Goal: Task Accomplishment & Management: Manage account settings

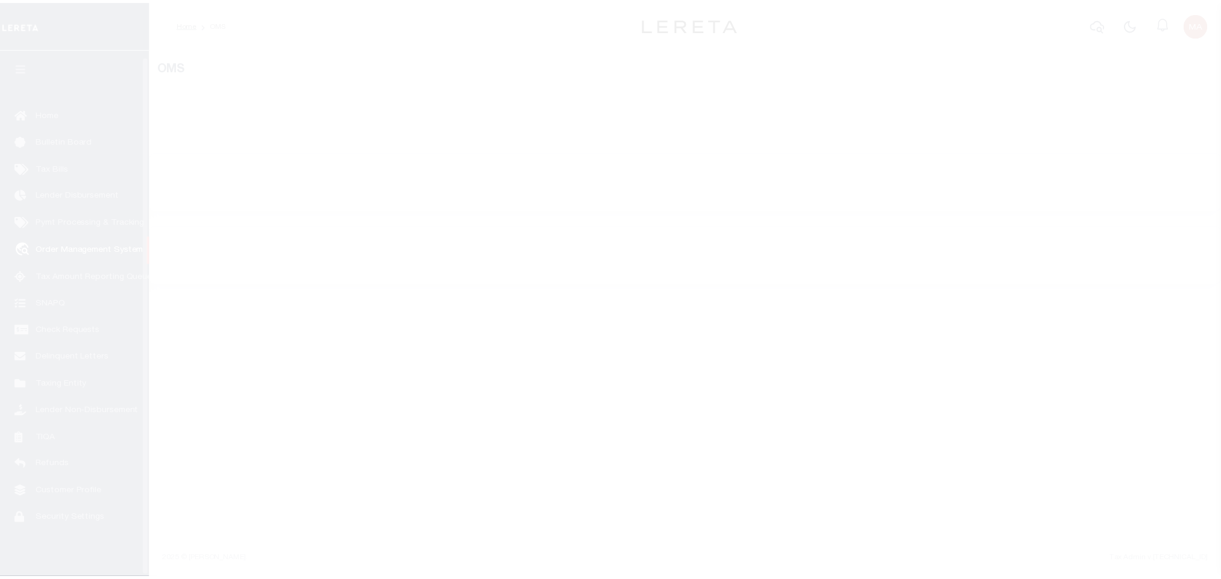
scroll to position [7, 0]
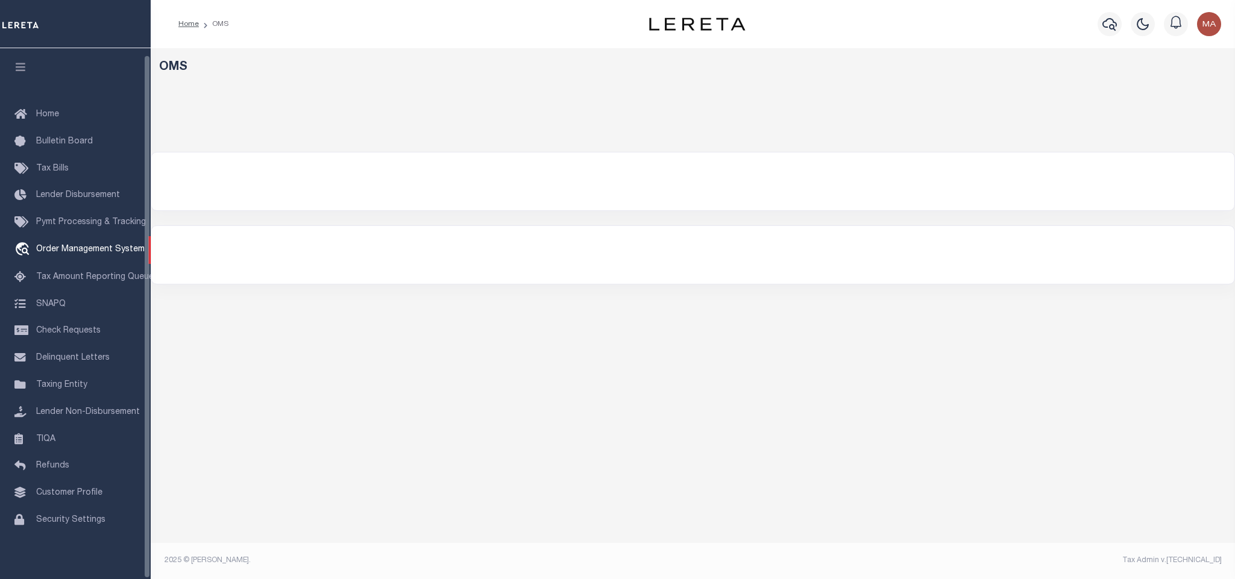
select select "200"
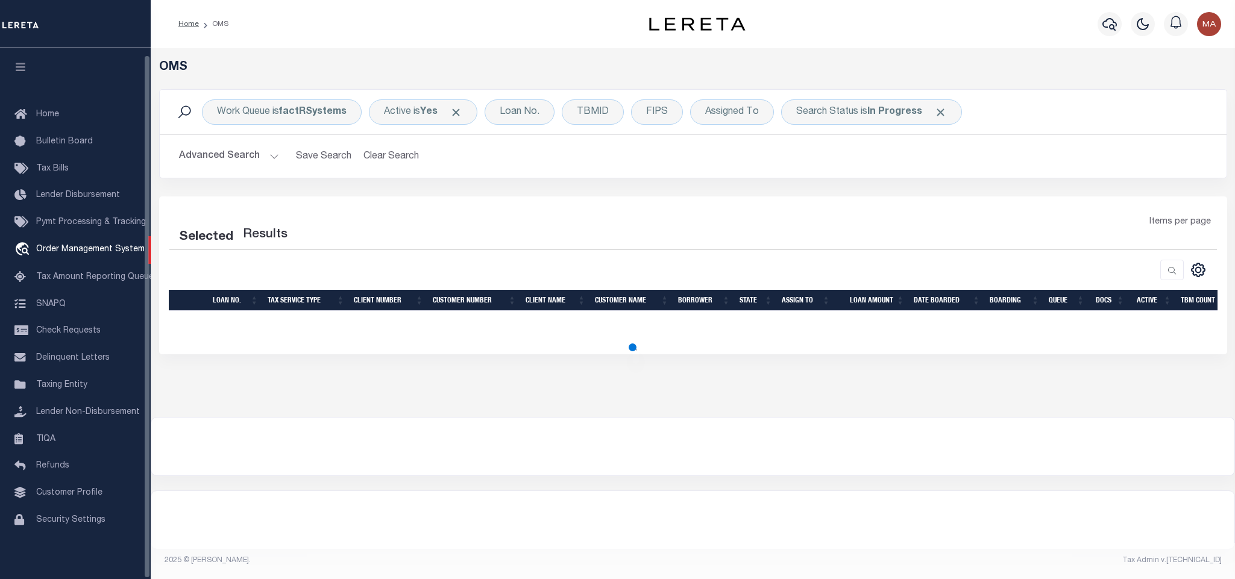
click at [17, 62] on icon "button" at bounding box center [21, 66] width 14 height 11
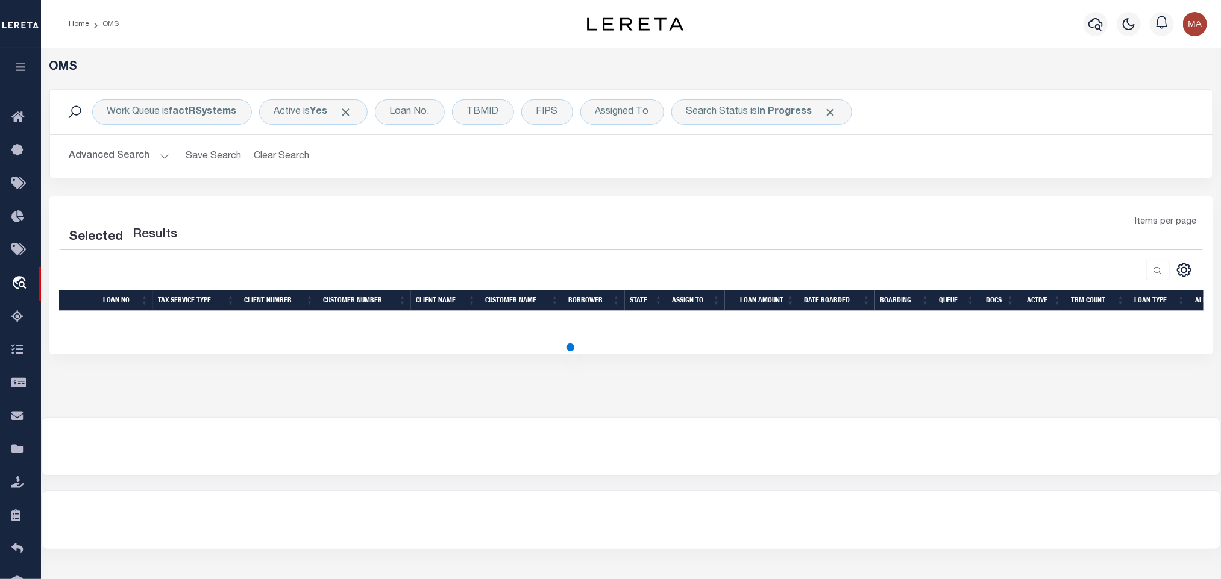
select select "200"
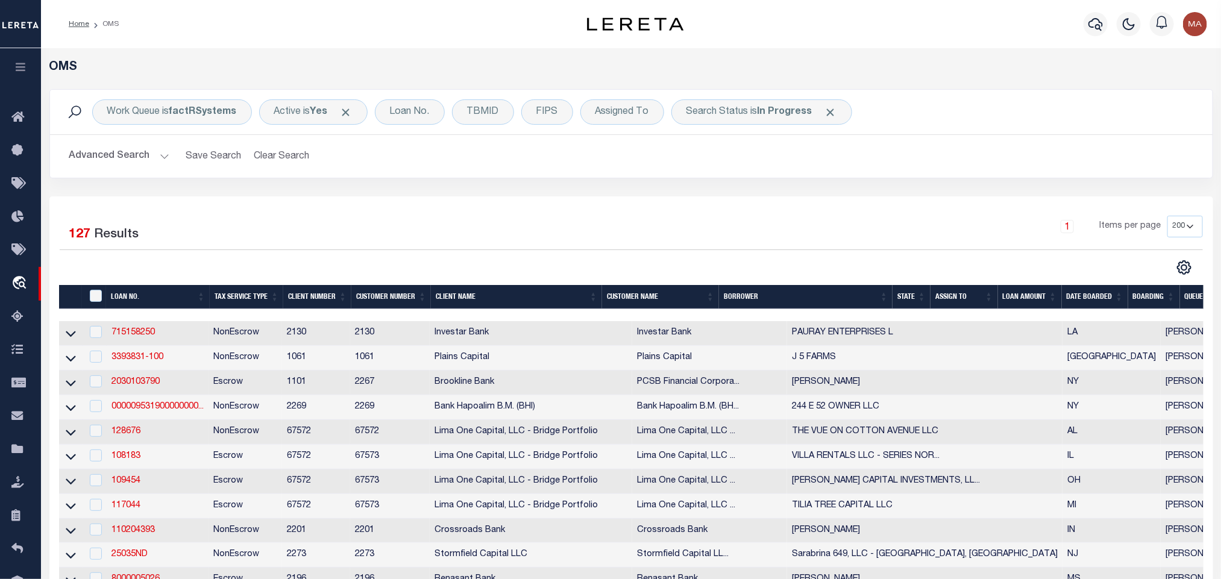
scroll to position [90, 0]
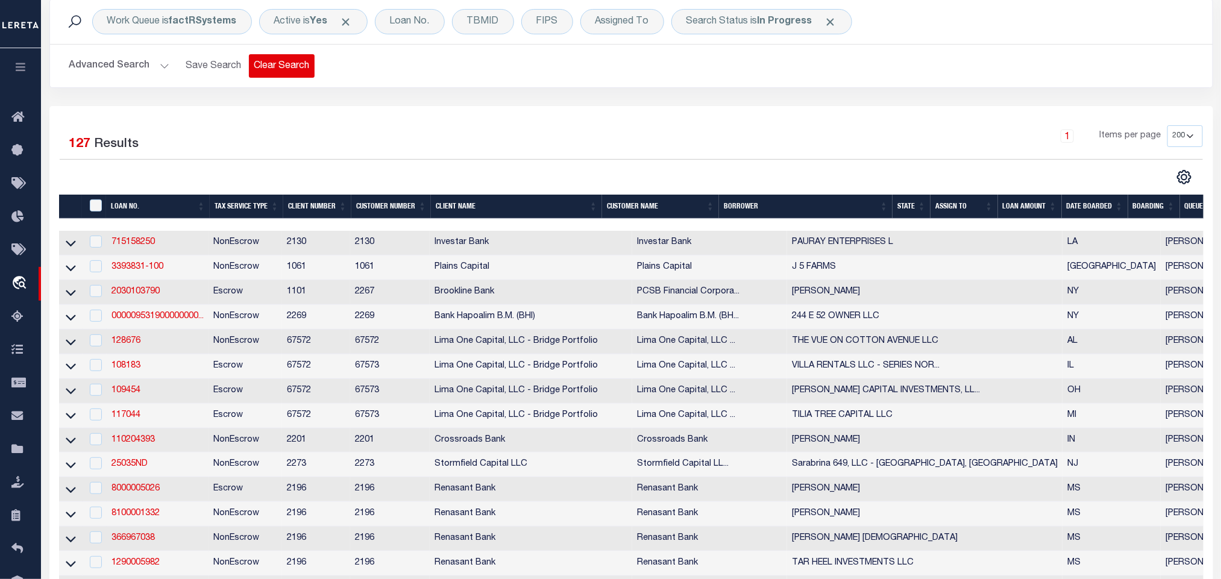
click at [262, 67] on button "Clear Search" at bounding box center [282, 66] width 66 height 24
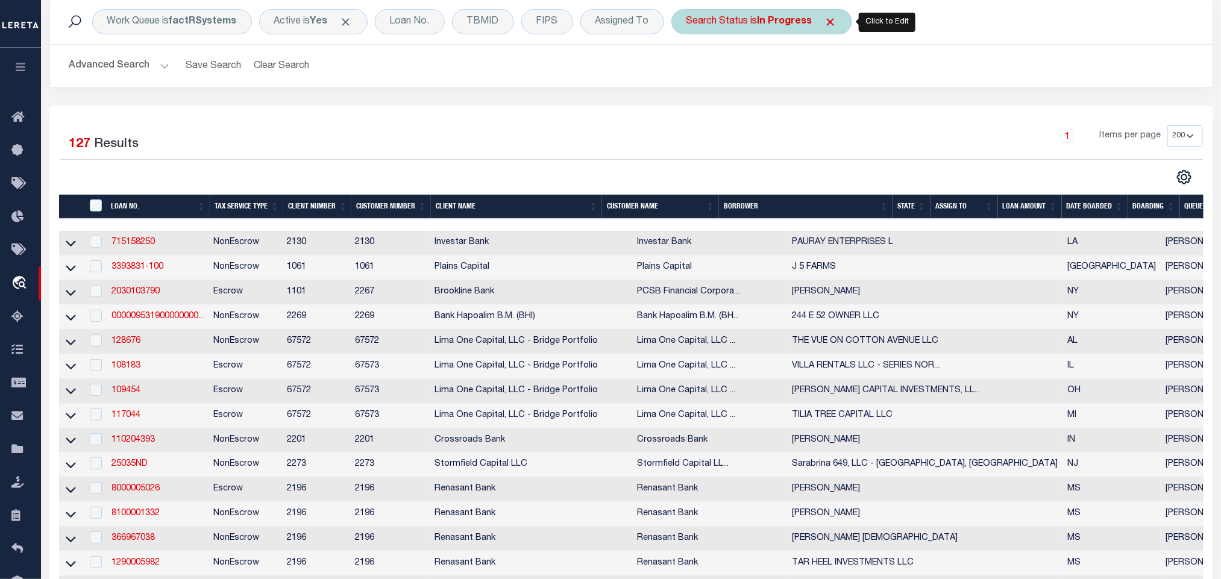
click at [732, 24] on div "Search Status is In Progress" at bounding box center [762, 21] width 181 height 25
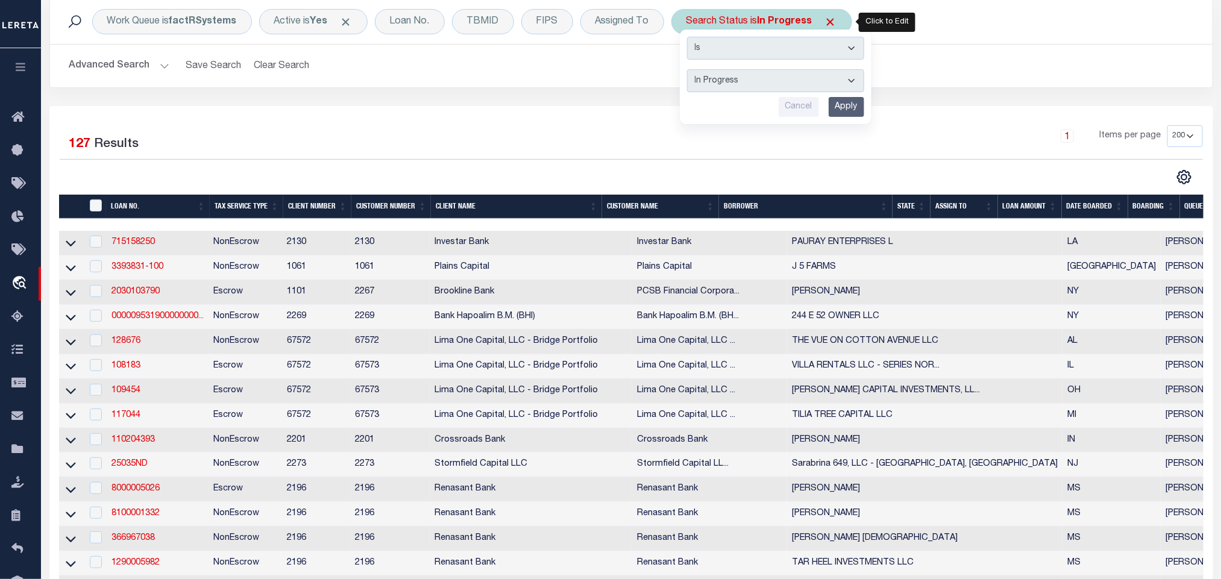
click at [747, 82] on select "Automated Search Bad Parcel Complete Duplicate Parcel High Dollar Reporting In …" at bounding box center [775, 80] width 177 height 23
select select "RD"
click at [690, 71] on select "Automated Search Bad Parcel Complete Duplicate Parcel High Dollar Reporting In …" at bounding box center [775, 80] width 177 height 23
click at [810, 107] on input "Cancel" at bounding box center [799, 107] width 40 height 20
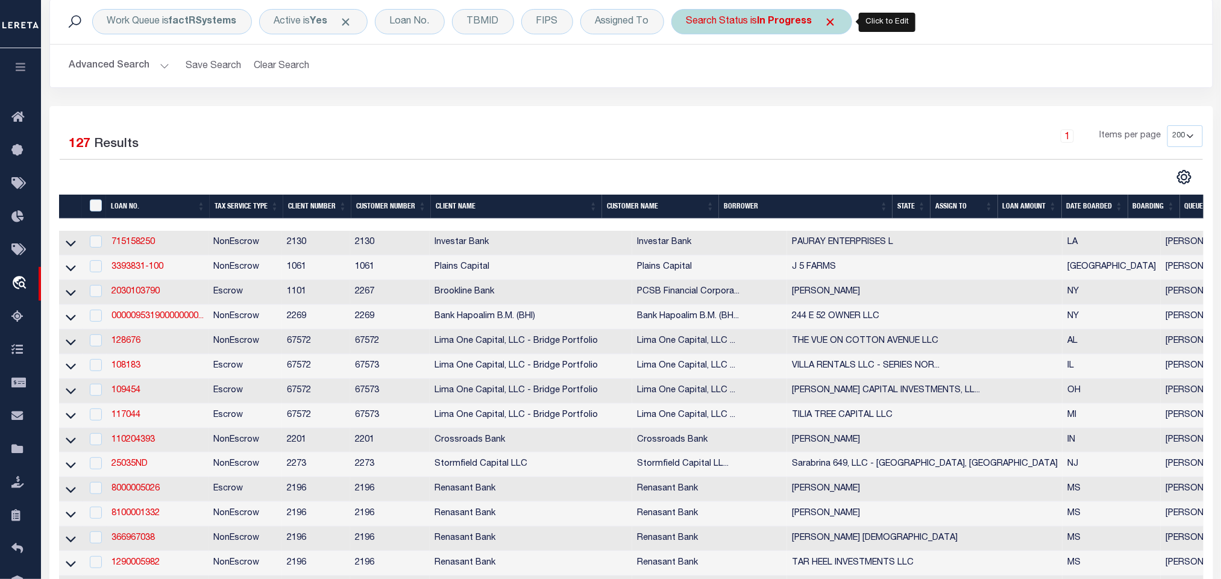
click at [716, 22] on div "Search Status is In Progress" at bounding box center [762, 21] width 181 height 25
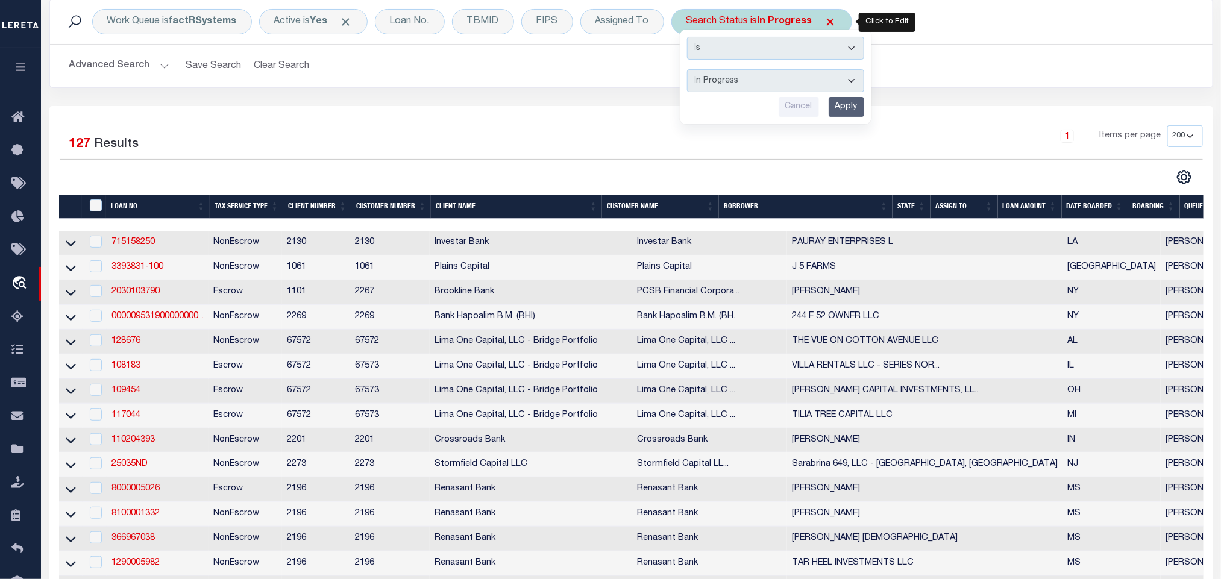
click at [744, 86] on select "Automated Search Bad Parcel Complete Duplicate Parcel High Dollar Reporting In …" at bounding box center [775, 80] width 177 height 23
select select "RD"
click at [690, 71] on select "Automated Search Bad Parcel Complete Duplicate Parcel High Dollar Reporting In …" at bounding box center [775, 80] width 177 height 23
click at [849, 113] on input "Apply" at bounding box center [847, 107] width 36 height 20
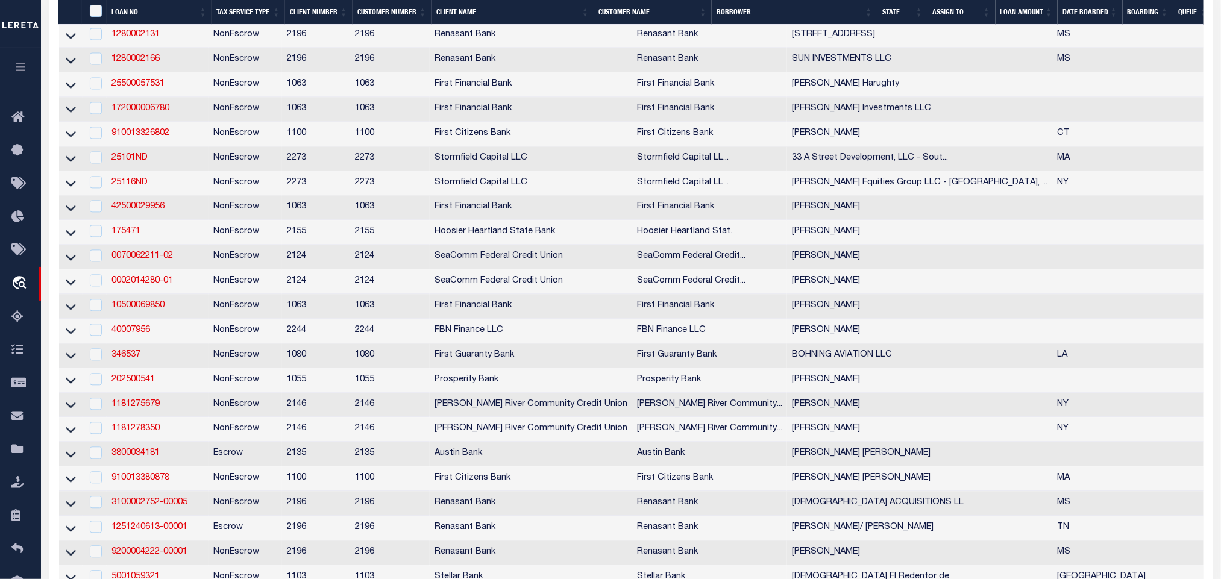
scroll to position [4526, 0]
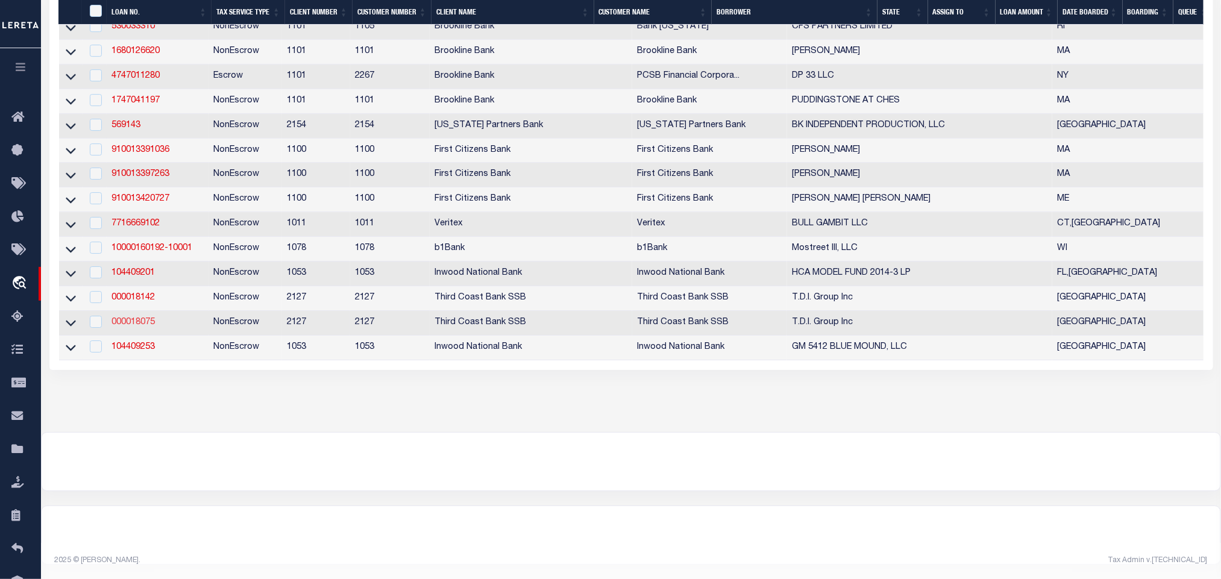
click at [133, 318] on link "000018075" at bounding box center [133, 322] width 43 height 8
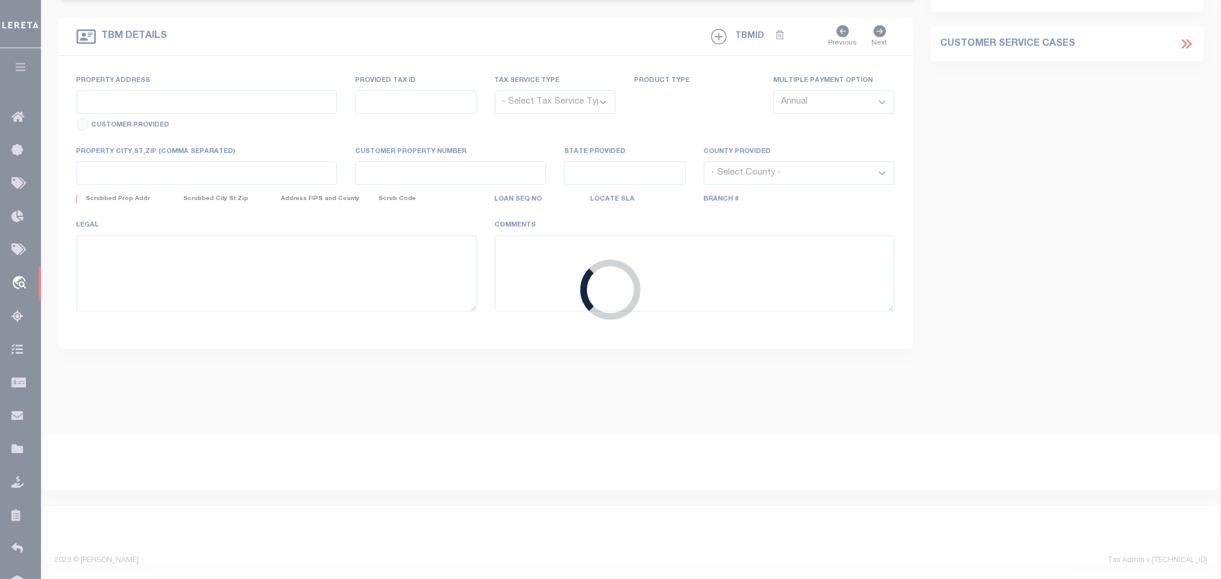
type input "000018075"
type input "T.D.I. Group Inc"
select select
type input "07/30/2025"
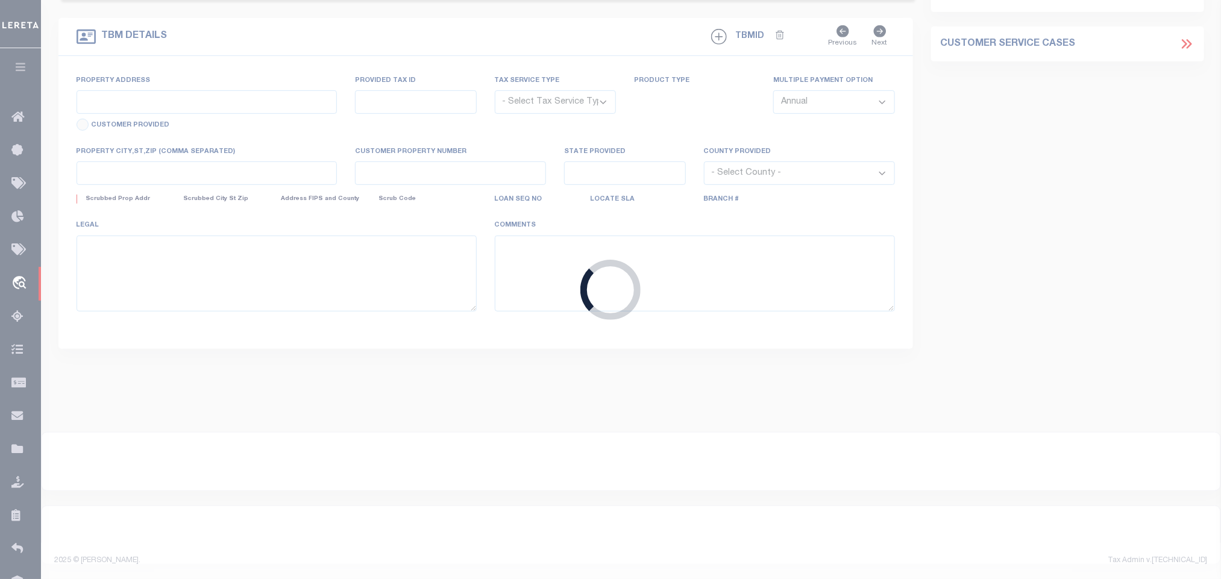
select select "20"
select select "NonEscrow"
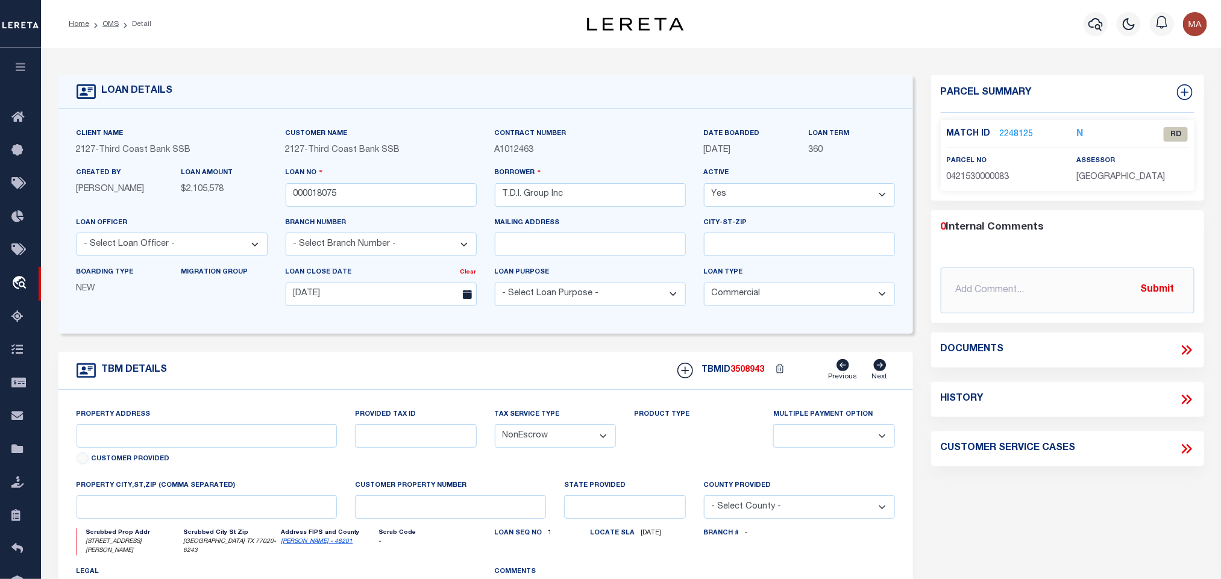
type input "4101 CLINTON DR"
select select
type input "HOUSTON TX 77020-6243"
type textarea "see attached Deed of Trust There should be one property with the address of 371…"
click at [1190, 349] on icon at bounding box center [1188, 350] width 5 height 10
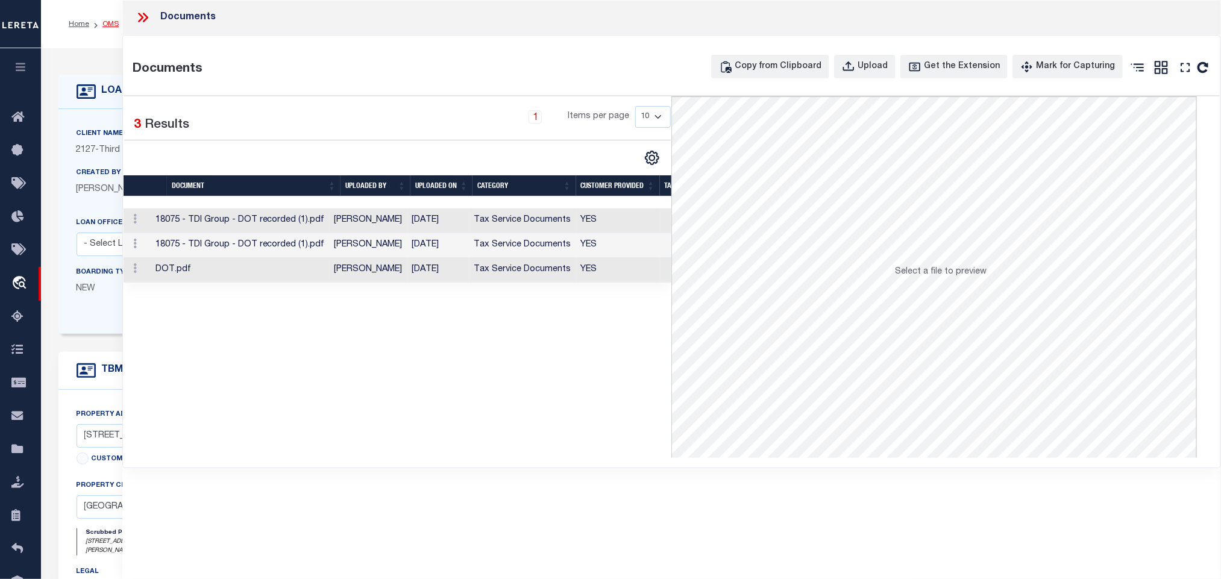
click at [110, 51] on div "LOAN DETAILS Client Name 2127" at bounding box center [631, 413] width 1180 height 731
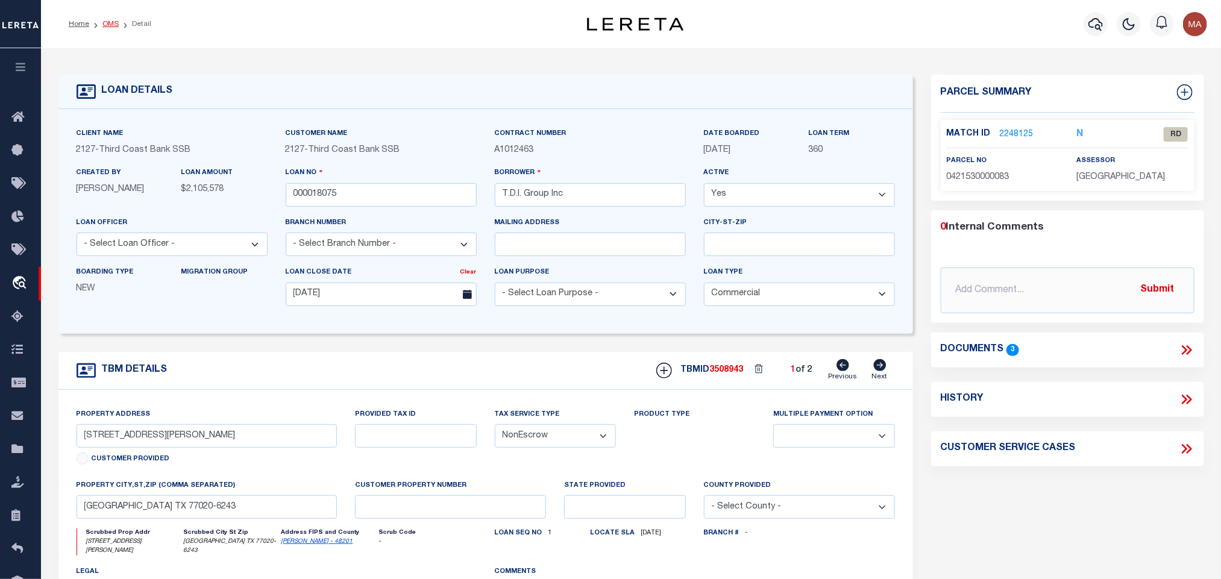
click at [107, 22] on link "OMS" at bounding box center [110, 23] width 16 height 7
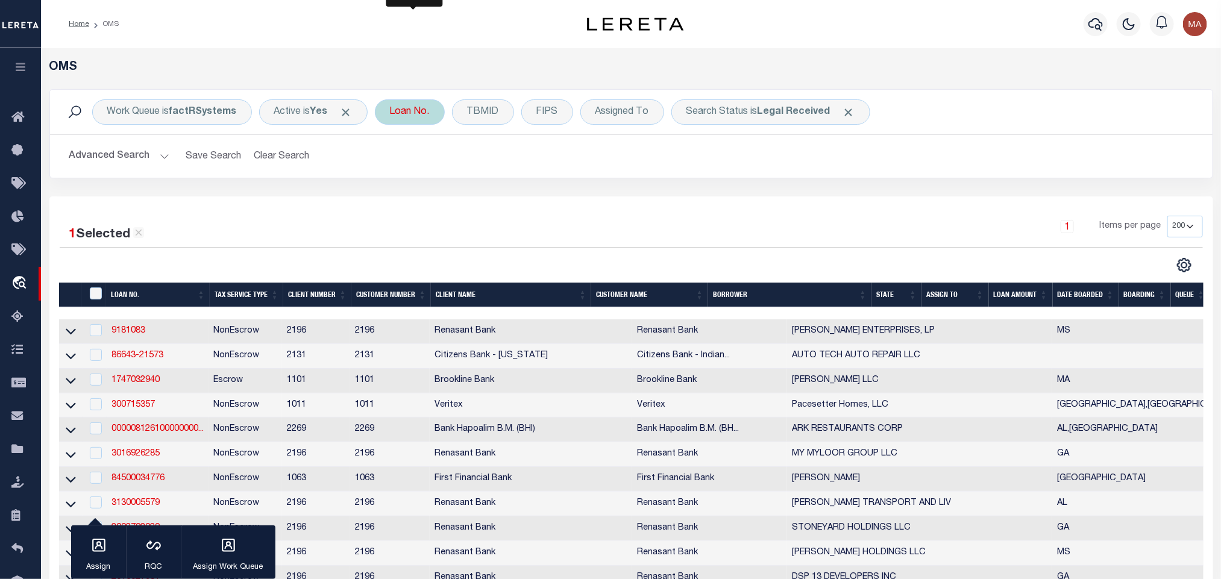
click at [398, 112] on div "Loan No." at bounding box center [410, 111] width 70 height 25
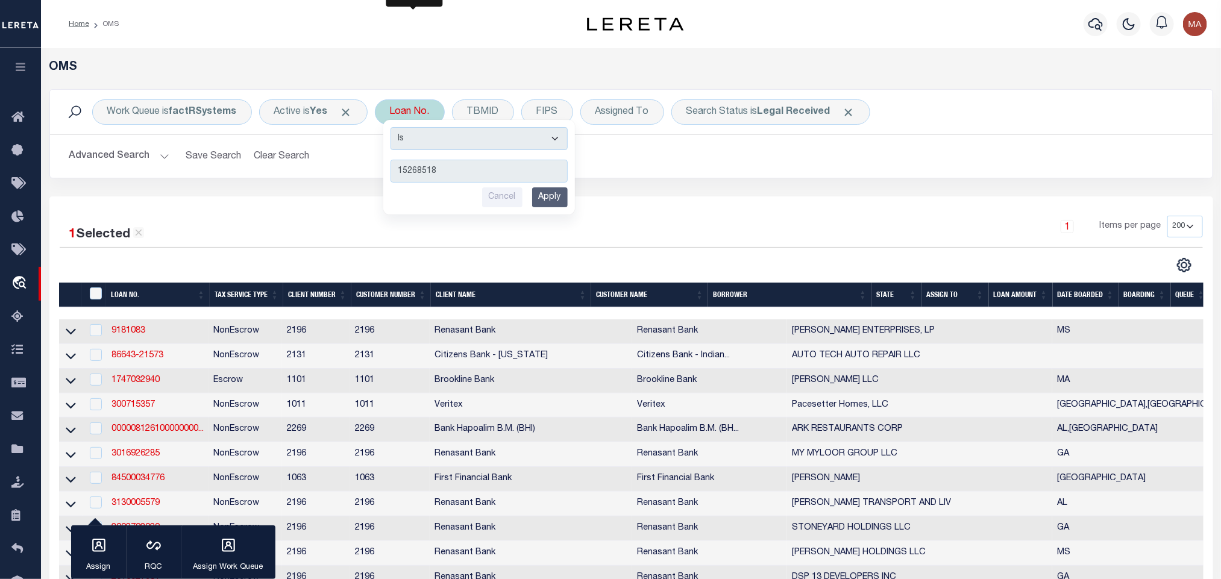
type input "15268518"
click at [559, 197] on input "Apply" at bounding box center [550, 197] width 36 height 20
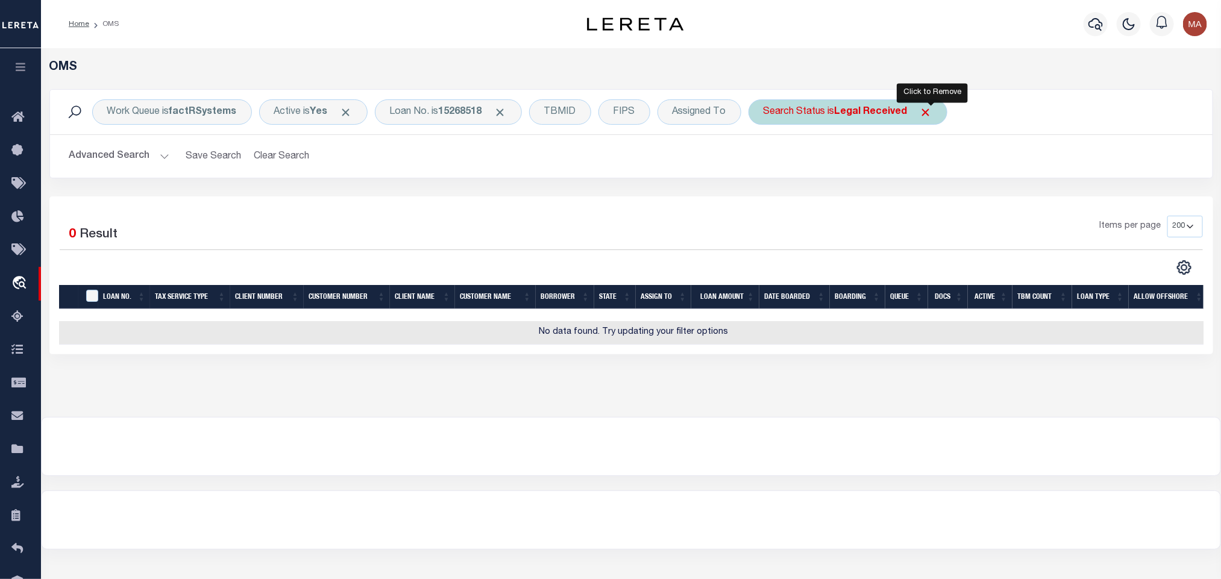
click at [932, 115] on span "Click to Remove" at bounding box center [926, 112] width 13 height 13
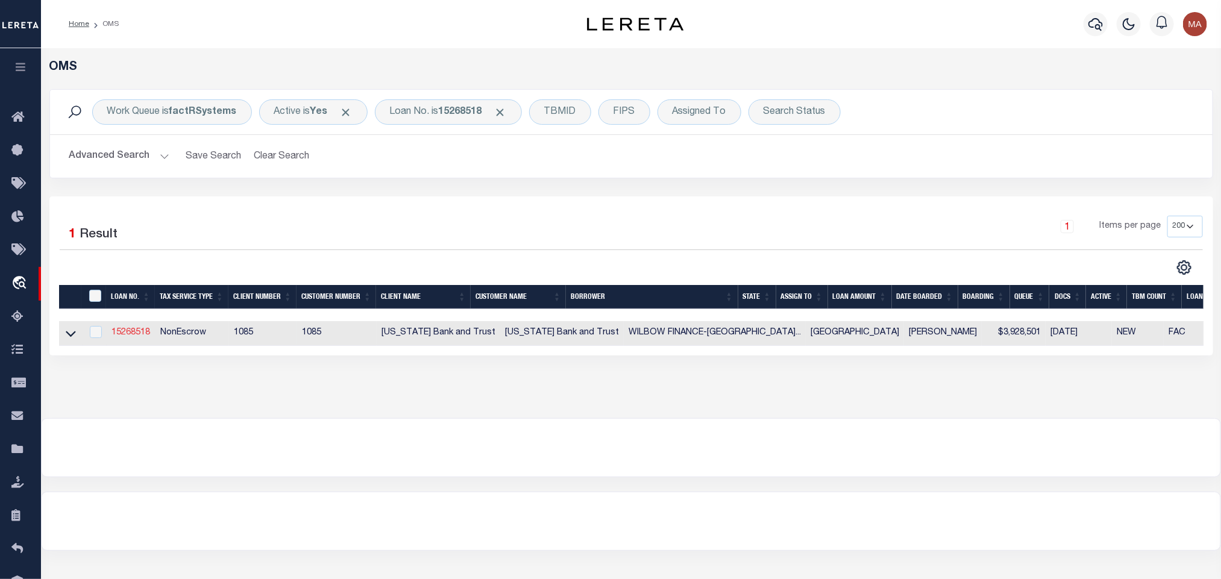
click at [137, 333] on link "15268518" at bounding box center [131, 333] width 39 height 8
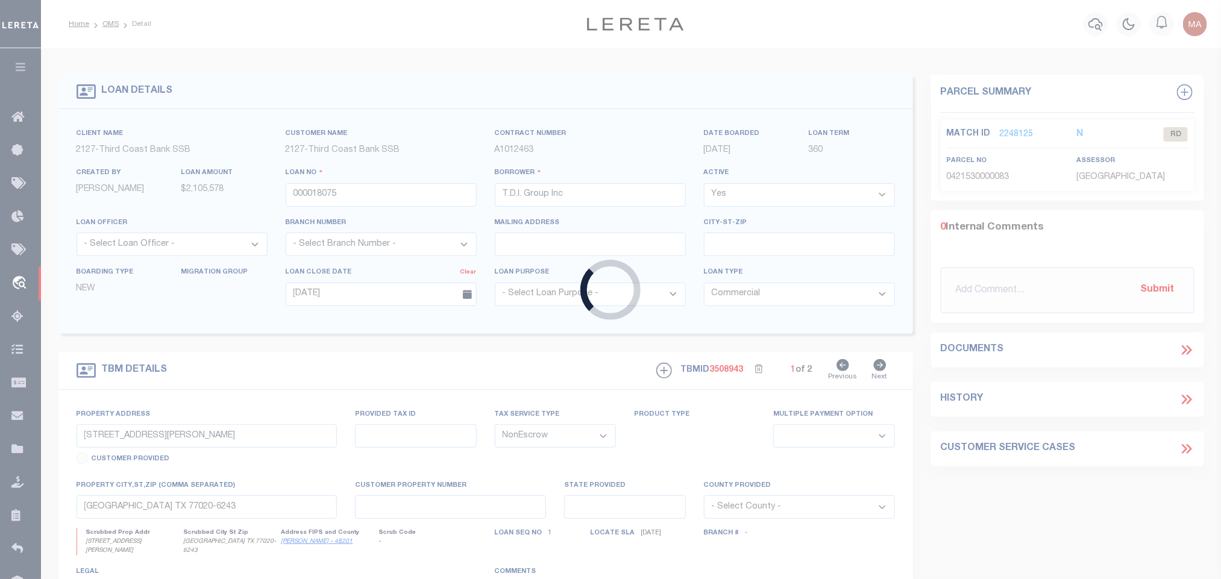
type input "15268518"
type input "WILBOW FINANCE-RIVER RANCH OAKWOOD LLC"
select select
type input "[STREET_ADDRESS]"
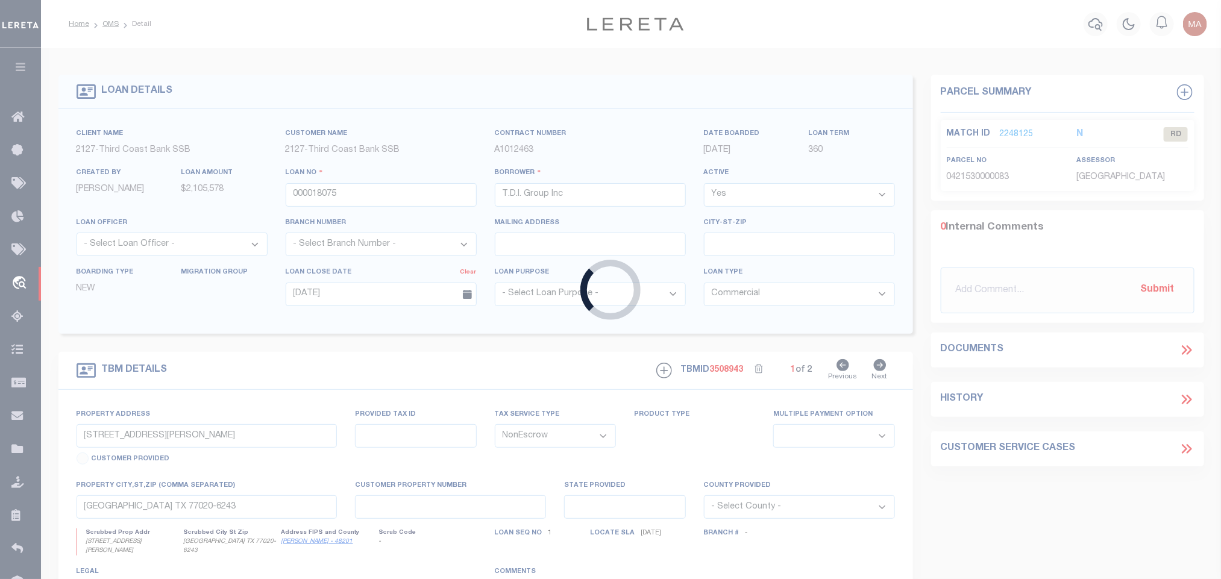
type input "[GEOGRAPHIC_DATA]"
select select
type input "40 LOTS [GEOGRAPHIC_DATA]"
select select
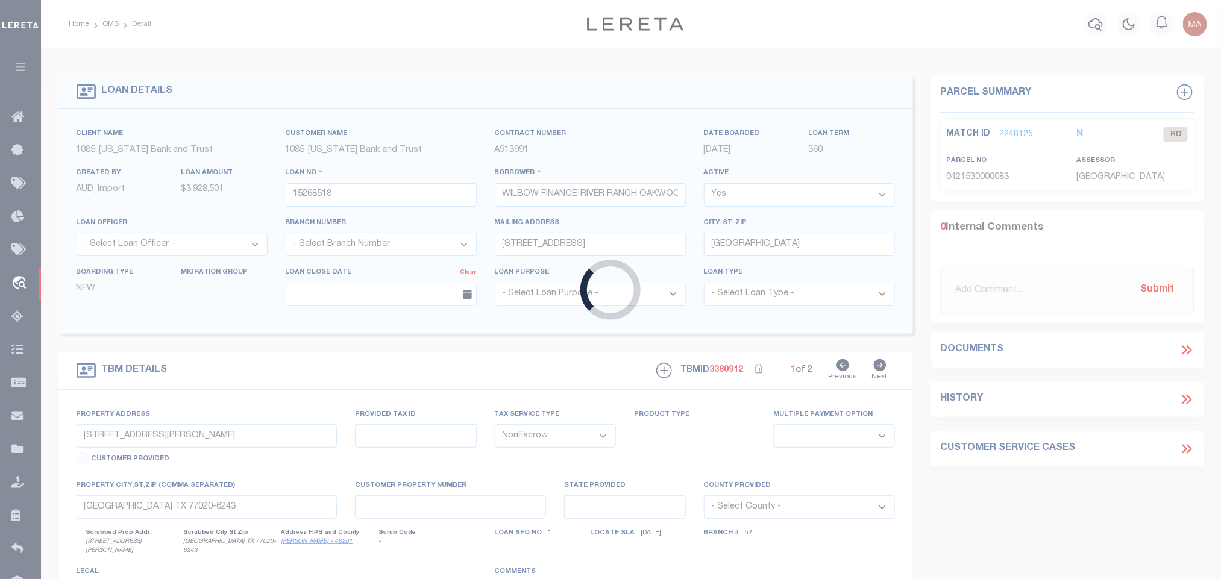
type input "[PERSON_NAME] , TX 774840000"
type input "[GEOGRAPHIC_DATA]"
select select
select select "10053"
select select "4213"
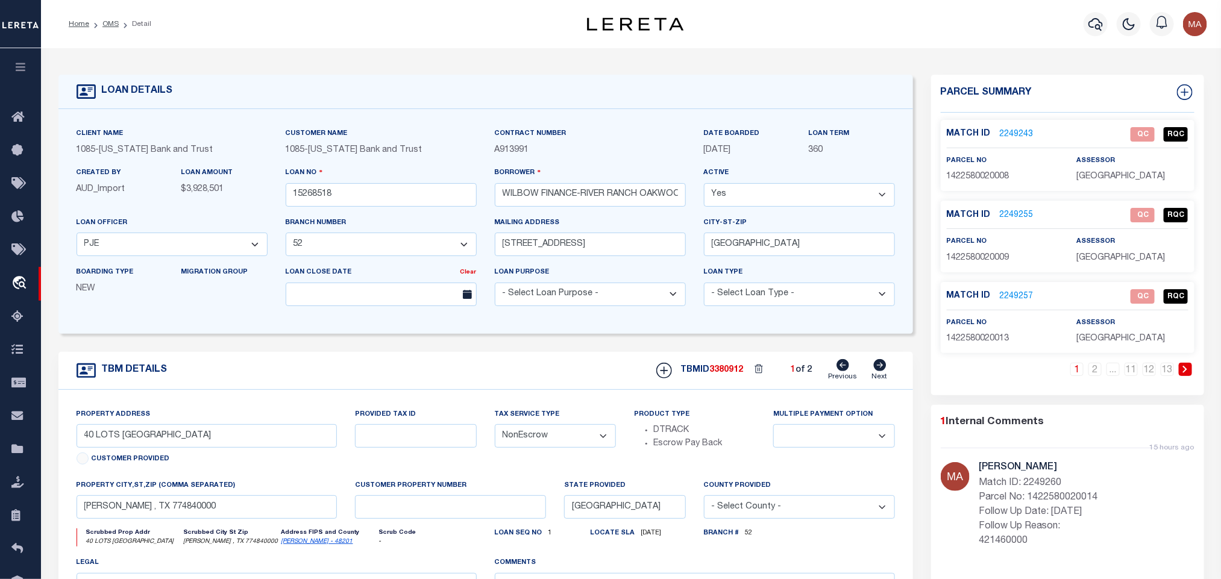
click at [292, 545] on link "[PERSON_NAME] - 48201" at bounding box center [317, 542] width 72 height 6
click at [1170, 371] on link "13" at bounding box center [1167, 369] width 13 height 13
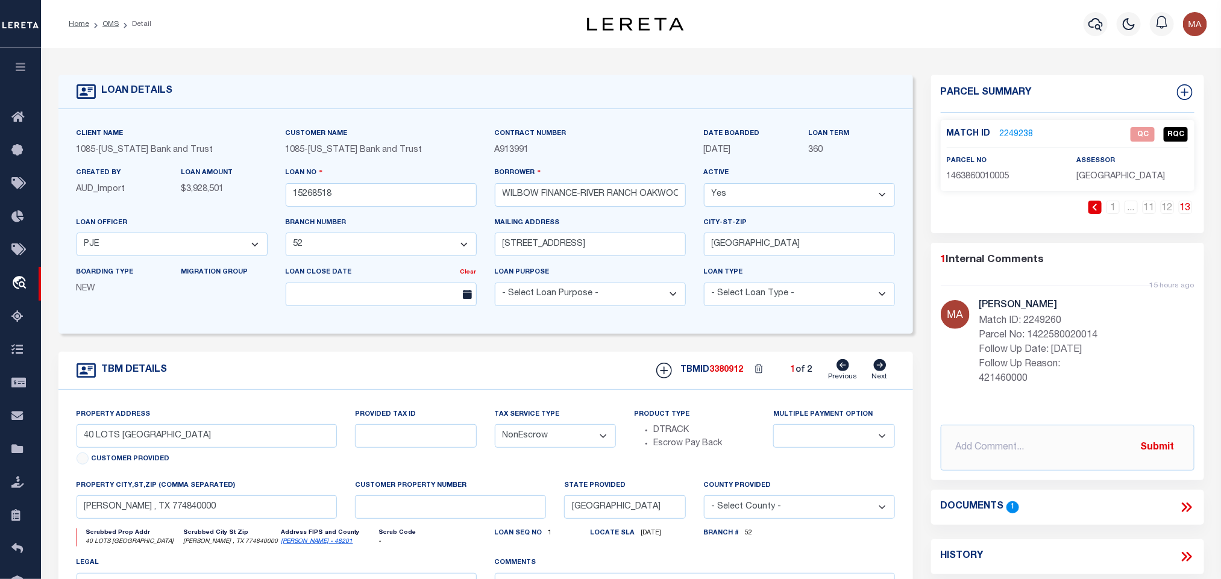
click at [1013, 132] on link "2249238" at bounding box center [1017, 134] width 34 height 13
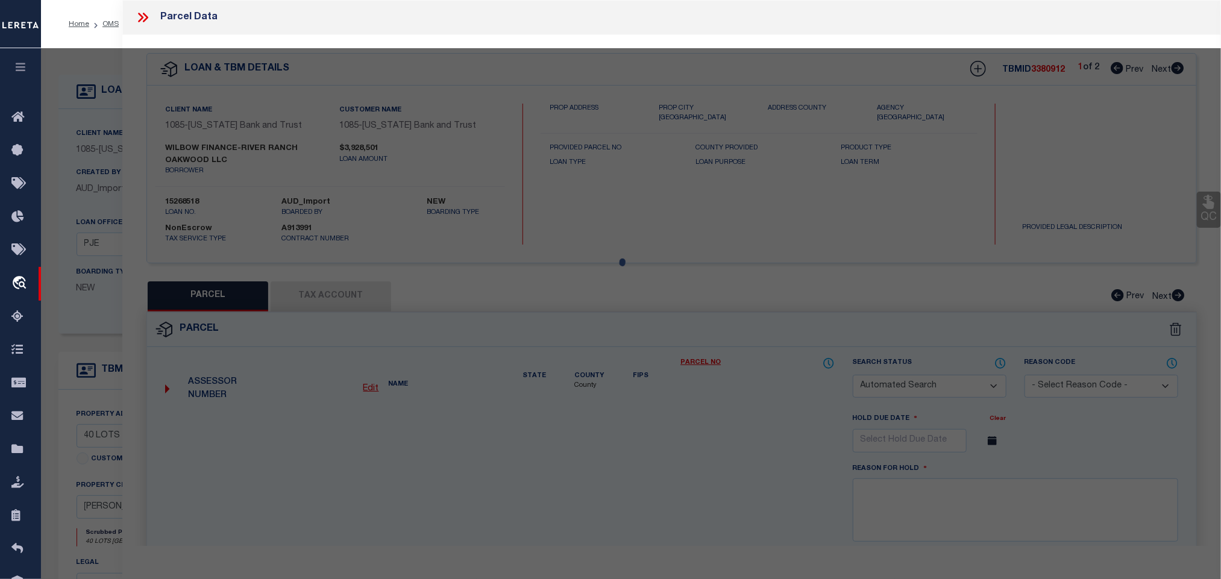
checkbox input "false"
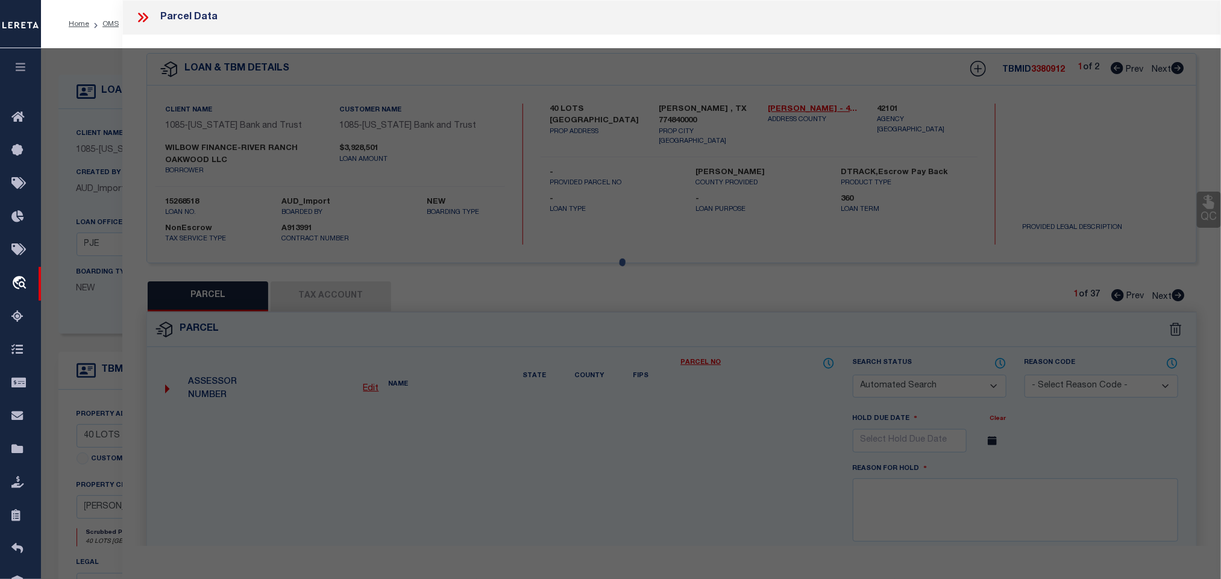
select select "QC"
type input "WILBOW FINANCE-RIVER RANCH OAKWOOD LLC"
select select "AGW"
select select "LEG"
type input "0 RIVER BIRCH LN"
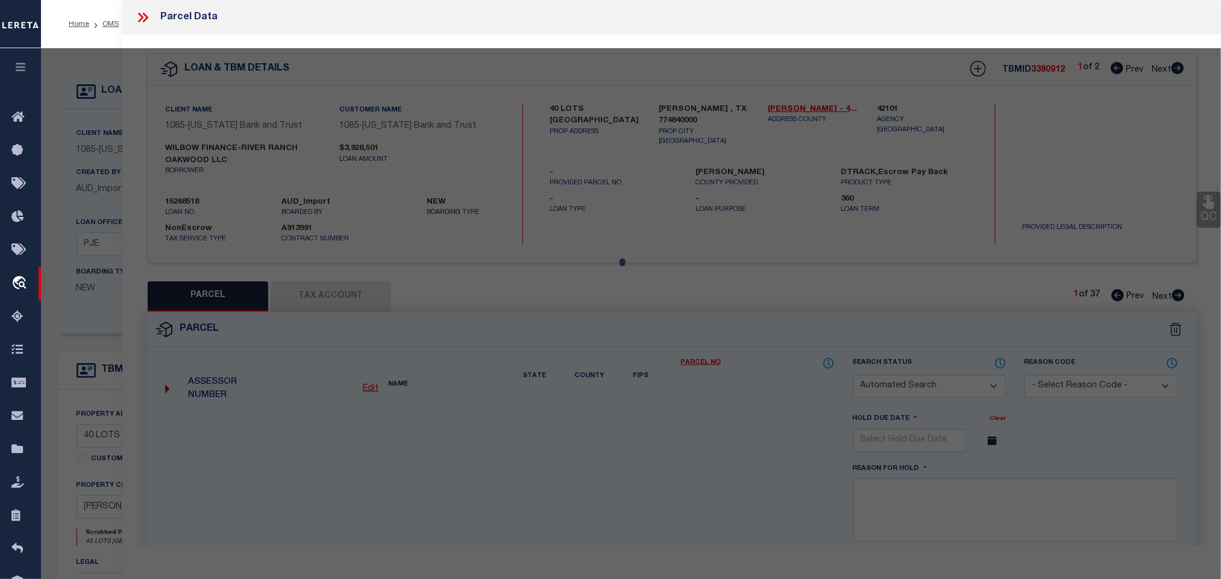
type input "[PERSON_NAME] TX 77484"
type textarea "LT 5 BLK 1 OAKWOOD ESTATES SEC 1"
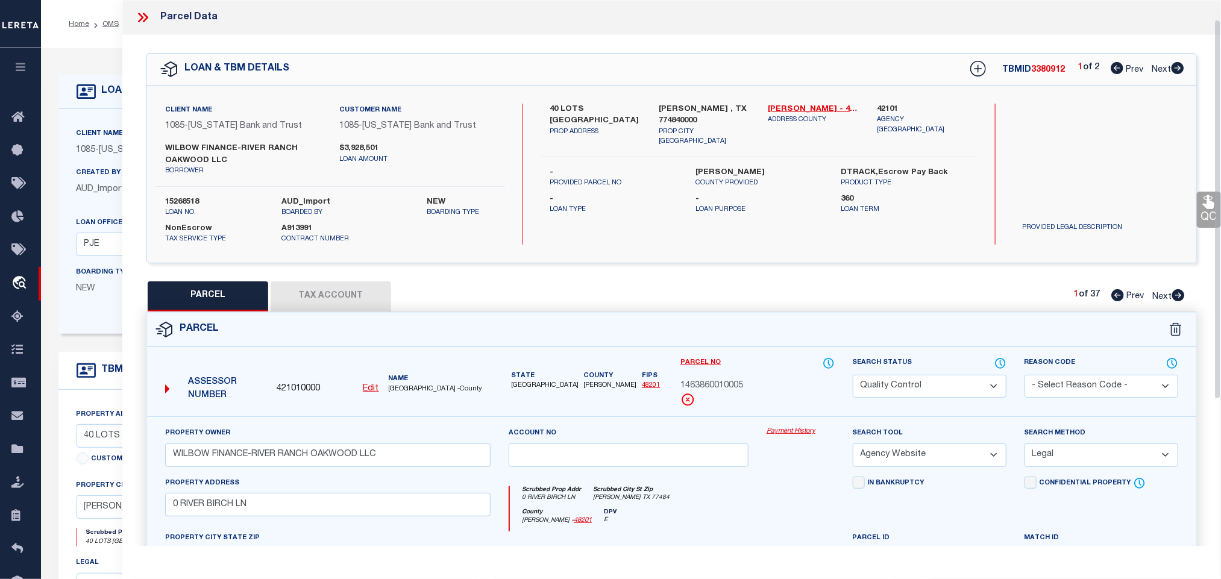
scroll to position [237, 0]
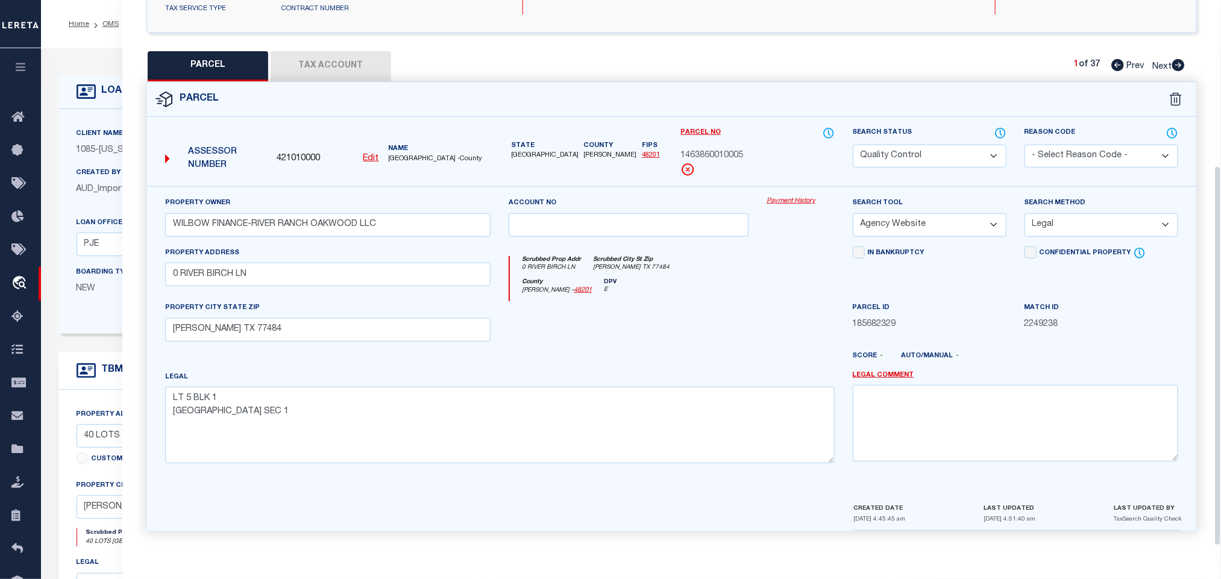
click at [89, 116] on div "Client Name 1085 - Texas Bank and Trust Customer Name 1085 - Texas Bank and Tru…" at bounding box center [485, 221] width 855 height 225
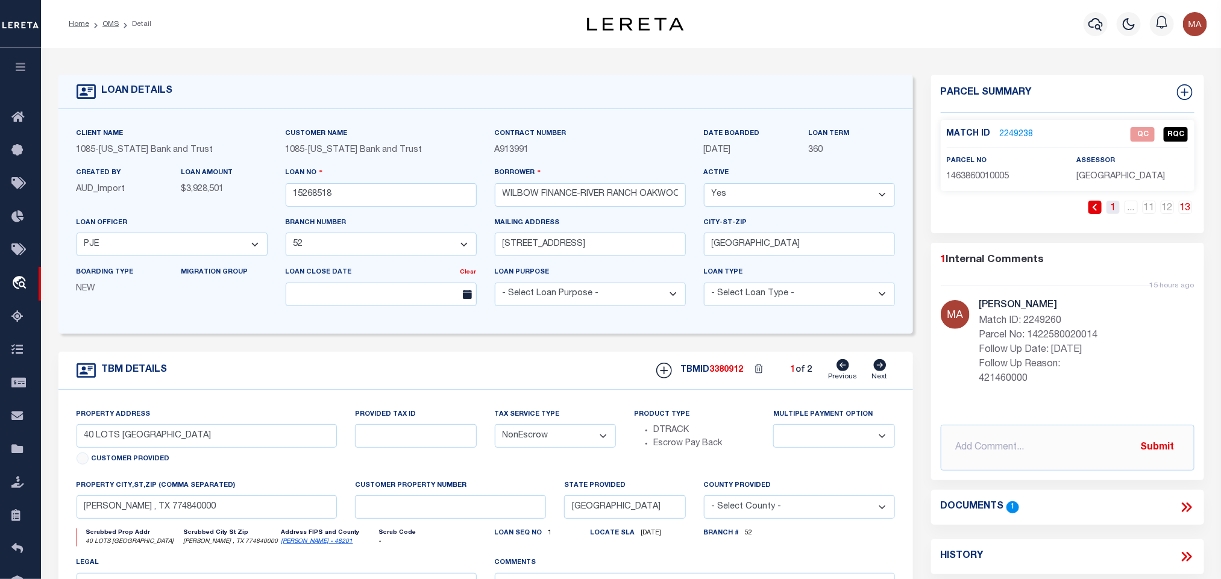
click at [1110, 210] on link "1" at bounding box center [1113, 207] width 13 height 13
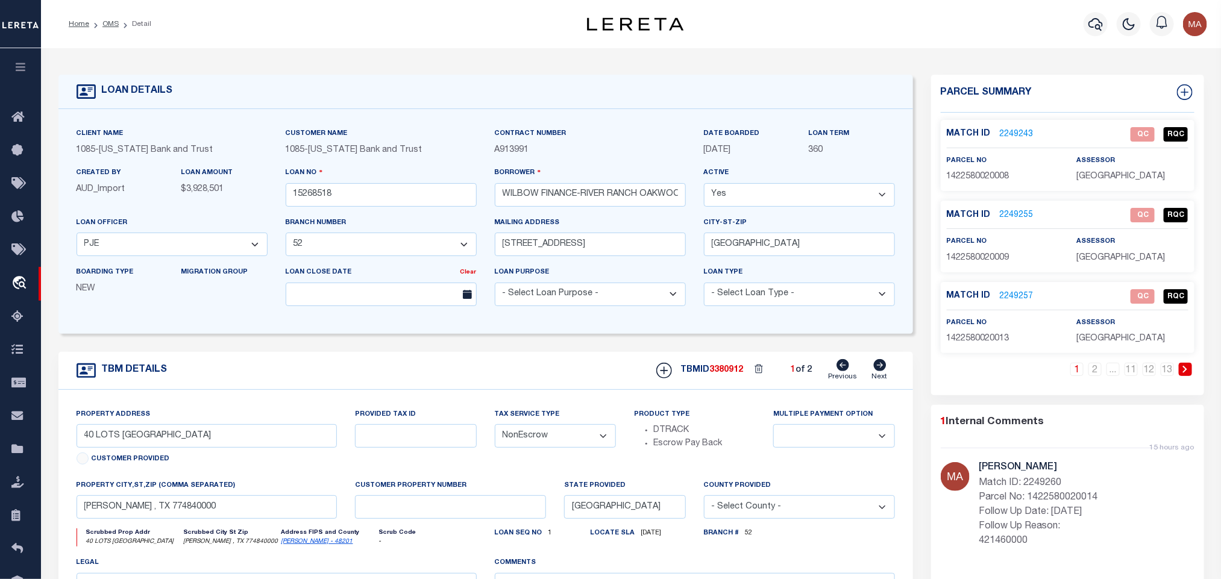
click at [989, 176] on span "1422580020008" at bounding box center [978, 176] width 63 height 8
copy span "1422580020008"
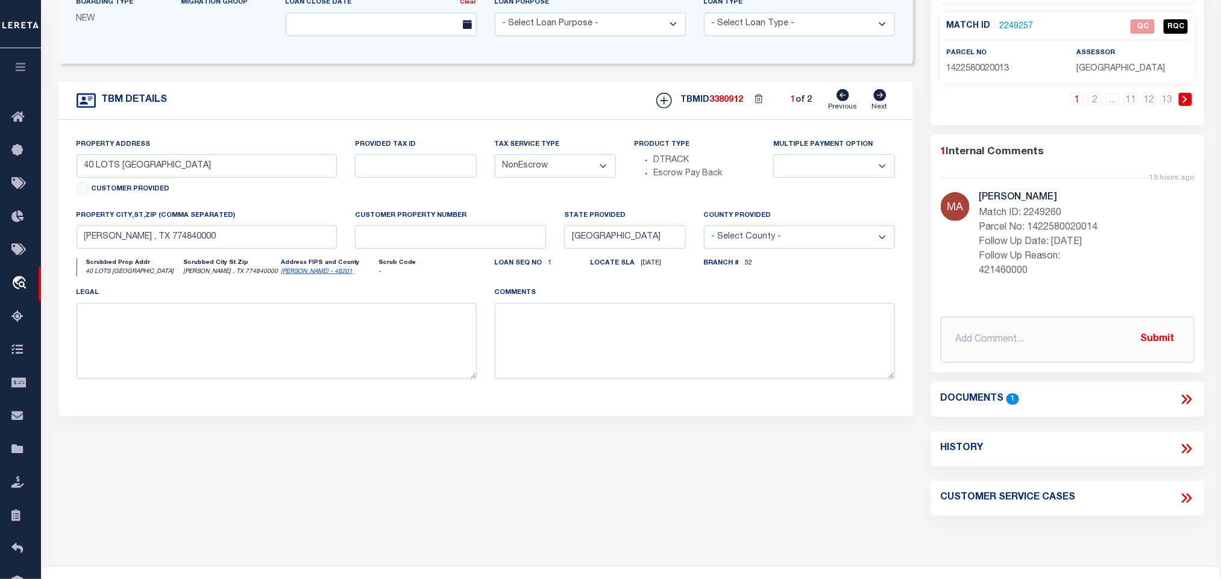
scroll to position [271, 0]
click at [1190, 396] on icon at bounding box center [1187, 399] width 16 height 16
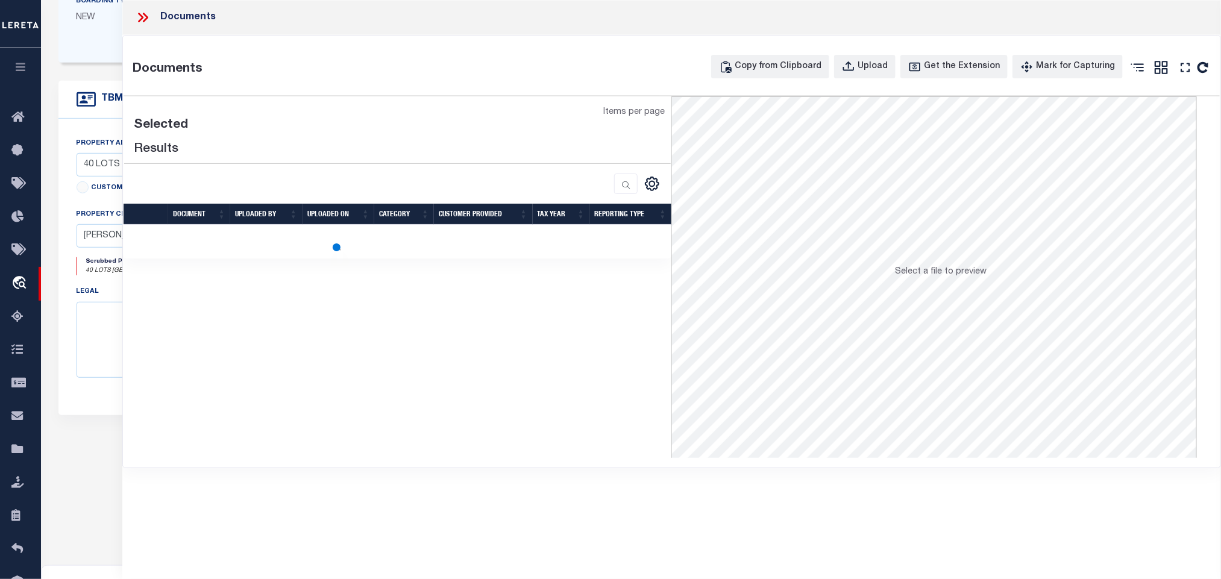
click at [280, 87] on div "Documents Copy from Clipboard Upload Get the Extension Mark for Capturing Got i…" at bounding box center [672, 252] width 1098 height 432
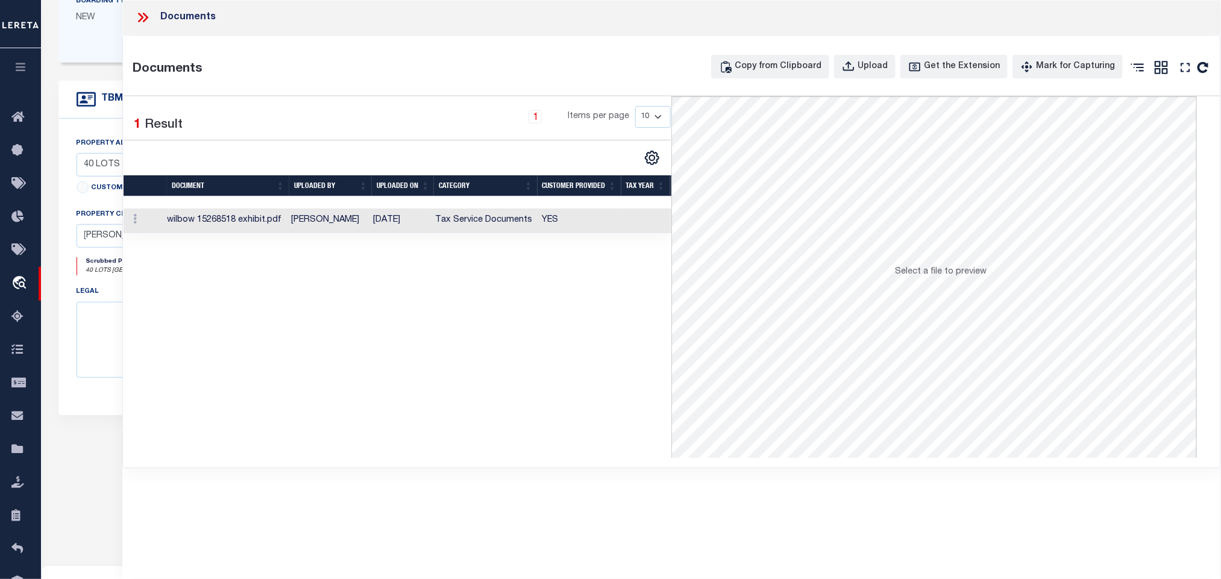
scroll to position [0, 0]
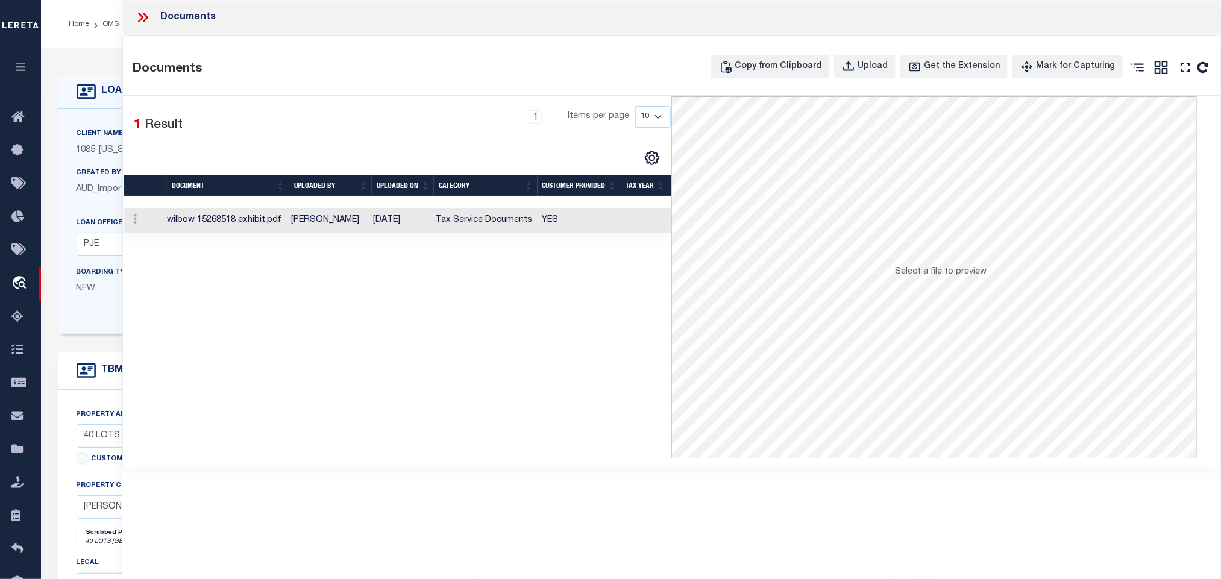
click at [549, 224] on td "YES" at bounding box center [580, 221] width 84 height 25
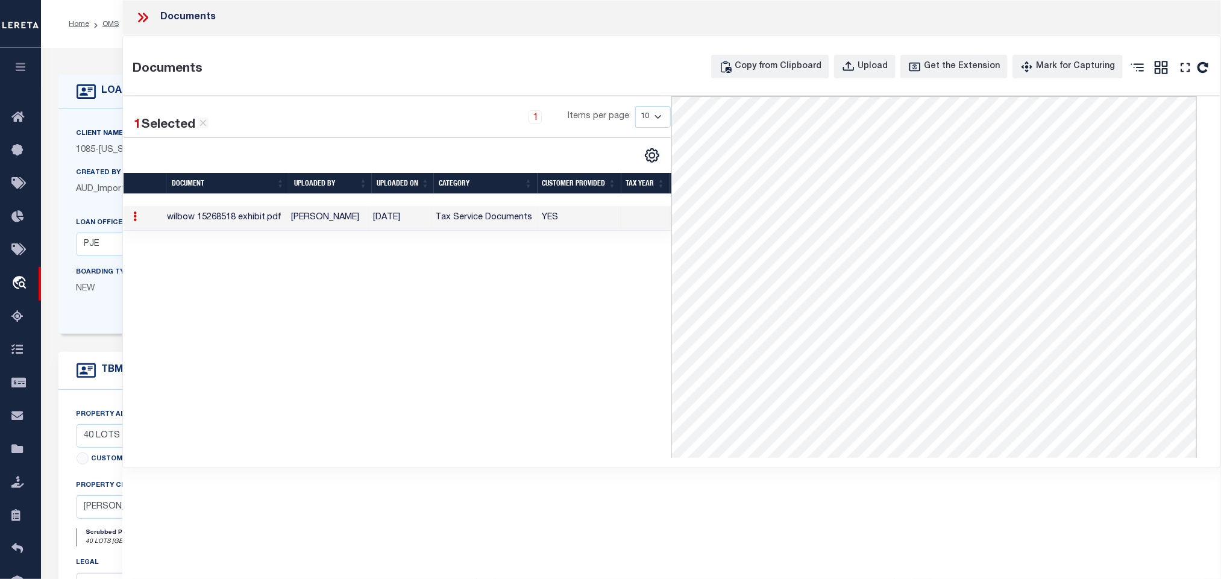
click at [148, 16] on icon at bounding box center [143, 18] width 16 height 16
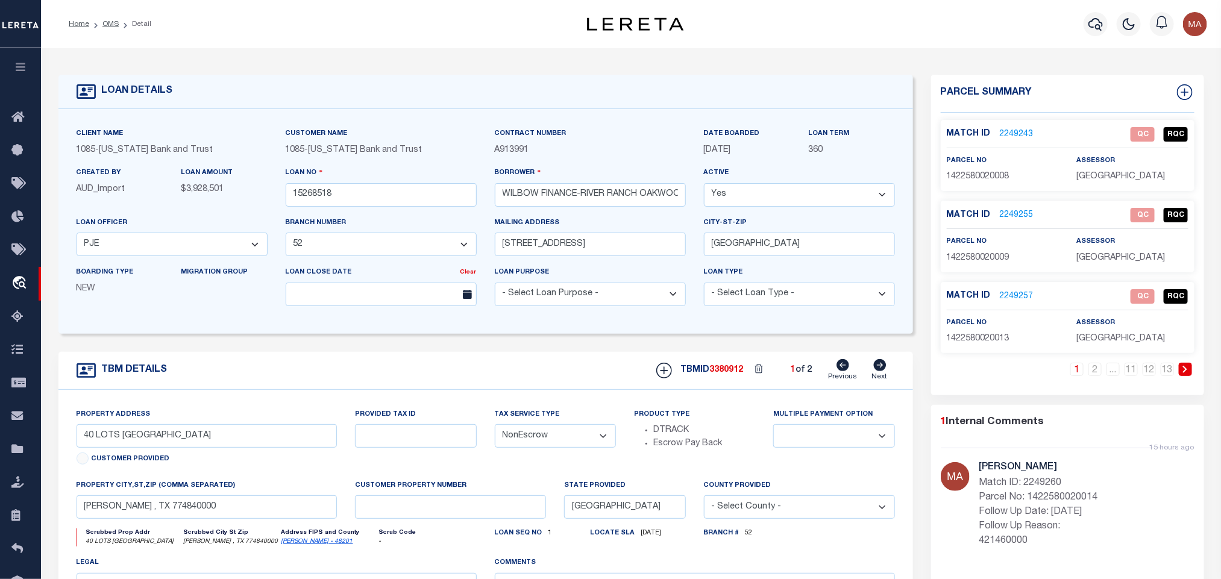
click at [1019, 129] on link "2249243" at bounding box center [1017, 134] width 34 height 13
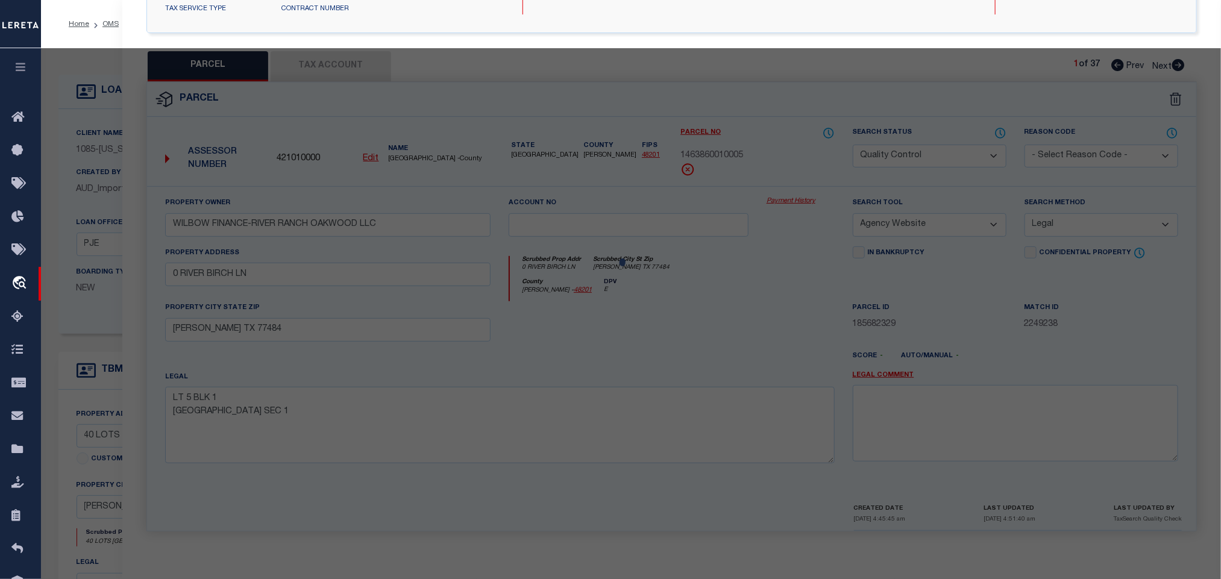
select select "AS"
select select
checkbox input "false"
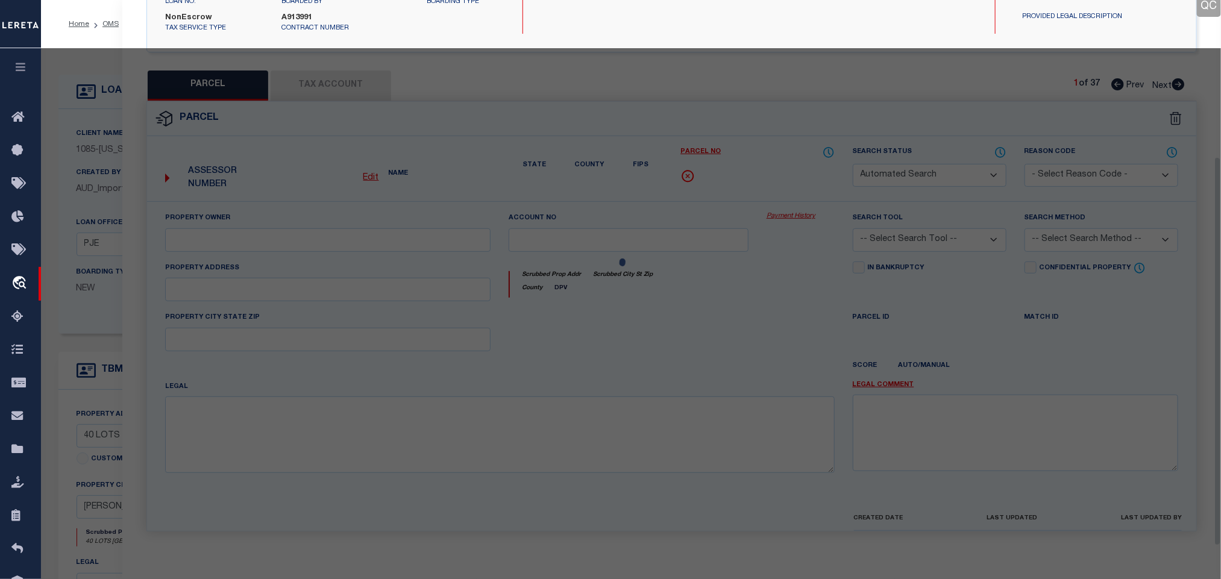
select select "QC"
type input "K HOVNANIAN OF HOUSTON II LLC"
select select "AGW"
select select "LEG"
type input "0 PRAIRIE SUMAC DR"
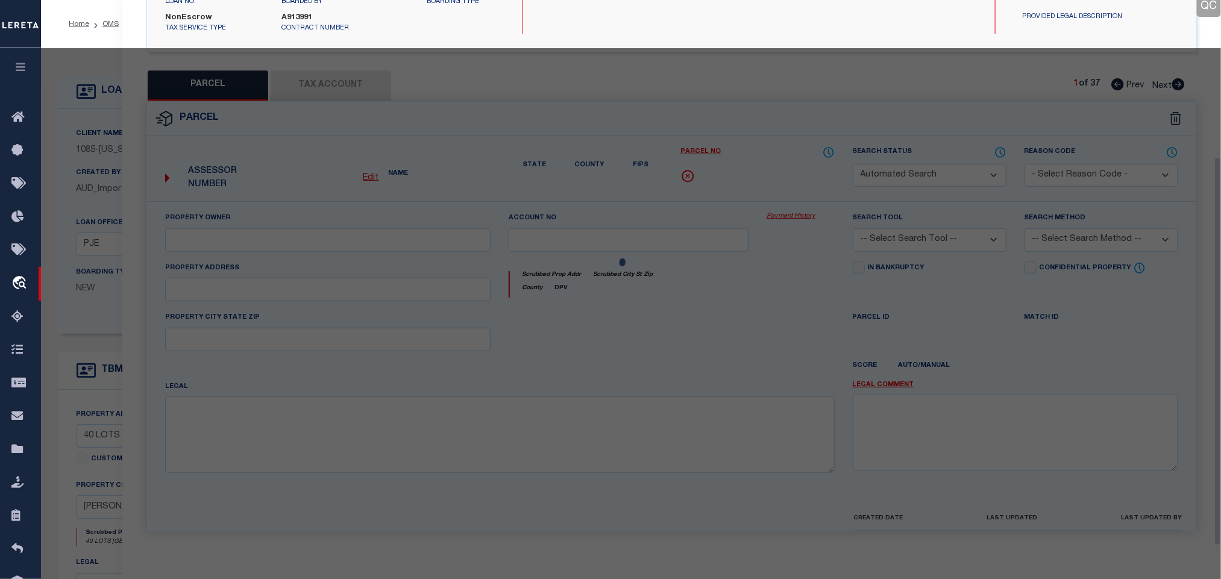
type input "[PERSON_NAME] TX 77484"
type textarea "LT 8 BLK 2 [GEOGRAPHIC_DATA] SEC 2"
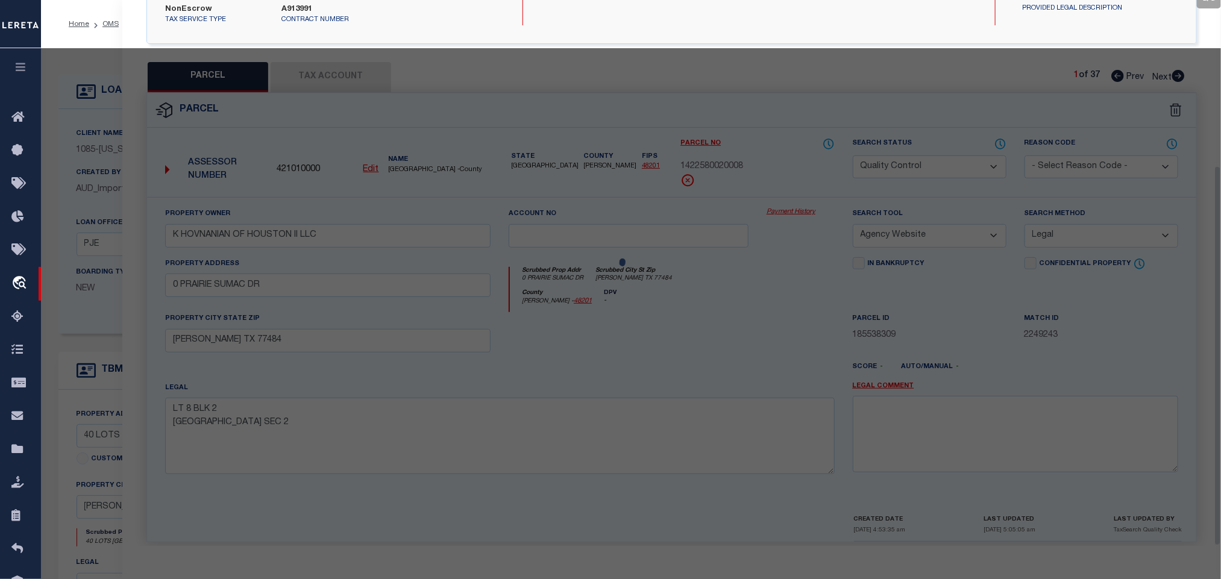
scroll to position [237, 0]
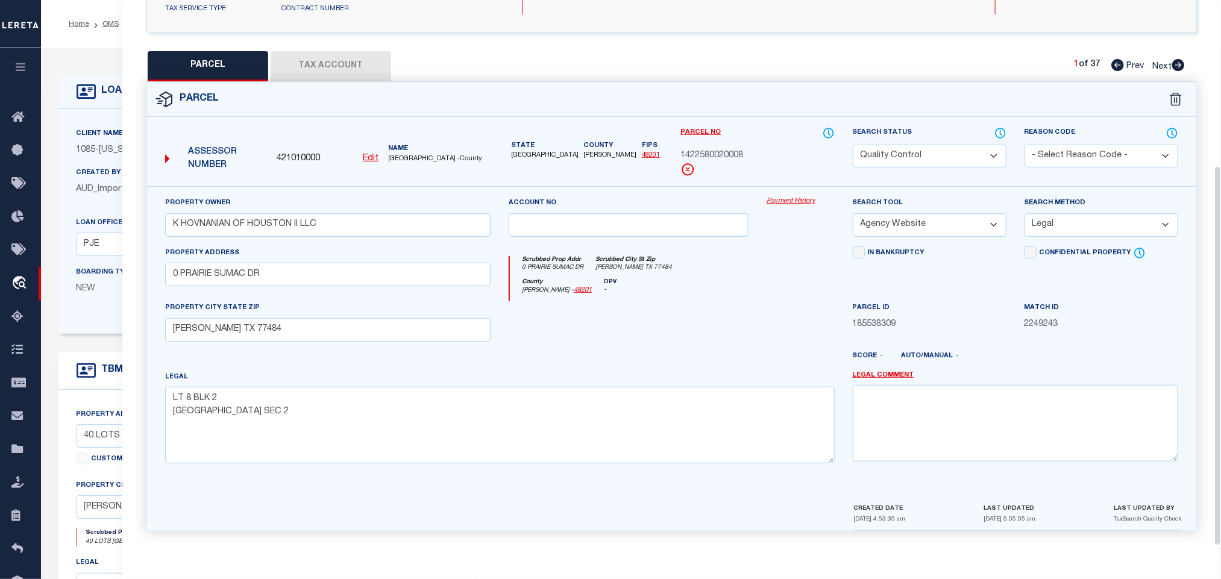
click at [98, 86] on h4 "LOAN DETAILS" at bounding box center [134, 91] width 77 height 11
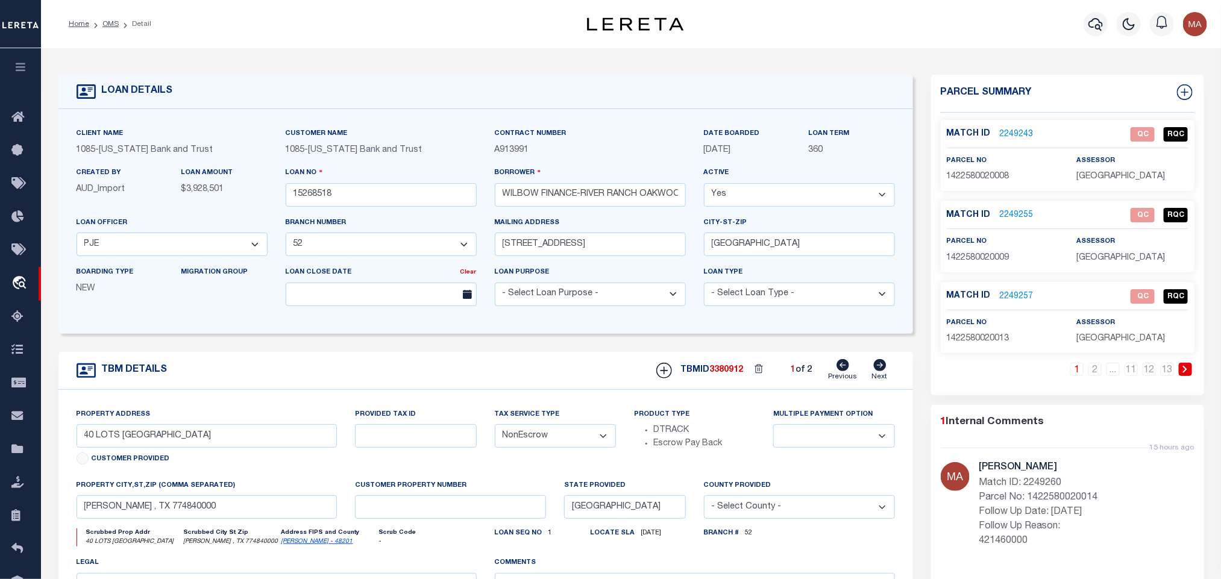
click at [1014, 132] on link "2249243" at bounding box center [1017, 134] width 34 height 13
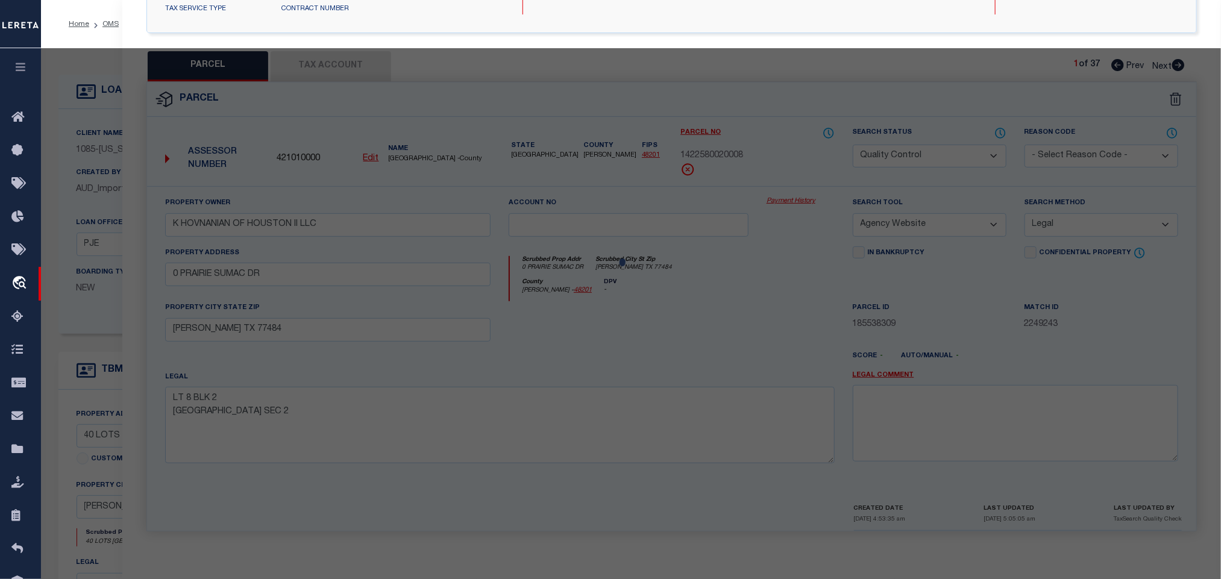
select select "AS"
select select
checkbox input "false"
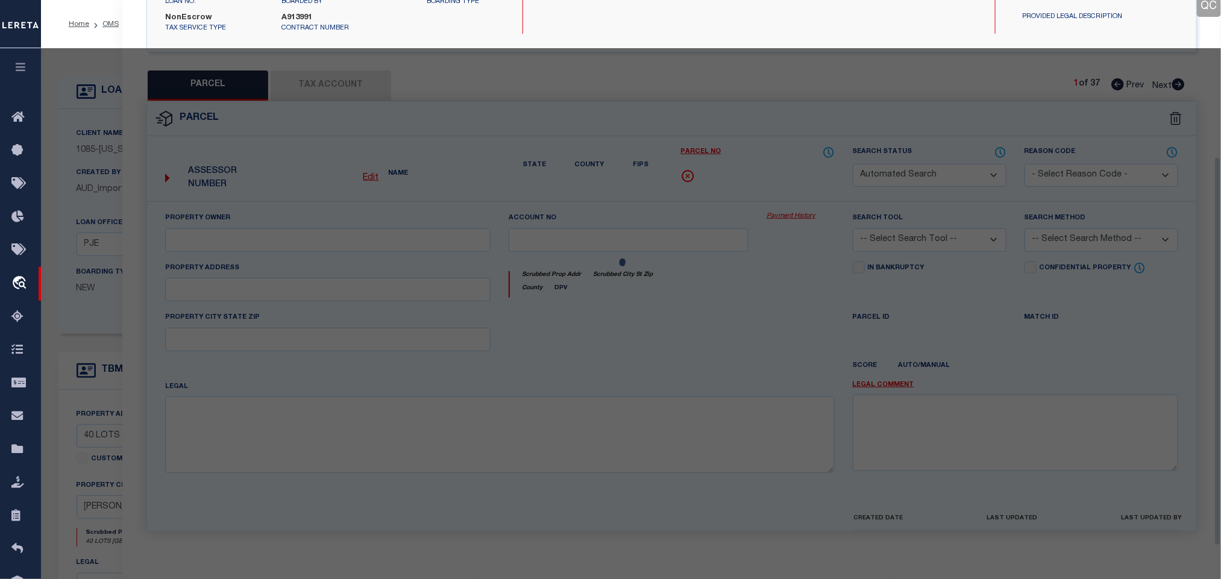
select select "QC"
type input "K HOVNANIAN OF HOUSTON II LLC"
select select "AGW"
select select "LEG"
type input "0 PRAIRIE SUMAC DR"
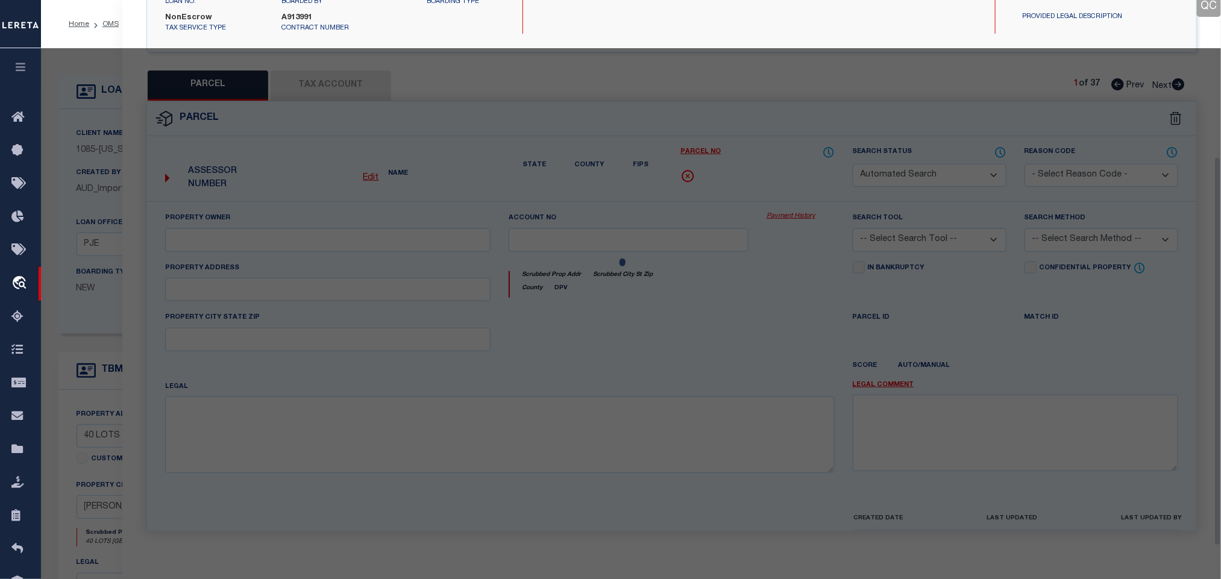
type input "[PERSON_NAME] TX 77484"
type textarea "LT 8 BLK 2 [GEOGRAPHIC_DATA] SEC 2"
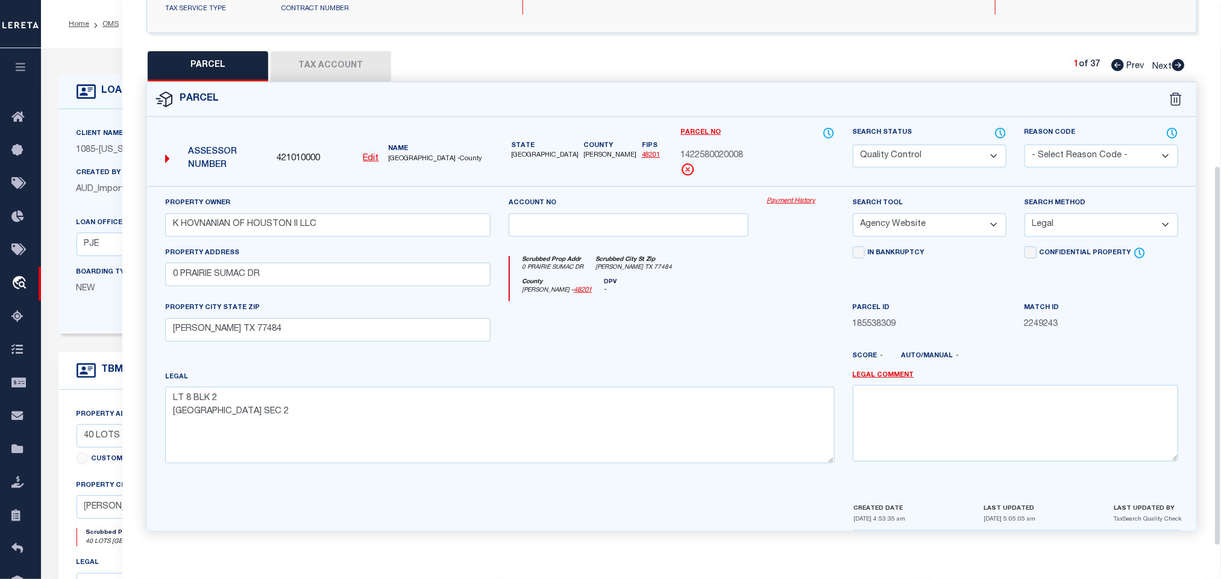
click at [316, 156] on span "421010000" at bounding box center [298, 159] width 43 height 13
copy span "421010000"
click at [118, 109] on div "Client Name 1085 - Texas Bank and Trust Customer Name 1085 - Texas Bank and Tru…" at bounding box center [485, 221] width 855 height 225
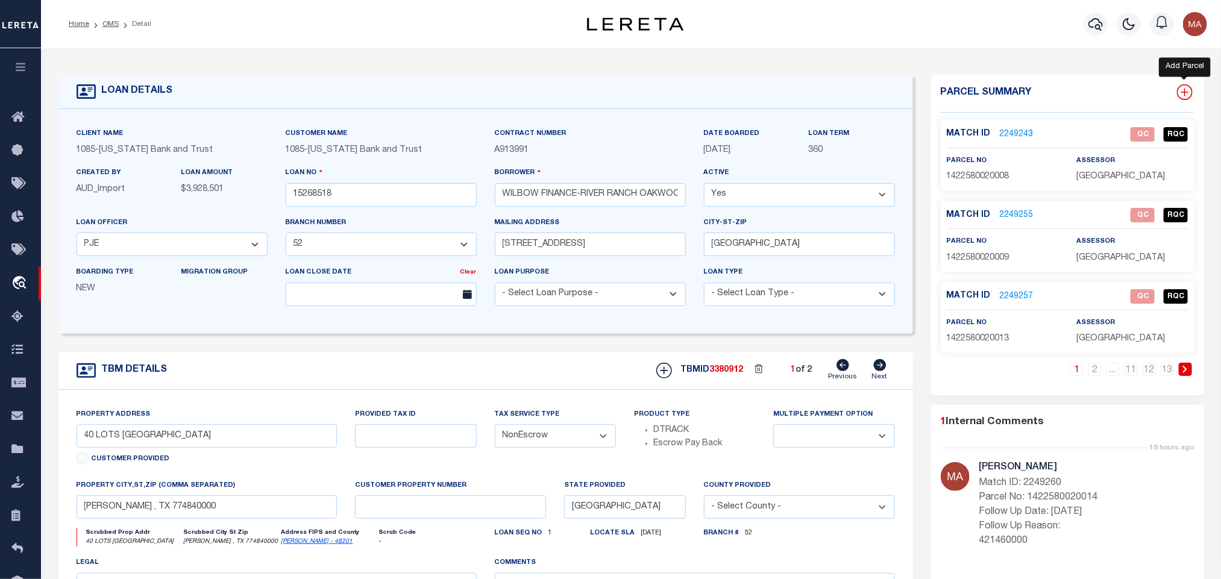
click at [1183, 92] on icon at bounding box center [1185, 93] width 8 height 8
select select "IP"
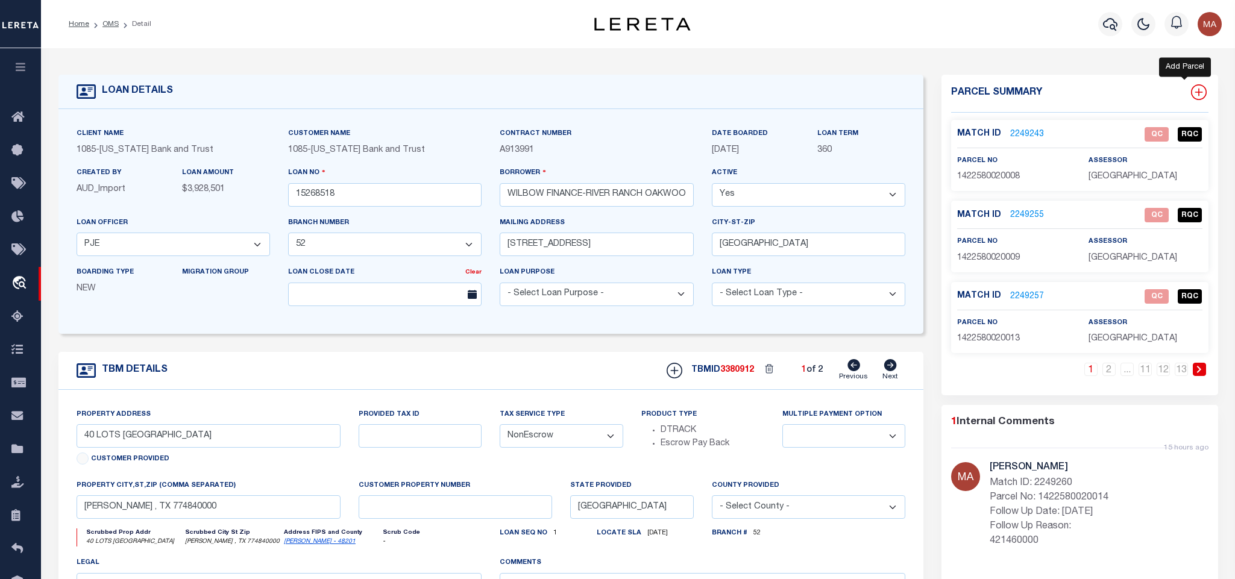
type textarea "-"
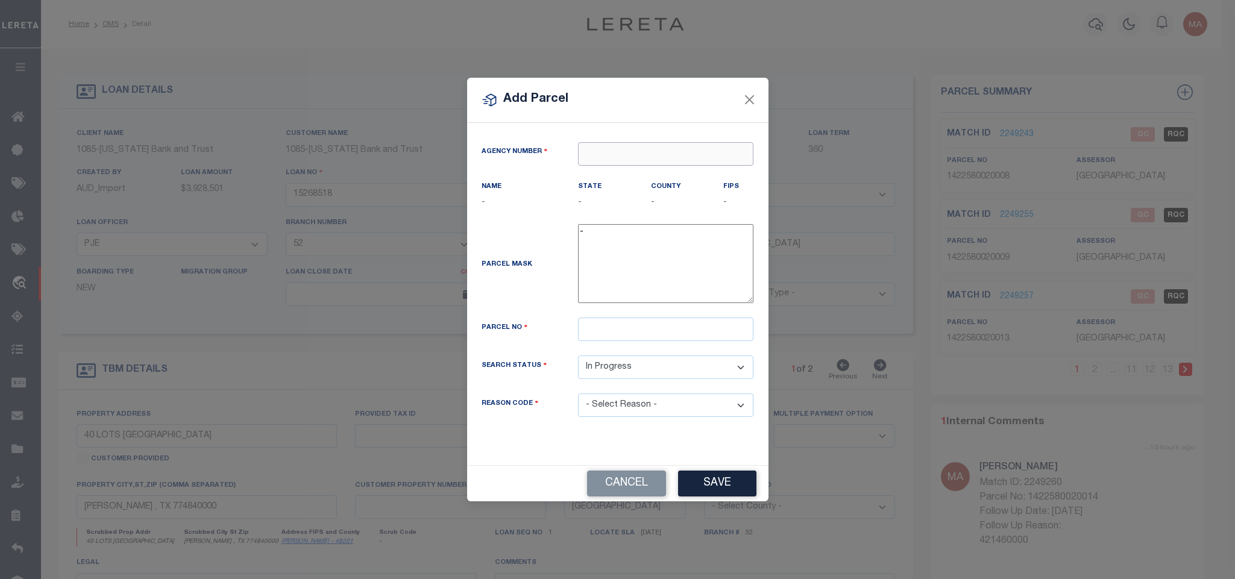
click at [679, 142] on input "text" at bounding box center [665, 154] width 175 height 24
paste input "421010000"
type input "421010000"
click at [653, 168] on div "421010000 : HARRIS COUNTY" at bounding box center [666, 180] width 174 height 34
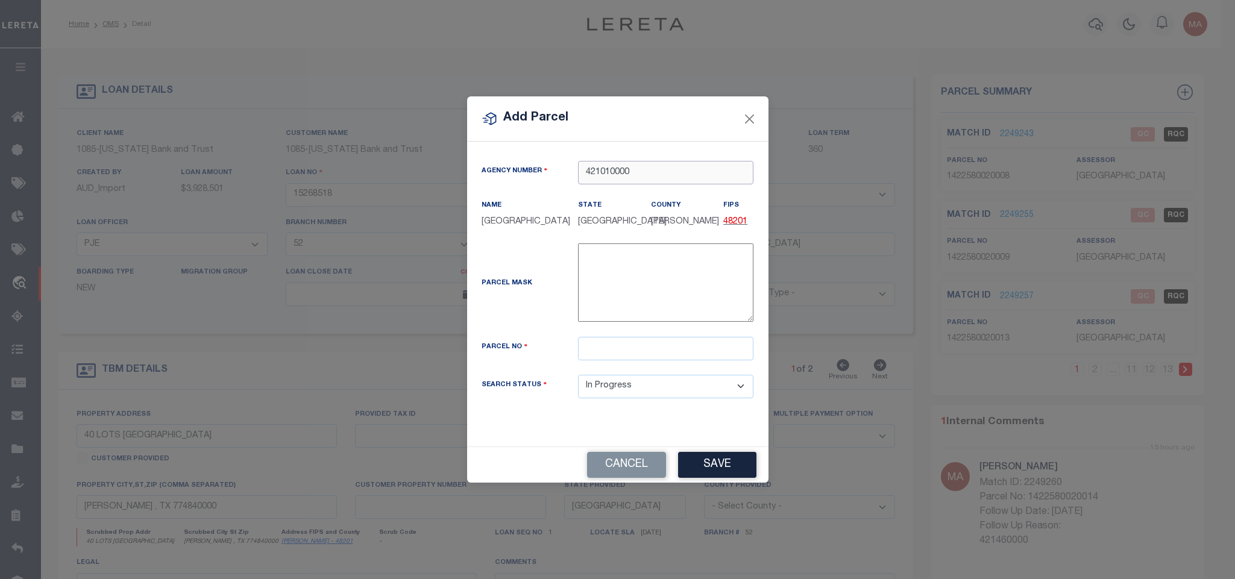
type input "421010000"
click at [722, 360] on input "text" at bounding box center [665, 349] width 175 height 24
paste input "1422580060003"
type input "1422580060003"
click at [731, 477] on button "Save" at bounding box center [717, 465] width 78 height 26
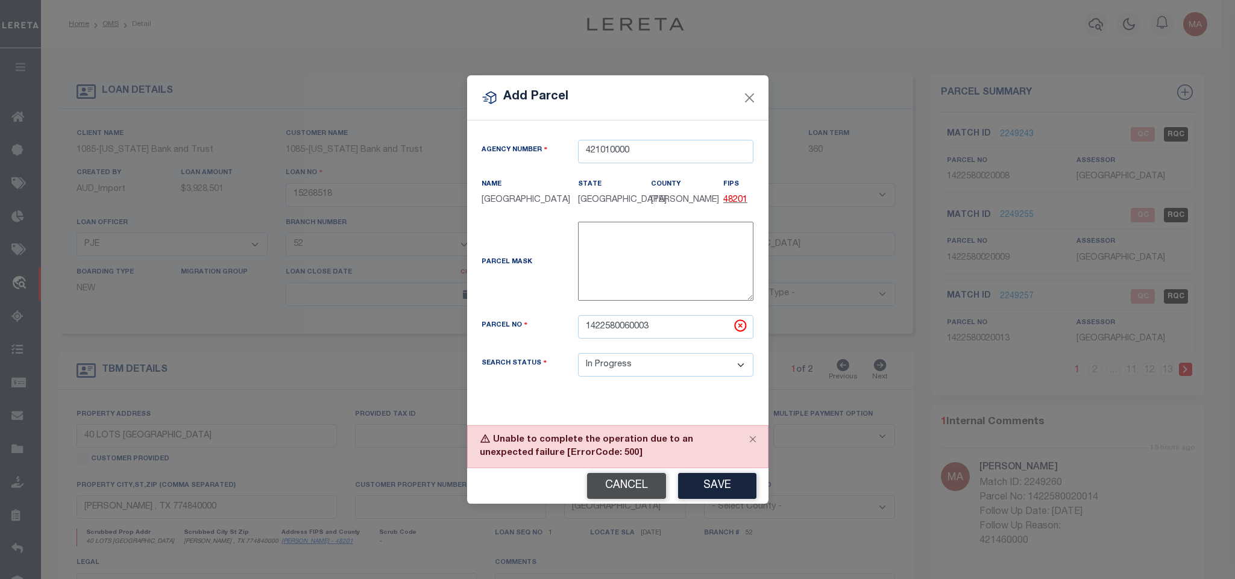
click at [641, 485] on button "Cancel" at bounding box center [626, 486] width 79 height 26
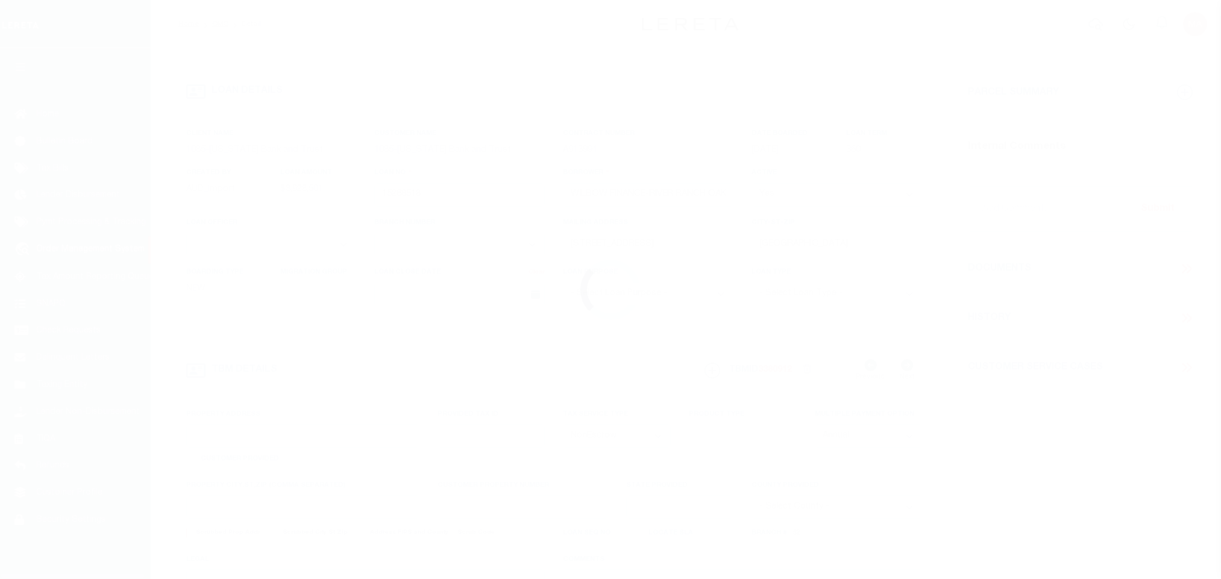
select select "NonEscrow"
type input "40 LOTS [GEOGRAPHIC_DATA]"
select select
type input "[PERSON_NAME] , TX 774840000"
type input "[GEOGRAPHIC_DATA]"
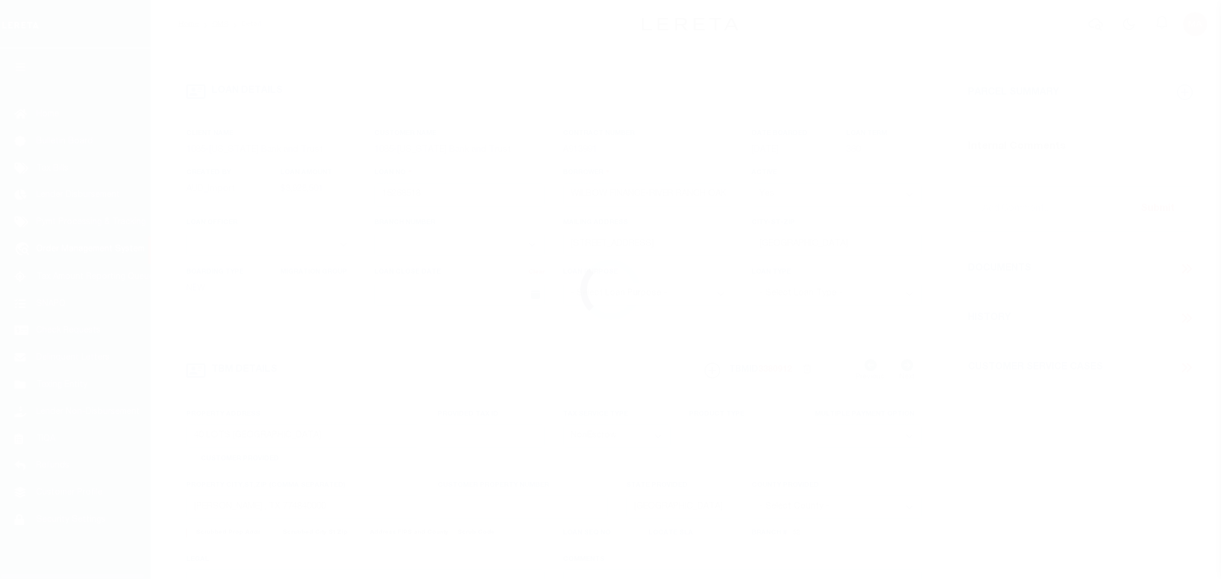
select select
select select "10053"
select select "4213"
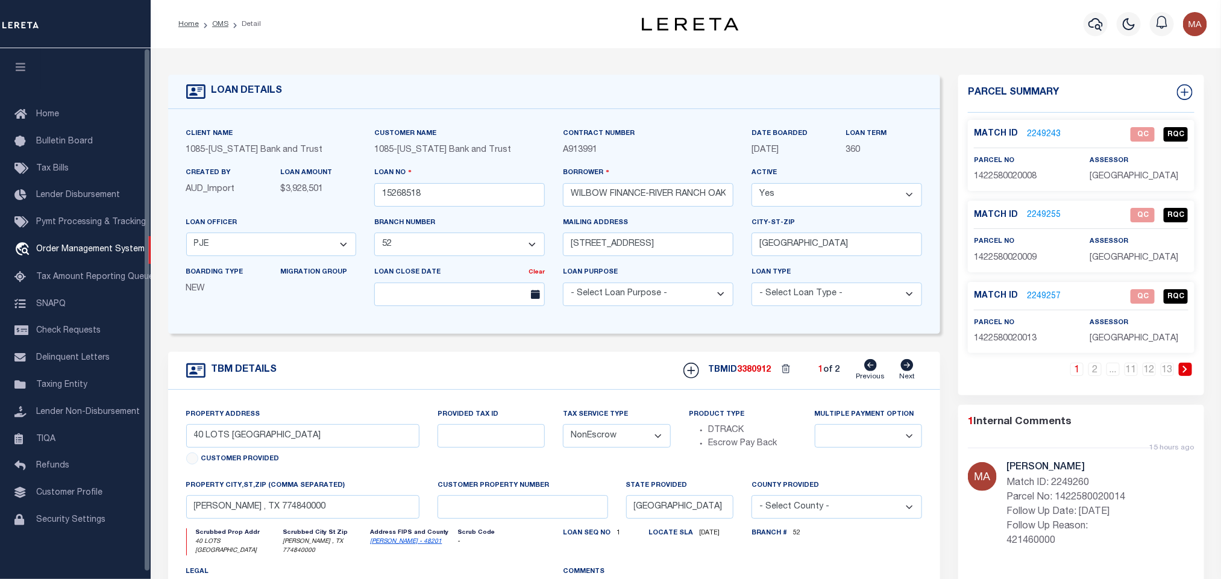
click at [22, 72] on icon "button" at bounding box center [21, 66] width 14 height 11
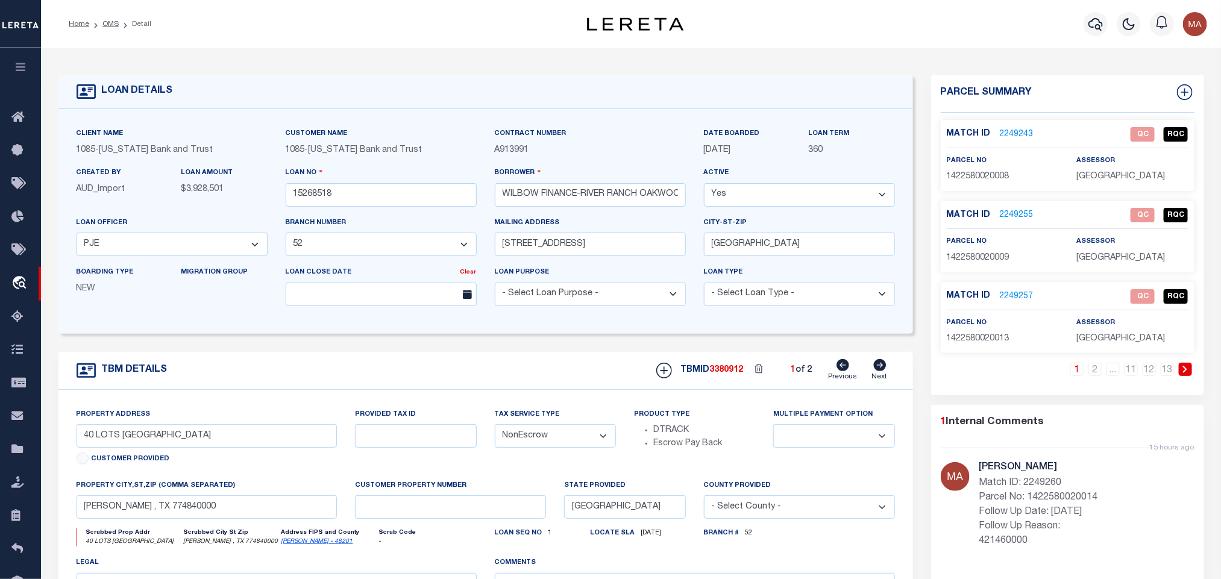
click at [1188, 373] on icon at bounding box center [1185, 369] width 5 height 7
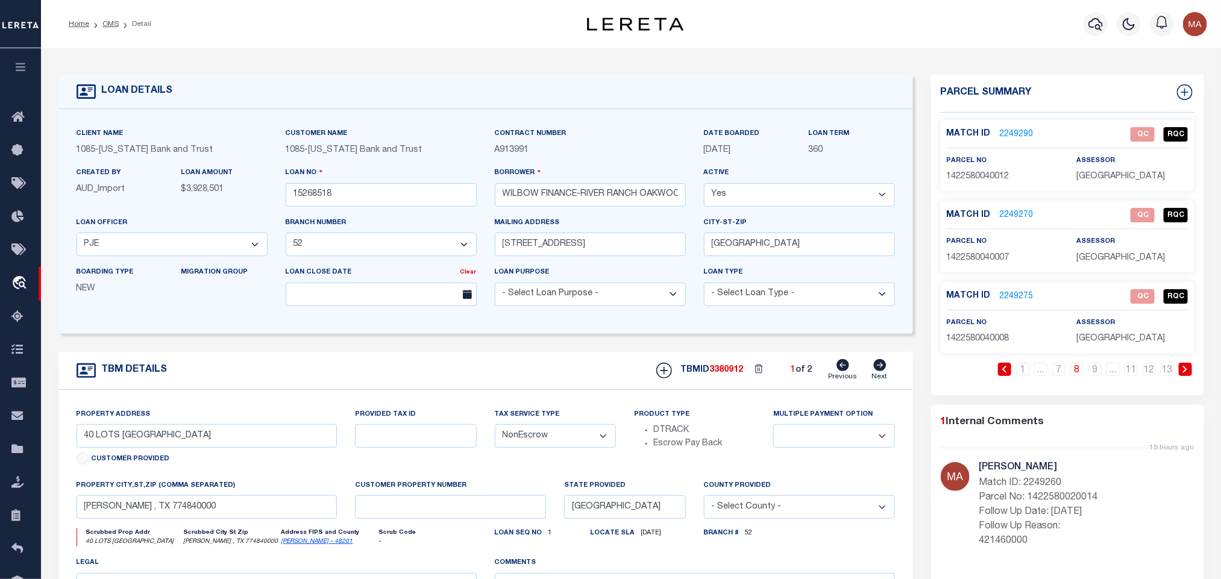
click at [1188, 373] on icon at bounding box center [1185, 369] width 5 height 7
click at [1080, 368] on link at bounding box center [1077, 369] width 13 height 13
click at [1020, 297] on link "2249354" at bounding box center [1017, 297] width 34 height 13
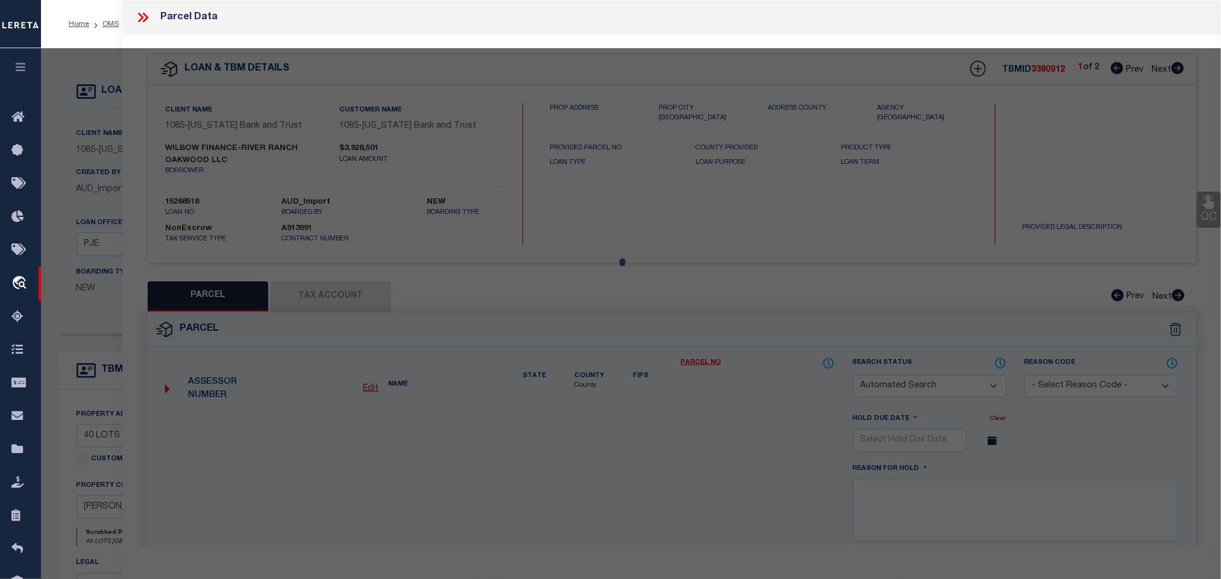
checkbox input "false"
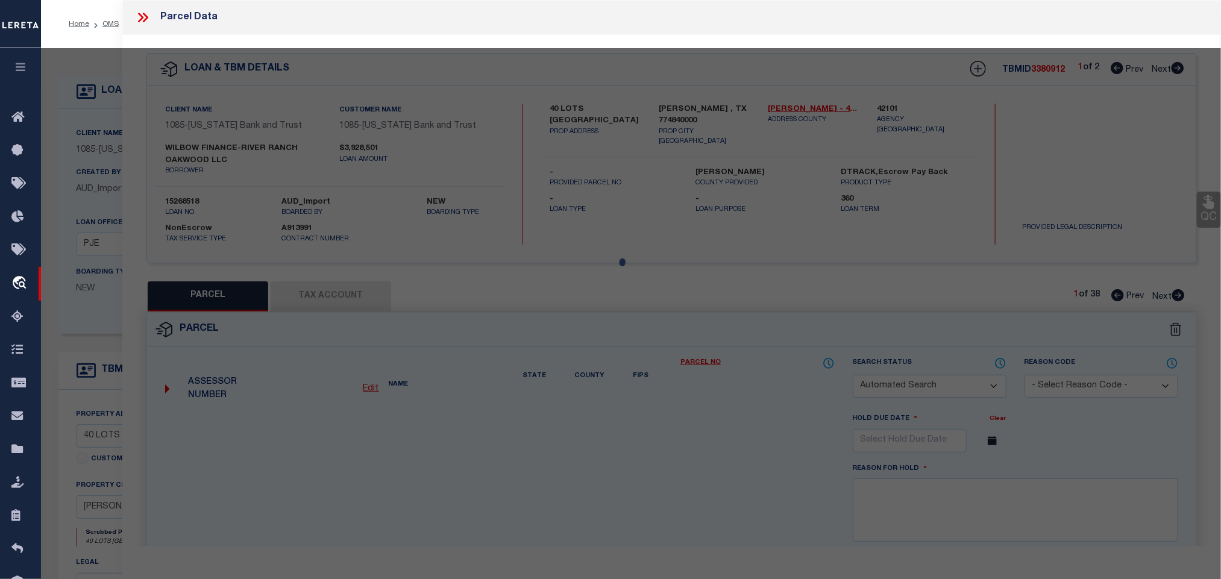
select select "IP"
type input "WILBOW FINANCE-RIVER RANCH OAKWOOD LLC"
type input "0 TALLOW CREEK DR"
checkbox input "false"
type input "[PERSON_NAME] TX 77484"
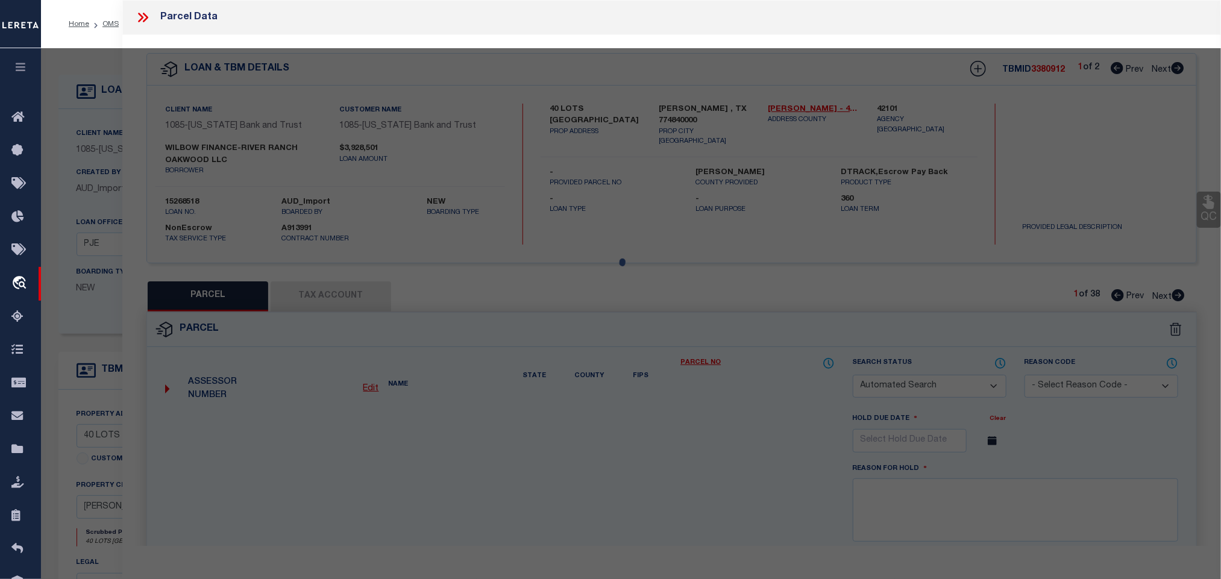
type textarea "LT 3 BLK 6 [GEOGRAPHIC_DATA] SEC 2"
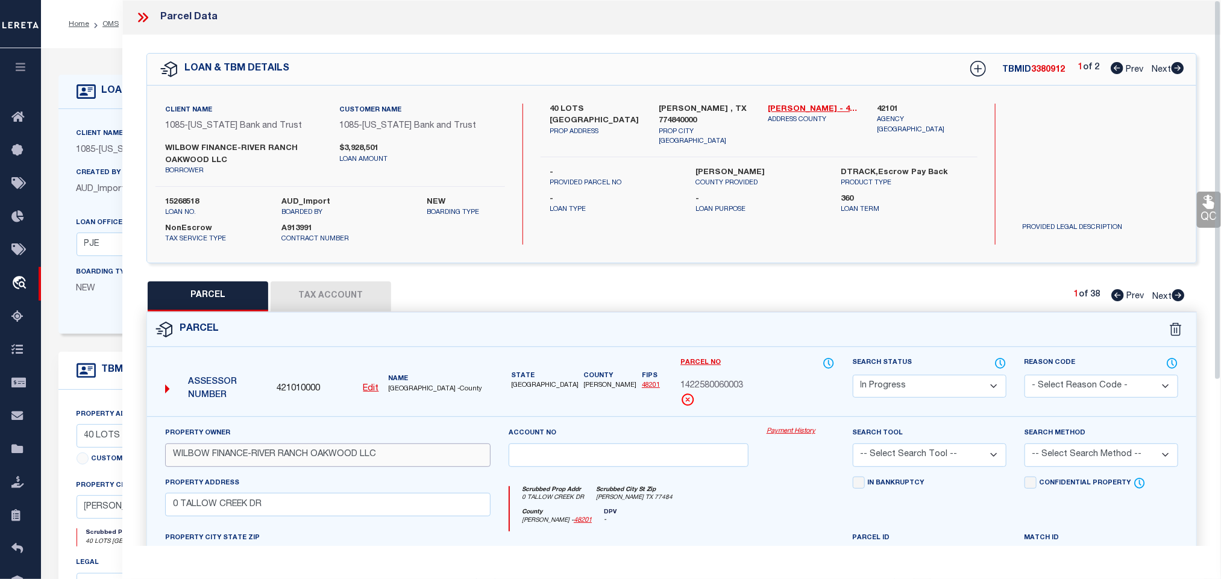
drag, startPoint x: 376, startPoint y: 458, endPoint x: 384, endPoint y: 458, distance: 7.8
click at [376, 458] on input "WILBOW FINANCE-RIVER RANCH OAKWOOD LLC" at bounding box center [328, 456] width 326 height 24
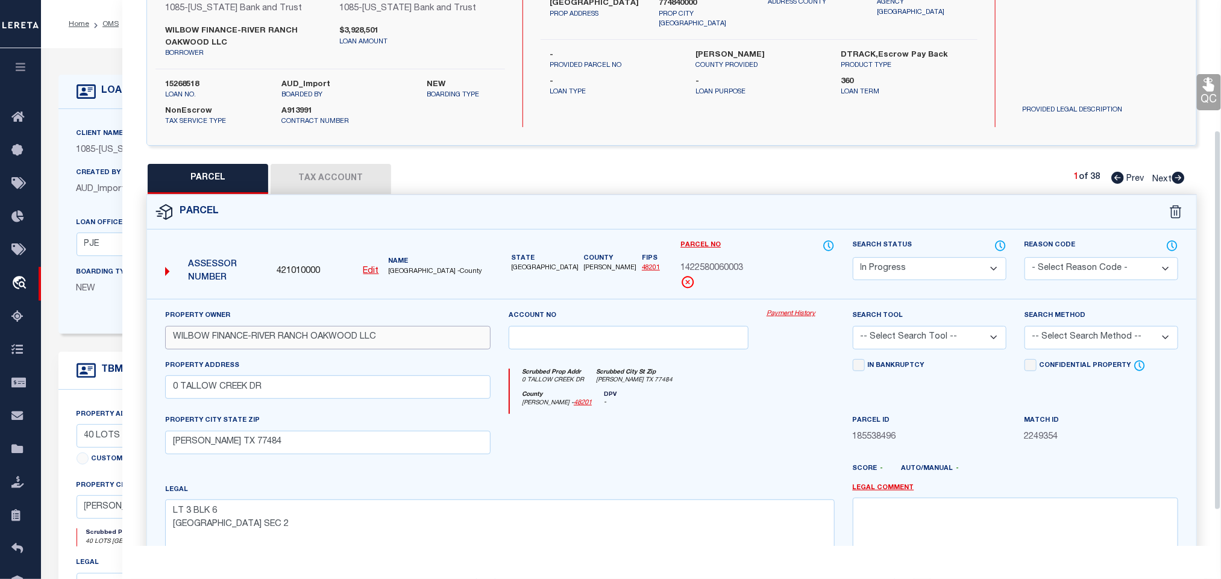
scroll to position [237, 0]
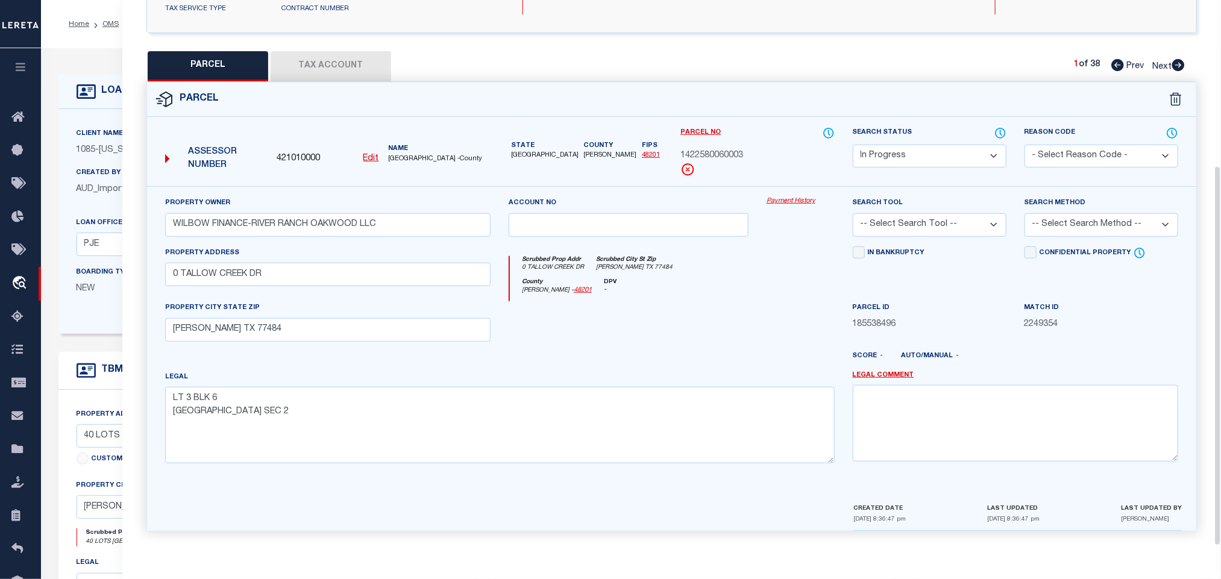
click at [948, 221] on select "-- Select Search Tool -- 3rd Party Website Agency File Agency Website ATLS CNV-…" at bounding box center [930, 225] width 154 height 24
select select "AGW"
click at [853, 213] on select "-- Select Search Tool -- 3rd Party Website Agency File Agency Website ATLS CNV-…" at bounding box center [930, 225] width 154 height 24
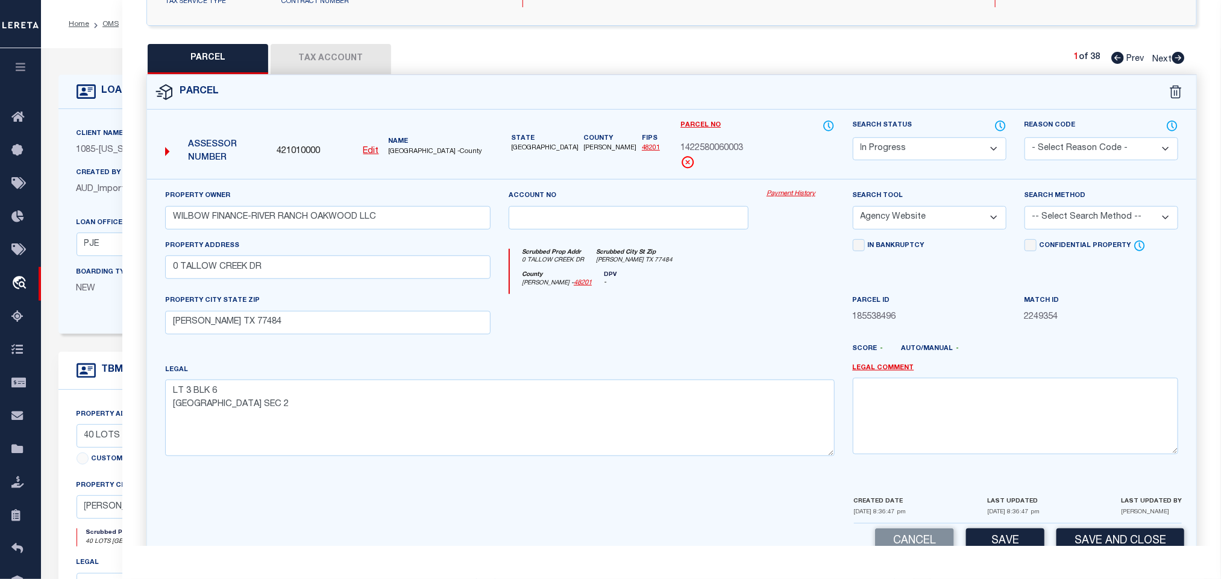
drag, startPoint x: 1134, startPoint y: 214, endPoint x: 1118, endPoint y: 231, distance: 23.9
click at [1134, 214] on select "-- Select Search Method -- Property Address Legal Liability Info Provided" at bounding box center [1102, 218] width 154 height 24
select select "LEG"
click at [1025, 210] on select "-- Select Search Method -- Property Address Legal Liability Info Provided" at bounding box center [1102, 218] width 154 height 24
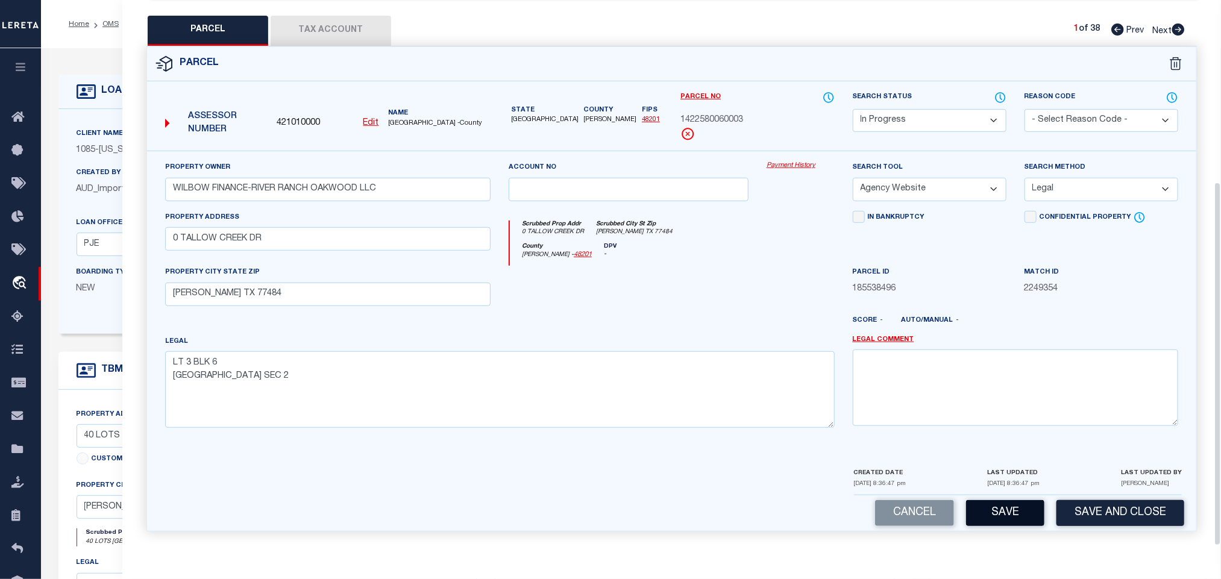
click at [1022, 514] on button "Save" at bounding box center [1005, 513] width 78 height 26
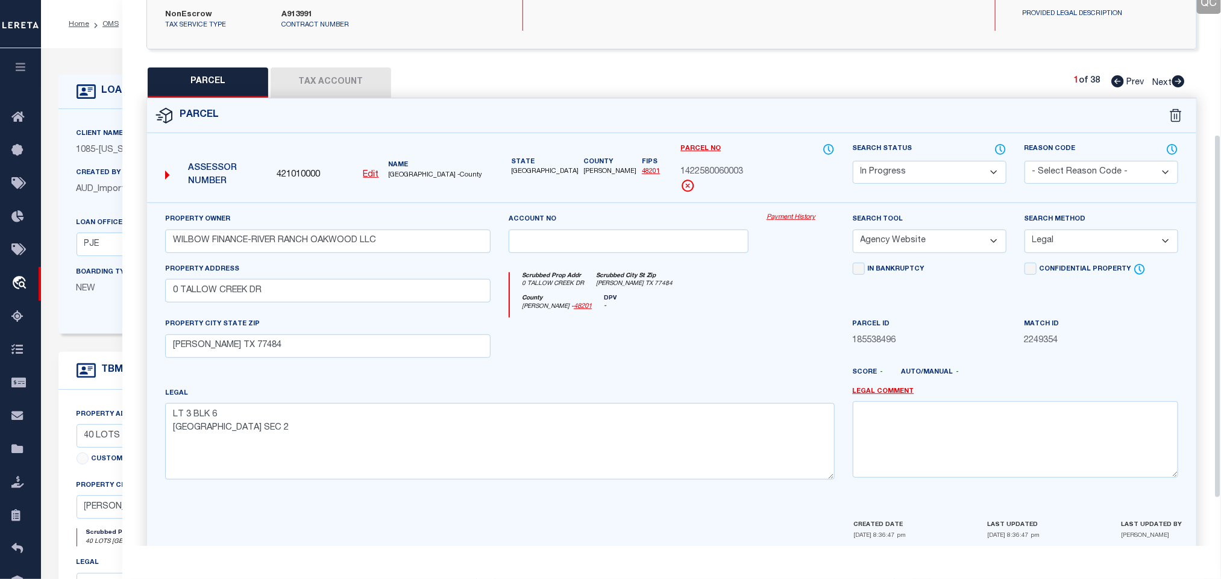
scroll to position [183, 0]
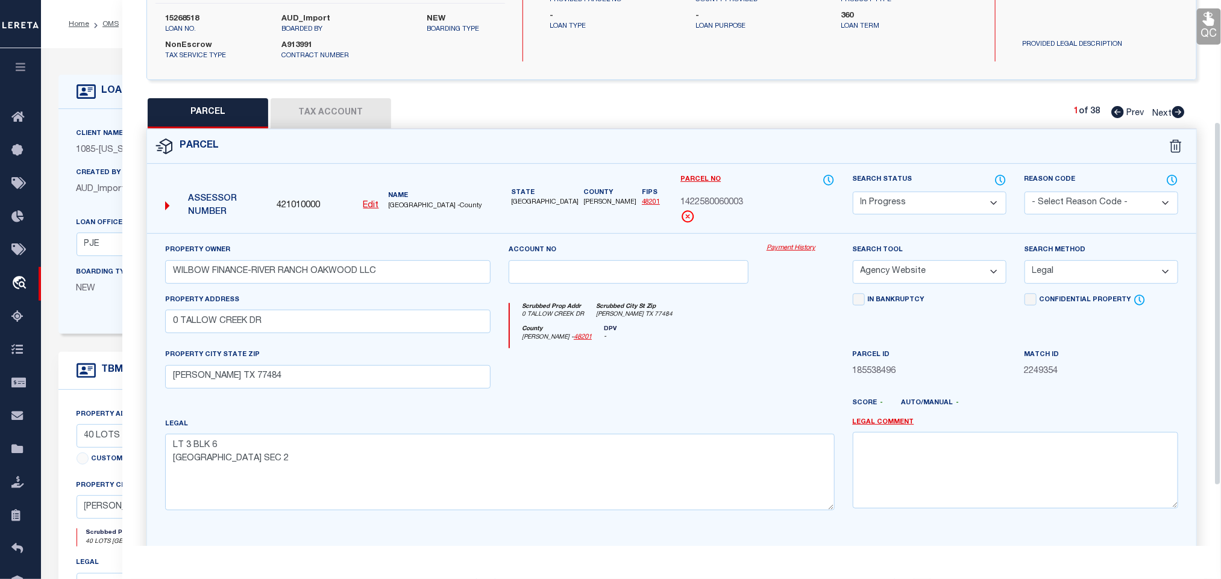
click at [348, 104] on button "Tax Account" at bounding box center [331, 113] width 121 height 30
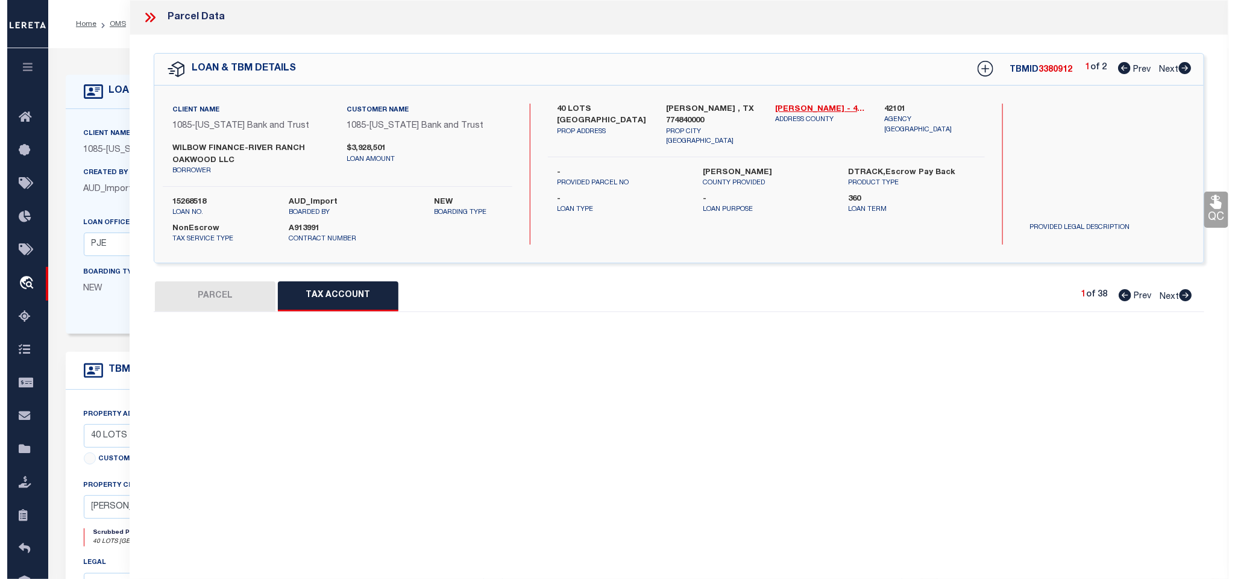
scroll to position [0, 0]
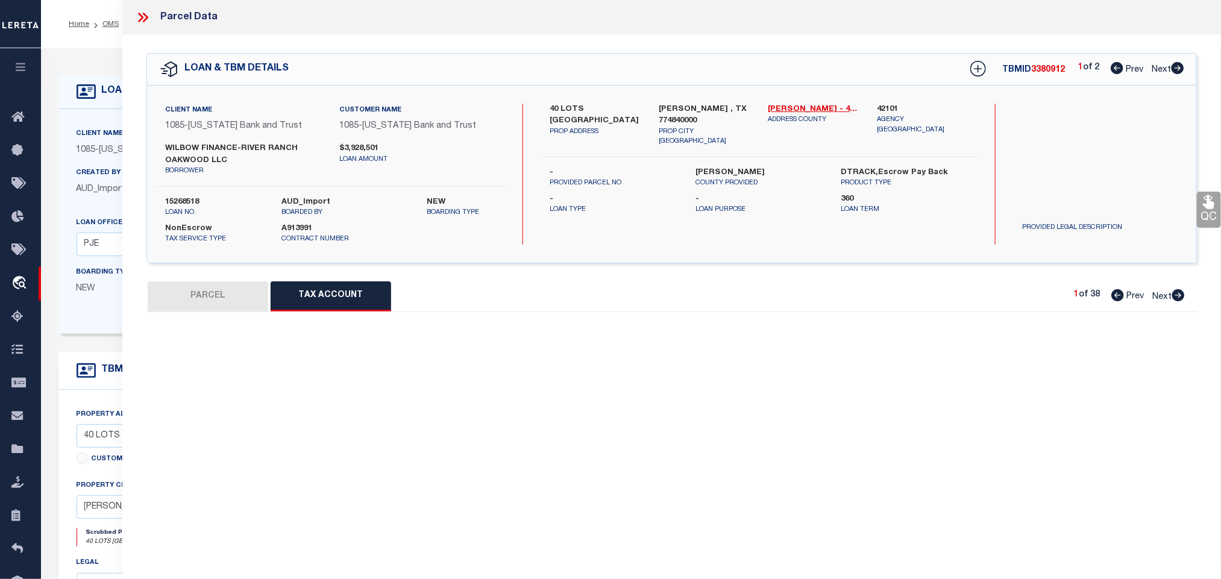
select select "100"
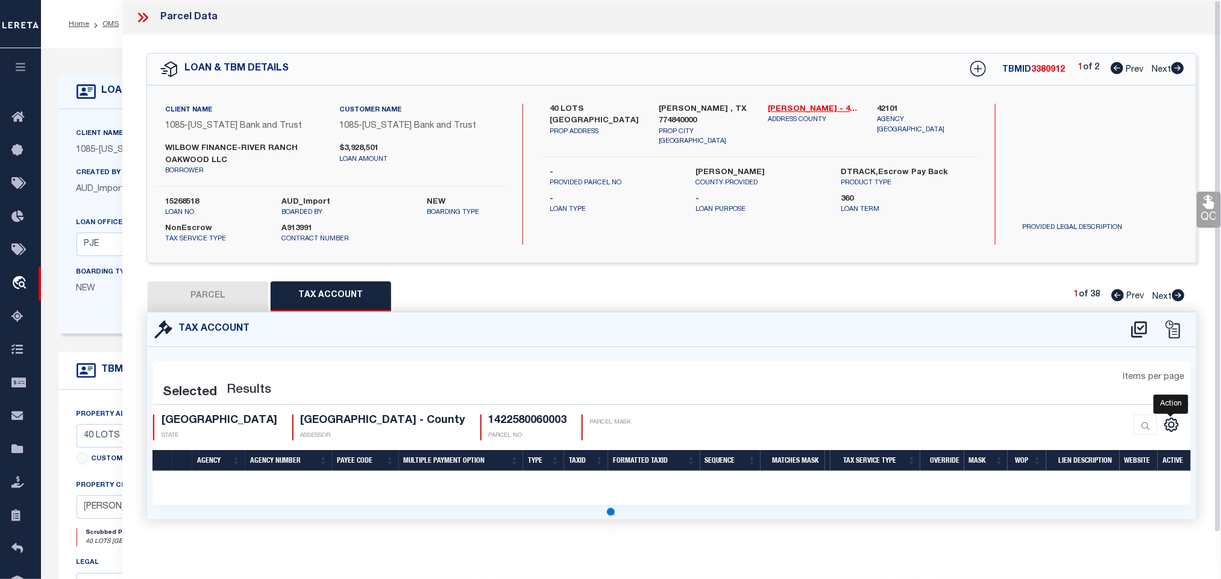
select select "100"
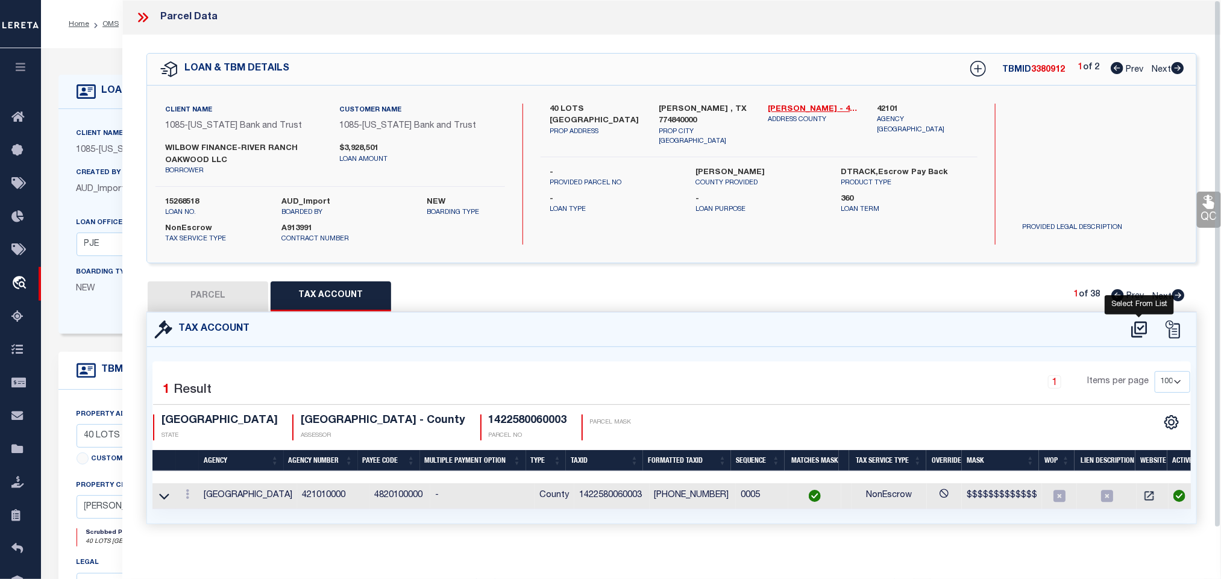
click at [1140, 335] on icon at bounding box center [1140, 329] width 20 height 19
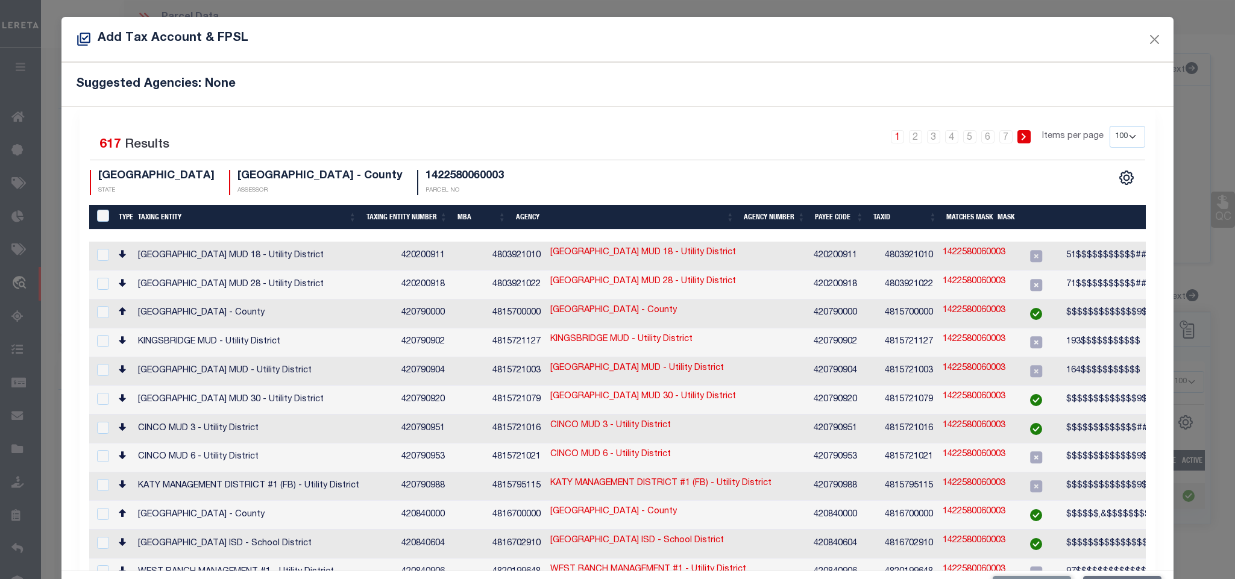
drag, startPoint x: 1101, startPoint y: 136, endPoint x: 1099, endPoint y: 146, distance: 10.4
click at [1110, 136] on select "10 25 50 100 200" at bounding box center [1128, 137] width 36 height 22
select select "200"
click at [1110, 127] on select "10 25 50 100 200" at bounding box center [1128, 137] width 36 height 22
click at [161, 219] on th "Taxing Entity" at bounding box center [247, 217] width 228 height 25
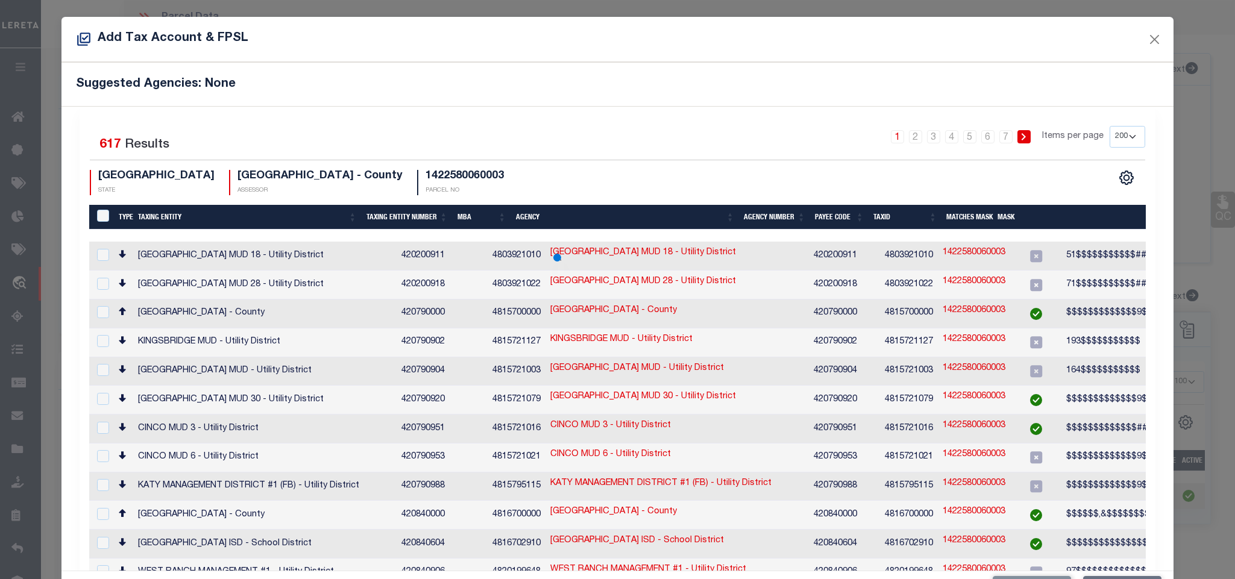
click at [426, 179] on h4 "1422580060003" at bounding box center [465, 176] width 78 height 13
copy h4 "1422580060003"
click at [1146, 38] on button "Close" at bounding box center [1154, 39] width 16 height 16
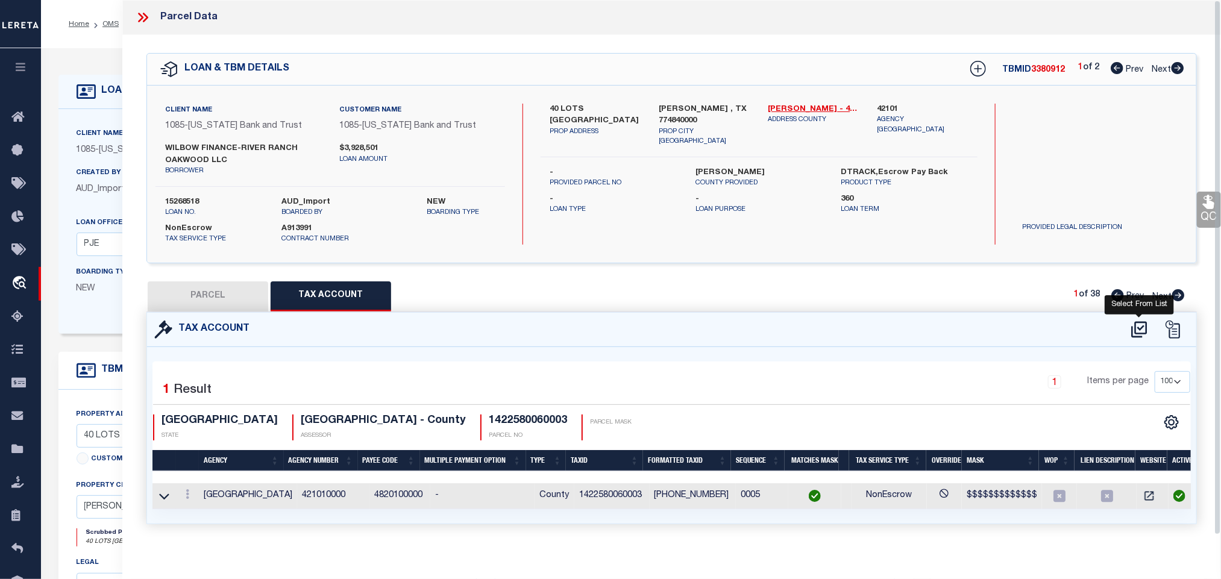
click at [1146, 332] on icon at bounding box center [1139, 329] width 16 height 16
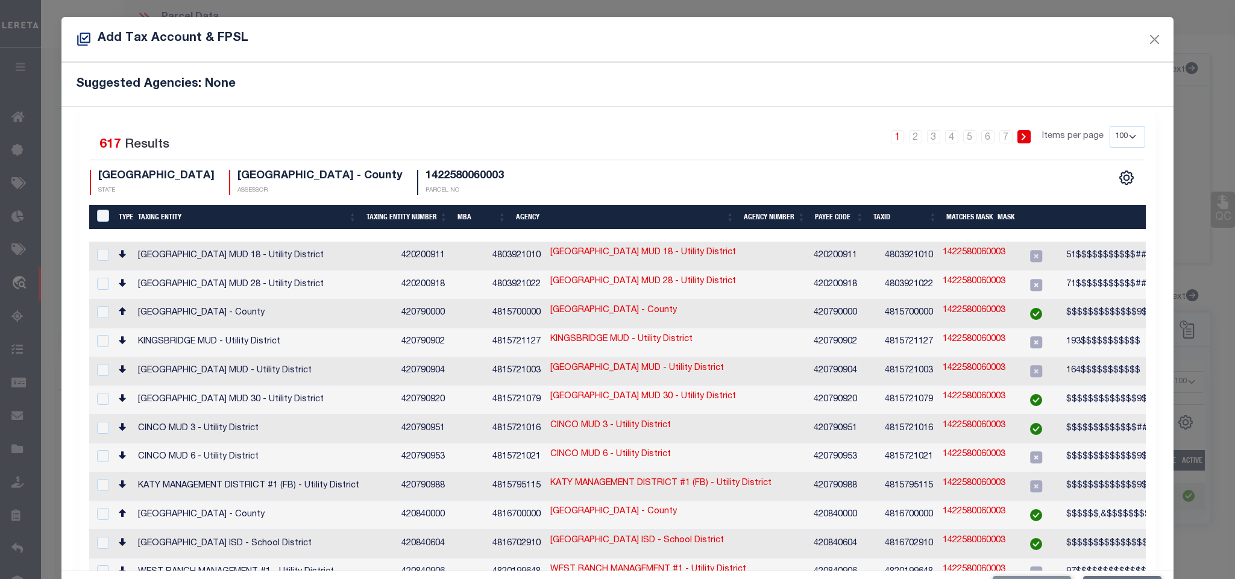
click at [1110, 141] on select "10 25 50 100 200" at bounding box center [1128, 137] width 36 height 22
select select "200"
click at [1110, 127] on select "10 25 50 100 200" at bounding box center [1128, 137] width 36 height 22
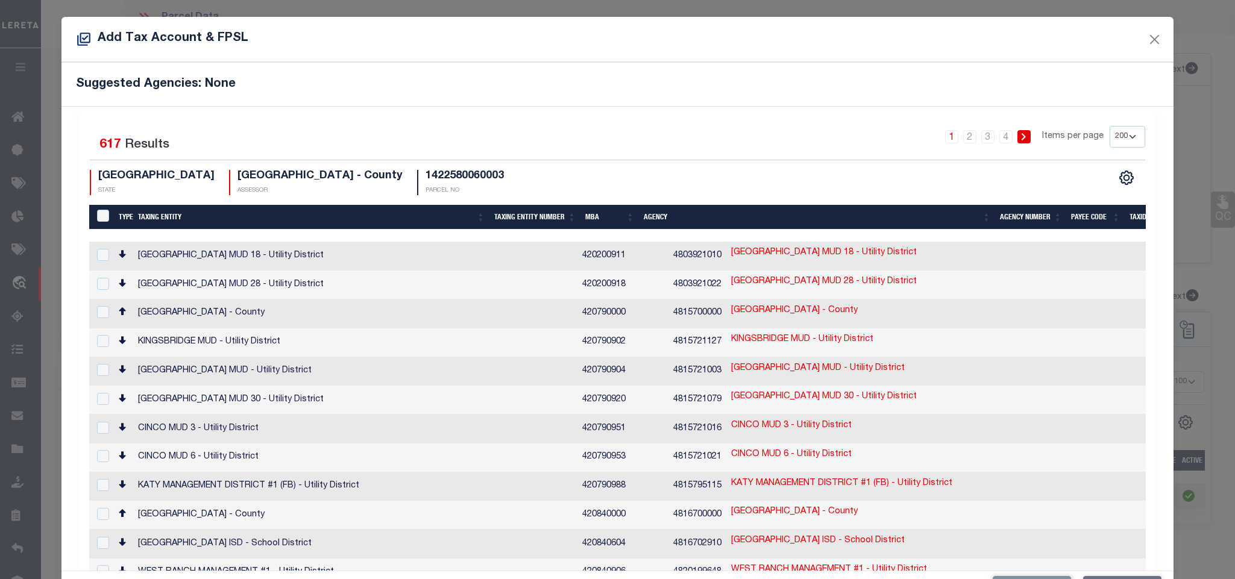
click at [163, 212] on th "Taxing Entity" at bounding box center [311, 217] width 356 height 25
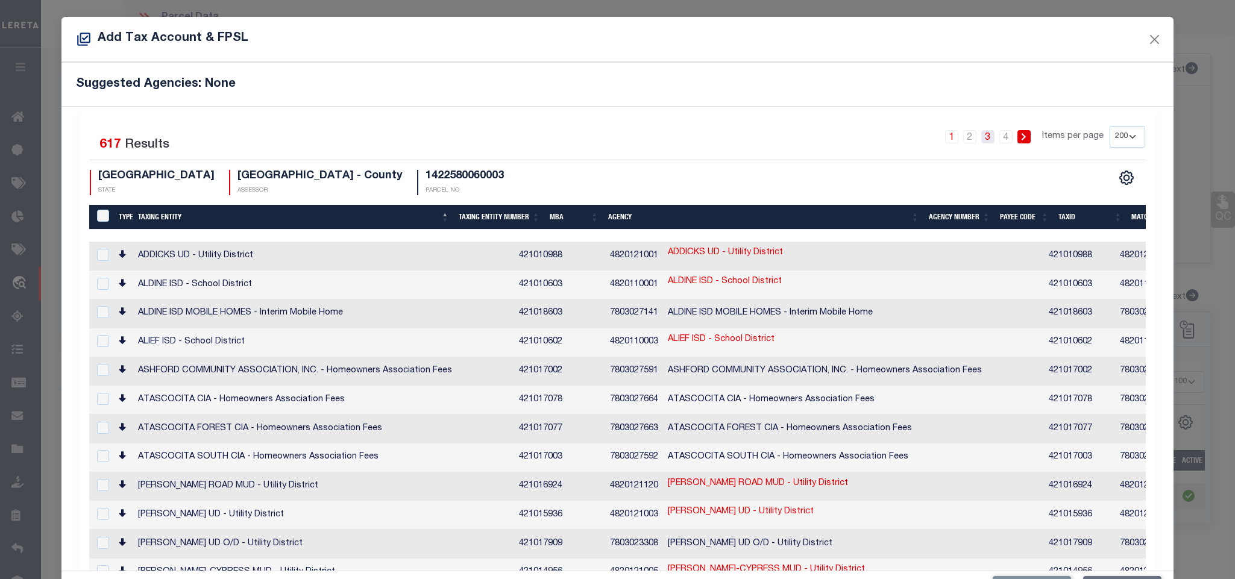
click at [981, 142] on link "3" at bounding box center [987, 136] width 13 height 13
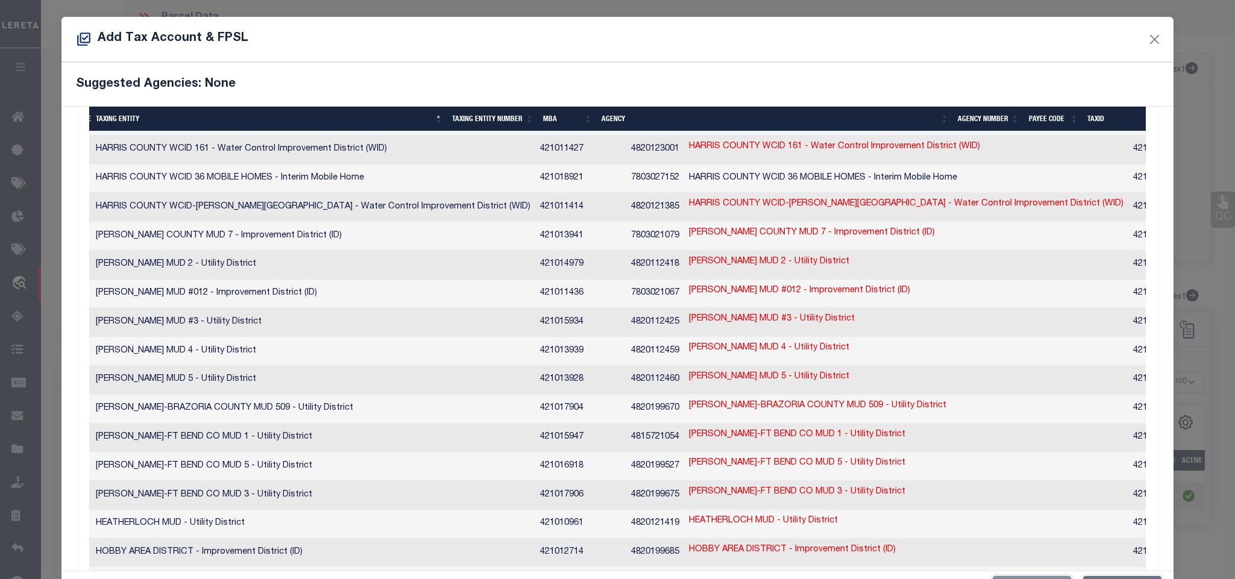
type input "1422580060003"
type textarea "K0$$$$$$$$$$$,&$$$$$$$$$$$$$$"
checkbox input "true"
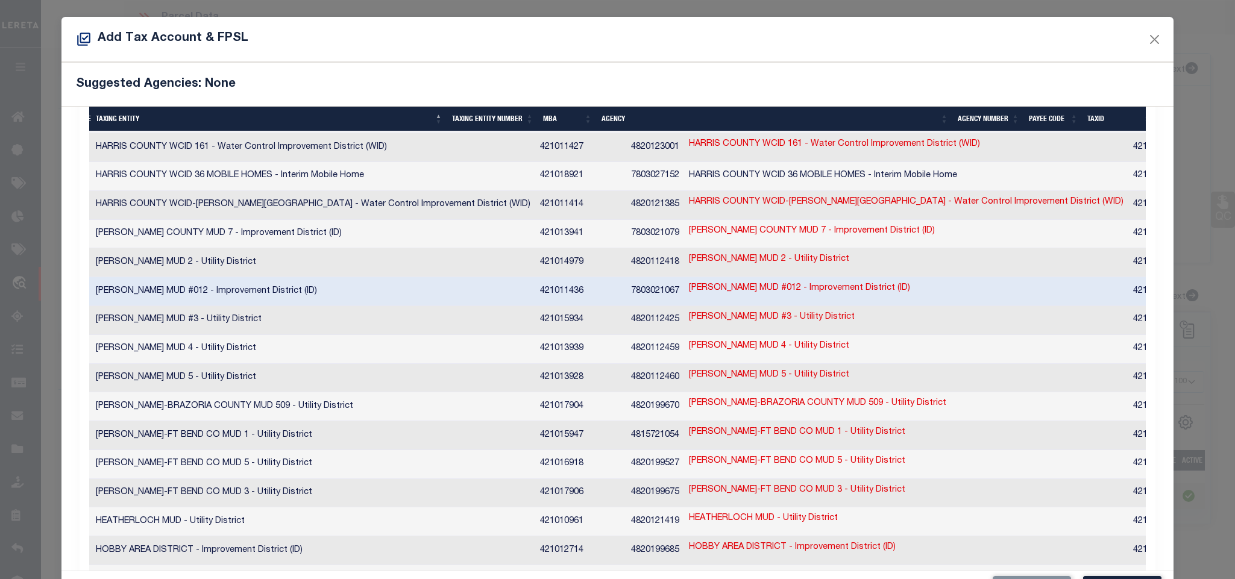
scroll to position [449, 0]
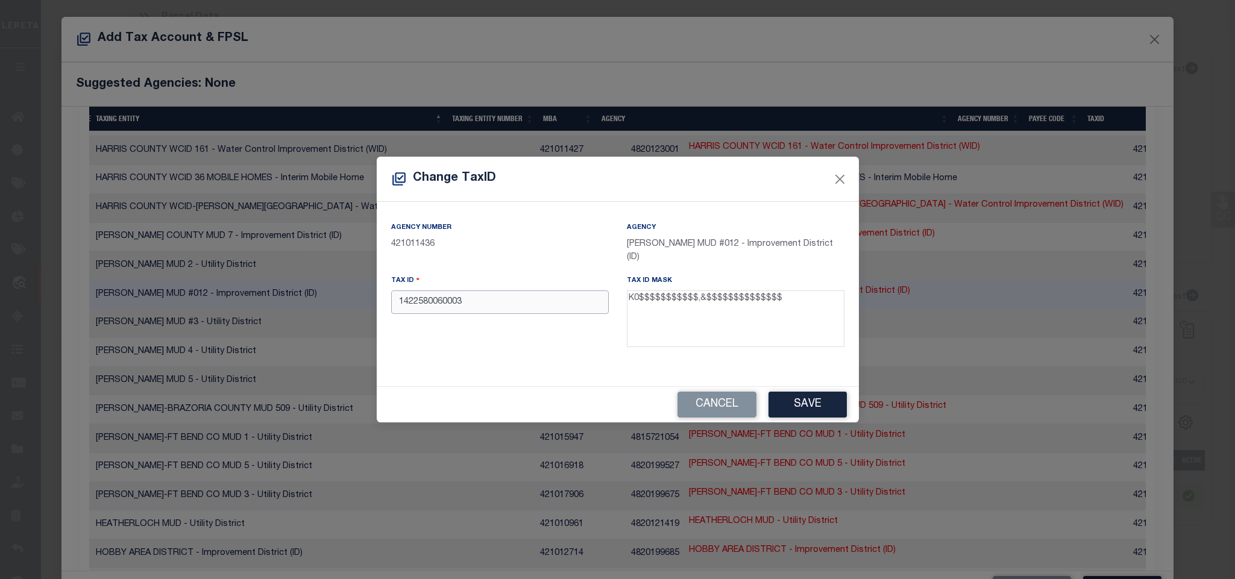
click at [543, 295] on input "1422580060003" at bounding box center [500, 303] width 218 height 24
type input "K01422580060003"
click at [812, 389] on div "Cancel Save" at bounding box center [618, 405] width 482 height 36
click at [812, 396] on button "Save" at bounding box center [808, 405] width 78 height 26
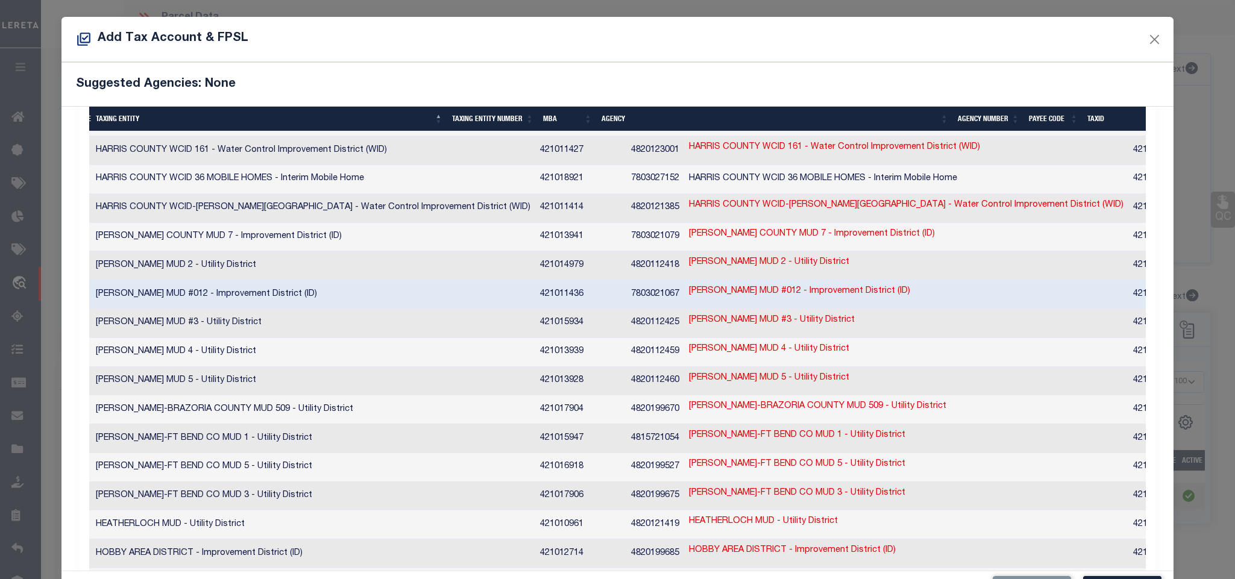
click at [324, 63] on div "Suggested Agencies: None" at bounding box center [617, 84] width 1112 height 44
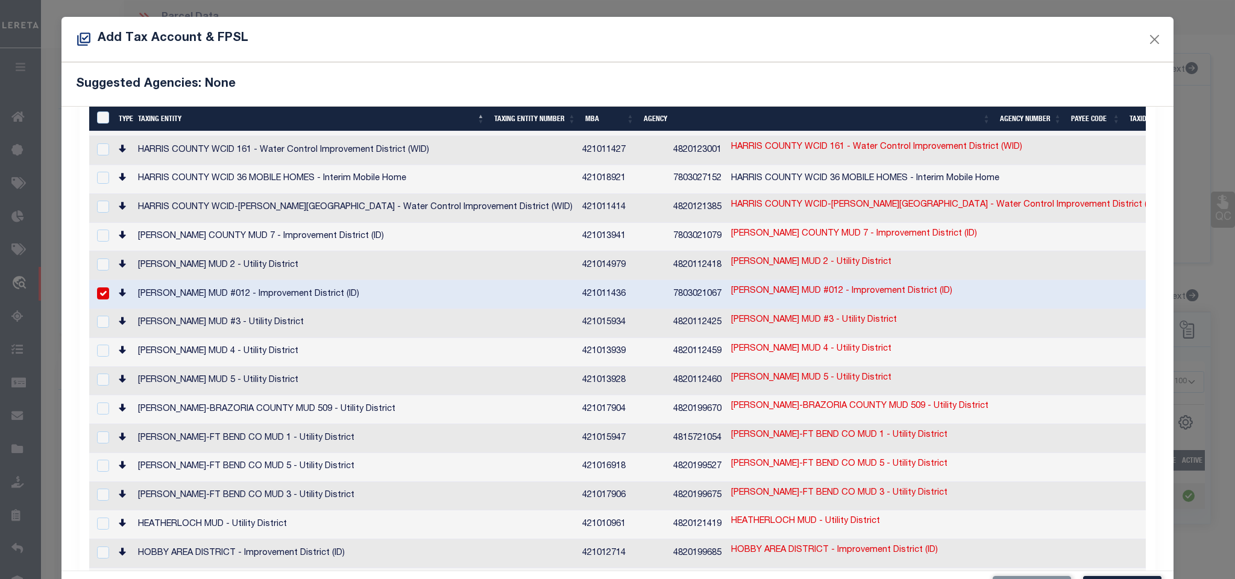
scroll to position [4962, 0]
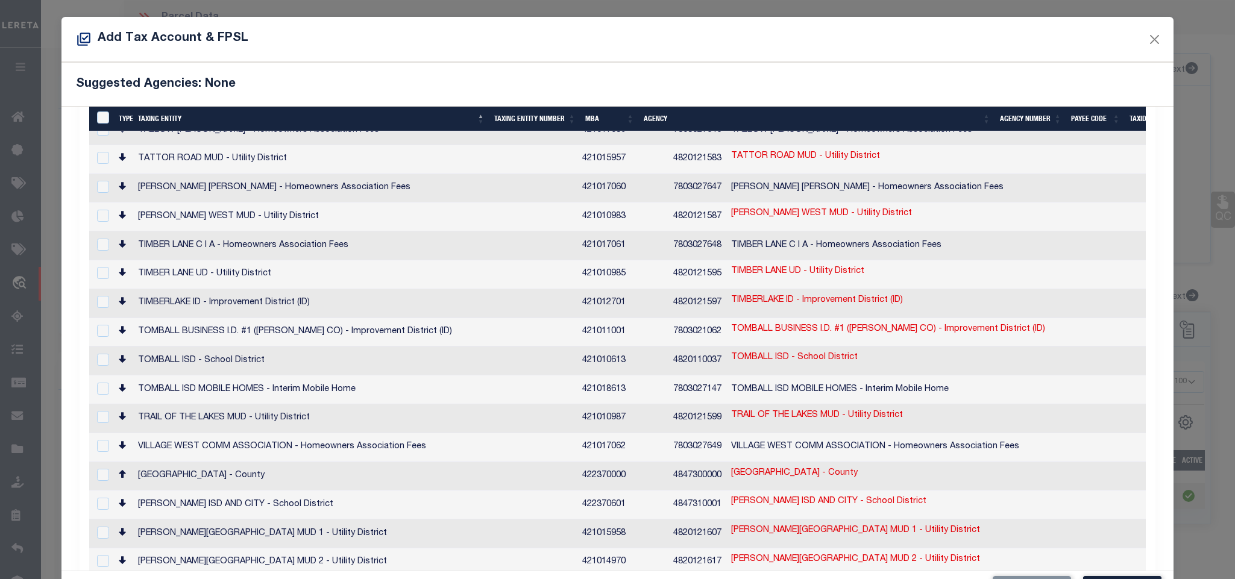
click at [415, 491] on td "[PERSON_NAME] ISD AND CITY - School District" at bounding box center [355, 505] width 444 height 29
checkbox input "true"
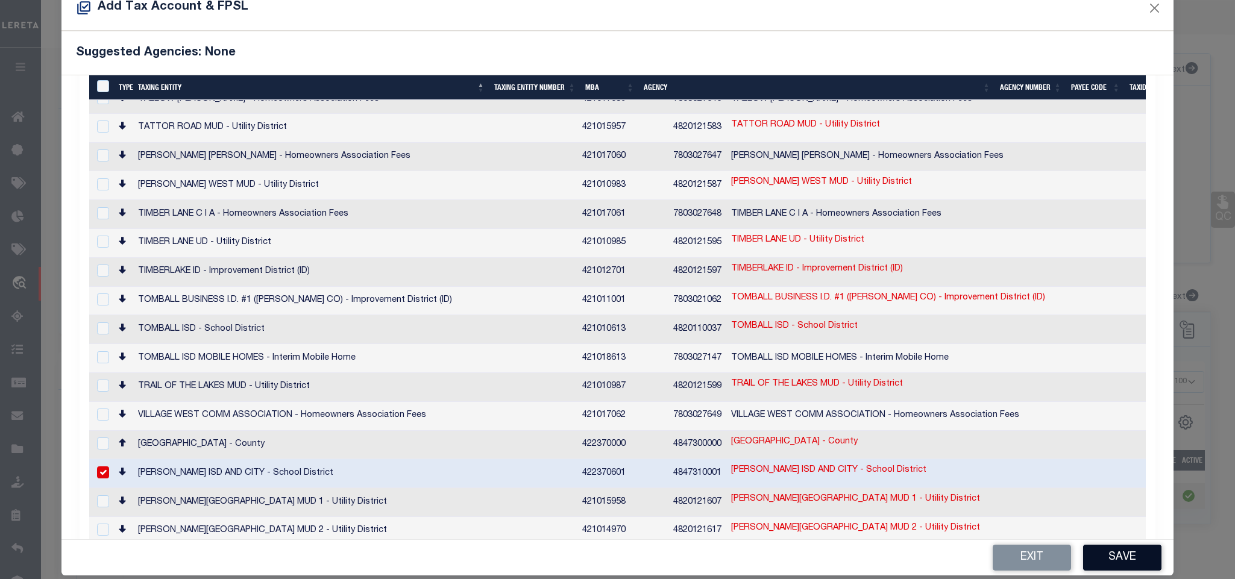
scroll to position [45, 0]
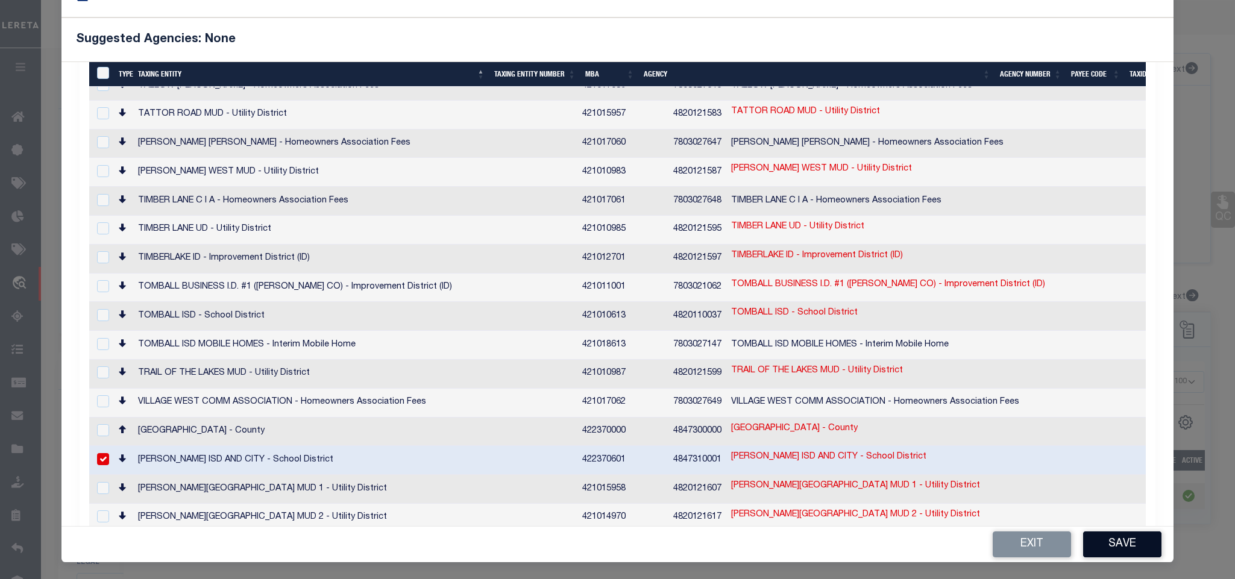
click at [1114, 534] on button "Save" at bounding box center [1122, 545] width 78 height 26
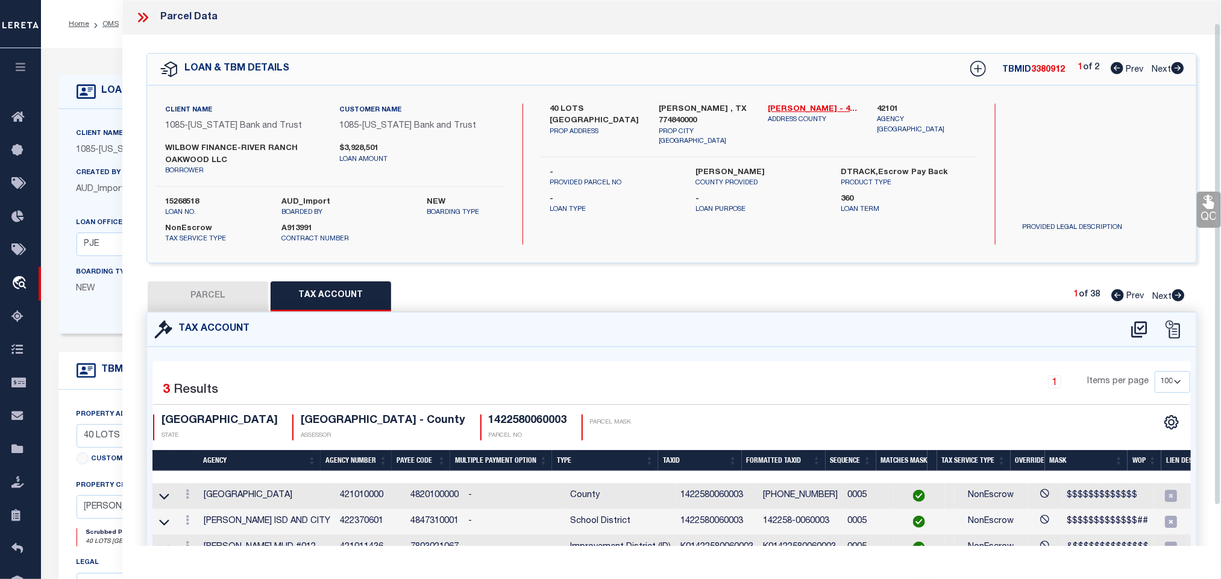
scroll to position [71, 0]
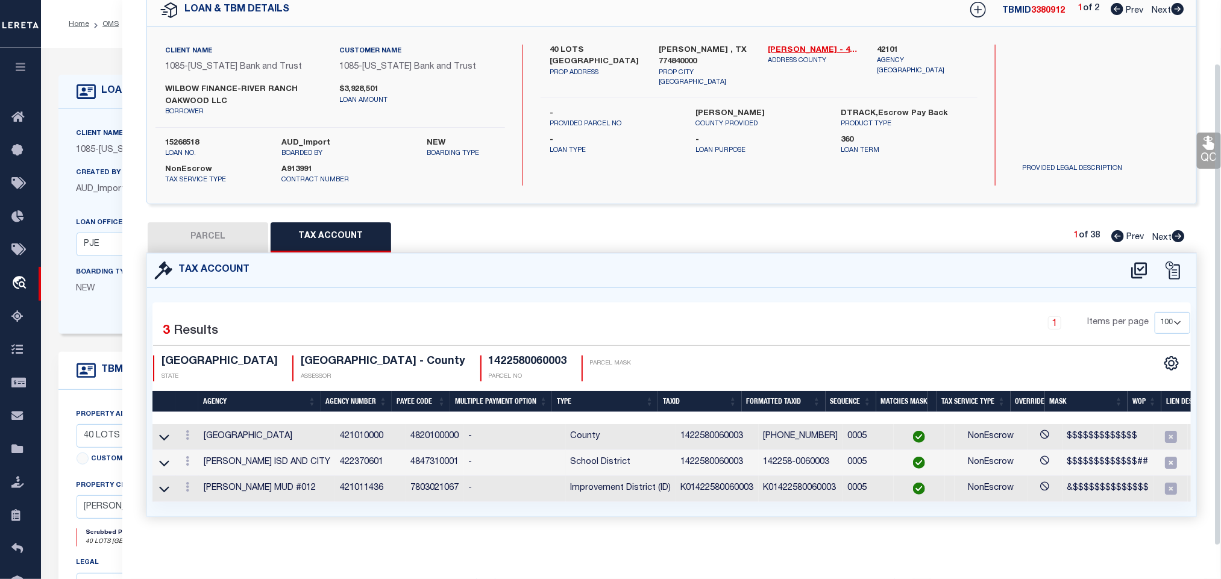
click at [236, 209] on div "QC QC QC" at bounding box center [671, 261] width 1099 height 570
click at [228, 226] on button "PARCEL" at bounding box center [208, 237] width 121 height 30
select select "AS"
select select
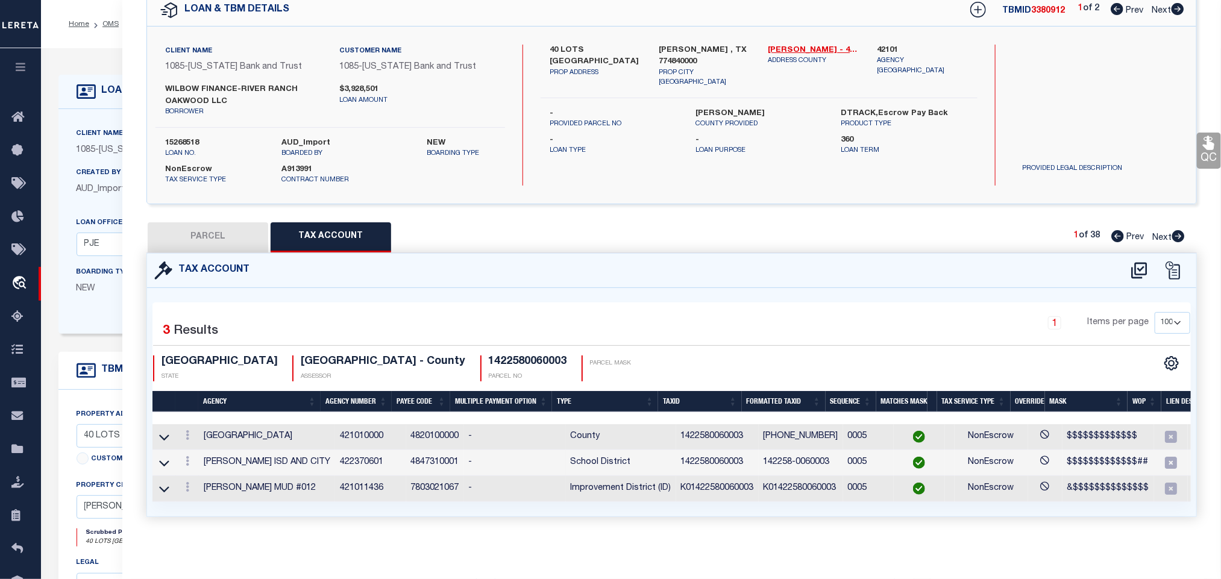
checkbox input "false"
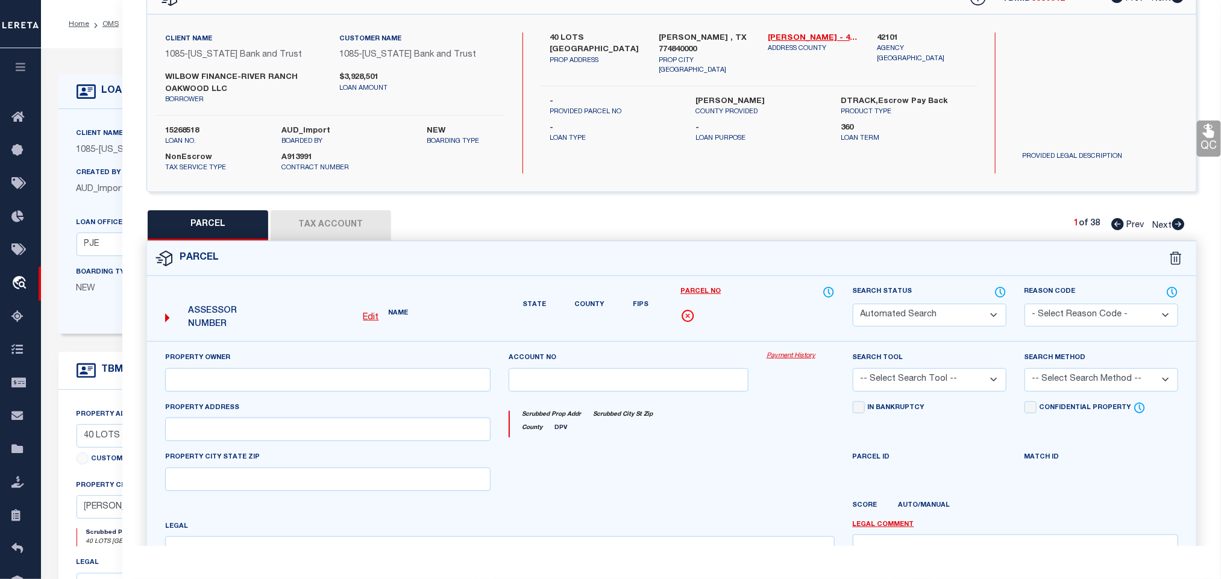
select select "IP"
type input "WILBOW FINANCE-RIVER RANCH OAKWOOD LLC"
select select "AGW"
select select "LEG"
type input "0 TALLOW CREEK DR"
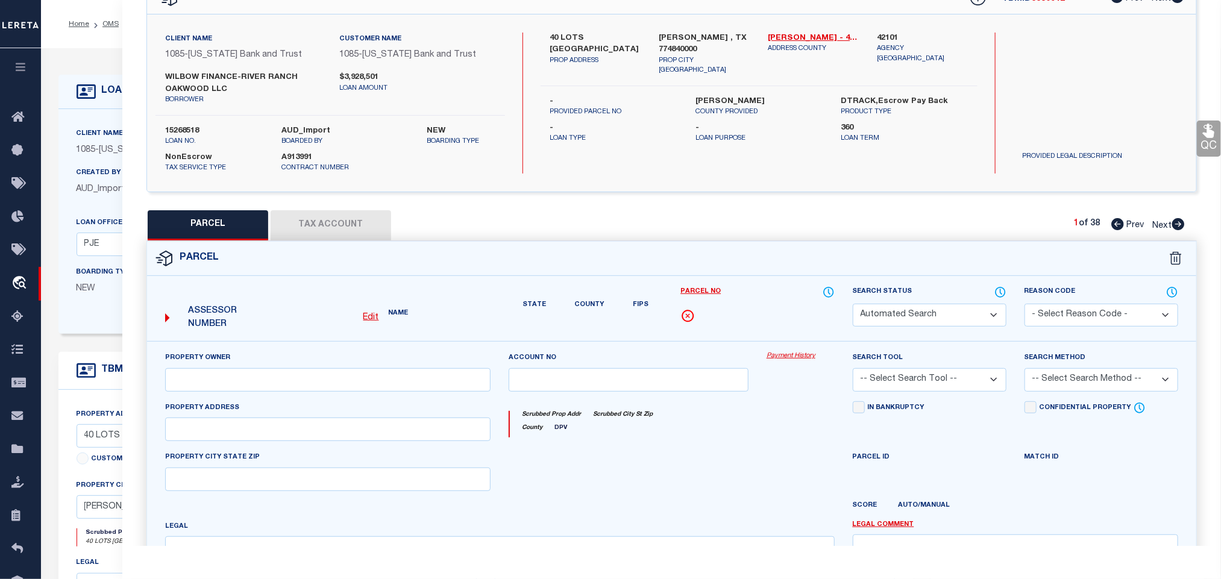
type input "[PERSON_NAME] TX 77484"
type textarea "LT 3 BLK 6 OAKWOOD ESTATES SEC 2"
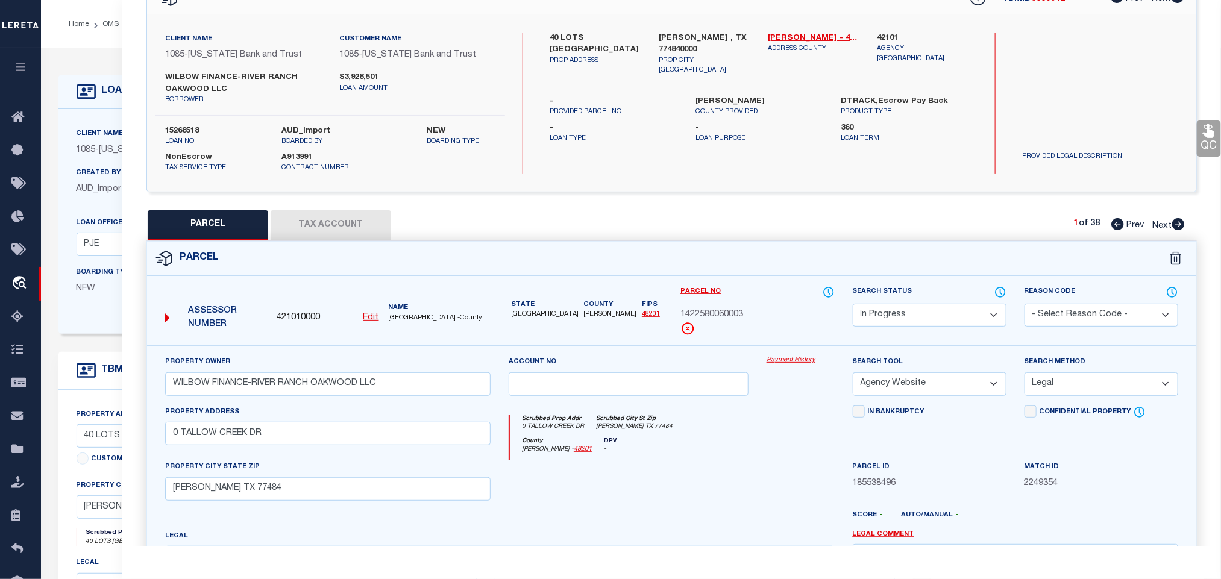
drag, startPoint x: 921, startPoint y: 315, endPoint x: 920, endPoint y: 307, distance: 7.9
click at [921, 315] on select "Automated Search Bad Parcel Complete Duplicate Parcel High Dollar Reporting In …" at bounding box center [930, 316] width 154 height 24
select select "PC"
click at [853, 305] on select "Automated Search Bad Parcel Complete Duplicate Parcel High Dollar Reporting In …" at bounding box center [930, 316] width 154 height 24
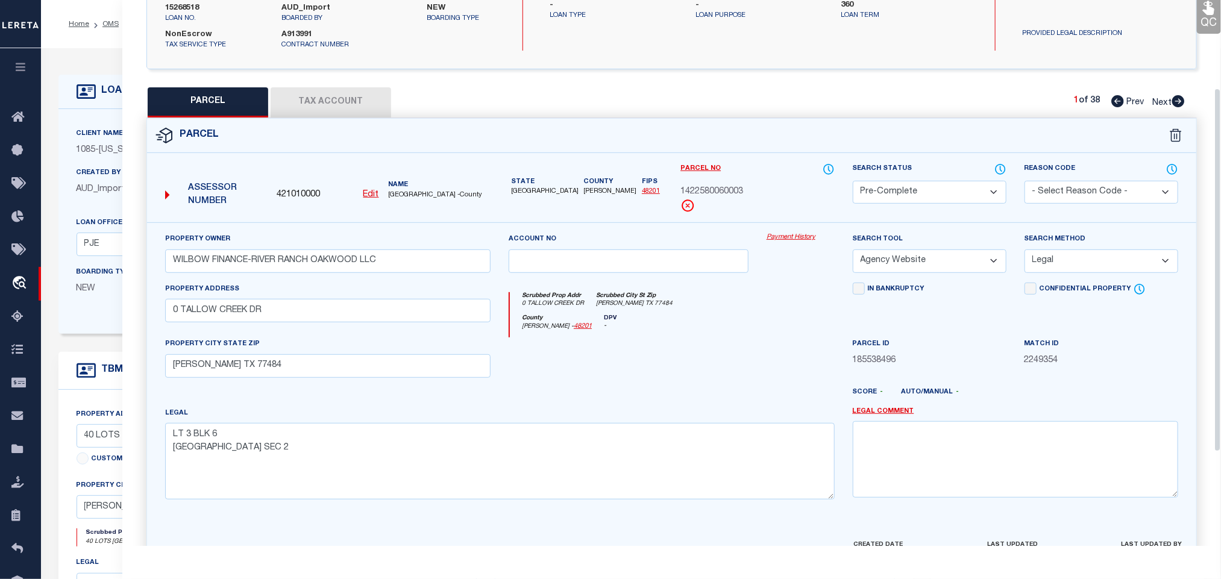
scroll to position [274, 0]
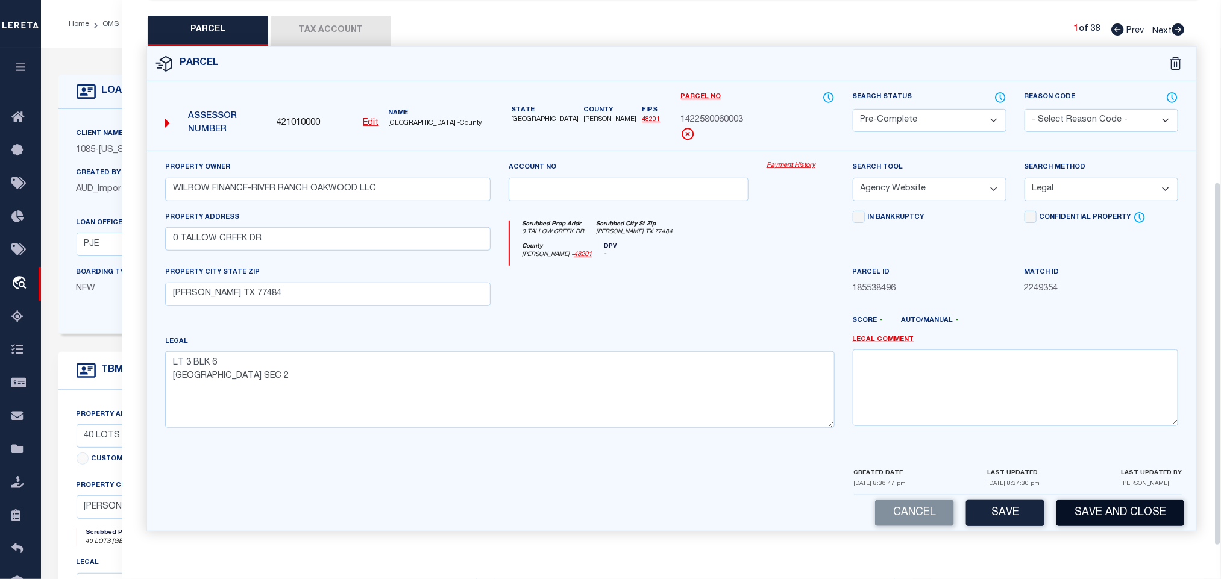
click at [1094, 507] on button "Save and Close" at bounding box center [1121, 513] width 128 height 26
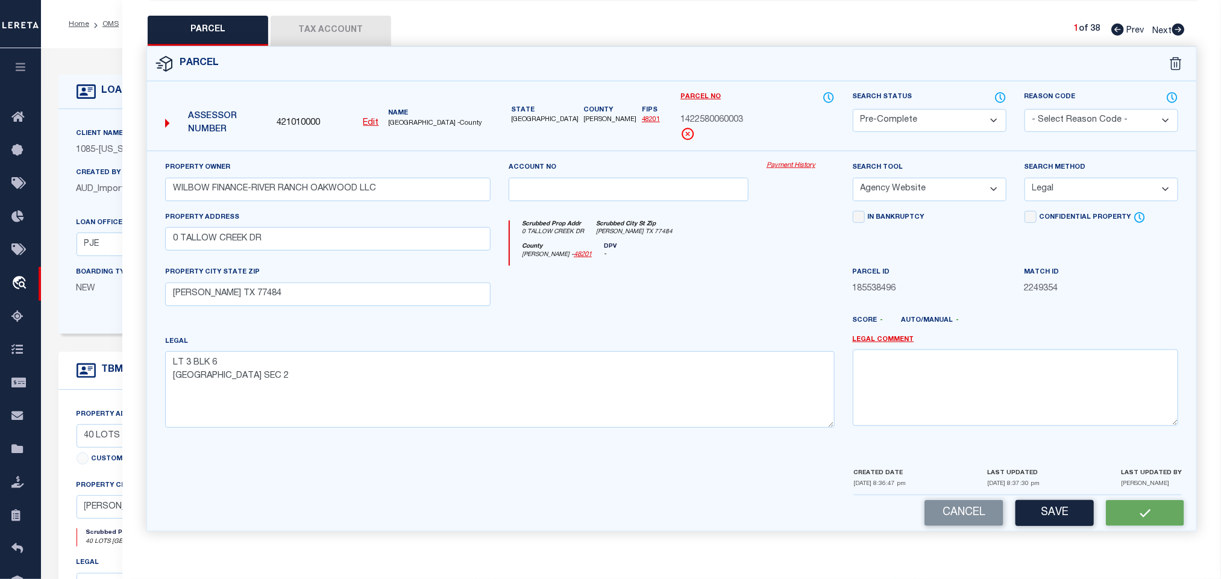
select select
select select "10053"
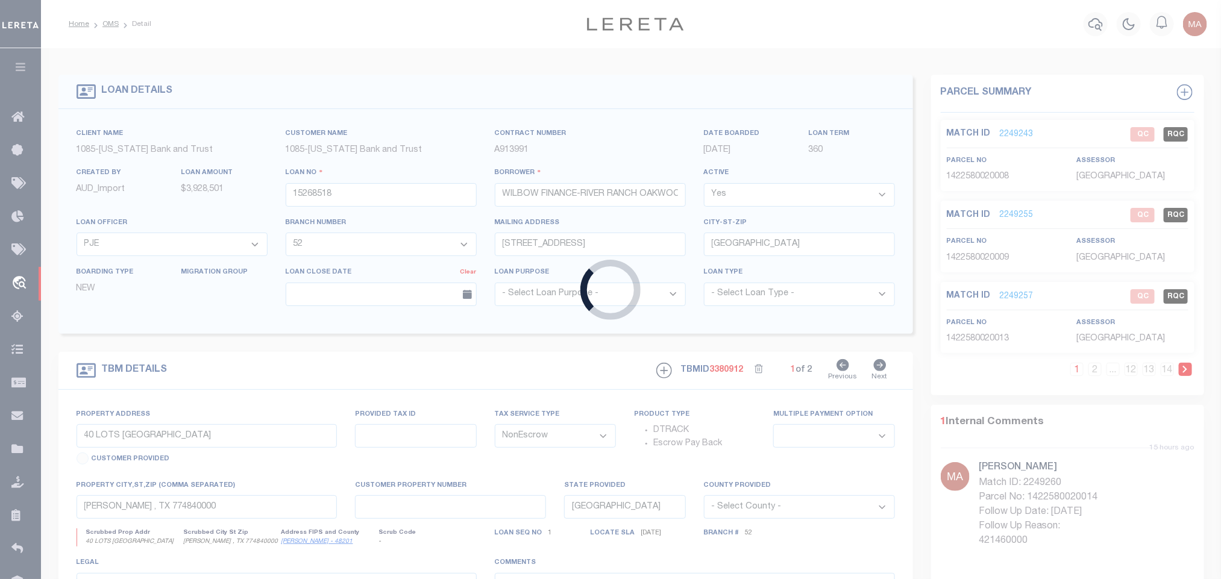
select select
select select "4213"
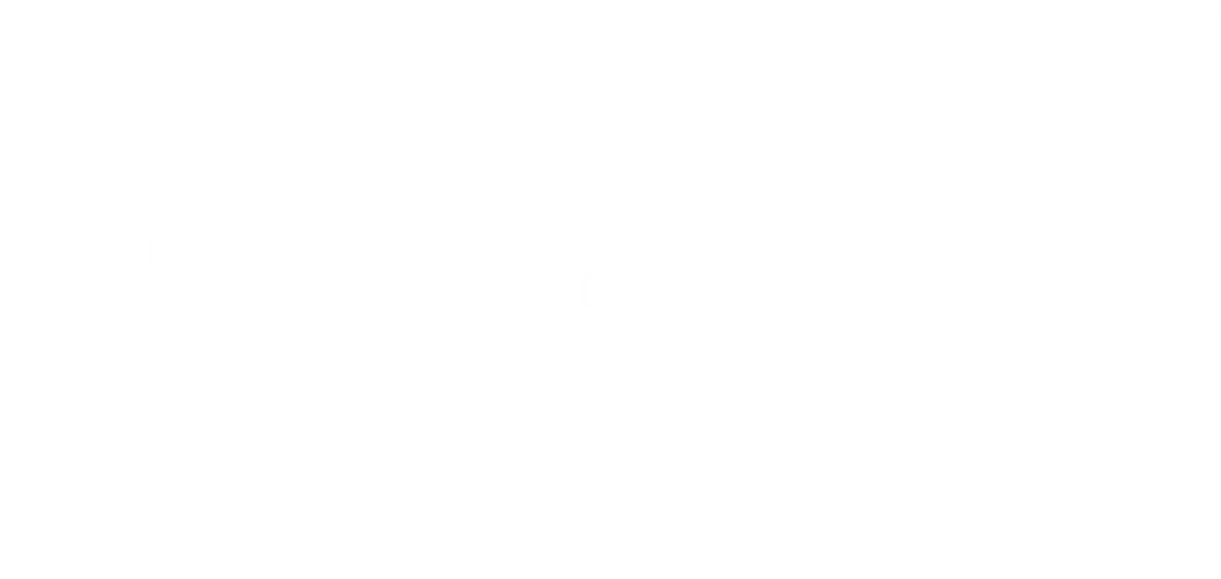
select select "NonEscrow"
select select
select select "10053"
select select "4213"
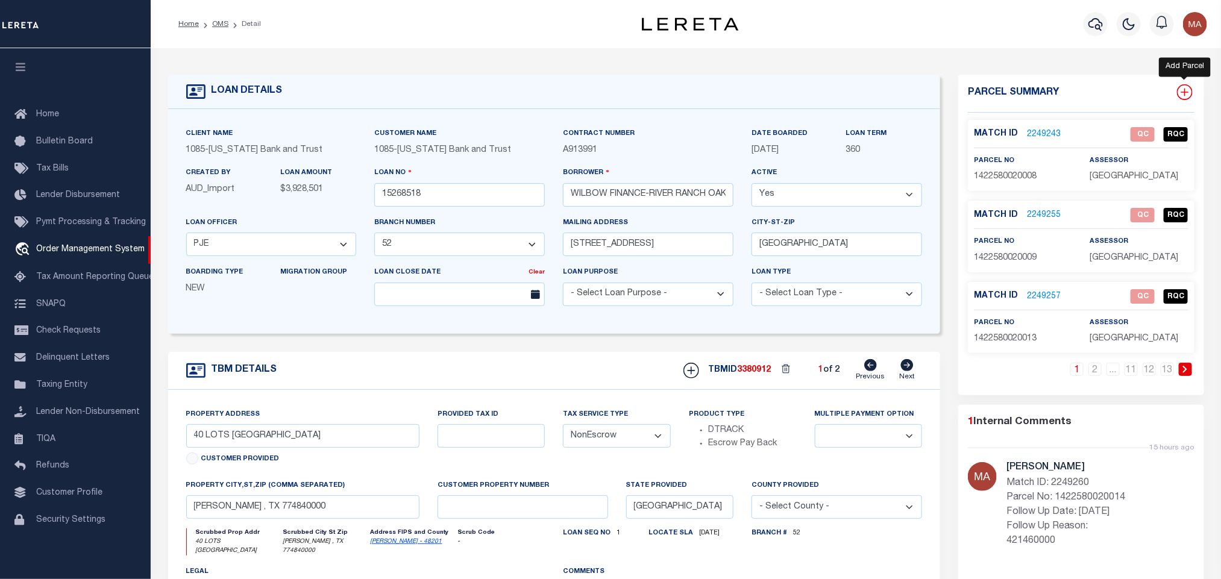
click at [1185, 91] on icon at bounding box center [1185, 93] width 8 height 8
select select "IP"
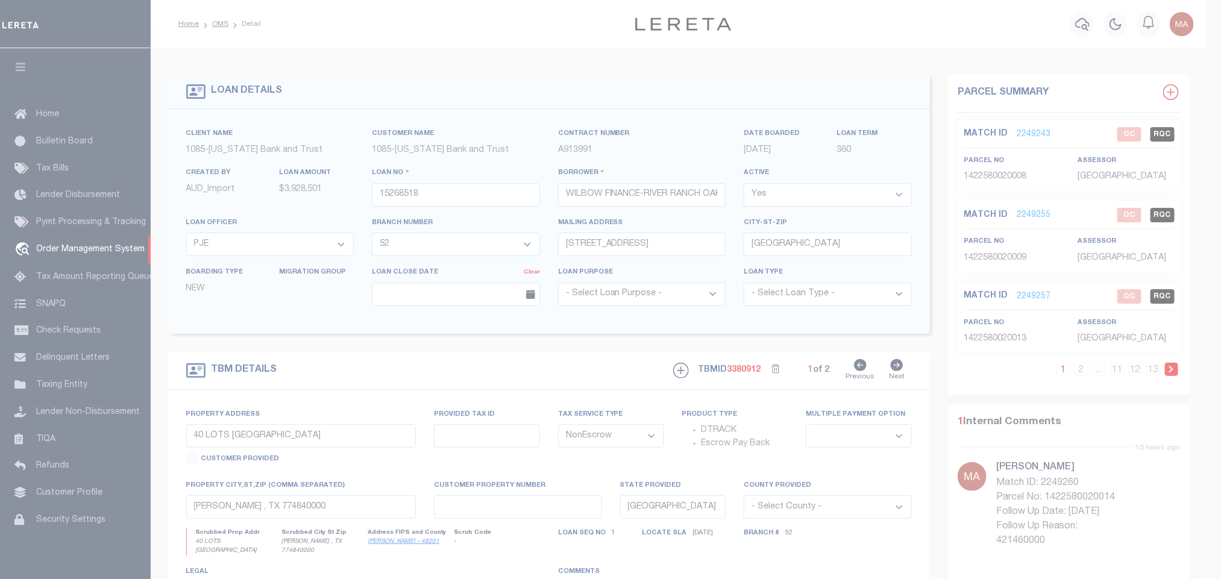
type textarea "-"
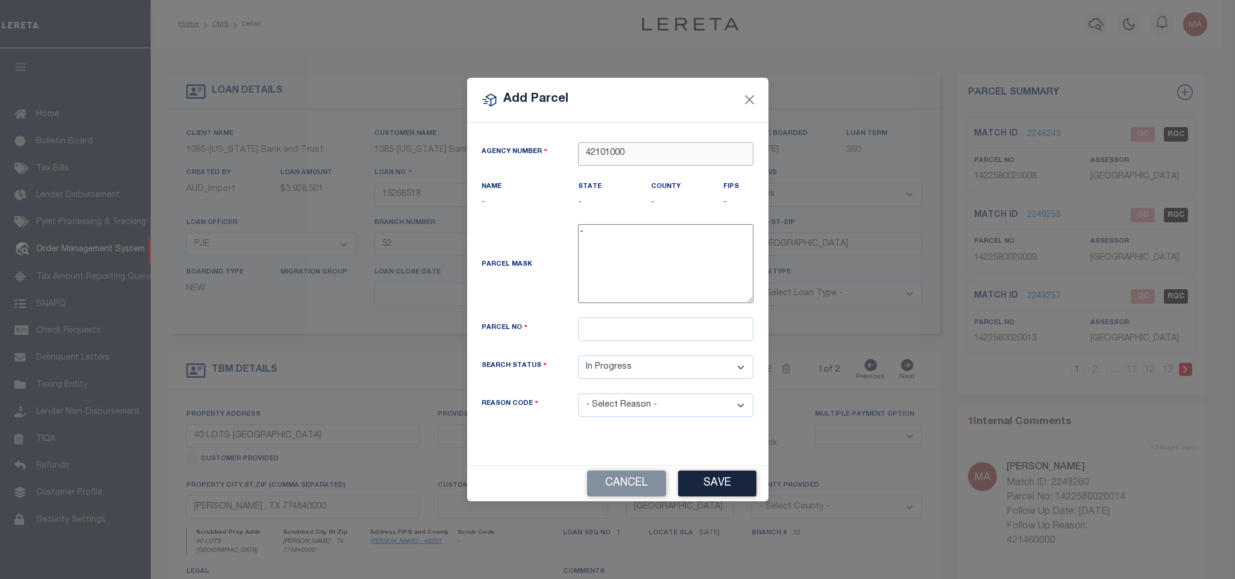
type input "421010000"
click at [711, 174] on div "421010000 : [GEOGRAPHIC_DATA]" at bounding box center [666, 180] width 174 height 34
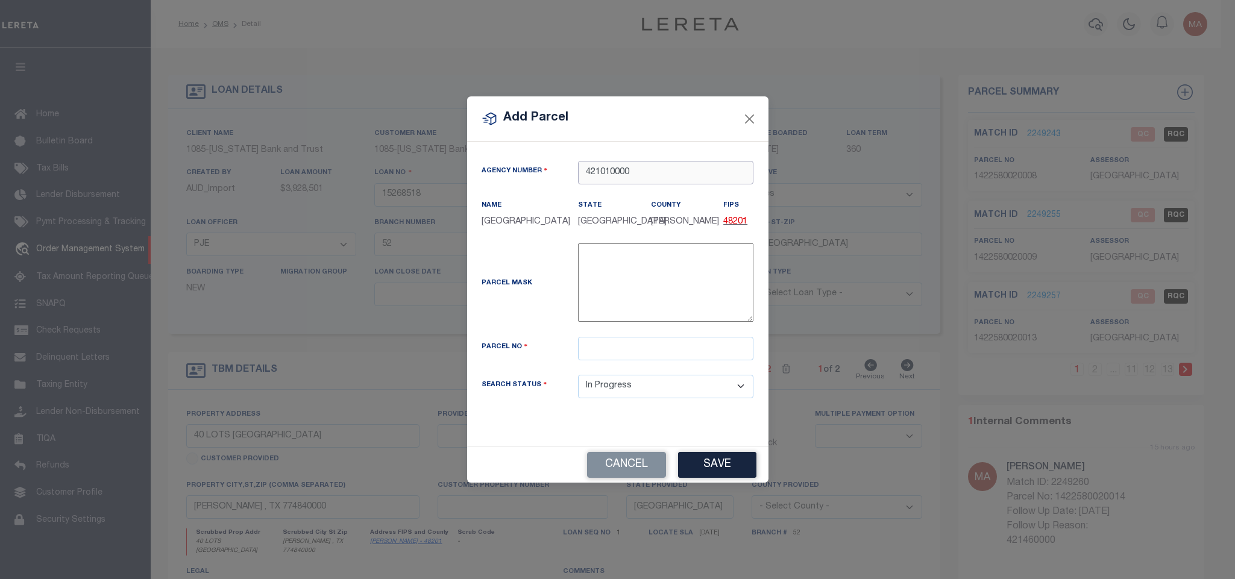
type input "421010000"
click at [702, 354] on input "text" at bounding box center [665, 349] width 175 height 24
paste input "1422580060018"
type input "1422580060018"
click at [728, 462] on button "Save" at bounding box center [717, 465] width 78 height 26
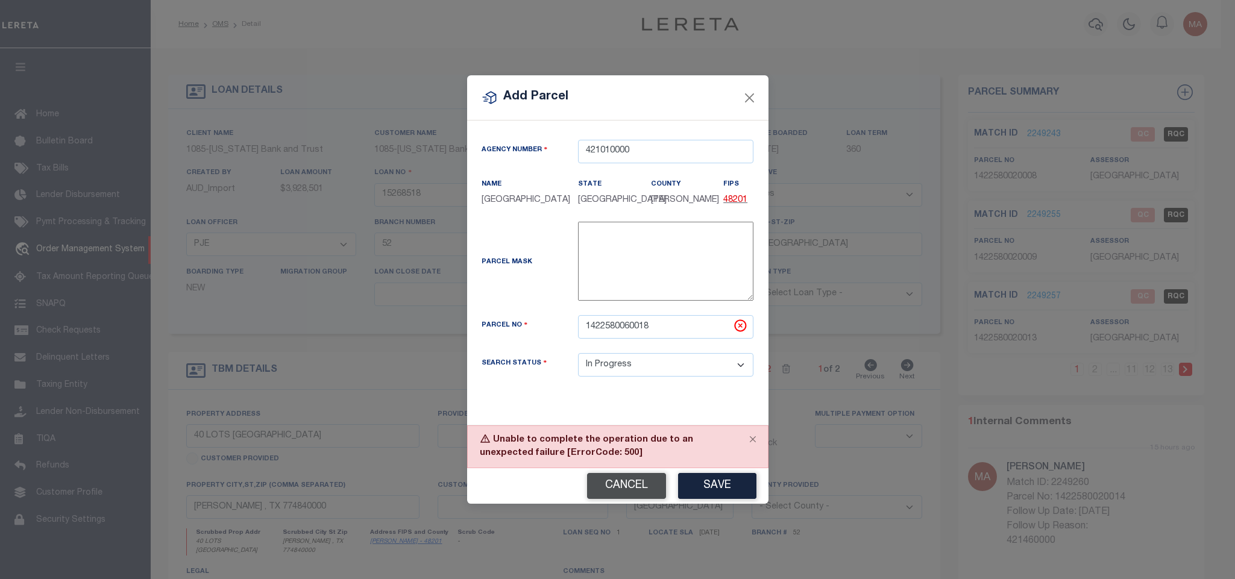
click at [608, 482] on button "Cancel" at bounding box center [626, 486] width 79 height 26
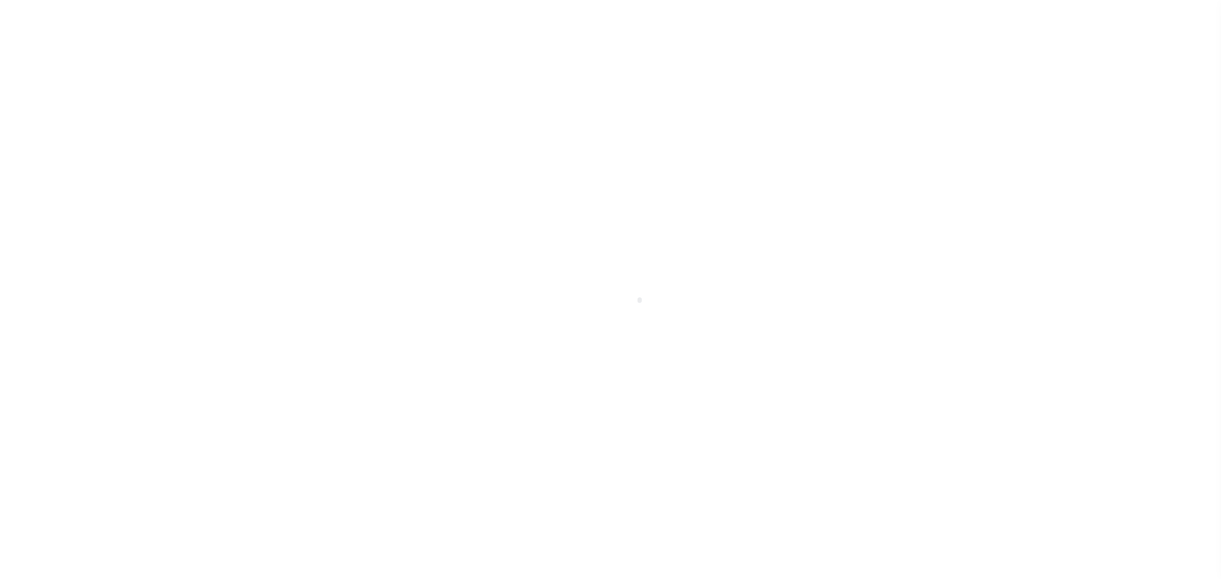
select select "NonEscrow"
select select
select select "10053"
select select "4213"
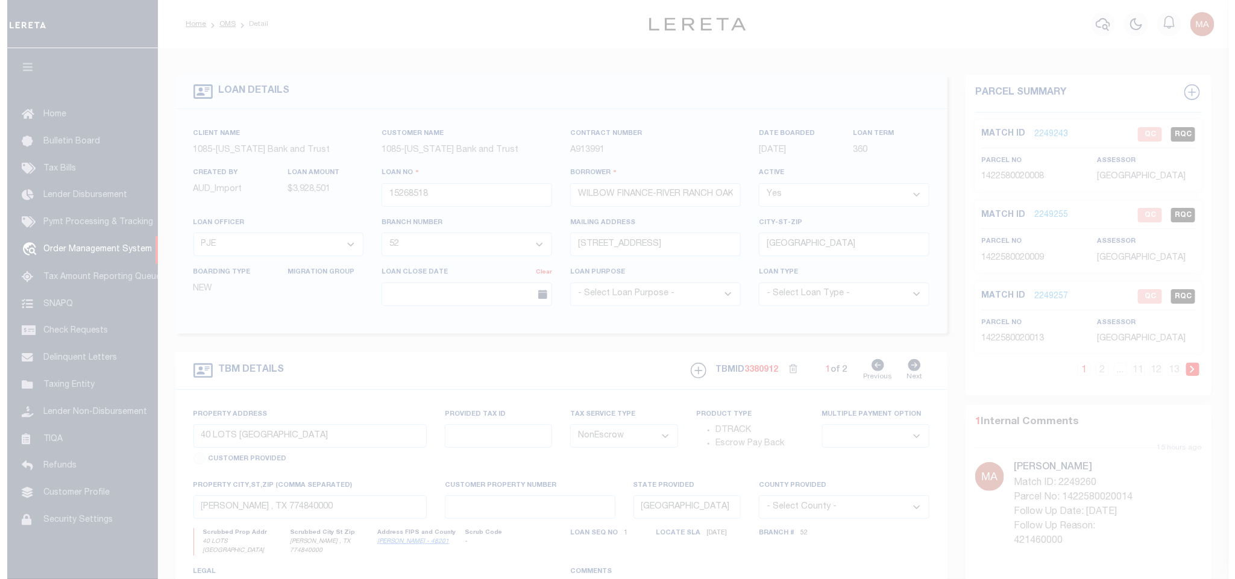
scroll to position [7, 0]
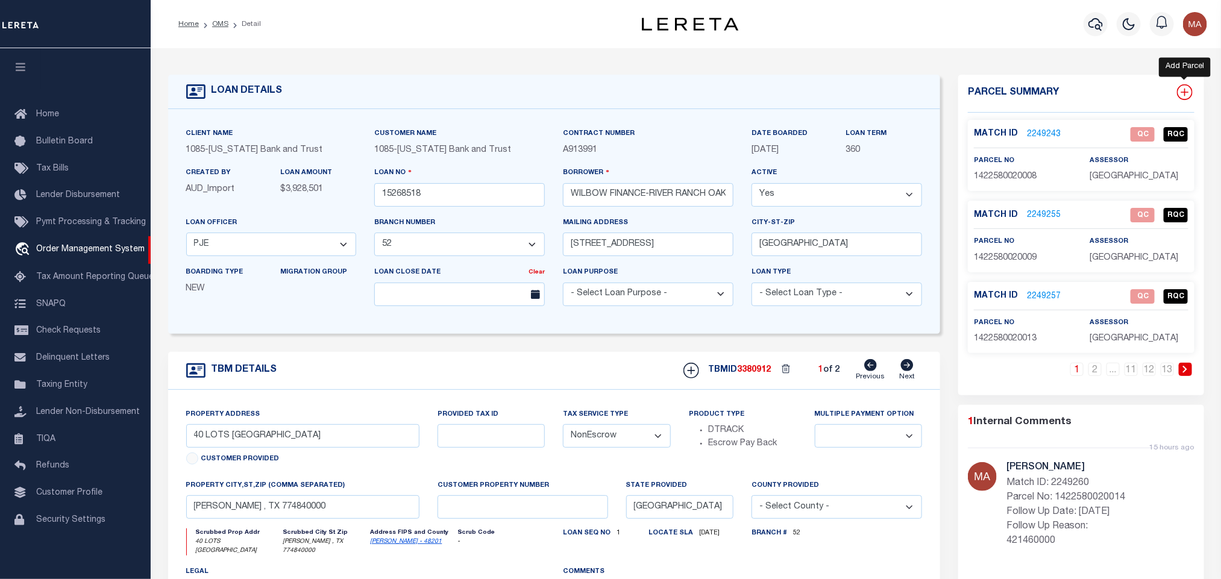
click at [1188, 96] on icon at bounding box center [1185, 92] width 16 height 16
select select "IP"
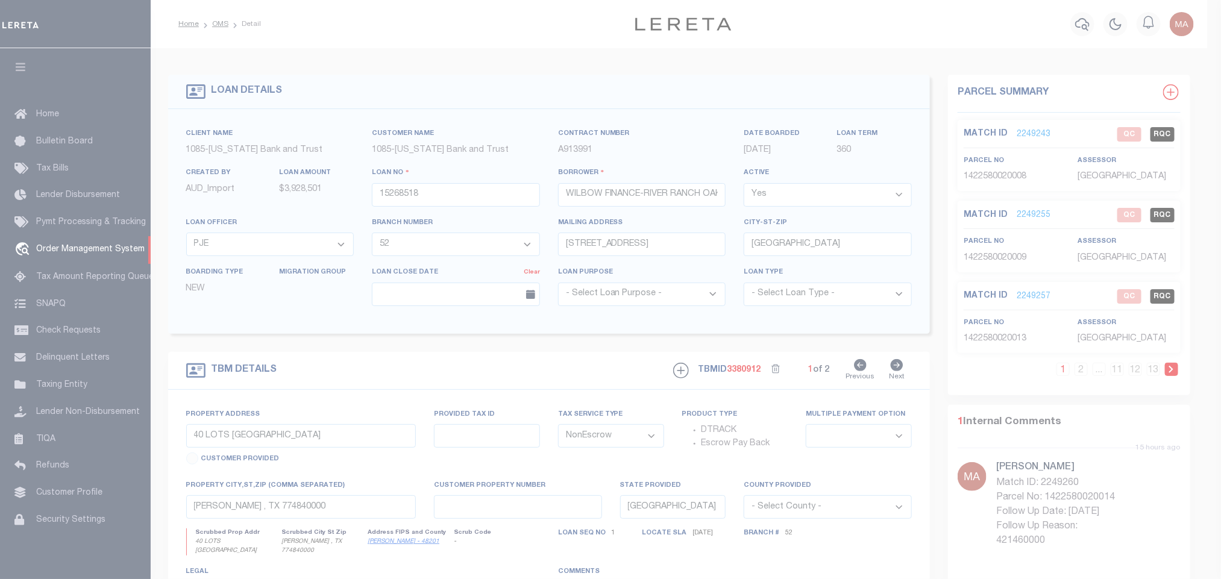
type textarea "-"
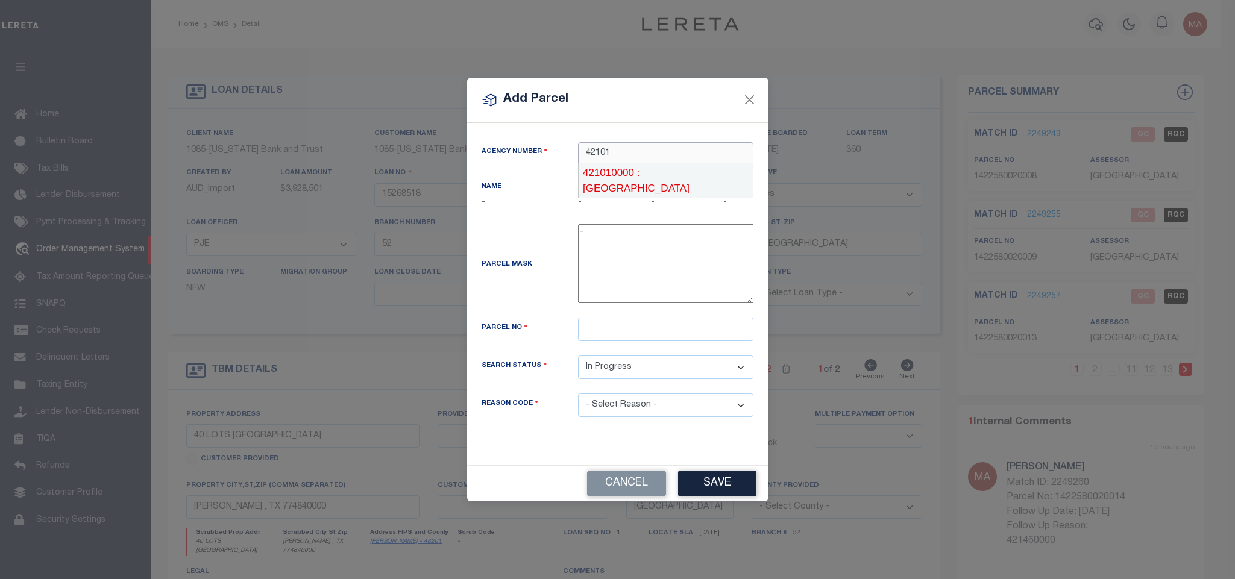
click at [677, 179] on div "421010000 : [GEOGRAPHIC_DATA]" at bounding box center [666, 180] width 174 height 34
type input "421010000"
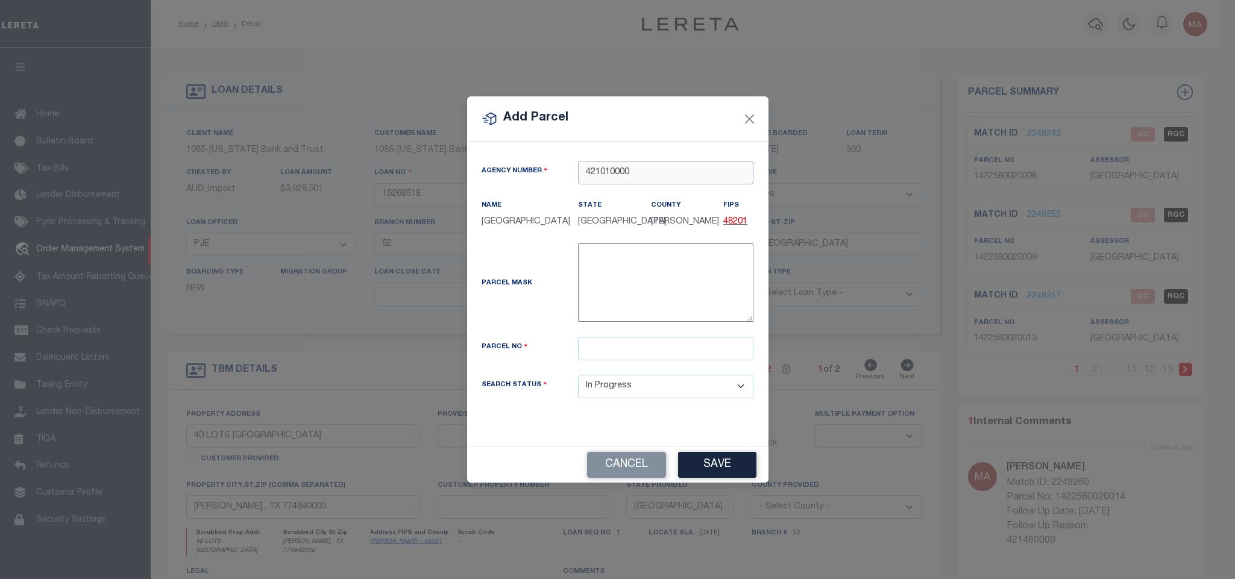
type input "421010000"
click at [695, 347] on input "text" at bounding box center [665, 349] width 175 height 24
paste input "1422580060019"
type input "1422580060019"
click at [703, 463] on button "Save" at bounding box center [717, 465] width 78 height 26
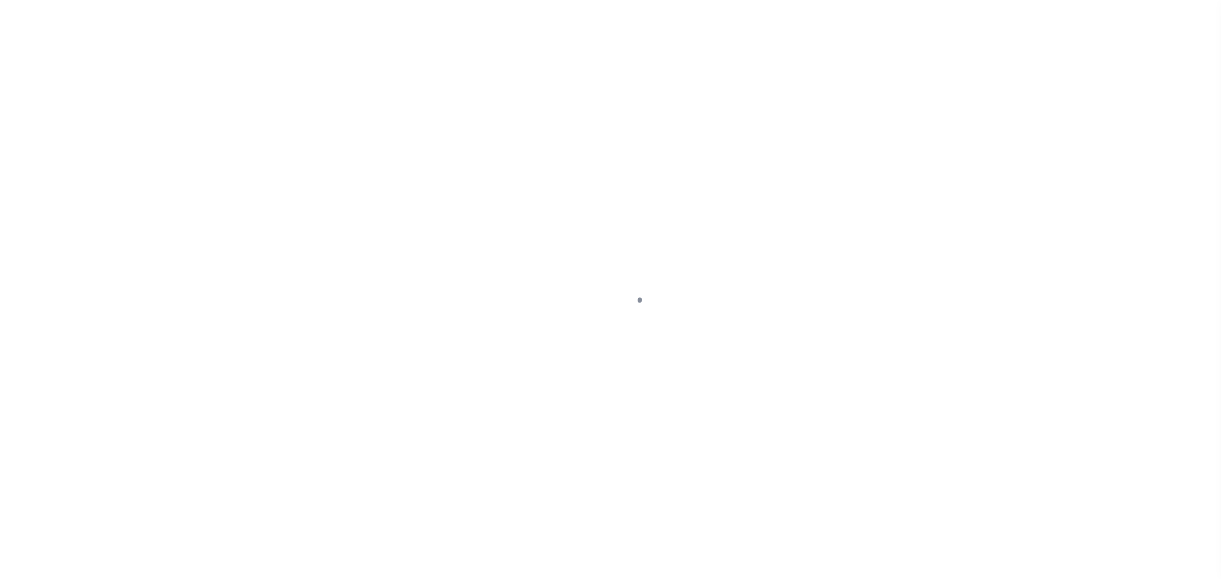
select select "NonEscrow"
type input "40 LOTS [GEOGRAPHIC_DATA]"
select select
type input "[PERSON_NAME] , TX 774840000"
type input "[GEOGRAPHIC_DATA]"
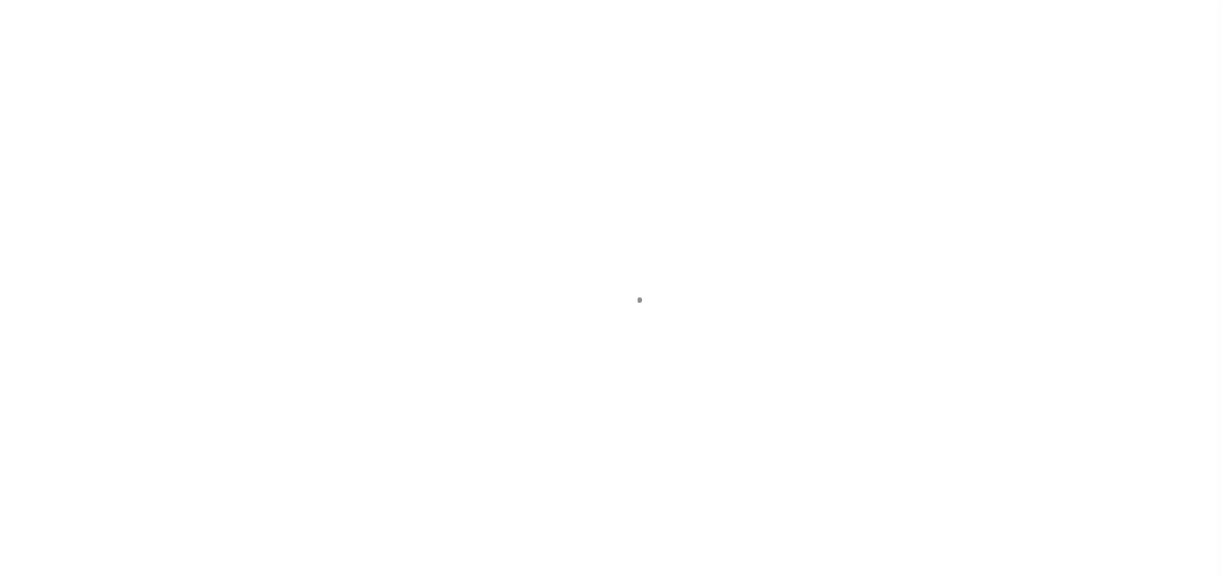
select select
select select "10053"
select select "4213"
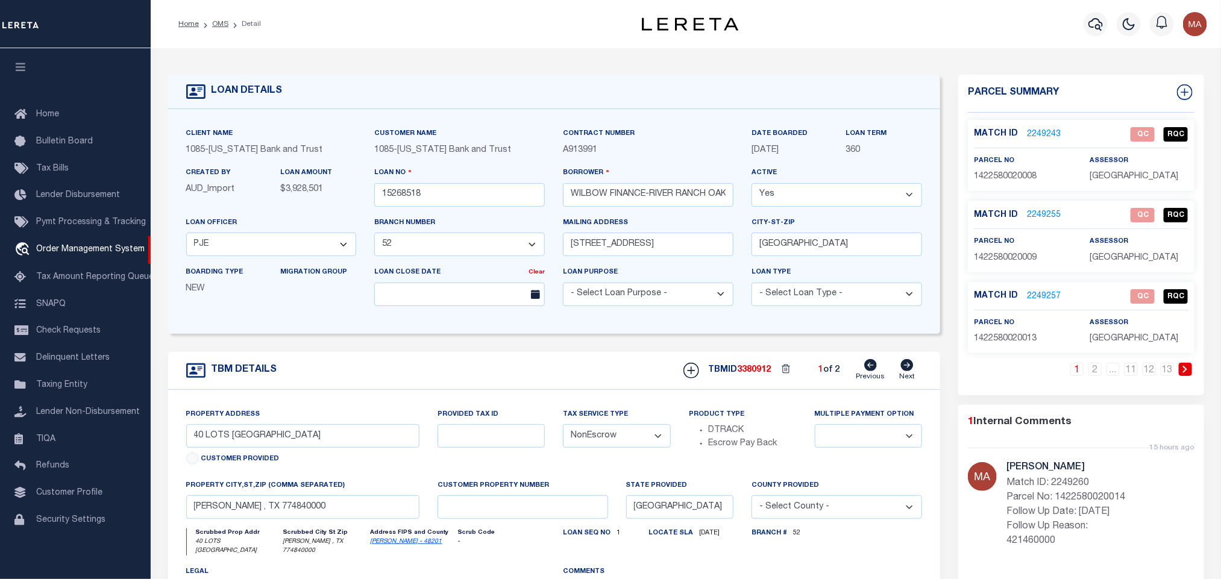
scroll to position [7, 0]
click at [1189, 373] on link at bounding box center [1185, 369] width 13 height 13
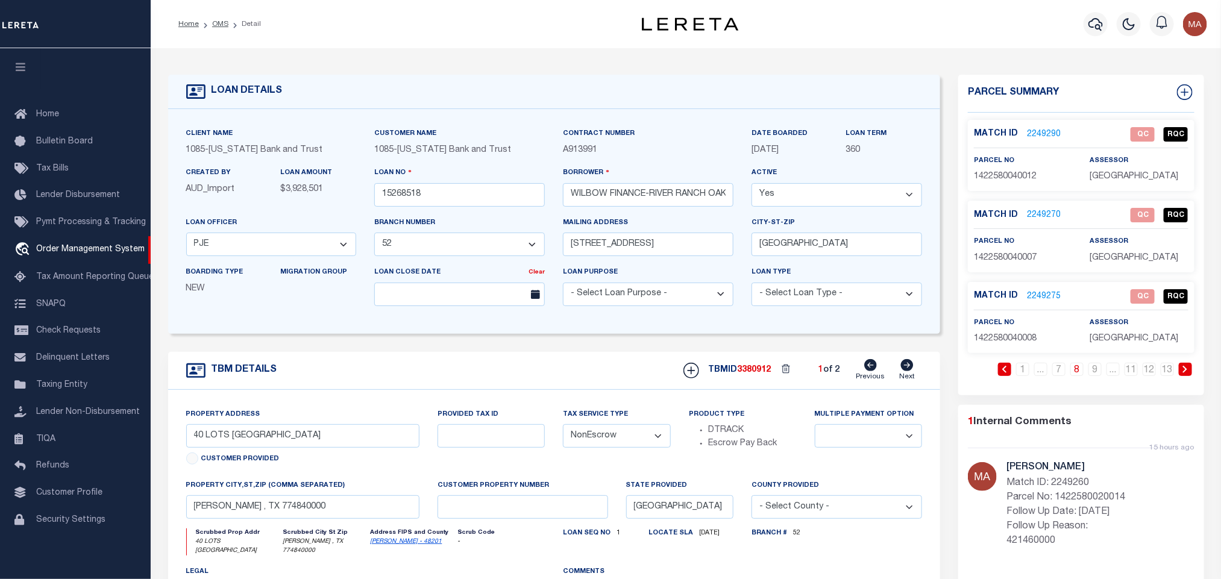
click at [1189, 373] on link at bounding box center [1185, 369] width 13 height 13
click at [1048, 130] on link "2249355" at bounding box center [1044, 134] width 34 height 13
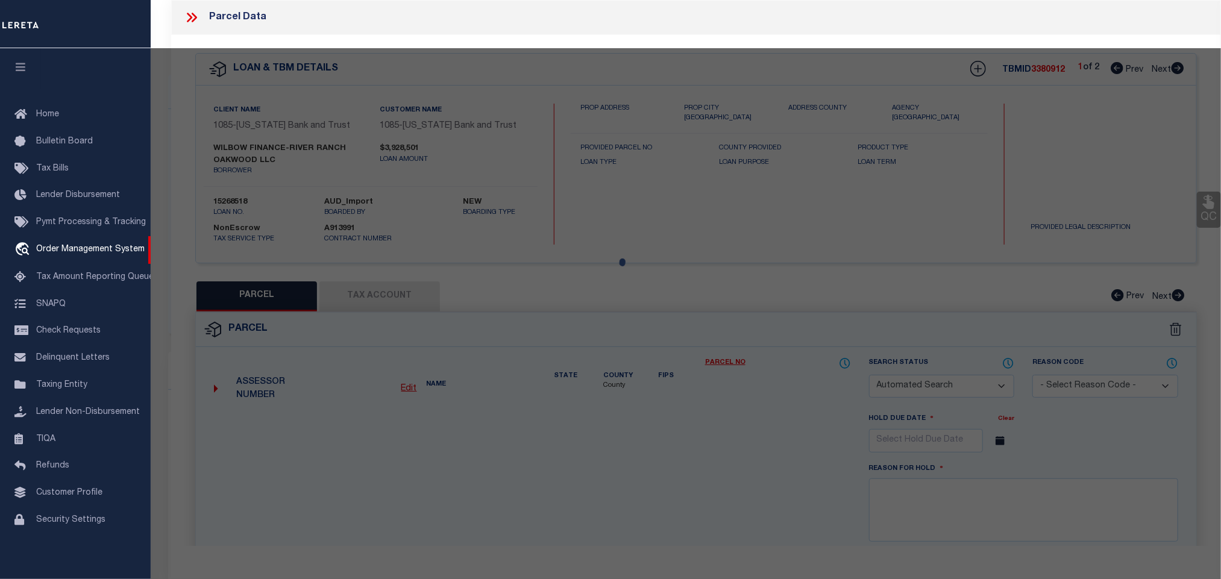
checkbox input "false"
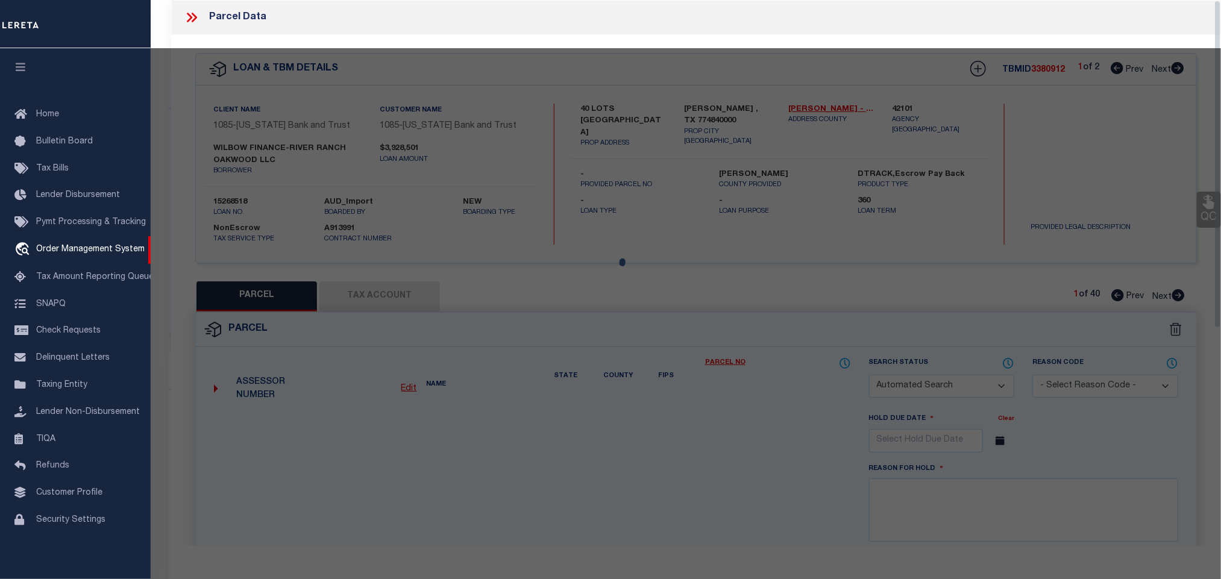
select select "IP"
type input "WILBOW FINANCE-RIVER RANCH OAKWOOD LLC"
type input "0 MIMOSA RIDGE LN"
checkbox input "false"
type input "[PERSON_NAME] TX 77484"
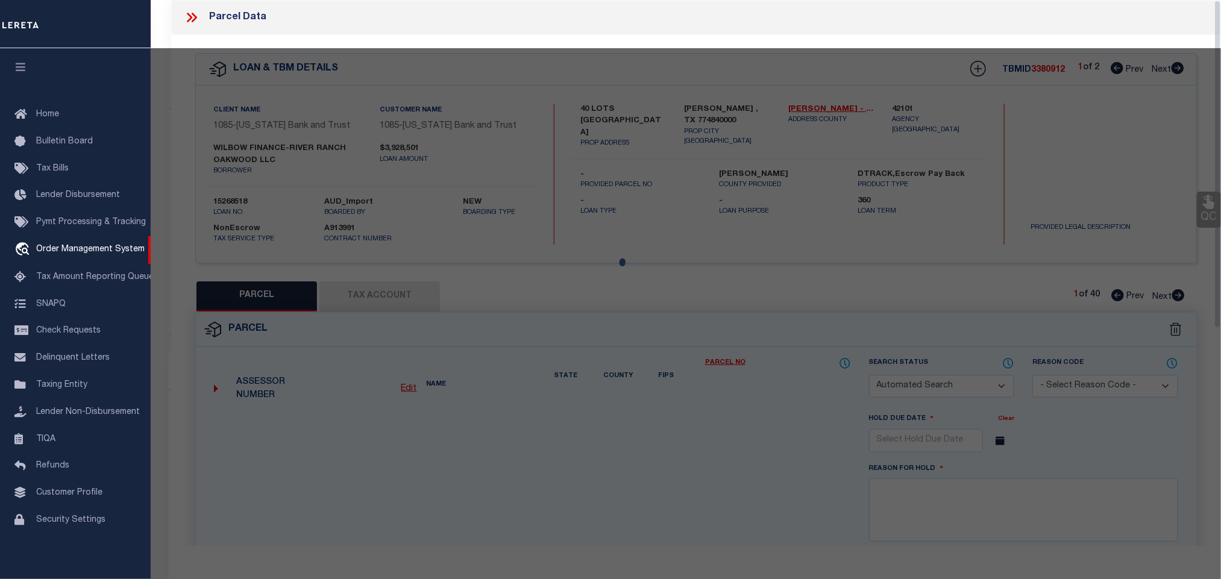
type textarea "LT 18 BLK 6 OAKWOOD ESTATES SEC 2"
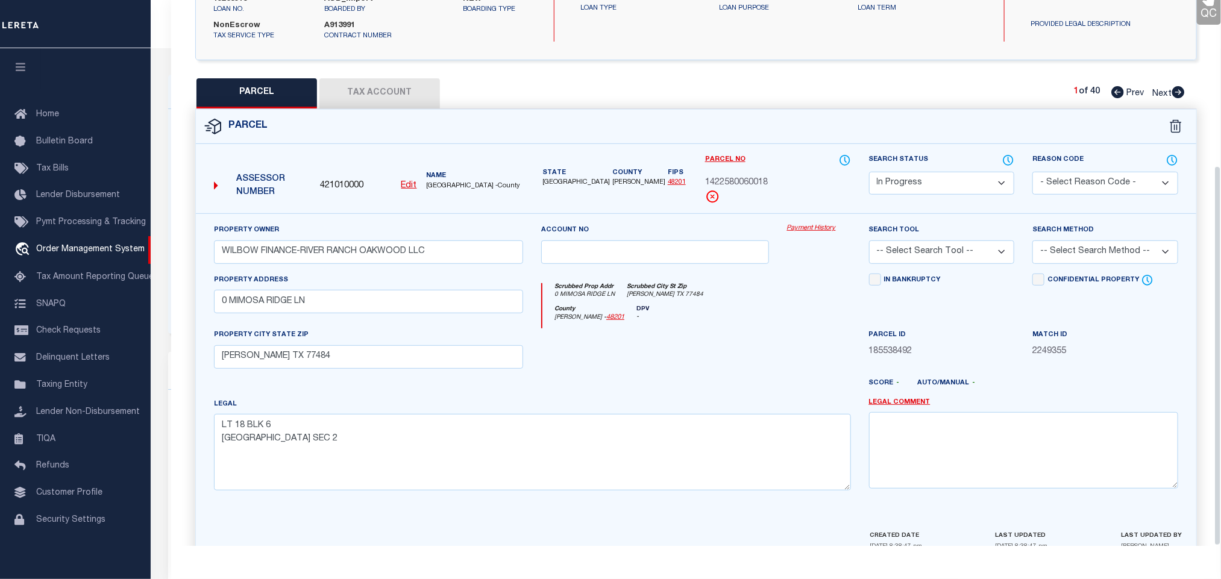
scroll to position [237, 0]
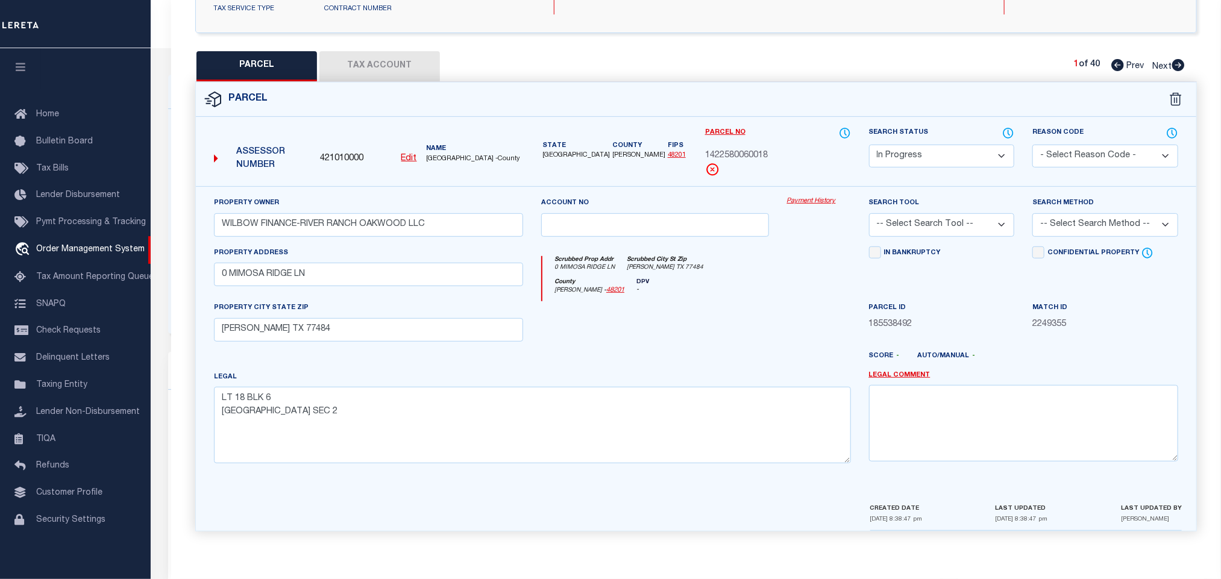
click at [973, 227] on select "-- Select Search Tool -- 3rd Party Website Agency File Agency Website ATLS CNV-…" at bounding box center [942, 225] width 146 height 24
select select "AGW"
click at [869, 213] on select "-- Select Search Tool -- 3rd Party Website Agency File Agency Website ATLS CNV-…" at bounding box center [942, 225] width 146 height 24
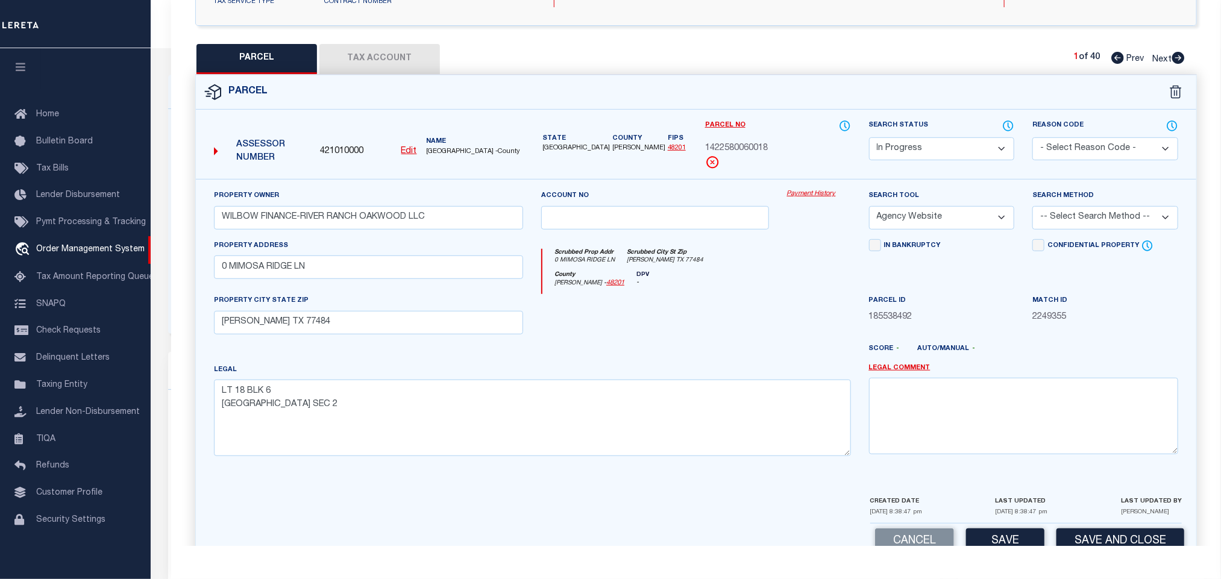
drag, startPoint x: 1073, startPoint y: 217, endPoint x: 1073, endPoint y: 228, distance: 10.9
click at [1073, 217] on select "-- Select Search Method -- Property Address Legal Liability Info Provided" at bounding box center [1106, 218] width 146 height 24
select select "LEG"
click at [1033, 210] on select "-- Select Search Method -- Property Address Legal Liability Info Provided" at bounding box center [1106, 218] width 146 height 24
click at [1017, 523] on div "LAST UPDATED 09/05/2025 8:38:47 pm" at bounding box center [1022, 509] width 52 height 28
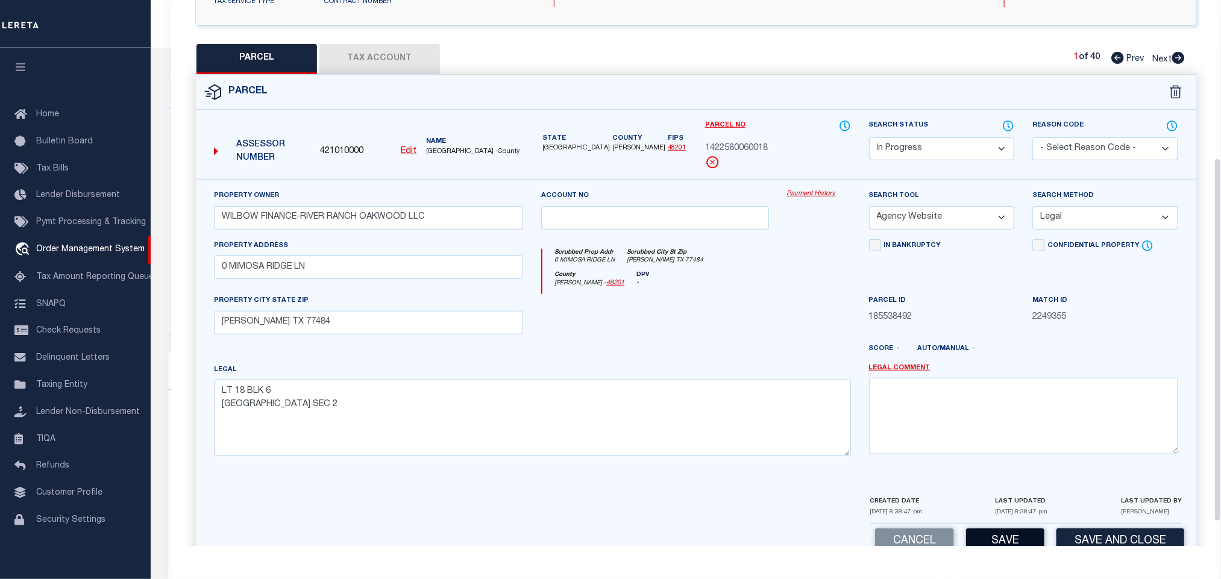
click at [1009, 539] on button "Save" at bounding box center [1005, 542] width 78 height 26
click at [382, 61] on button "Tax Account" at bounding box center [379, 59] width 121 height 30
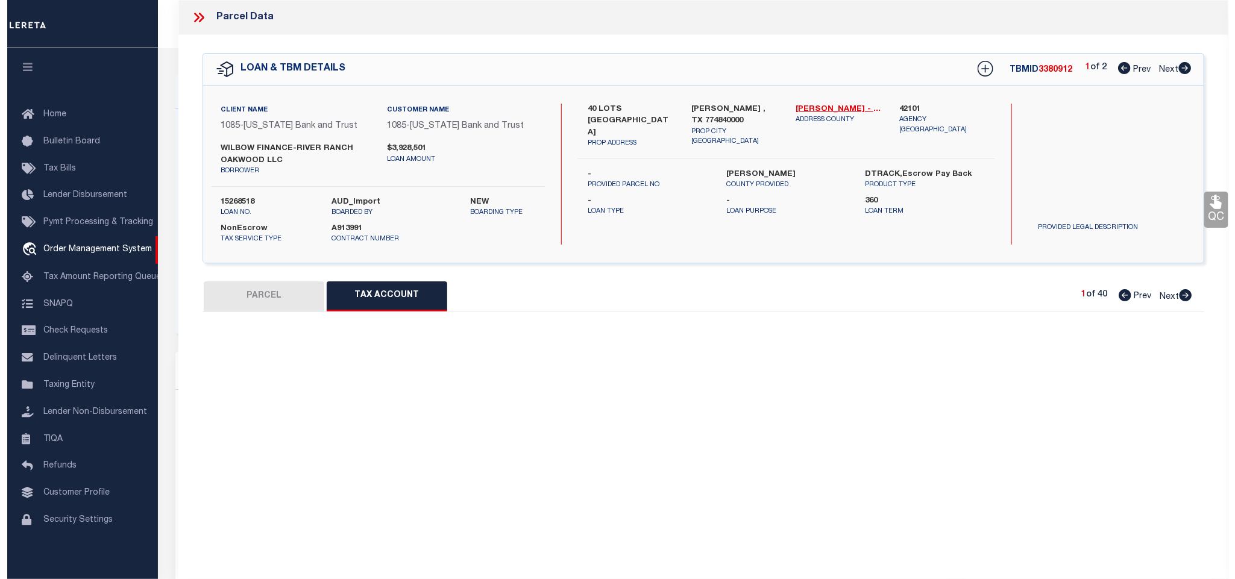
scroll to position [0, 0]
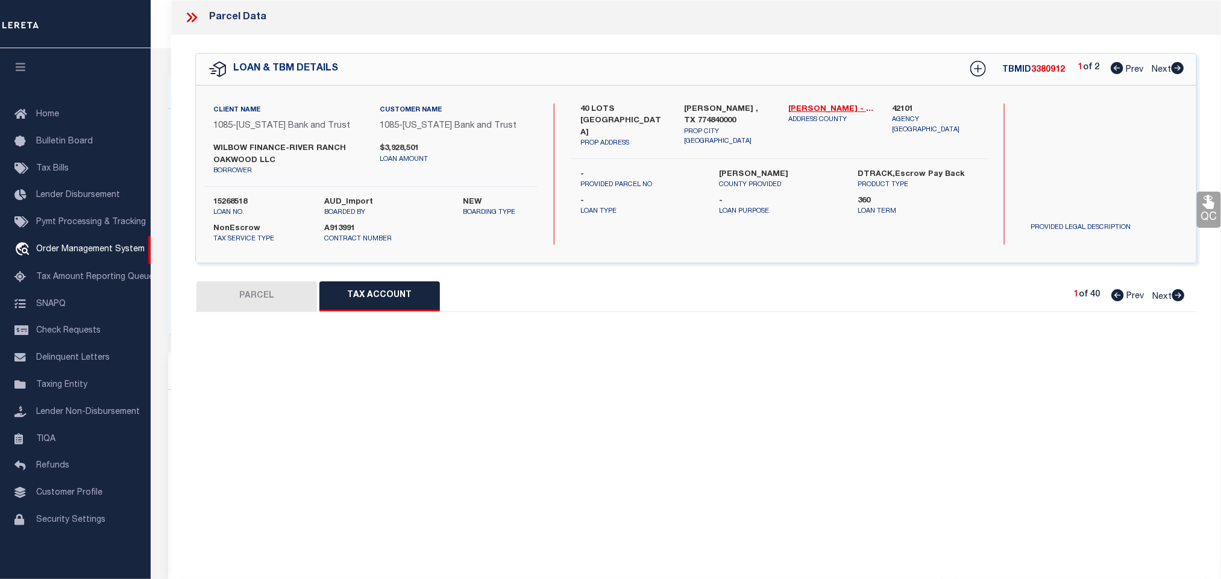
select select "100"
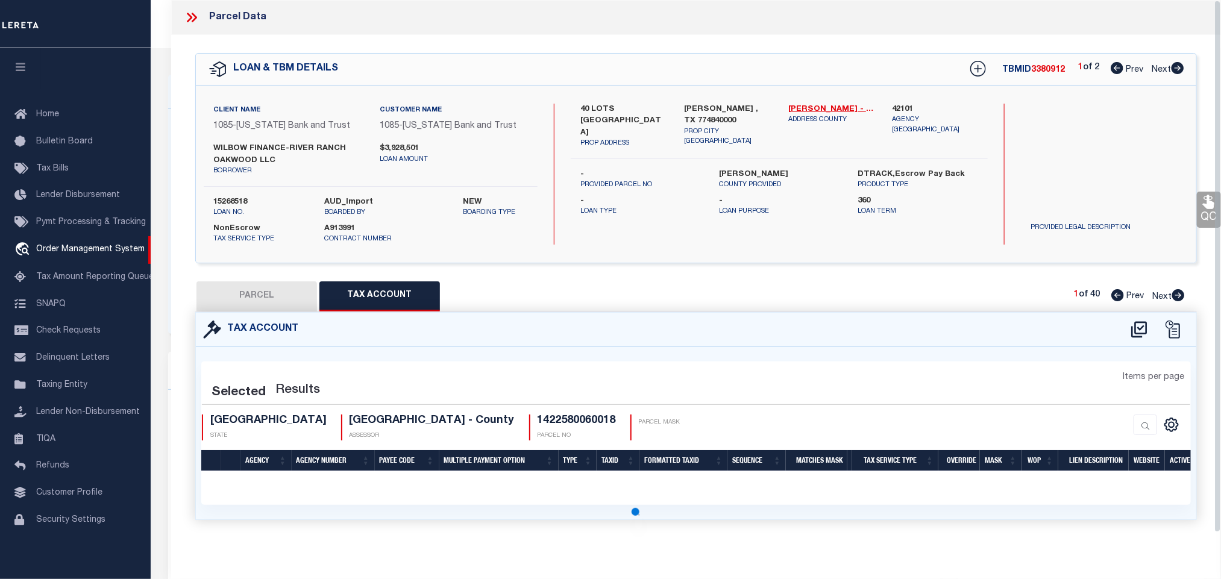
select select "100"
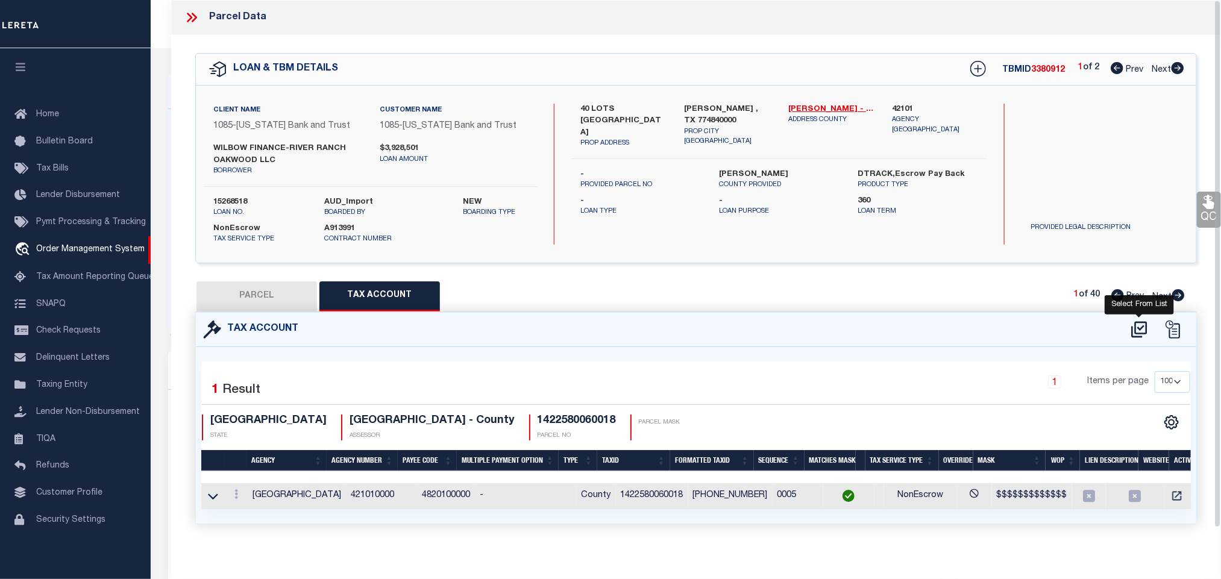
click at [1136, 329] on icon at bounding box center [1140, 329] width 20 height 19
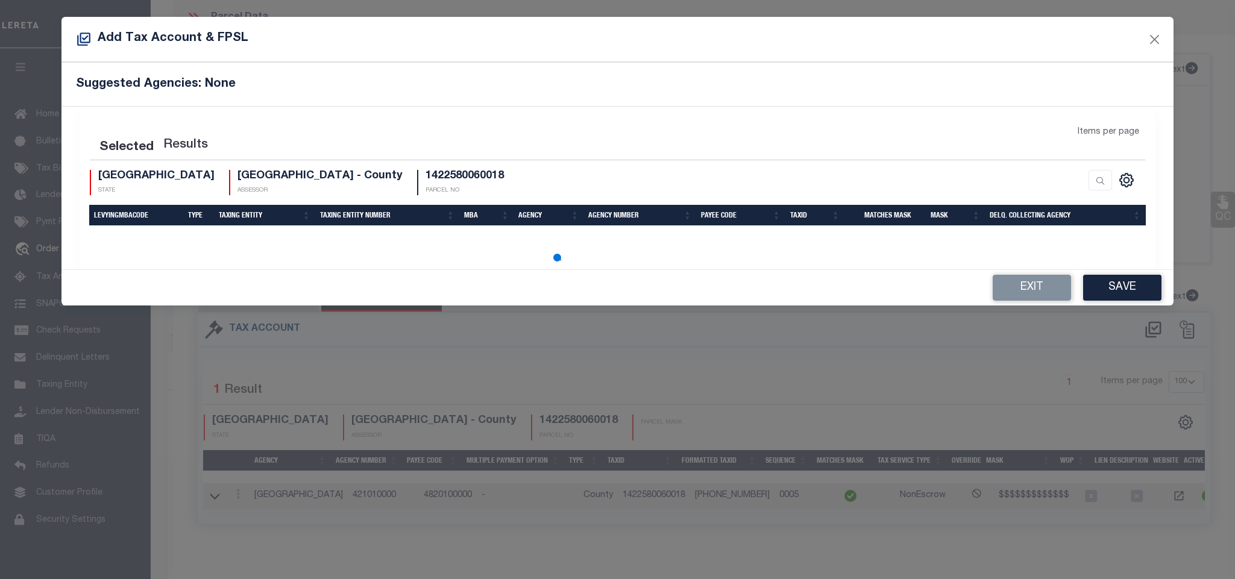
select select "100"
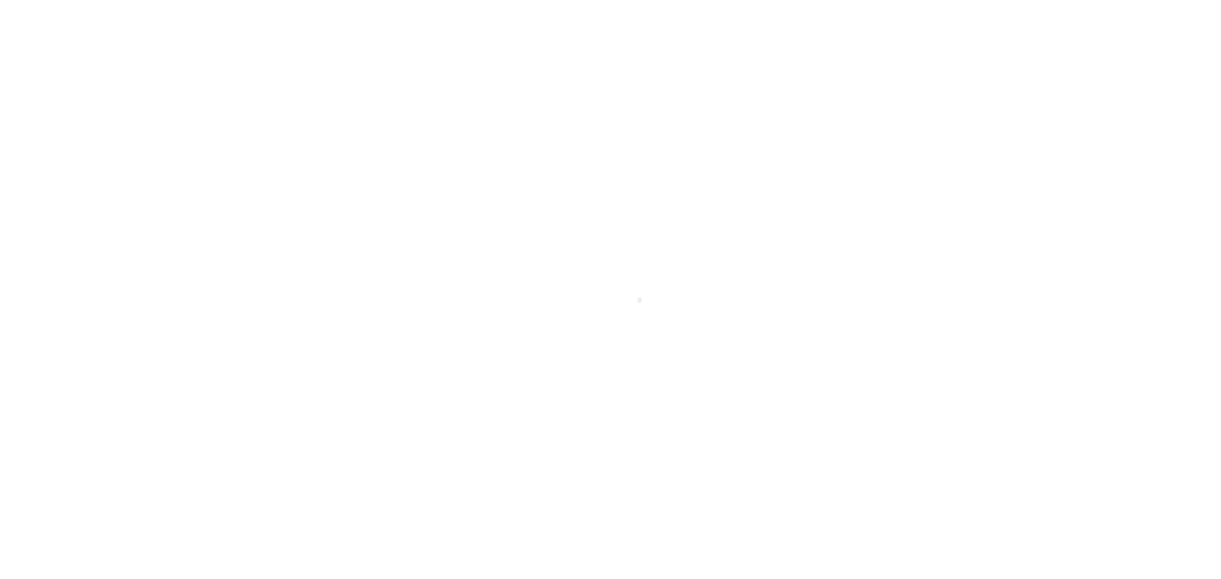
select select "10053"
select select "4213"
select select "NonEscrow"
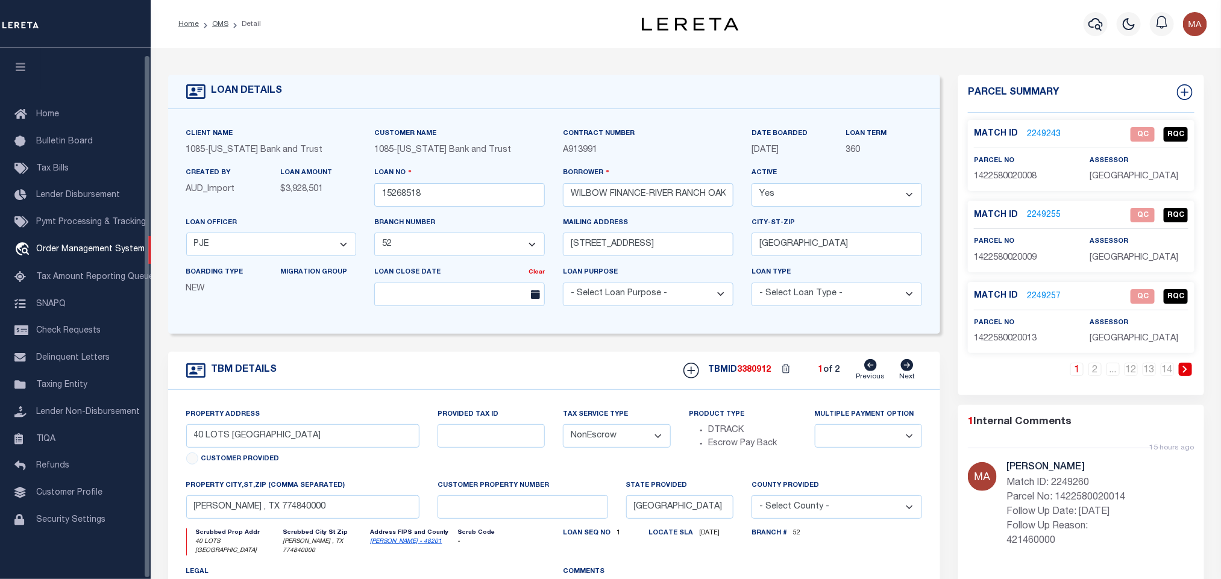
scroll to position [7, 0]
click at [1186, 373] on icon at bounding box center [1185, 369] width 4 height 7
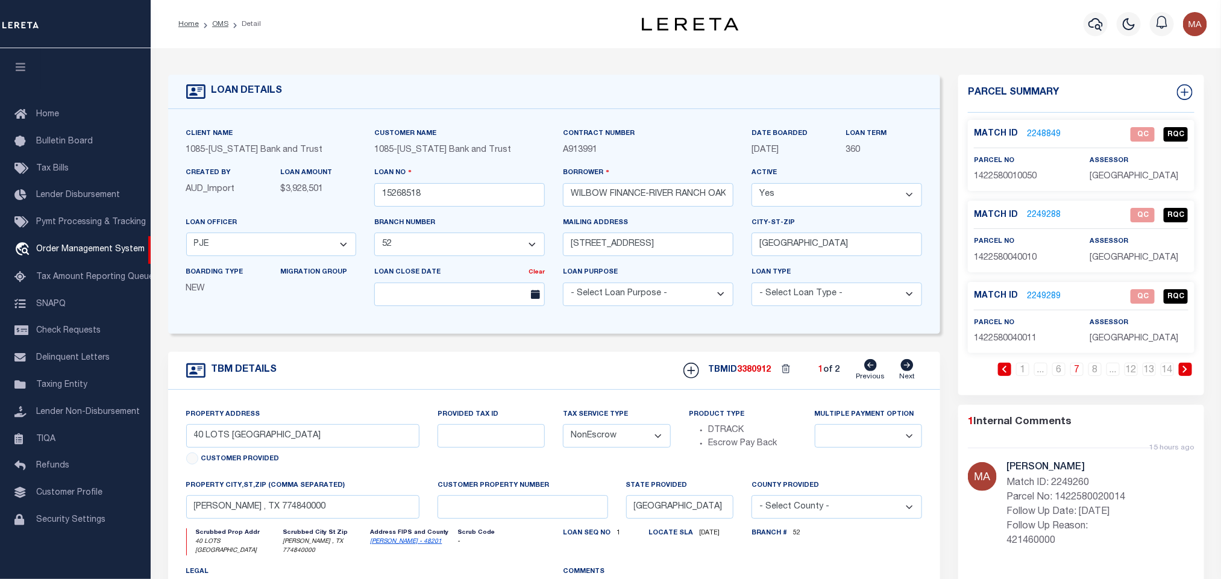
click at [1186, 373] on icon at bounding box center [1185, 369] width 4 height 7
click at [1044, 213] on link "2249356" at bounding box center [1044, 215] width 34 height 13
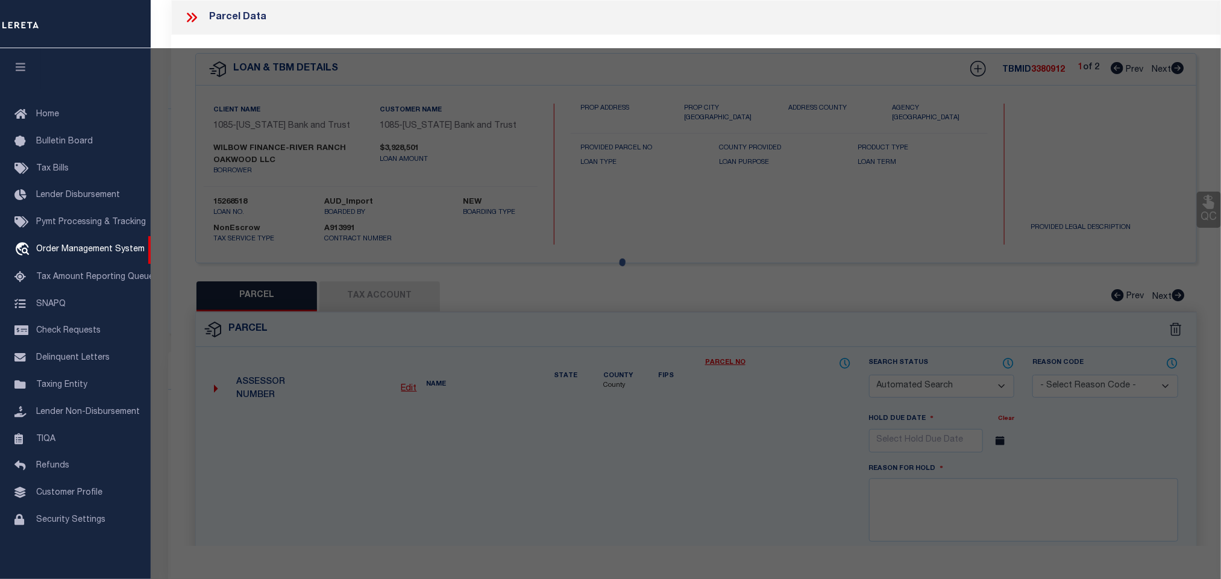
checkbox input "false"
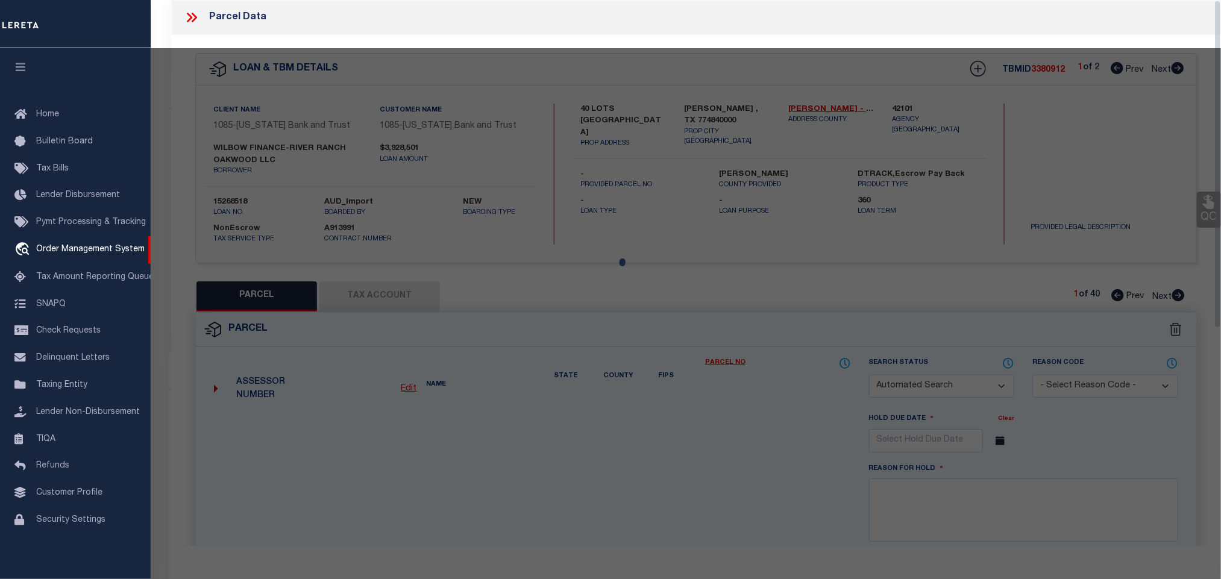
select select "IP"
type input "WILBOW FINANCE-RIVER RANCH OAKWOOD LLC"
type input "0 MIMOSA RIDGE LN"
checkbox input "false"
type input "[PERSON_NAME] TX 77484"
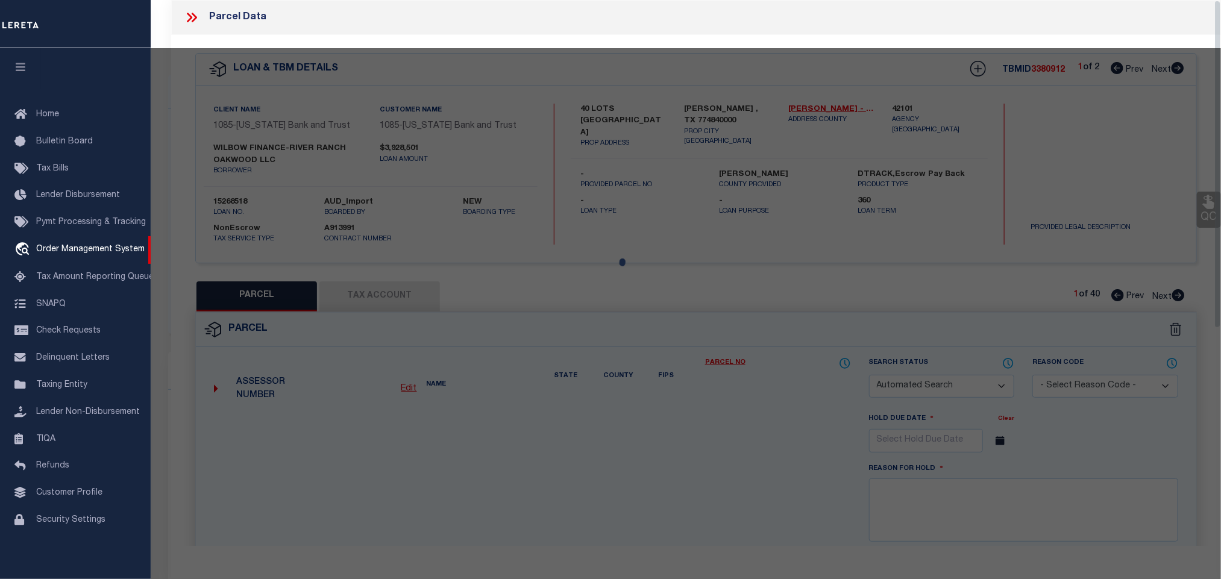
type textarea "LT 19 BLK 6 [GEOGRAPHIC_DATA] SEC 2"
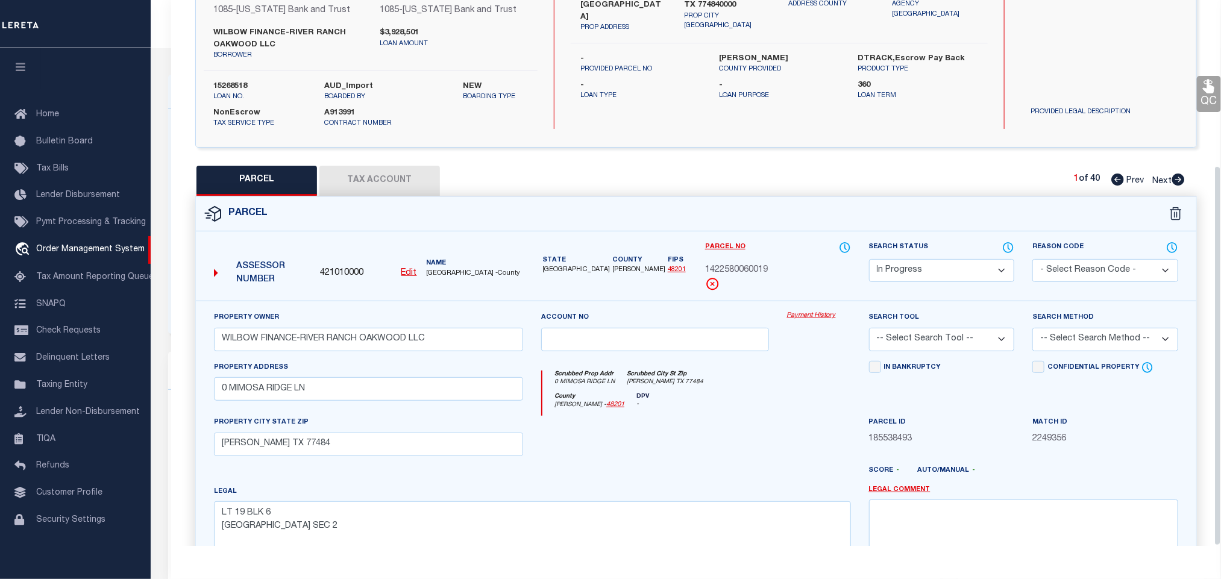
scroll to position [237, 0]
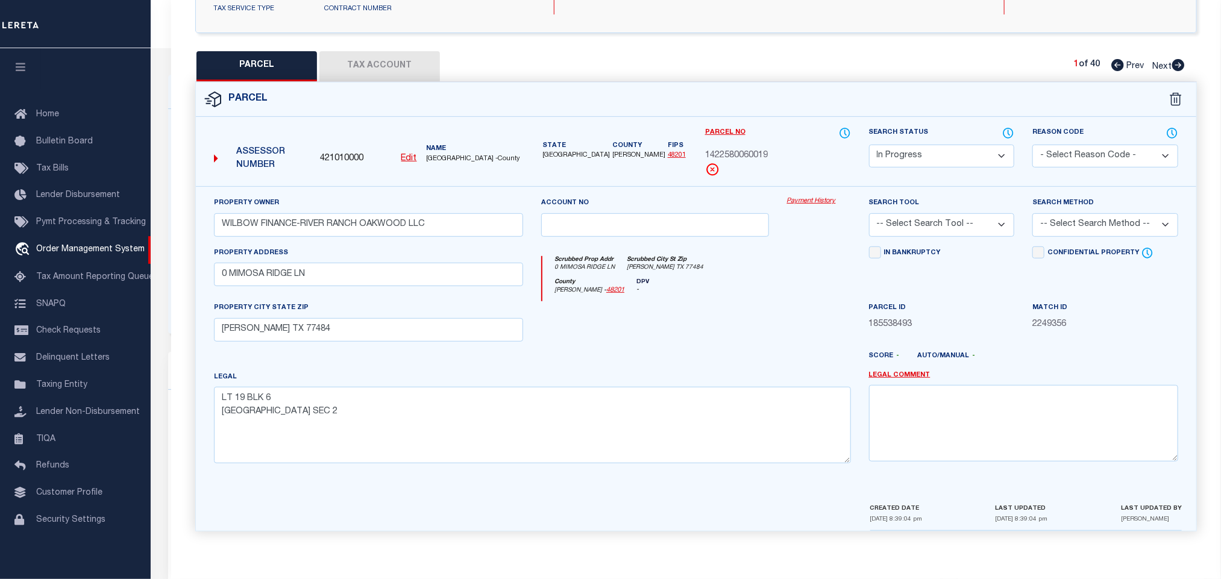
drag, startPoint x: 928, startPoint y: 221, endPoint x: 928, endPoint y: 232, distance: 10.9
click at [928, 221] on select "-- Select Search Tool -- 3rd Party Website Agency File Agency Website ATLS CNV-…" at bounding box center [942, 225] width 146 height 24
select select "AGW"
click at [869, 213] on select "-- Select Search Tool -- 3rd Party Website Agency File Agency Website ATLS CNV-…" at bounding box center [942, 225] width 146 height 24
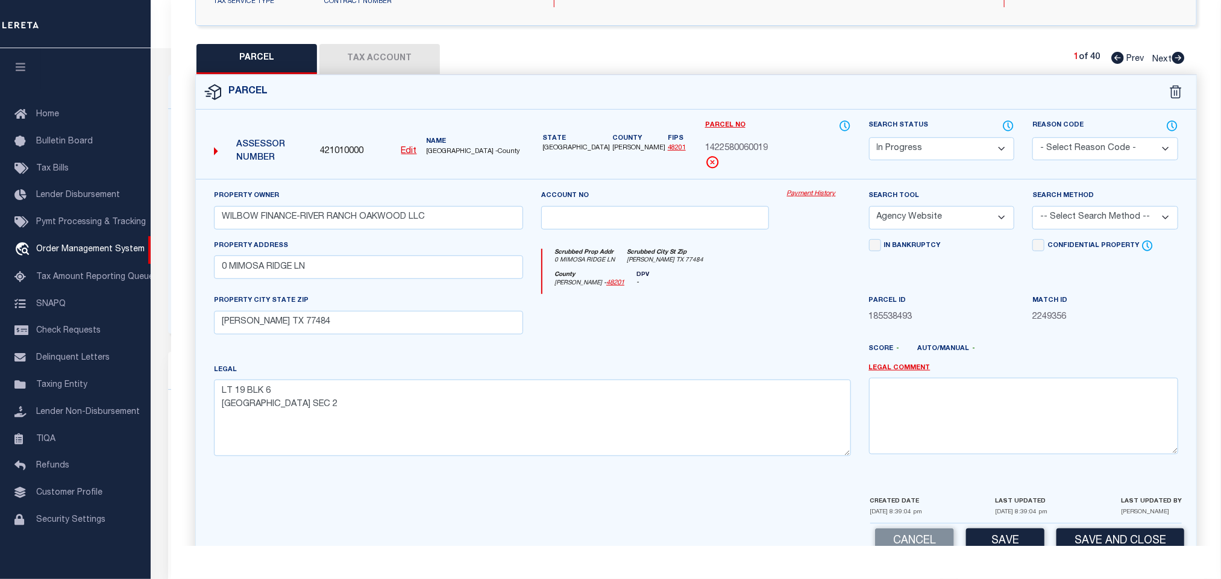
click at [1067, 230] on select "-- Select Search Method -- Property Address Legal Liability Info Provided" at bounding box center [1106, 218] width 146 height 24
click at [1033, 210] on select "-- Select Search Method -- Property Address Legal Liability Info Provided" at bounding box center [1106, 218] width 146 height 24
drag, startPoint x: 1078, startPoint y: 213, endPoint x: 1075, endPoint y: 228, distance: 15.5
click at [1078, 213] on select "-- Select Search Method -- Property Address Legal Liability Info Provided" at bounding box center [1106, 218] width 146 height 24
select select "LEG"
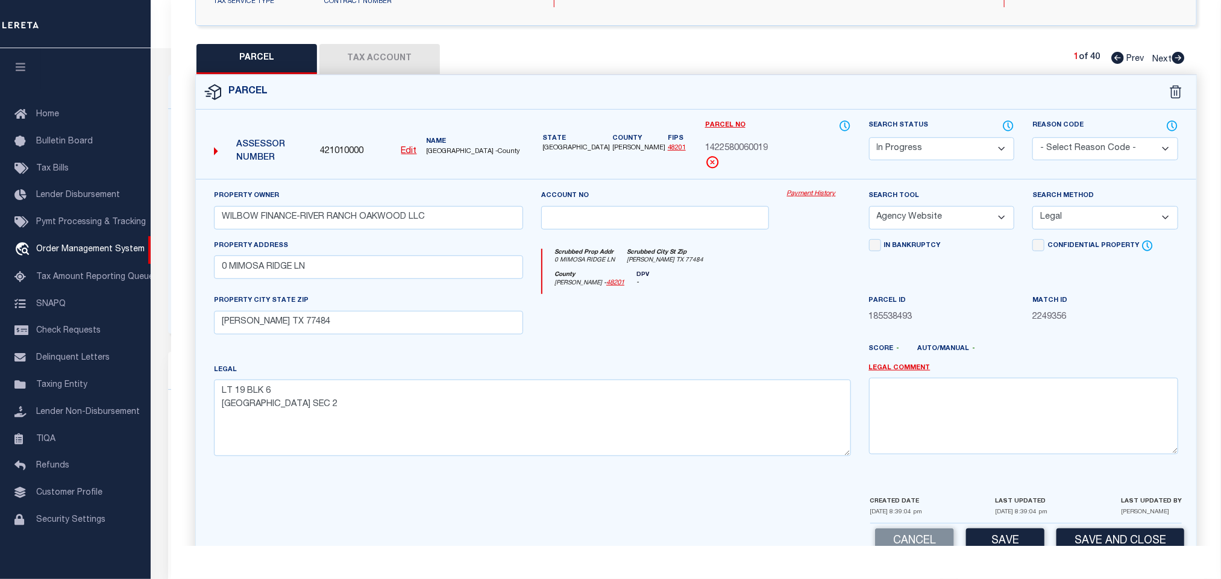
click at [1033, 210] on select "-- Select Search Method -- Property Address Legal Liability Info Provided" at bounding box center [1106, 218] width 146 height 24
click at [1011, 547] on div "Parcel Data QC QC QC - Select Status -" at bounding box center [696, 289] width 1050 height 579
click at [1013, 533] on div "Cancel Save Save and Close" at bounding box center [696, 542] width 1001 height 36
click at [1013, 538] on button "Save" at bounding box center [1005, 542] width 78 height 26
click at [411, 63] on button "Tax Account" at bounding box center [379, 59] width 121 height 30
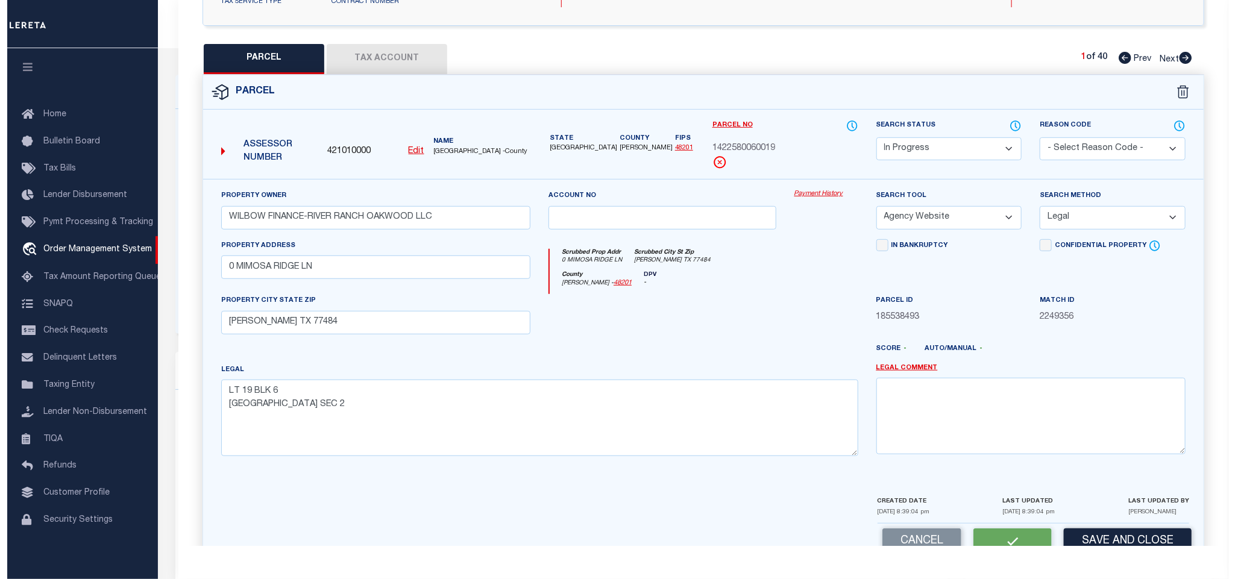
scroll to position [0, 0]
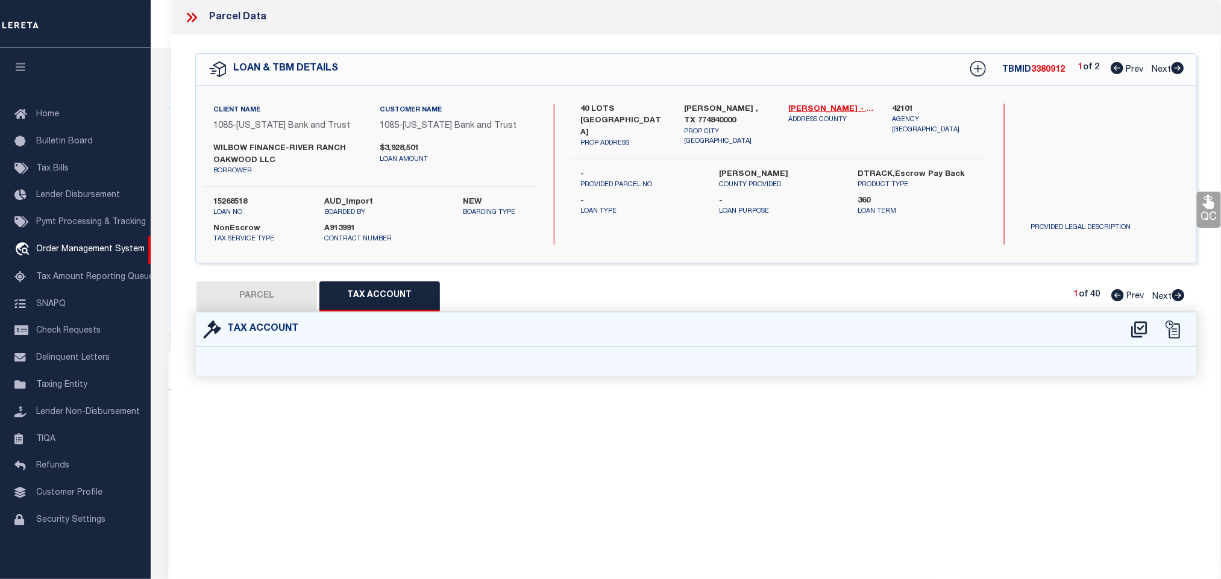
select select "100"
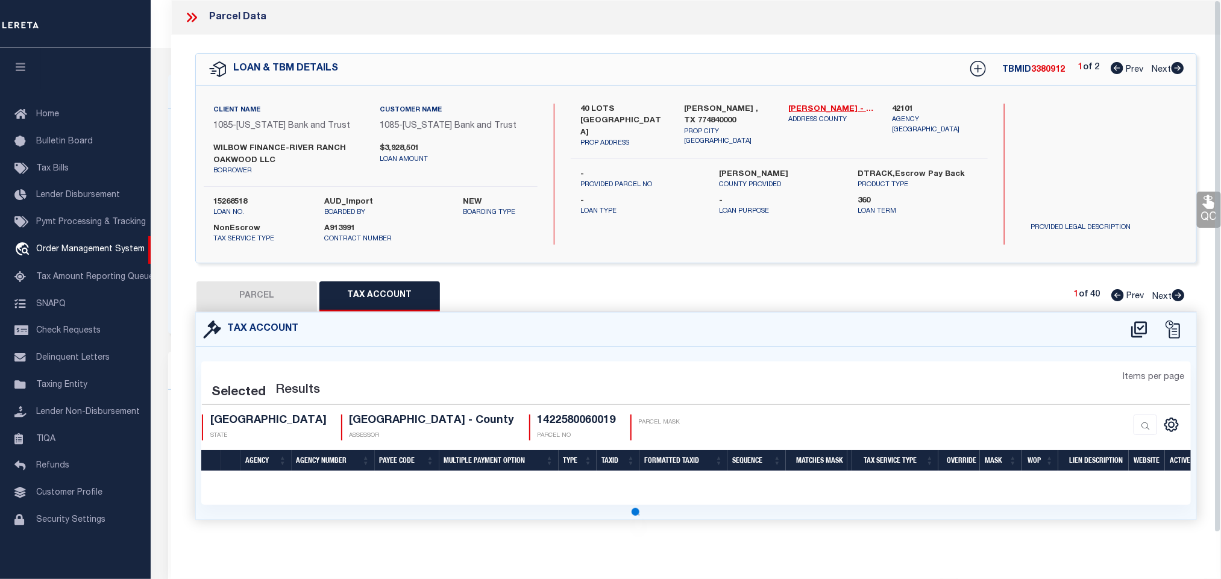
select select "100"
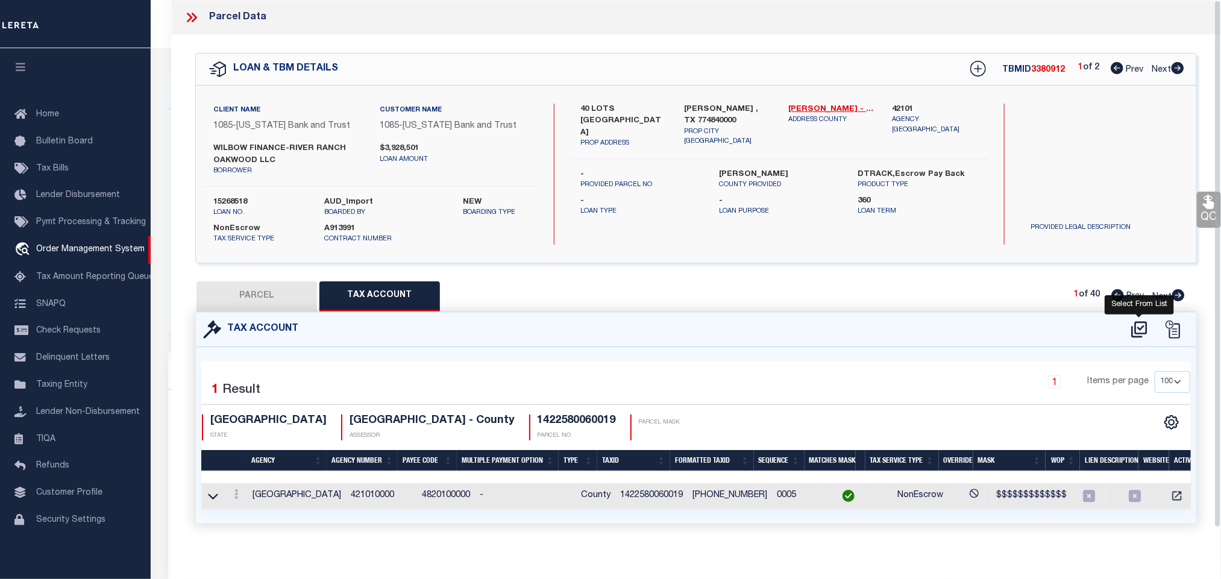
click at [1134, 333] on icon at bounding box center [1140, 329] width 20 height 19
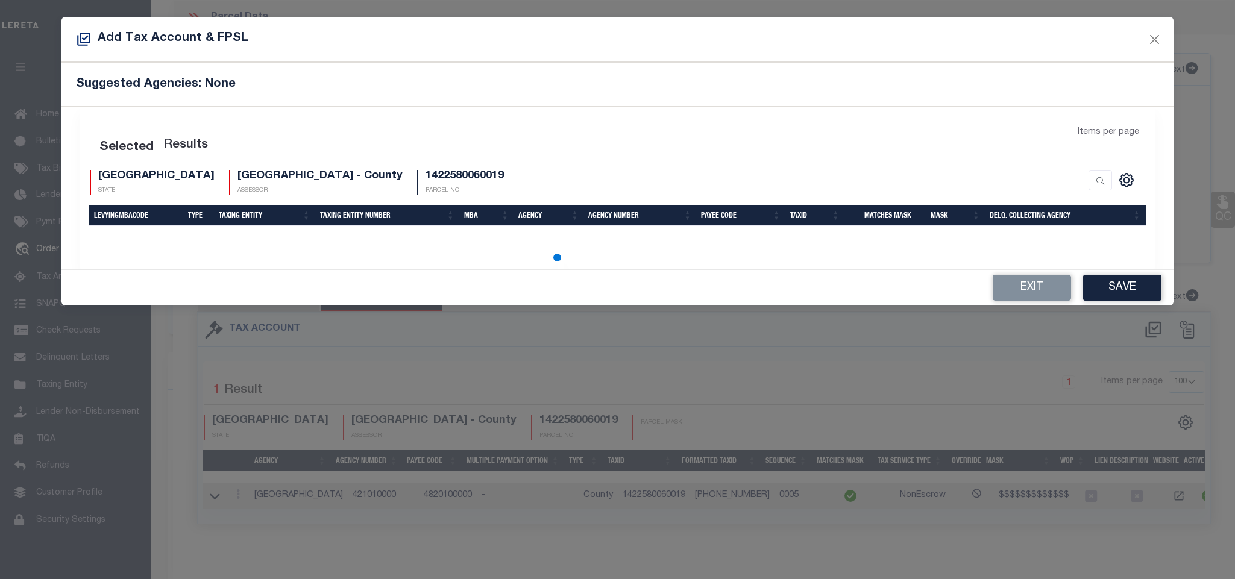
select select "100"
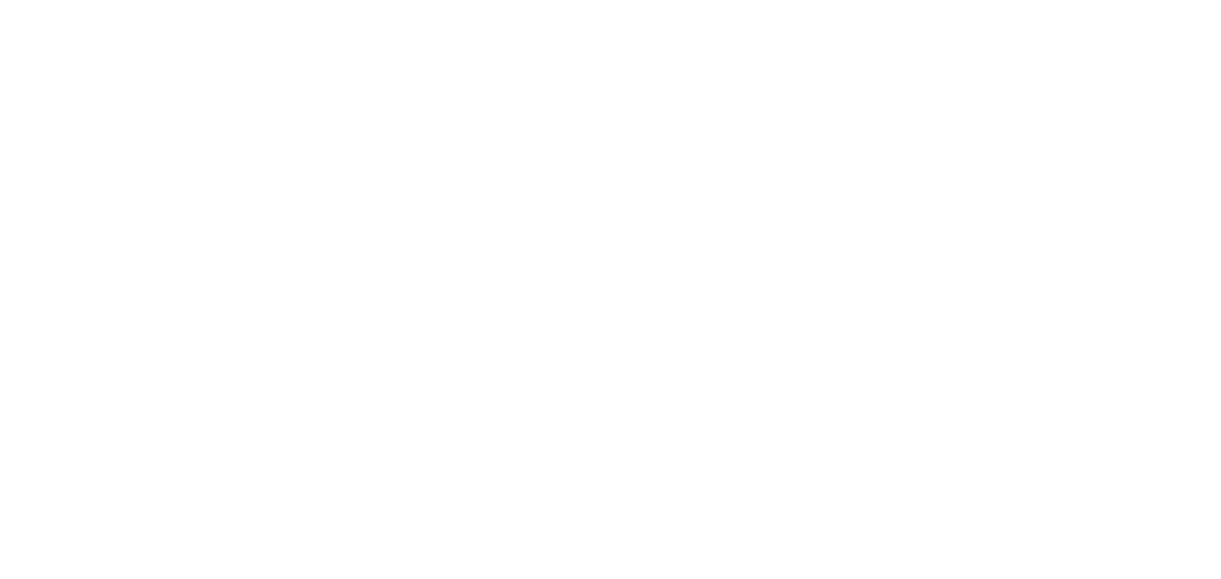
select select "NonEscrow"
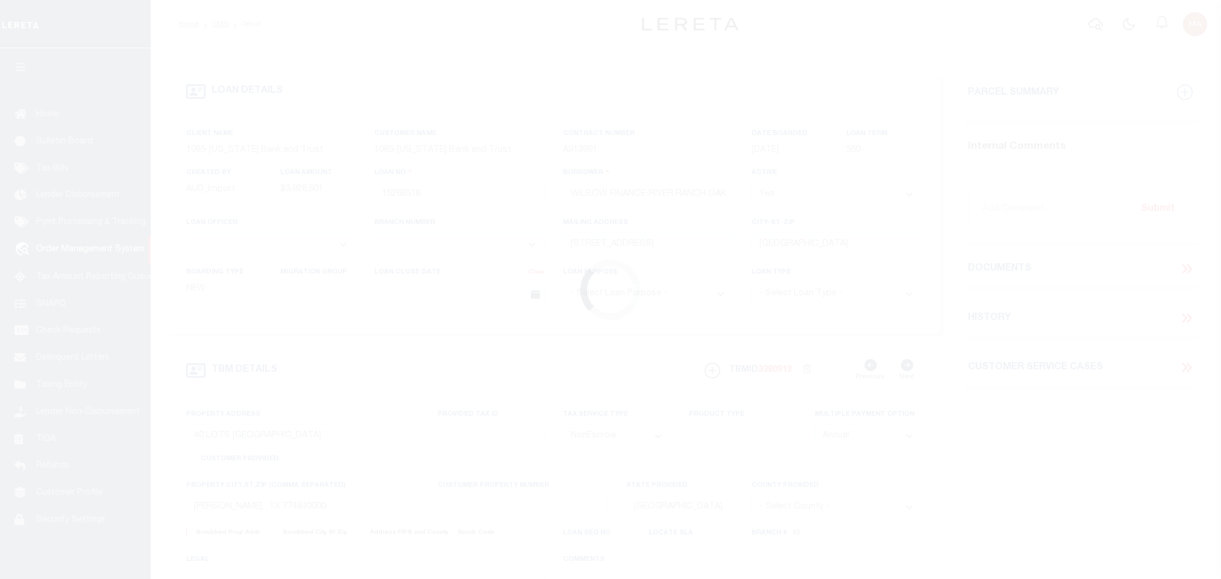
select select
select select "10053"
select select "4213"
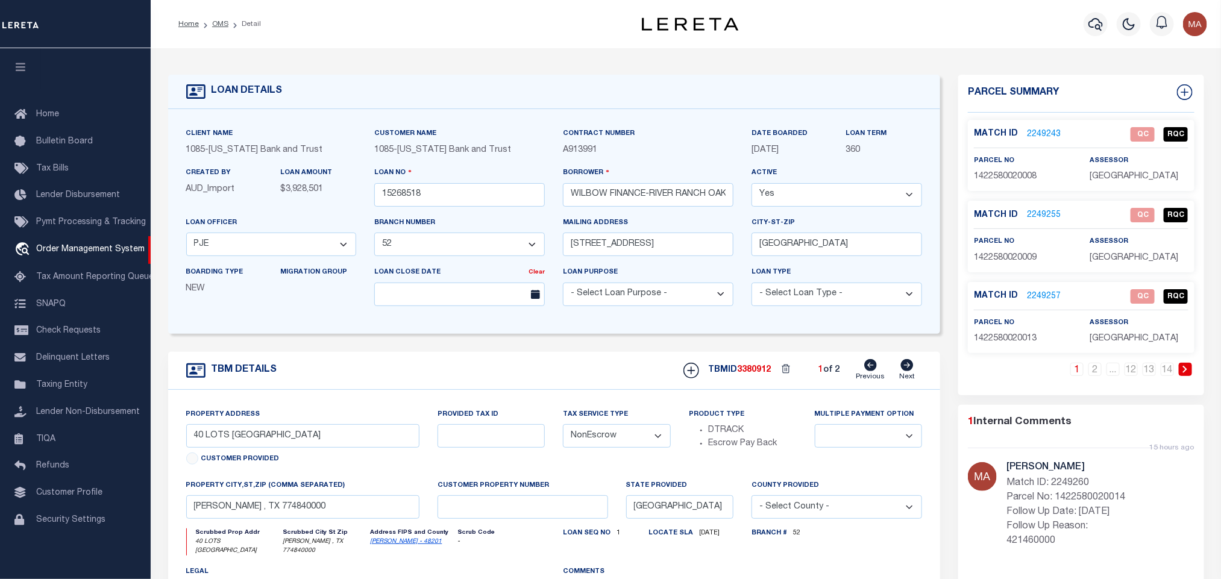
click at [1183, 373] on icon at bounding box center [1185, 369] width 5 height 7
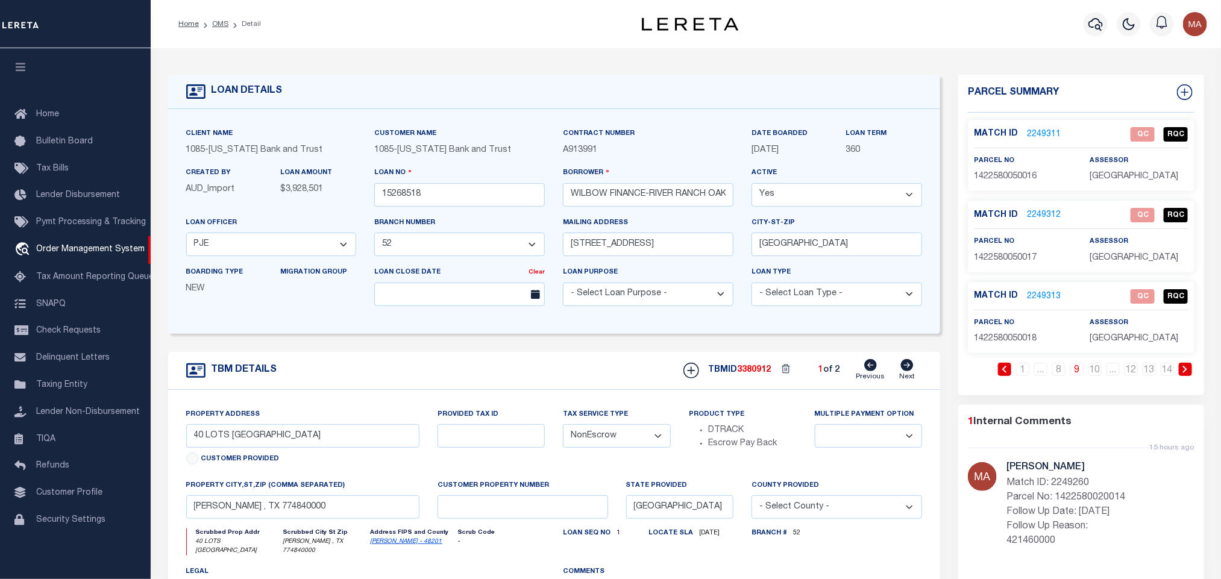
click at [1183, 373] on icon at bounding box center [1185, 369] width 5 height 7
click at [1058, 370] on icon at bounding box center [1058, 369] width 5 height 7
click at [1048, 131] on link "2249355" at bounding box center [1044, 134] width 34 height 13
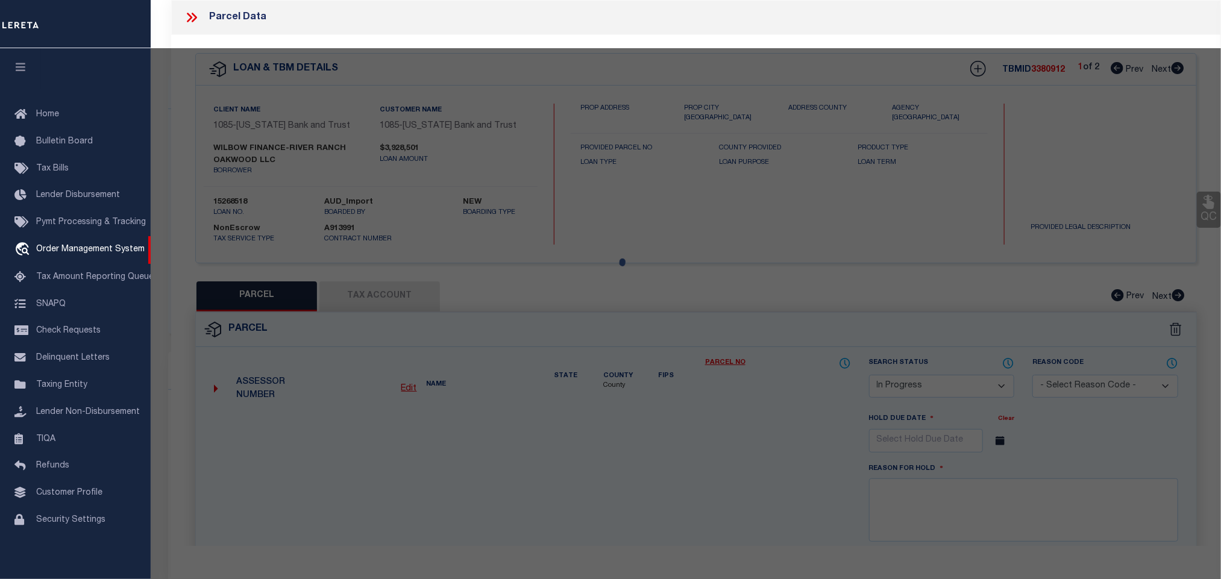
select select "AS"
select select
checkbox input "false"
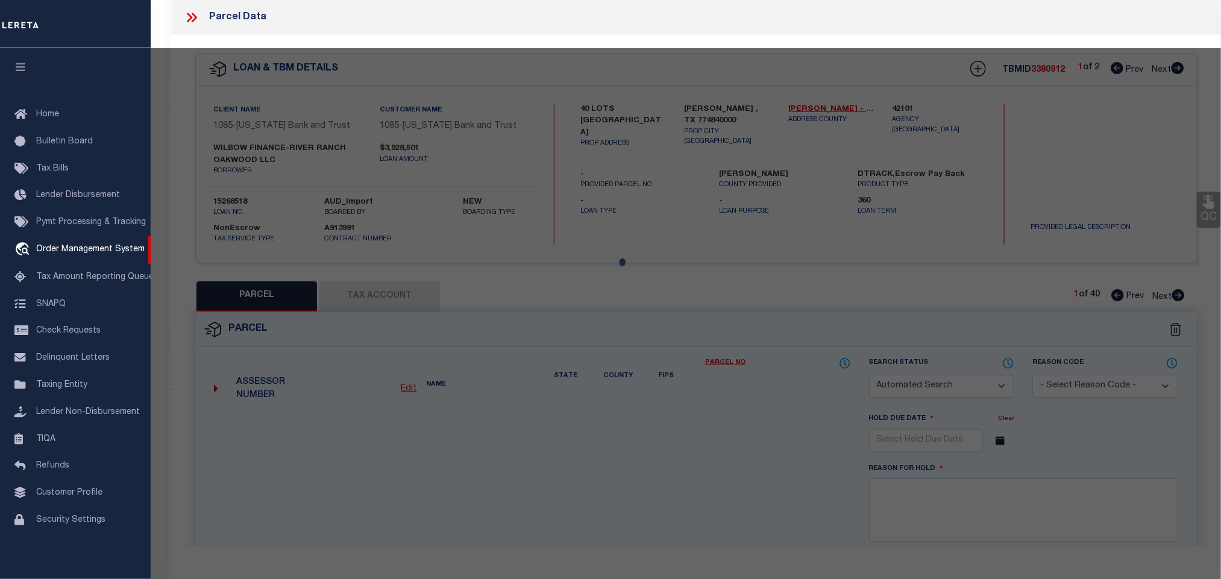
select select "IP"
type input "WILBOW FINANCE-RIVER RANCH OAKWOOD LLC"
select select "AGW"
select select "LEG"
type input "0 MIMOSA RIDGE LN"
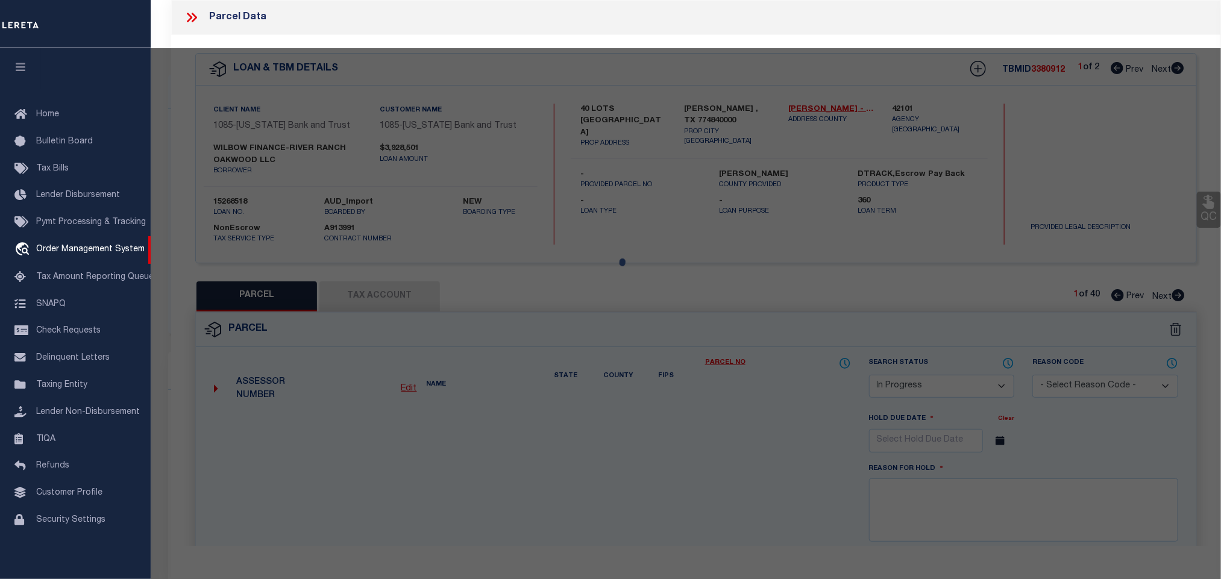
type input "[PERSON_NAME] TX 77484"
type textarea "LT 18 BLK 6 OAKWOOD ESTATES SEC 2"
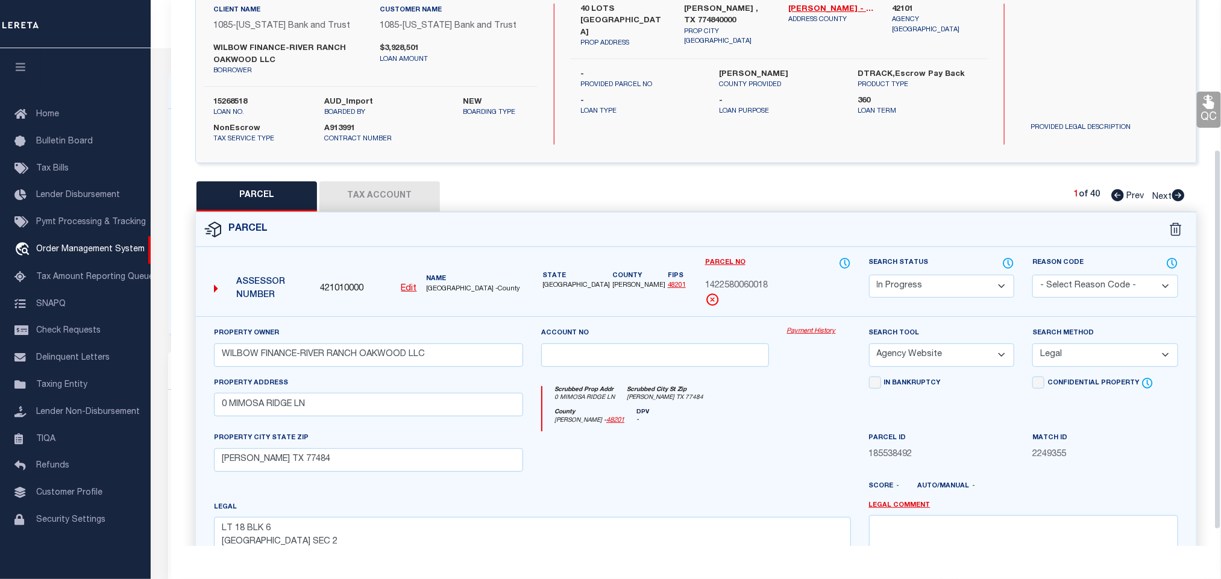
scroll to position [237, 0]
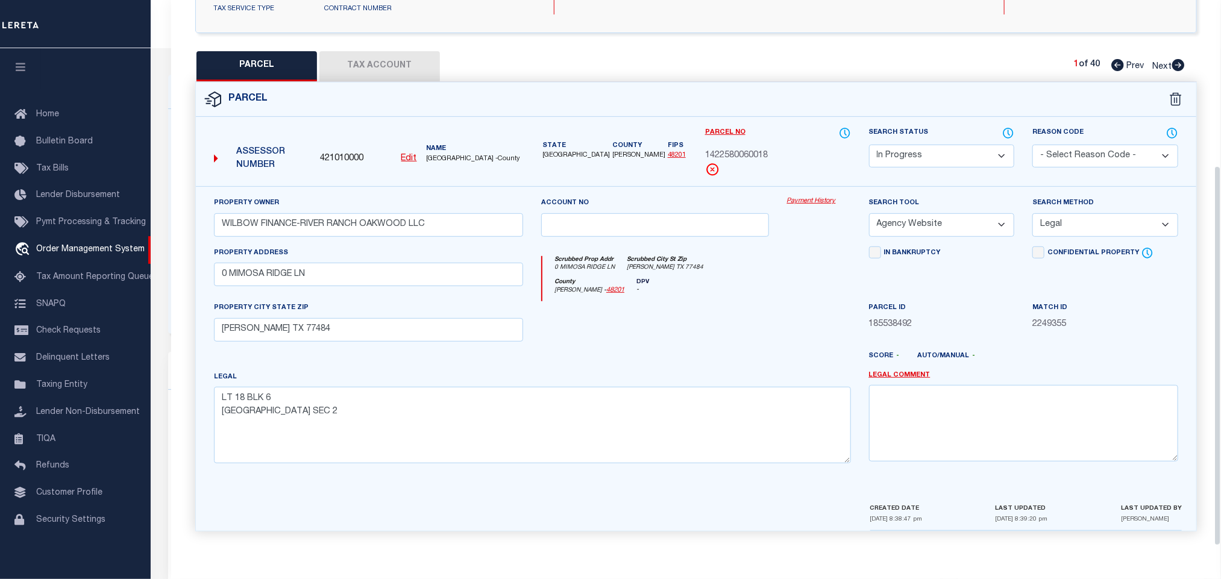
click at [389, 51] on button "Tax Account" at bounding box center [379, 66] width 121 height 30
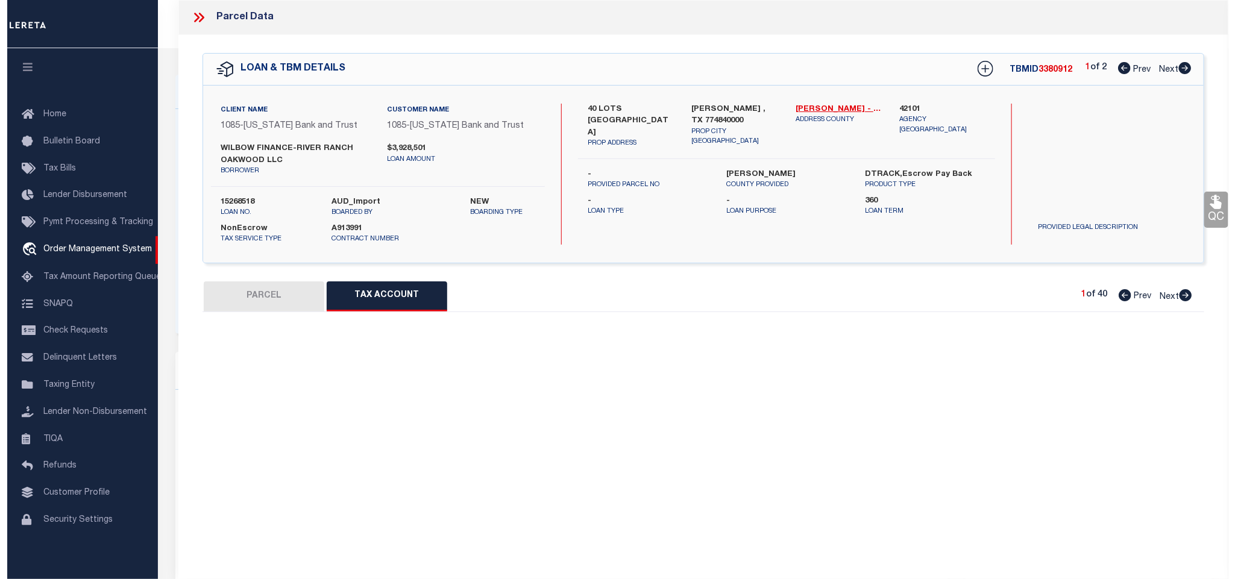
scroll to position [0, 0]
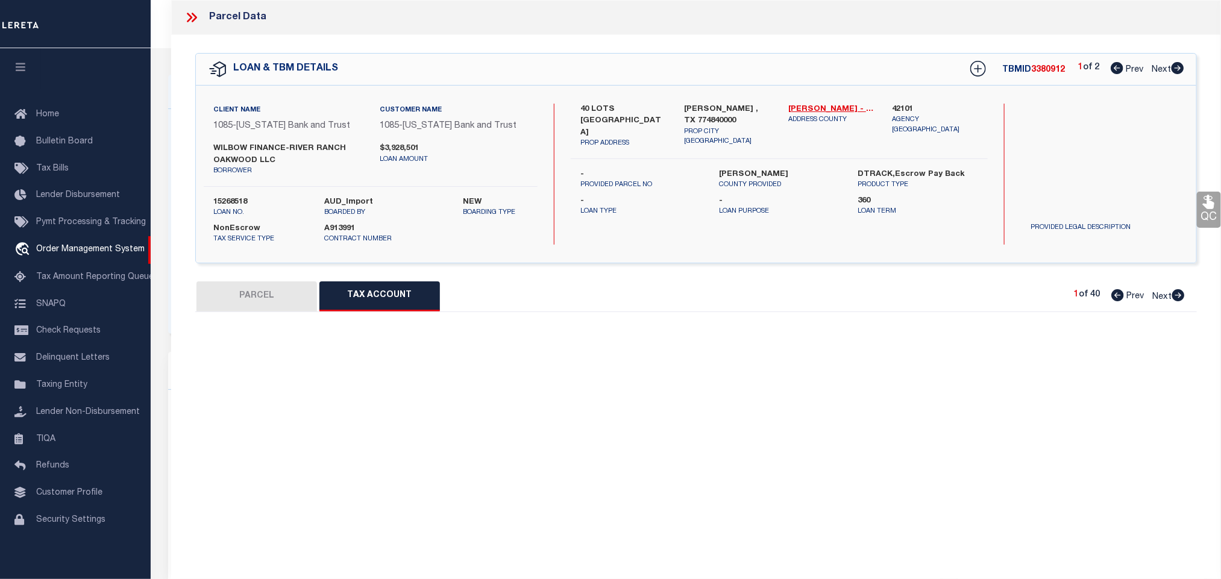
select select "100"
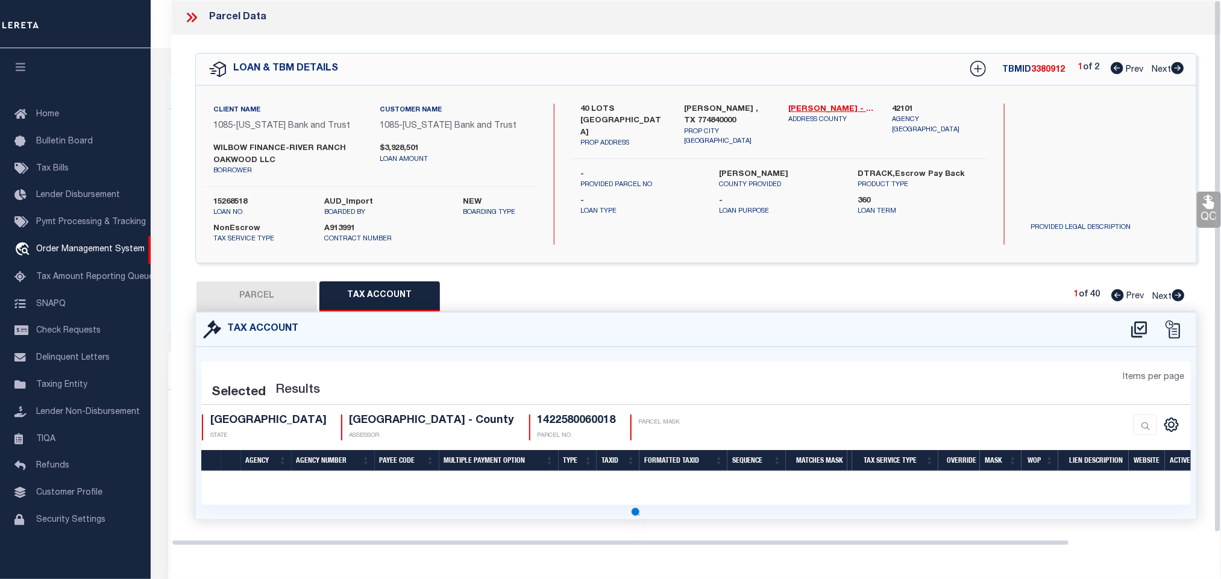
select select "100"
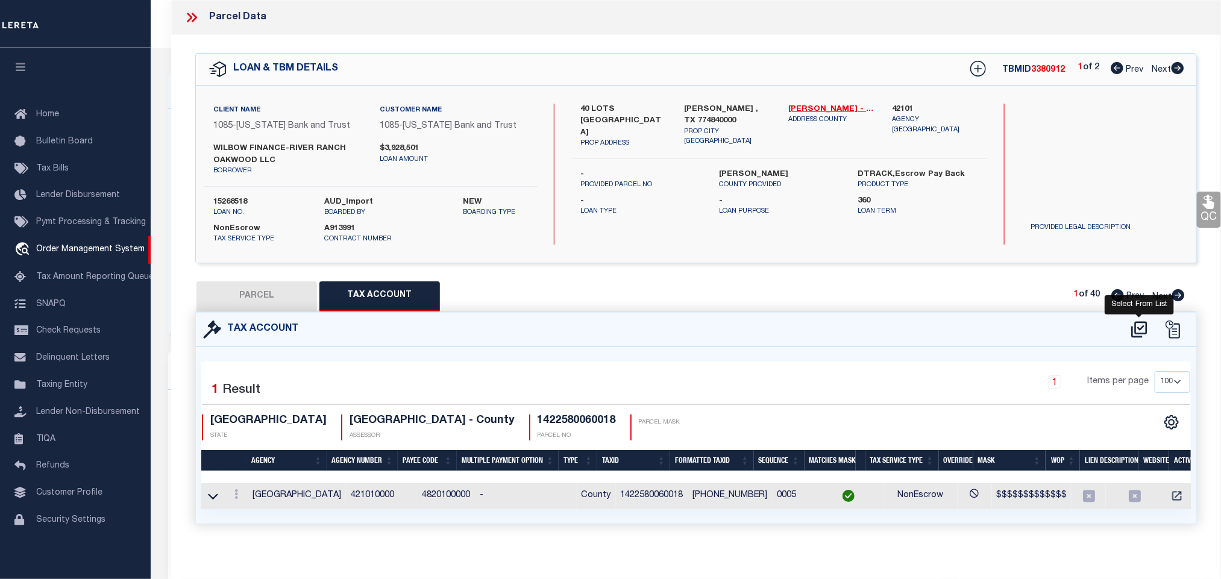
click at [1140, 330] on icon at bounding box center [1140, 329] width 20 height 19
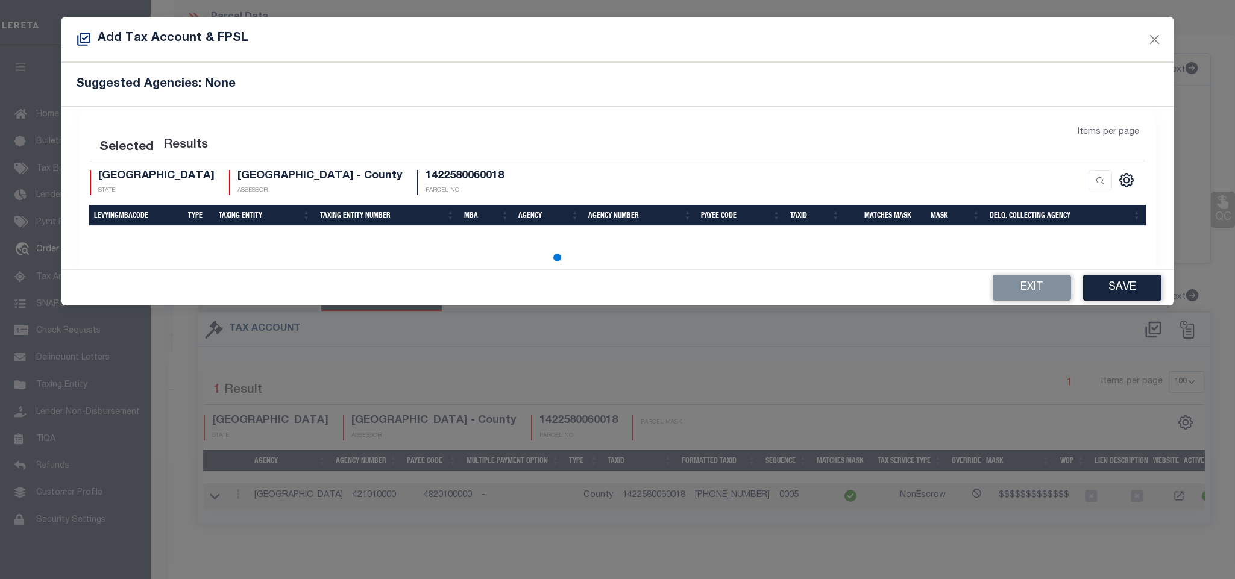
select select "200"
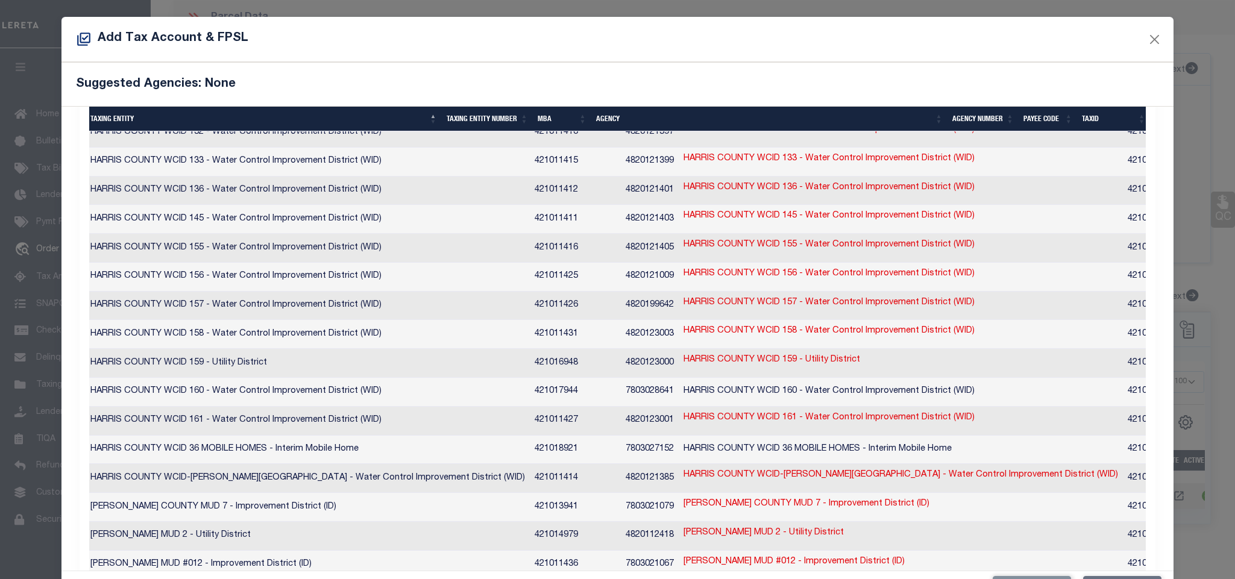
scroll to position [362, 0]
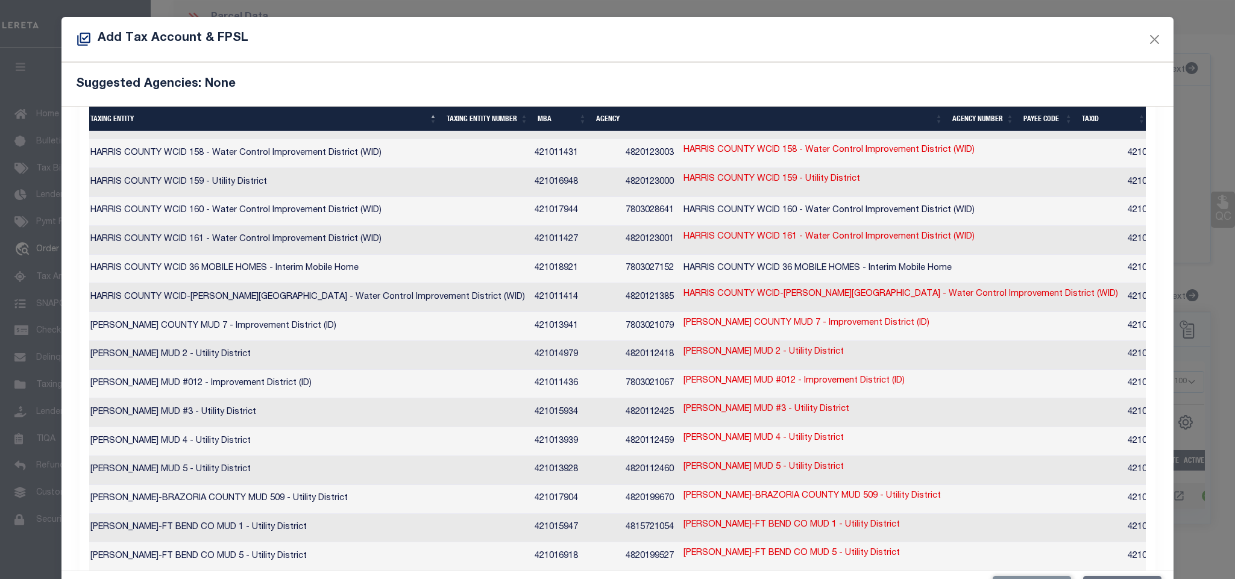
type input "1422580060018"
type textarea "K0$$$$$$$$$$$,&$$$$$$$$$$$$$$"
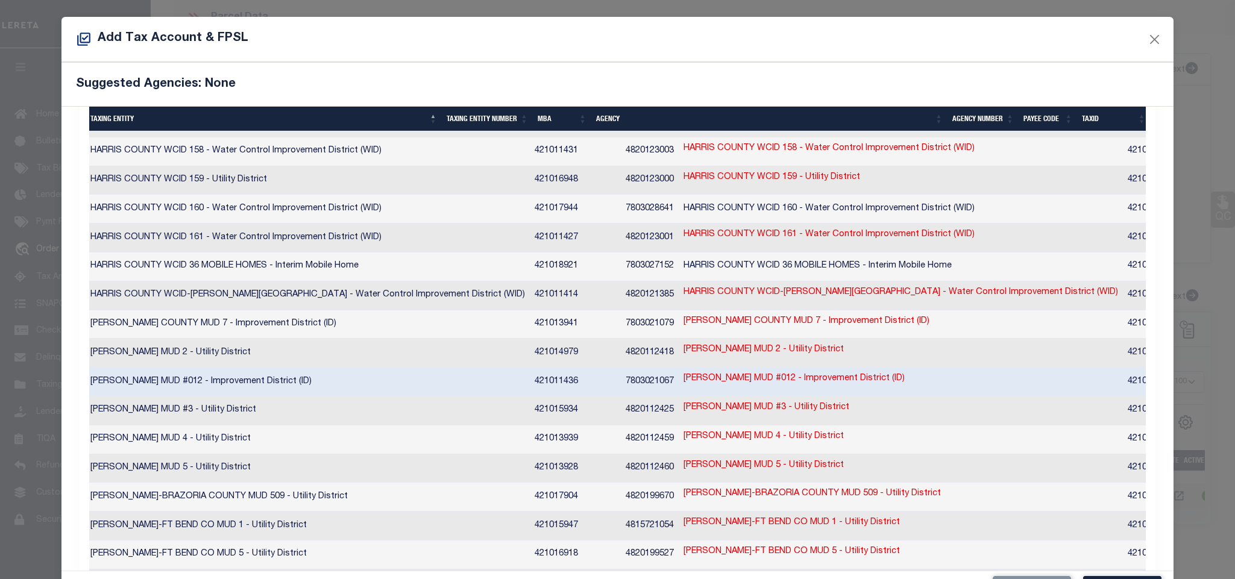
scroll to position [359, 0]
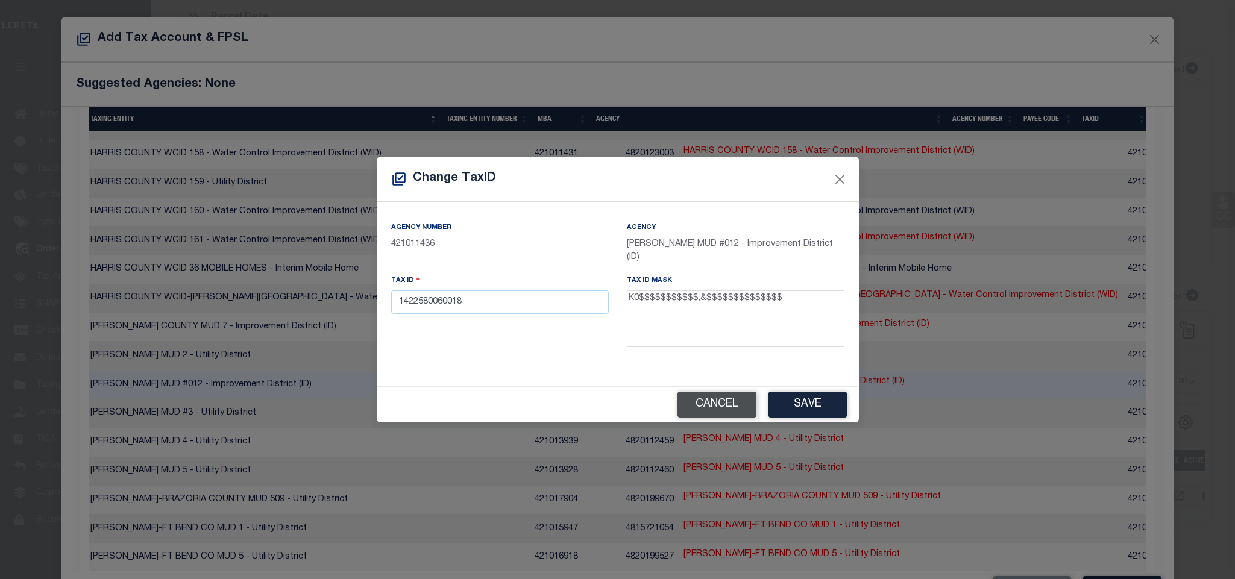
click at [700, 404] on button "Cancel" at bounding box center [717, 405] width 79 height 26
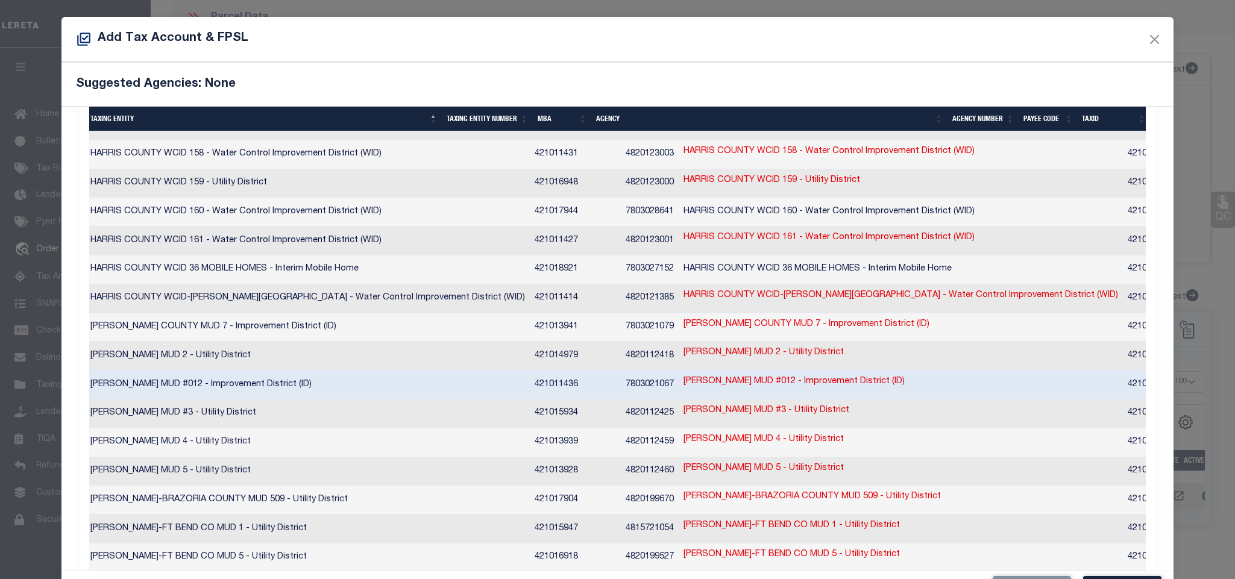
click at [303, 371] on td "[PERSON_NAME] MUD #012 - Improvement District (ID)" at bounding box center [308, 385] width 444 height 29
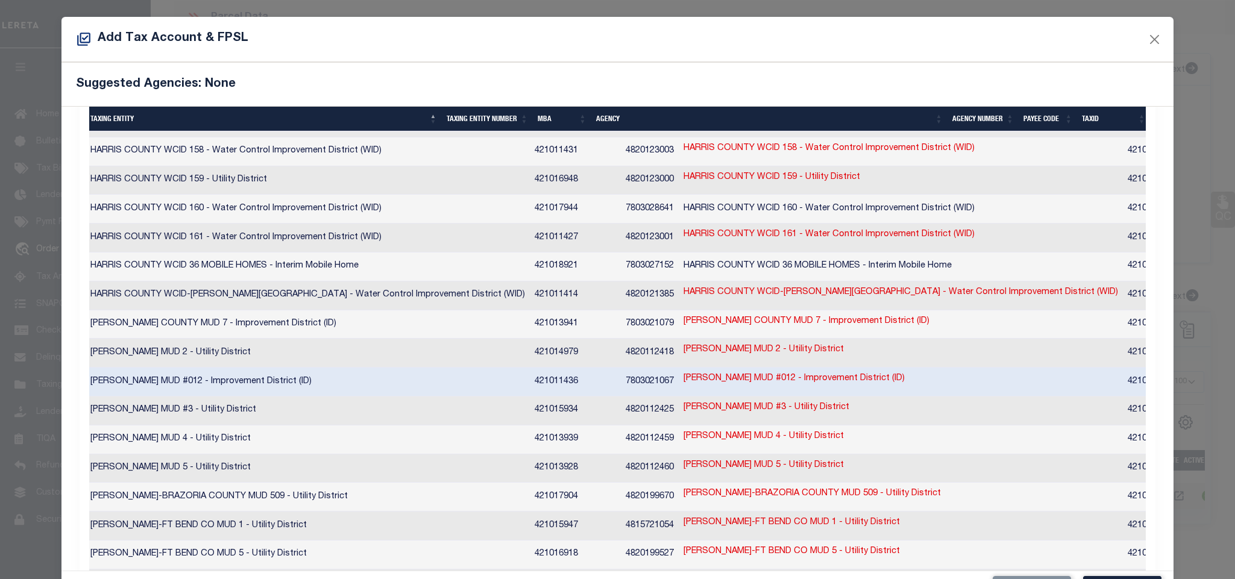
checkbox input "true"
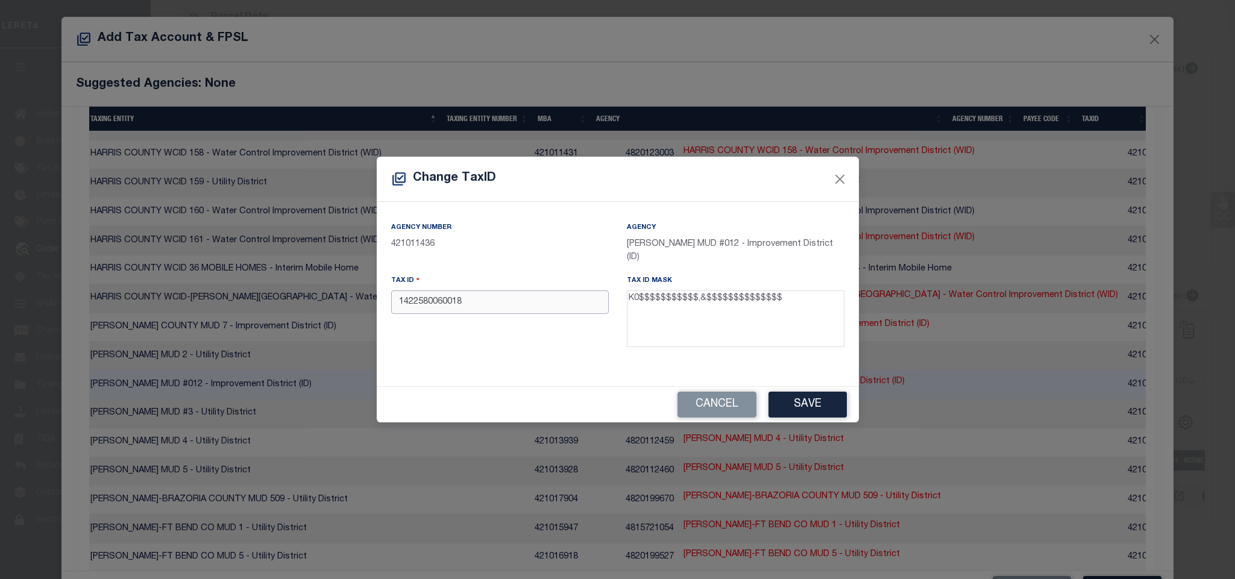
click at [532, 304] on input "1422580060018" at bounding box center [500, 303] width 218 height 24
type input "K01422580060018"
click at [808, 416] on button "Save" at bounding box center [808, 405] width 78 height 26
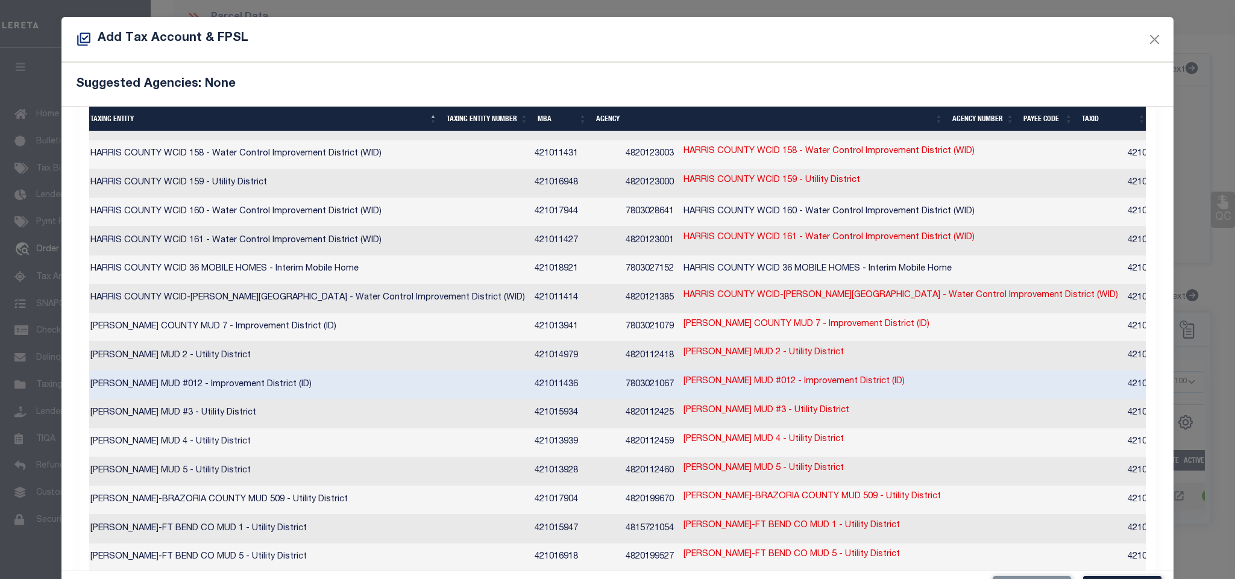
click at [609, 48] on div "Add Tax Account & FPSL" at bounding box center [617, 39] width 1112 height 45
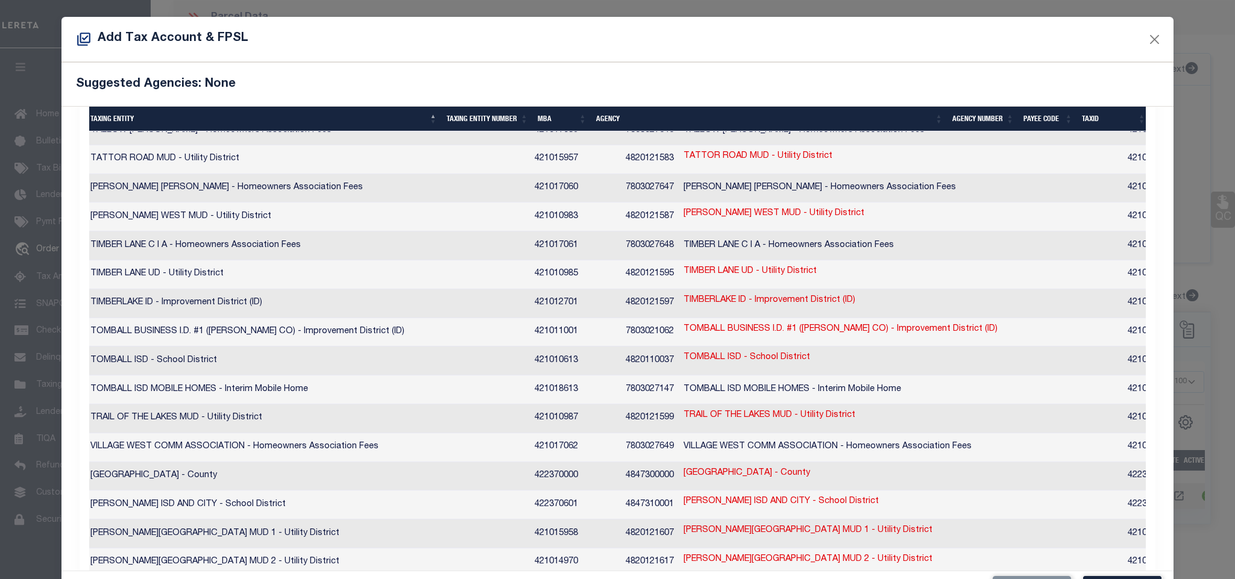
click at [427, 491] on td "[PERSON_NAME] ISD AND CITY - School District" at bounding box center [308, 505] width 444 height 29
checkbox input "true"
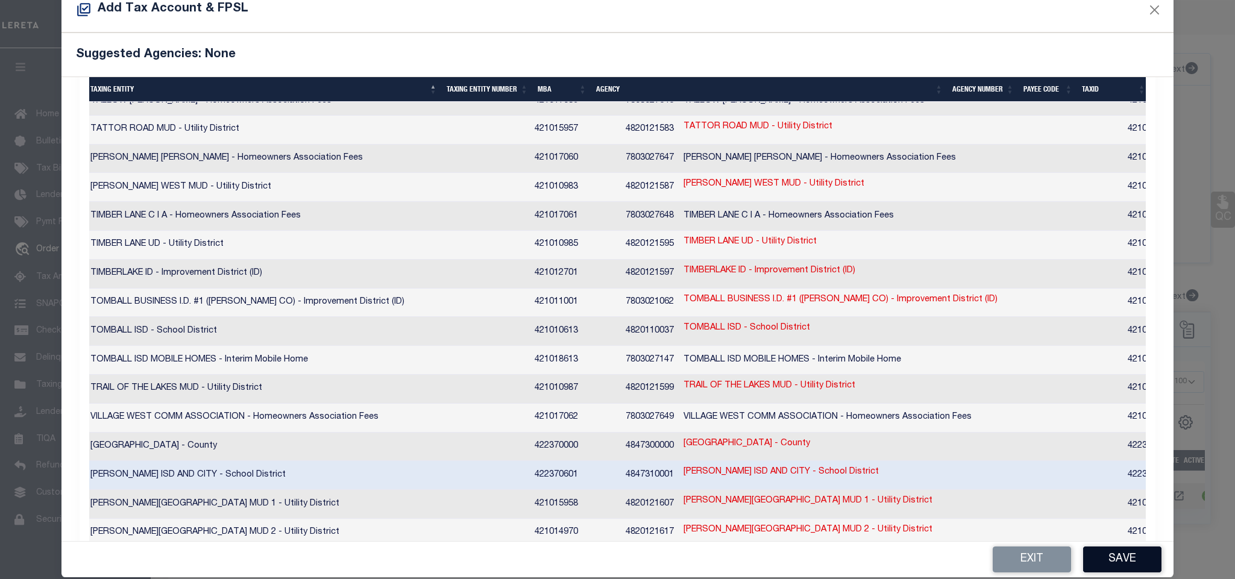
scroll to position [45, 0]
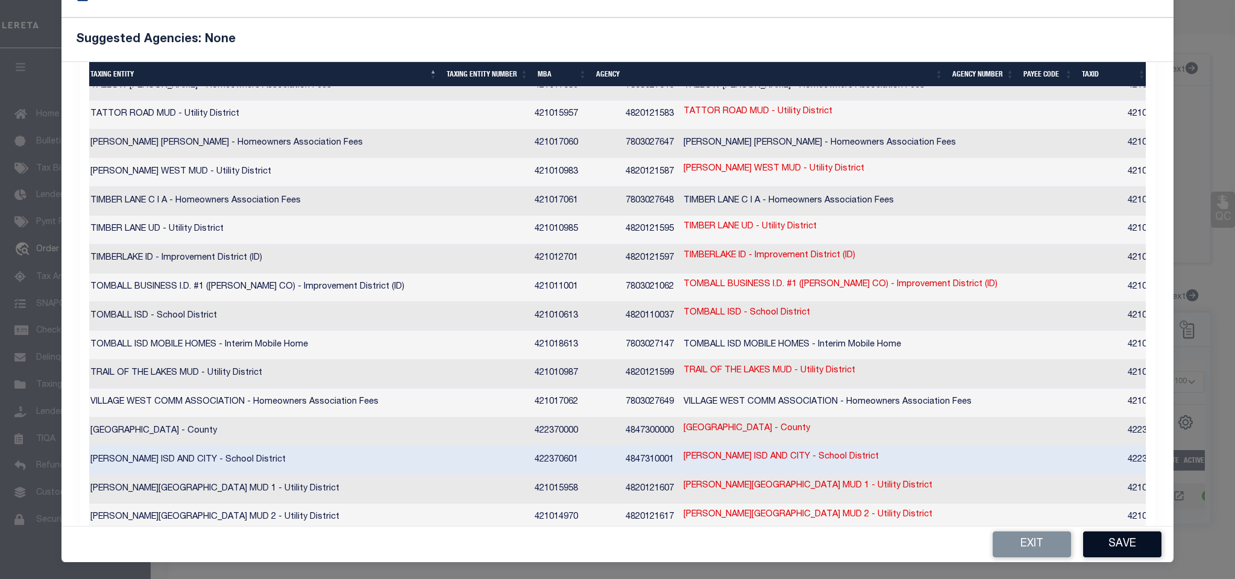
click at [1120, 550] on button "Save" at bounding box center [1122, 545] width 78 height 26
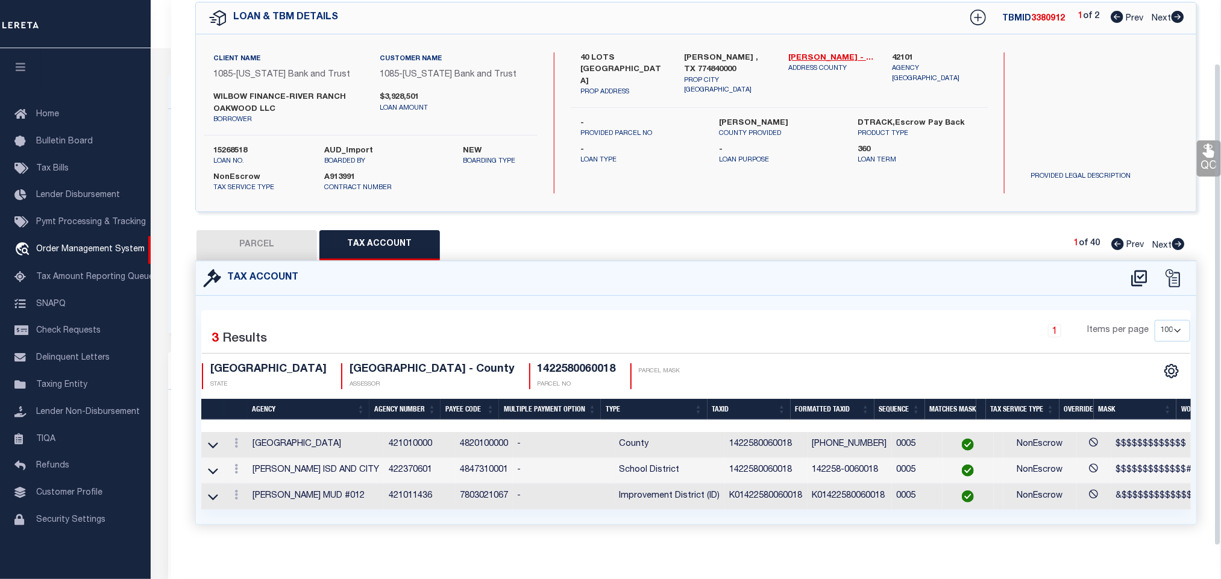
scroll to position [71, 0]
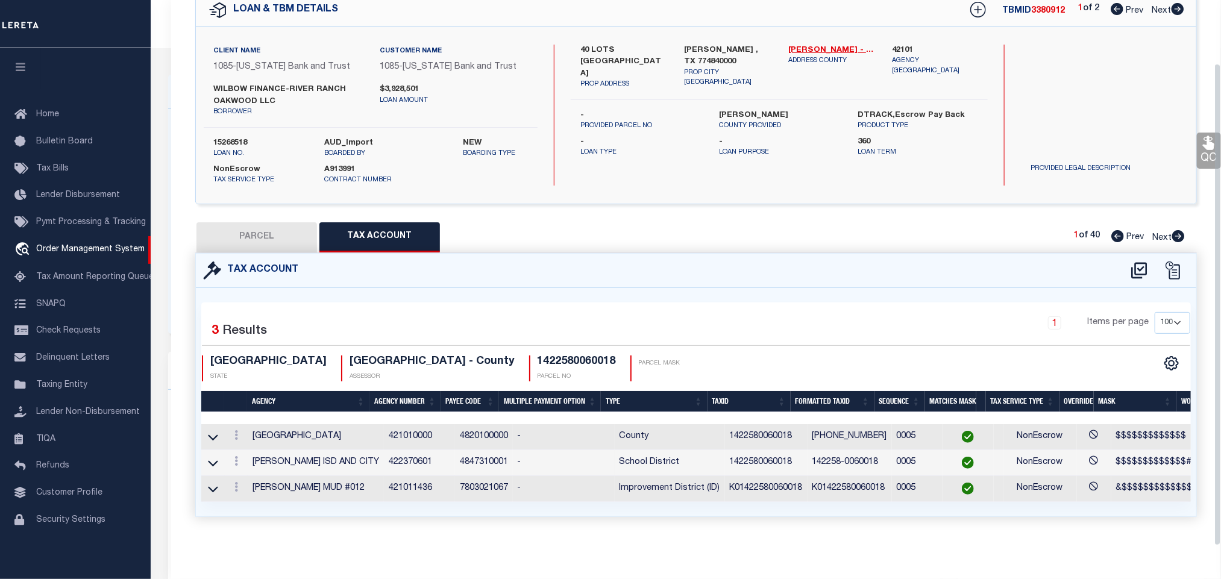
click at [275, 225] on button "PARCEL" at bounding box center [257, 237] width 121 height 30
select select "AS"
select select
checkbox input "false"
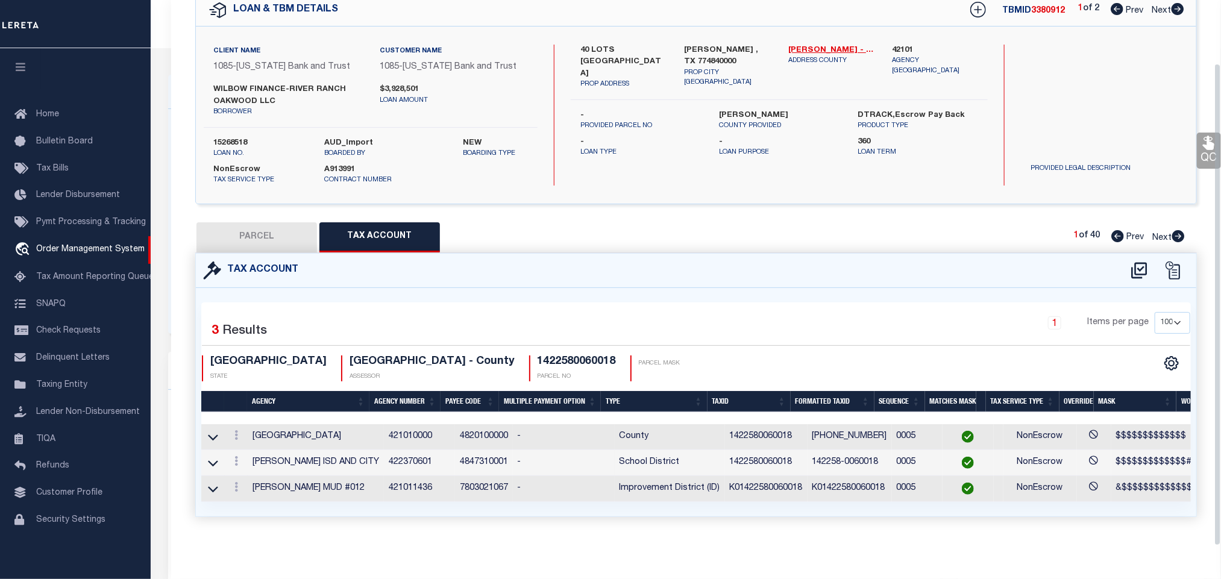
checkbox input "false"
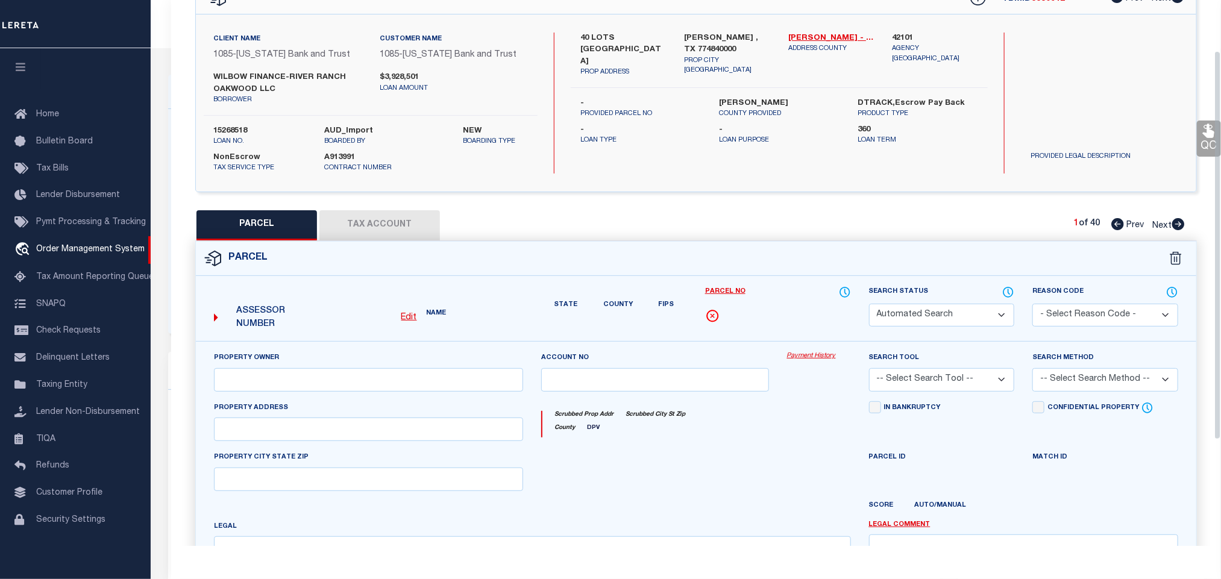
select select "IP"
type input "WILBOW FINANCE-RIVER RANCH OAKWOOD LLC"
select select "AGW"
select select "LEG"
type input "0 MIMOSA RIDGE LN"
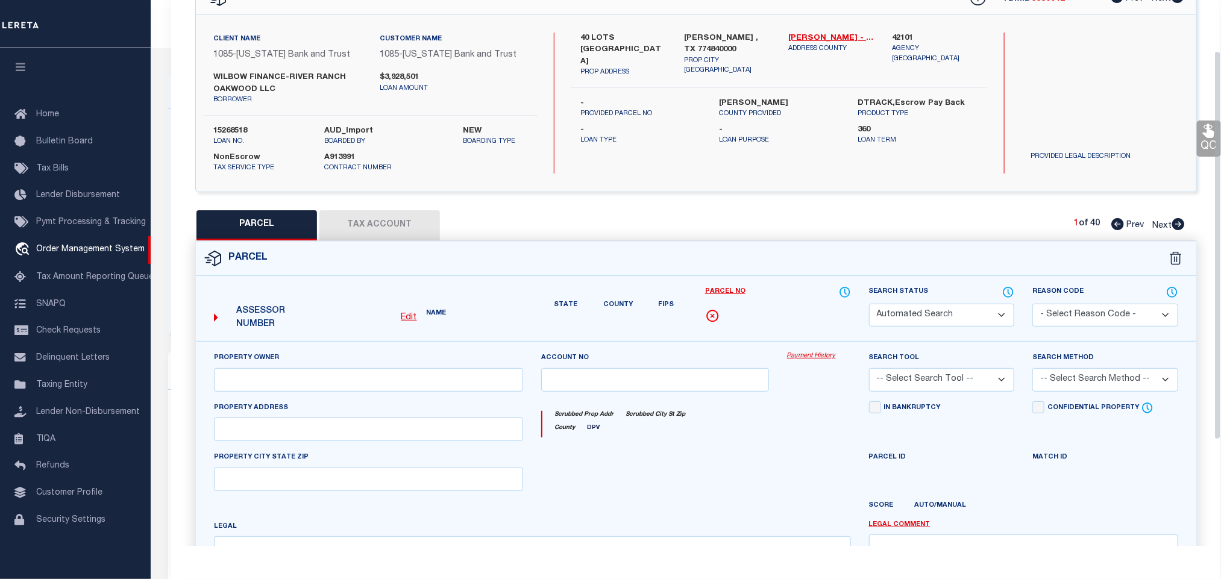
type input "[PERSON_NAME] TX 77484"
type textarea "LT 18 BLK 6 OAKWOOD ESTATES SEC 2"
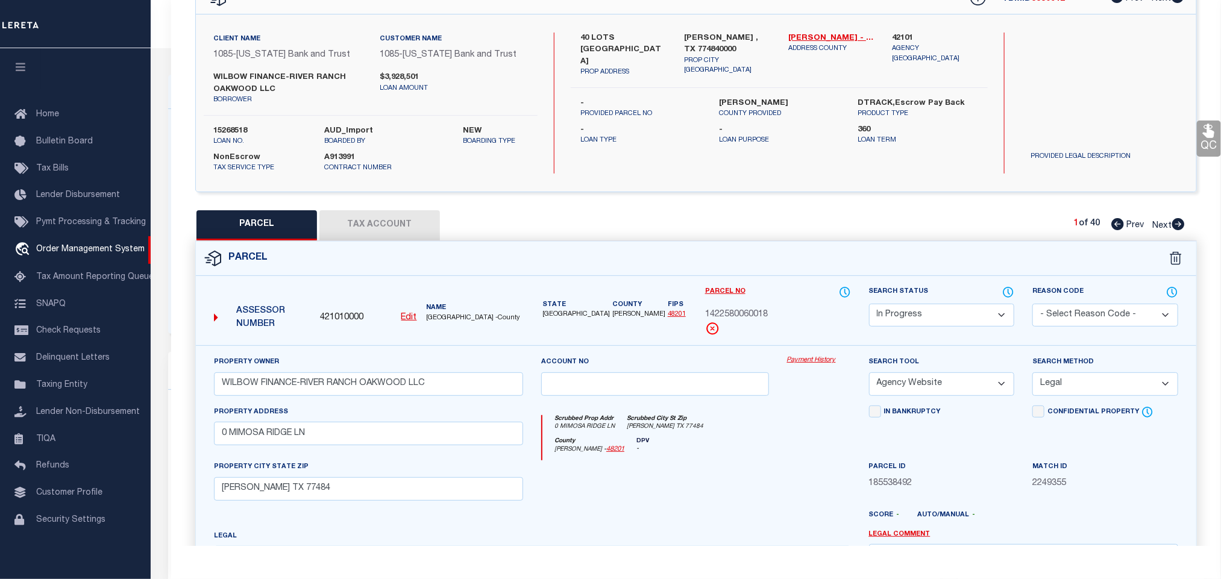
click at [926, 307] on select "Automated Search Bad Parcel Complete Duplicate Parcel High Dollar Reporting In …" at bounding box center [942, 316] width 146 height 24
select select "PC"
click at [869, 305] on select "Automated Search Bad Parcel Complete Duplicate Parcel High Dollar Reporting In …" at bounding box center [942, 316] width 146 height 24
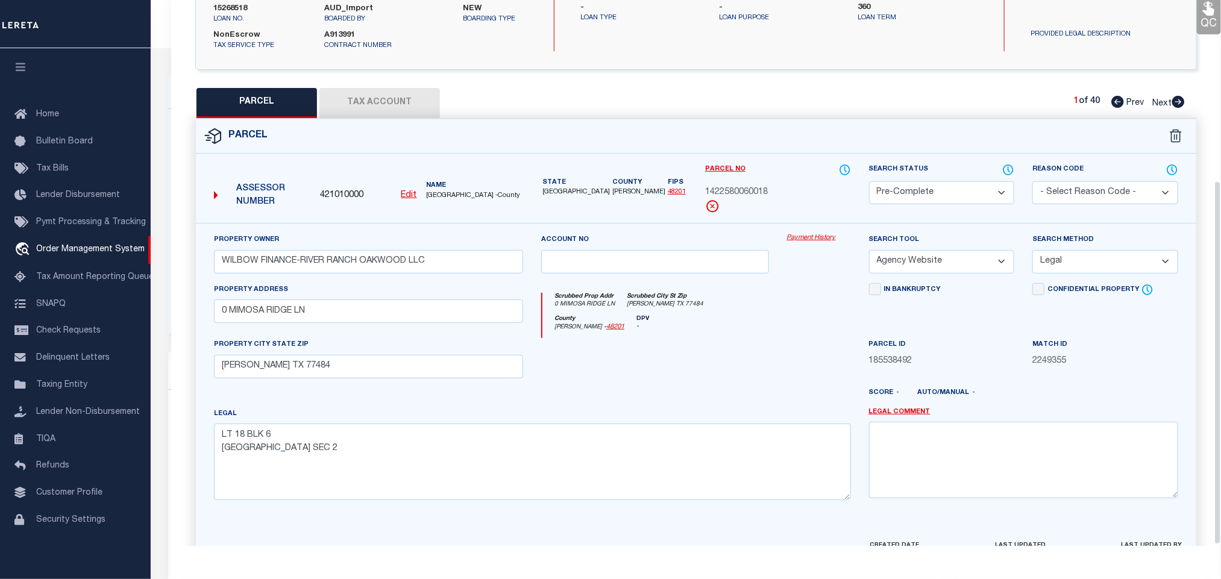
scroll to position [274, 0]
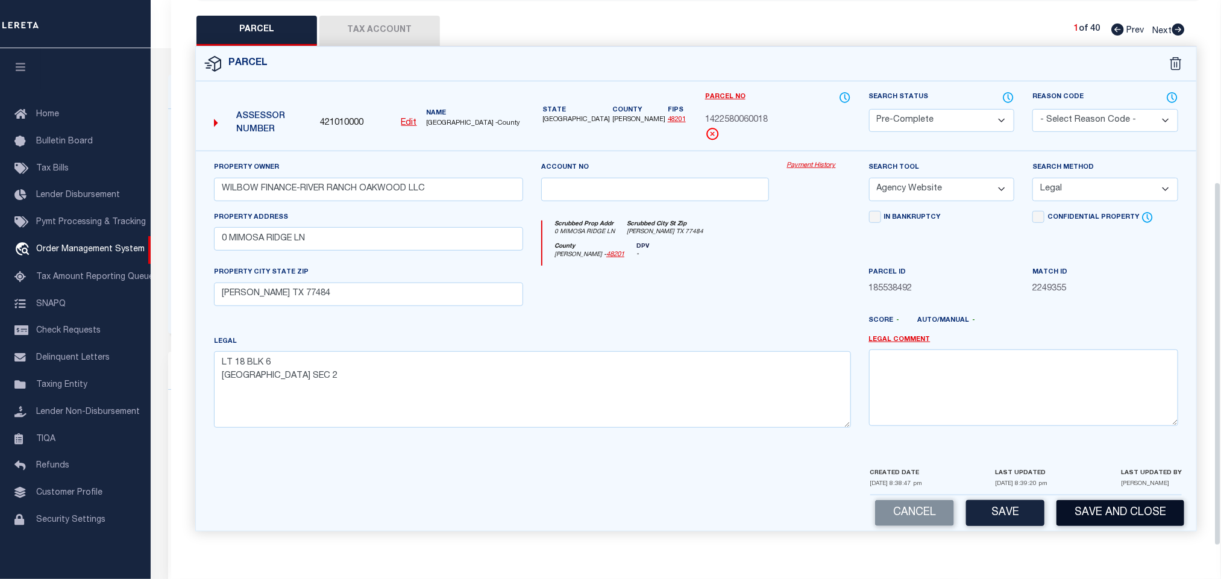
click at [1100, 516] on button "Save and Close" at bounding box center [1121, 513] width 128 height 26
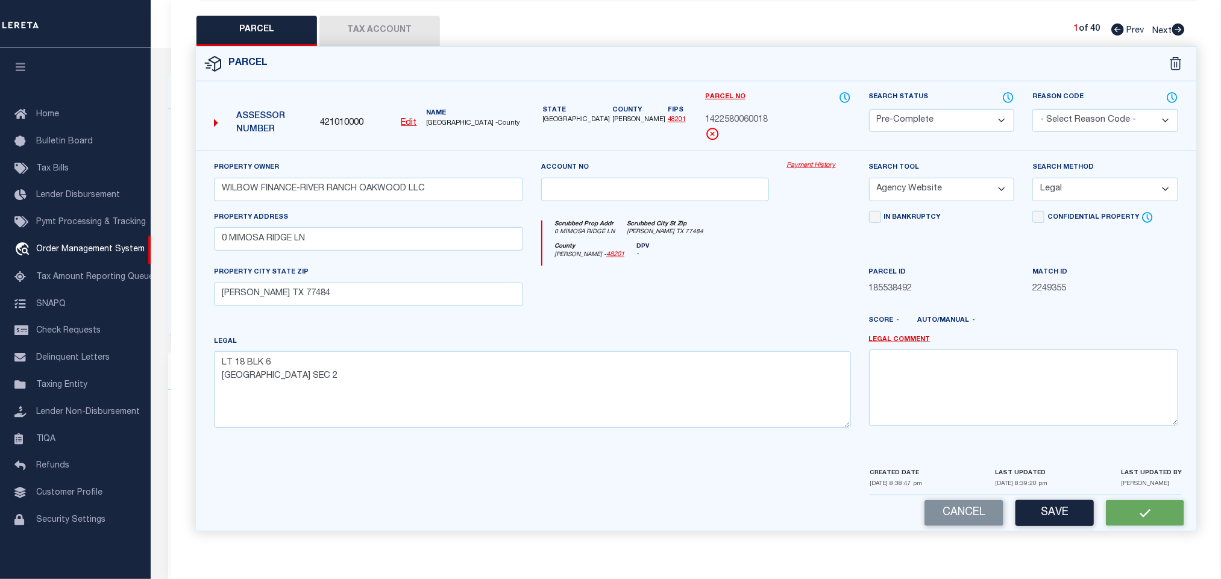
select select
select select "10053"
select select "4213"
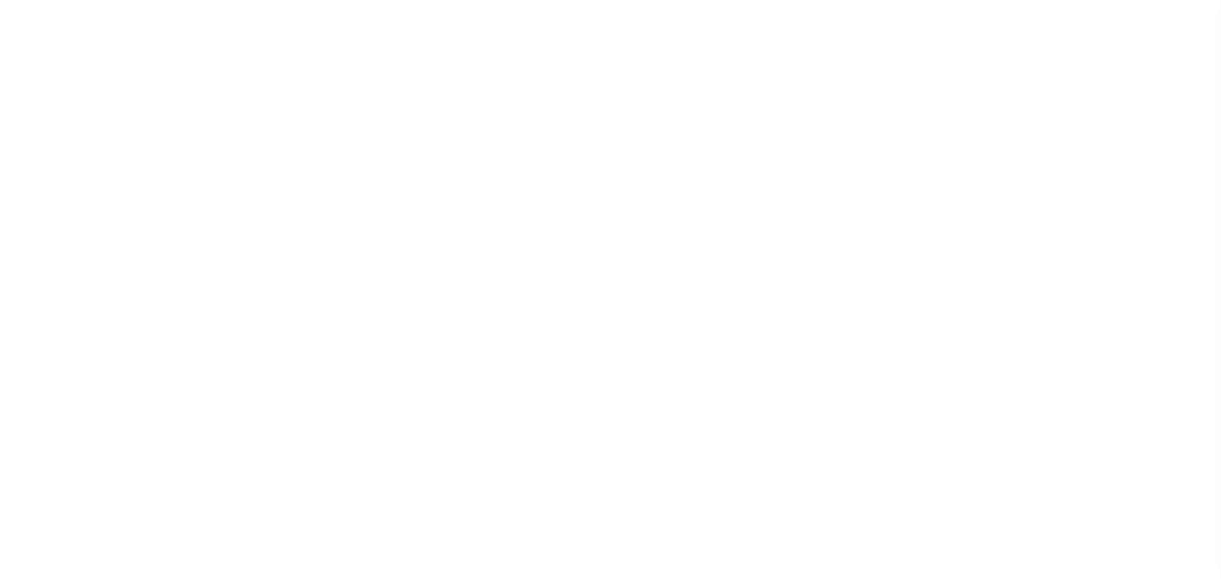
select select "NonEscrow"
type input "40 LOTS [GEOGRAPHIC_DATA]"
select select
type input "[PERSON_NAME] , TX 774840000"
type input "[GEOGRAPHIC_DATA]"
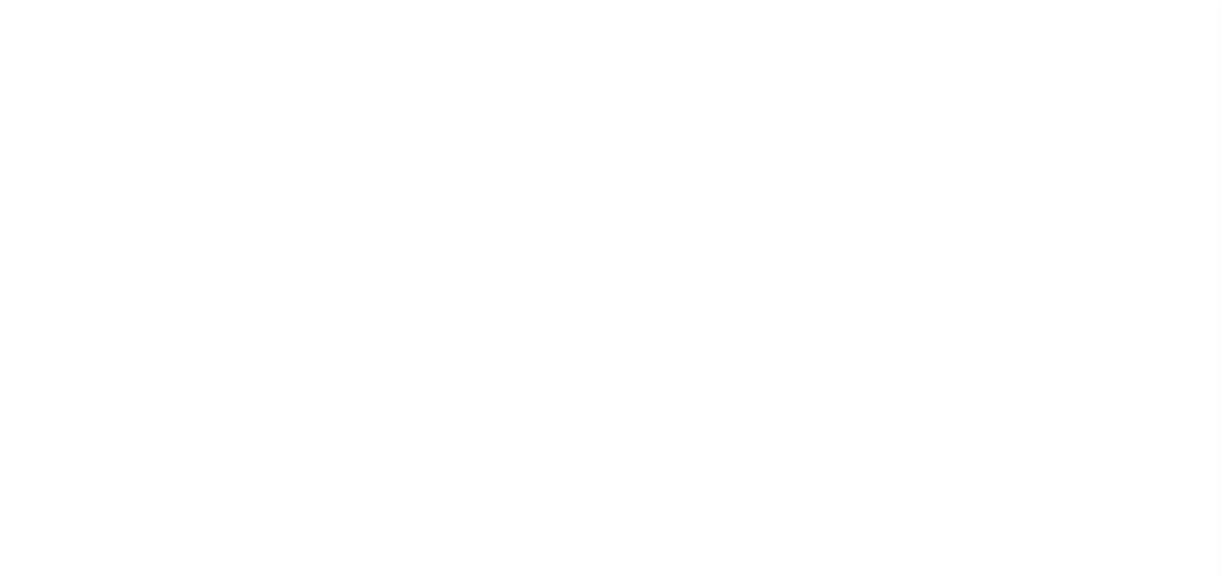
select select
select select "10053"
select select "4213"
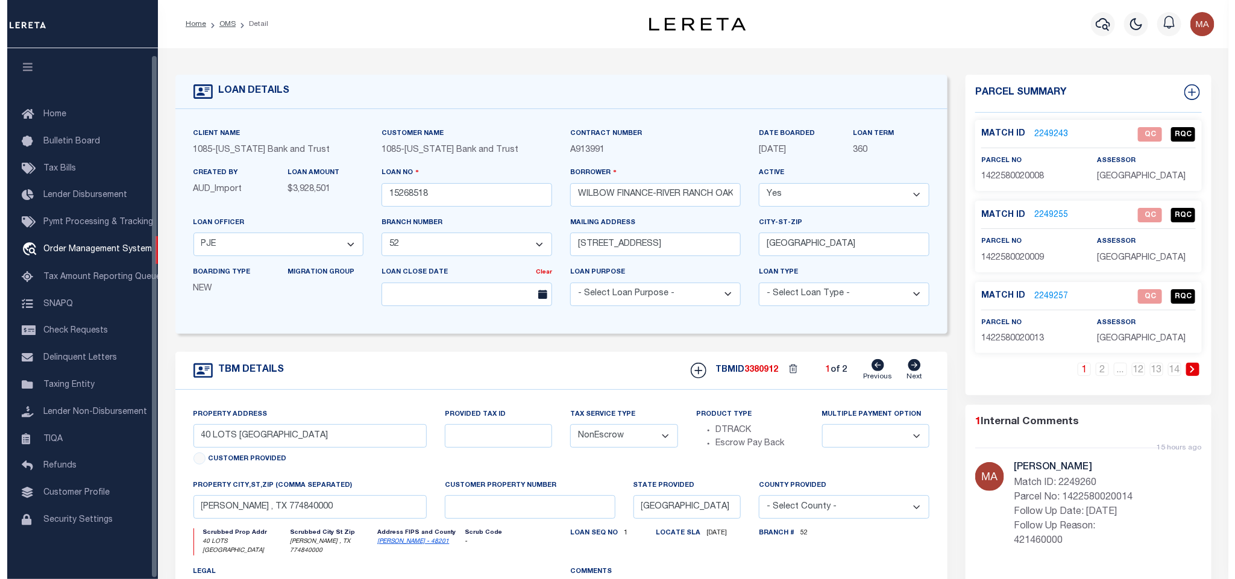
scroll to position [7, 0]
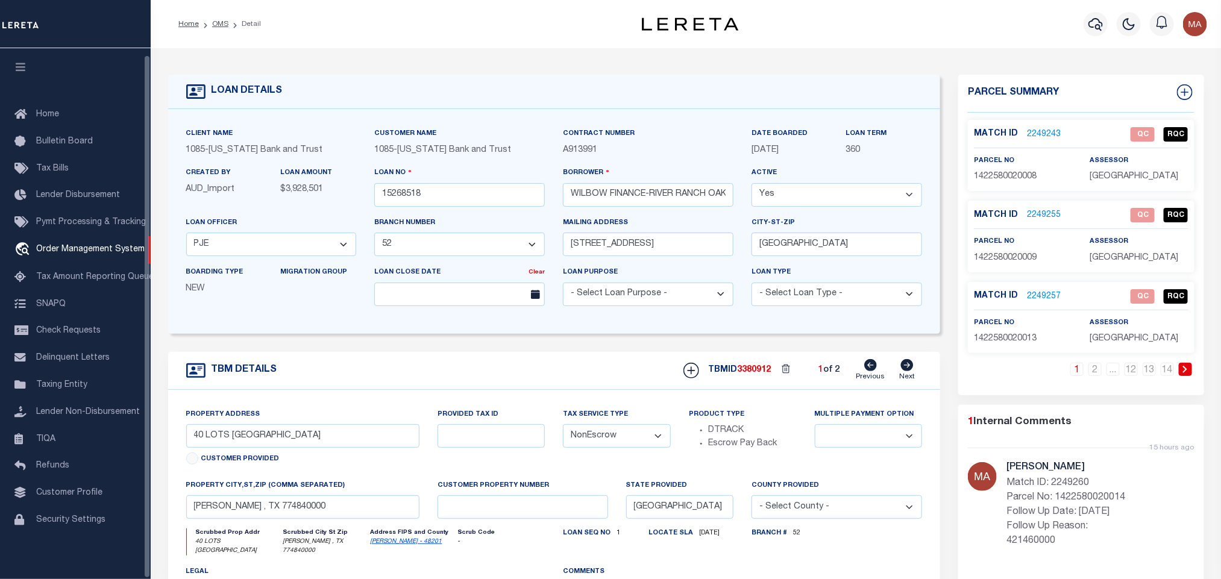
click at [28, 62] on button "button" at bounding box center [20, 68] width 41 height 41
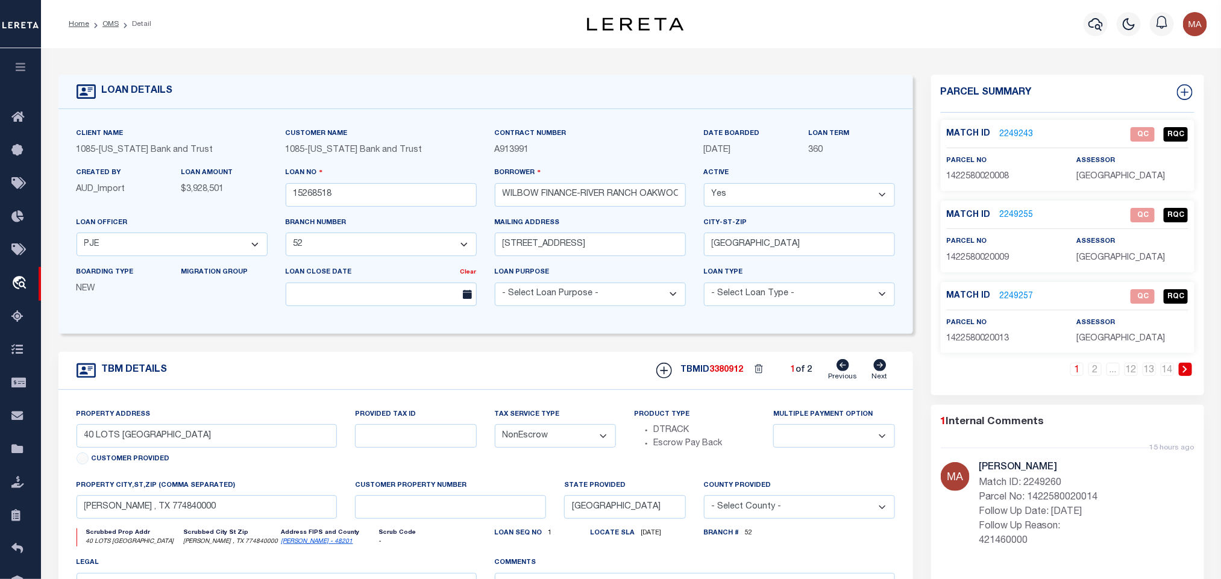
click at [1189, 371] on link at bounding box center [1185, 369] width 13 height 13
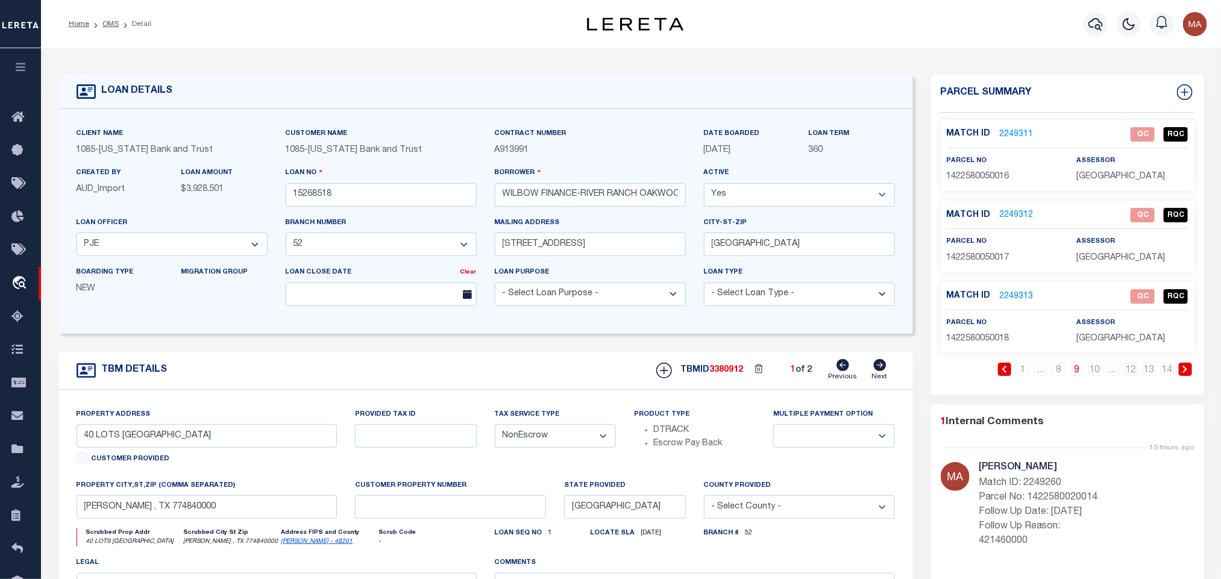
click at [1189, 371] on link at bounding box center [1185, 369] width 13 height 13
click at [1076, 371] on icon at bounding box center [1076, 369] width 5 height 7
click at [1190, 369] on link at bounding box center [1185, 369] width 13 height 13
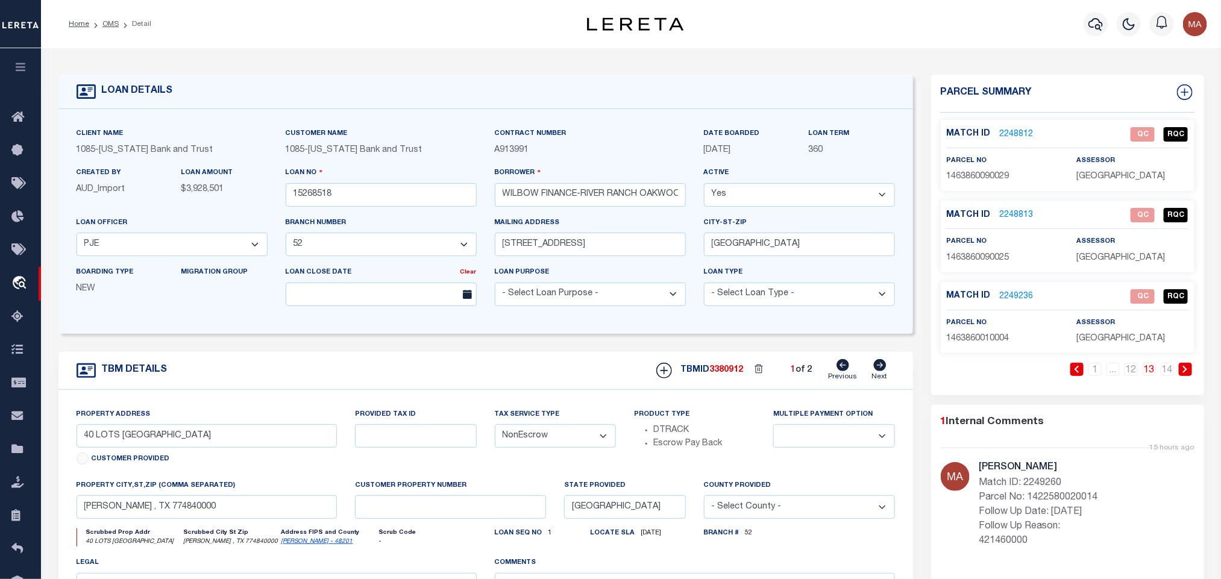
click at [1187, 373] on icon at bounding box center [1185, 369] width 5 height 7
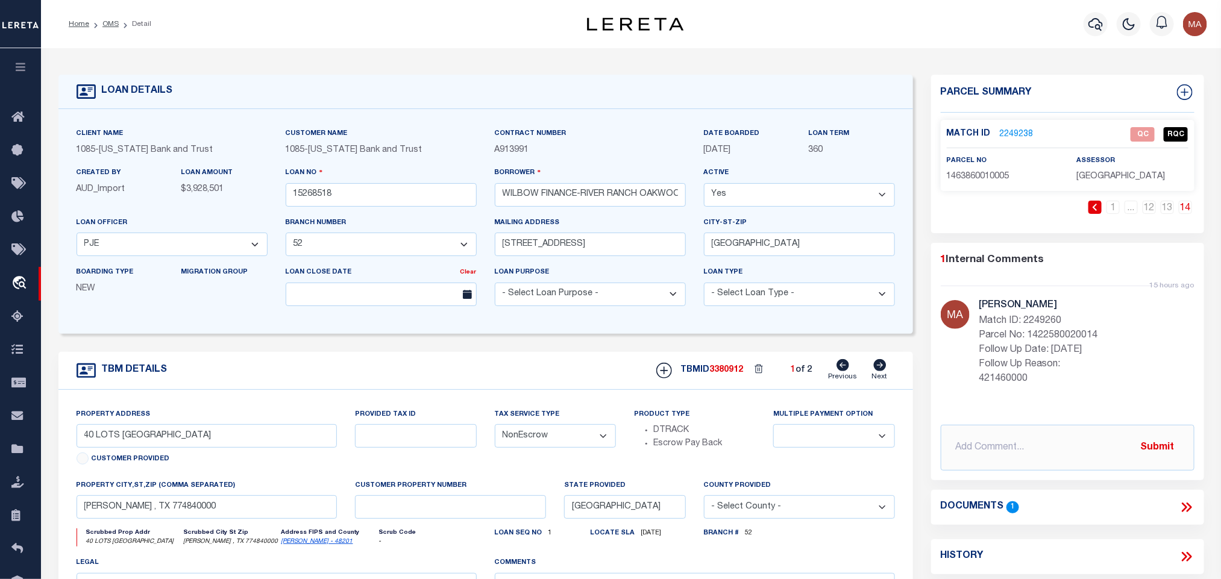
click at [1095, 204] on icon at bounding box center [1094, 207] width 5 height 7
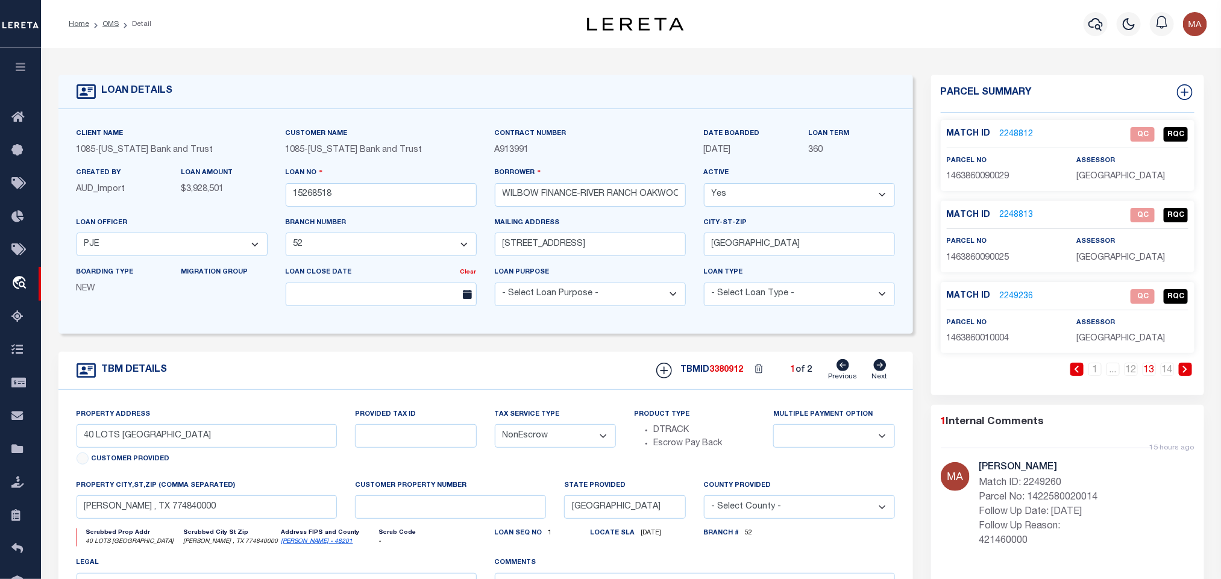
click at [1080, 373] on link at bounding box center [1077, 369] width 13 height 13
click at [1058, 373] on icon at bounding box center [1059, 369] width 4 height 7
click at [1011, 215] on link "2249356" at bounding box center [1017, 215] width 34 height 13
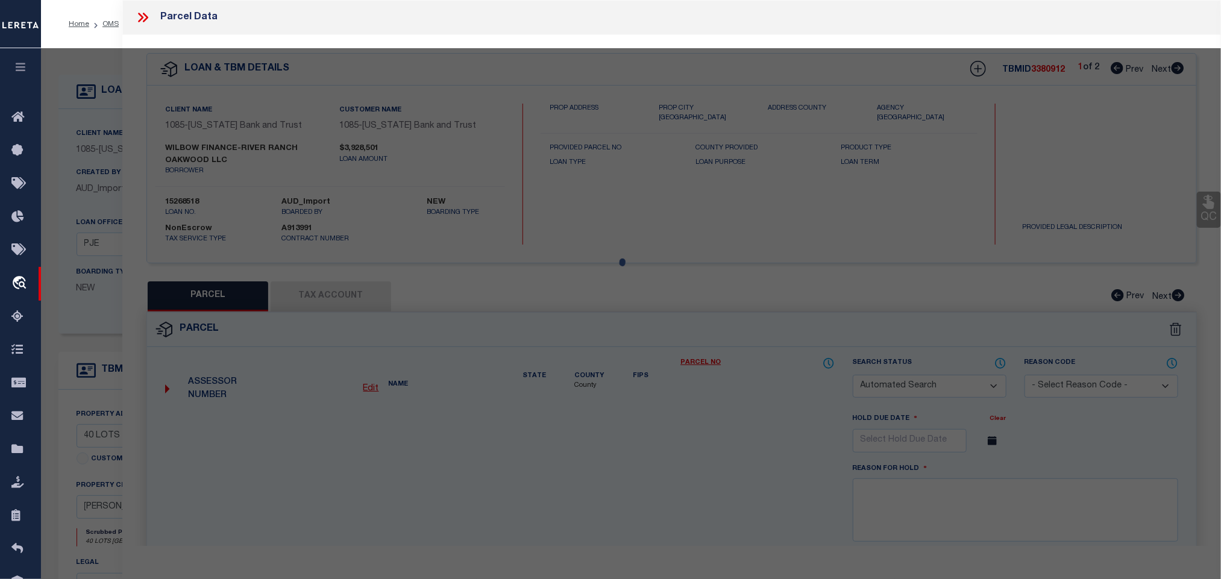
checkbox input "false"
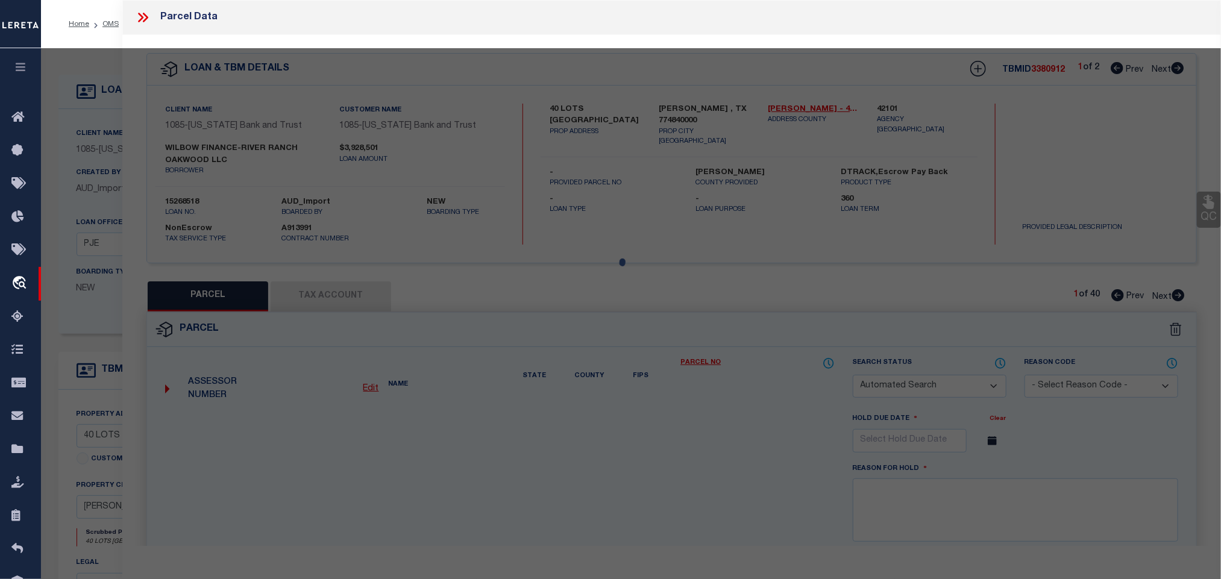
select select "IP"
type input "WILBOW FINANCE-RIVER RANCH OAKWOOD LLC"
select select "AGW"
select select "LEG"
type input "0 MIMOSA RIDGE LN"
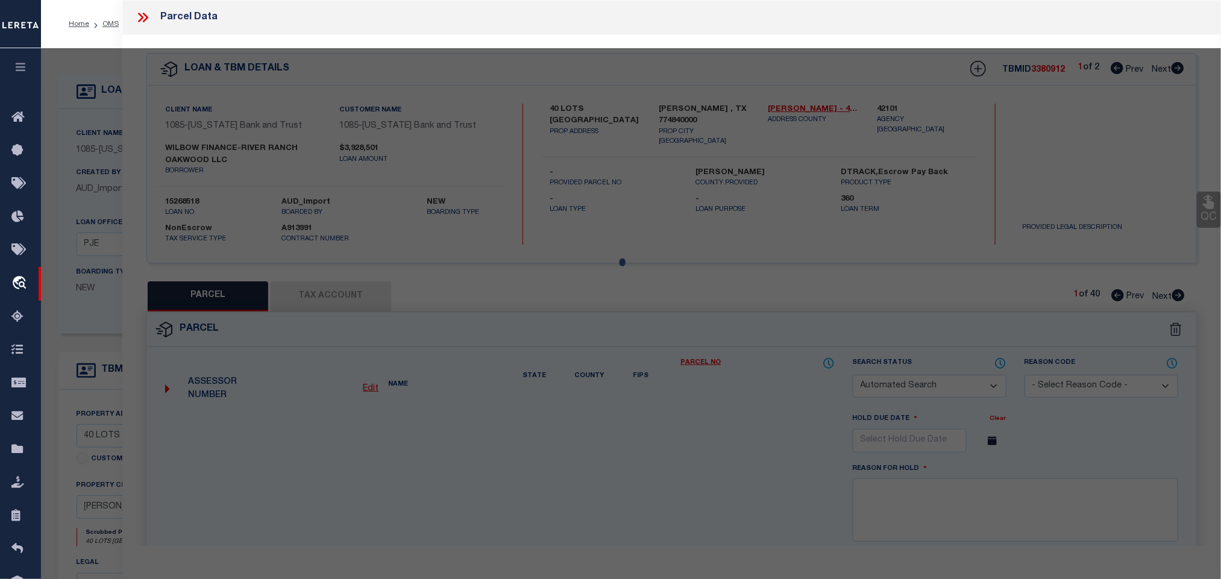
type input "[PERSON_NAME] TX 77484"
type textarea "LT 19 BLK 6 [GEOGRAPHIC_DATA] SEC 2"
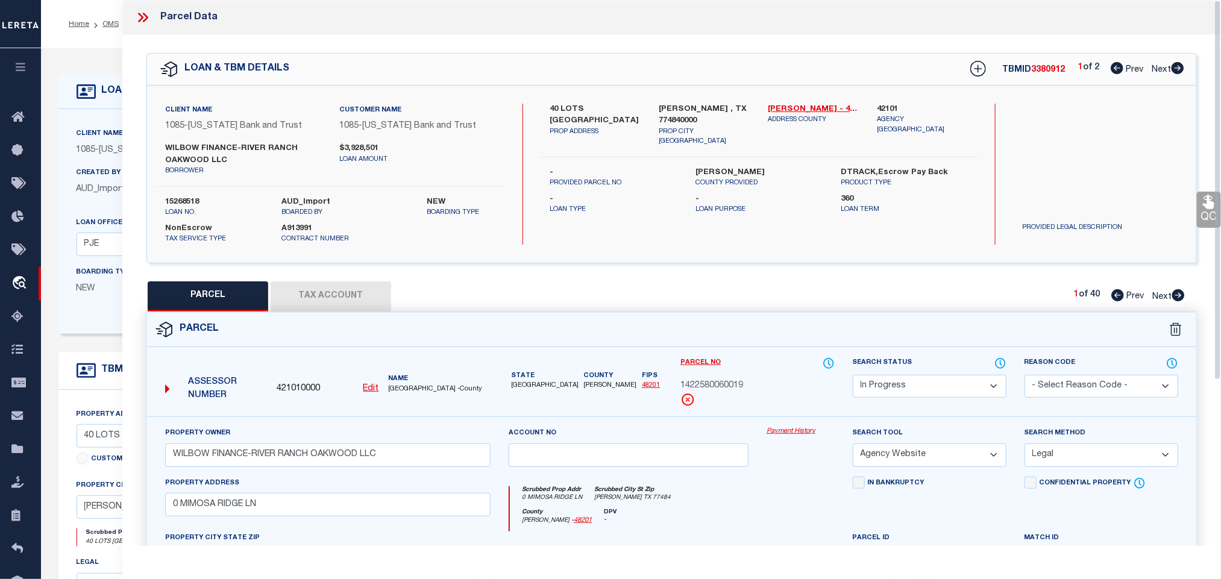
click at [355, 297] on button "Tax Account" at bounding box center [331, 296] width 121 height 30
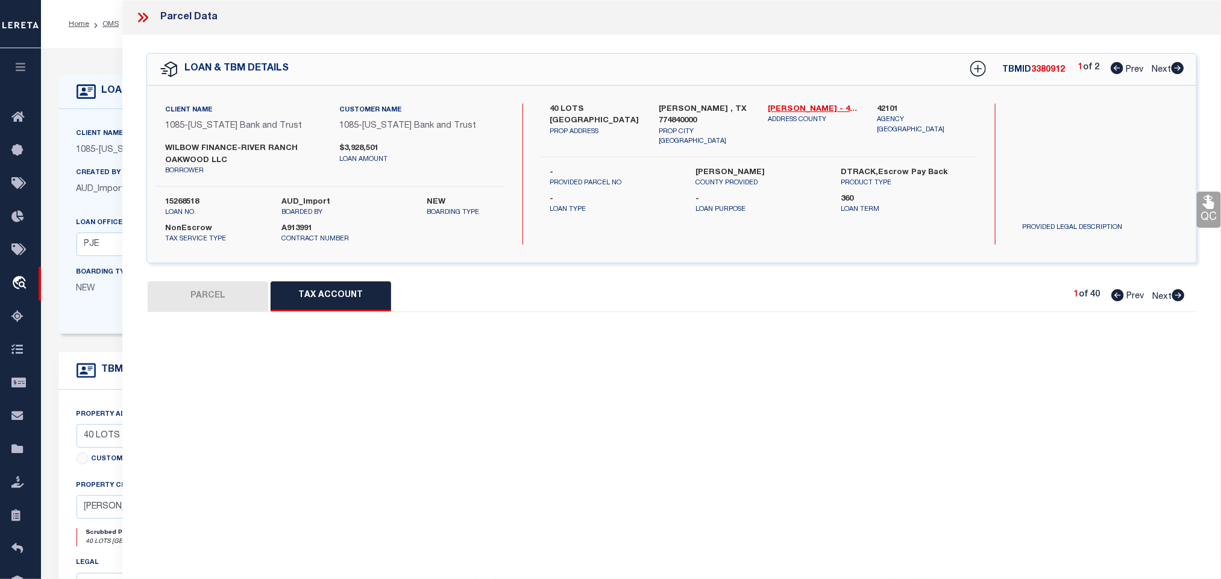
select select "100"
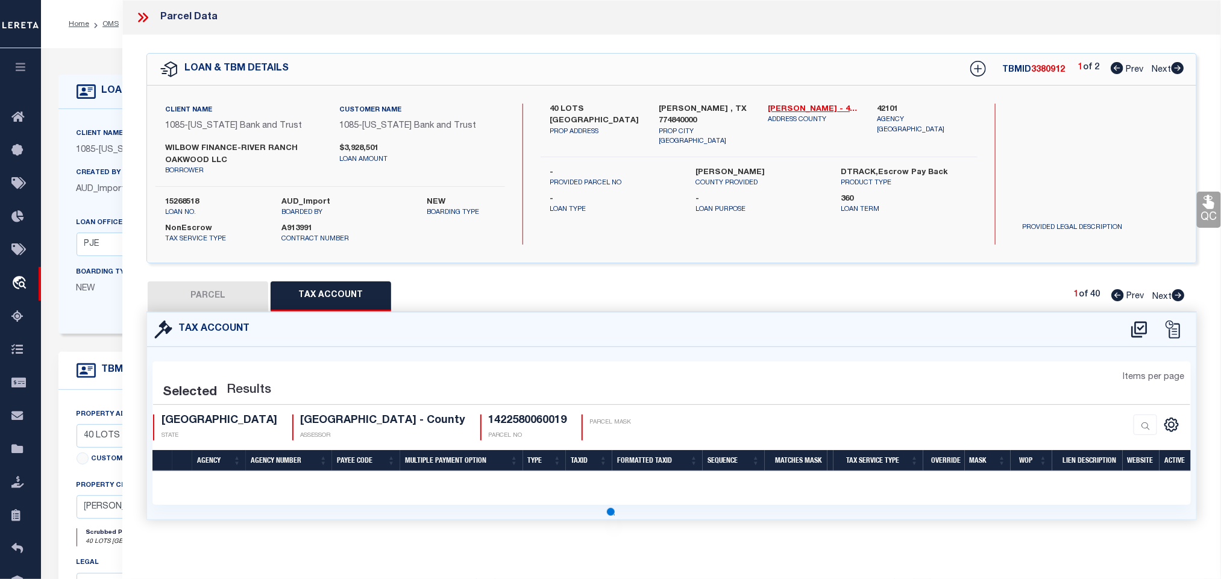
select select "100"
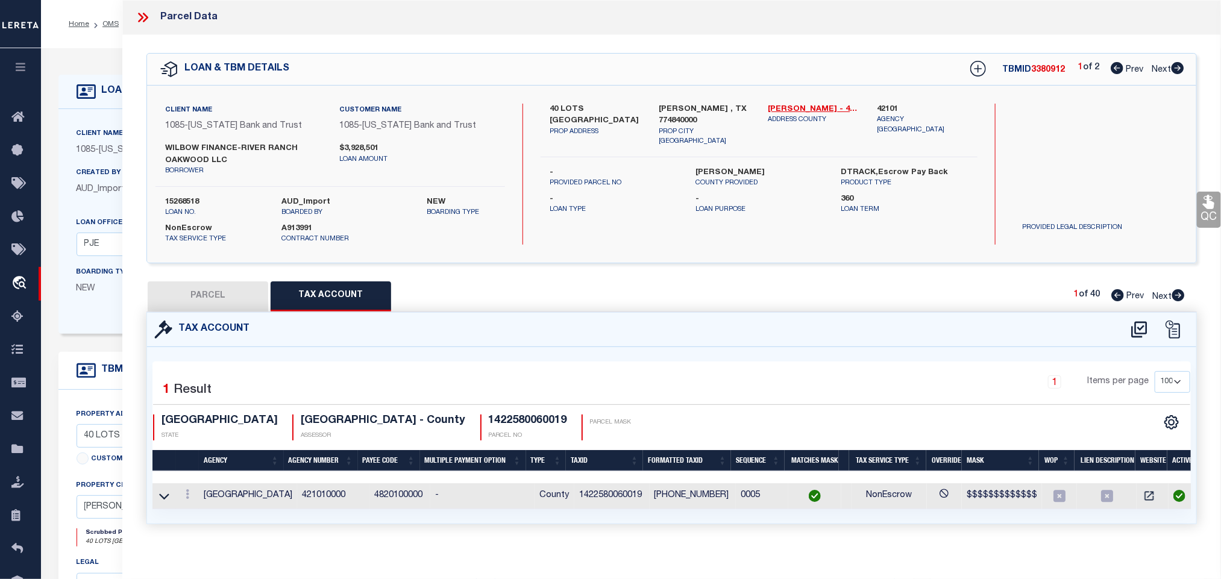
click at [1137, 330] on icon at bounding box center [1140, 329] width 20 height 19
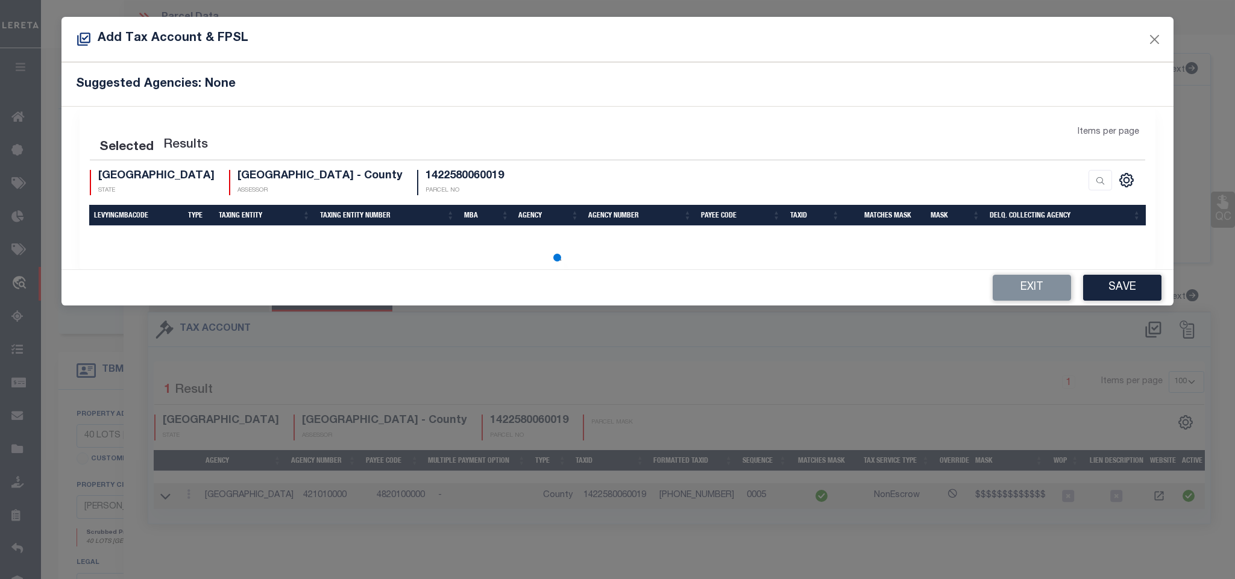
select select "200"
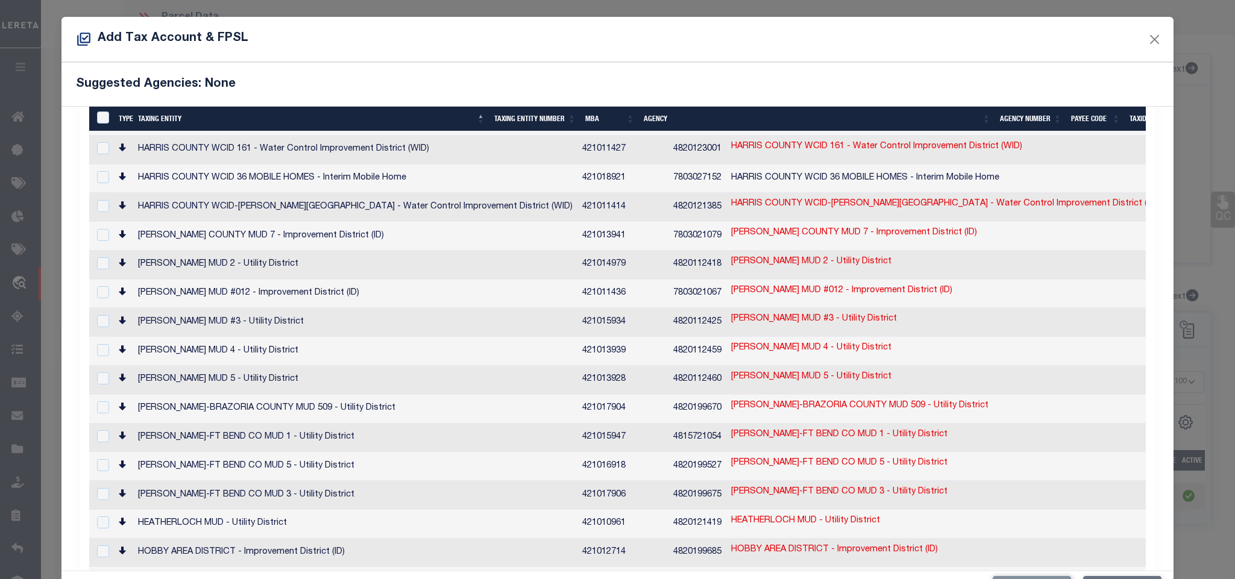
scroll to position [0, 60]
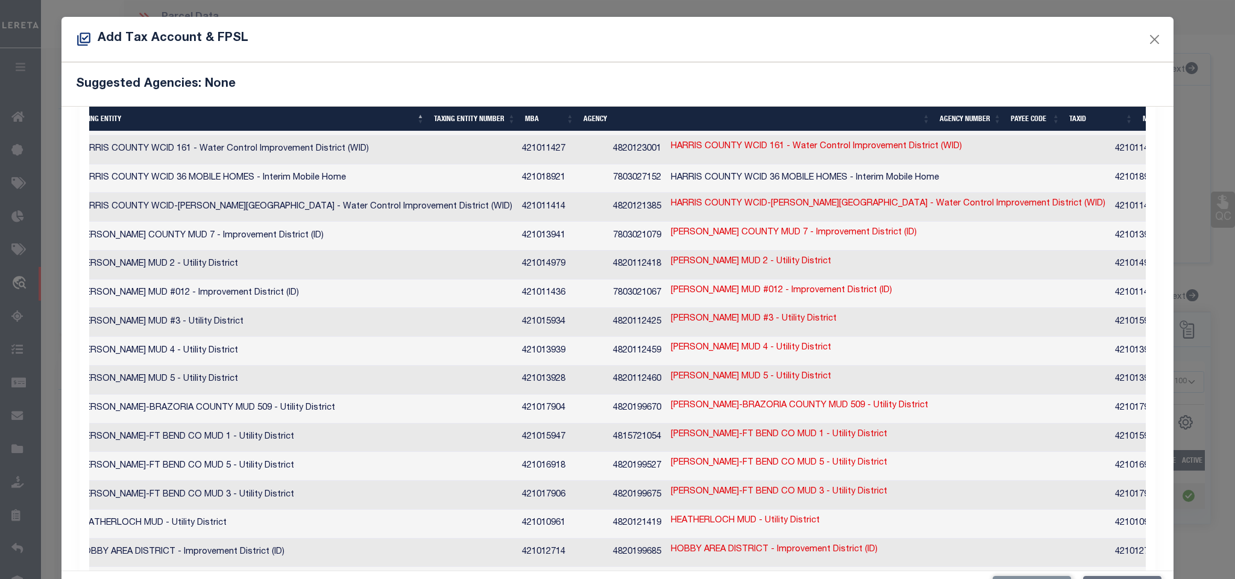
checkbox input "true"
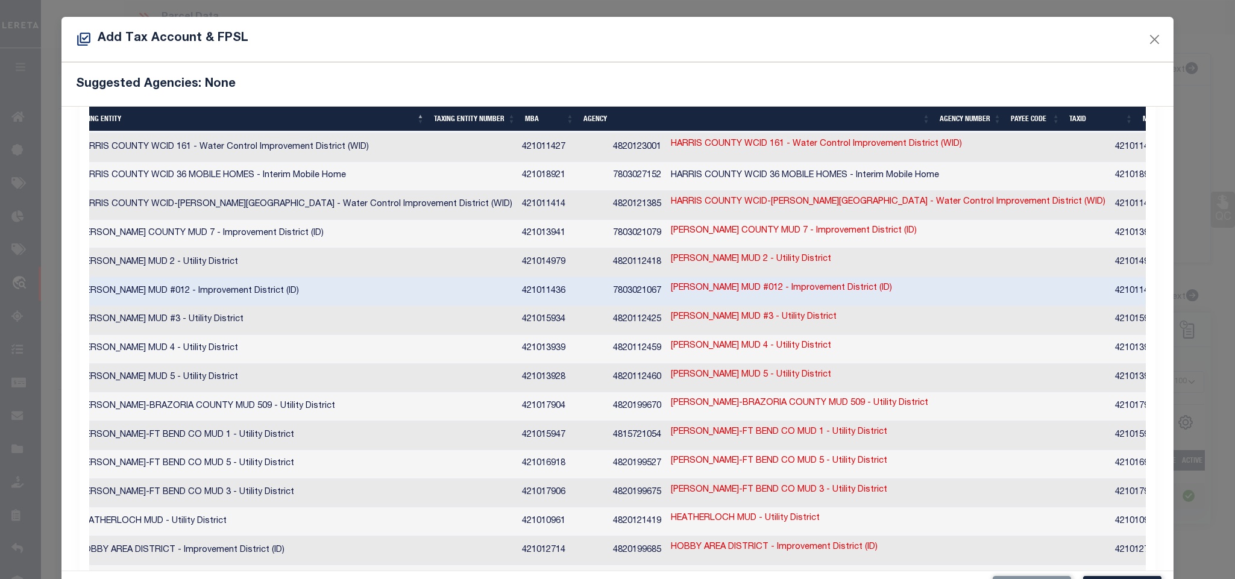
scroll to position [449, 0]
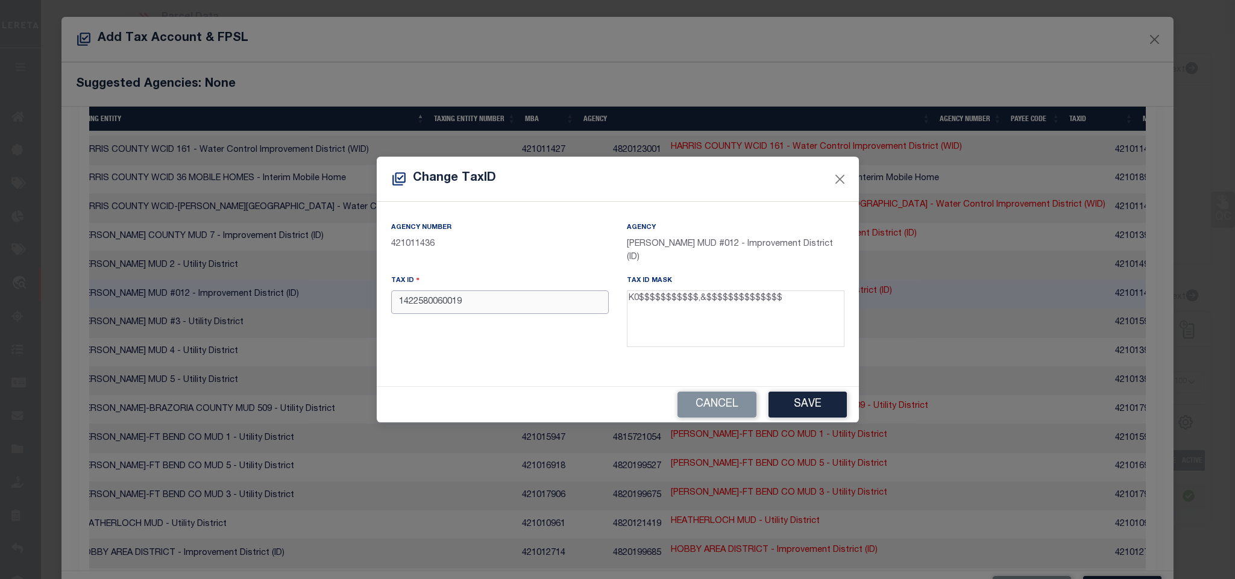
click at [536, 304] on input "1422580060019" at bounding box center [500, 303] width 218 height 24
type input "K01422580060019"
click at [807, 423] on div "Cancel Save" at bounding box center [618, 405] width 482 height 36
click at [809, 415] on button "Save" at bounding box center [808, 405] width 78 height 26
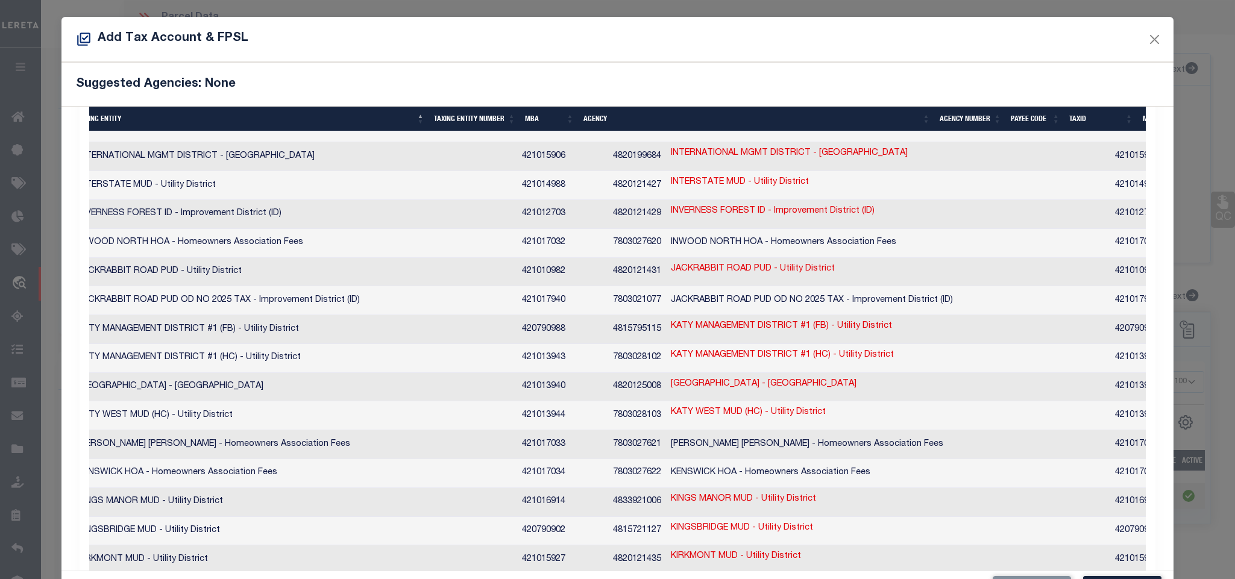
scroll to position [1082, 0]
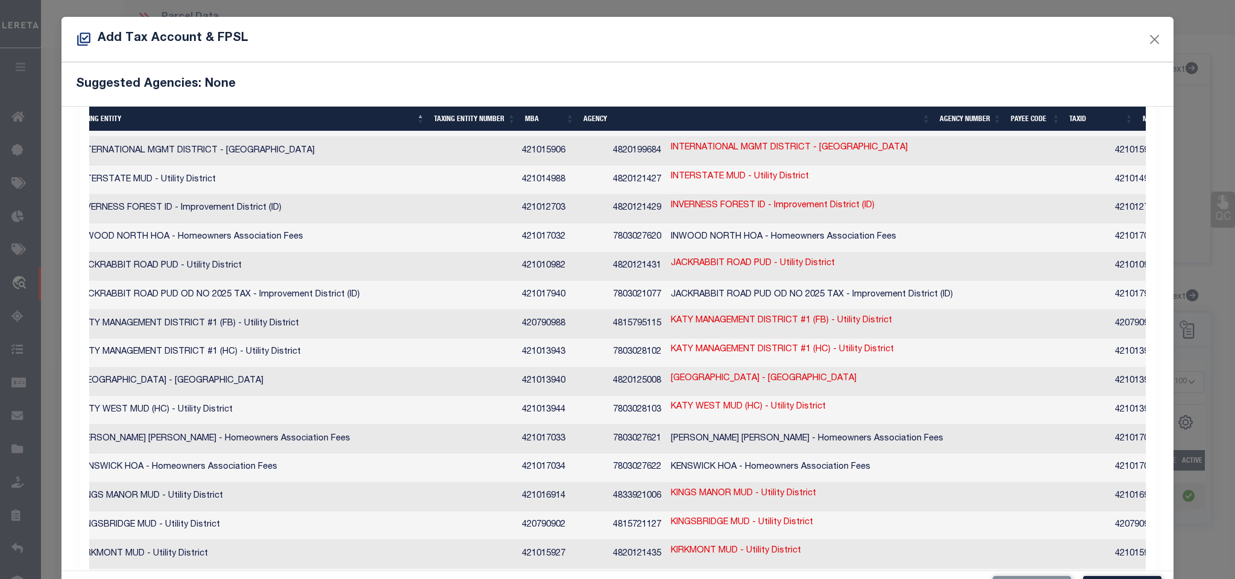
click at [514, 54] on div "Add Tax Account & FPSL" at bounding box center [617, 39] width 1112 height 45
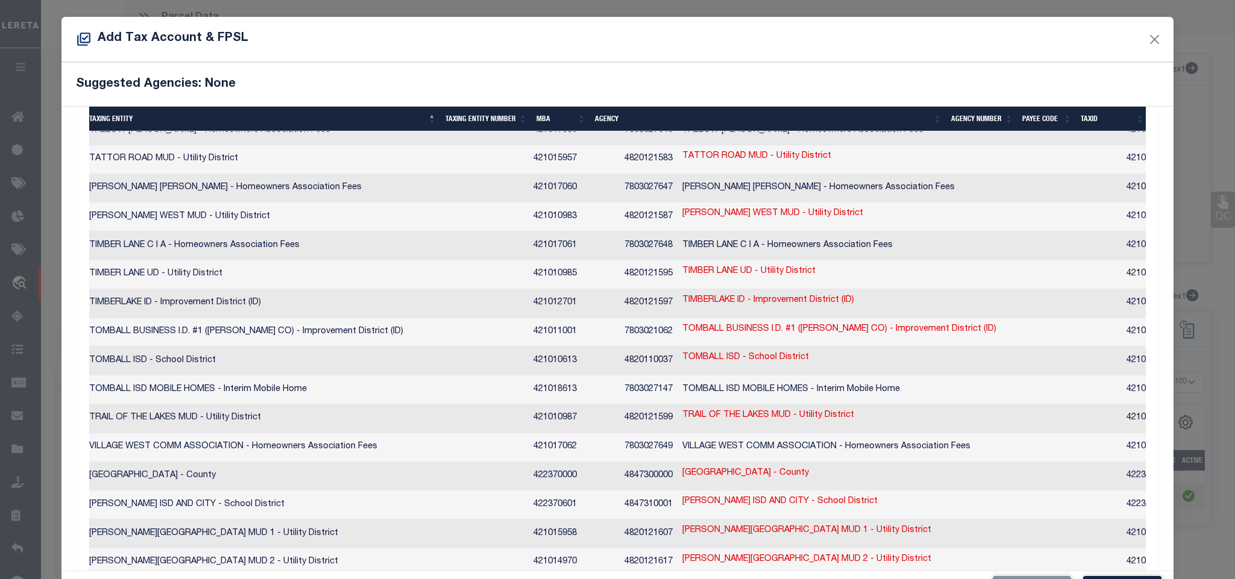
click at [427, 491] on td "WALLER ISD AND CITY - School District" at bounding box center [306, 505] width 444 height 29
checkbox input "true"
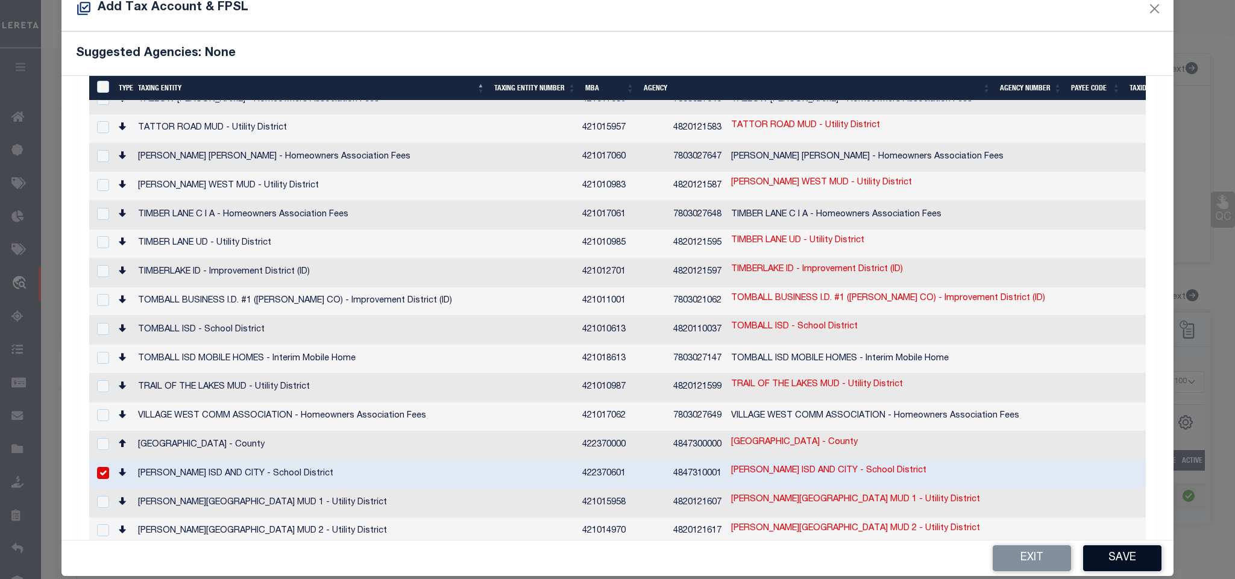
scroll to position [45, 0]
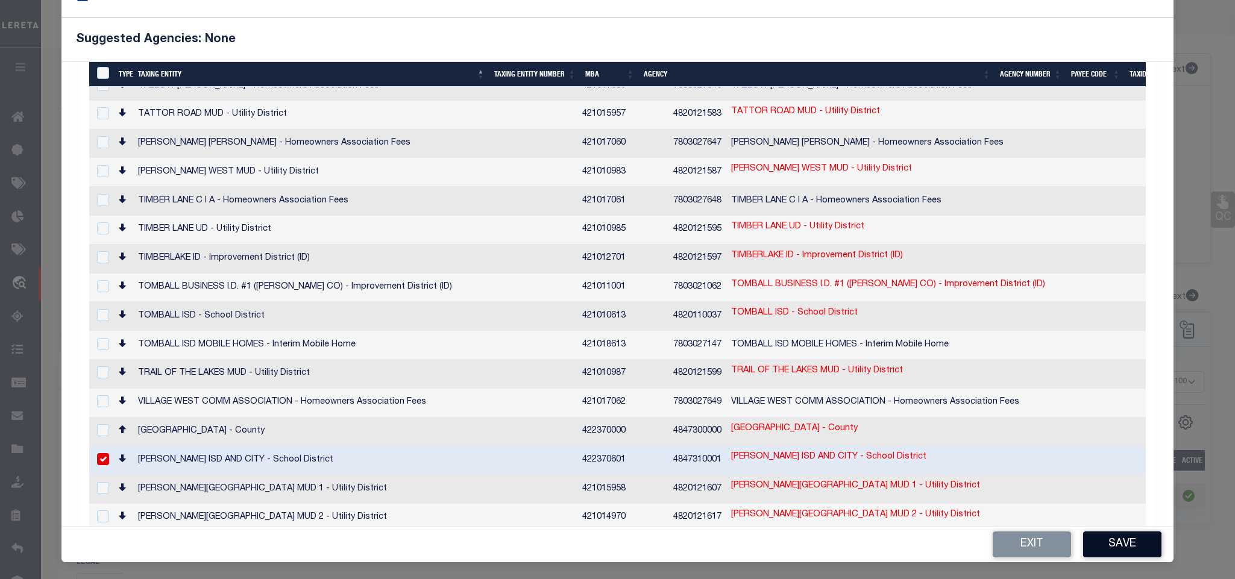
click at [1101, 545] on button "Save" at bounding box center [1122, 545] width 78 height 26
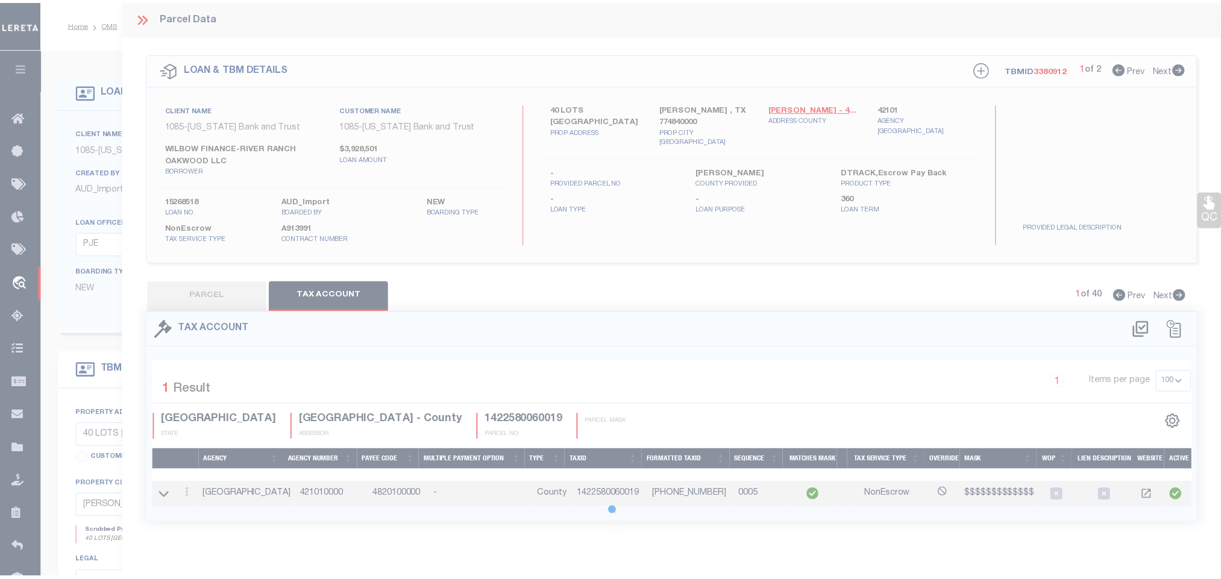
scroll to position [0, 0]
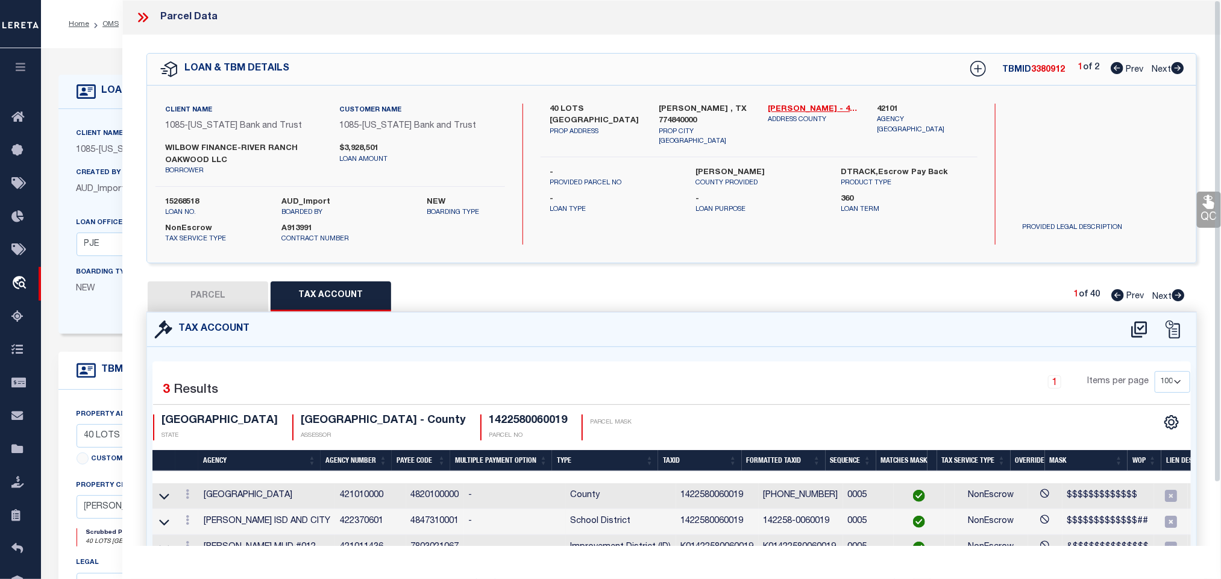
click at [225, 301] on button "PARCEL" at bounding box center [208, 296] width 121 height 30
select select "AS"
select select
checkbox input "false"
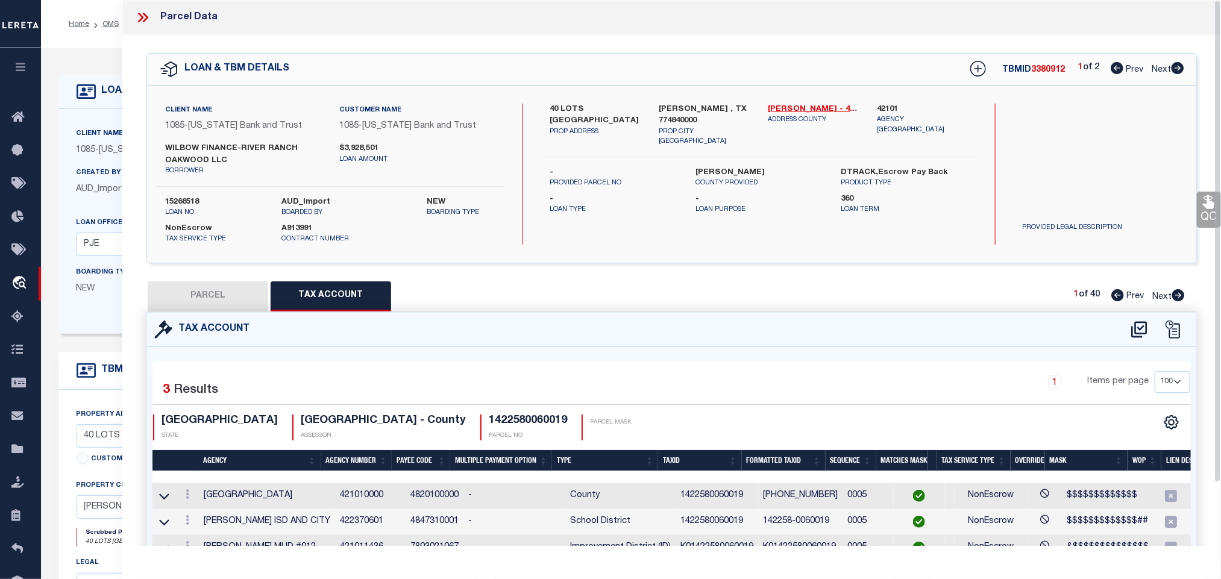
checkbox input "false"
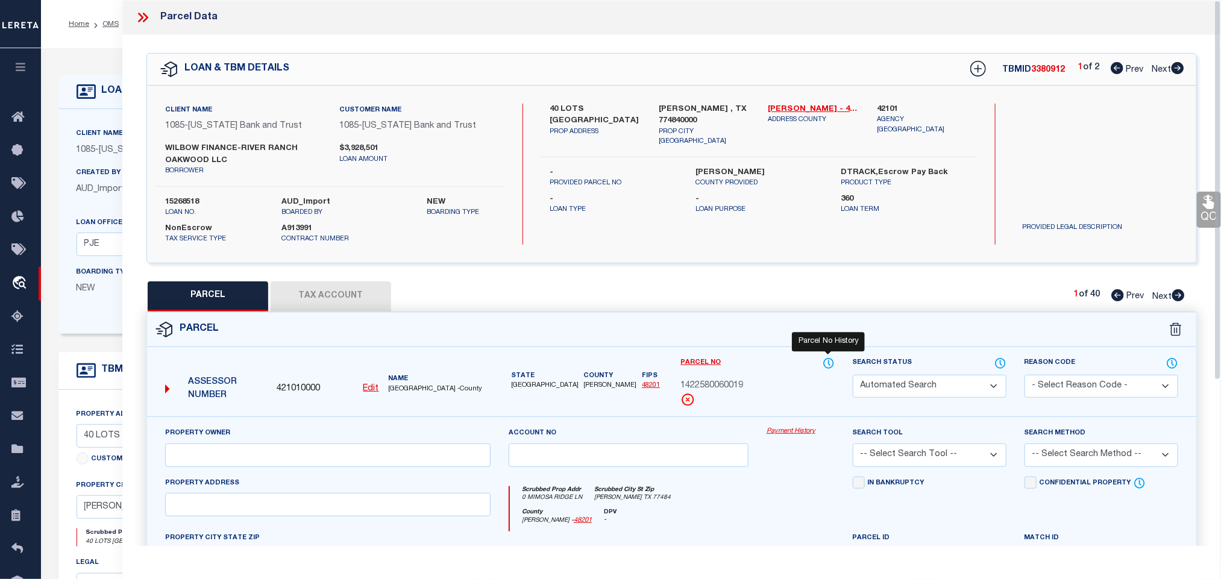
select select "IP"
type input "WILBOW FINANCE-RIVER RANCH OAKWOOD LLC"
select select "AGW"
select select "LEG"
type input "0 MIMOSA RIDGE LN"
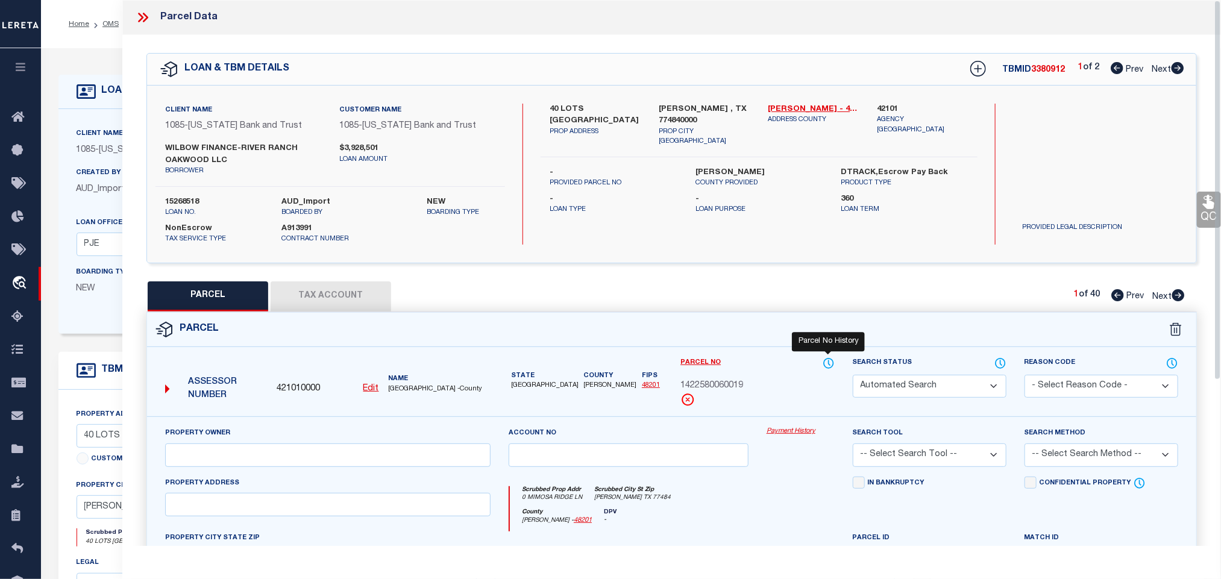
type input "[PERSON_NAME] TX 77484"
type textarea "LT 19 BLK 6 OAKWOOD ESTATES SEC 2"
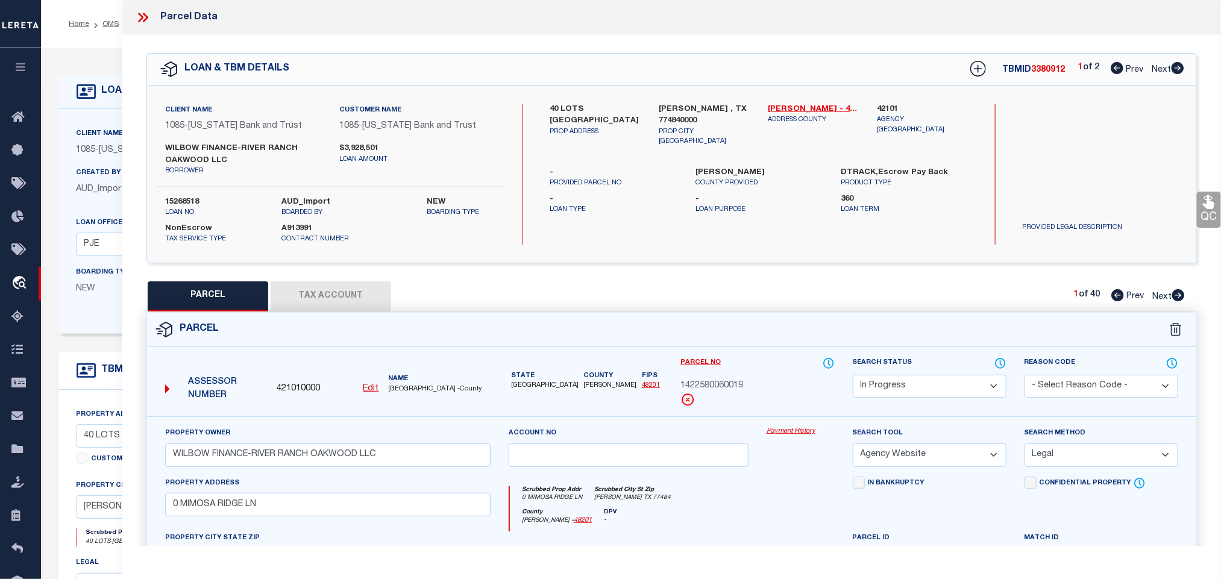
drag, startPoint x: 904, startPoint y: 387, endPoint x: 904, endPoint y: 377, distance: 10.2
click at [904, 387] on select "Automated Search Bad Parcel Complete Duplicate Parcel High Dollar Reporting In …" at bounding box center [930, 387] width 154 height 24
select select "PC"
click at [853, 377] on select "Automated Search Bad Parcel Complete Duplicate Parcel High Dollar Reporting In …" at bounding box center [930, 387] width 154 height 24
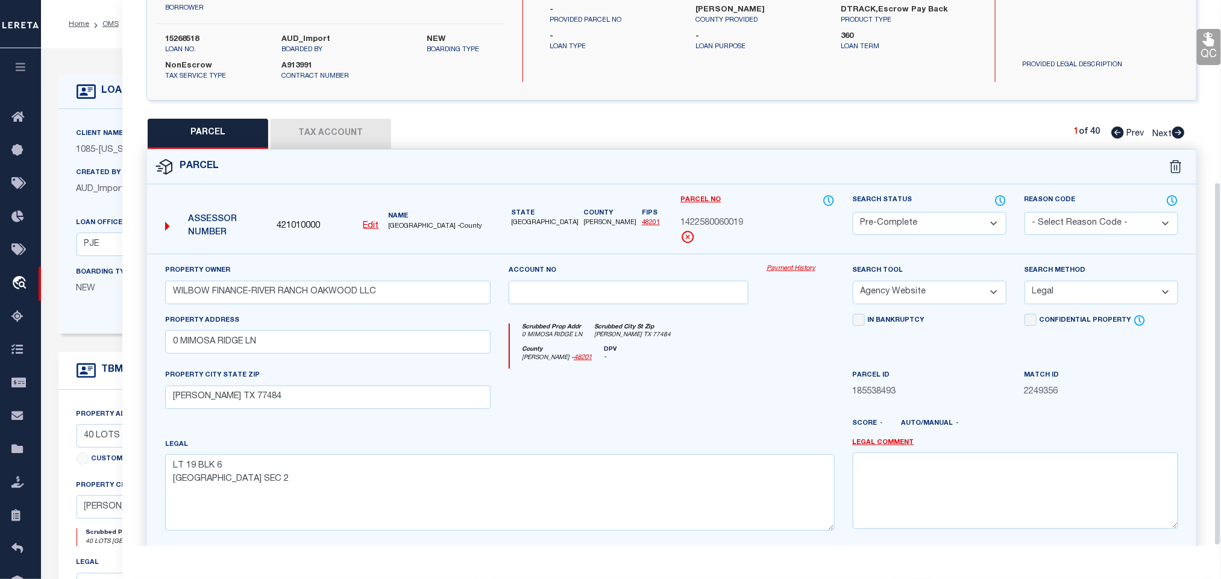
scroll to position [274, 0]
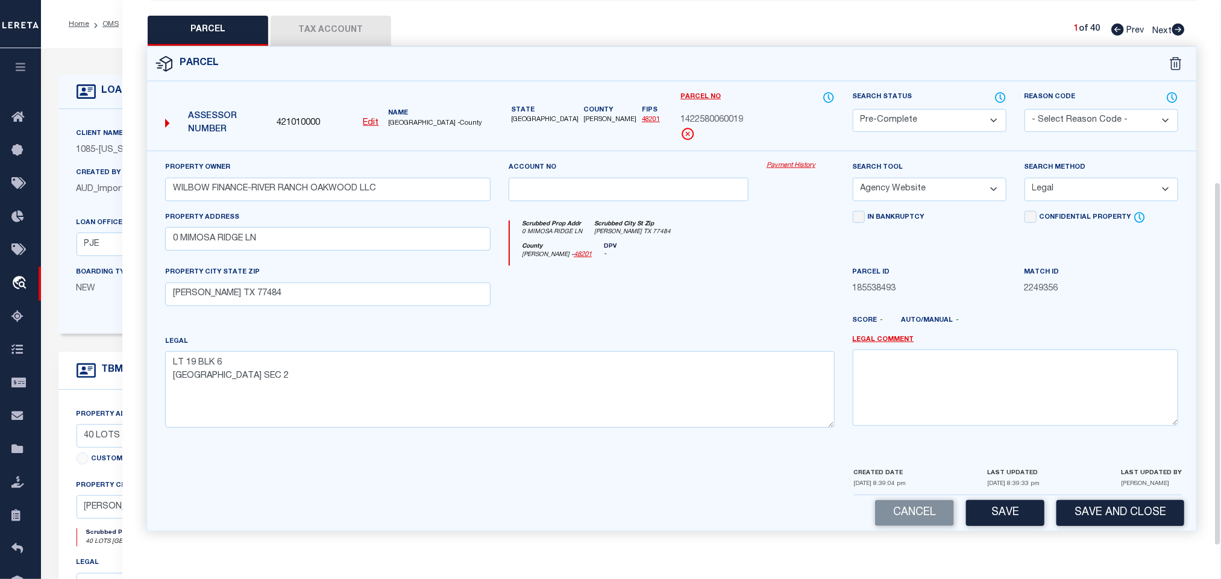
click at [1133, 553] on div "Parcel Data QC QC QC - Select Status -" at bounding box center [671, 289] width 1099 height 579
click at [1125, 491] on div "LAST UPDATED BY Madan Nayak" at bounding box center [1151, 481] width 61 height 28
click at [1127, 505] on button "Save and Close" at bounding box center [1121, 513] width 128 height 26
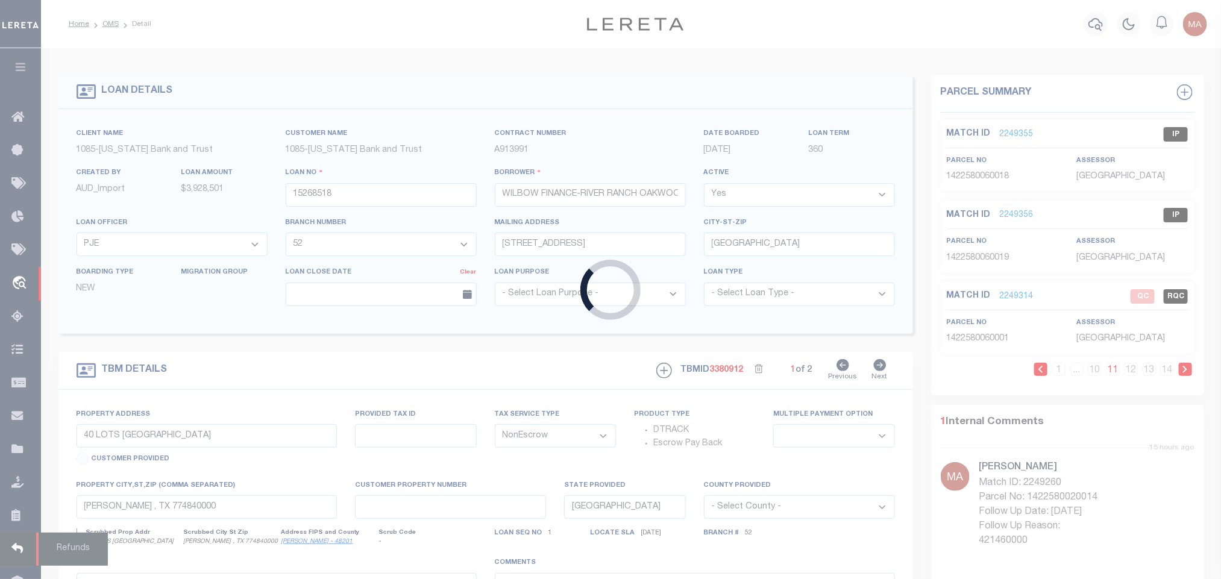
select select
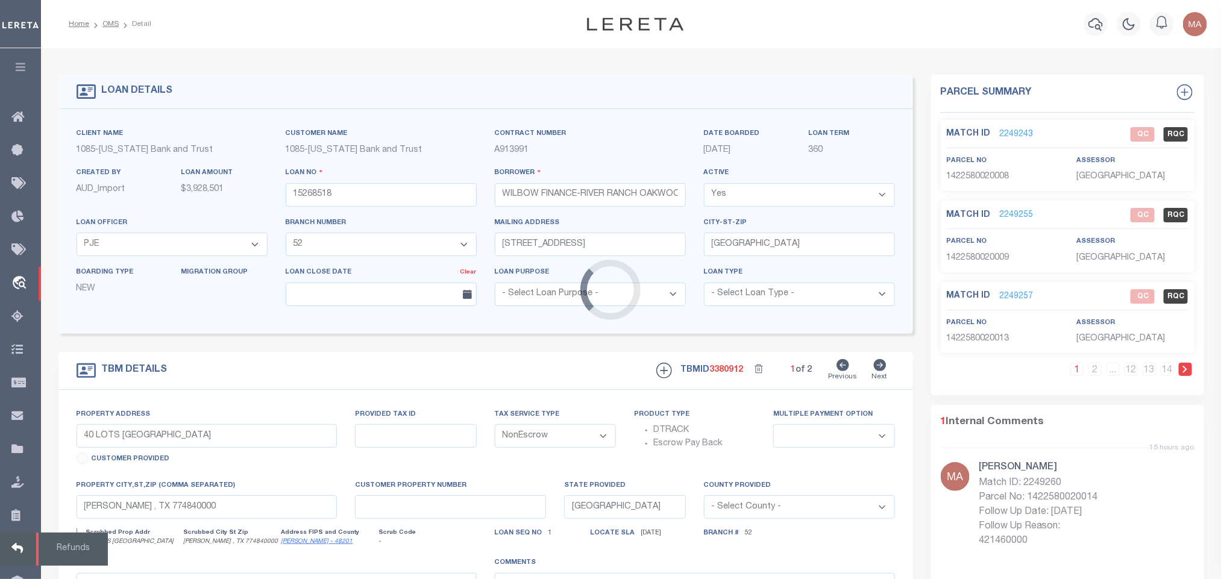
select select "10053"
select select "4213"
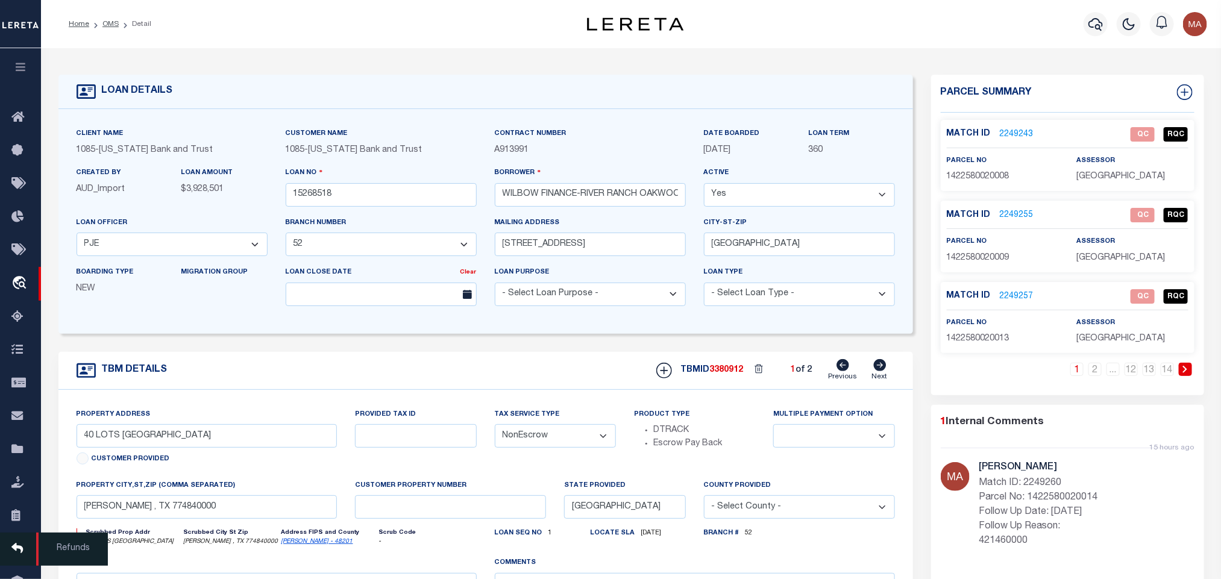
select select
drag, startPoint x: 268, startPoint y: 353, endPoint x: 344, endPoint y: 222, distance: 151.6
click at [268, 353] on form "LOAN DETAILS Client Name 1085 - Customer Name" at bounding box center [485, 404] width 855 height 659
click at [324, 197] on input "15268518" at bounding box center [381, 195] width 191 height 24
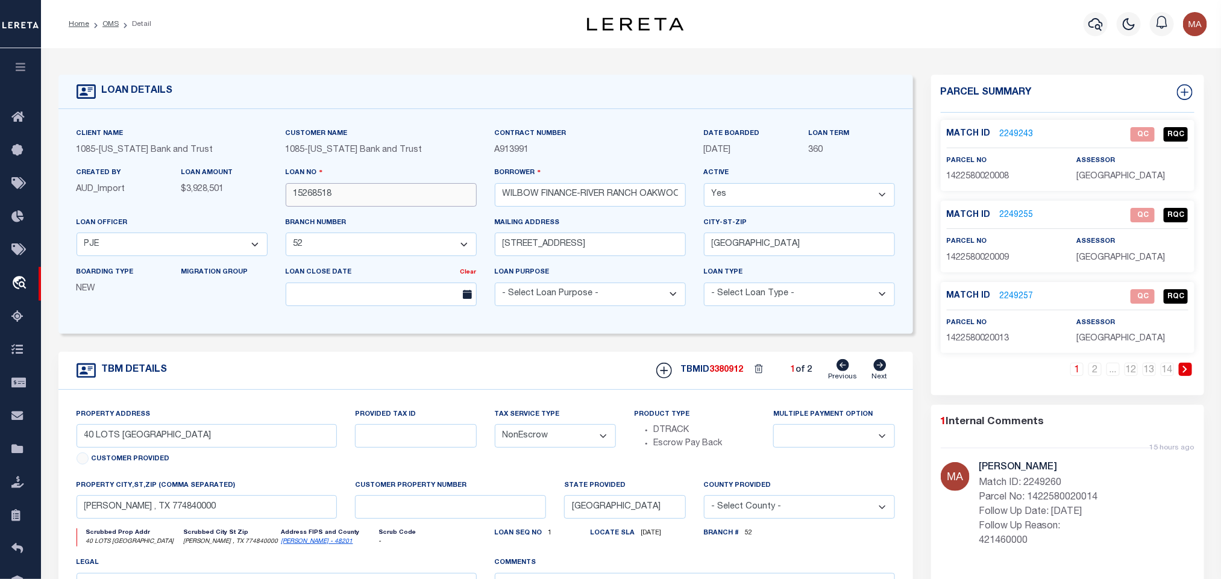
click at [324, 197] on input "15268518" at bounding box center [381, 195] width 191 height 24
click at [718, 373] on span "3380912" at bounding box center [727, 370] width 34 height 8
copy span "3380912"
click at [1087, 181] on p "[GEOGRAPHIC_DATA]" at bounding box center [1133, 177] width 112 height 13
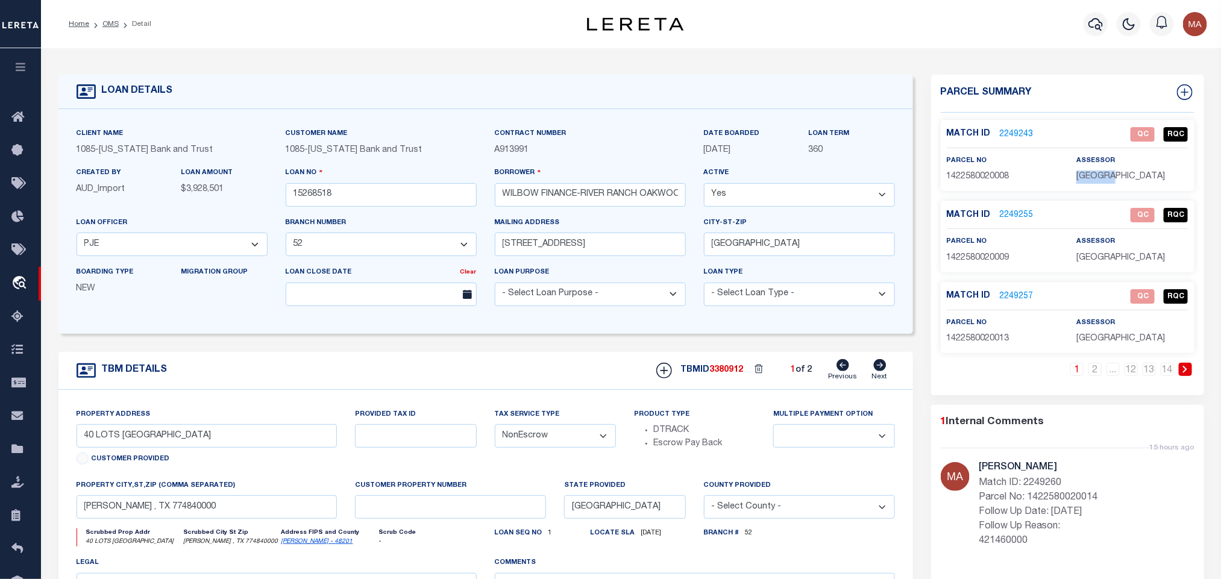
click at [1087, 181] on p "[GEOGRAPHIC_DATA]" at bounding box center [1133, 177] width 112 height 13
copy div "[GEOGRAPHIC_DATA]"
click at [986, 184] on div "Match ID 2249243 QC RQC parcel no 1422580020008" at bounding box center [1068, 155] width 254 height 71
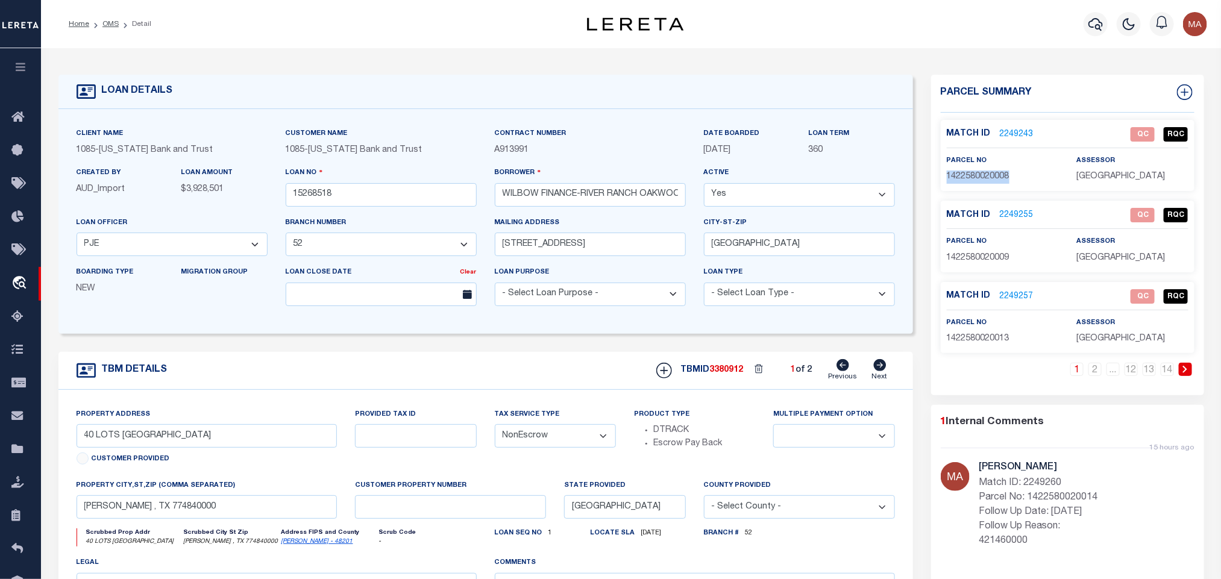
drag, startPoint x: 105, startPoint y: 24, endPoint x: 107, endPoint y: 1, distance: 23.6
click at [105, 24] on link "OMS" at bounding box center [110, 23] width 16 height 7
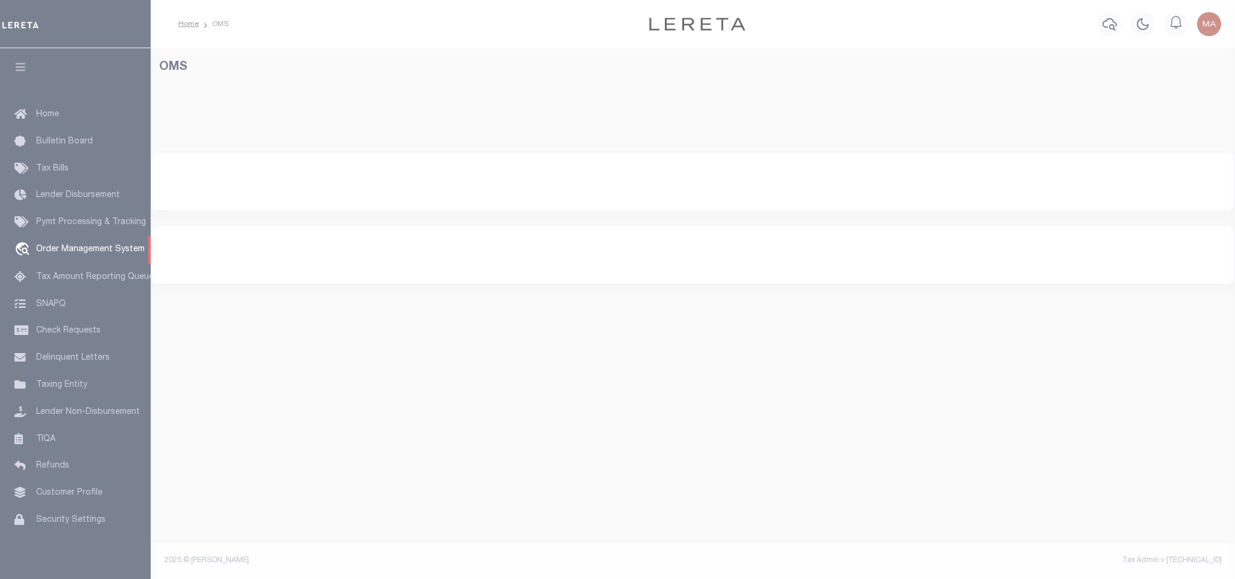
select select "200"
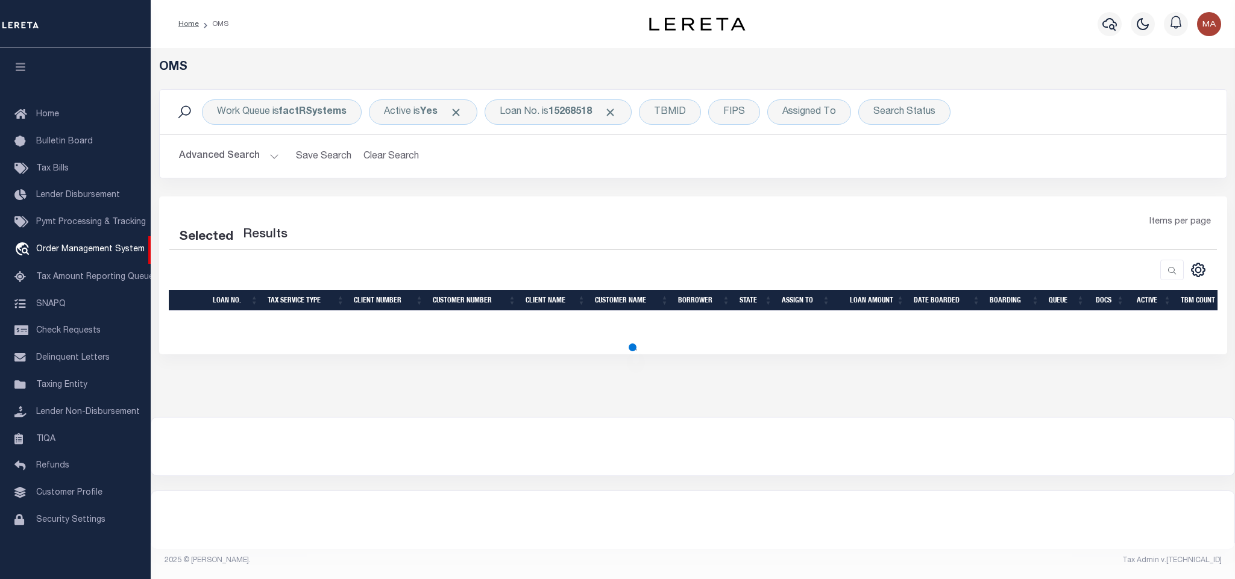
click at [26, 69] on icon "button" at bounding box center [21, 66] width 14 height 11
select select "200"
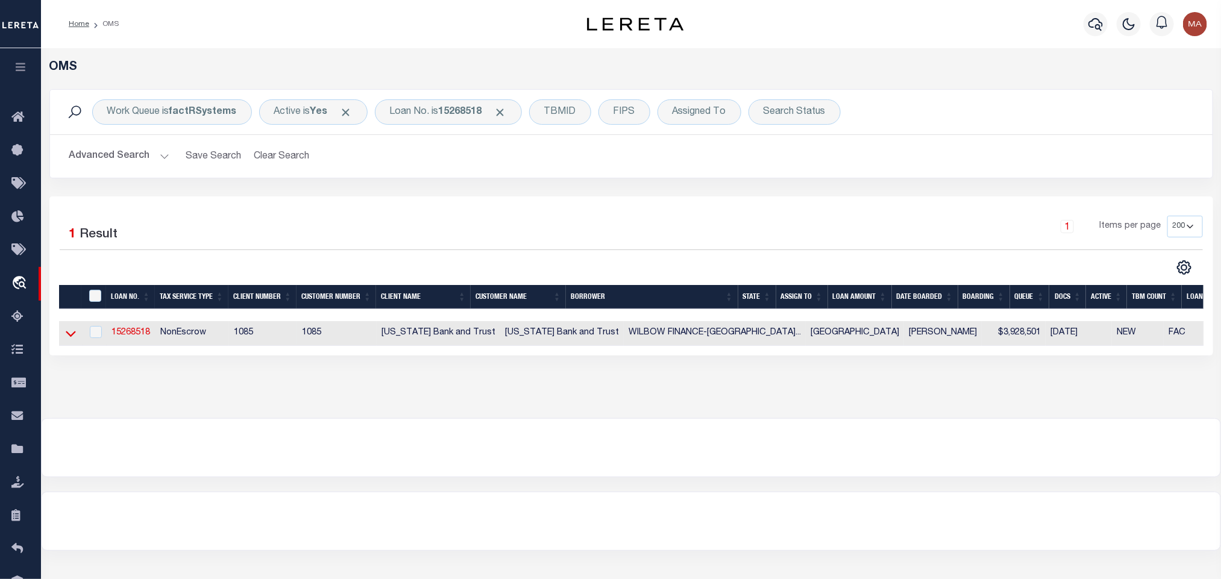
click at [74, 335] on icon at bounding box center [71, 335] width 10 height 6
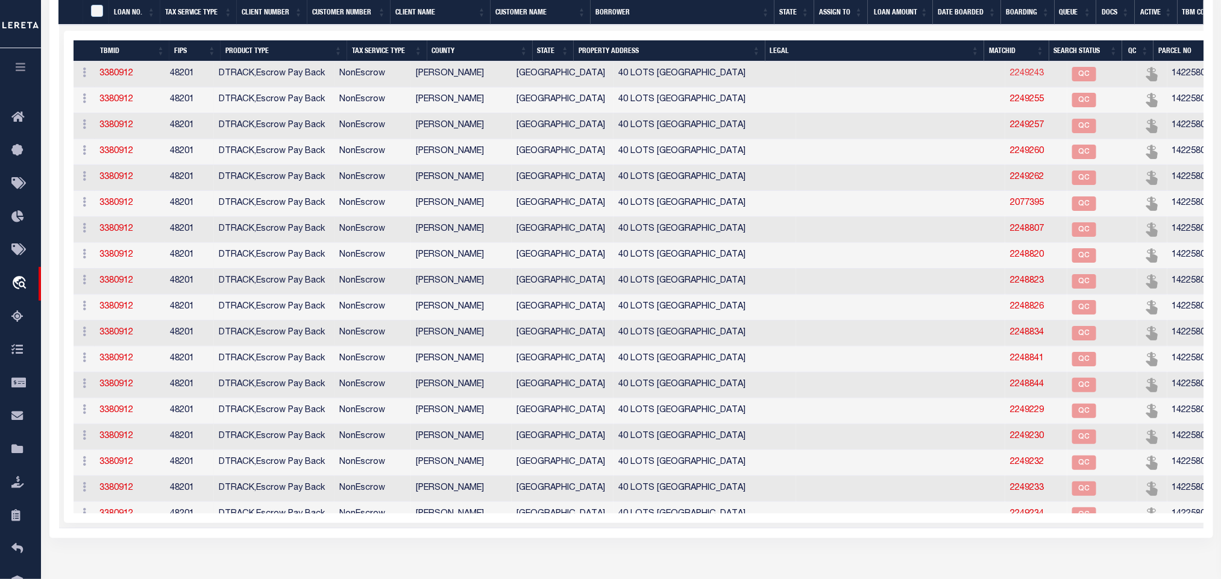
click at [1010, 78] on link "2249243" at bounding box center [1027, 73] width 34 height 8
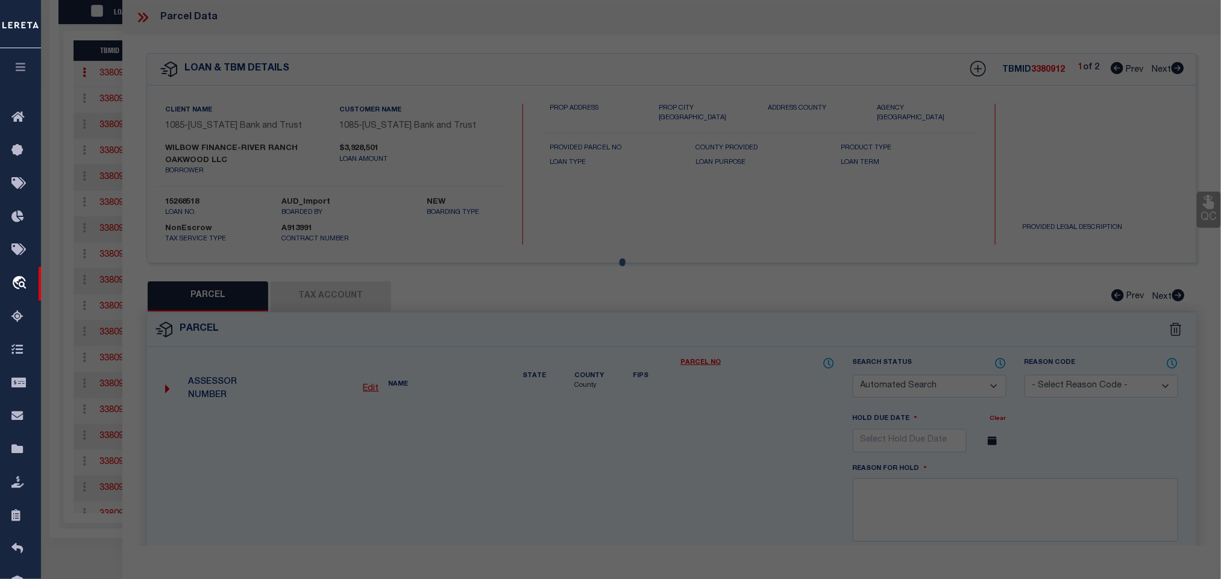
checkbox input "false"
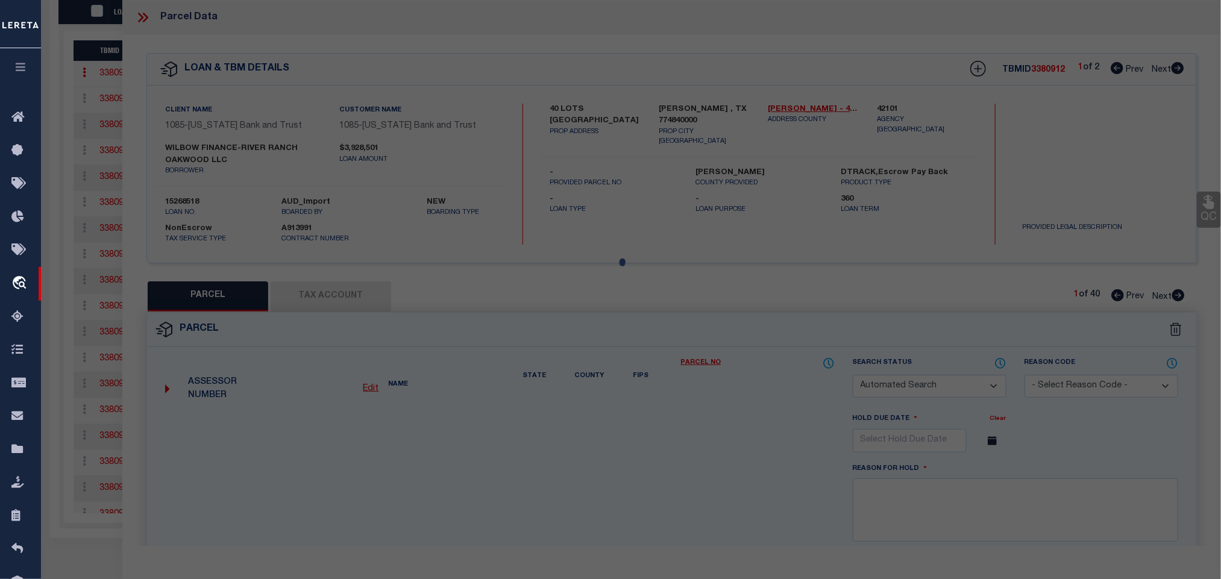
select select "QC"
type input "K HOVNANIAN OF HOUSTON II LLC"
select select "AGW"
select select "LEG"
type input "0 PRAIRIE SUMAC DR"
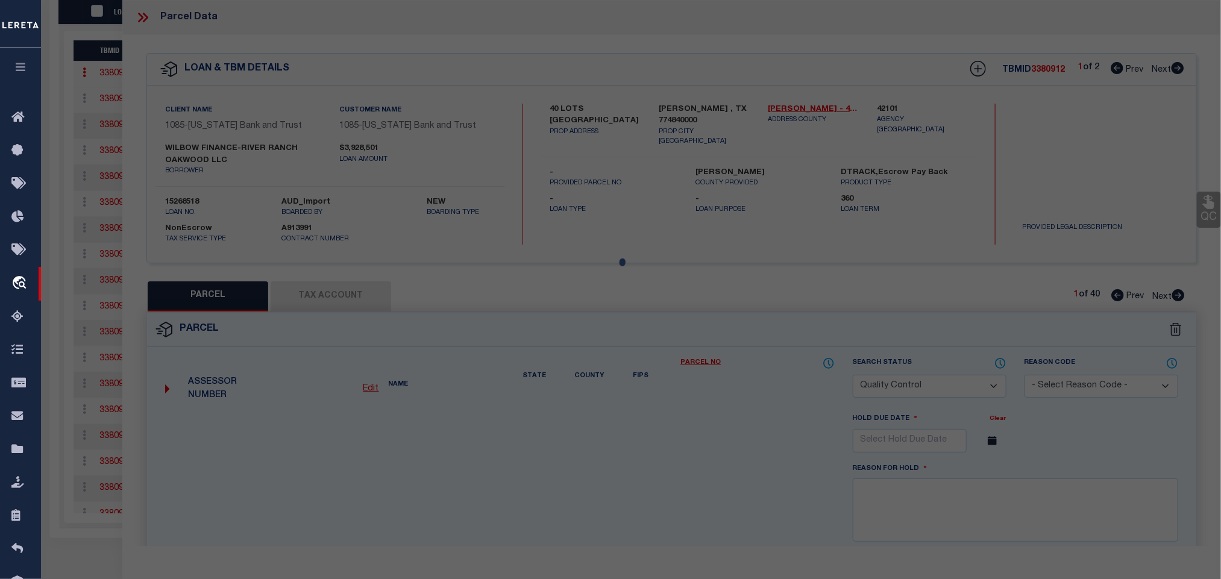
type input "[PERSON_NAME] TX 77484"
type textarea "LT 8 BLK 2 [GEOGRAPHIC_DATA] SEC 2"
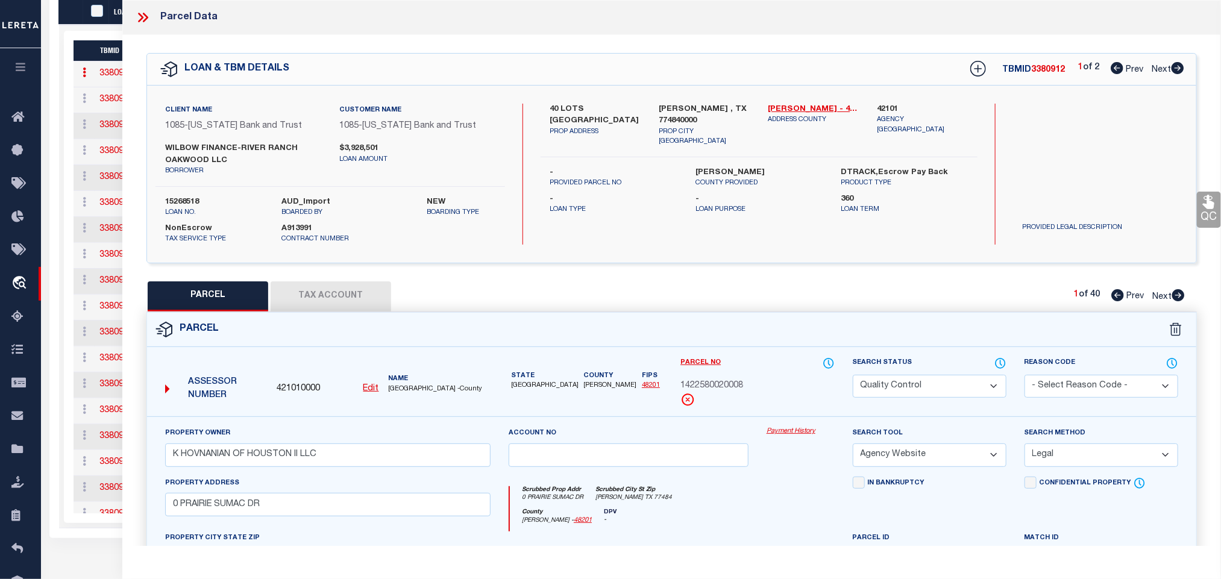
click at [1178, 67] on icon at bounding box center [1177, 68] width 13 height 12
select select "AS"
select select
checkbox input "false"
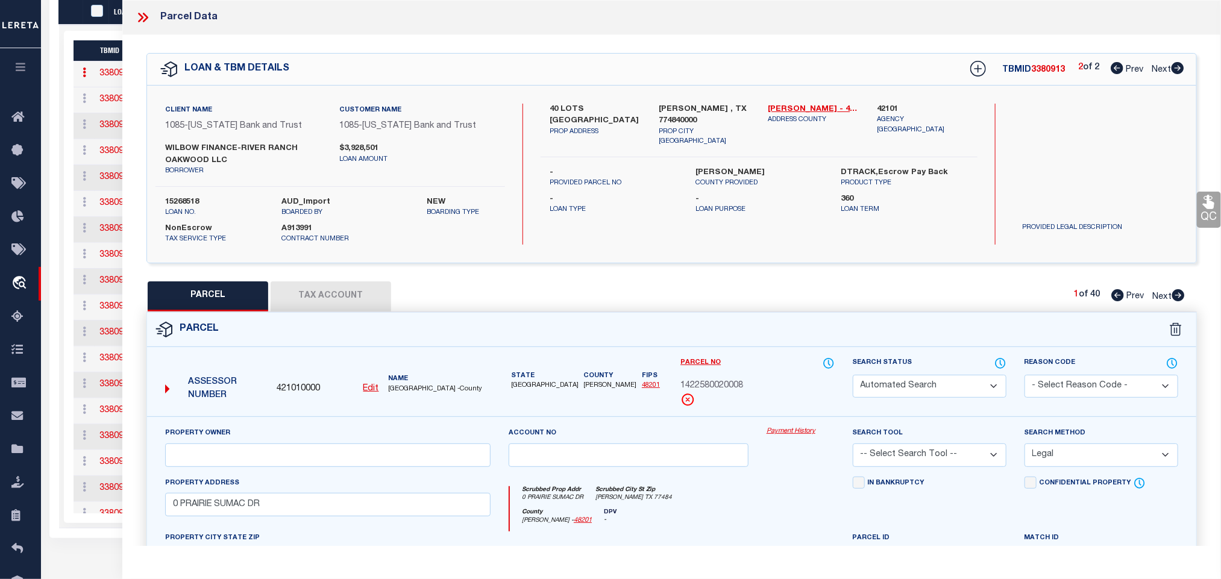
checkbox input "false"
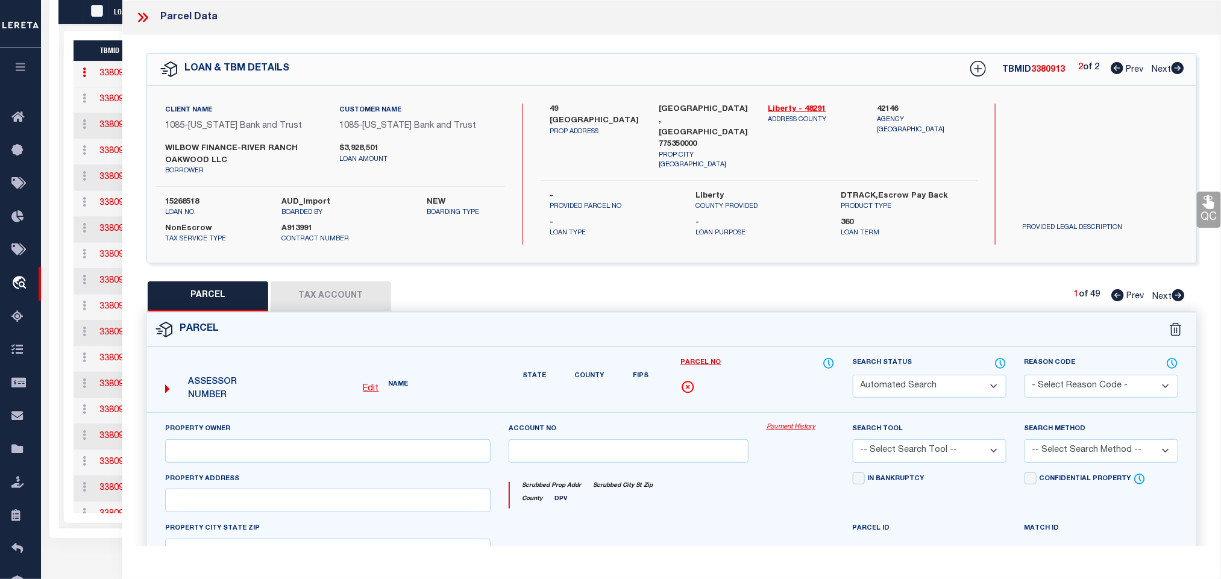
select select "NP"
type input "[DATE]"
type textarea "New property for 2025"
type input "WILBOW FINANCE-RIVER RANCH OAKWOOD LLC"
select select "AGW"
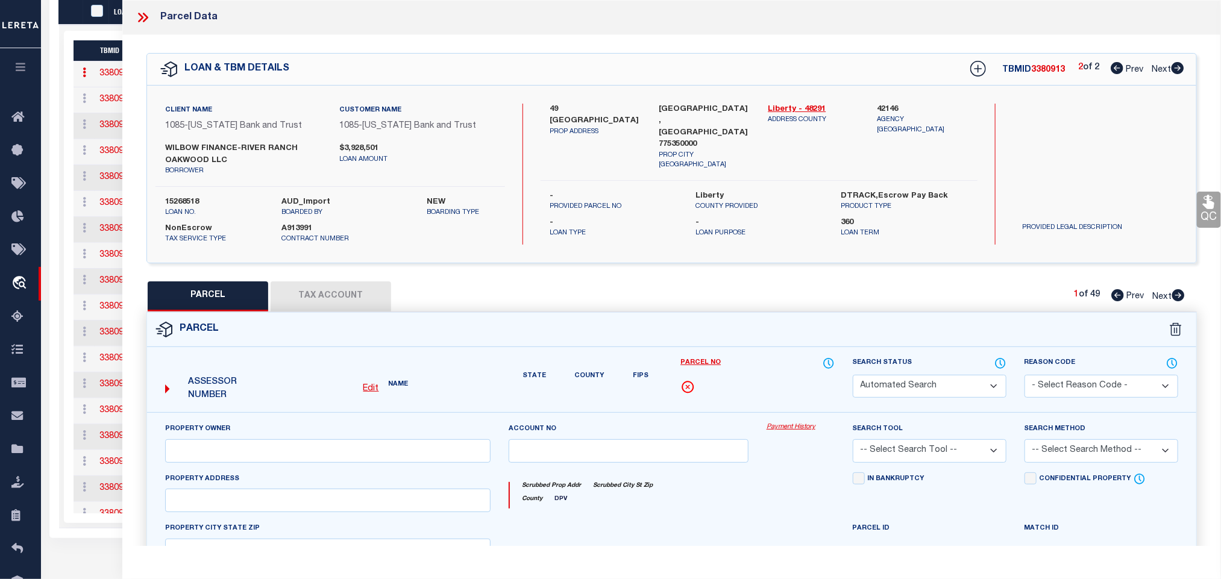
select select "LEG"
type input "299 ICE SHORE TRAIL"
type input "[GEOGRAPHIC_DATA], [GEOGRAPHIC_DATA] 77535"
type textarea "RIVER RANCH TRAILS, SEC 1, BLOCK 1, LOT 2, ACRES .1593"
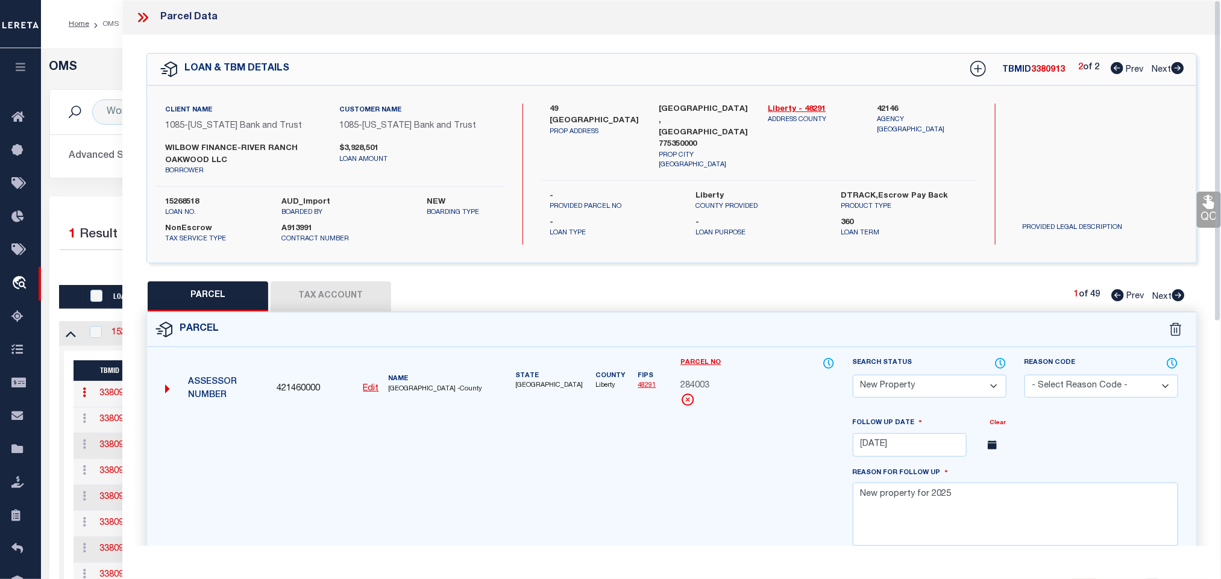
click at [148, 13] on icon at bounding box center [143, 18] width 16 height 16
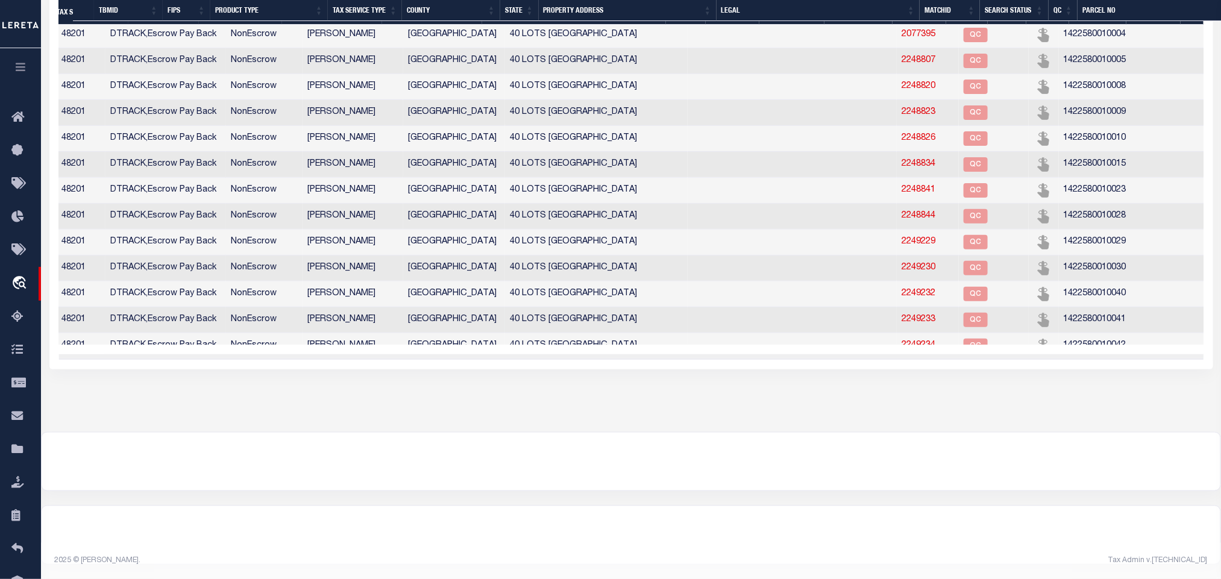
scroll to position [0, 163]
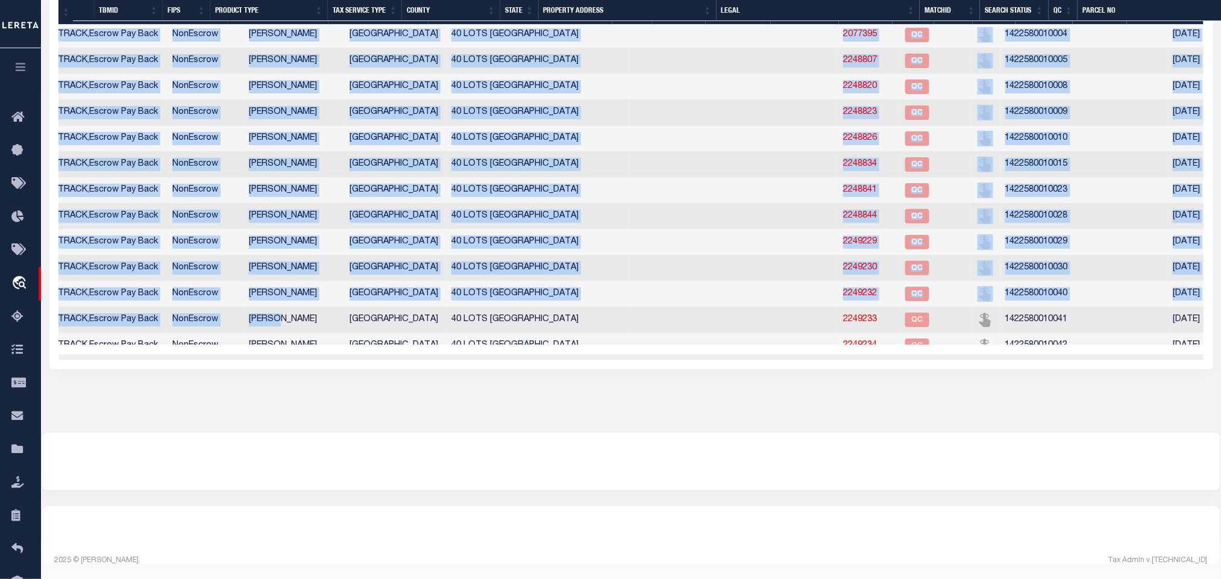
drag, startPoint x: 69, startPoint y: 183, endPoint x: 284, endPoint y: 328, distance: 259.1
click at [284, 328] on div "1 Selected 89 Results Items per page" at bounding box center [594, 108] width 1395 height 492
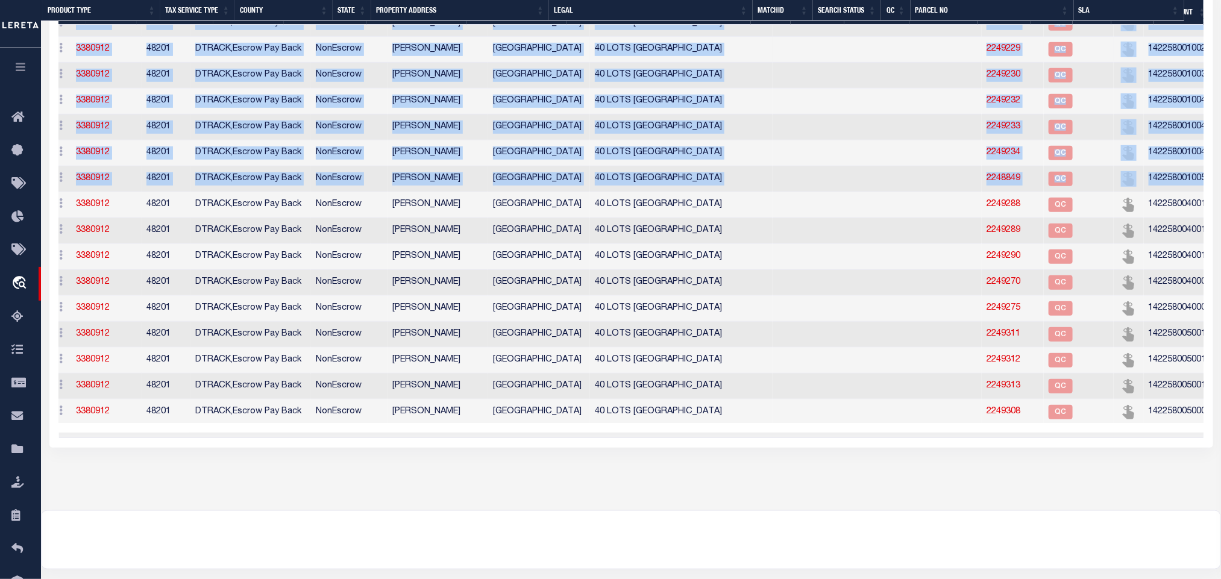
scroll to position [0, 0]
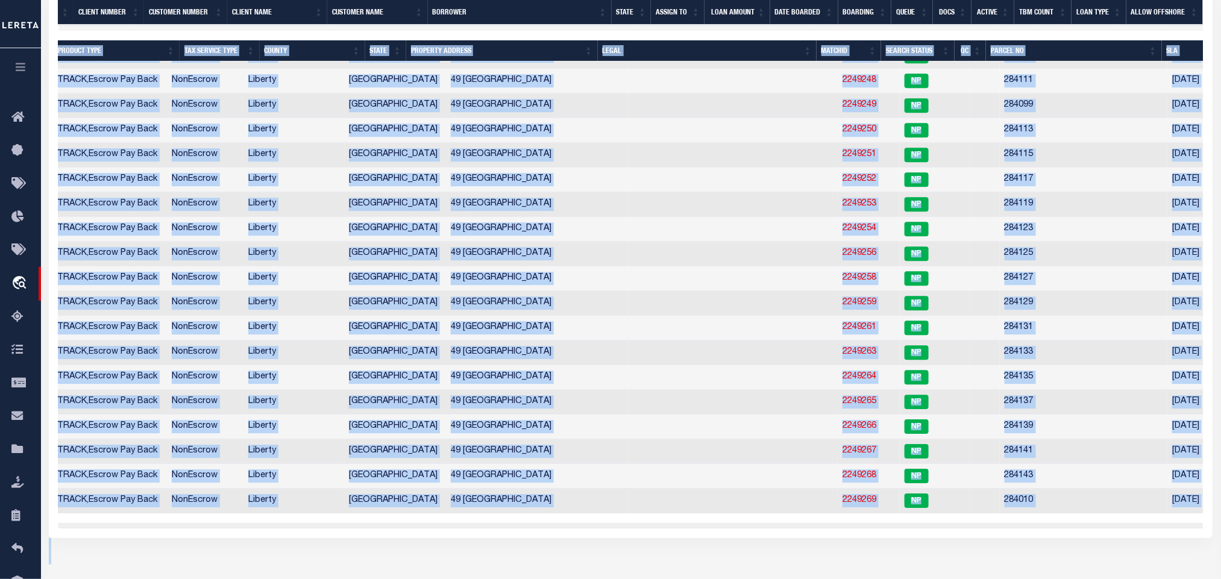
copy div "TBMID FIPS Product Type Tax Service Type COUNTY STATE PROPERTY ADDRESS LEGAL Ma…"
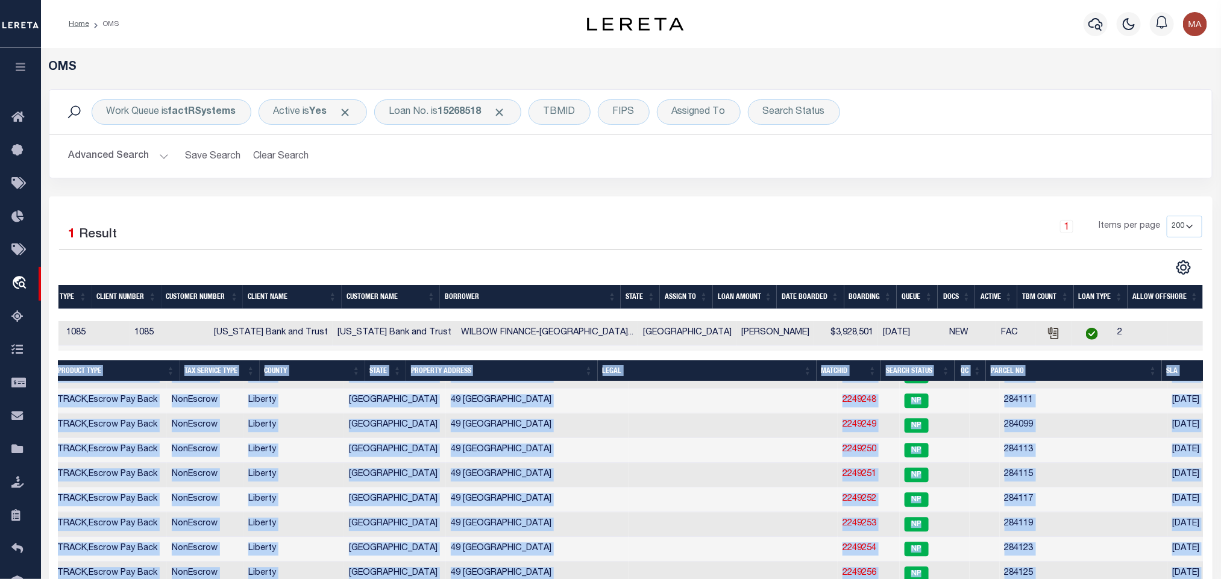
click at [272, 231] on div "Selected 1 Result" at bounding box center [195, 233] width 272 height 34
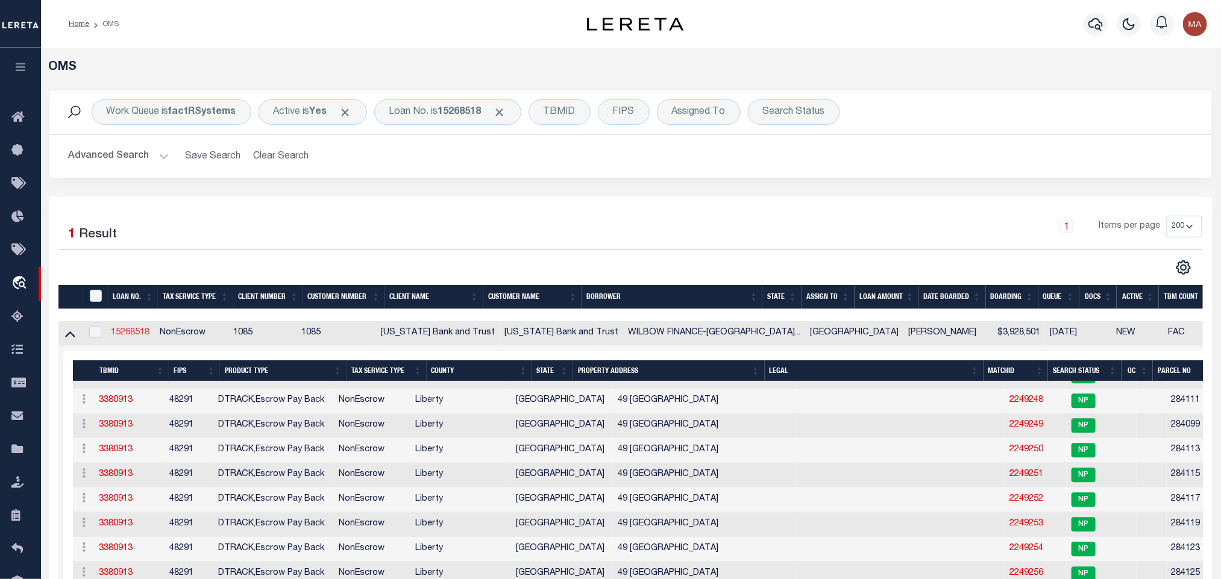
click at [140, 332] on link "15268518" at bounding box center [130, 333] width 39 height 8
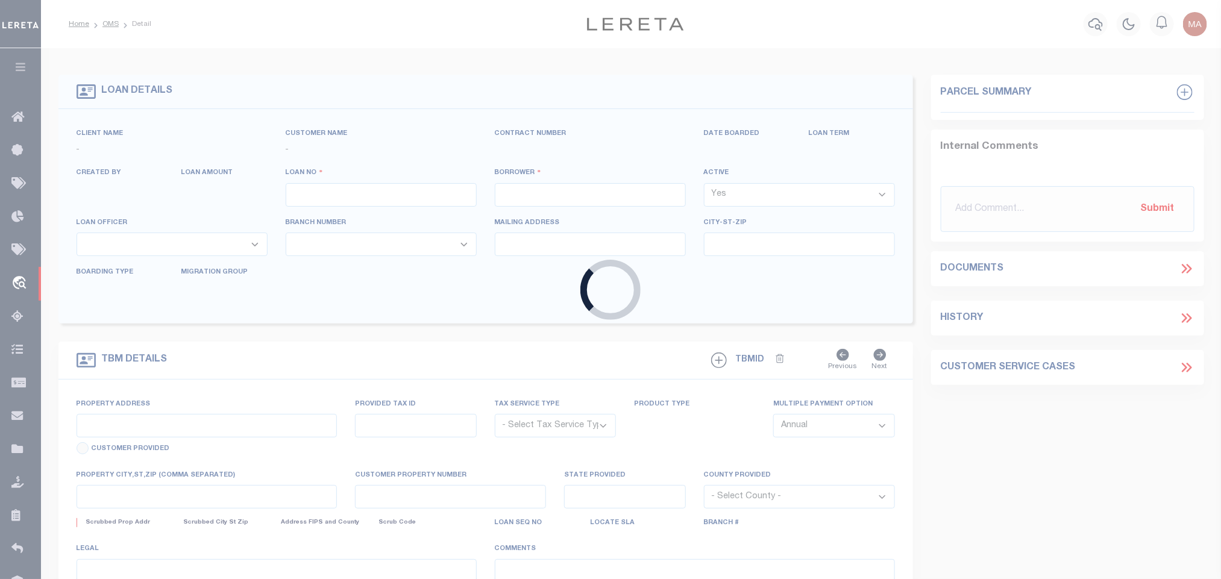
type input "15268518"
type input "WILBOW FINANCE-RIVER RANCH OAKWOOD LLC"
select select
type input "[STREET_ADDRESS]"
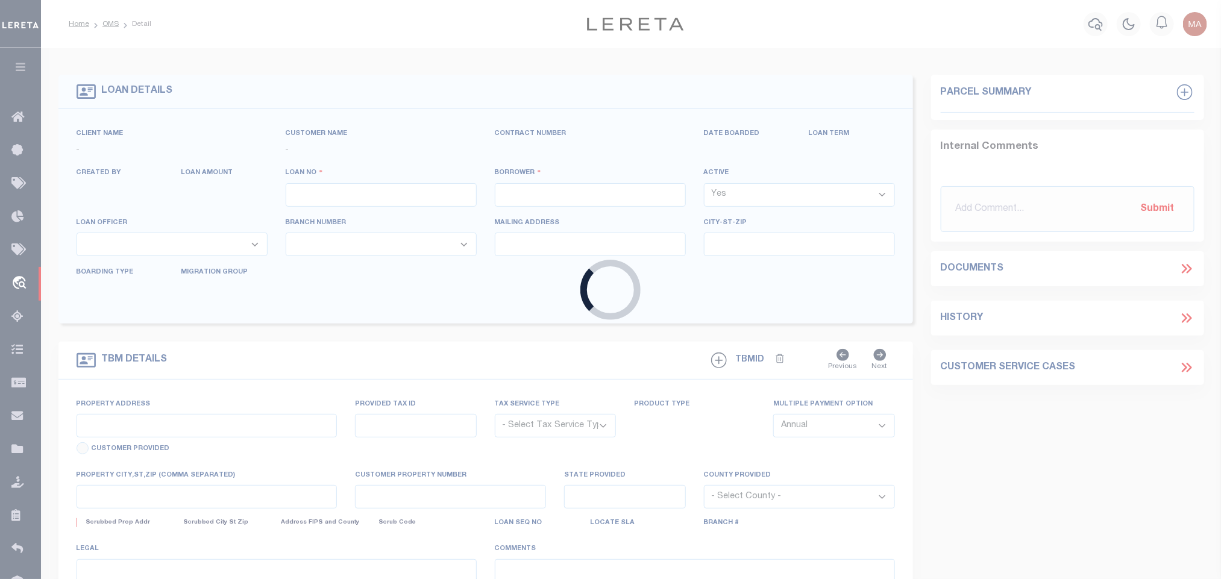
type input "[GEOGRAPHIC_DATA]"
select select
select select "NonEscrow"
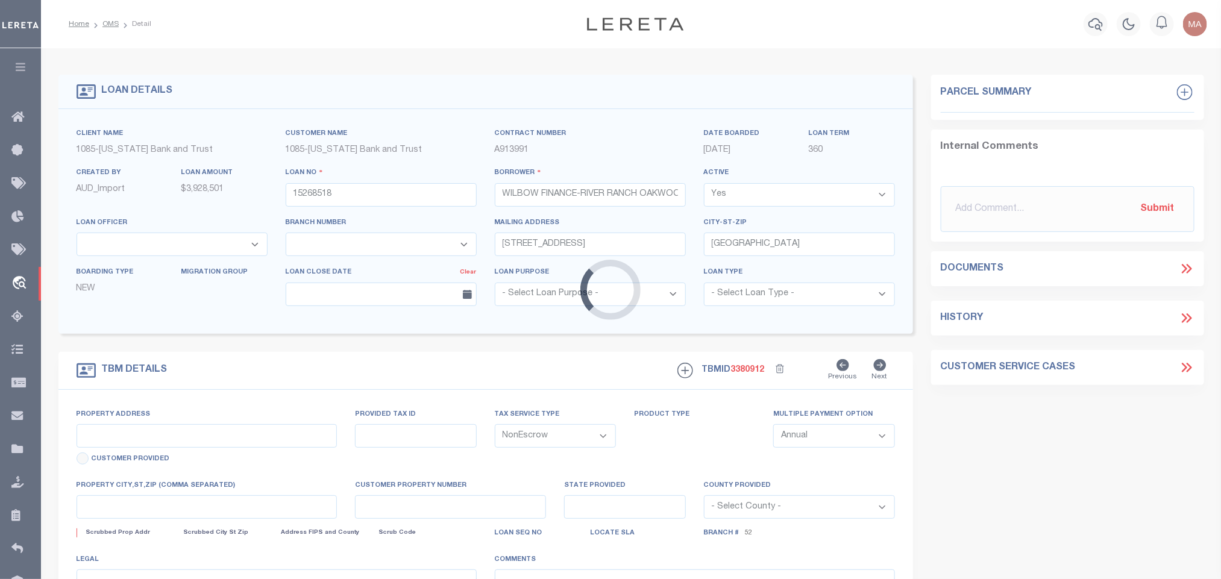
select select "10053"
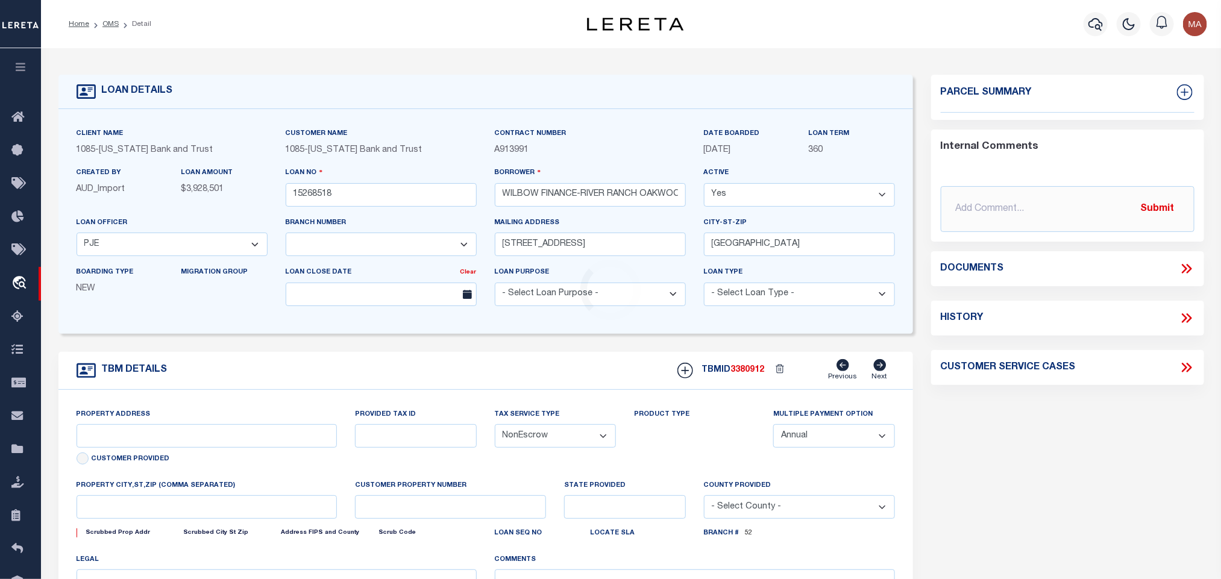
select select "4213"
type input "40 LOTS [GEOGRAPHIC_DATA]"
select select
type input "[PERSON_NAME] , TX 774840000"
type input "[GEOGRAPHIC_DATA]"
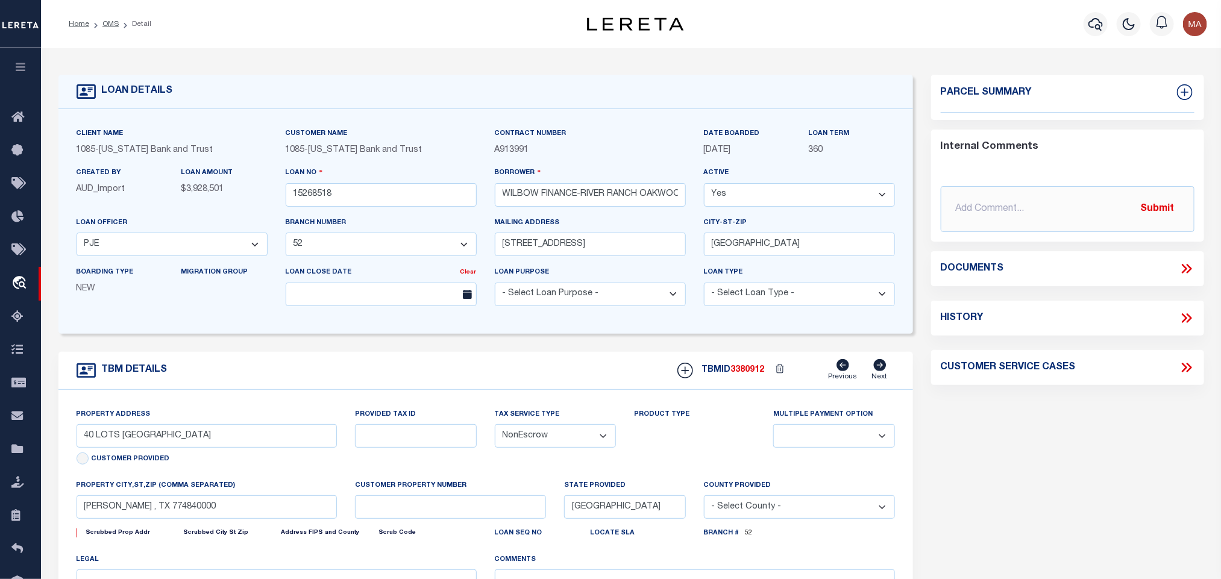
select select
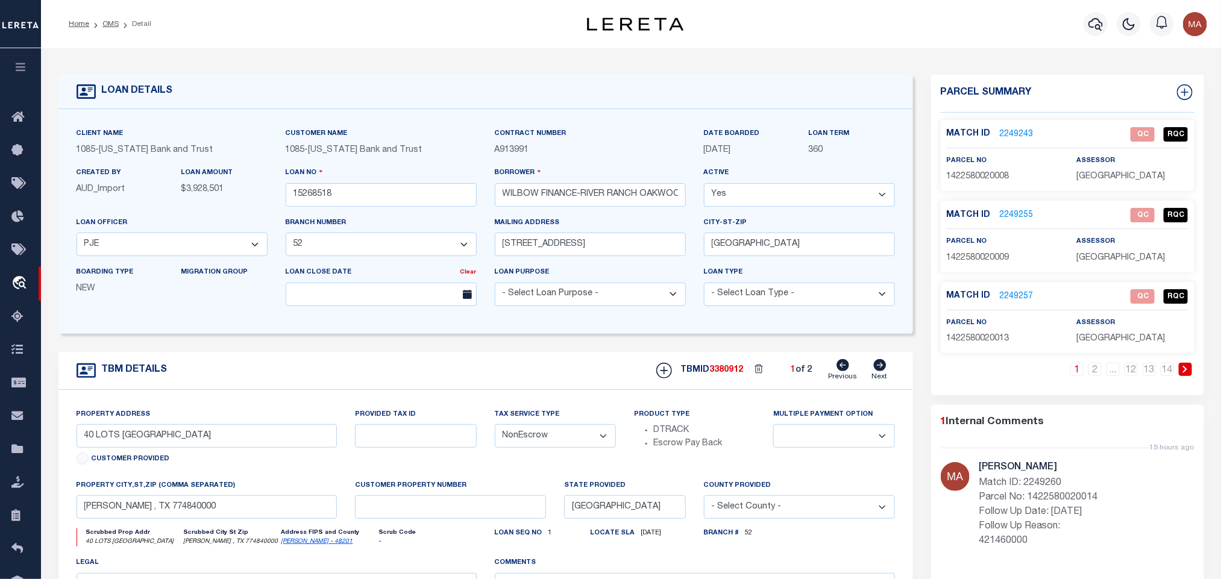
click at [732, 374] on span "3380912" at bounding box center [727, 370] width 34 height 8
copy span "3380912"
click at [1104, 179] on span "[GEOGRAPHIC_DATA]" at bounding box center [1121, 176] width 89 height 8
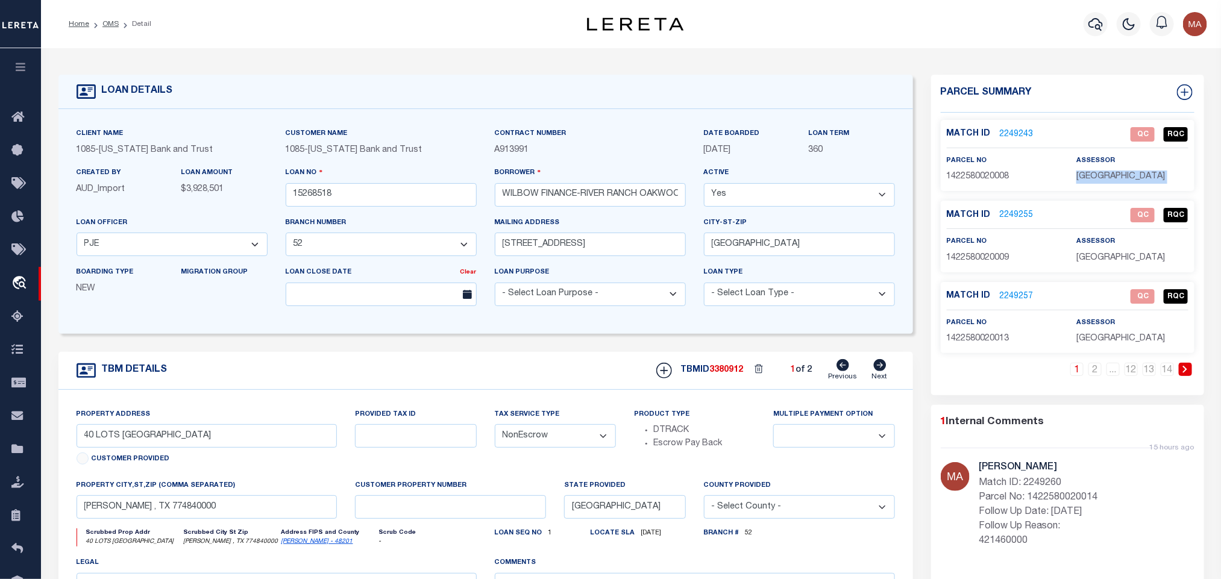
click at [1104, 179] on span "[GEOGRAPHIC_DATA]" at bounding box center [1121, 176] width 89 height 8
copy div "[GEOGRAPHIC_DATA]"
click at [1109, 181] on span "[GEOGRAPHIC_DATA]" at bounding box center [1121, 176] width 89 height 8
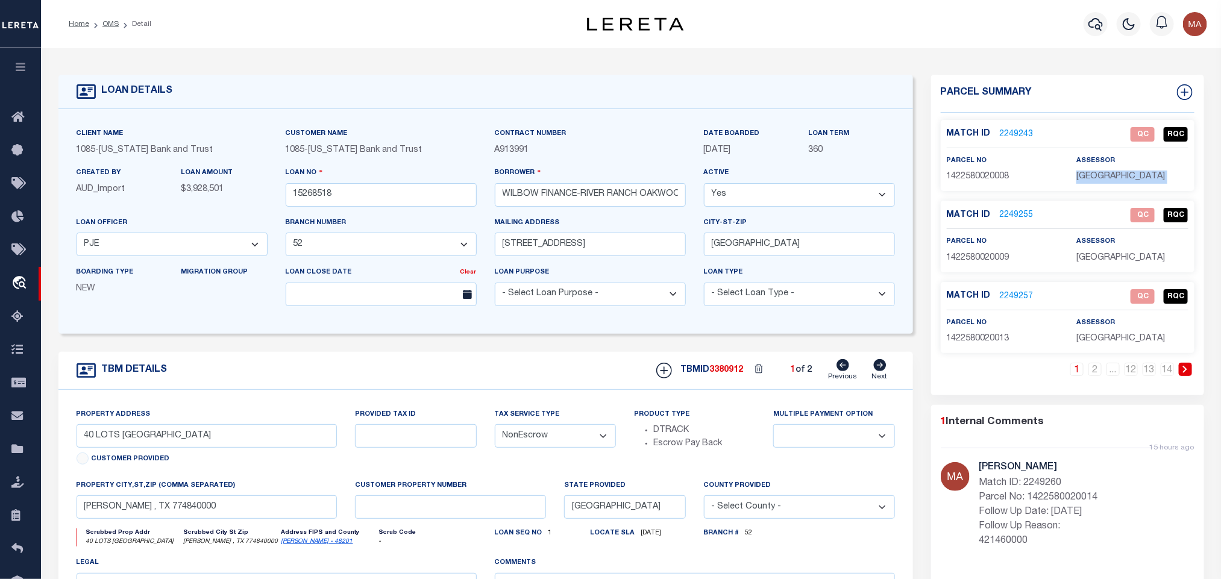
drag, startPoint x: 875, startPoint y: 373, endPoint x: 889, endPoint y: 362, distance: 16.8
click at [875, 371] on icon at bounding box center [880, 365] width 13 height 12
click at [1125, 174] on span "[GEOGRAPHIC_DATA]" at bounding box center [1121, 176] width 89 height 8
type input "49 [GEOGRAPHIC_DATA]"
select select
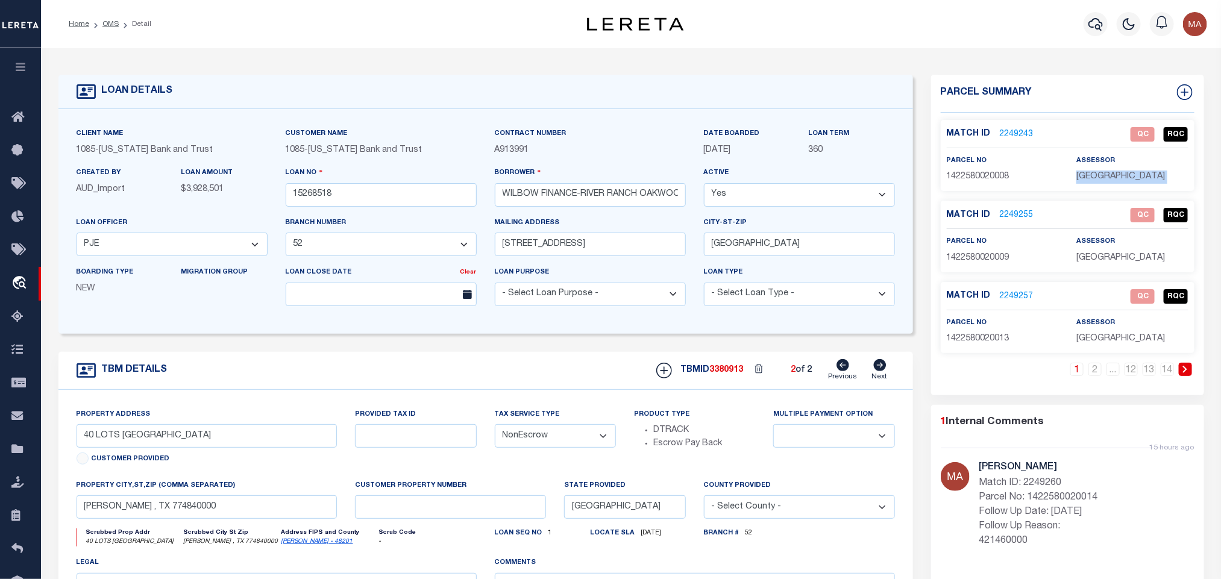
type input "[GEOGRAPHIC_DATA] , [GEOGRAPHIC_DATA] 775350000"
select select
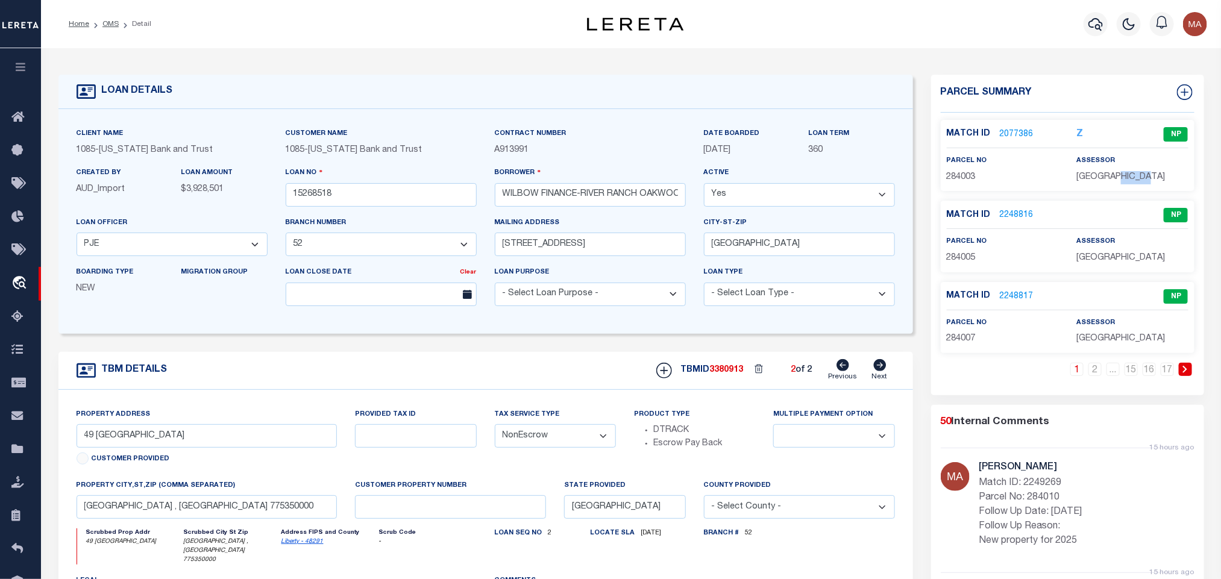
click at [1125, 174] on span "[GEOGRAPHIC_DATA]" at bounding box center [1121, 177] width 89 height 8
drag, startPoint x: 107, startPoint y: 24, endPoint x: 192, endPoint y: 6, distance: 86.8
click at [107, 24] on link "OMS" at bounding box center [110, 23] width 16 height 7
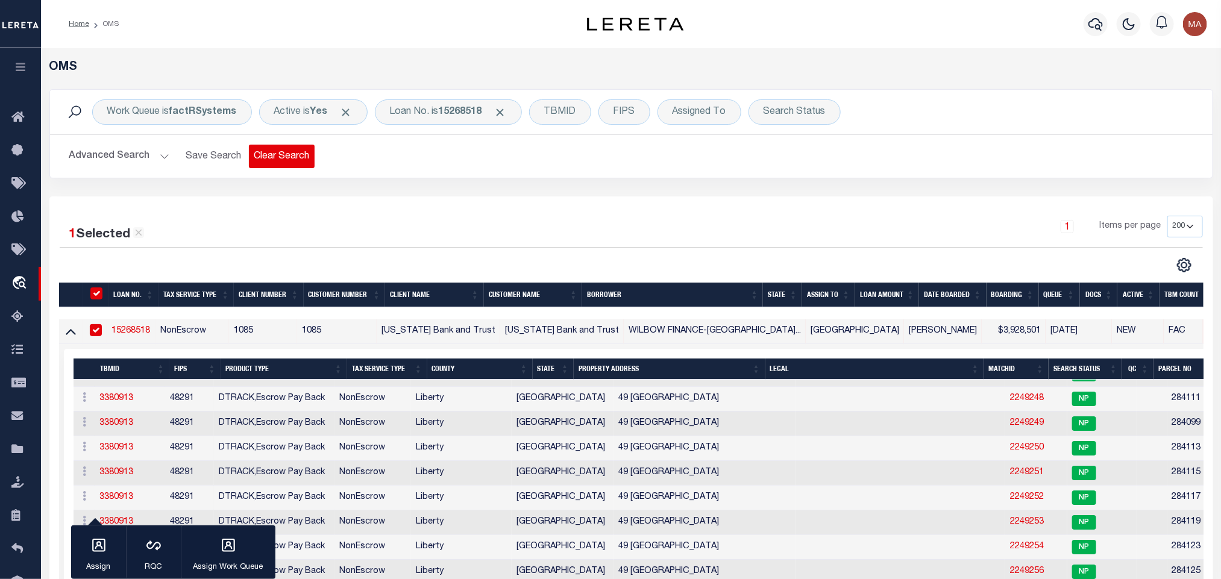
click at [268, 153] on button "Clear Search" at bounding box center [282, 157] width 66 height 24
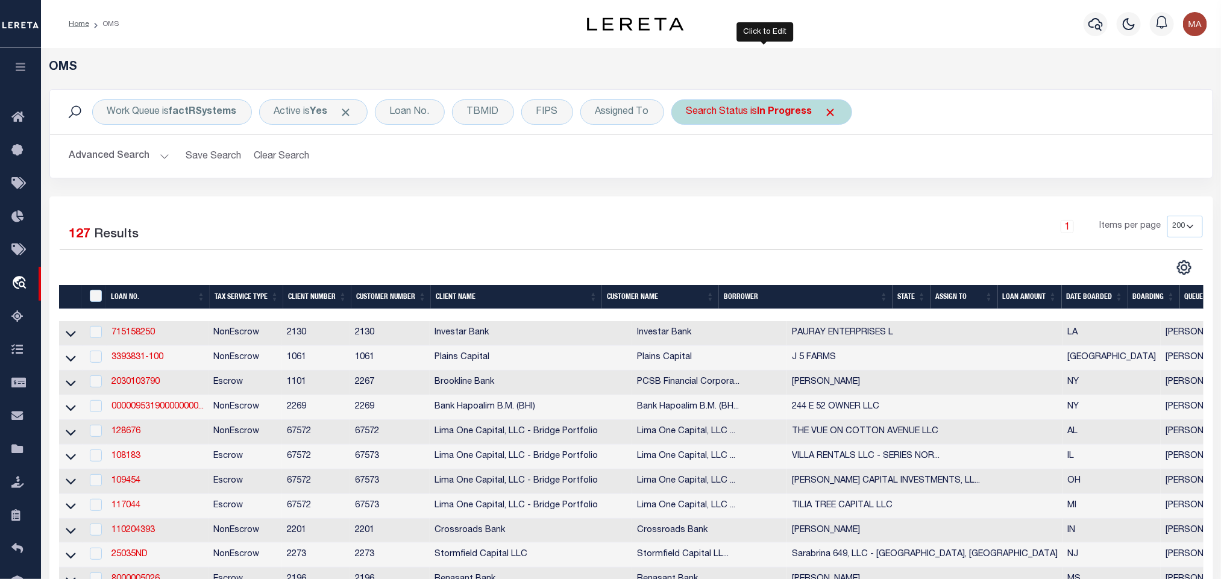
click at [769, 123] on div "Search Status is In Progress" at bounding box center [762, 111] width 181 height 25
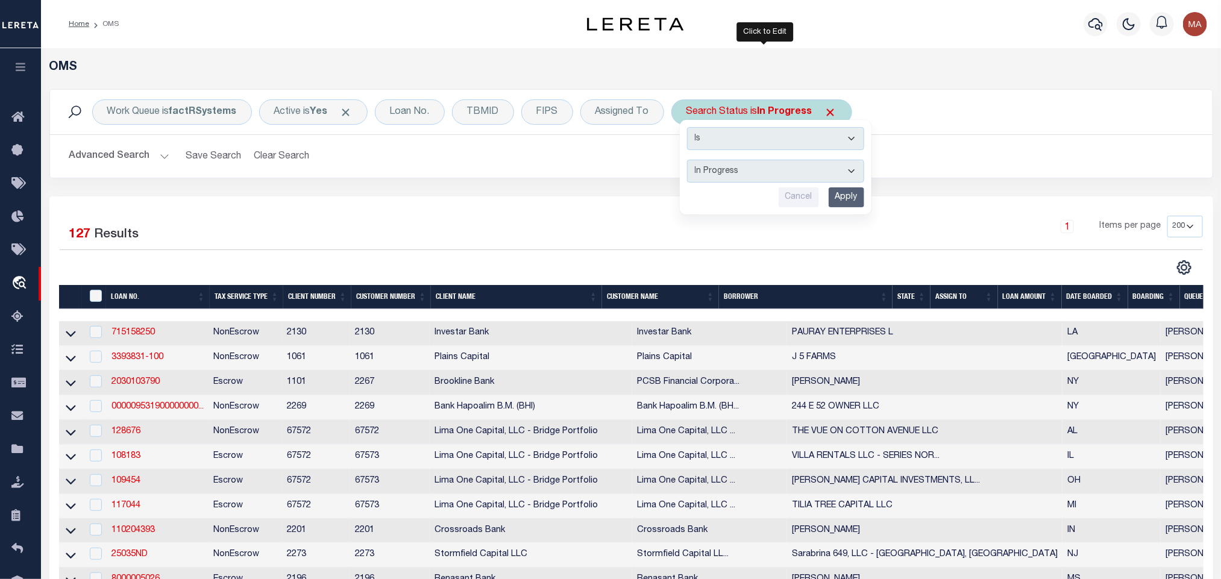
click at [758, 165] on select "Automated Search Bad Parcel Complete Duplicate Parcel High Dollar Reporting In …" at bounding box center [775, 171] width 177 height 23
select select "RD"
click at [690, 161] on select "Automated Search Bad Parcel Complete Duplicate Parcel High Dollar Reporting In …" at bounding box center [775, 171] width 177 height 23
click at [858, 195] on input "Apply" at bounding box center [847, 197] width 36 height 20
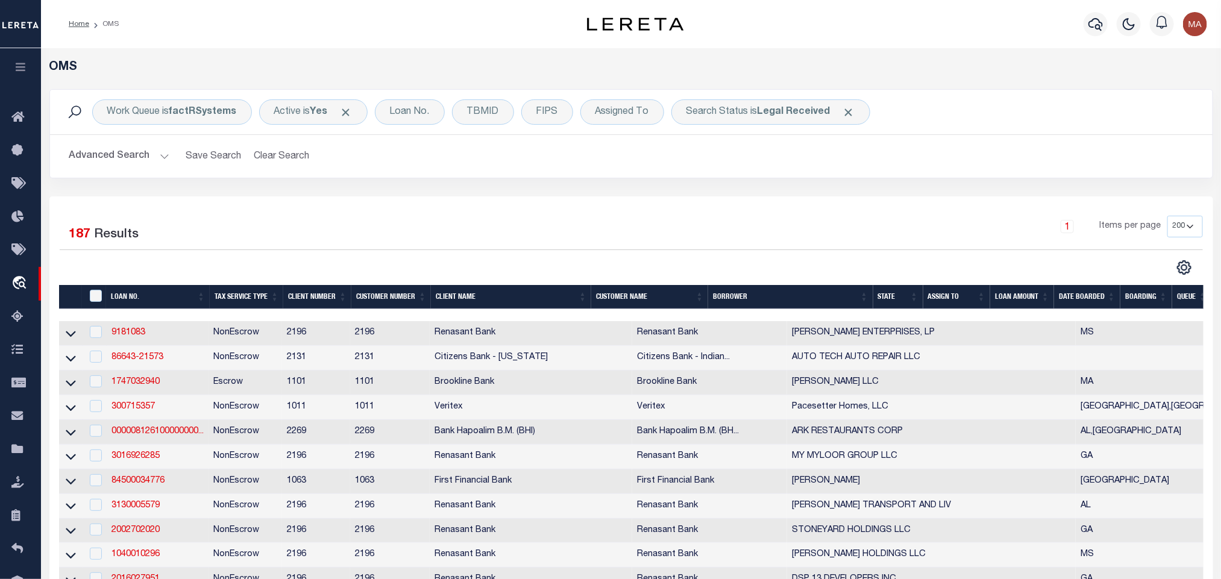
click at [1020, 299] on th "LOAN AMOUNT" at bounding box center [1022, 297] width 64 height 25
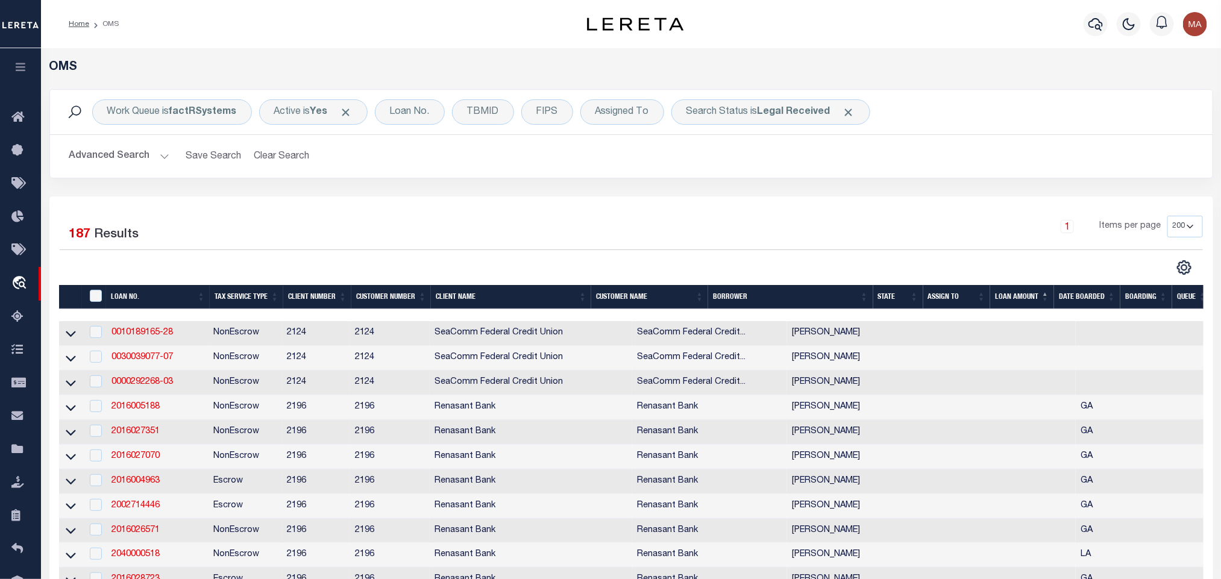
click at [1014, 301] on th "LOAN AMOUNT" at bounding box center [1022, 297] width 64 height 25
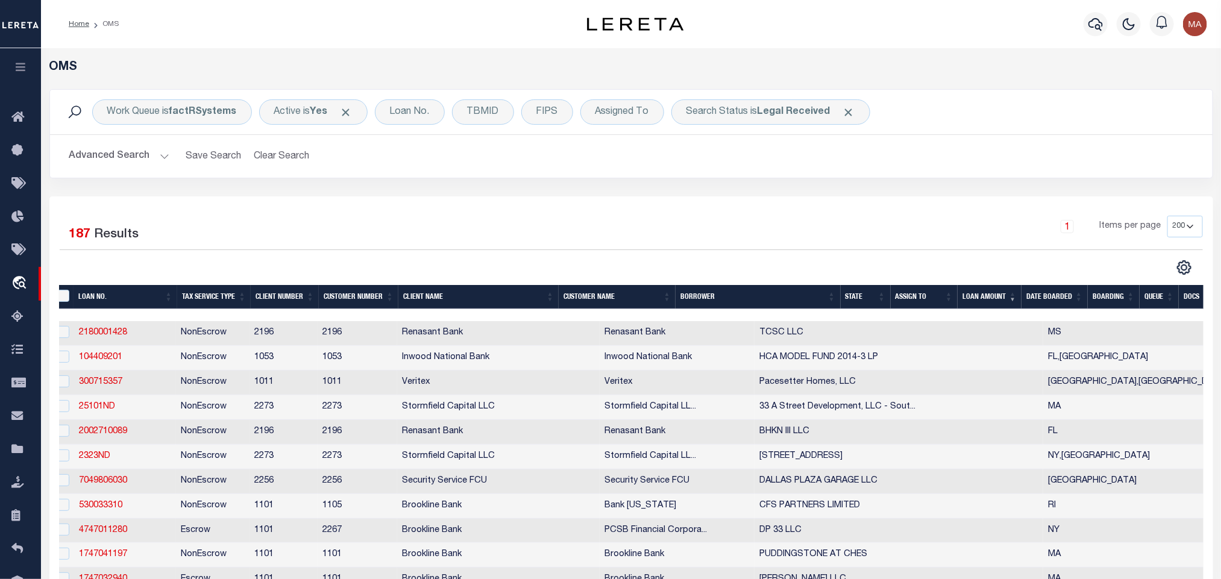
scroll to position [0, 51]
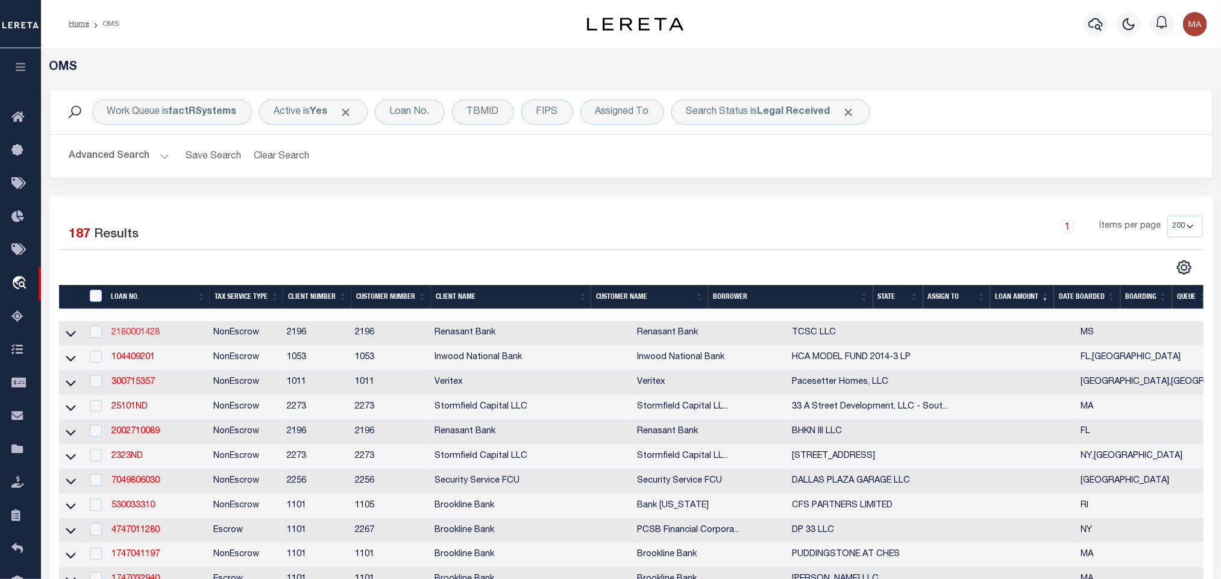
click at [136, 337] on link "2180001428" at bounding box center [136, 333] width 48 height 8
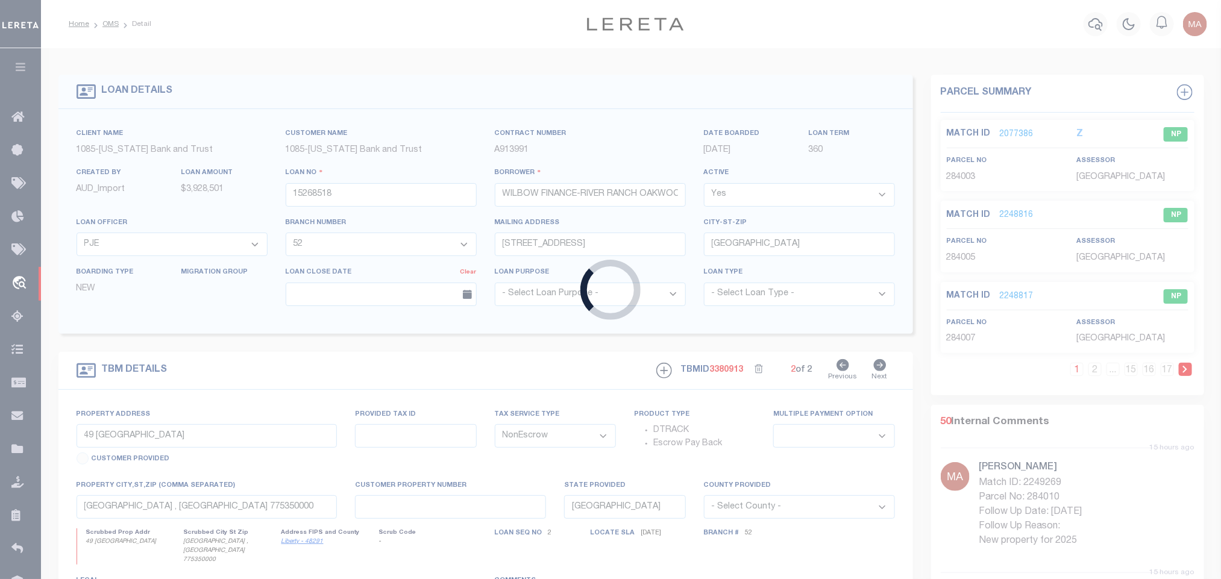
type input "2180001428"
type input "TCSC LLC"
select select
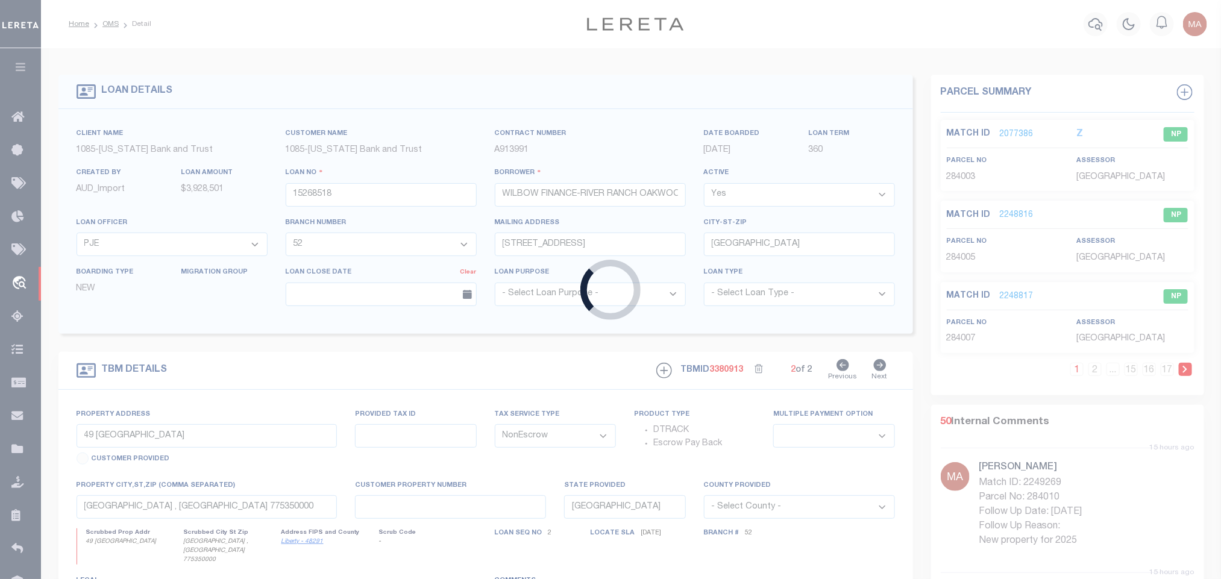
select select "10"
select select
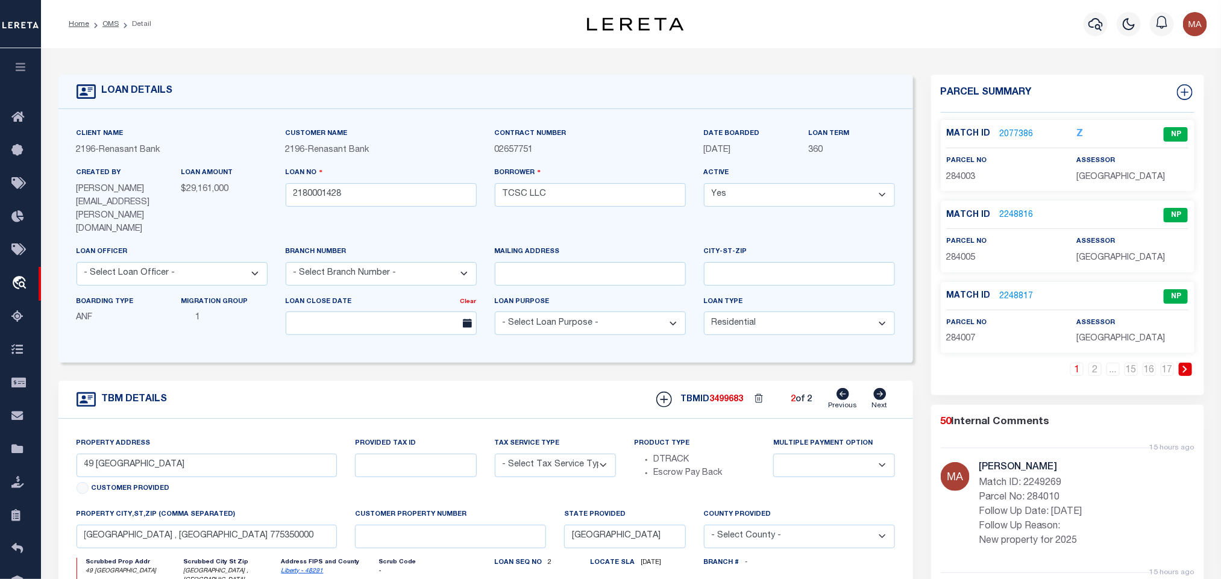
select select "4983"
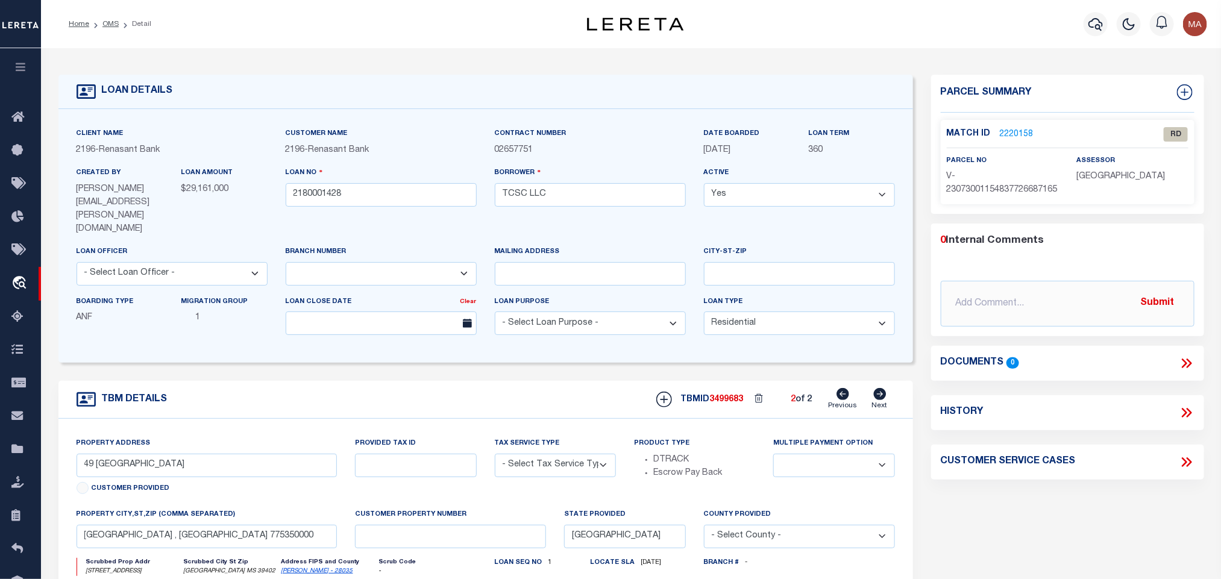
type input "[STREET_ADDRESS]"
radio input "true"
select select "NonEscrow"
select select
type input "[GEOGRAPHIC_DATA] MS 39402"
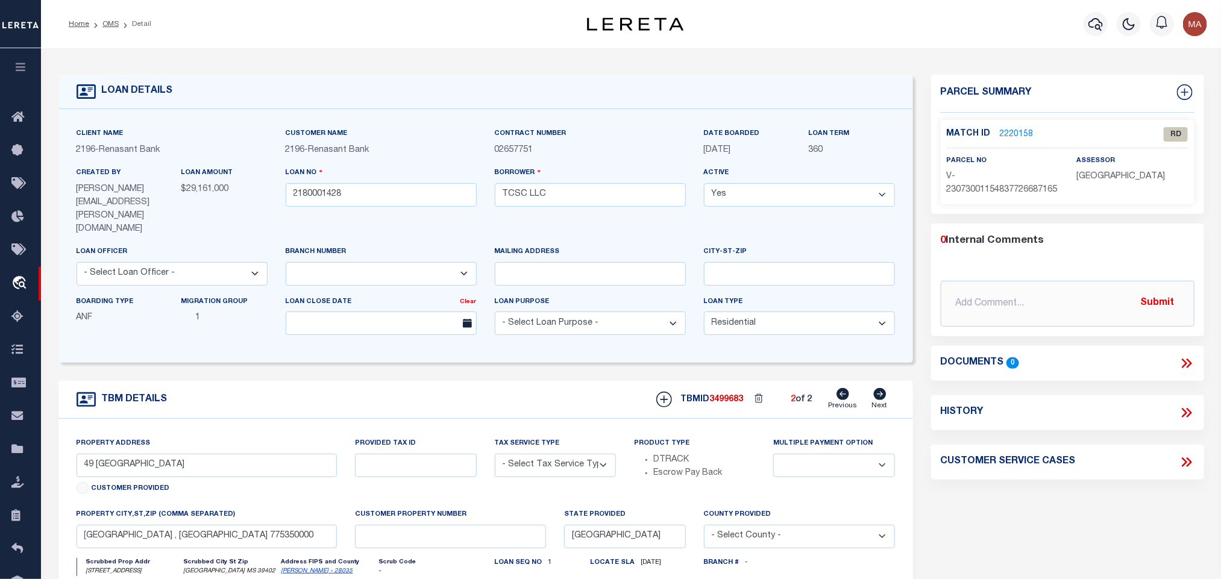
type input "2180001428"
type input "MS"
type textarea "SEE FILE1"
click at [1021, 134] on link "2220158" at bounding box center [1017, 134] width 34 height 13
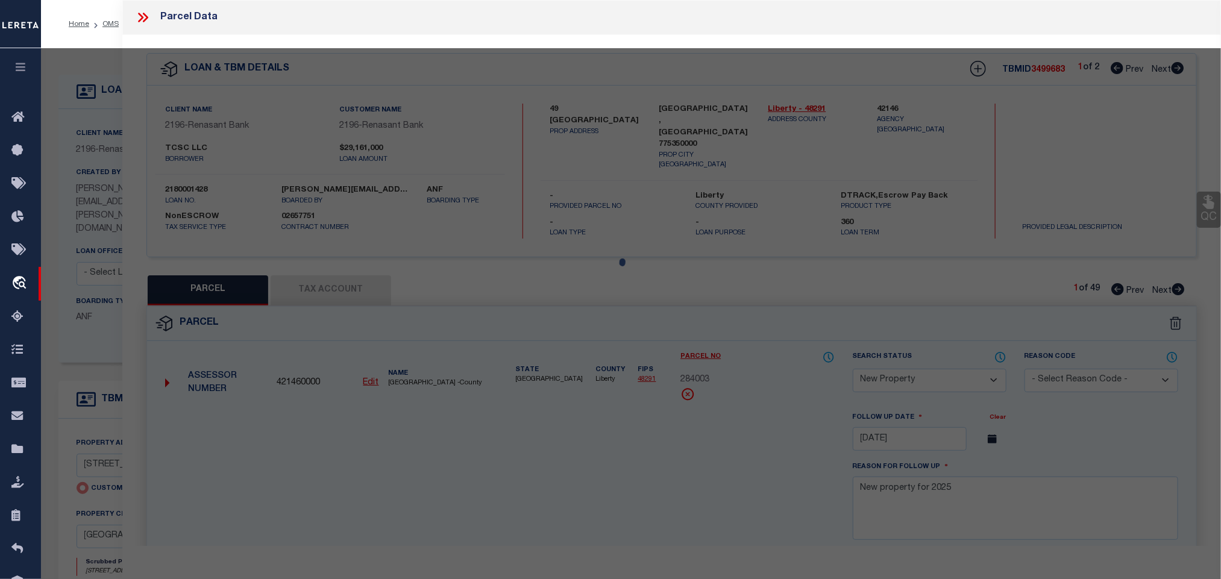
select select "AS"
select select
checkbox input "false"
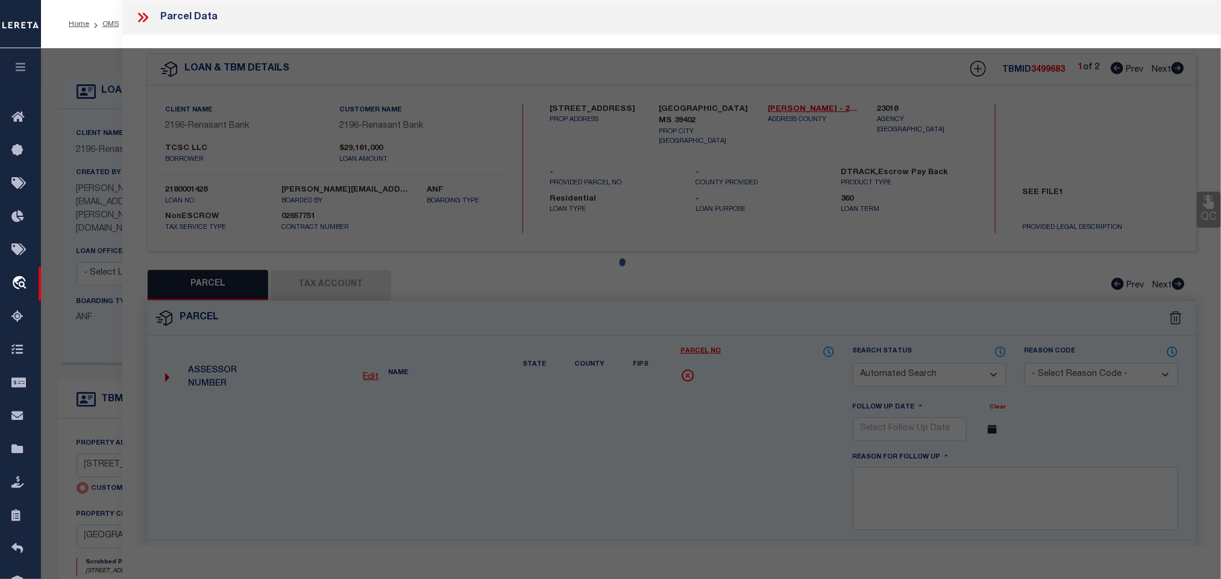
select select "RD"
type input "[STREET_ADDRESS]"
checkbox input "false"
type input "[GEOGRAPHIC_DATA] MS 39402"
type textarea "Document uploaded that satisfies a legal requirement, changing from [GEOGRAPHIC…"
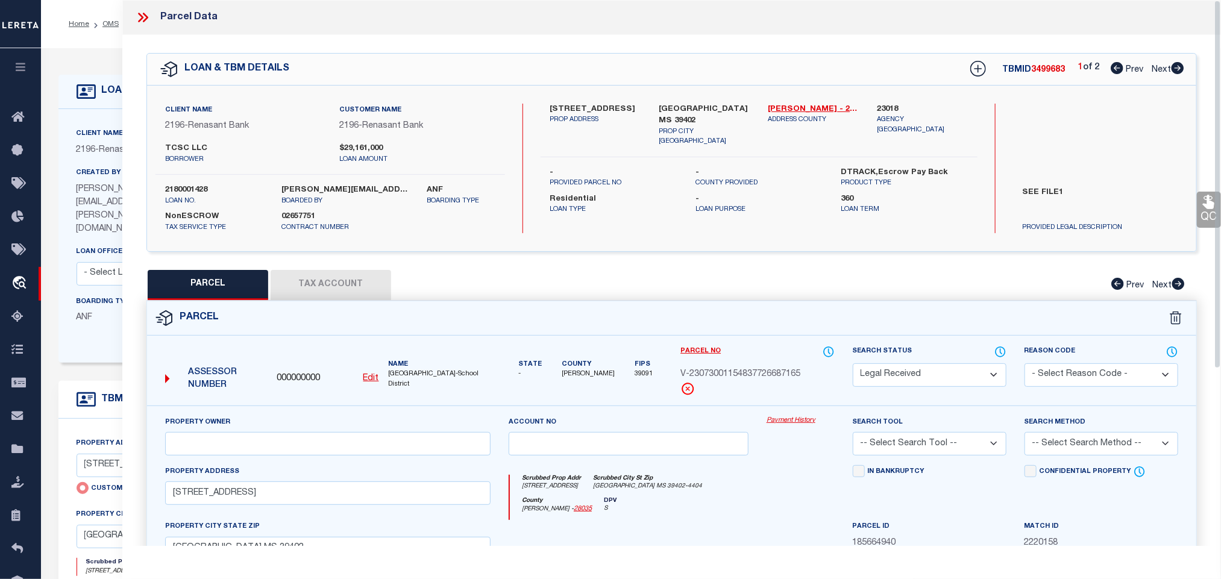
click at [906, 380] on select "Automated Search Bad Parcel Complete Duplicate Parcel High Dollar Reporting In …" at bounding box center [930, 375] width 154 height 24
select select "ND"
click at [925, 374] on select "Automated Search Bad Parcel Complete Duplicate Parcel High Dollar Reporting In …" at bounding box center [930, 375] width 154 height 24
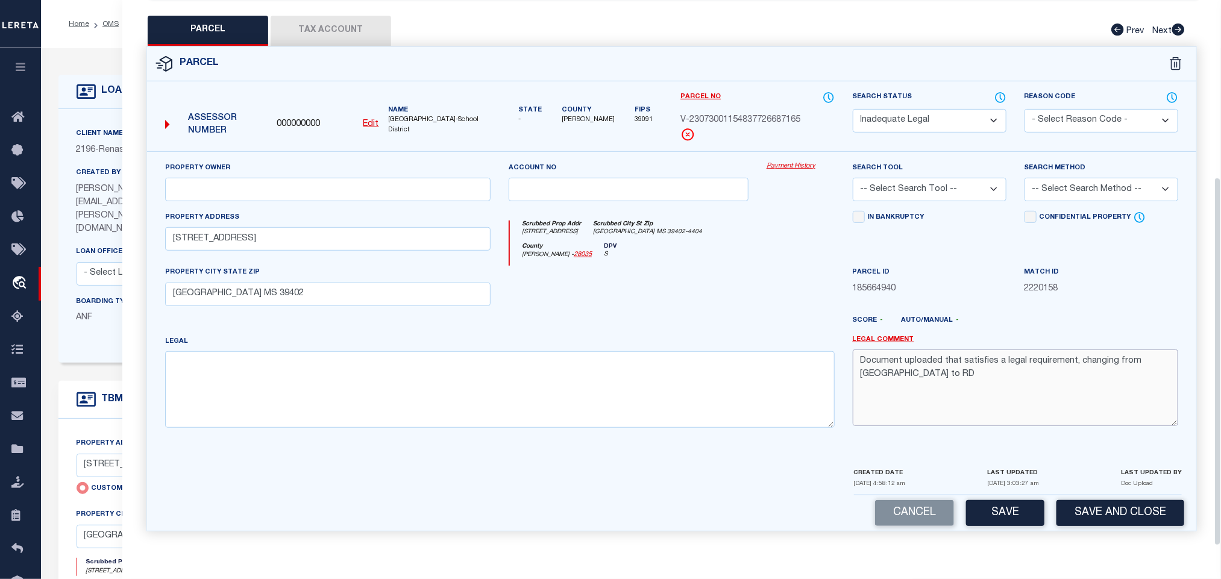
click at [892, 369] on textarea "Document uploaded that satisfies a legal requirement, changing from [GEOGRAPHIC…" at bounding box center [1016, 388] width 326 height 76
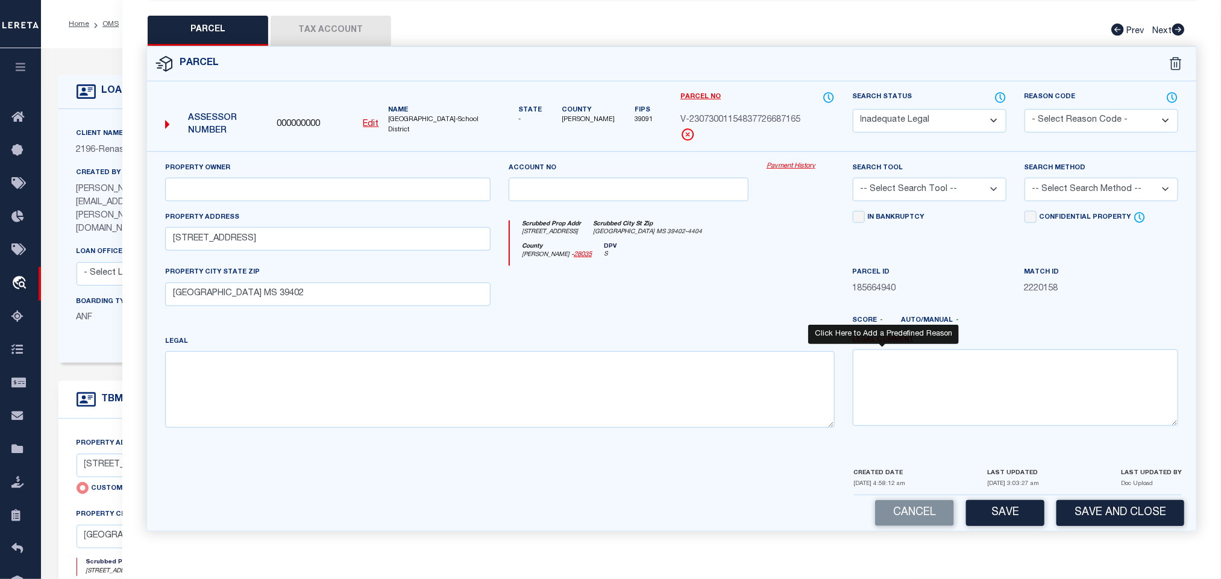
click at [884, 335] on link "Legal Comment" at bounding box center [883, 340] width 61 height 10
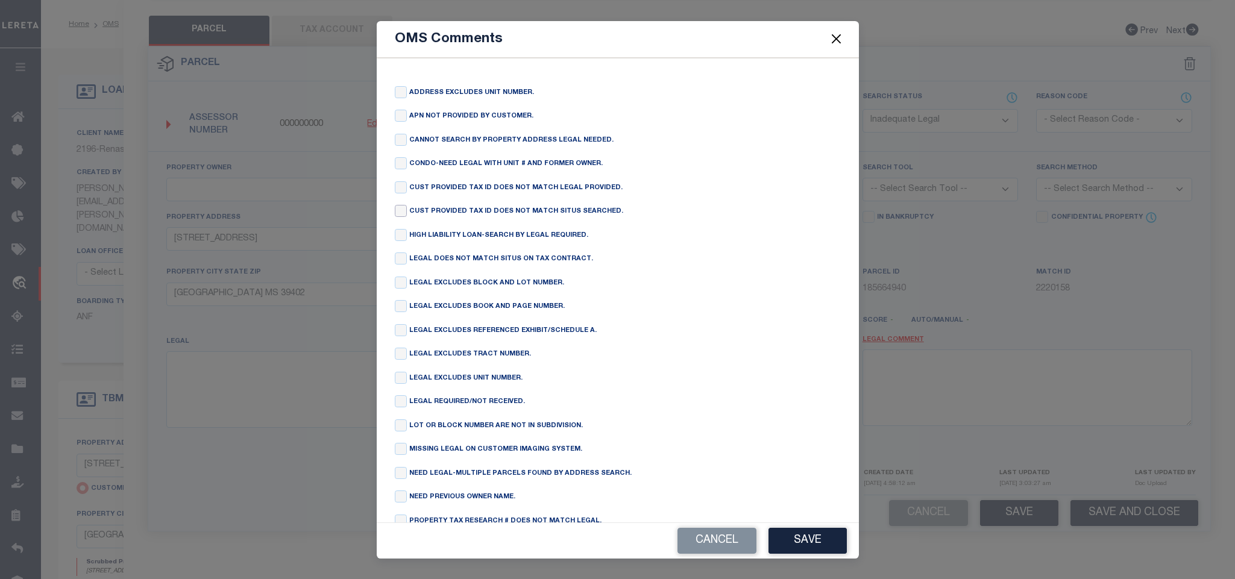
click at [400, 217] on input "checkbox" at bounding box center [401, 211] width 12 height 12
checkbox input "true"
click at [402, 237] on input "checkbox" at bounding box center [401, 235] width 12 height 12
checkbox input "true"
click at [400, 207] on div "ADDRESS EXCLUDES UNIT NUMBER. APN NOT PROVIDED BY CUSTOMER. CANNOT SEARCH BY PR…" at bounding box center [618, 367] width 446 height 562
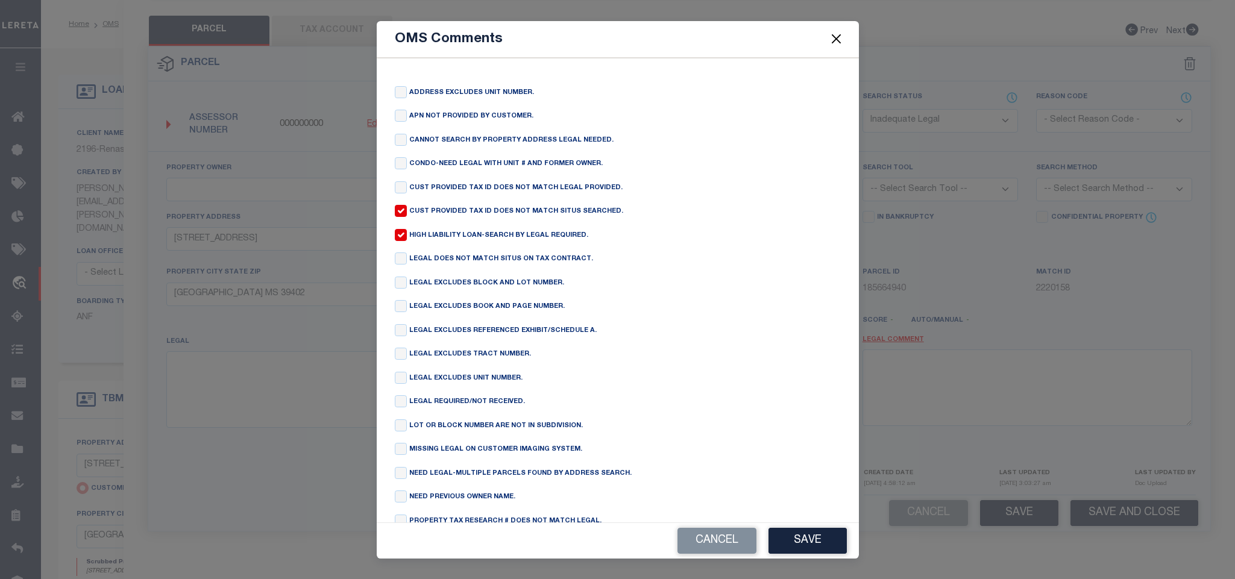
click at [400, 213] on input "checkbox" at bounding box center [401, 211] width 12 height 12
checkbox input "false"
click at [814, 532] on button "Save" at bounding box center [808, 541] width 78 height 26
type textarea "HIGH LIABILITY LOAN-SEARCH BY LEGAL REQUIRED."
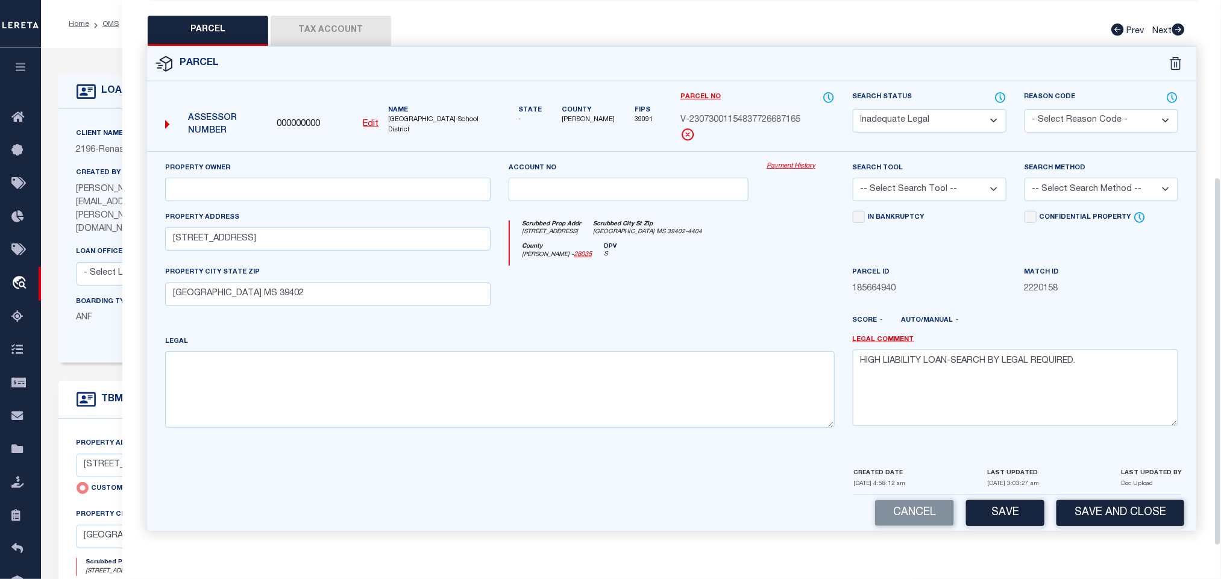
click at [1140, 492] on div "LAST UPDATED BY Doc Upload" at bounding box center [1151, 481] width 61 height 28
click at [1138, 511] on button "Save and Close" at bounding box center [1121, 513] width 128 height 26
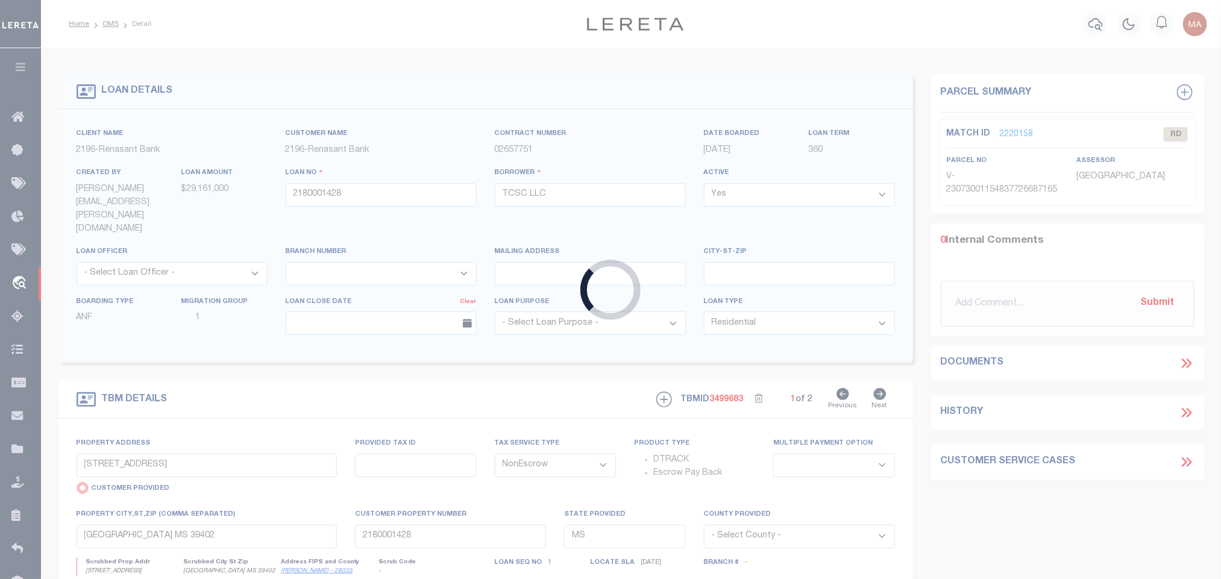
select select
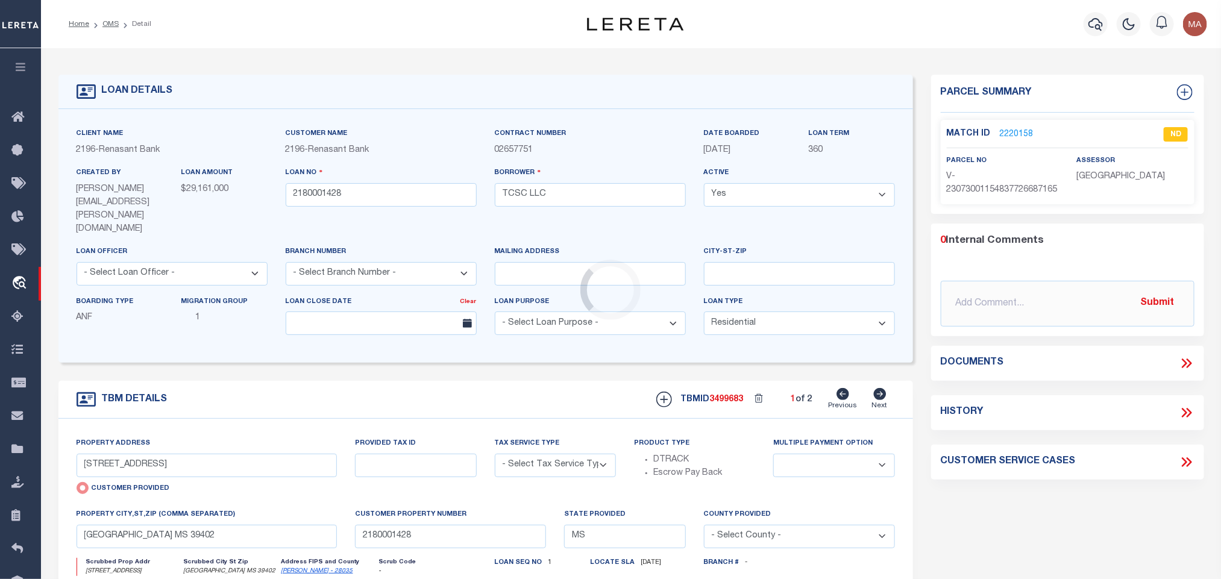
select select "4983"
select select "NonEscrow"
select select
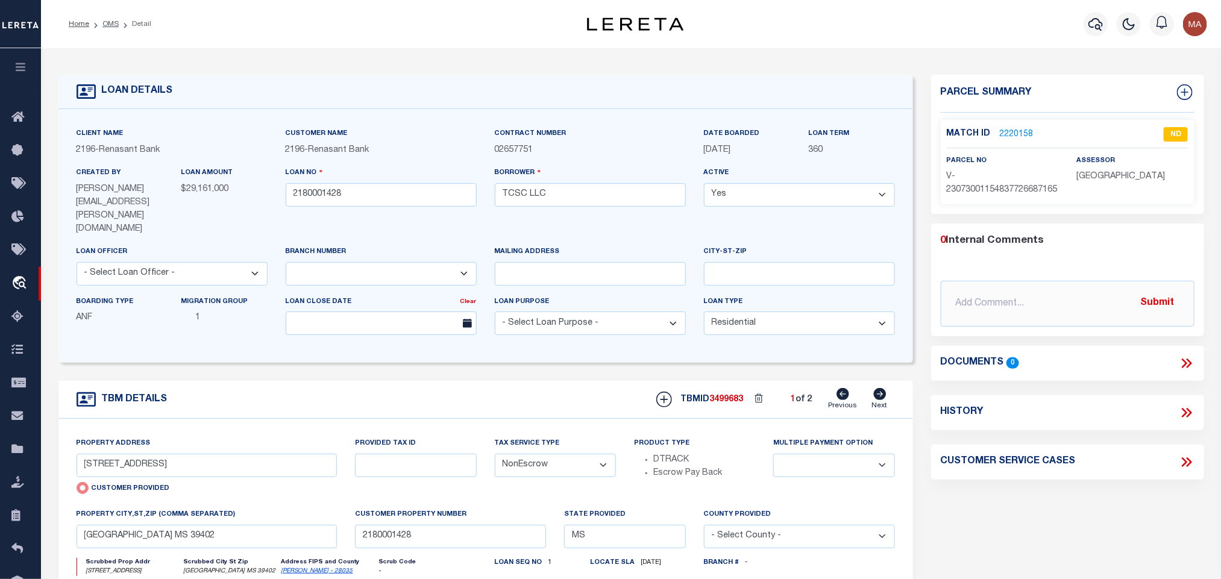
click at [876, 388] on icon at bounding box center [880, 394] width 13 height 12
radio input "false"
select select
click at [1021, 131] on link "2220159" at bounding box center [1017, 134] width 34 height 13
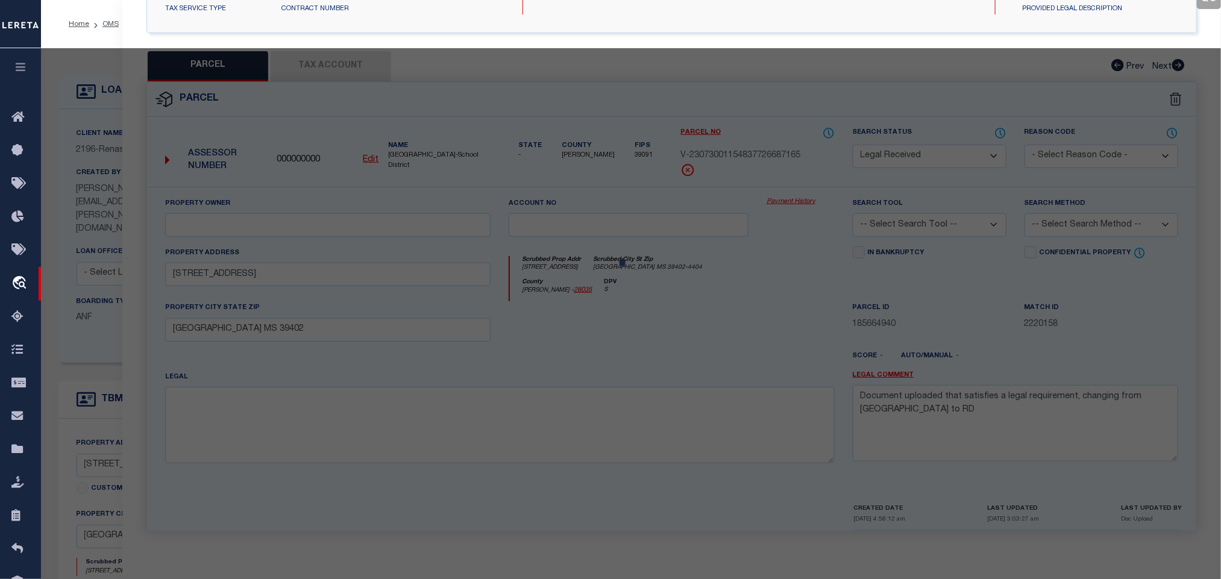
select select "AS"
checkbox input "false"
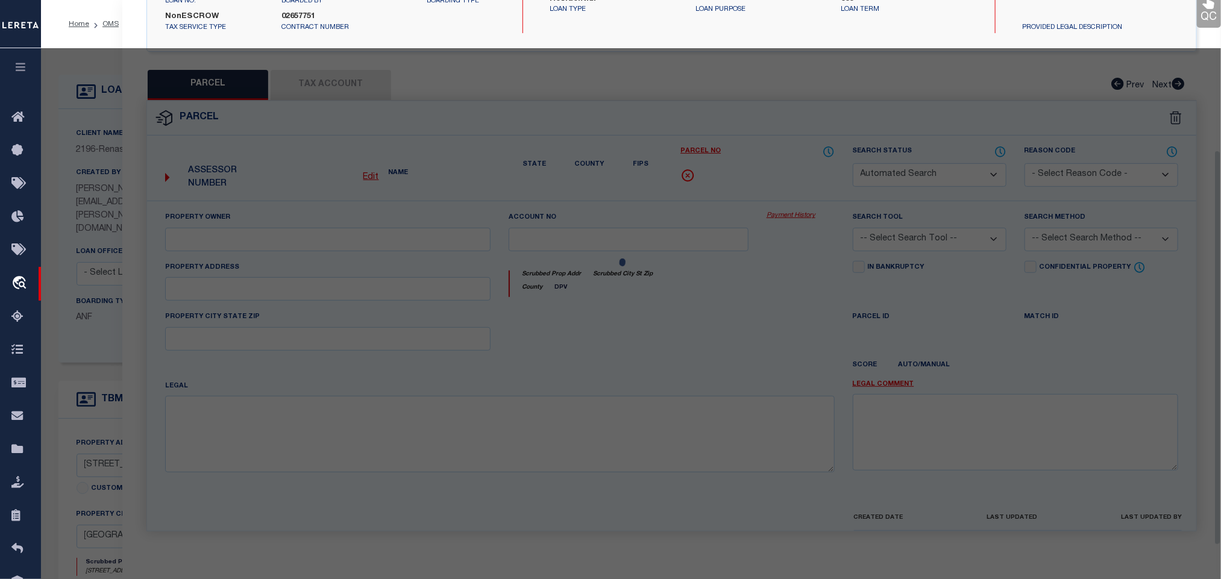
select select "RD"
type input "[STREET_ADDRESS]"
checkbox input "false"
type input "[GEOGRAPHIC_DATA] MS 39402"
type textarea "Document uploaded that satisfies a legal requirement, changing from [GEOGRAPHIC…"
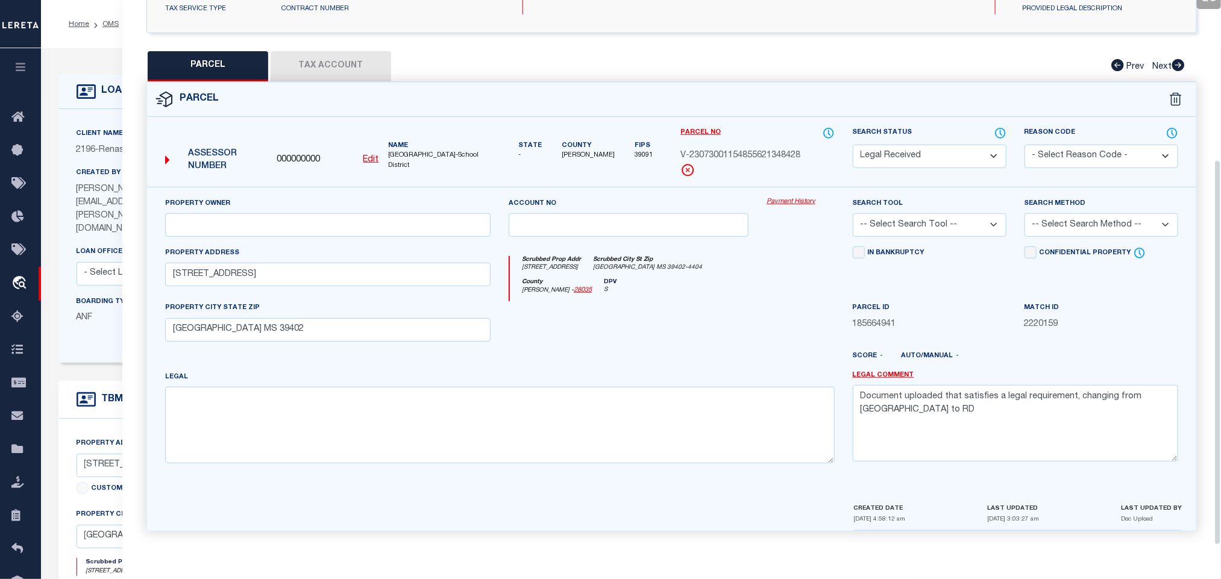
click at [926, 151] on select "Automated Search Bad Parcel Complete Duplicate Parcel High Dollar Reporting In …" at bounding box center [930, 157] width 154 height 24
select select "ND"
click at [853, 145] on select "Automated Search Bad Parcel Complete Duplicate Parcel High Dollar Reporting In …" at bounding box center [930, 157] width 154 height 24
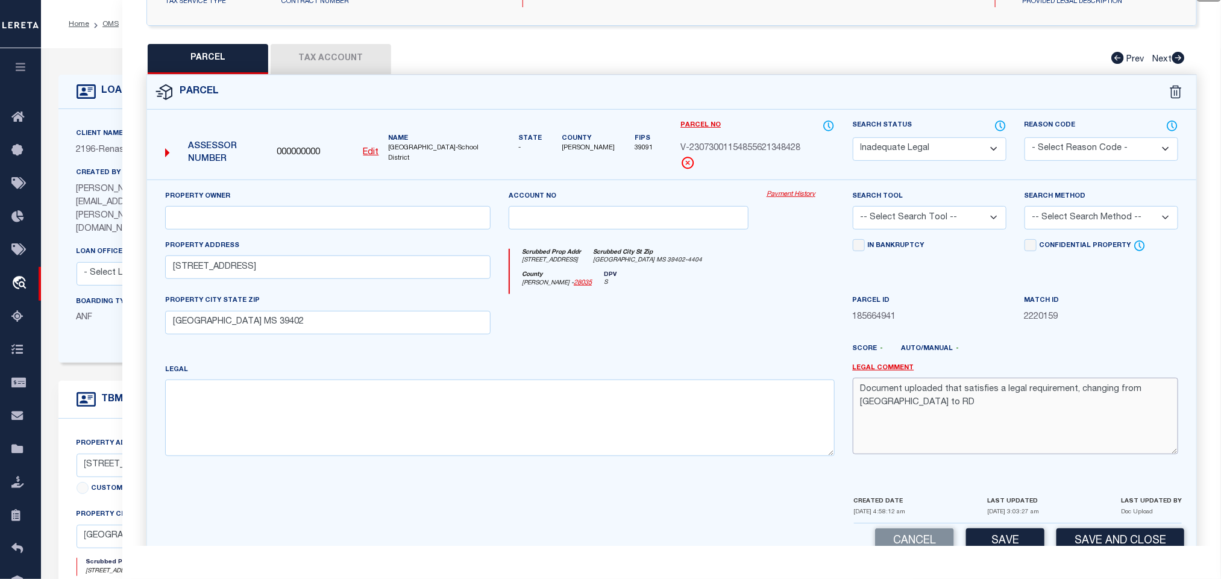
click at [884, 407] on textarea "Document uploaded that satisfies a legal requirement, changing from [GEOGRAPHIC…" at bounding box center [1016, 416] width 326 height 76
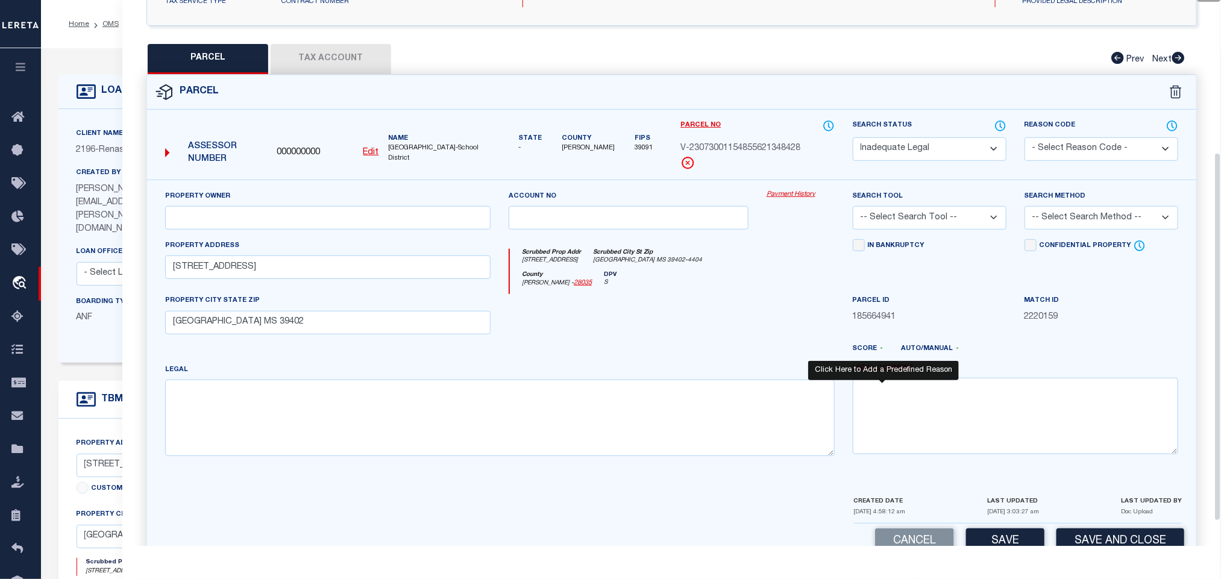
click at [885, 371] on link "Legal Comment" at bounding box center [883, 368] width 61 height 10
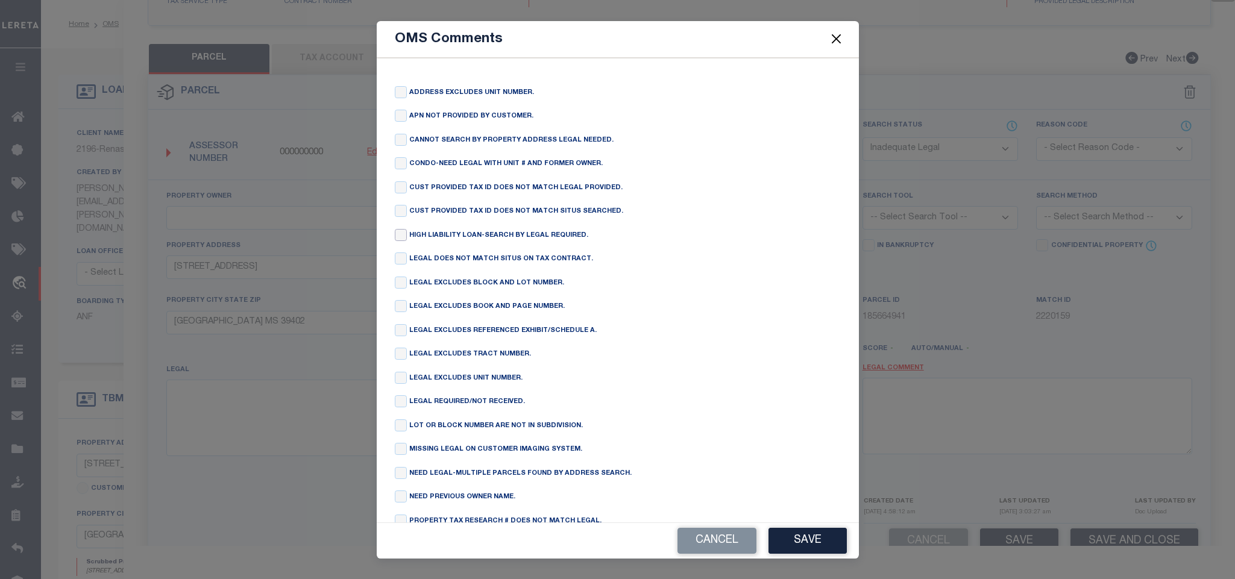
click at [400, 241] on input "checkbox" at bounding box center [401, 235] width 12 height 12
checkbox input "true"
click at [793, 547] on button "Save" at bounding box center [808, 541] width 78 height 26
type textarea "HIGH LIABILITY LOAN-SEARCH BY LEGAL REQUIRED."
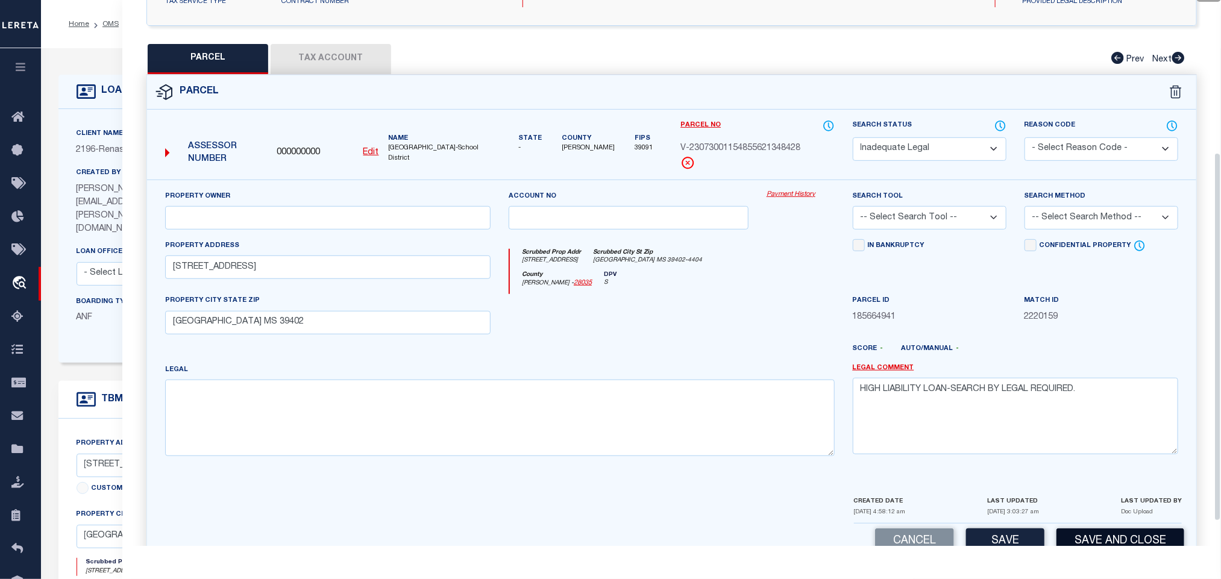
click at [1087, 543] on button "Save and Close" at bounding box center [1121, 542] width 128 height 26
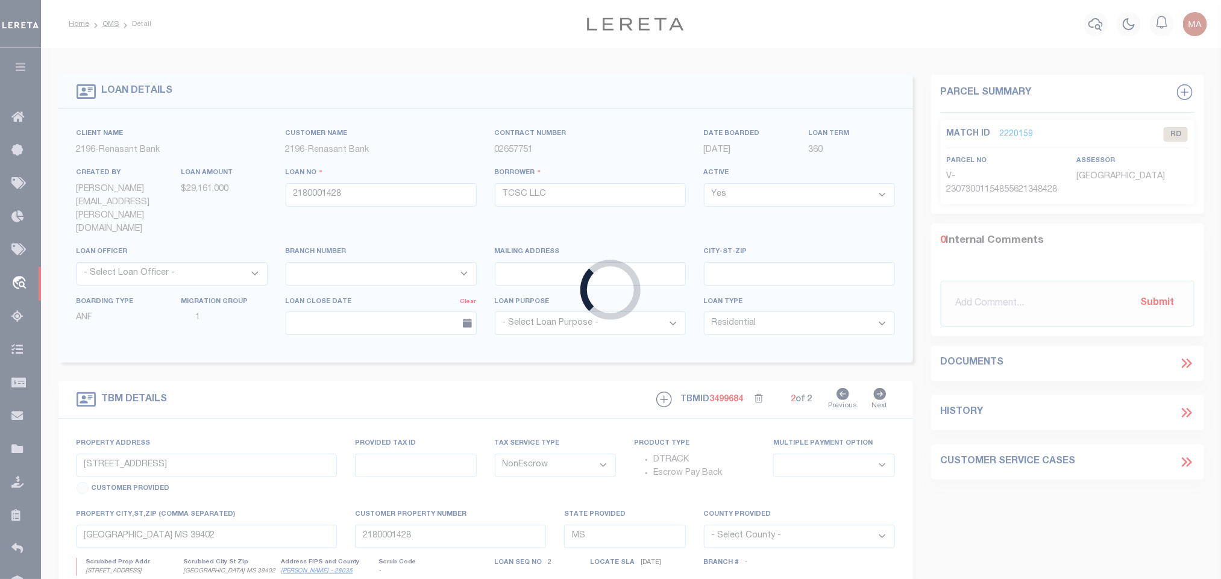
select select
radio input "true"
select select "NonEscrow"
select select
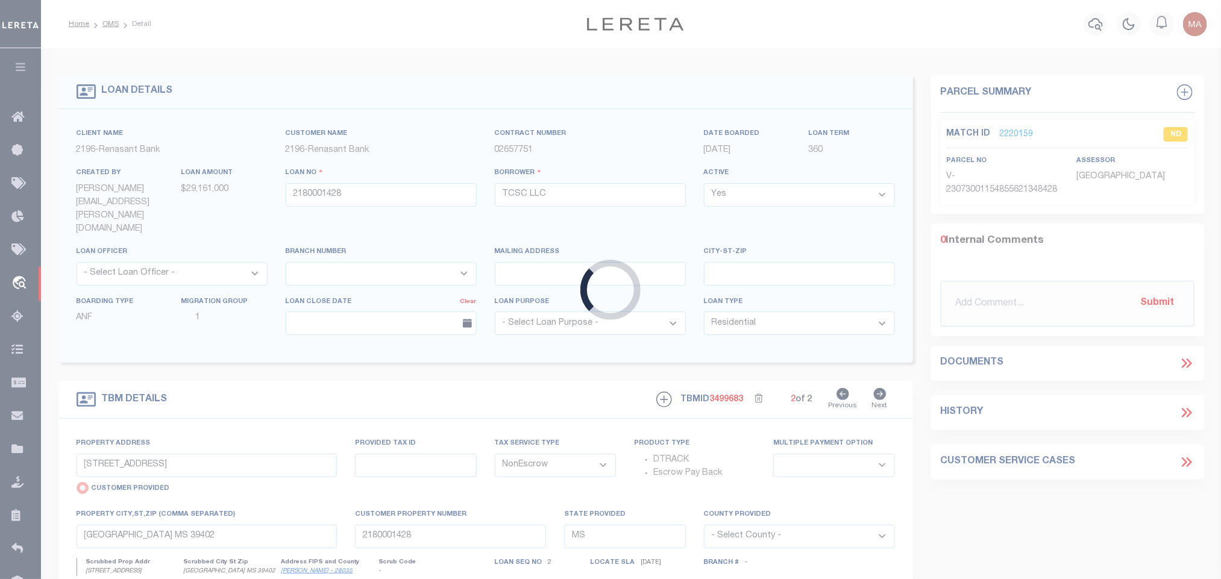
select select "4983"
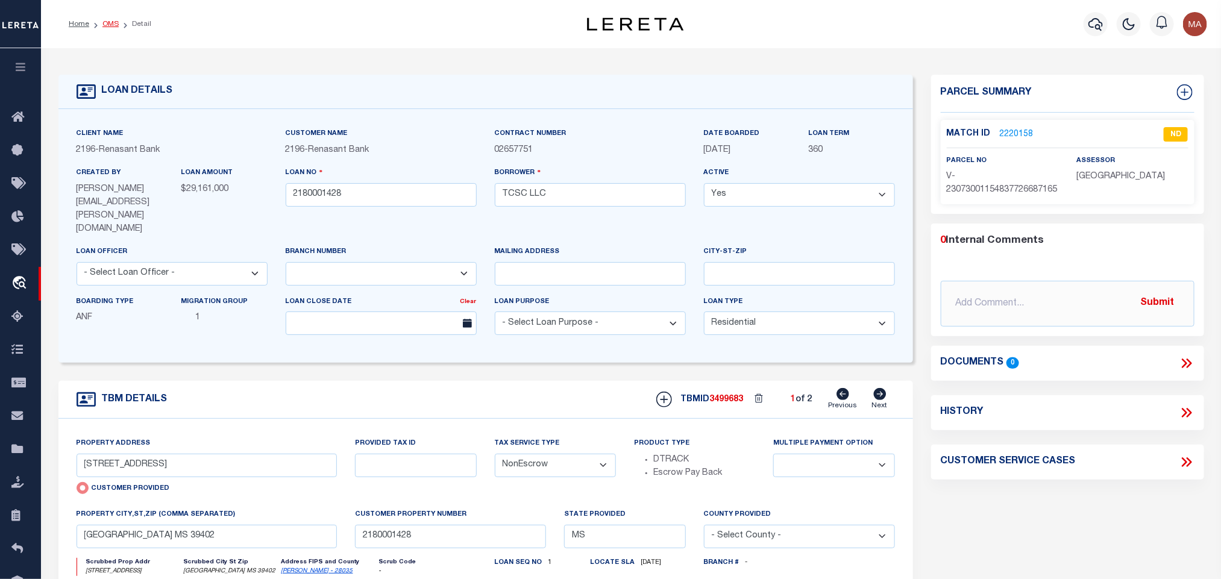
click at [105, 24] on link "OMS" at bounding box center [110, 23] width 16 height 7
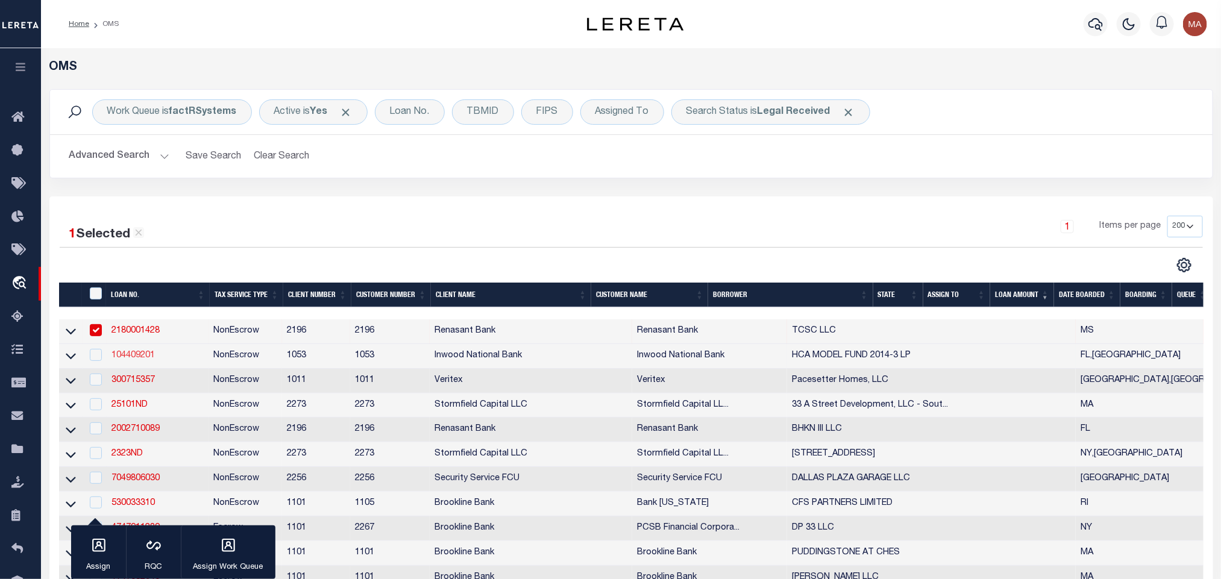
click at [139, 360] on link "104409201" at bounding box center [133, 355] width 43 height 8
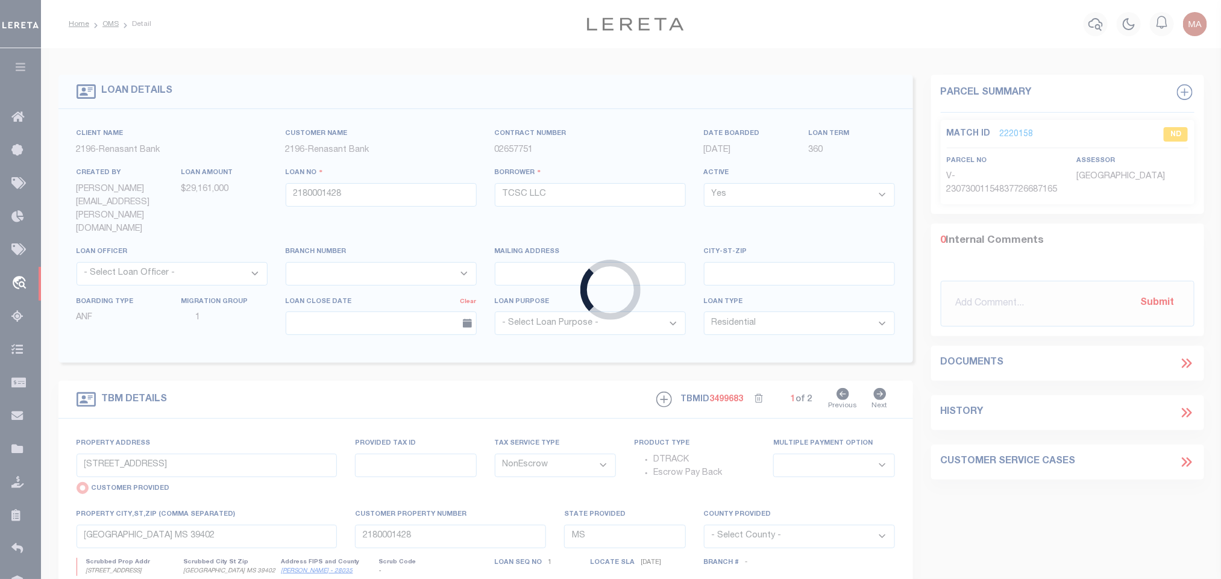
type input "104409201"
type input "HCA MODEL FUND 2014-3 LP"
select select
type input "[DATE]"
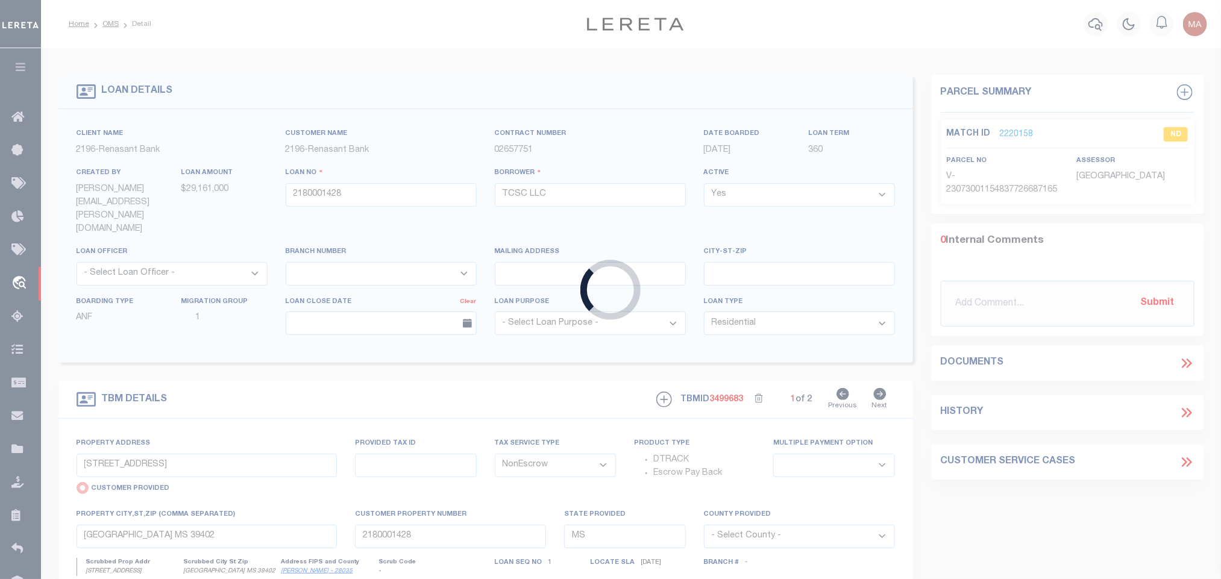
select select "20"
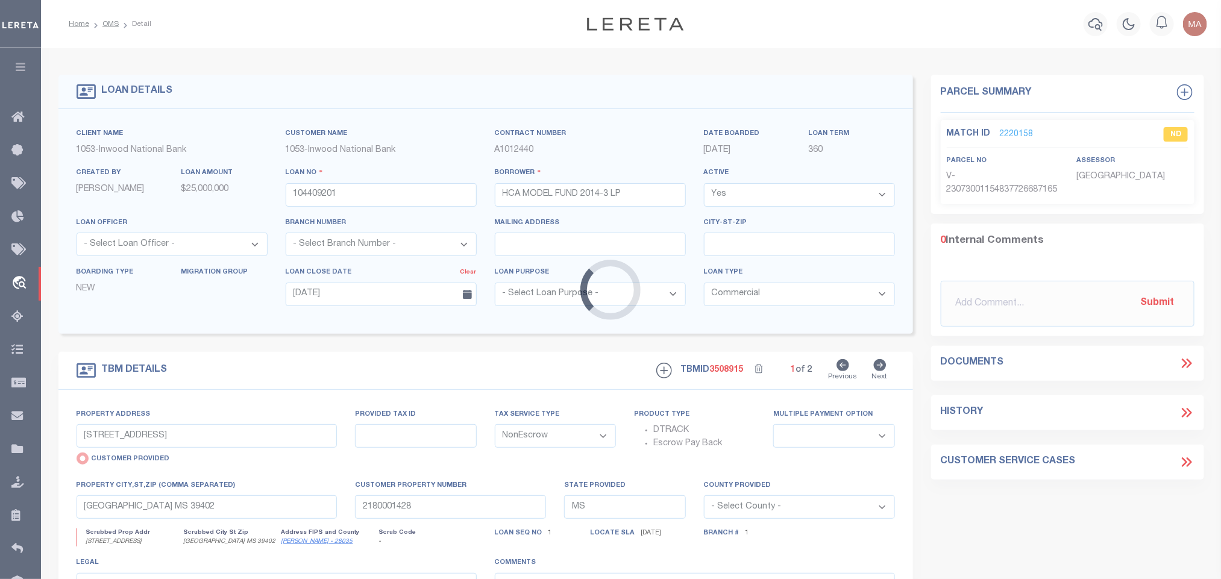
type input "2 [PERSON_NAME]"
radio input "false"
type input "R61004400001490000"
select select
type input "BLUFFTON SC 29910-4561"
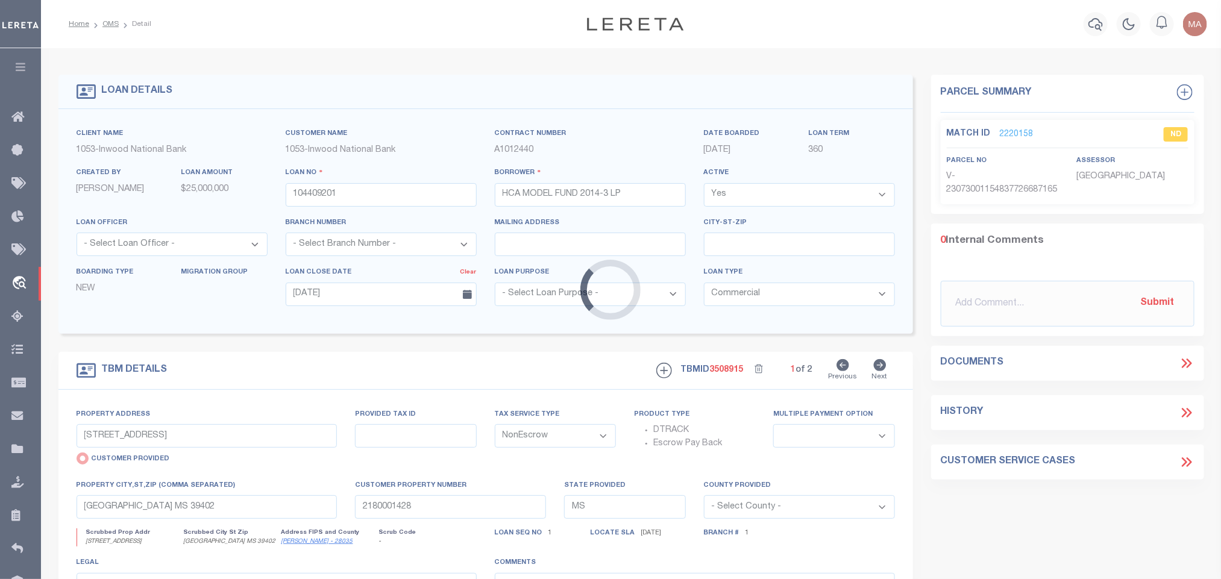
type input "SC"
select select
type textarea "LOT 193 LAKES AT [GEOGRAPHIC_DATA] PH1A POR OF PARCEL 9D-2 PB154 PG169"
select select "14140"
select select "91"
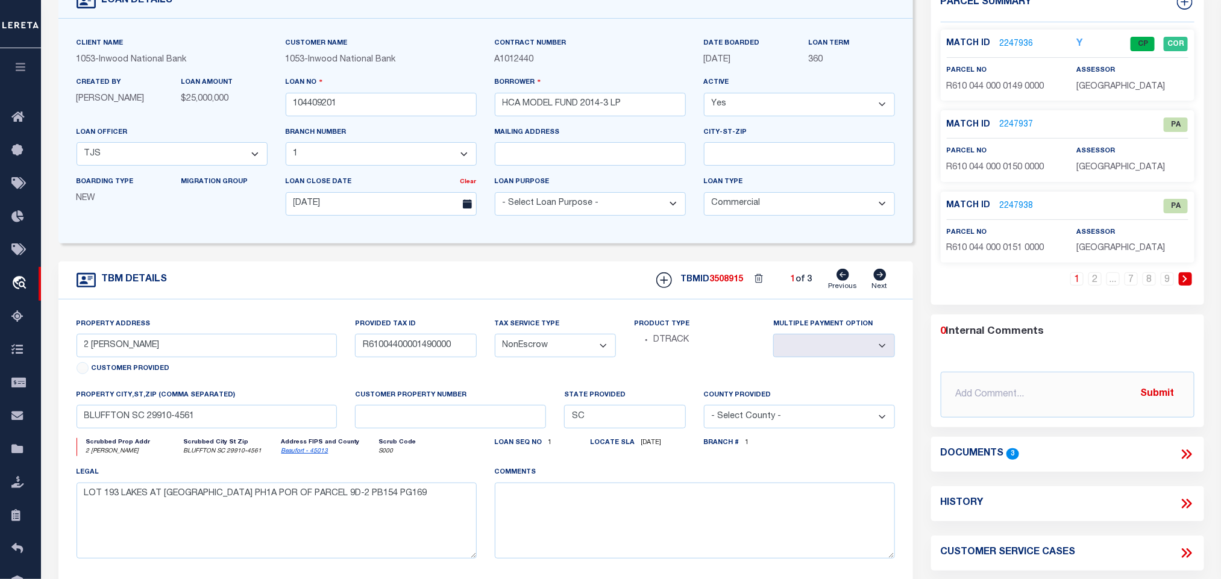
click at [1016, 42] on link "2247936" at bounding box center [1017, 44] width 34 height 13
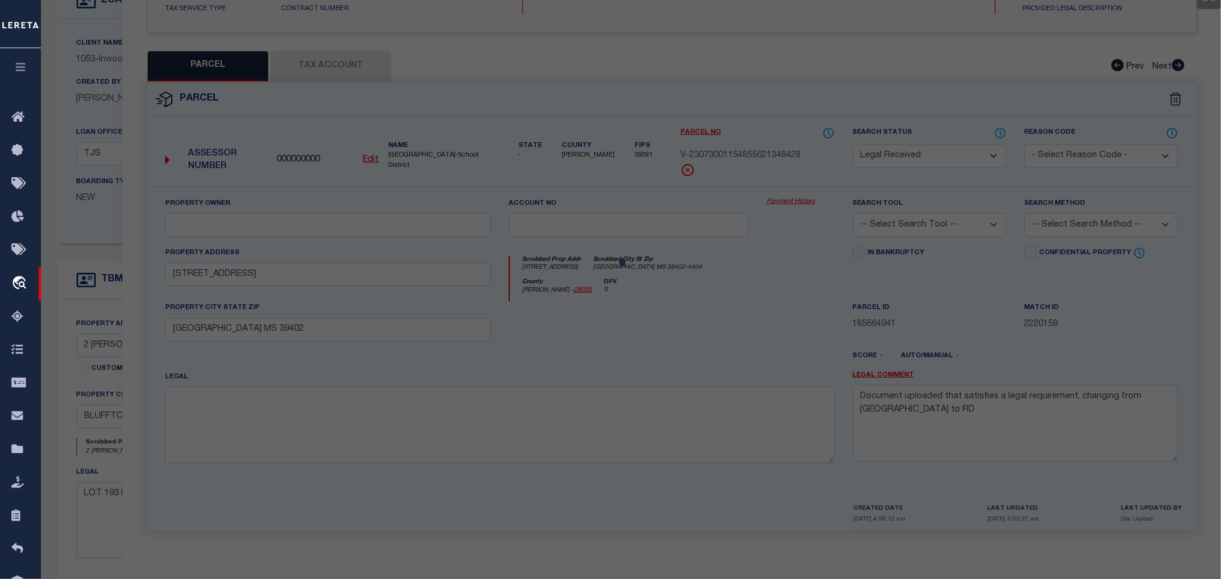
select select "AS"
checkbox input "false"
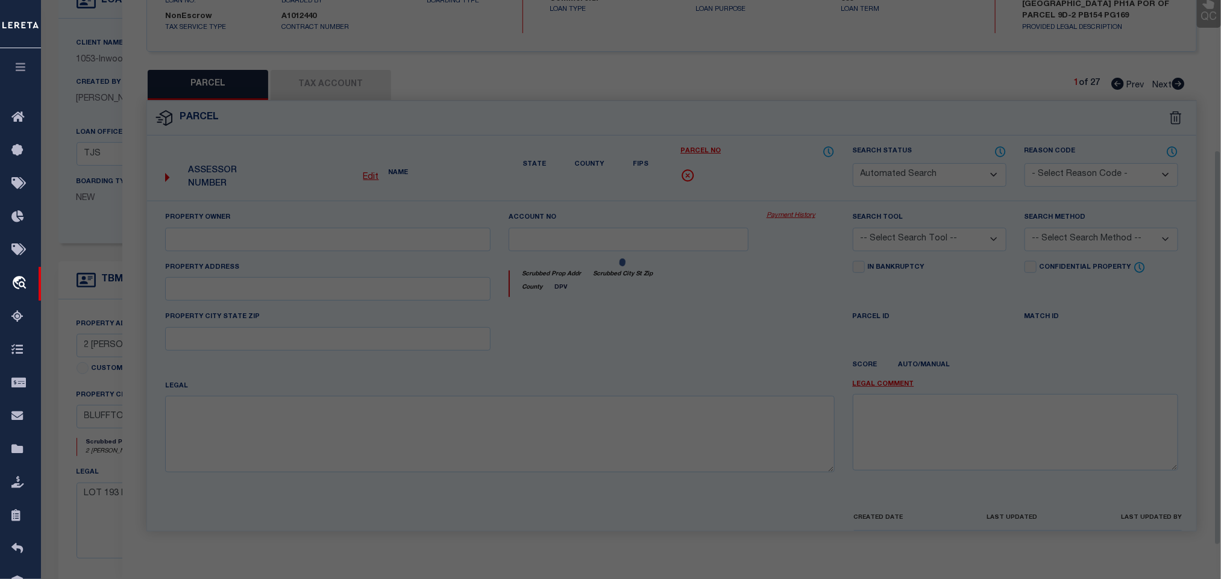
select select "CP"
type input "HCA MODEL FUND 2014-3 EAST LLC"
select select "AGW"
select select "LEG"
type input "2 [PERSON_NAME]"
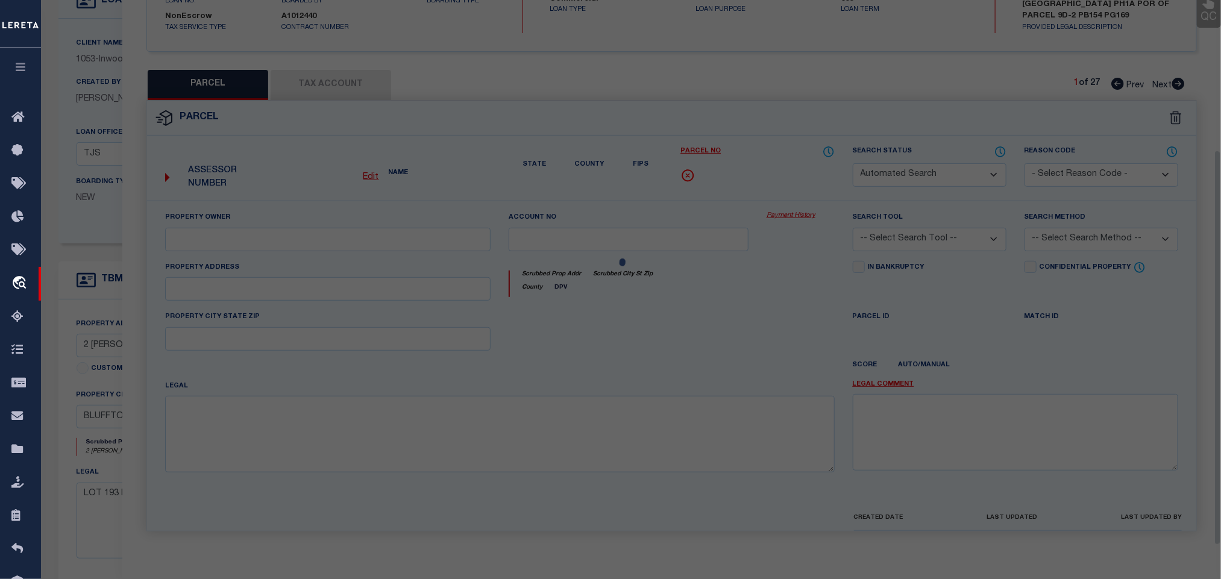
type input "BLUFFTON, SC 29910"
type textarea "LOT 193 LAKES AT [GEOGRAPHIC_DATA] PH1A POR OF PARCEL 9D-2 PB154 PG169"
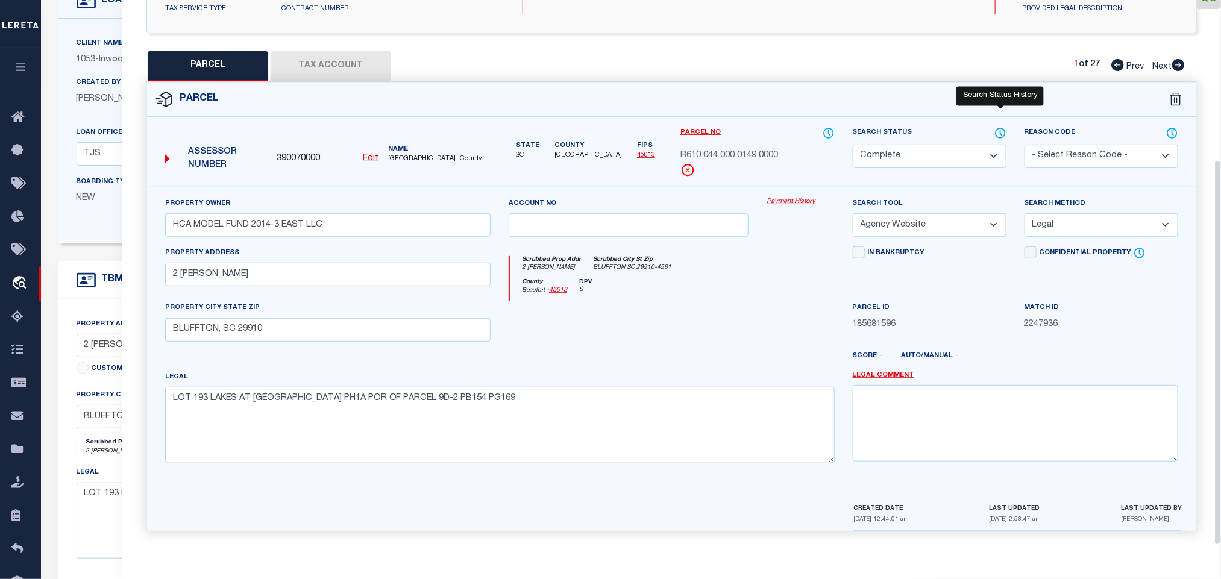
click at [997, 127] on icon at bounding box center [1001, 133] width 12 height 13
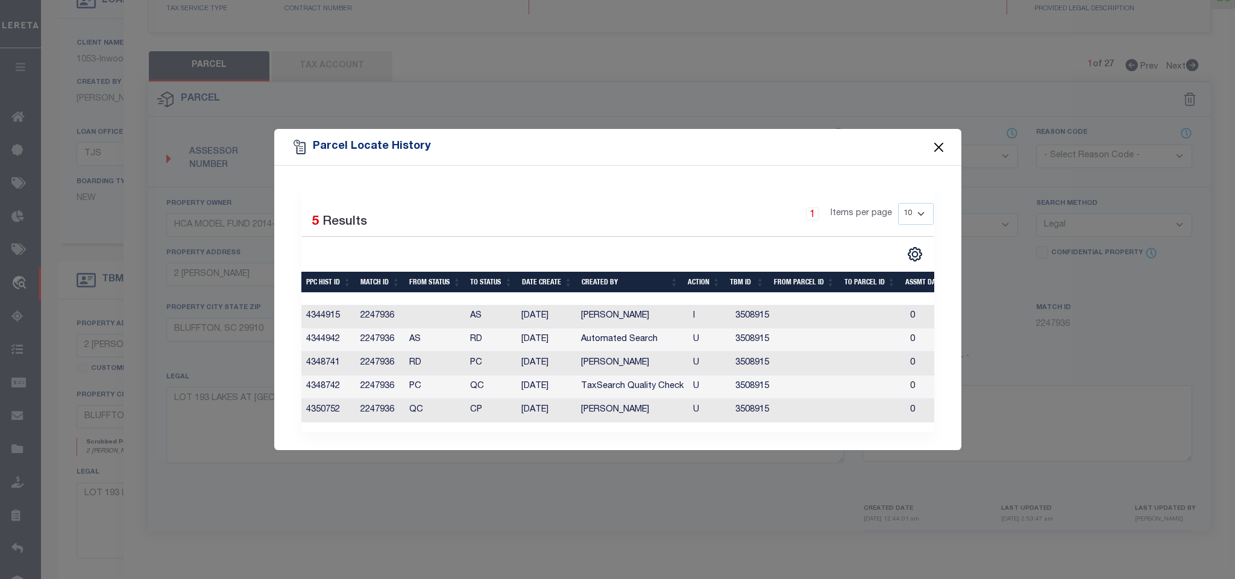
click at [940, 143] on button "Close" at bounding box center [939, 147] width 16 height 16
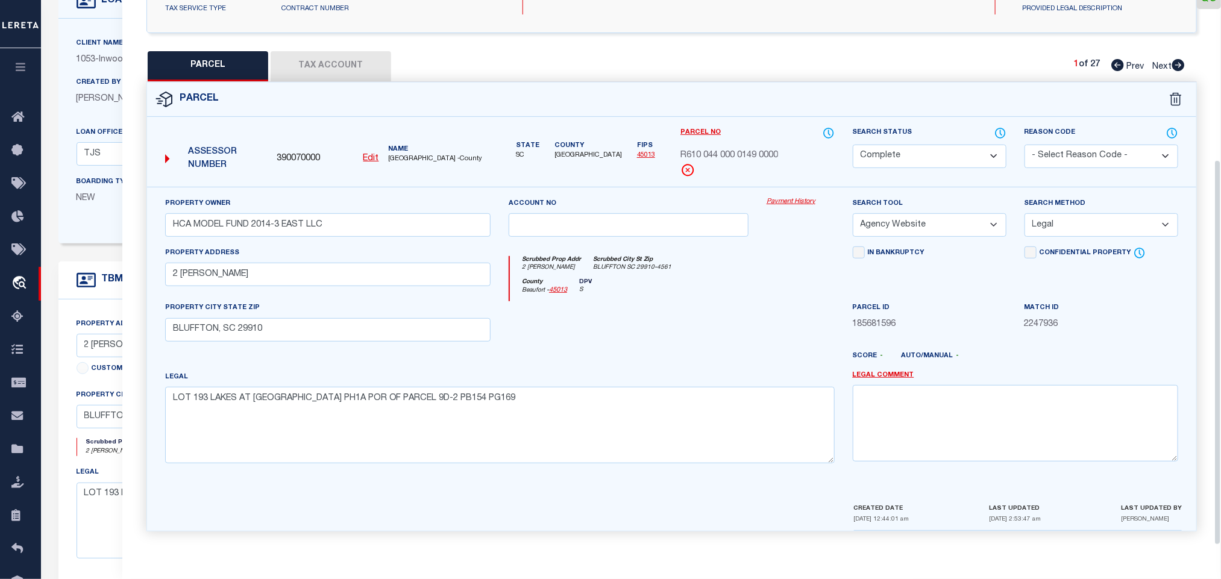
click at [121, 120] on div "Created By [PERSON_NAME] LOAN AMOUNT $25,000,000" at bounding box center [172, 100] width 209 height 49
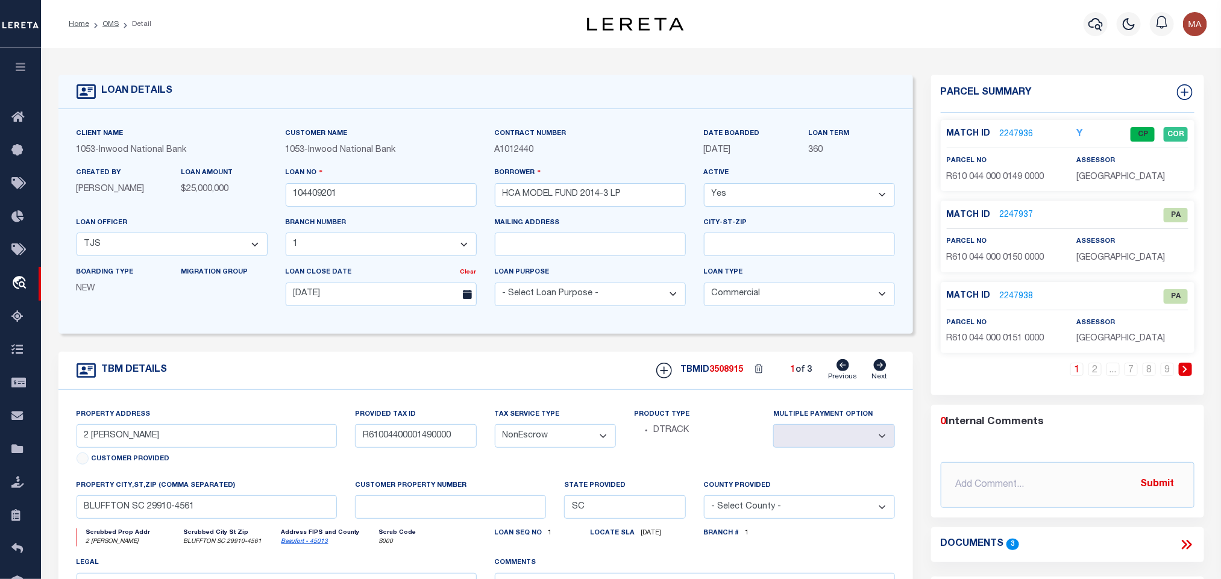
click at [1011, 138] on link "2247936" at bounding box center [1017, 134] width 34 height 13
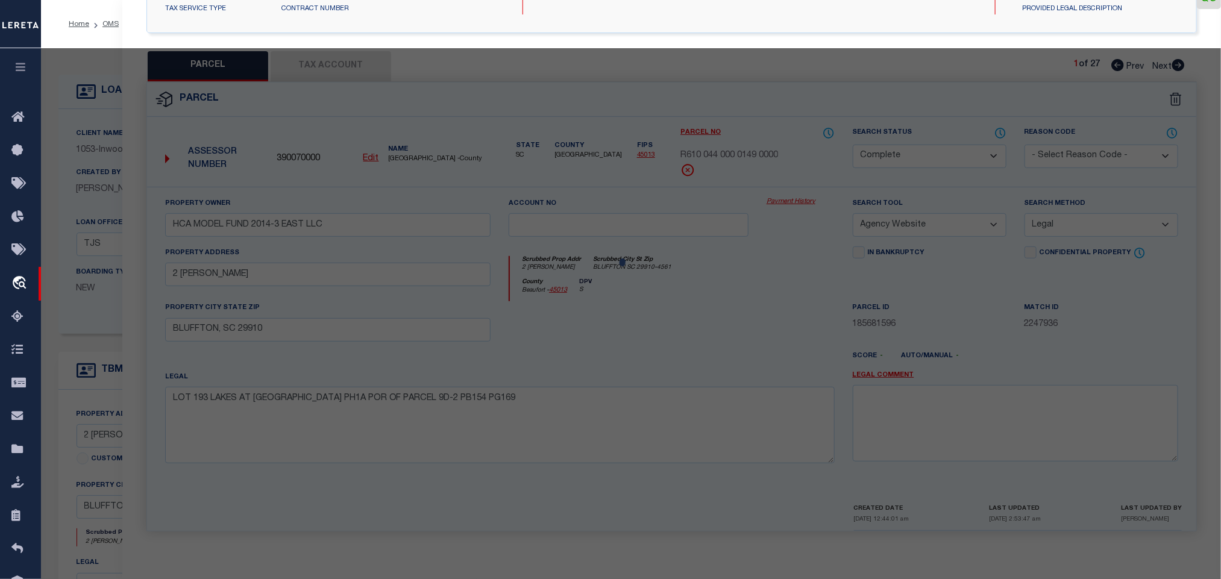
select select "AS"
select select
checkbox input "false"
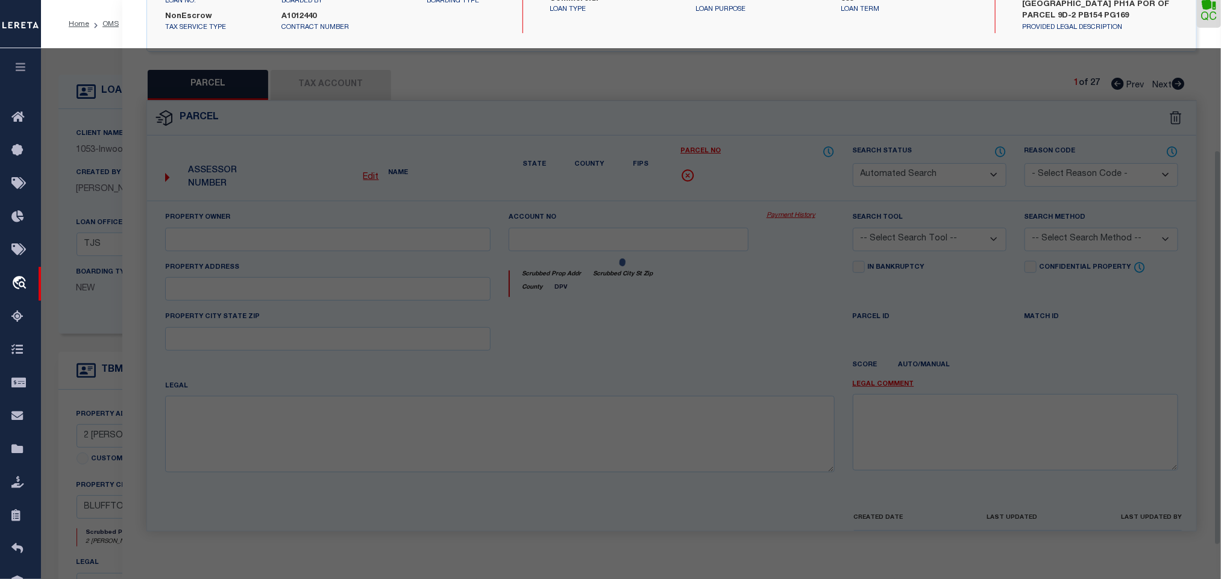
select select "CP"
type input "HCA MODEL FUND 2014-3 EAST LLC"
select select "AGW"
select select "LEG"
type input "2 [PERSON_NAME]"
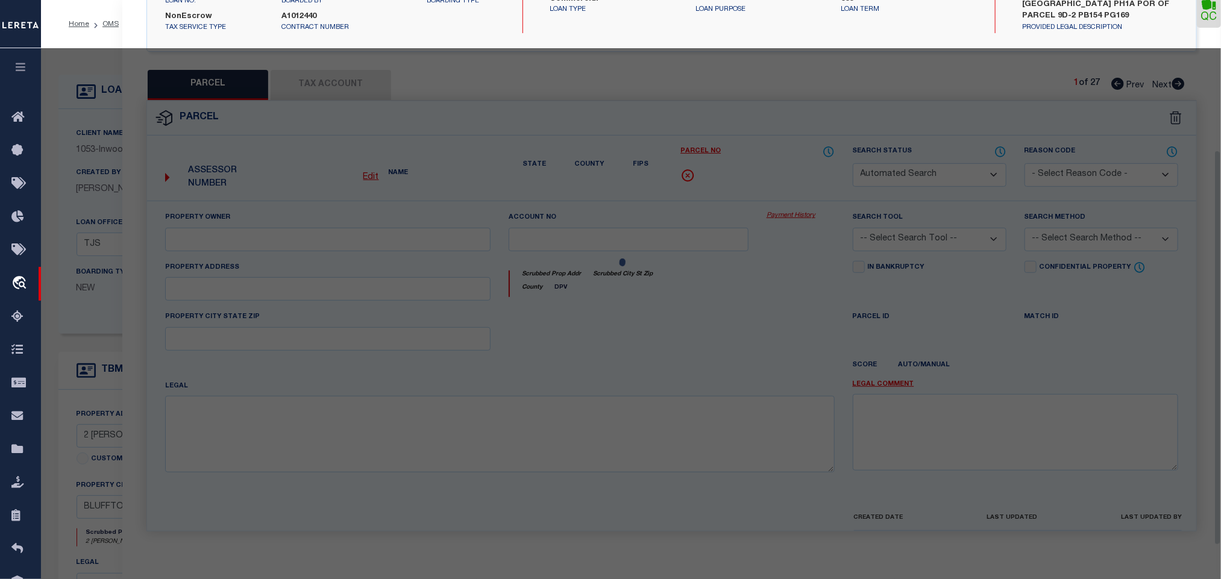
type input "BLUFFTON, SC 29910"
type textarea "LOT 193 LAKES AT [GEOGRAPHIC_DATA] PH1A POR OF PARCEL 9D-2 PB154 PG169"
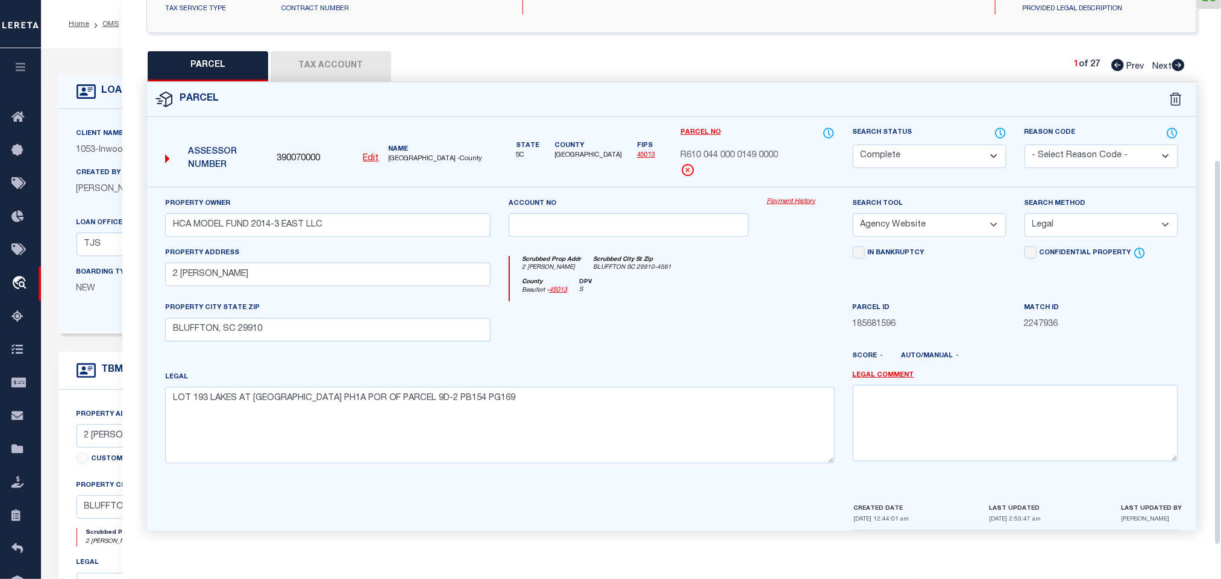
click at [83, 78] on div "LOAN DETAILS" at bounding box center [485, 92] width 855 height 34
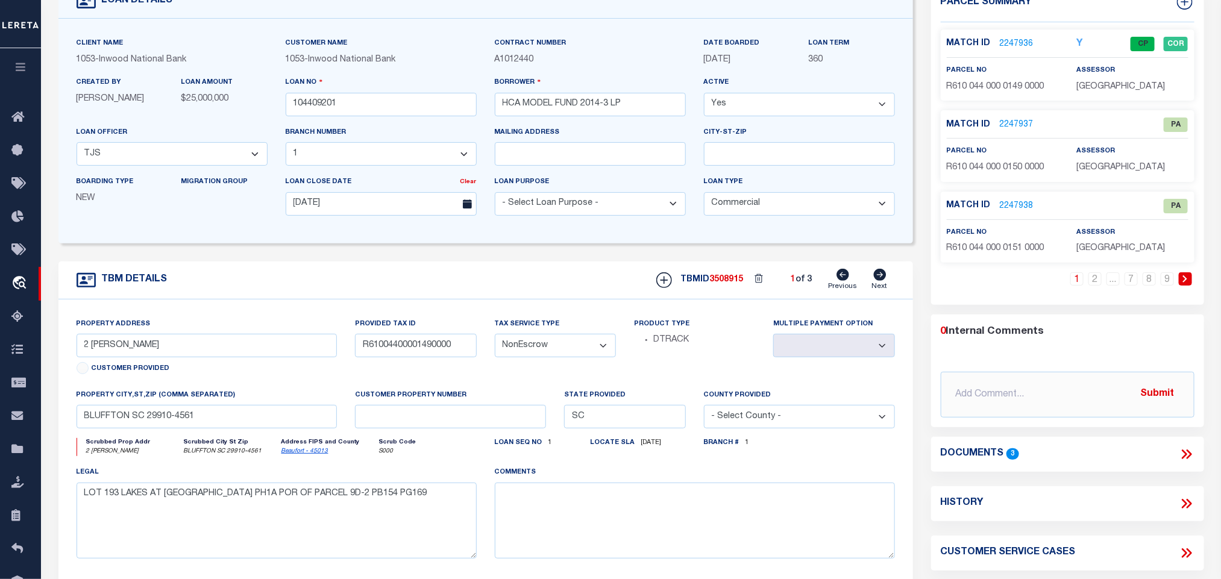
click at [876, 274] on icon at bounding box center [879, 275] width 13 height 12
type input "[STREET_ADDRESS]"
type input "30-22-30-8861-00010"
select select
type input "ORLANDO FL 32803-6502"
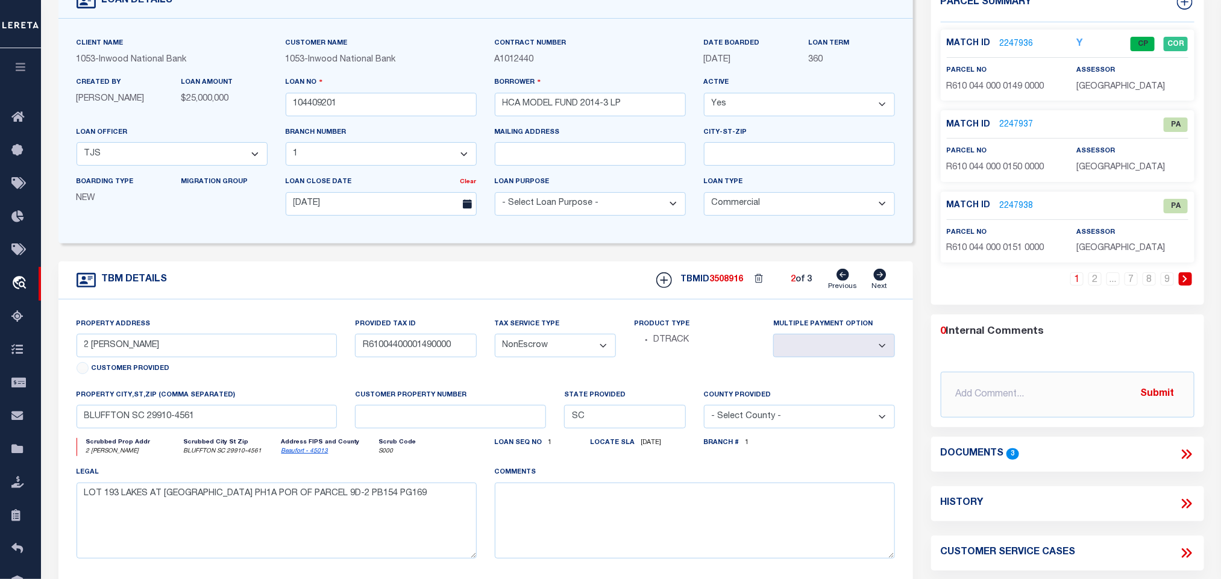
type input "FL"
select select
type textarea "VDARA PHASE 2 111/14 LOT 1"
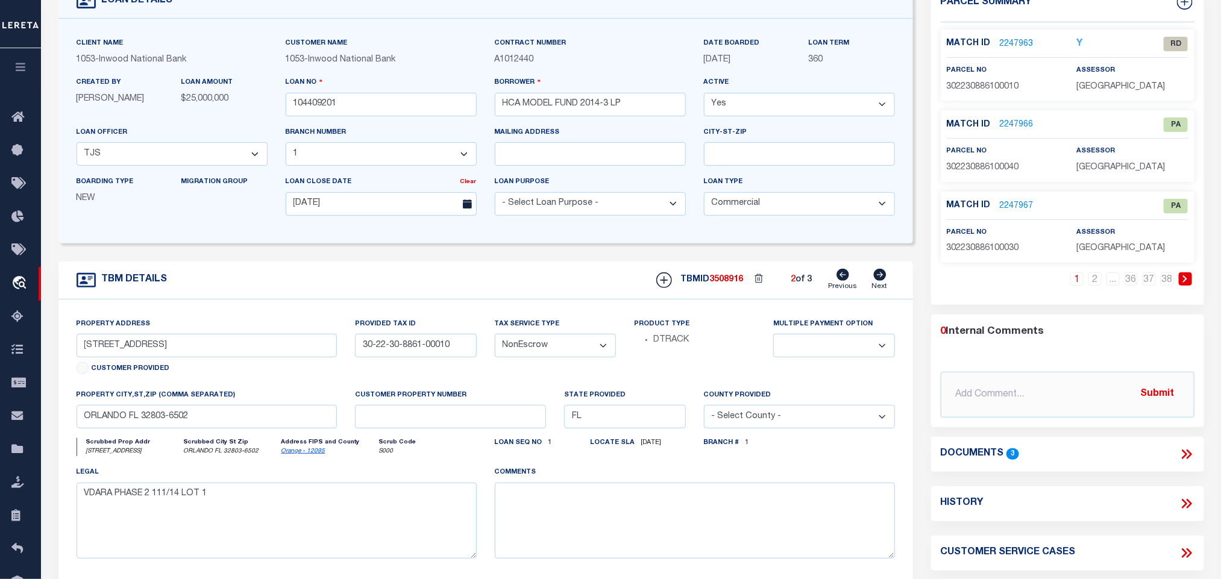
click at [879, 281] on icon at bounding box center [880, 275] width 13 height 12
type input "[STREET_ADDRESS]"
type input "3527945"
select select
type input "DUNNELLON FL 34434"
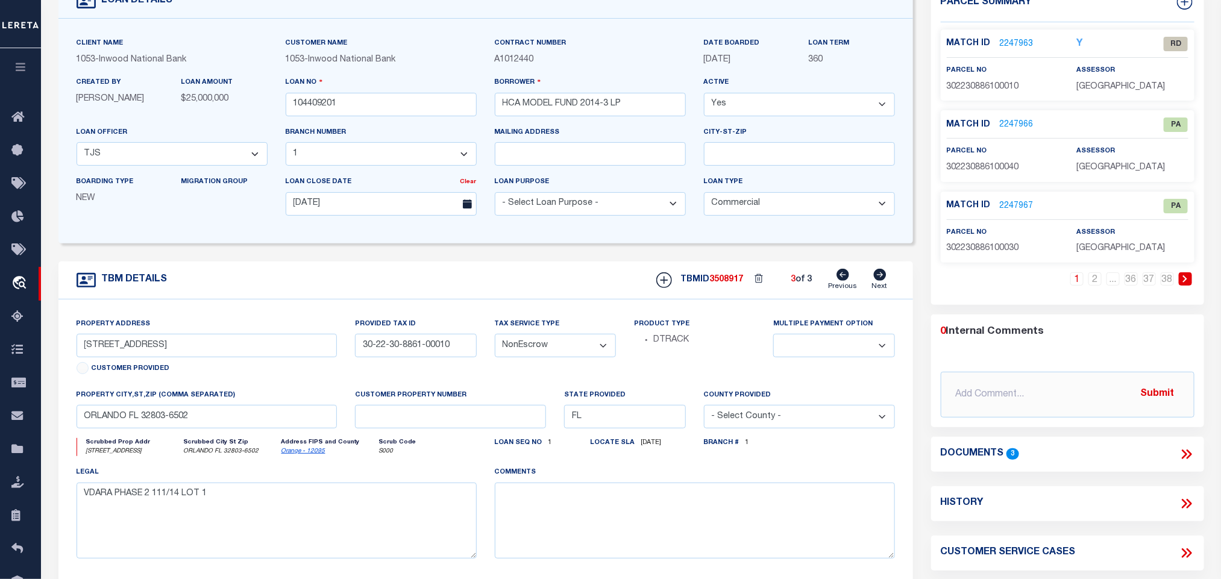
type textarea "[GEOGRAPHIC_DATA] UNIT 24 PB 7 PG 134 LOTS 20 & 21 BLK 1060"
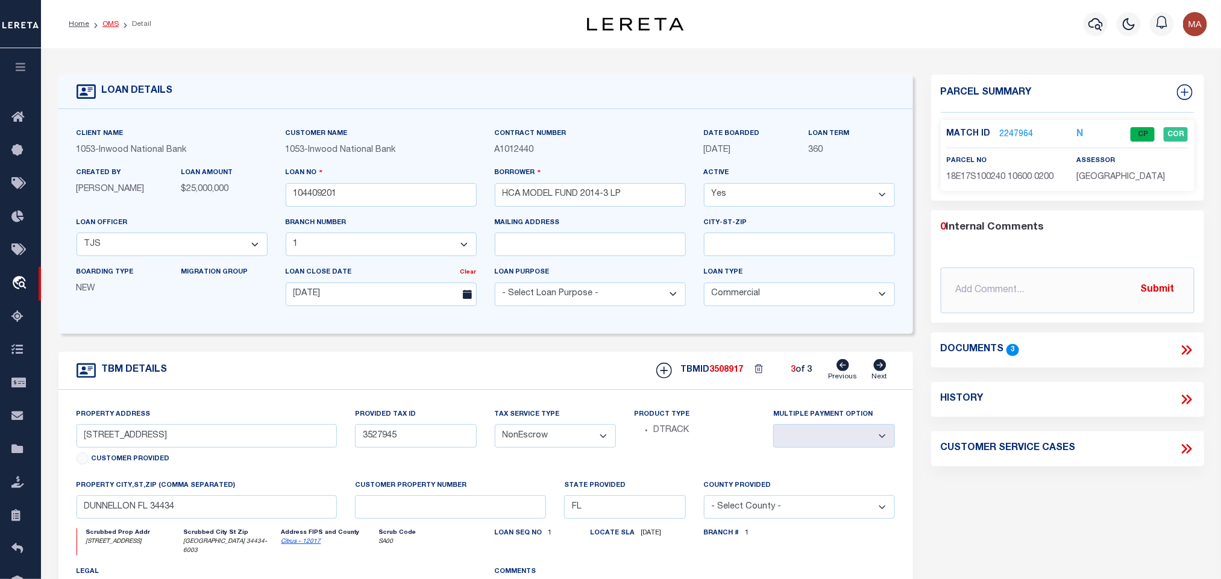
click at [105, 24] on link "OMS" at bounding box center [110, 23] width 16 height 7
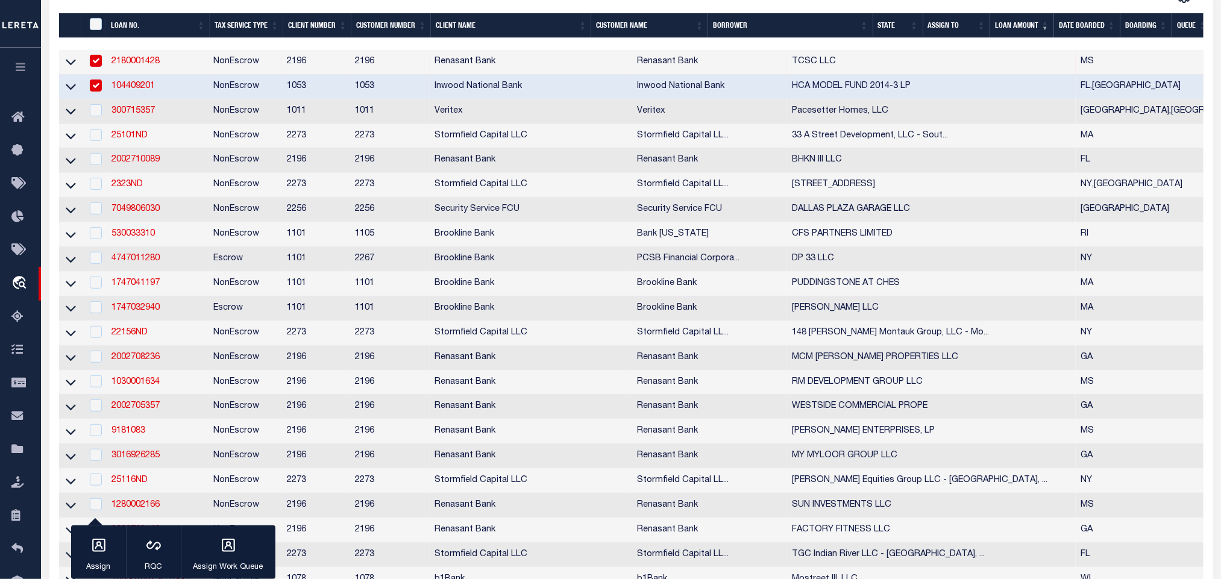
scroll to position [271, 0]
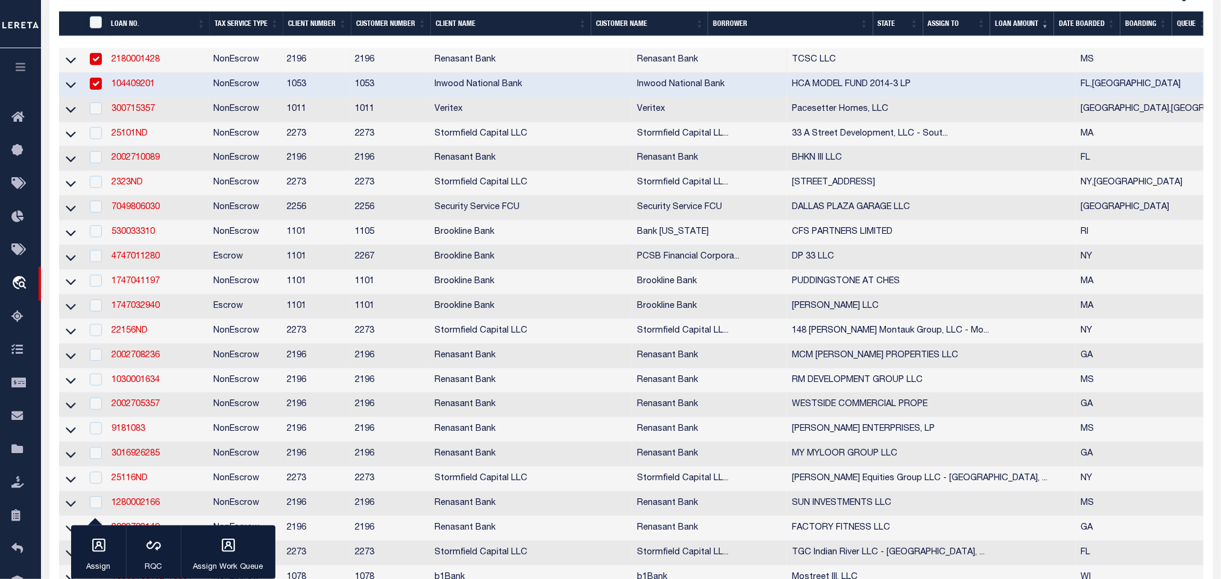
drag, startPoint x: 197, startPoint y: 107, endPoint x: 160, endPoint y: 141, distance: 50.4
click at [197, 107] on td "300715357" at bounding box center [158, 110] width 102 height 25
checkbox input "true"
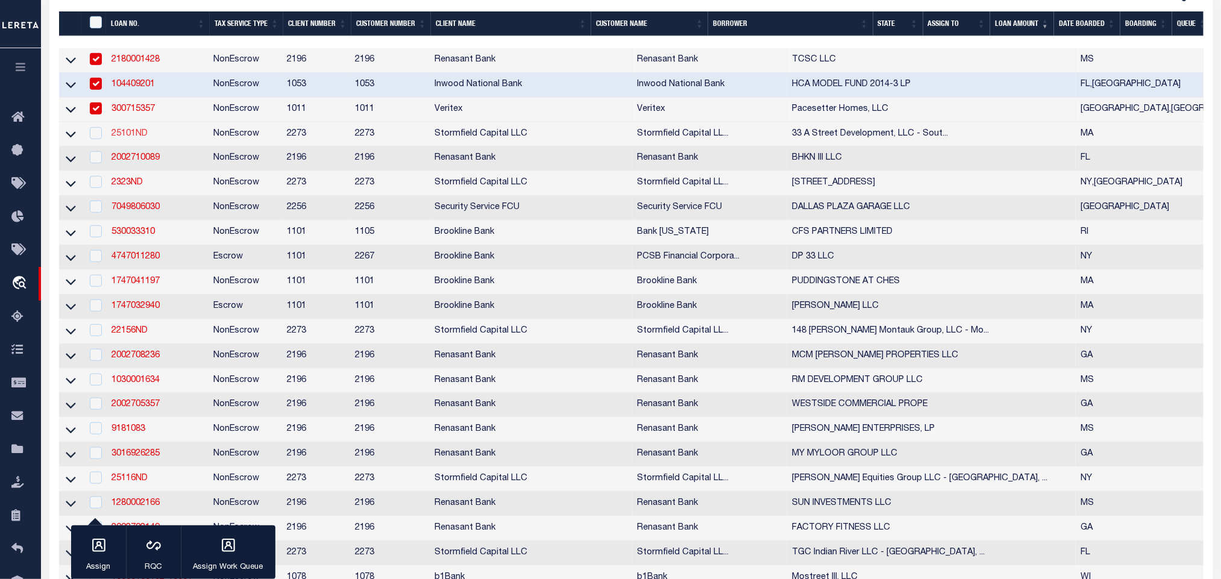
click at [125, 138] on link "25101ND" at bounding box center [130, 134] width 36 height 8
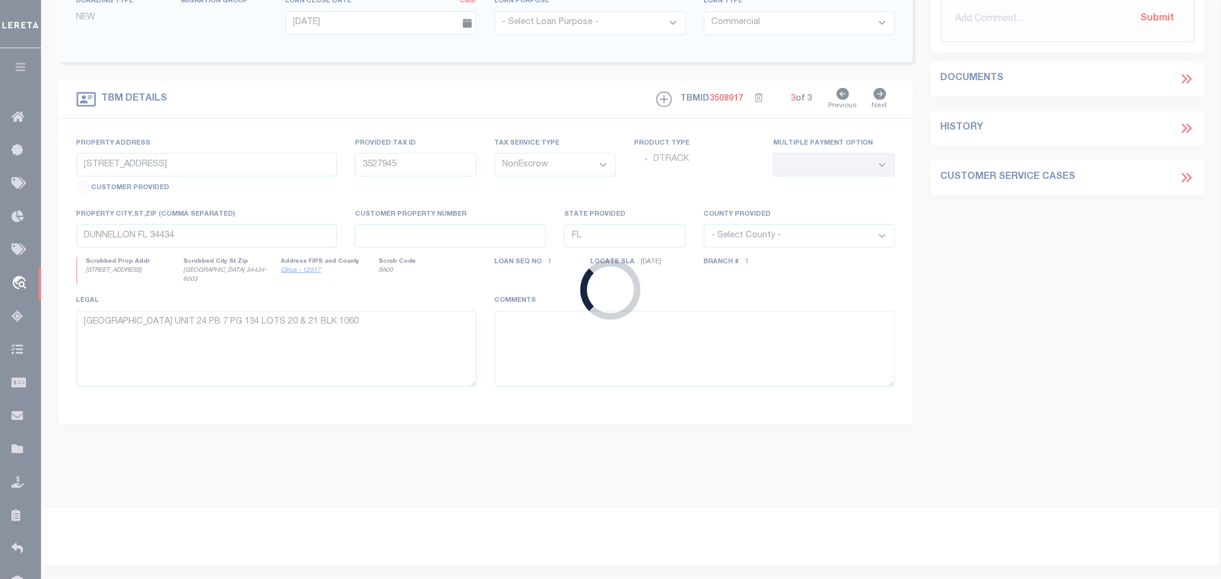
type input "25101ND"
type input "33 A Street Development, LLC - [GEOGRAPHIC_DATA], [GEOGRAPHIC_DATA]"
select select
type input "[STREET_ADDRESS]"
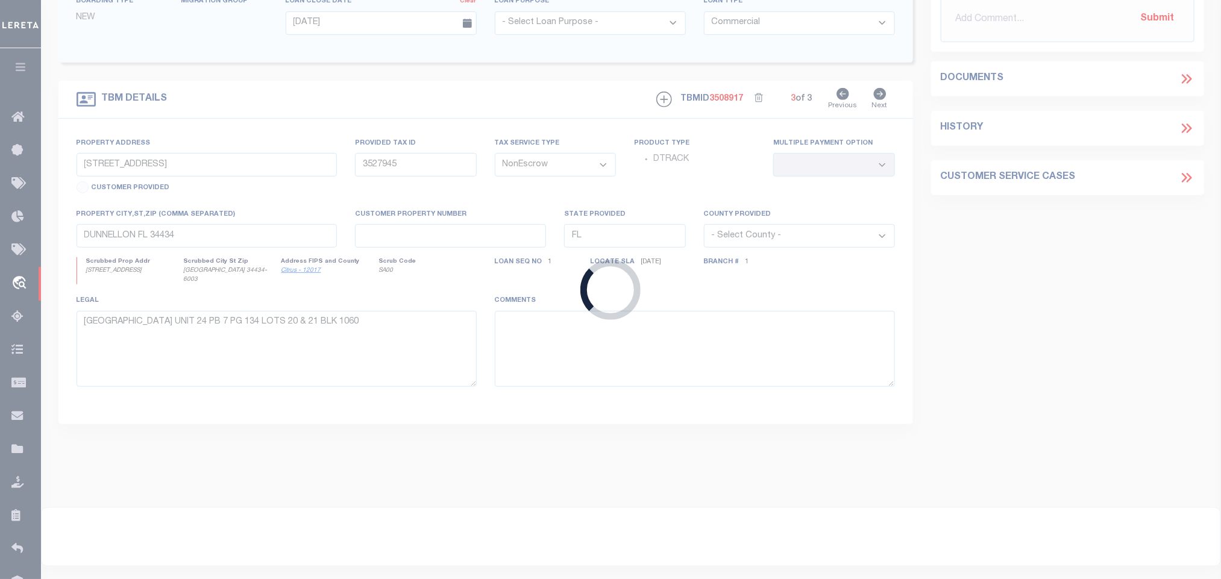
type input "Boston MA 02127"
select select "400"
select select
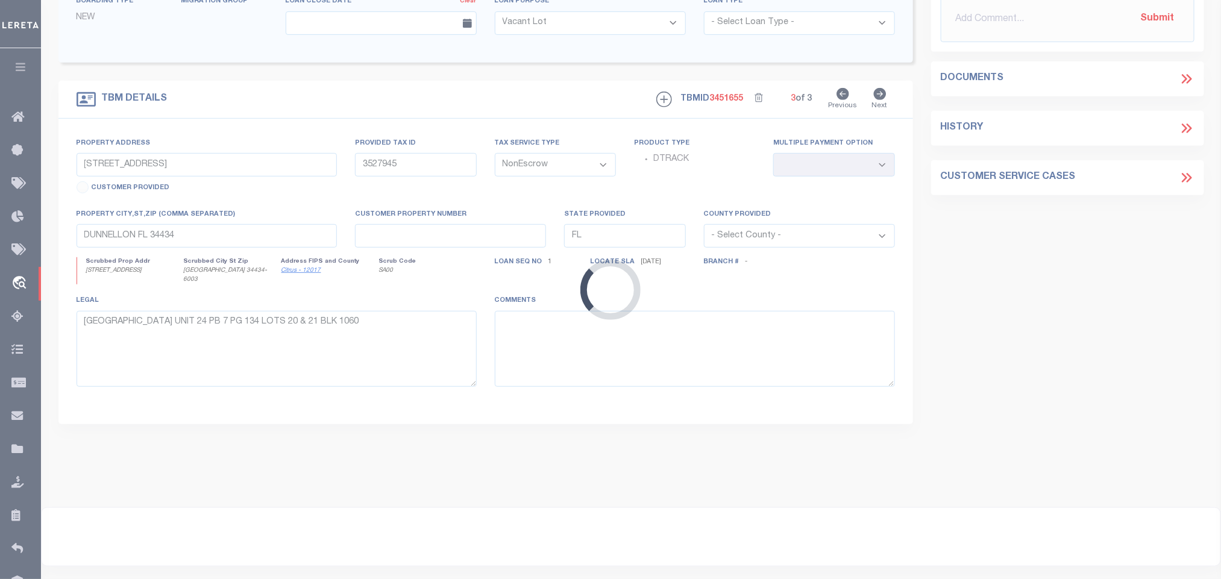
type input "[STREET_ADDRESS]"
type input "600155000"
select select
type input "Boston MA 02127"
type input "MA"
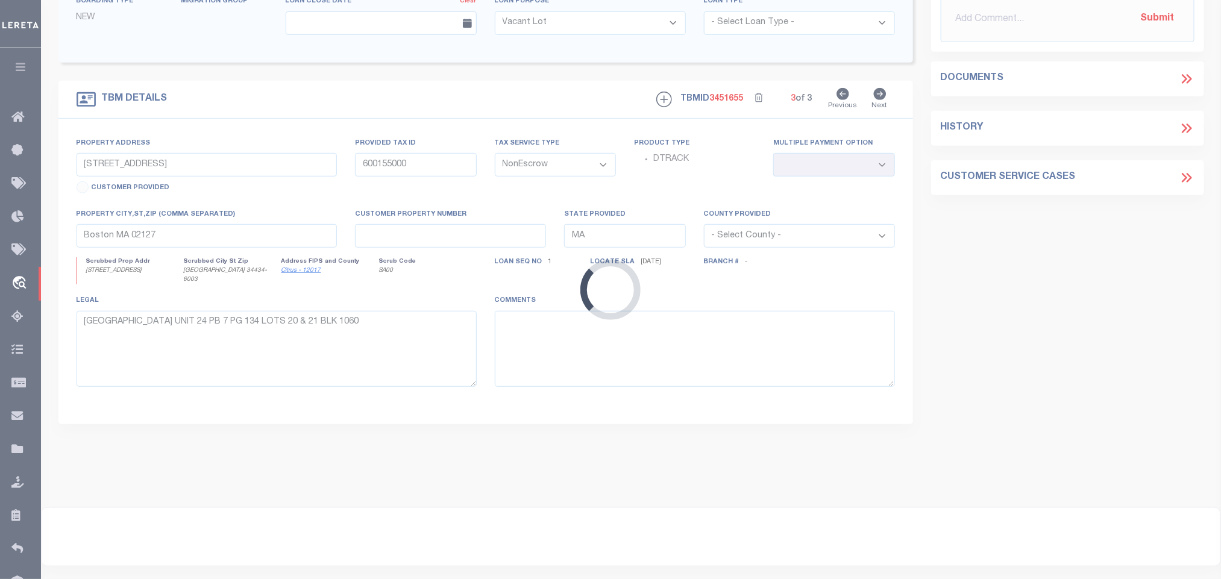
select select
select select "84862"
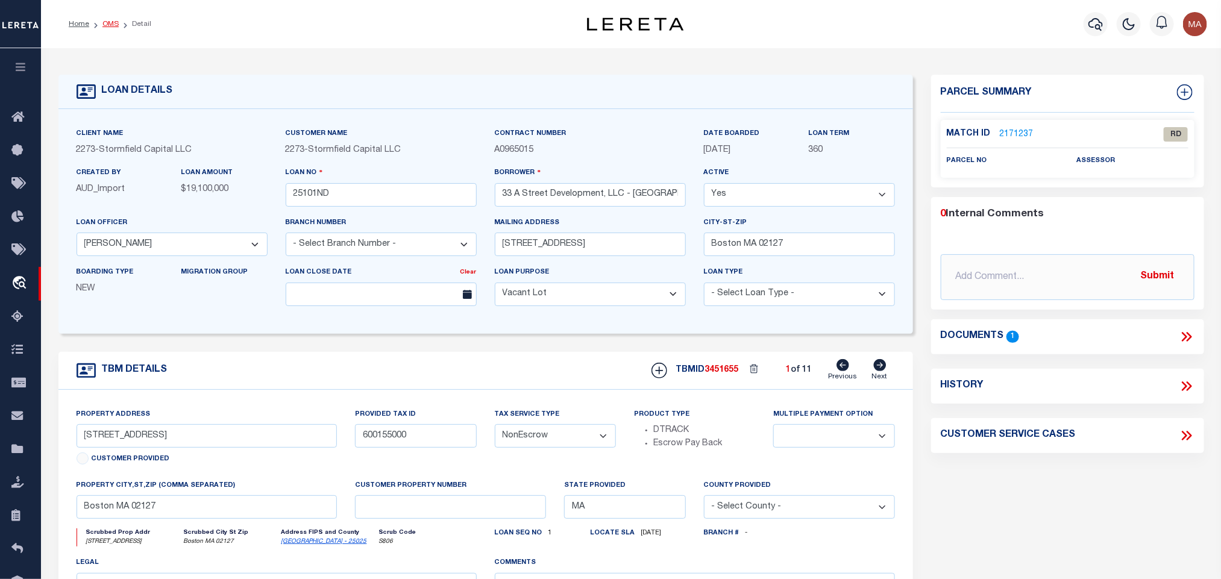
click at [107, 27] on link "OMS" at bounding box center [110, 23] width 16 height 7
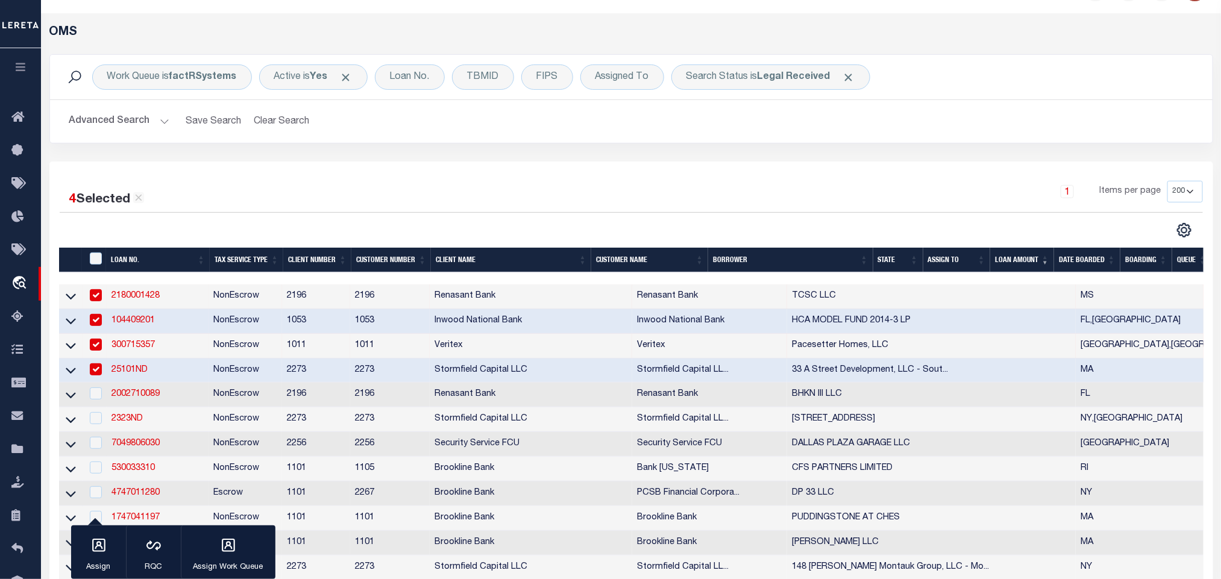
scroll to position [181, 0]
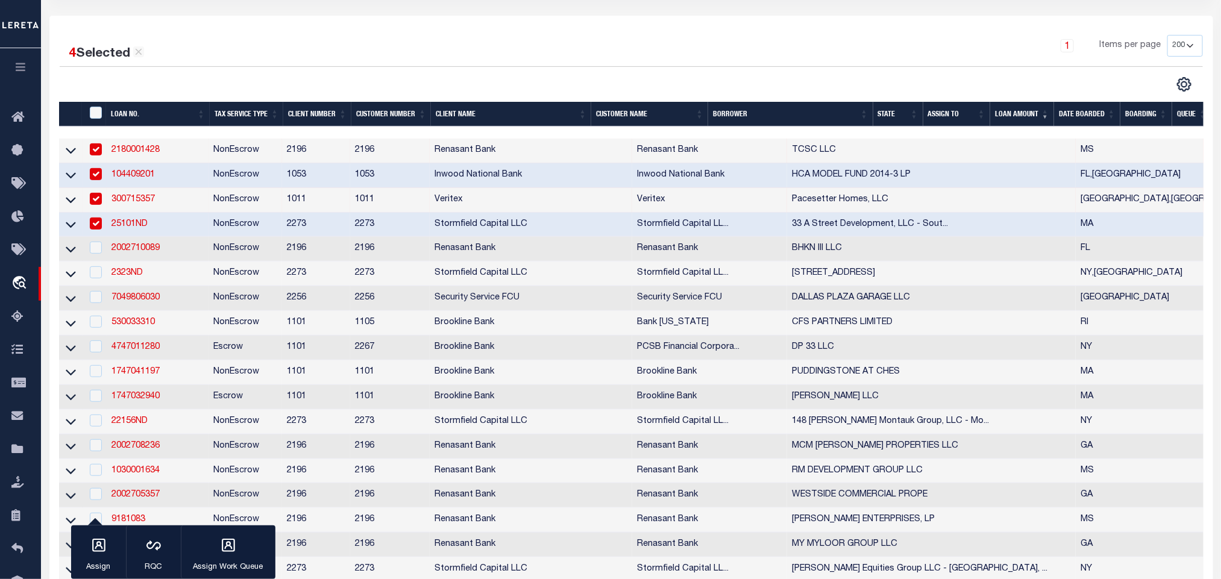
click at [95, 225] on input "checkbox" at bounding box center [96, 224] width 12 height 12
checkbox input "false"
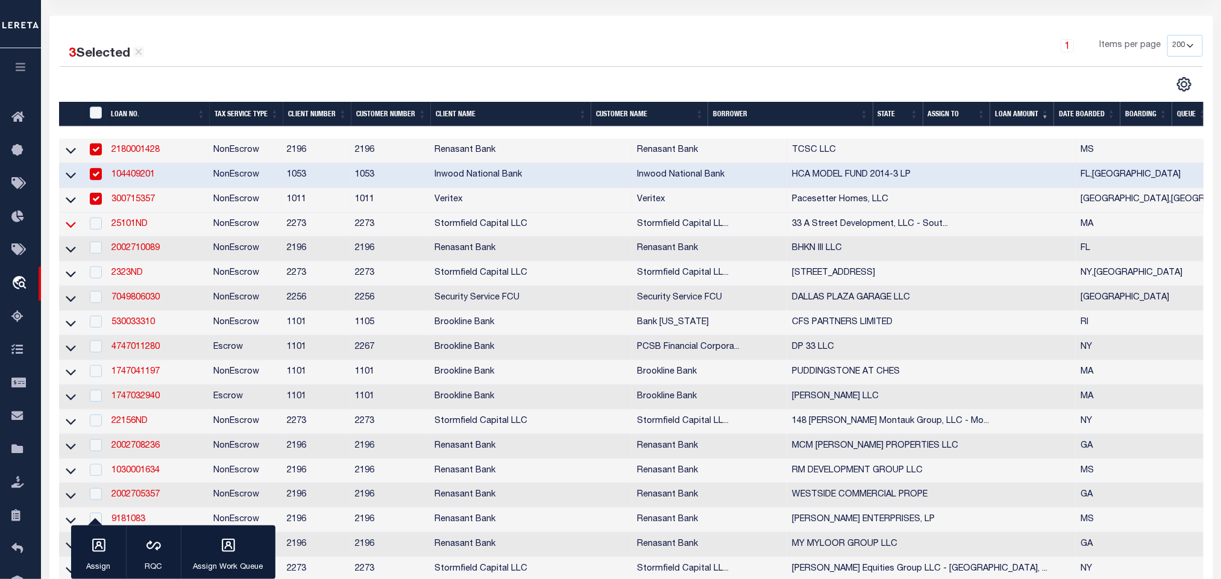
click at [69, 228] on icon at bounding box center [71, 225] width 10 height 6
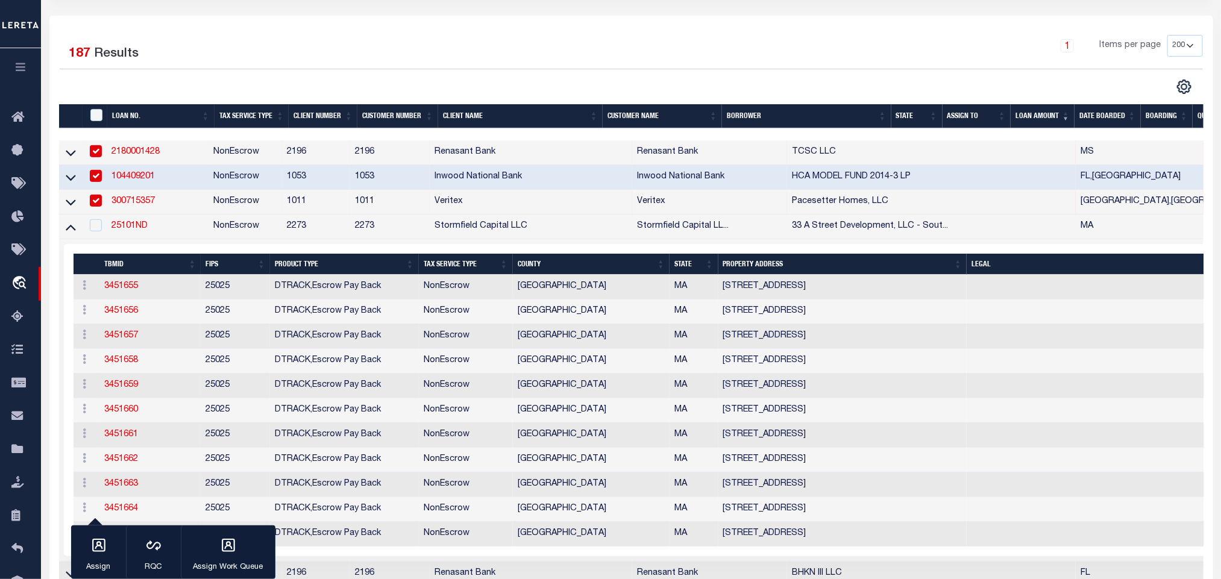
scroll to position [271, 0]
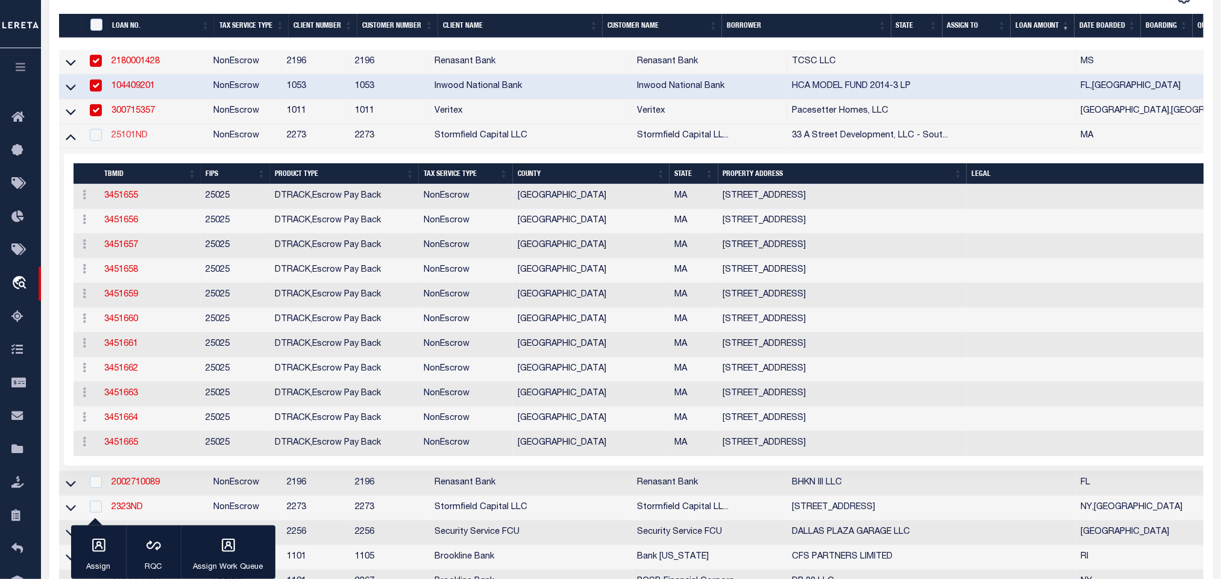
click at [136, 139] on link "25101ND" at bounding box center [130, 135] width 36 height 8
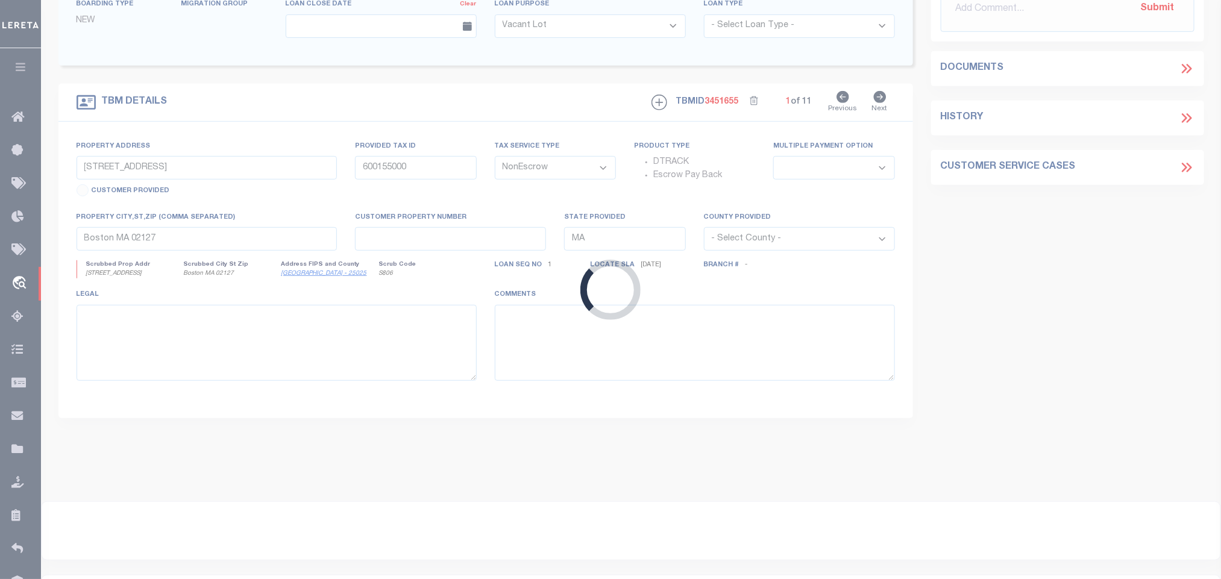
scroll to position [266, 0]
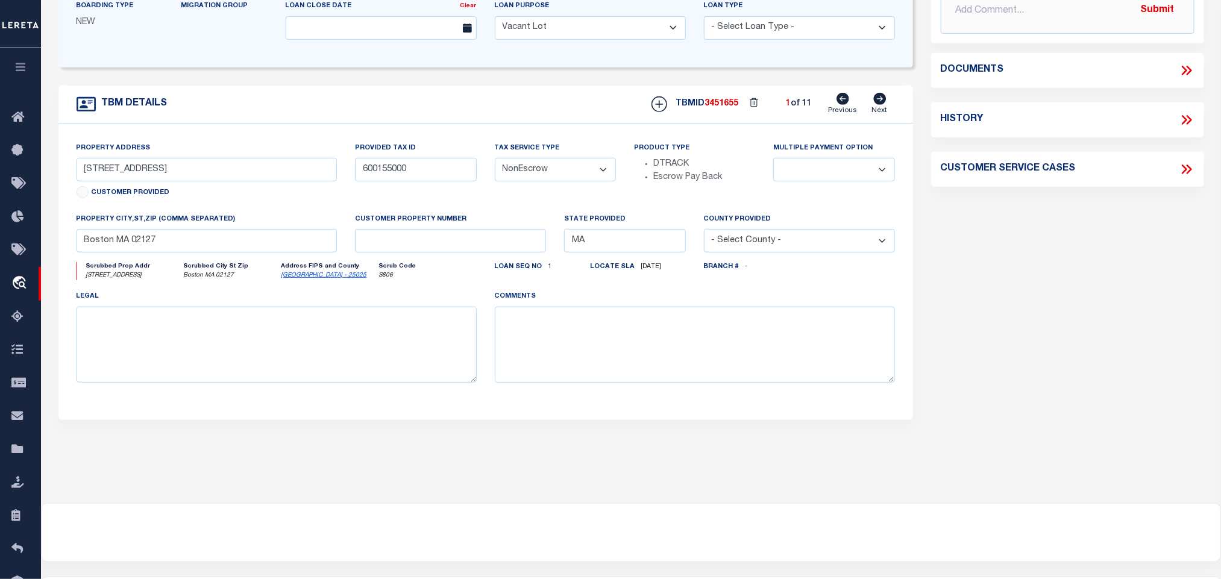
select select
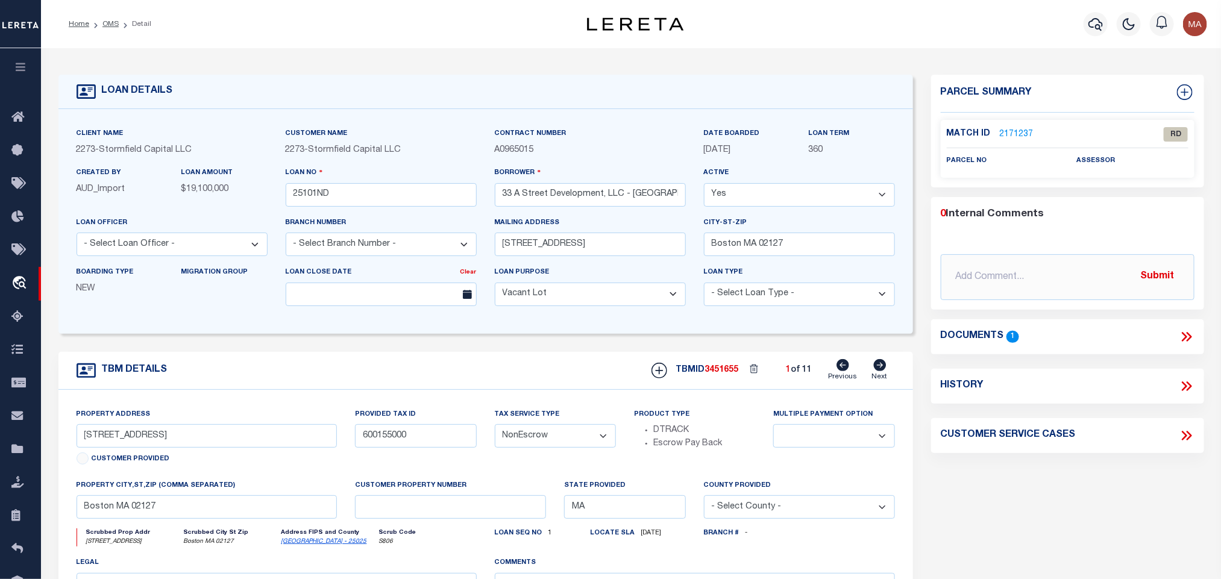
click at [1183, 329] on icon at bounding box center [1187, 337] width 16 height 16
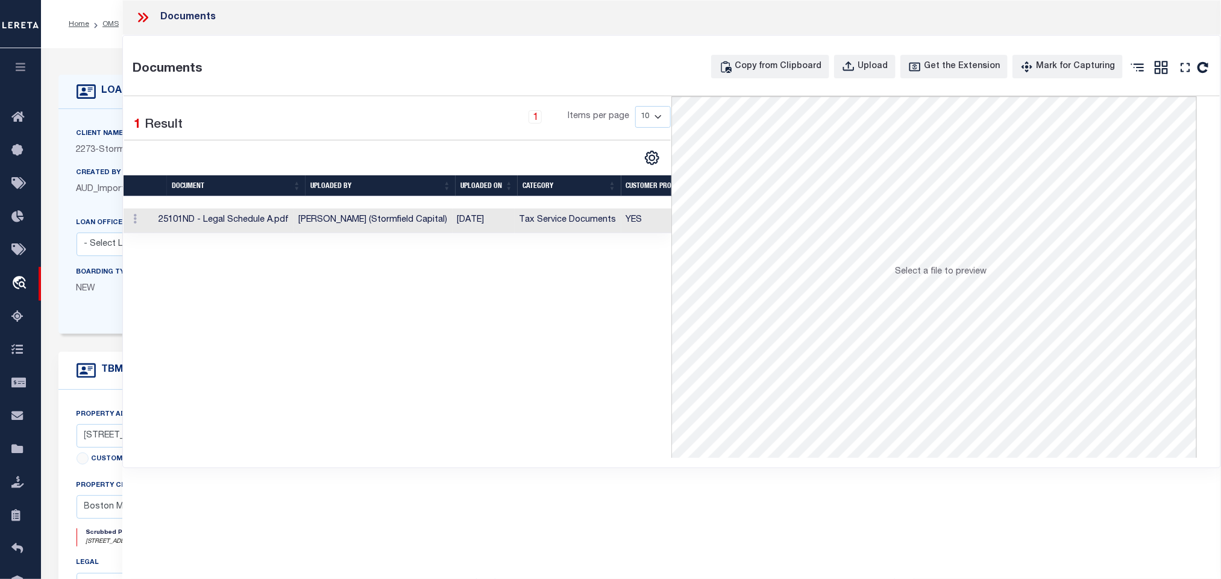
click at [509, 221] on td "[DATE]" at bounding box center [484, 221] width 62 height 25
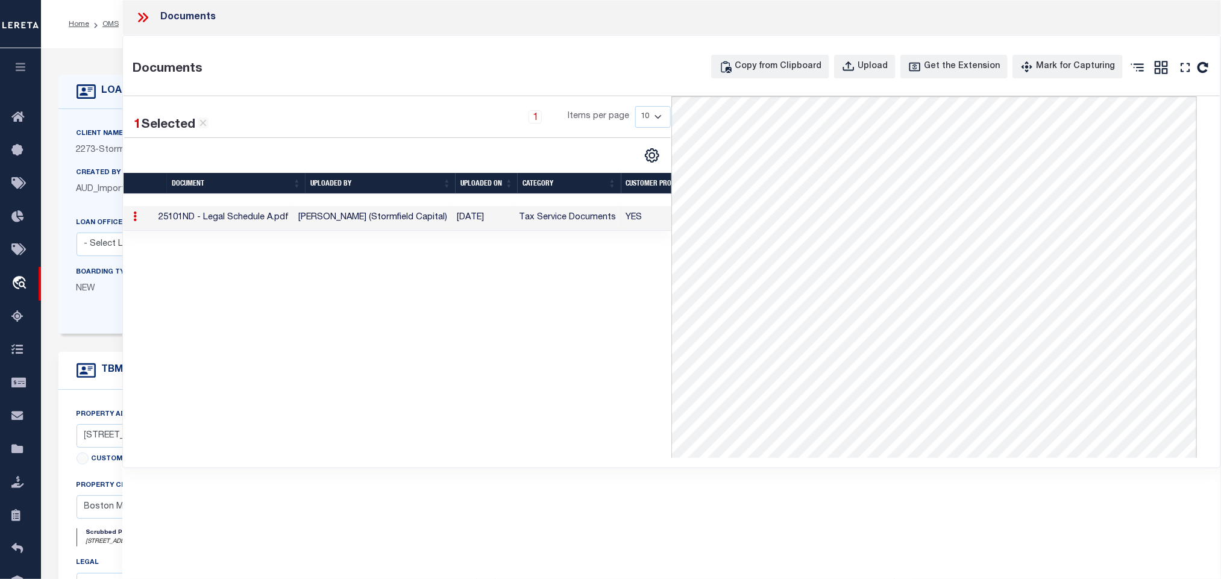
click at [113, 99] on div "LOAN DETAILS" at bounding box center [125, 91] width 96 height 19
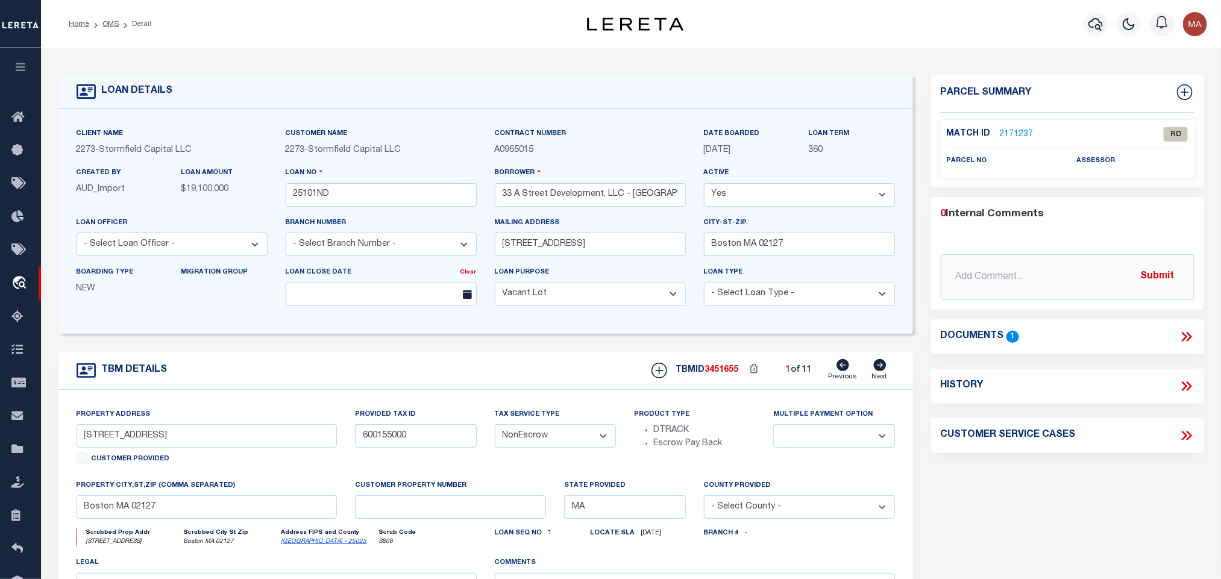
click at [883, 371] on icon at bounding box center [880, 365] width 13 height 12
type input "[STREET_ADDRESS]"
select select
click at [879, 371] on icon at bounding box center [880, 365] width 13 height 12
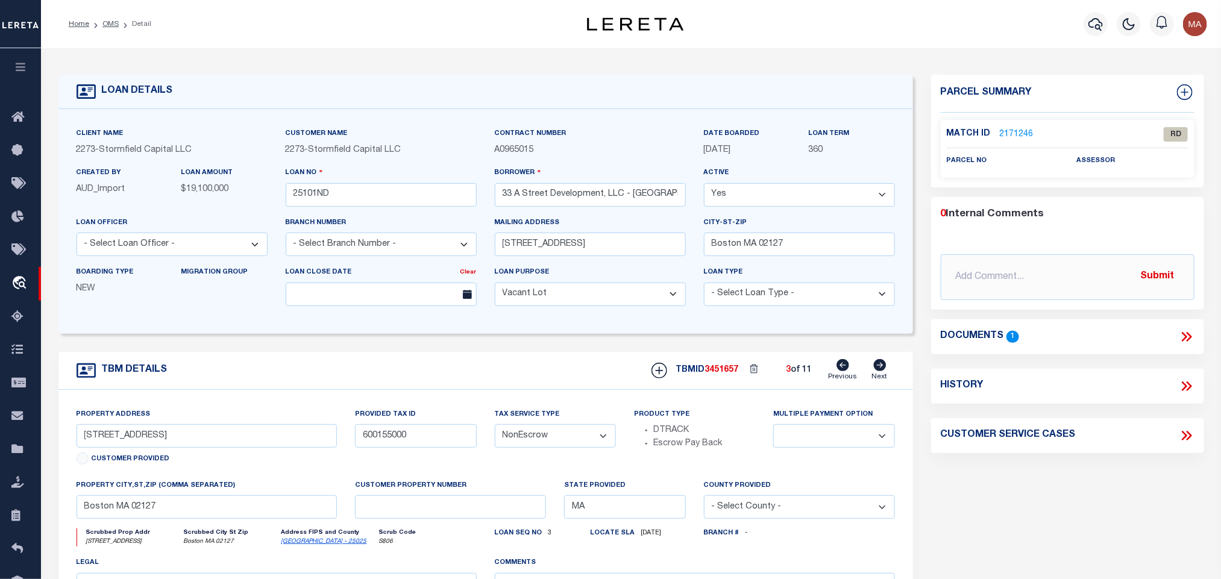
click at [844, 371] on icon at bounding box center [843, 365] width 13 height 12
click at [848, 371] on icon at bounding box center [843, 365] width 13 height 12
click at [394, 434] on input "600155000" at bounding box center [415, 436] width 121 height 24
click at [882, 371] on icon at bounding box center [879, 365] width 13 height 12
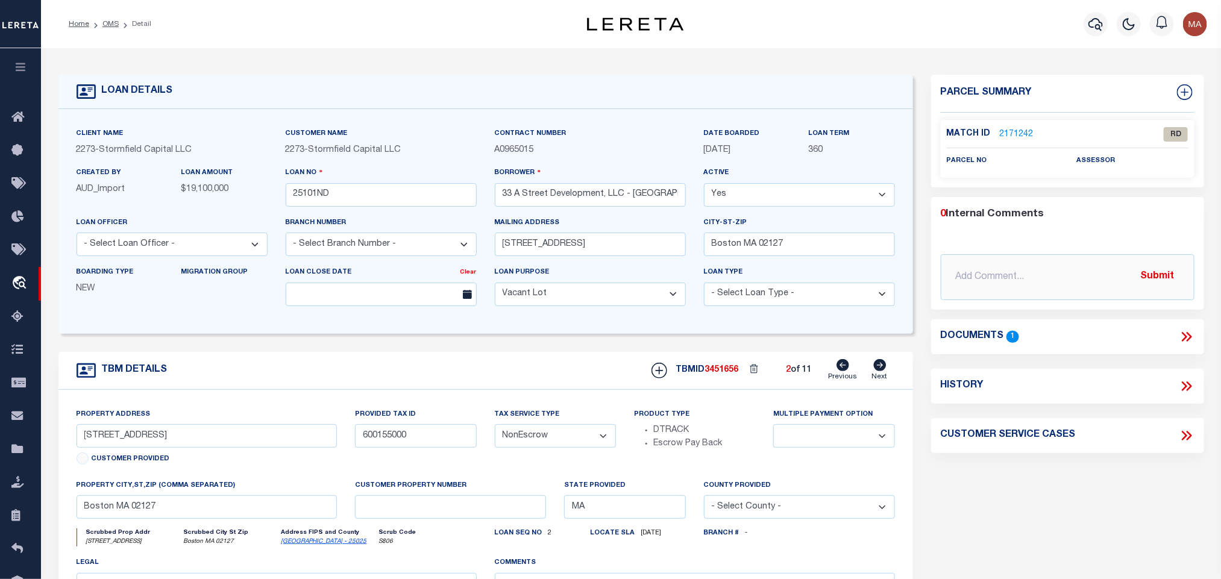
click at [882, 371] on icon at bounding box center [879, 365] width 13 height 12
click at [844, 371] on icon at bounding box center [843, 365] width 13 height 12
drag, startPoint x: 107, startPoint y: 24, endPoint x: 342, endPoint y: 147, distance: 265.3
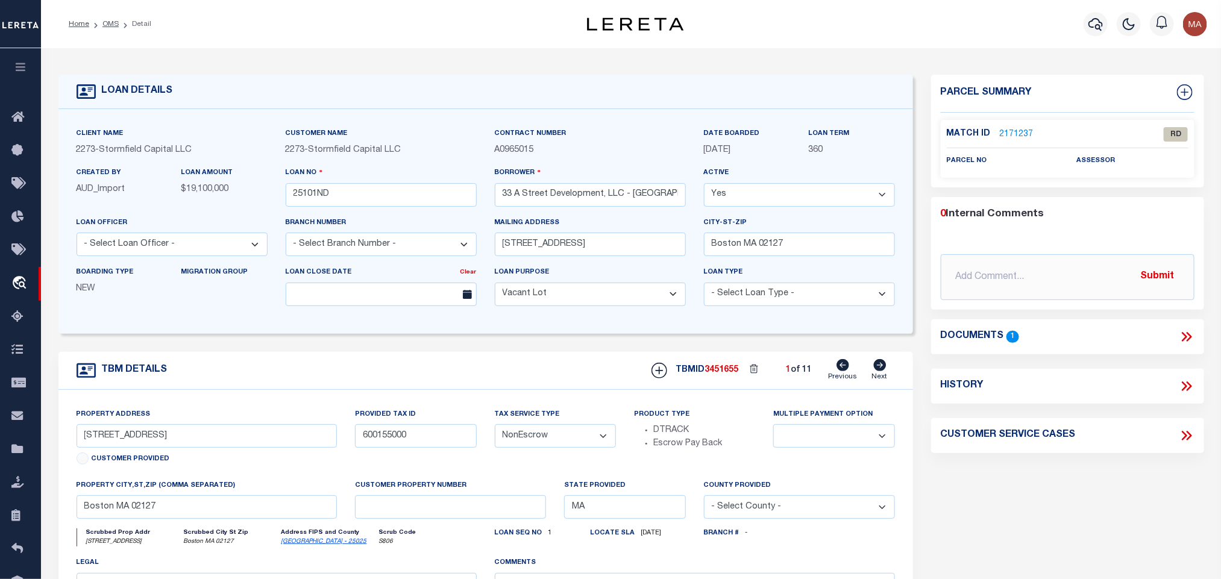
click at [107, 24] on link "OMS" at bounding box center [110, 23] width 16 height 7
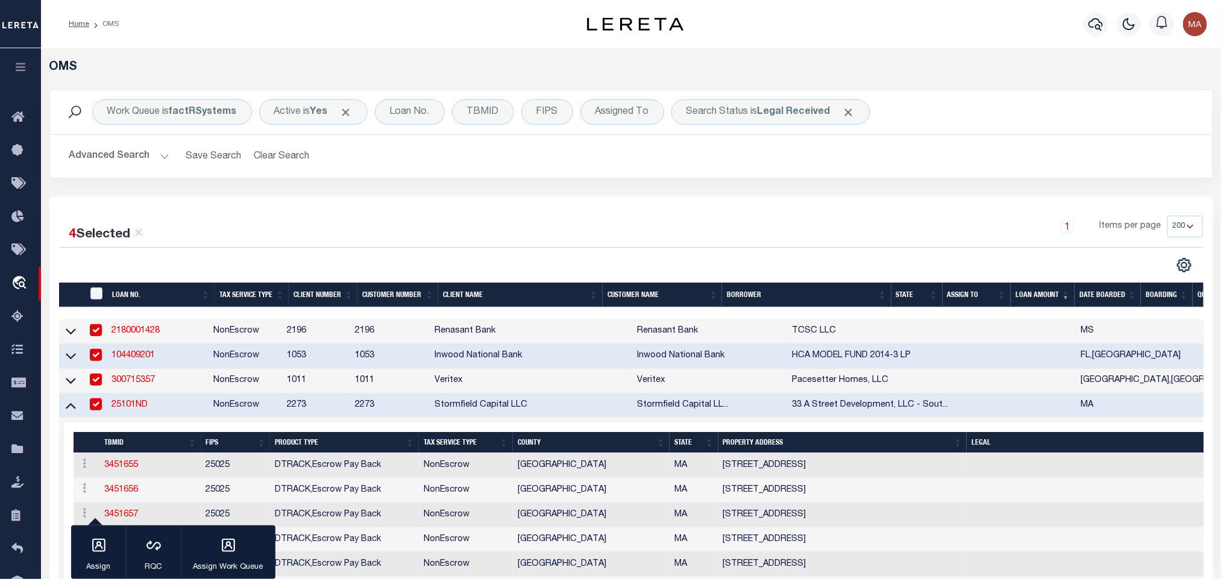
scroll to position [181, 0]
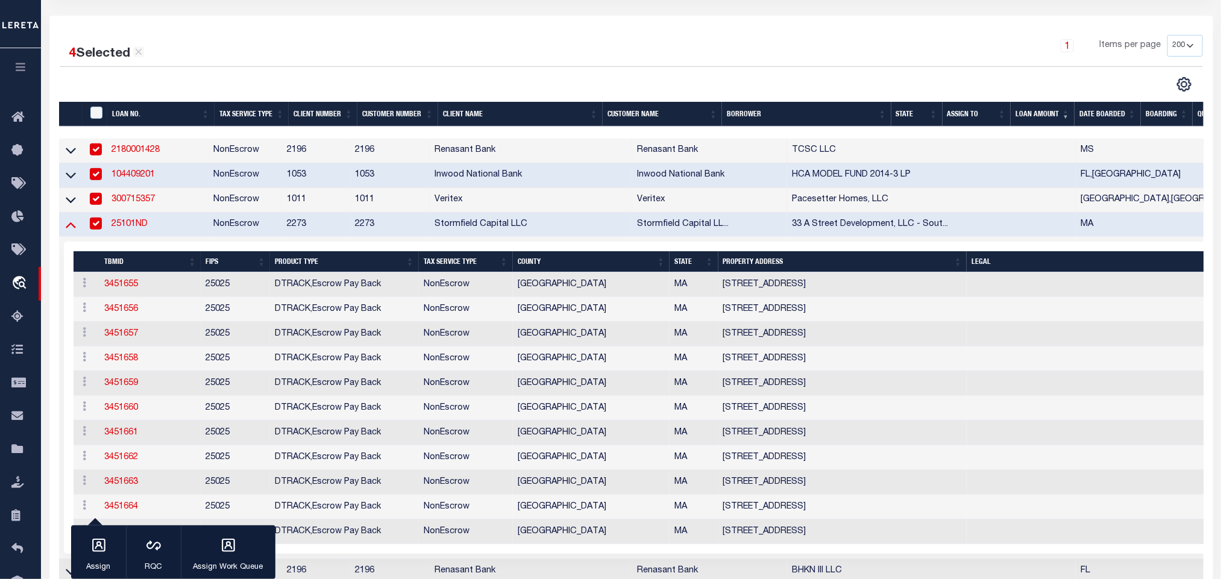
click at [71, 227] on icon at bounding box center [71, 224] width 10 height 13
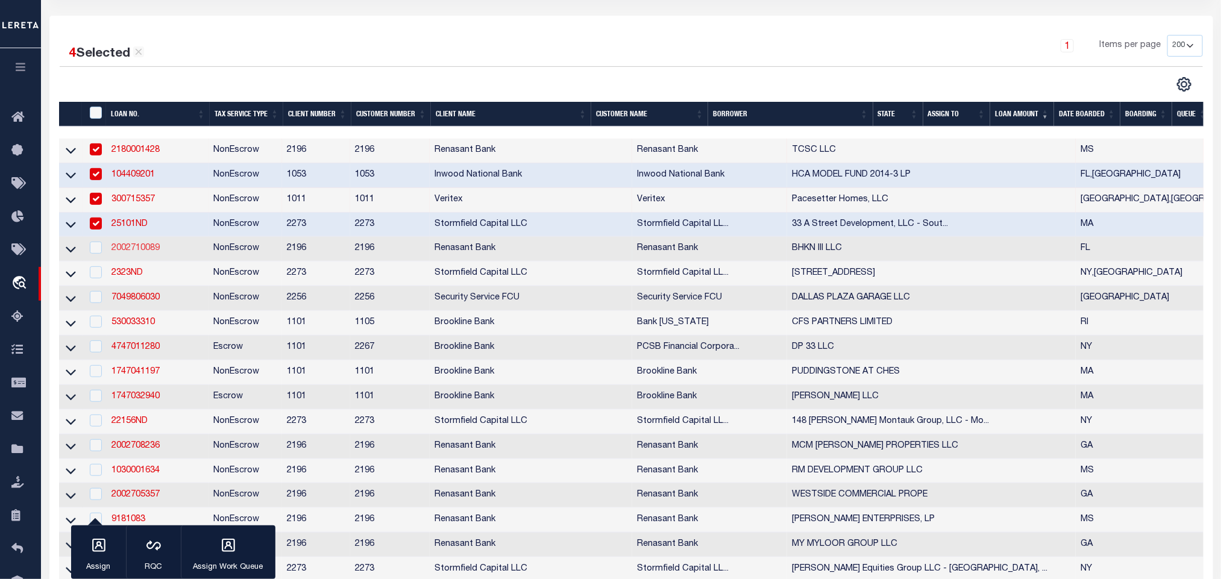
click at [133, 250] on link "2002710089" at bounding box center [136, 248] width 48 height 8
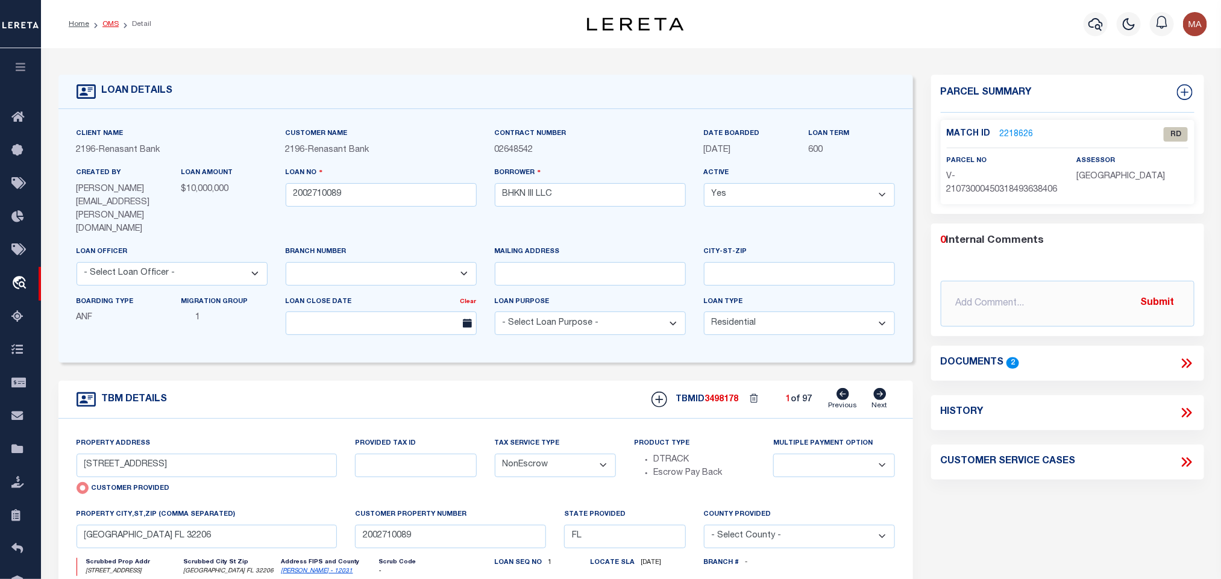
click at [109, 22] on link "OMS" at bounding box center [110, 23] width 16 height 7
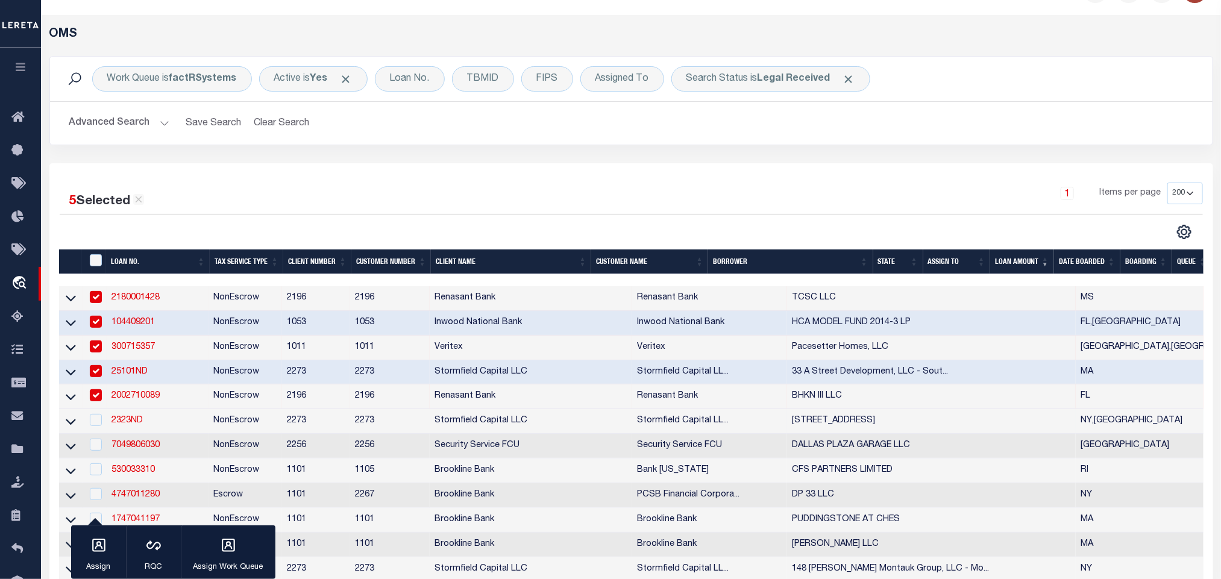
scroll to position [181, 0]
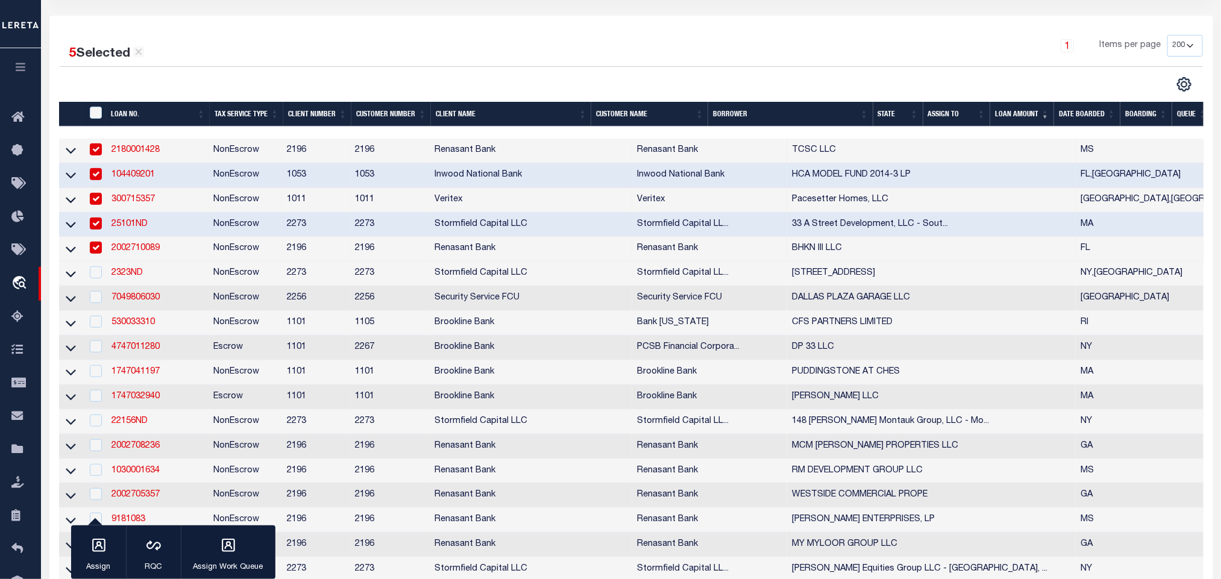
click at [98, 250] on input "checkbox" at bounding box center [96, 248] width 12 height 12
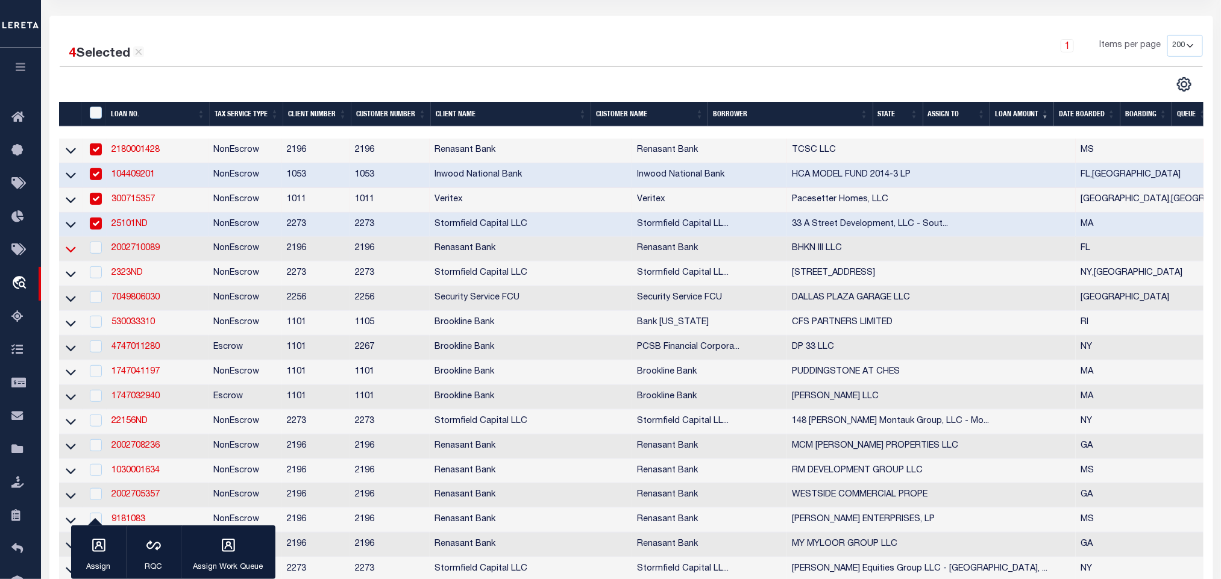
click at [73, 253] on icon at bounding box center [71, 250] width 10 height 6
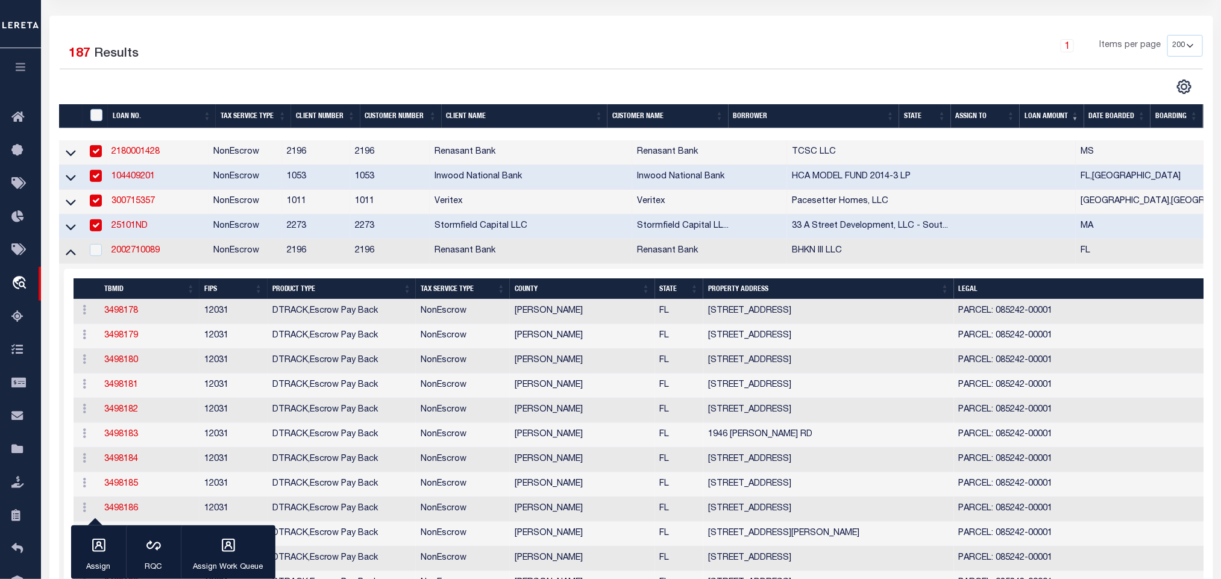
scroll to position [271, 0]
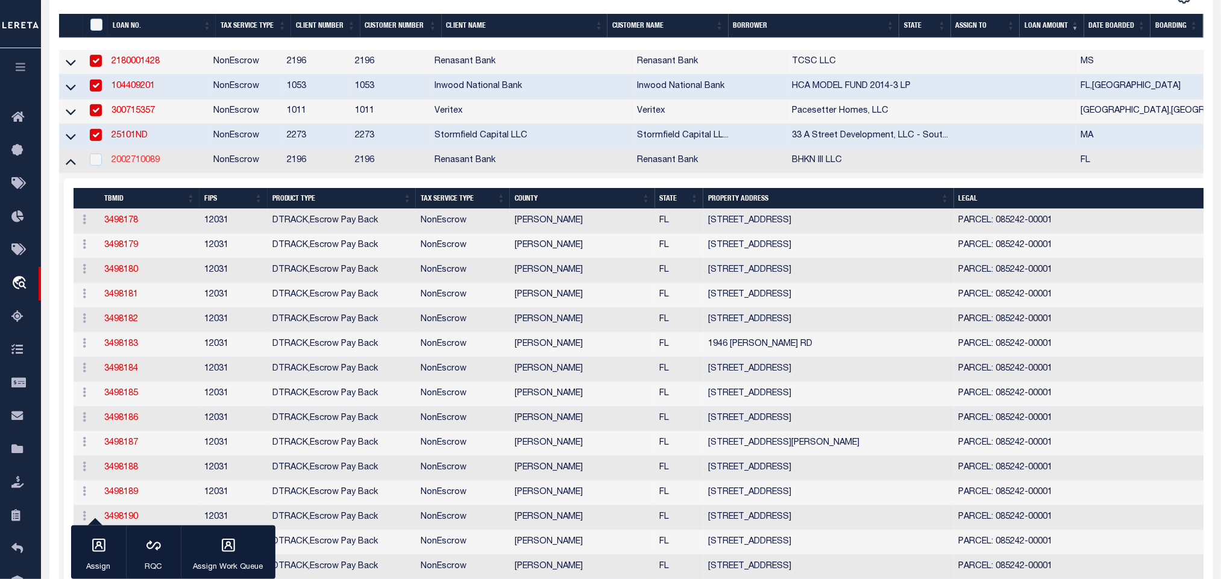
click at [139, 165] on link "2002710089" at bounding box center [136, 160] width 48 height 8
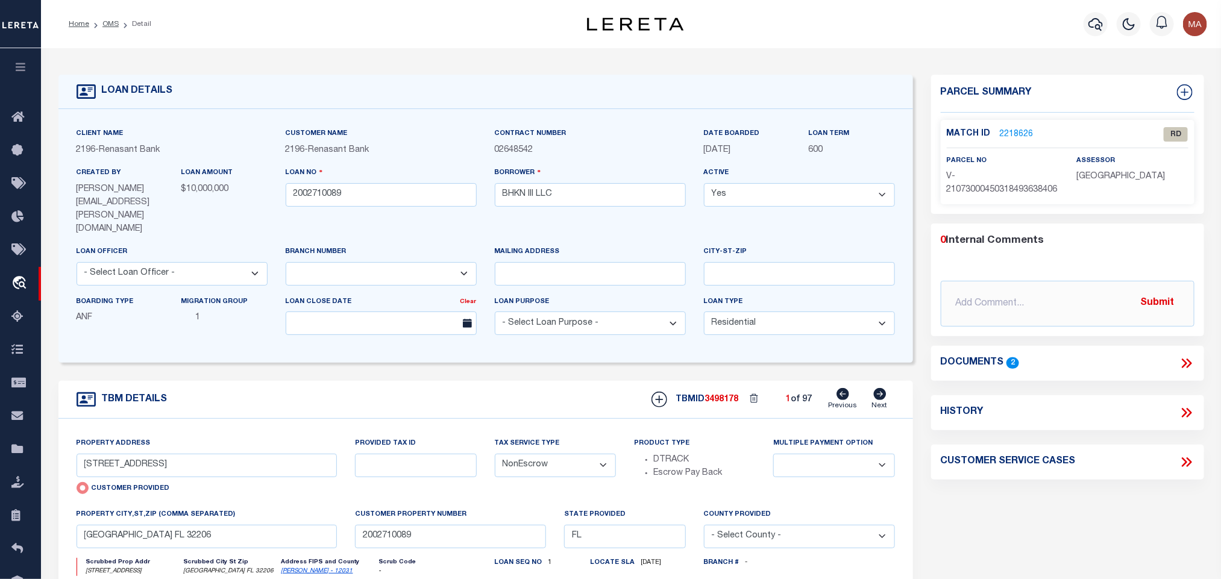
click at [1183, 371] on icon at bounding box center [1187, 364] width 16 height 16
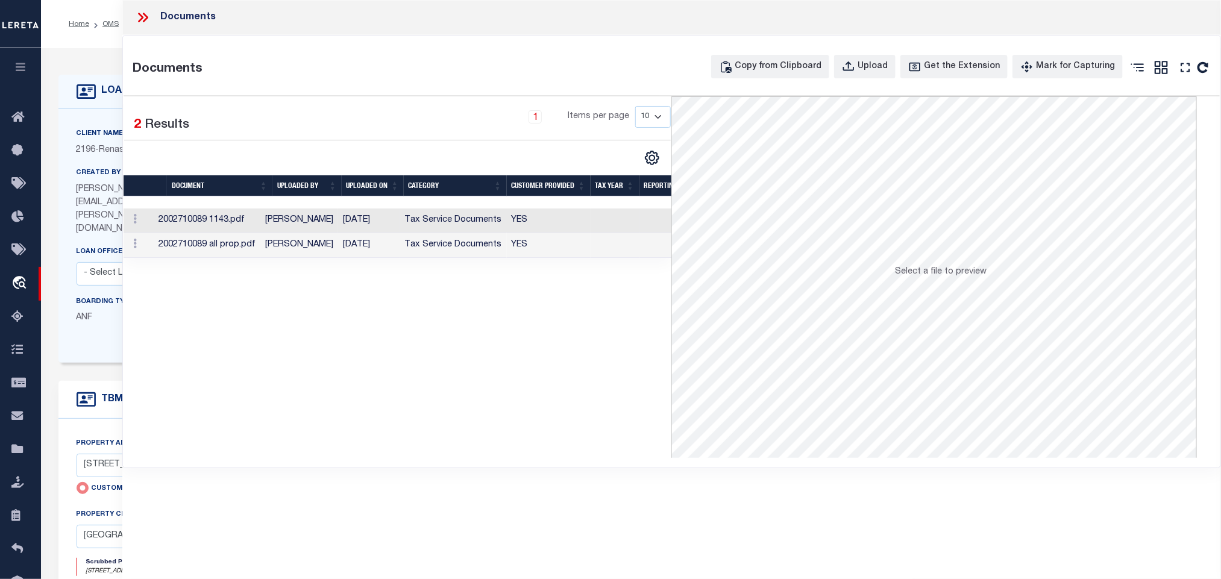
click at [488, 212] on td "Tax Service Documents" at bounding box center [453, 221] width 107 height 25
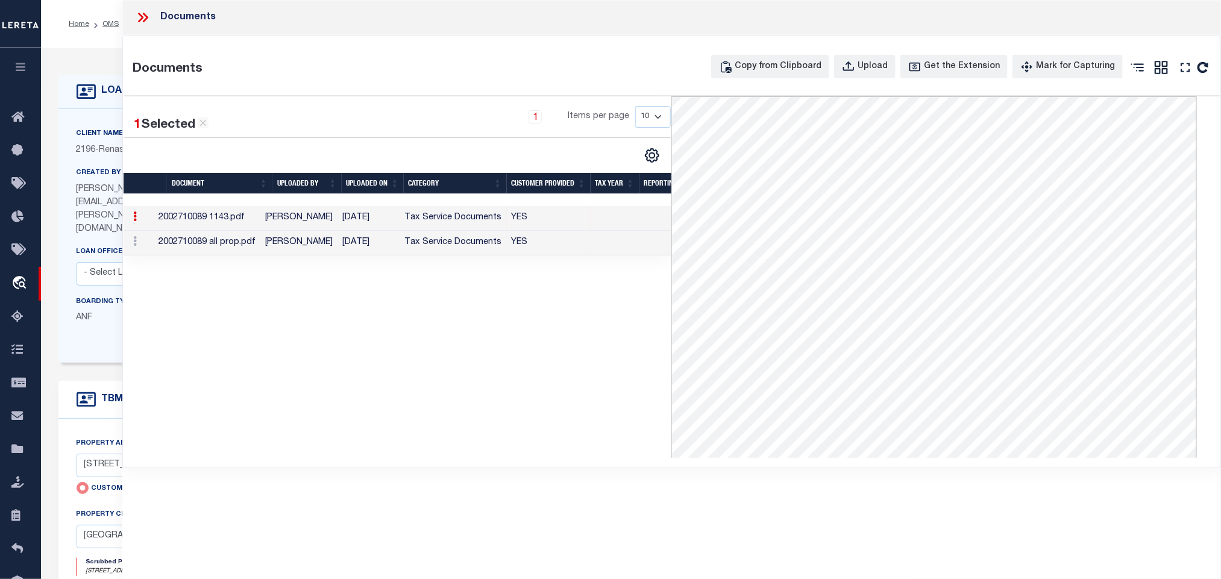
click at [617, 248] on td at bounding box center [615, 243] width 49 height 25
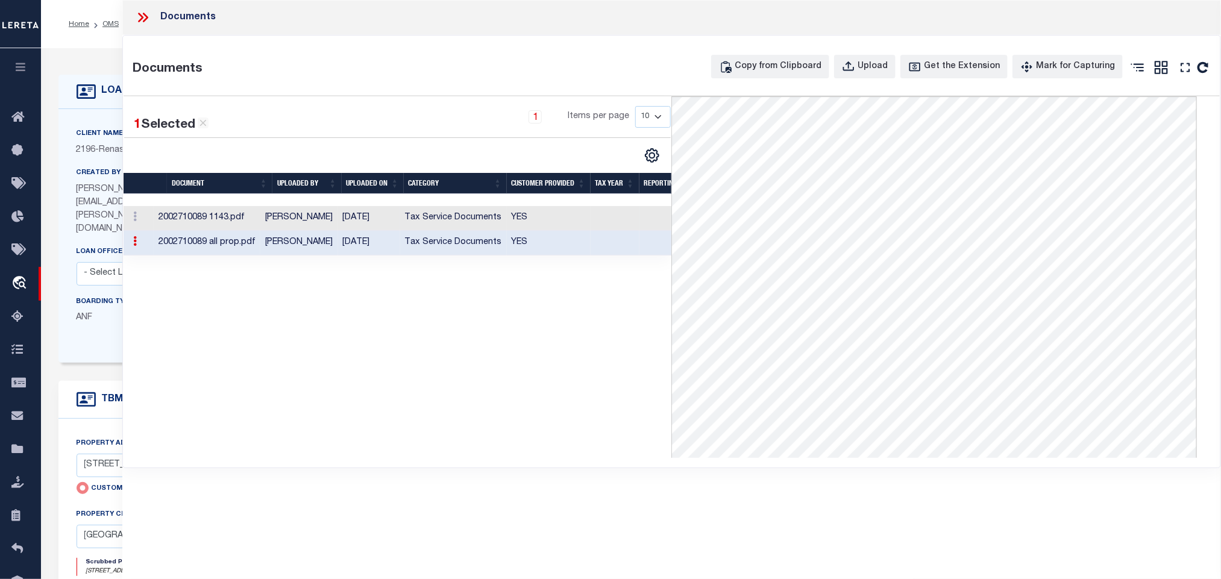
click at [275, 215] on td "[PERSON_NAME]" at bounding box center [299, 218] width 78 height 25
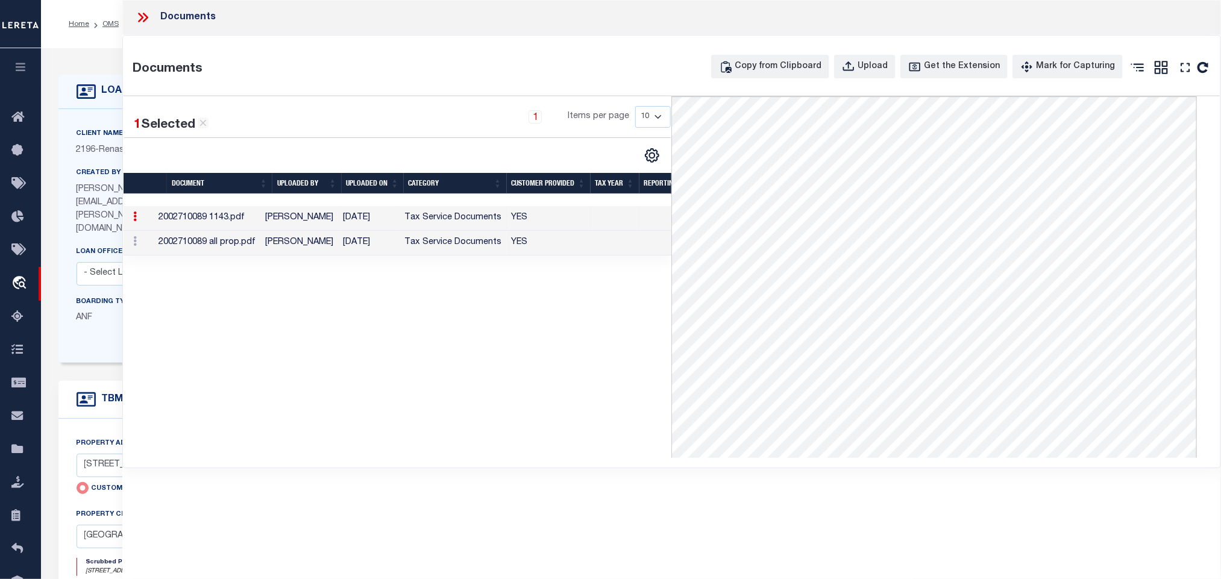
click at [145, 22] on icon at bounding box center [145, 18] width 5 height 10
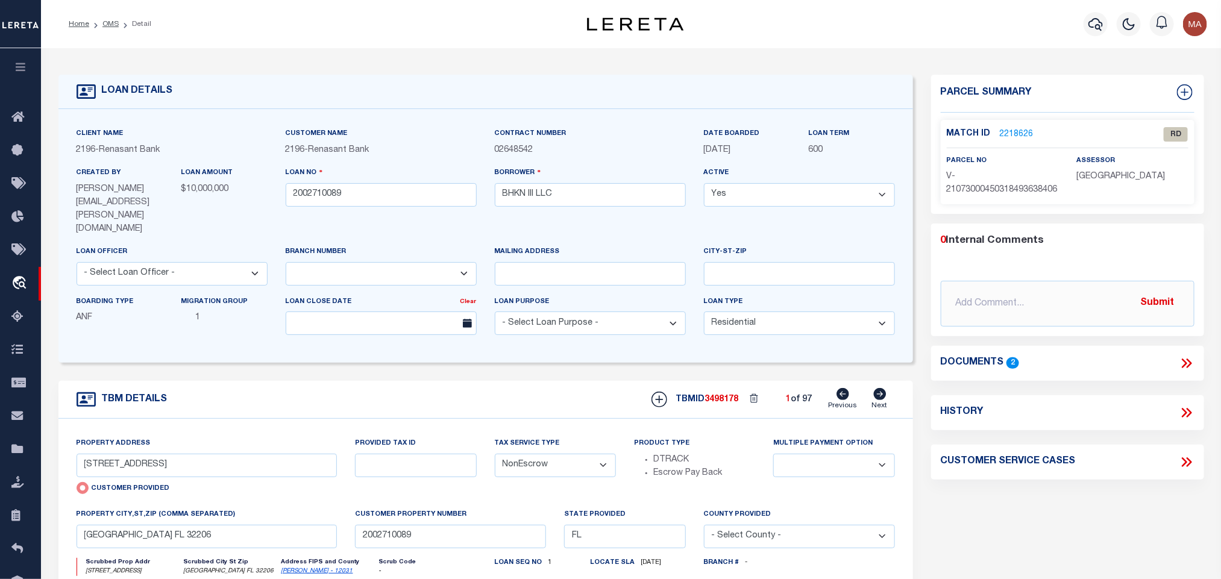
click at [294, 568] on link "[PERSON_NAME] - 12031" at bounding box center [317, 571] width 72 height 6
click at [300, 568] on link "[PERSON_NAME] - 12031" at bounding box center [317, 571] width 72 height 6
click at [306, 192] on input "2002710089" at bounding box center [381, 195] width 191 height 24
click at [110, 24] on link "OMS" at bounding box center [110, 23] width 16 height 7
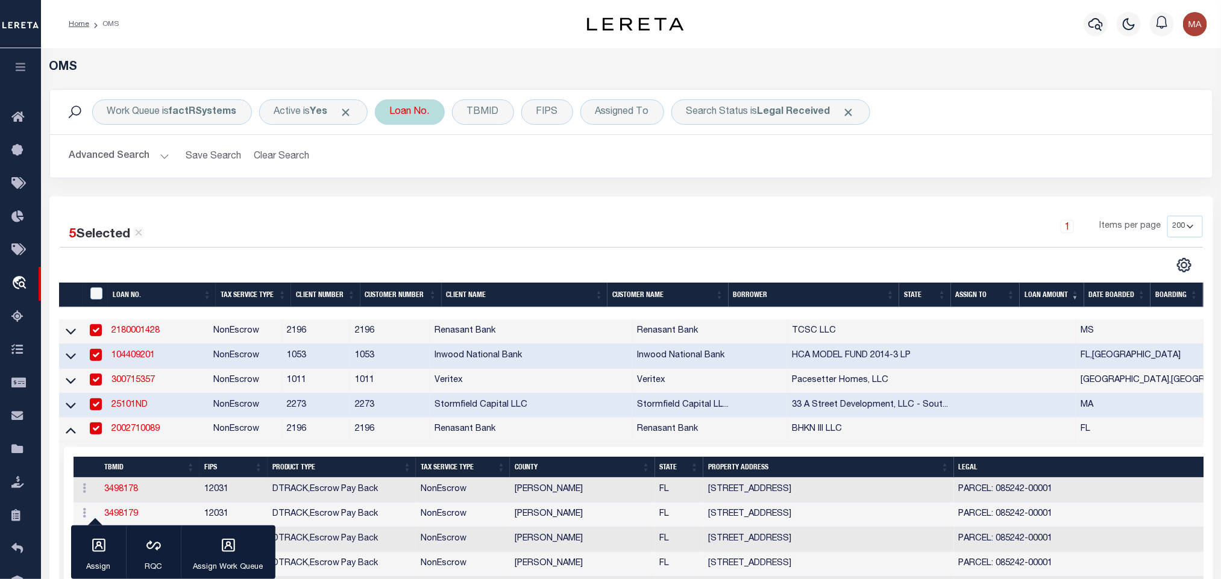
click at [420, 118] on div "Loan No." at bounding box center [410, 111] width 70 height 25
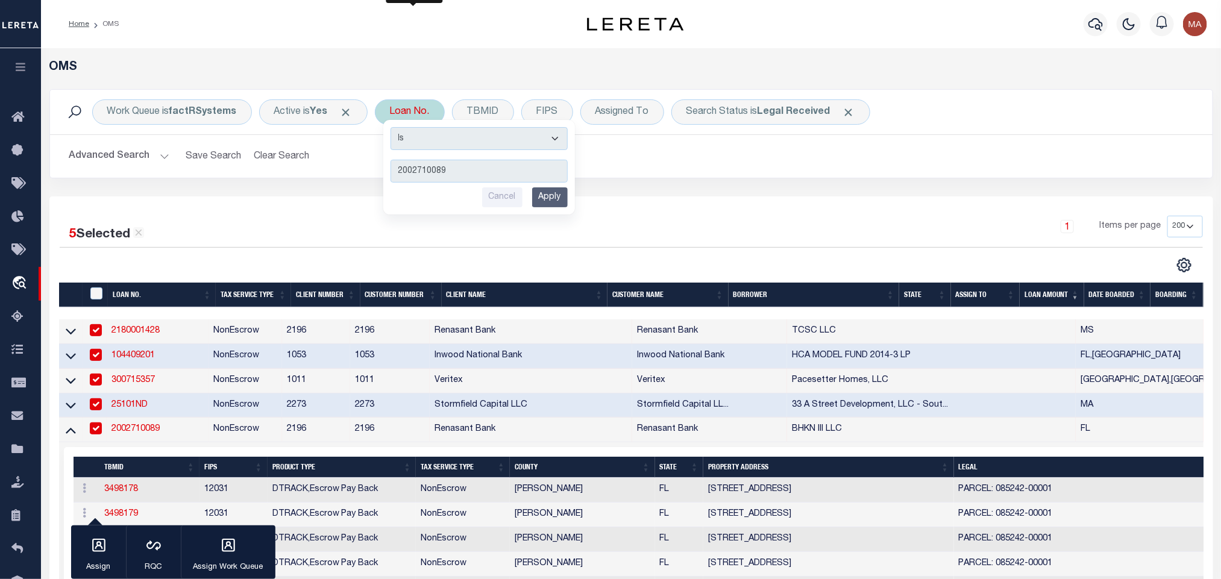
click at [549, 199] on input "Apply" at bounding box center [550, 197] width 36 height 20
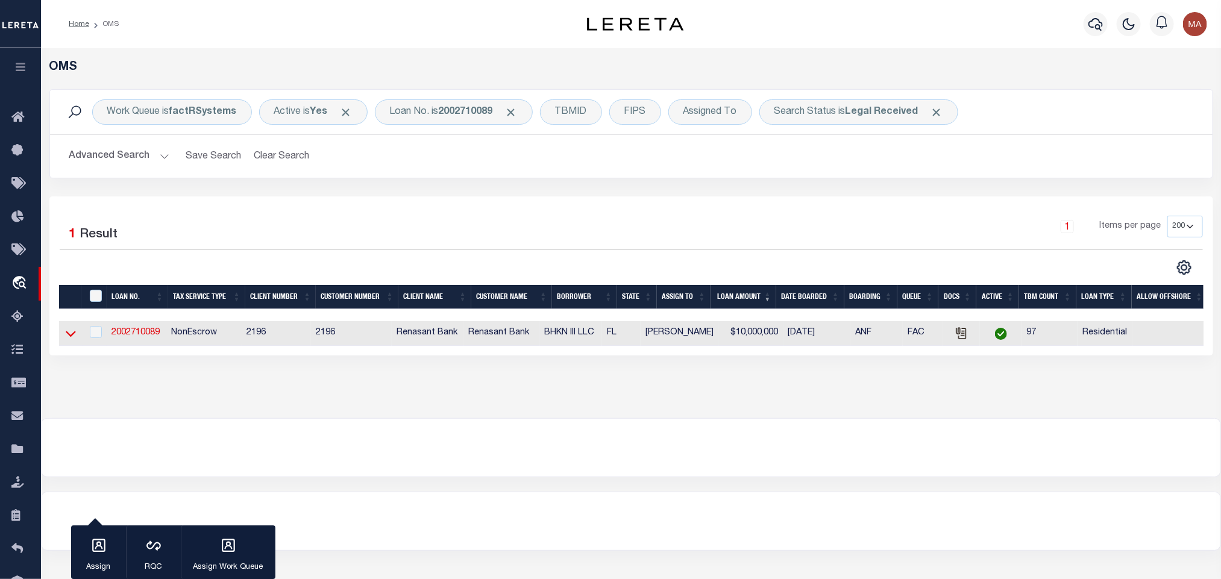
click at [73, 336] on icon at bounding box center [71, 335] width 10 height 6
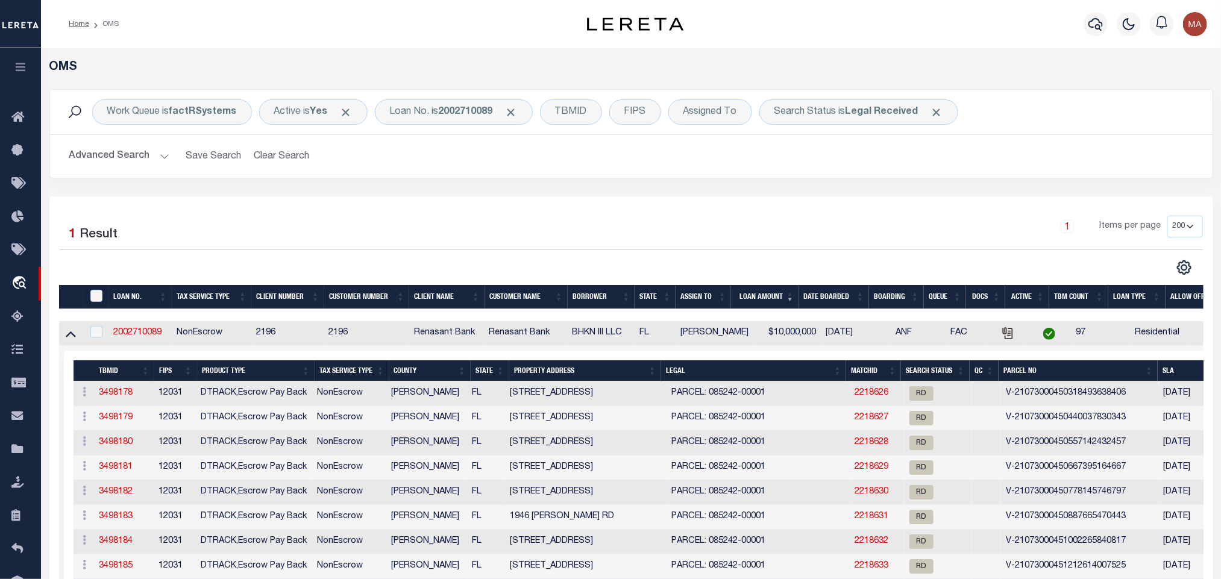
scroll to position [501, 0]
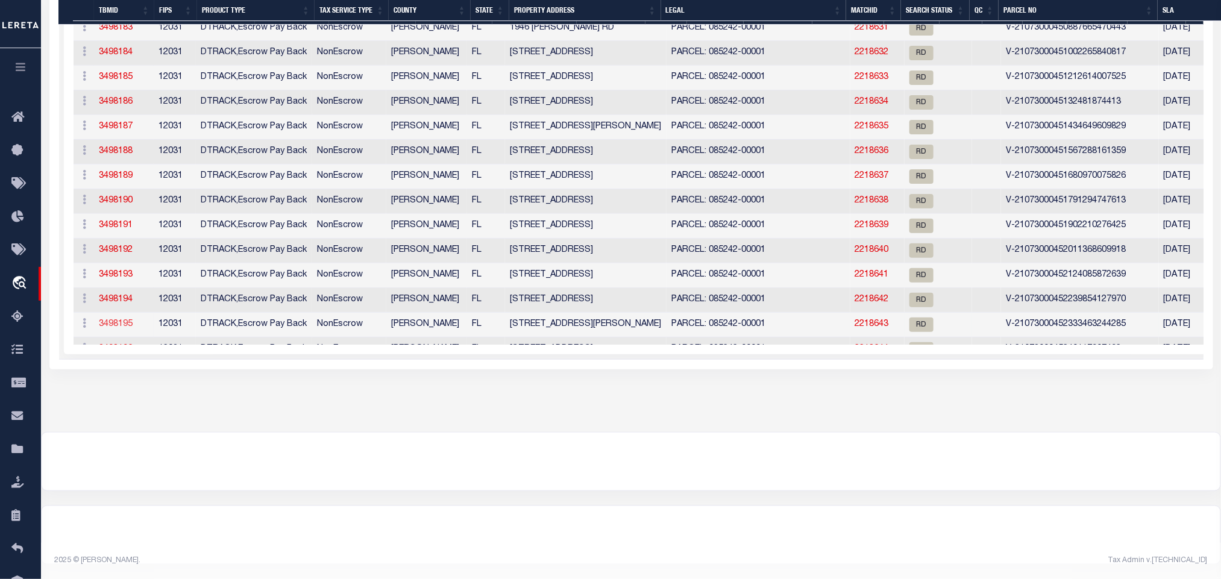
click at [111, 328] on link "3498195" at bounding box center [116, 324] width 34 height 8
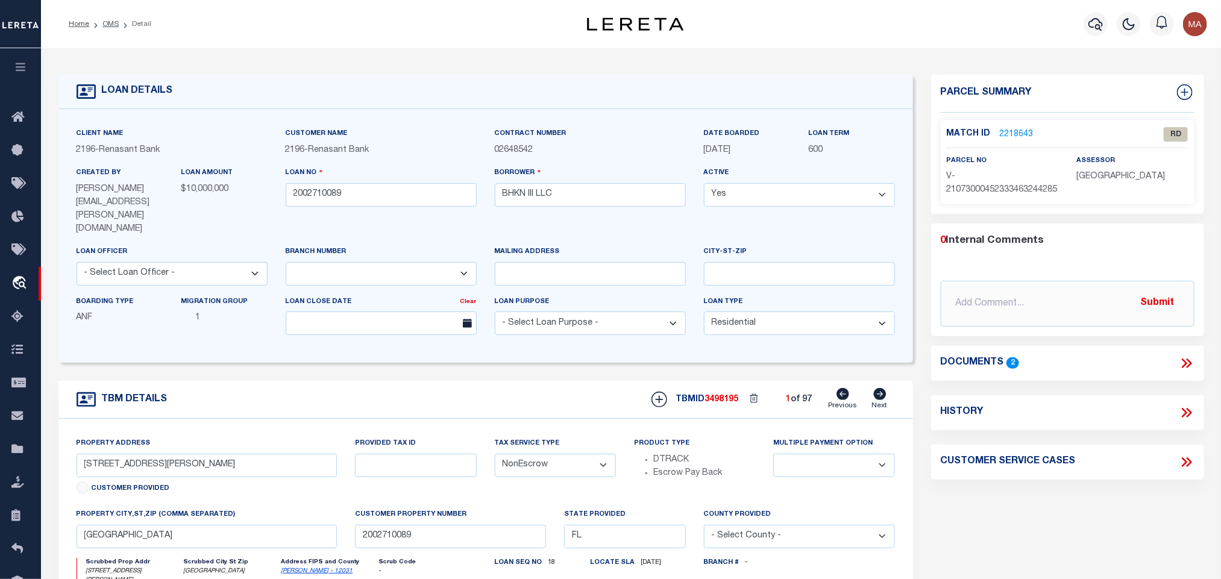
scroll to position [90, 0]
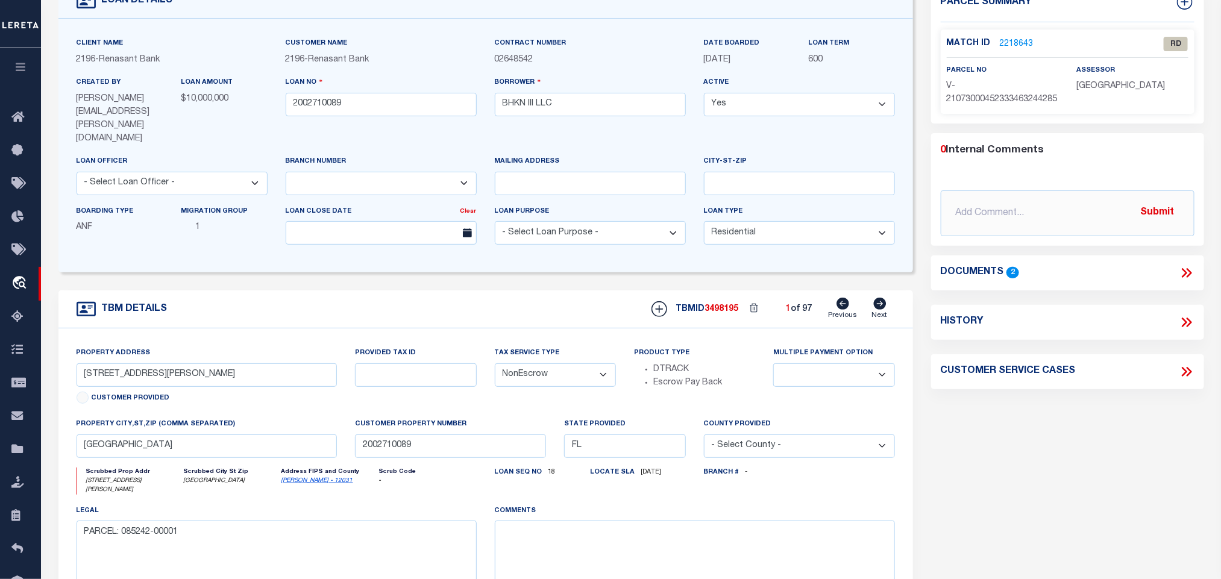
click at [172, 369] on div "Property Address [STREET_ADDRESS][PERSON_NAME] Customer Provided" at bounding box center [207, 377] width 261 height 61
click at [172, 363] on input "[STREET_ADDRESS][PERSON_NAME]" at bounding box center [207, 375] width 261 height 24
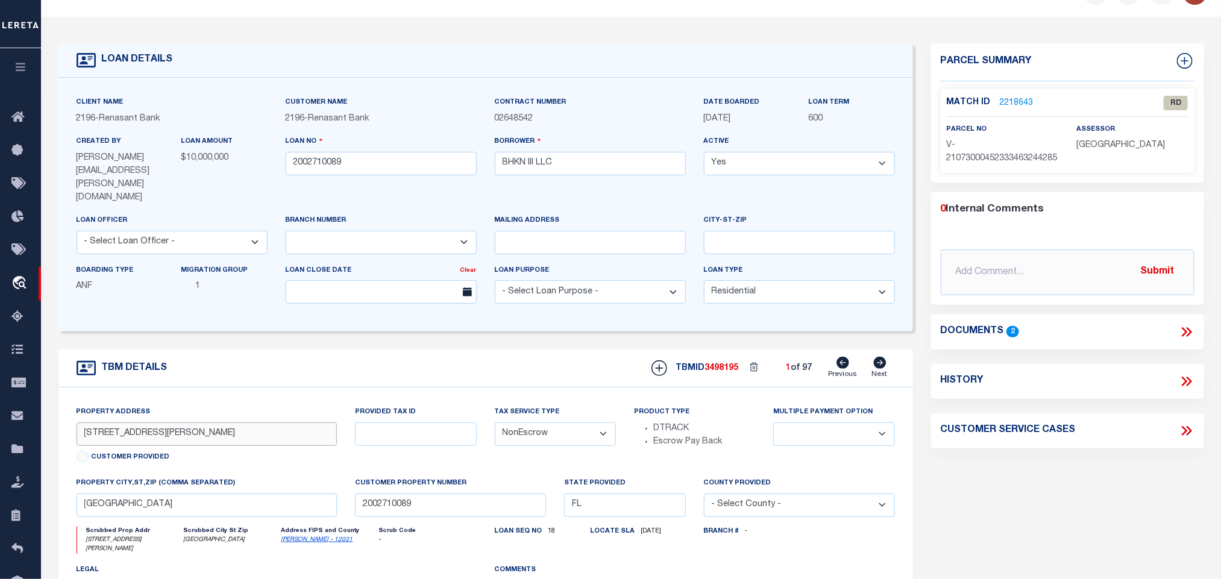
scroll to position [0, 0]
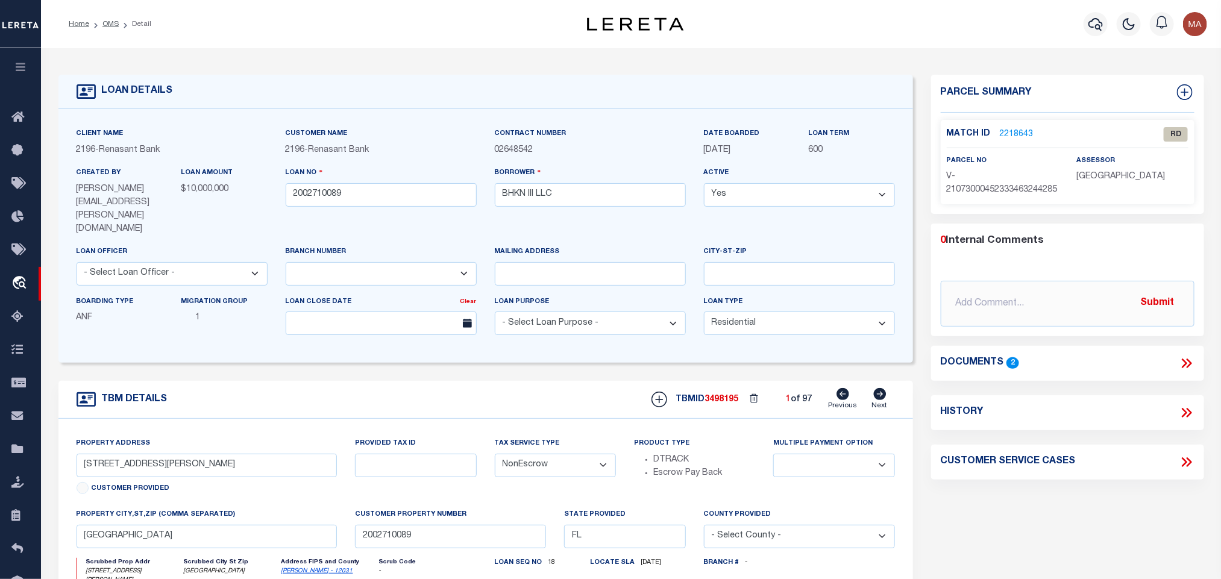
click at [1017, 138] on link "2218643" at bounding box center [1017, 134] width 34 height 13
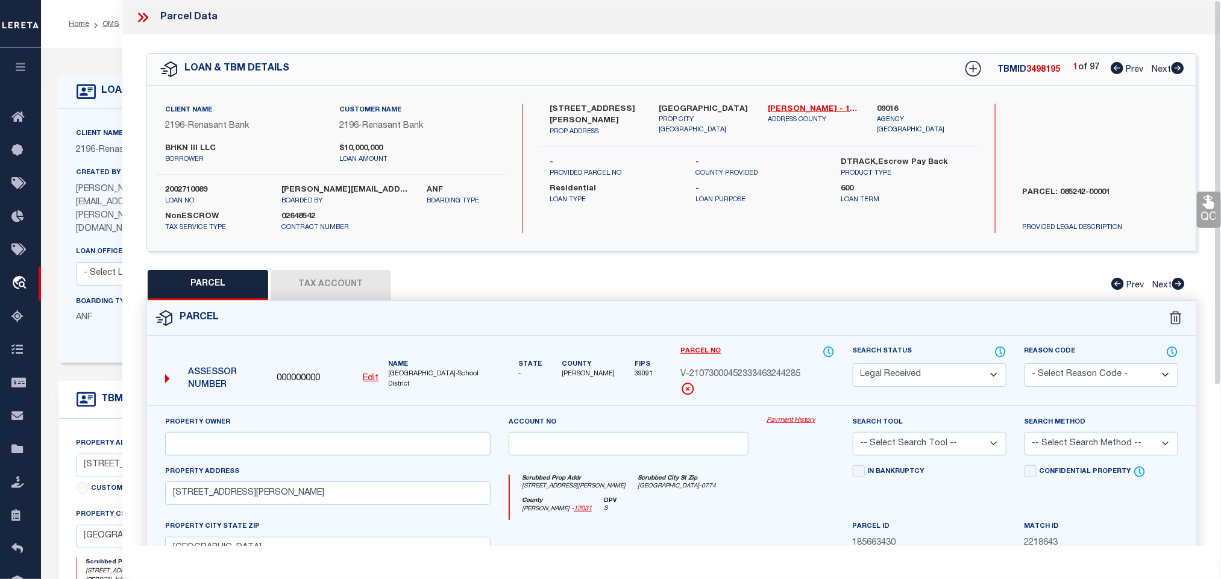
click at [373, 379] on u "Edit" at bounding box center [371, 378] width 16 height 8
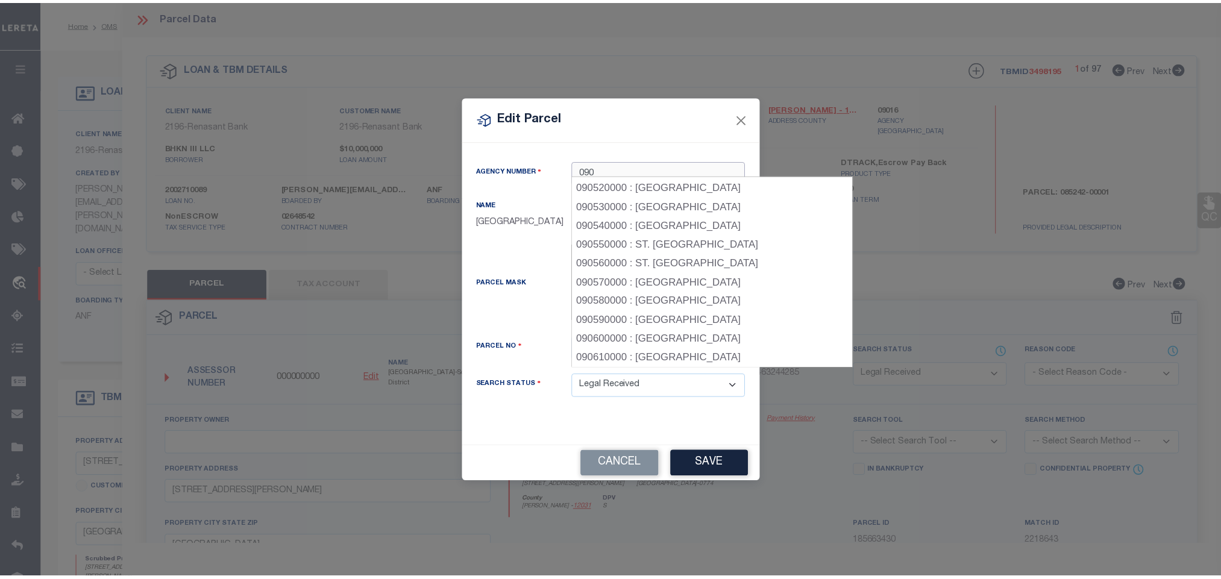
scroll to position [899, 0]
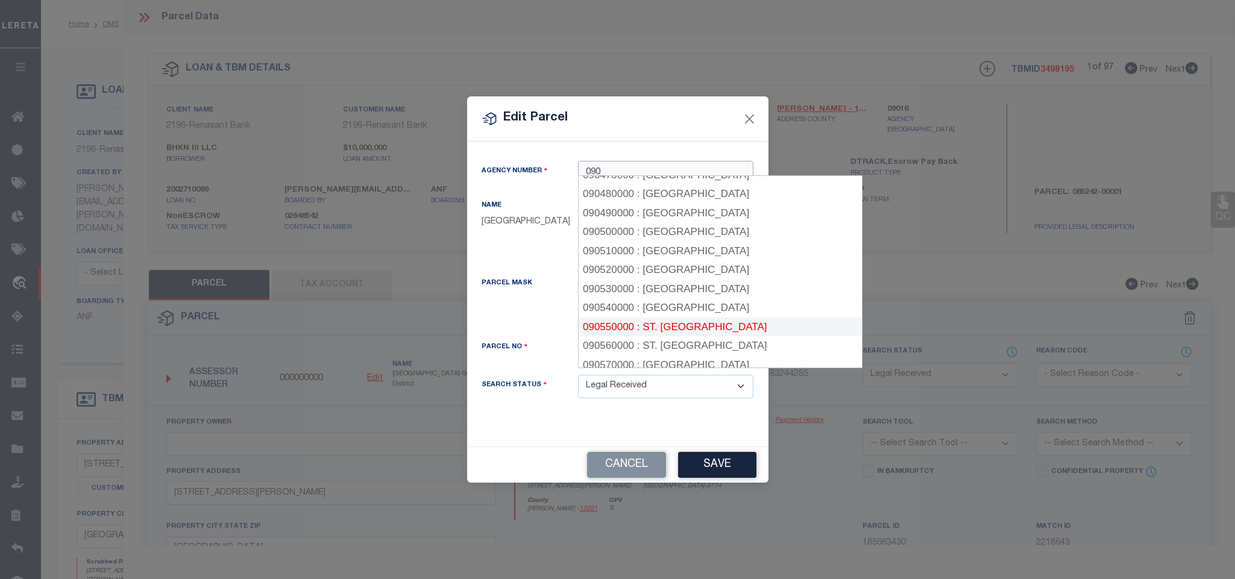
click at [712, 318] on div "090550000 : ST. [GEOGRAPHIC_DATA]" at bounding box center [720, 327] width 283 height 19
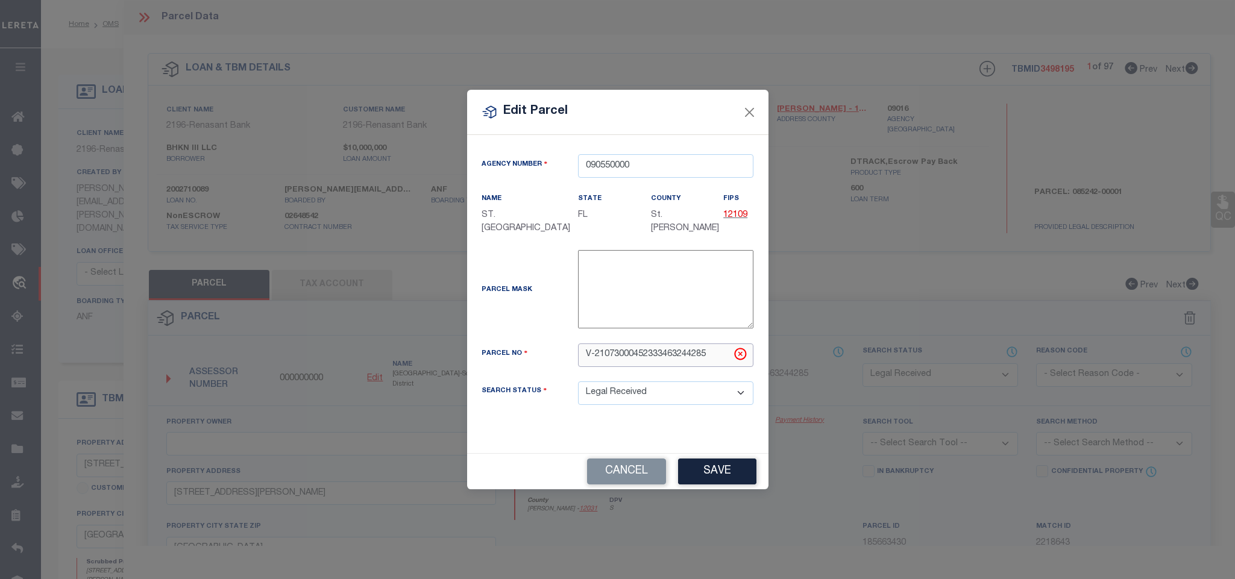
click at [686, 360] on input "V-21073000452333463244285" at bounding box center [665, 356] width 175 height 24
paste input "1307200000"
click at [709, 476] on button "Save" at bounding box center [717, 472] width 78 height 26
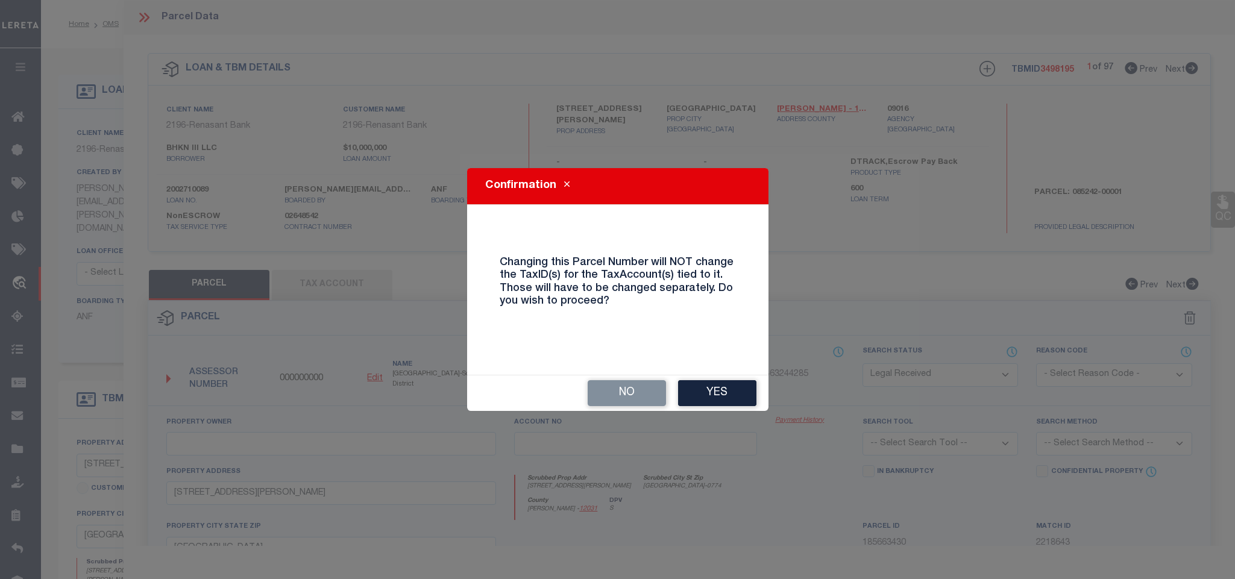
click at [712, 397] on button "Yes" at bounding box center [717, 393] width 78 height 26
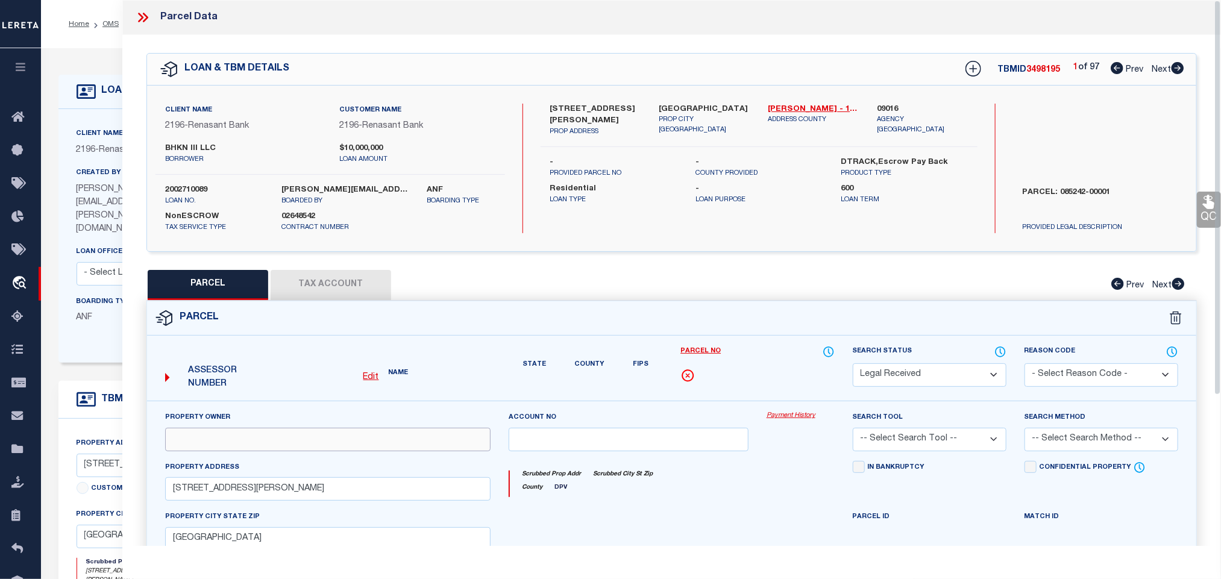
click at [371, 438] on input "text" at bounding box center [328, 440] width 326 height 24
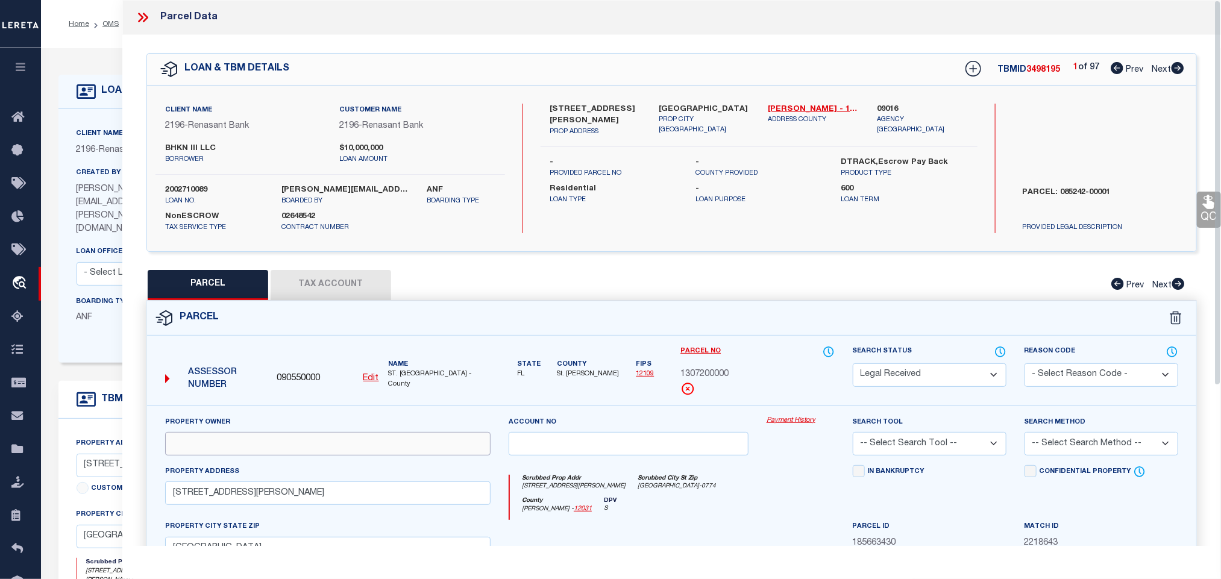
drag, startPoint x: 315, startPoint y: 452, endPoint x: 111, endPoint y: 443, distance: 203.9
click at [315, 452] on input "text" at bounding box center [328, 444] width 326 height 24
paste input "[PERSON_NAME] Jareb 100%"
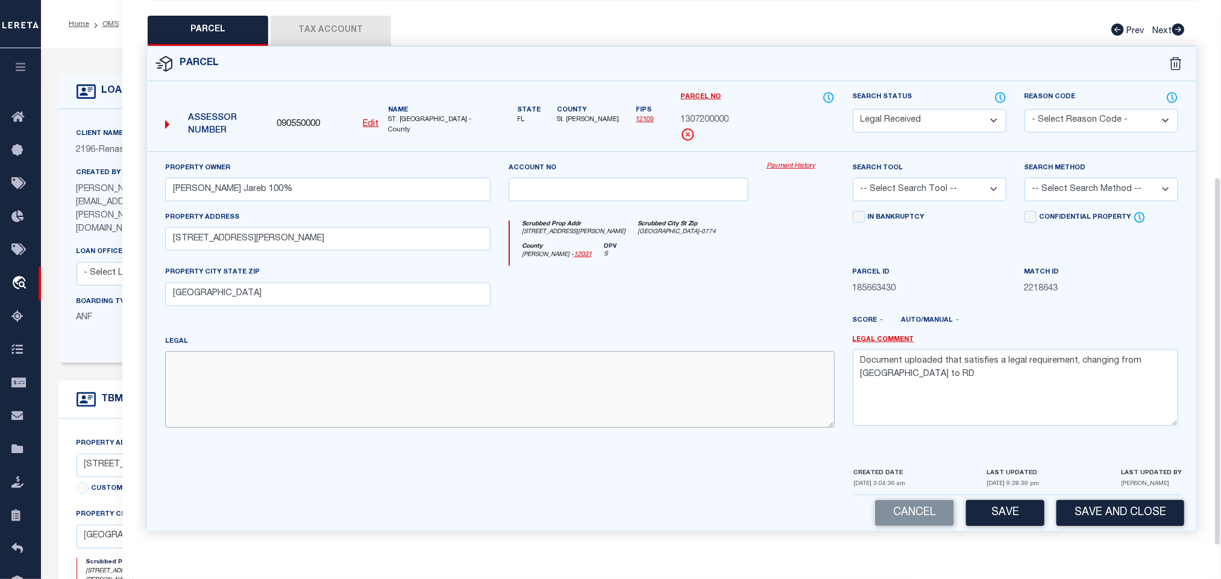
drag, startPoint x: 539, startPoint y: 392, endPoint x: 606, endPoint y: 386, distance: 67.8
click at [539, 392] on textarea at bounding box center [500, 389] width 670 height 76
paste textarea "3-22 COLLEGE PK LOT 3 BLK V OR6123/1355"
click at [931, 350] on textarea "Document uploaded that satisfies a legal requirement, changing from [GEOGRAPHIC…" at bounding box center [1016, 388] width 326 height 76
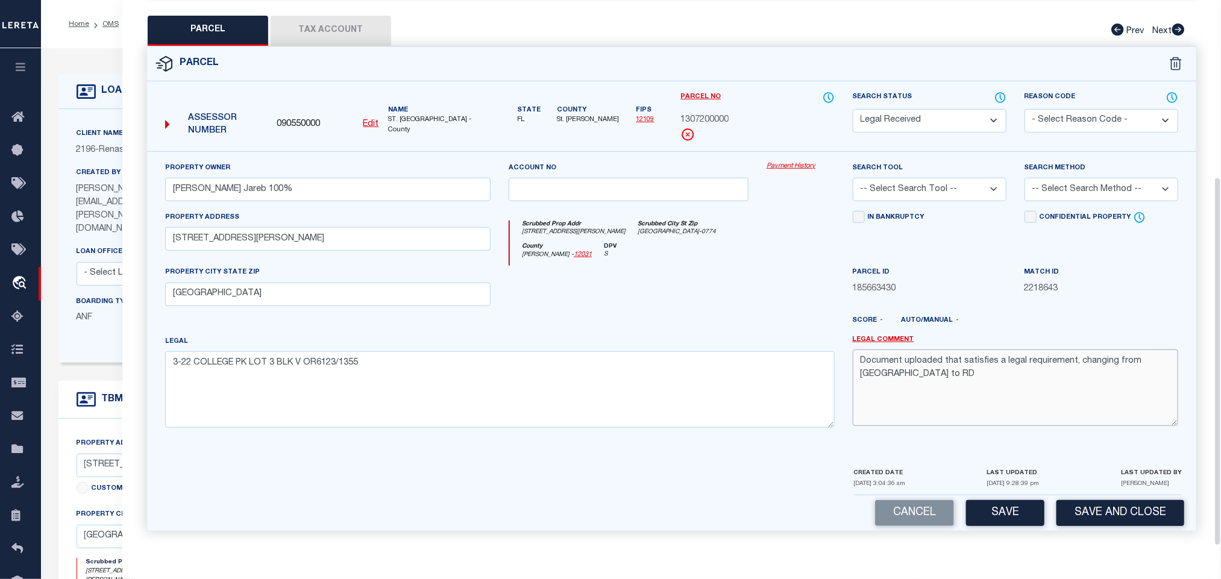
click at [931, 350] on textarea "Document uploaded that satisfies a legal requirement, changing from [GEOGRAPHIC…" at bounding box center [1016, 388] width 326 height 76
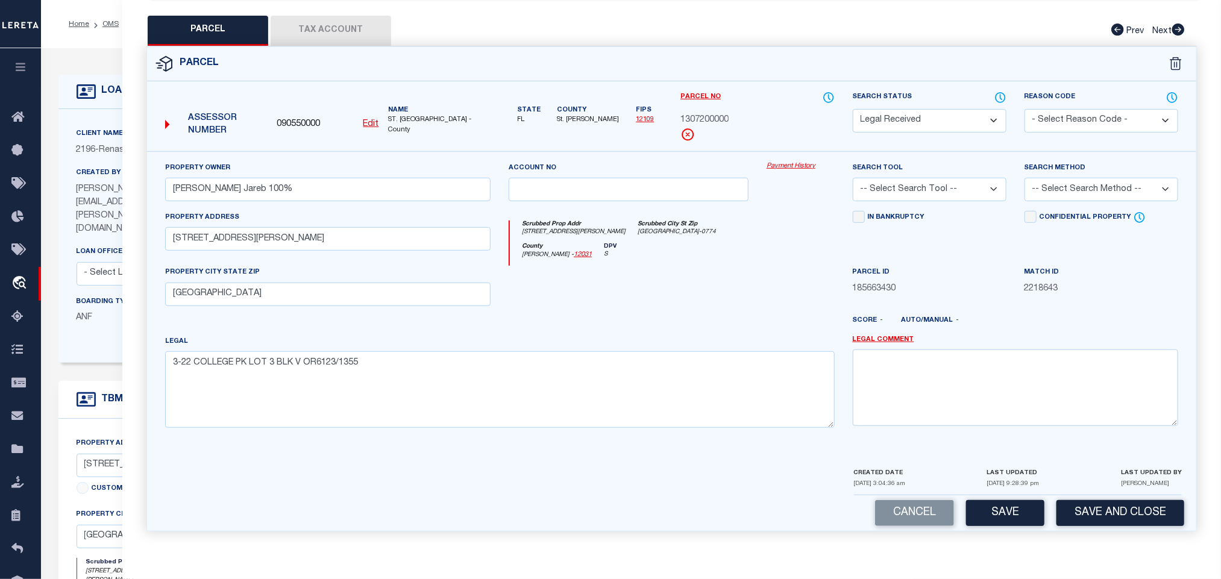
drag, startPoint x: 959, startPoint y: 185, endPoint x: 955, endPoint y: 196, distance: 11.6
click at [959, 185] on select "-- Select Search Tool -- 3rd Party Website Agency File Agency Website ATLS CNV-…" at bounding box center [930, 190] width 154 height 24
click at [853, 178] on select "-- Select Search Tool -- 3rd Party Website Agency File Agency Website ATLS CNV-…" at bounding box center [930, 190] width 154 height 24
click at [1080, 195] on select "-- Select Search Method -- Property Address Legal Liability Info Provided" at bounding box center [1102, 190] width 154 height 24
click at [1025, 178] on select "-- Select Search Method -- Property Address Legal Liability Info Provided" at bounding box center [1102, 190] width 154 height 24
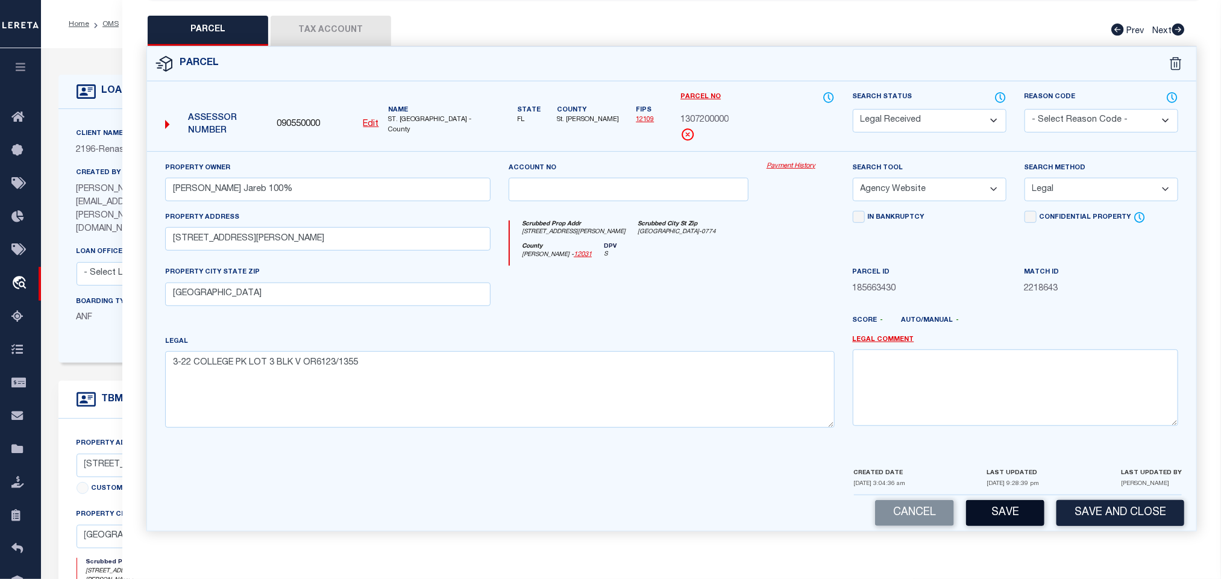
click at [1006, 511] on button "Save" at bounding box center [1005, 513] width 78 height 26
click at [368, 26] on button "Tax Account" at bounding box center [331, 31] width 121 height 30
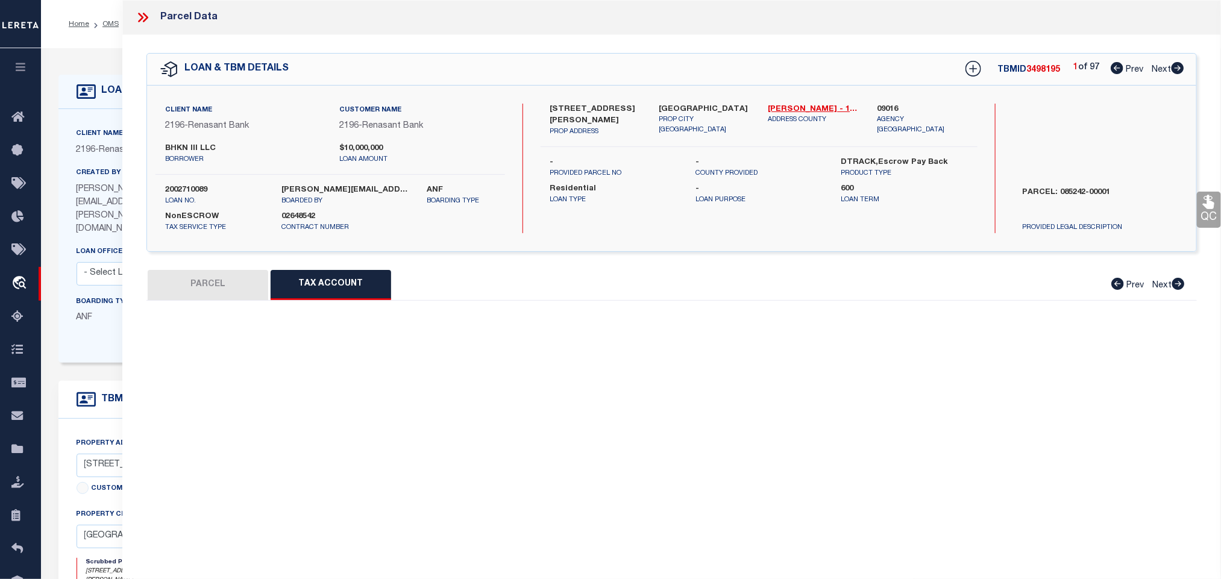
scroll to position [0, 0]
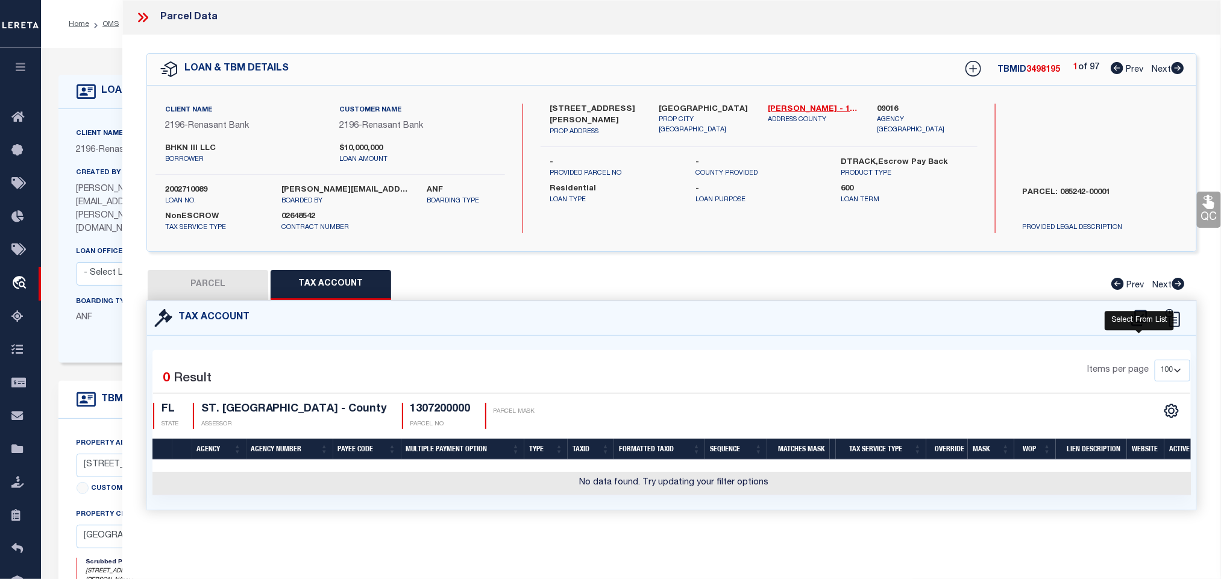
click at [1143, 324] on icon at bounding box center [1140, 318] width 20 height 19
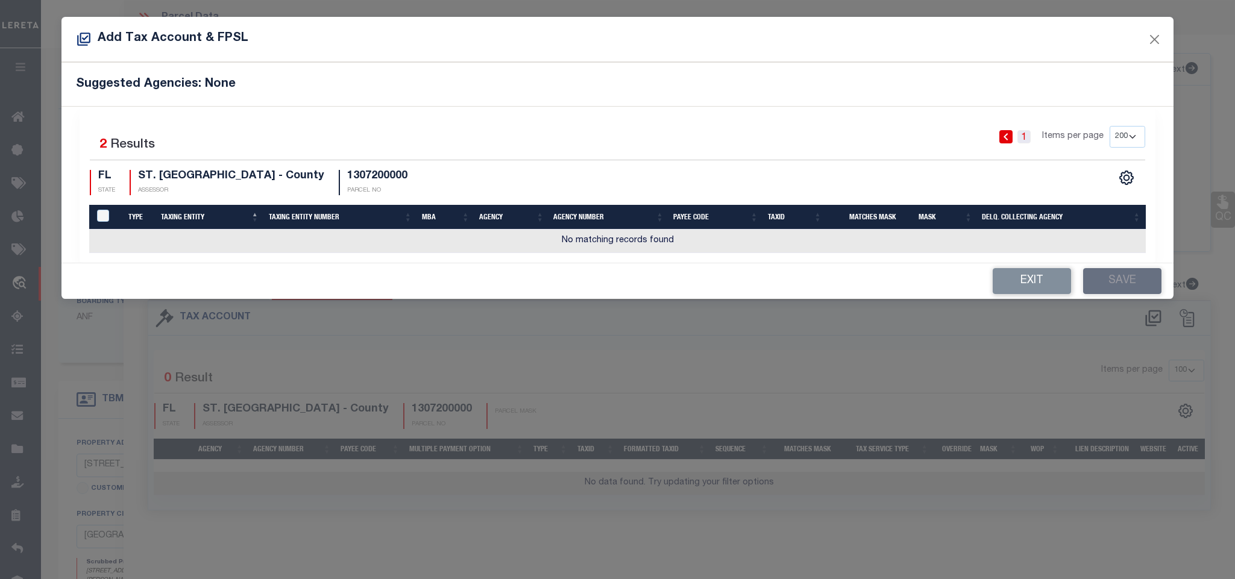
click at [1024, 142] on link "1" at bounding box center [1023, 136] width 13 height 13
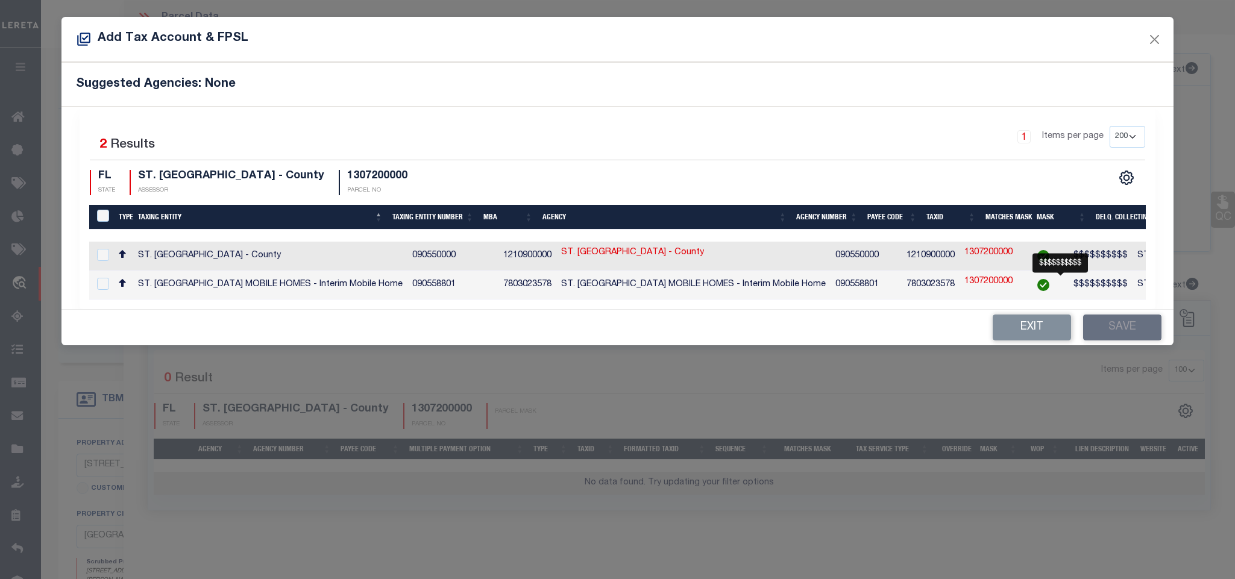
click at [1074, 257] on span "$$$$$$$$$$" at bounding box center [1101, 255] width 54 height 8
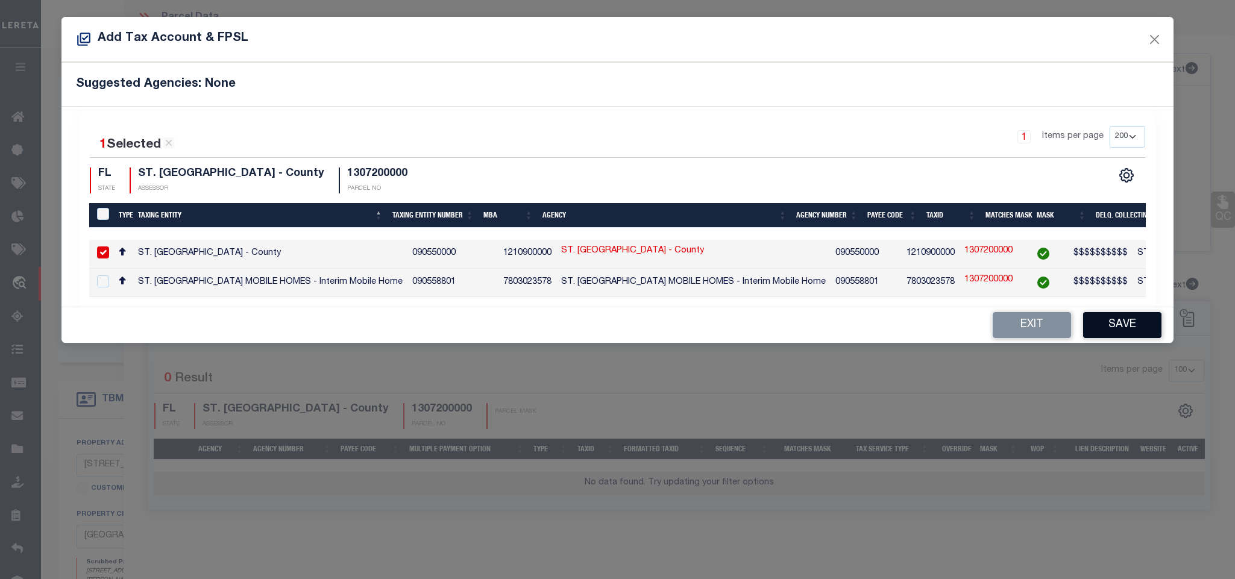
click at [1107, 324] on button "Save" at bounding box center [1122, 325] width 78 height 26
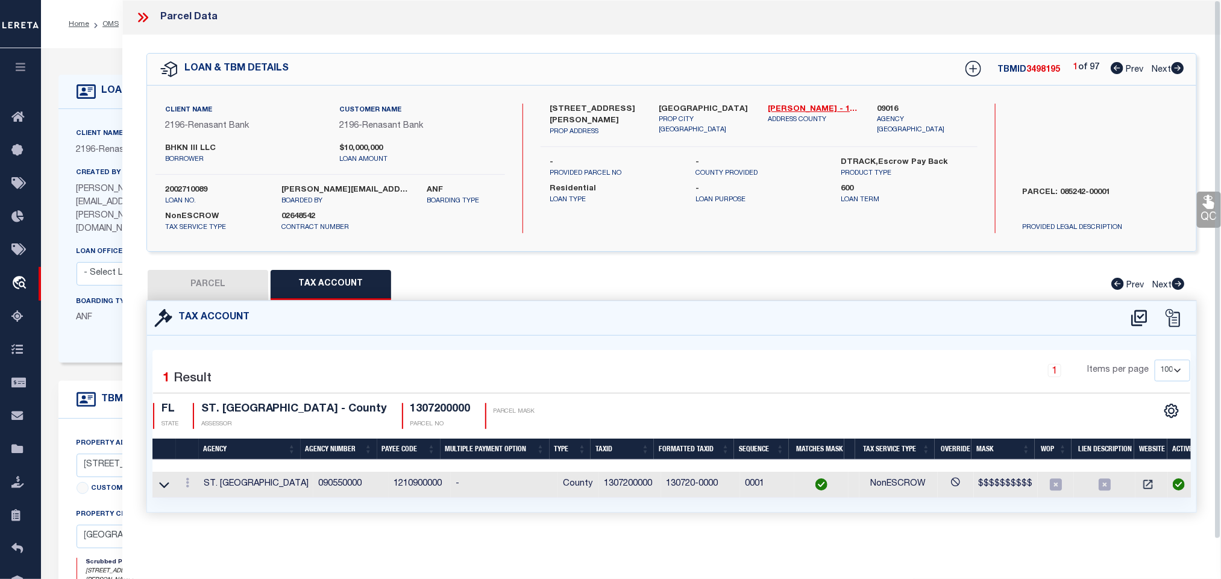
click at [225, 288] on button "PARCEL" at bounding box center [208, 285] width 121 height 30
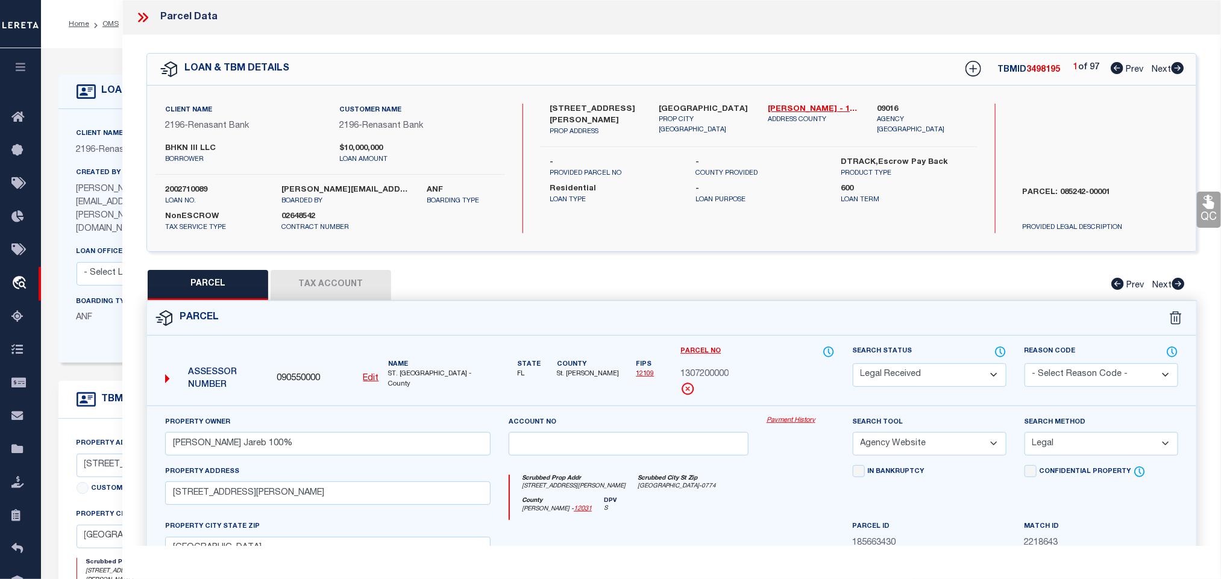
click at [914, 370] on select "Automated Search Bad Parcel Complete Duplicate Parcel High Dollar Reporting In …" at bounding box center [930, 375] width 154 height 24
click at [853, 365] on select "Automated Search Bad Parcel Complete Duplicate Parcel High Dollar Reporting In …" at bounding box center [930, 375] width 154 height 24
drag, startPoint x: 902, startPoint y: 380, endPoint x: 904, endPoint y: 368, distance: 12.2
click at [902, 379] on select "Automated Search Bad Parcel Complete Duplicate Parcel High Dollar Reporting In …" at bounding box center [930, 375] width 154 height 24
click at [853, 365] on select "Automated Search Bad Parcel Complete Duplicate Parcel High Dollar Reporting In …" at bounding box center [930, 375] width 154 height 24
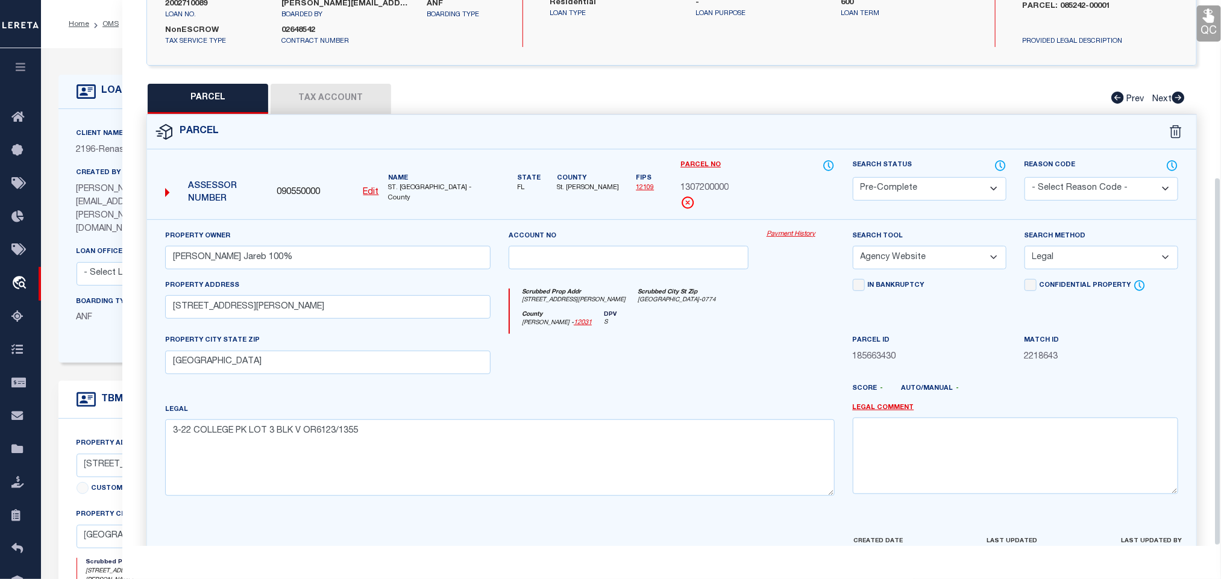
scroll to position [262, 0]
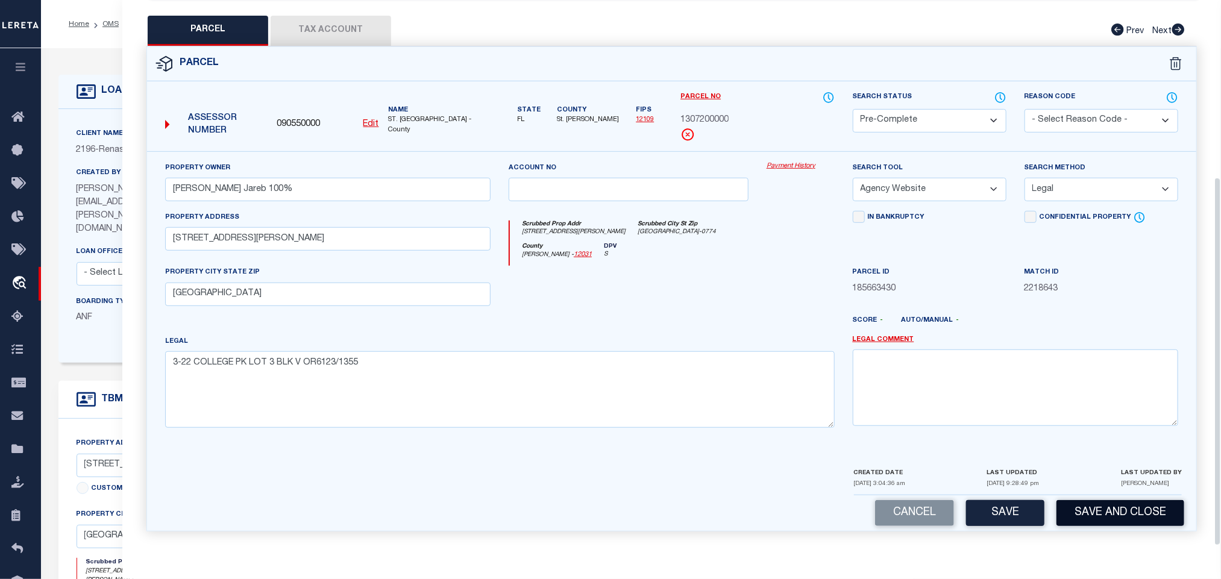
click at [1095, 525] on button "Save and Close" at bounding box center [1121, 513] width 128 height 26
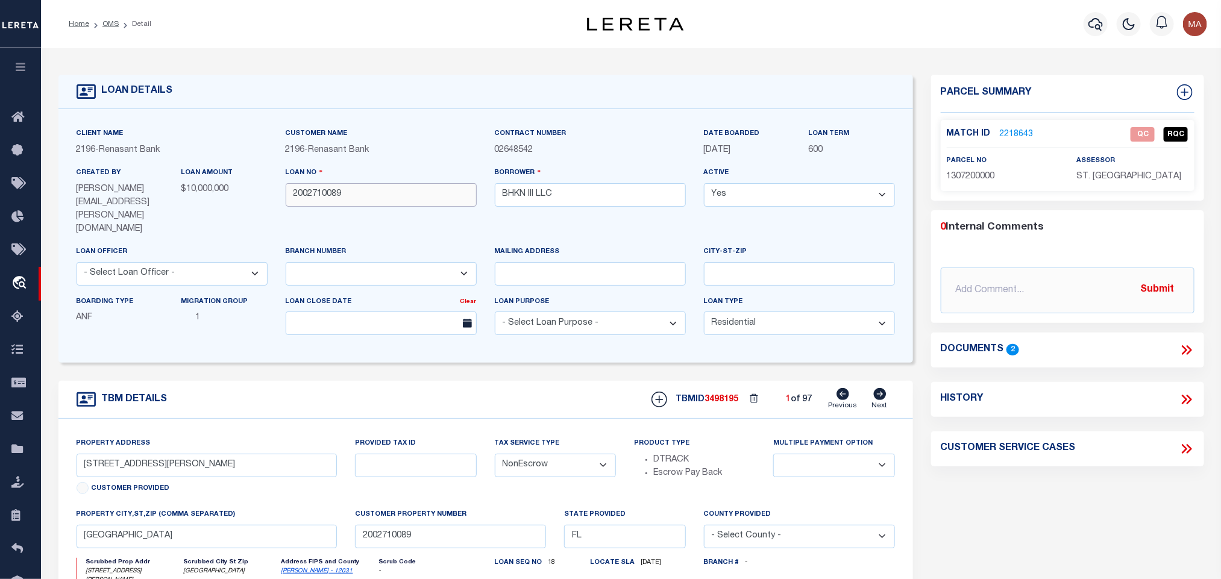
click at [326, 203] on input "2002710089" at bounding box center [381, 195] width 191 height 24
click at [718, 395] on span "3498195" at bounding box center [722, 399] width 34 height 8
copy span "3498195"
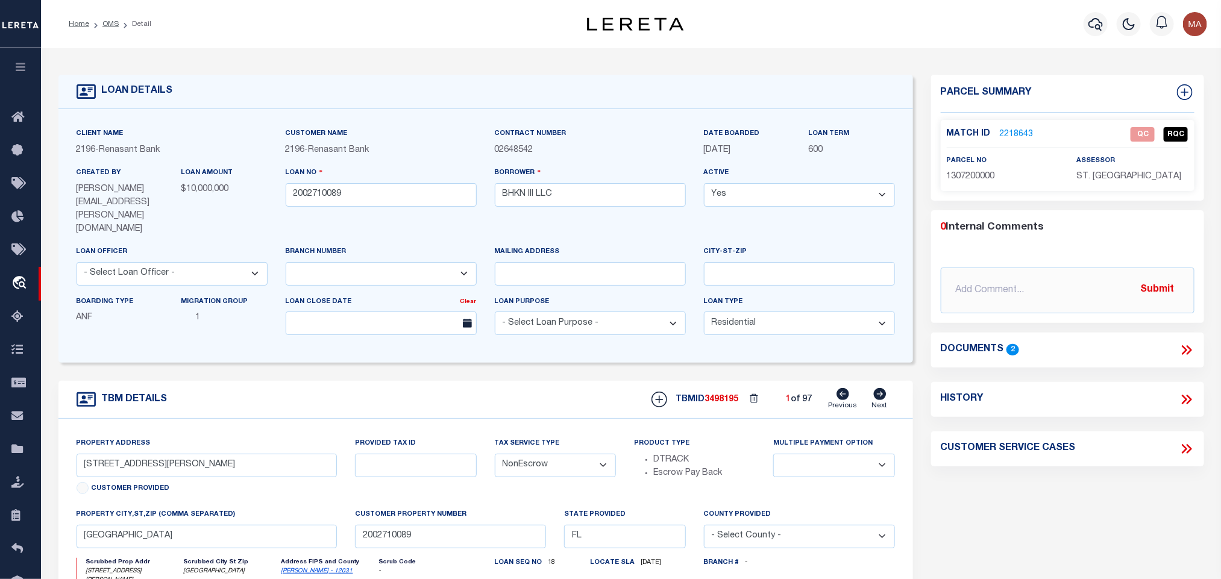
click at [1148, 181] on p "ST. [GEOGRAPHIC_DATA]" at bounding box center [1133, 177] width 112 height 13
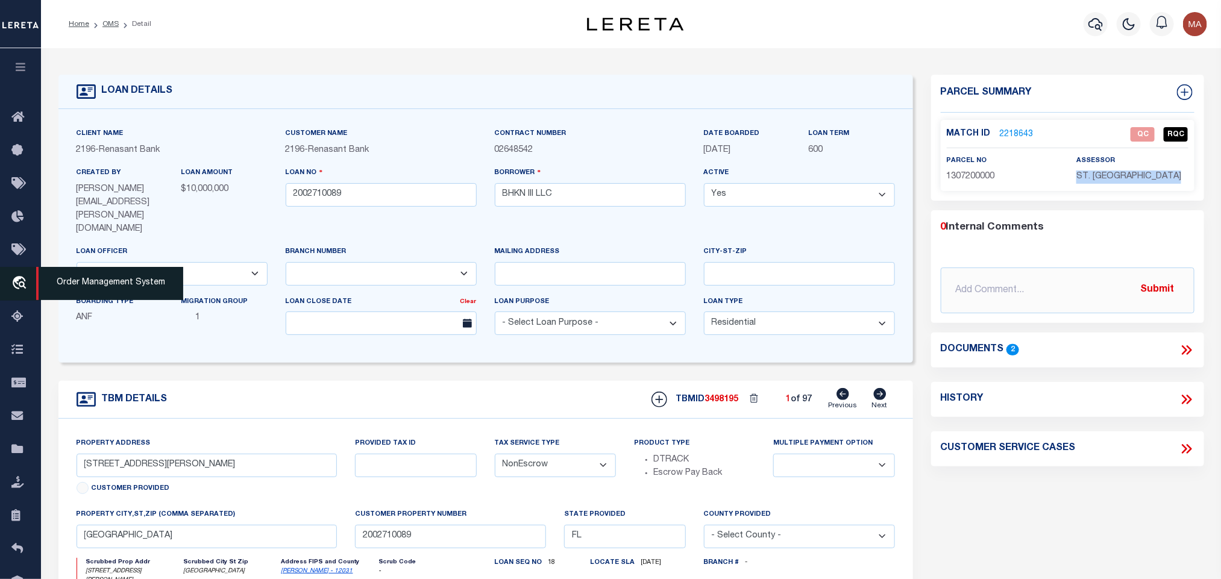
copy div "ST. [GEOGRAPHIC_DATA]"
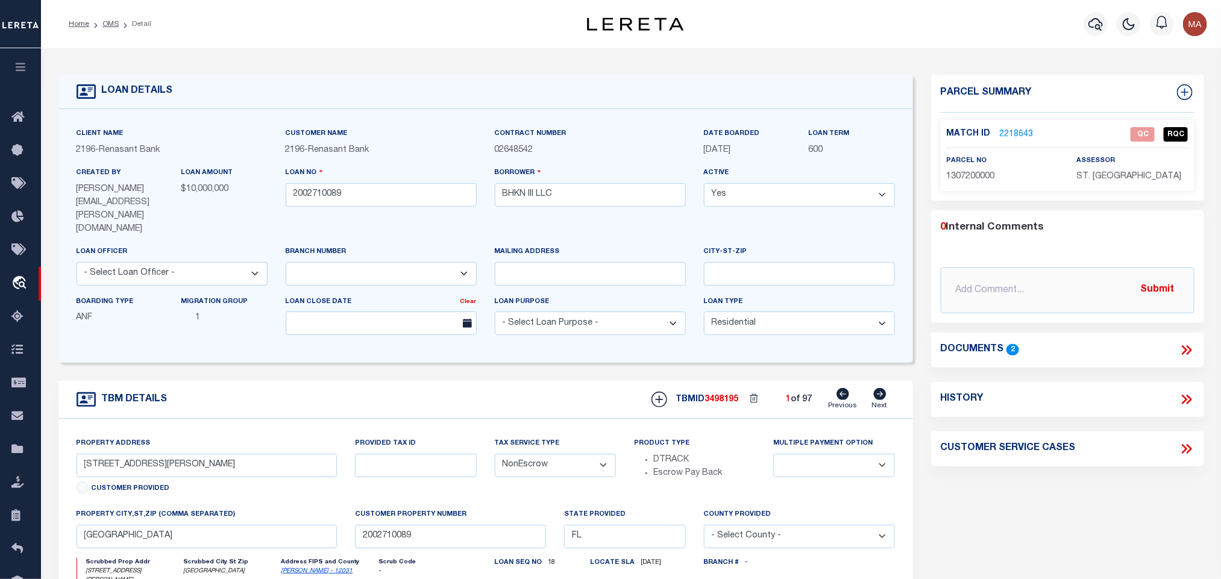
click at [980, 175] on span "1307200000" at bounding box center [971, 176] width 48 height 8
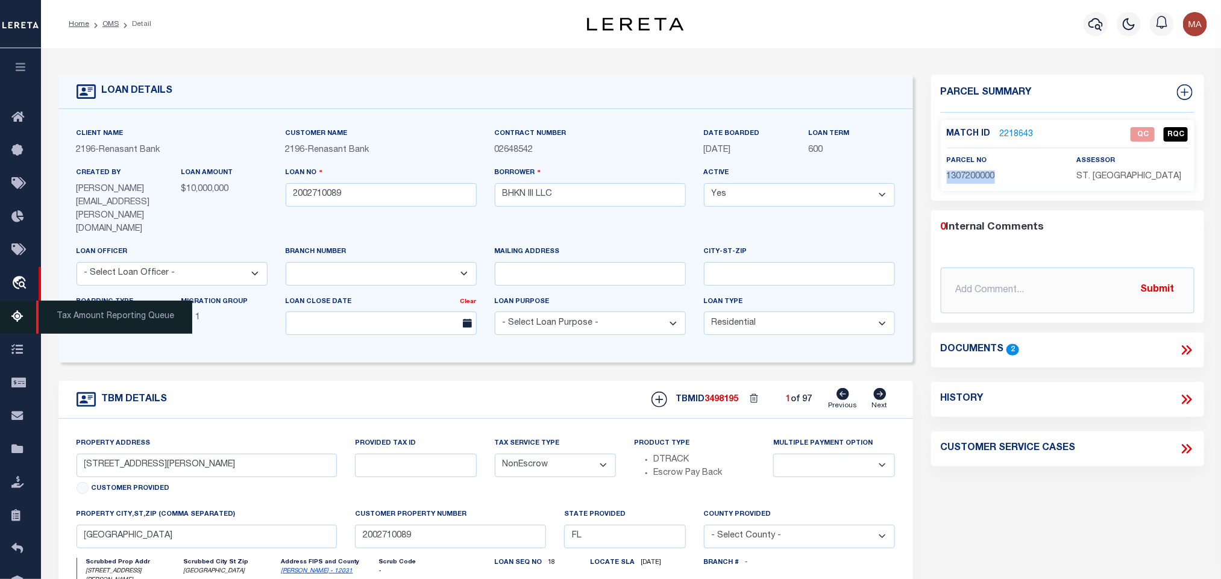
copy span "1307200000"
drag, startPoint x: 105, startPoint y: 25, endPoint x: 259, endPoint y: 1, distance: 155.7
click at [105, 25] on link "OMS" at bounding box center [110, 23] width 16 height 7
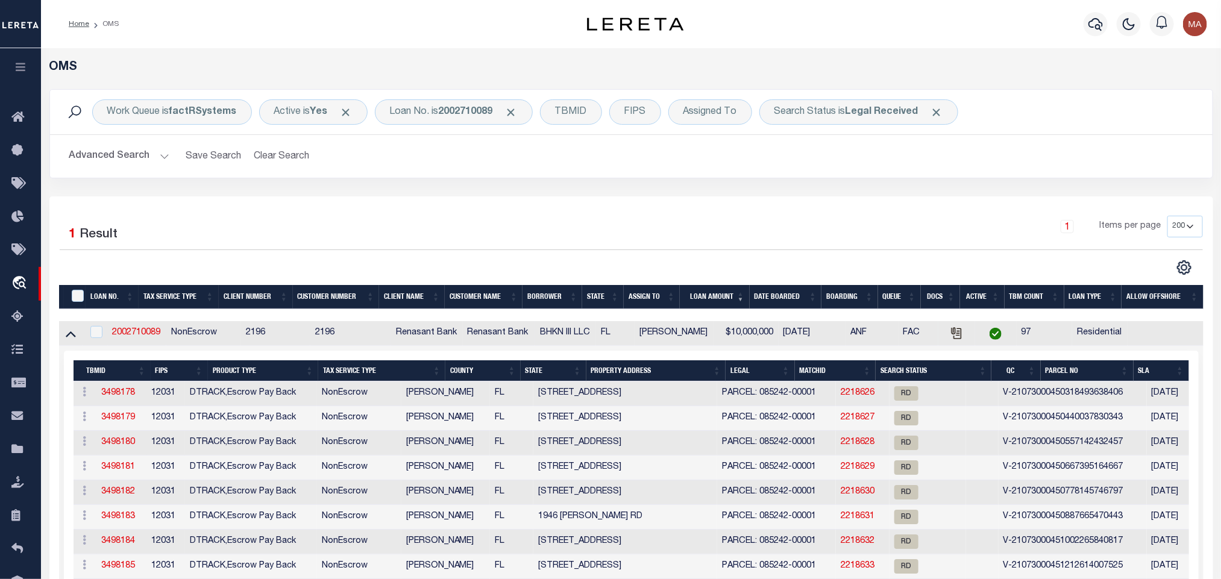
click at [544, 178] on div "Advanced Search Save Search Clear Search tblSearchTopScreen_dynamictable_____De…" at bounding box center [631, 156] width 1163 height 43
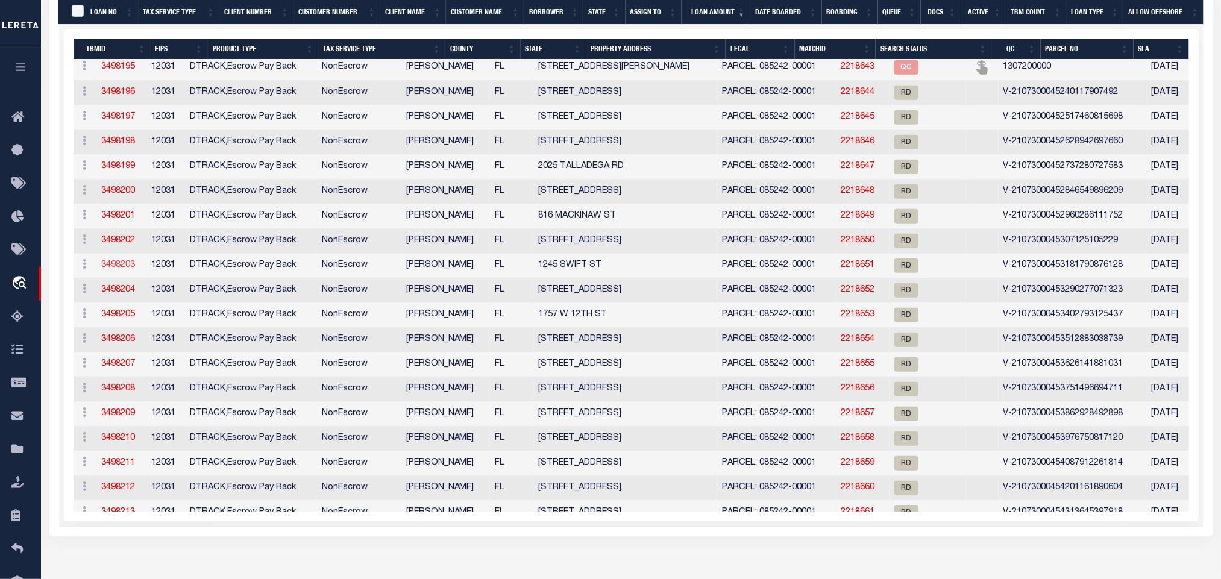
click at [125, 269] on link "3498203" at bounding box center [118, 265] width 34 height 8
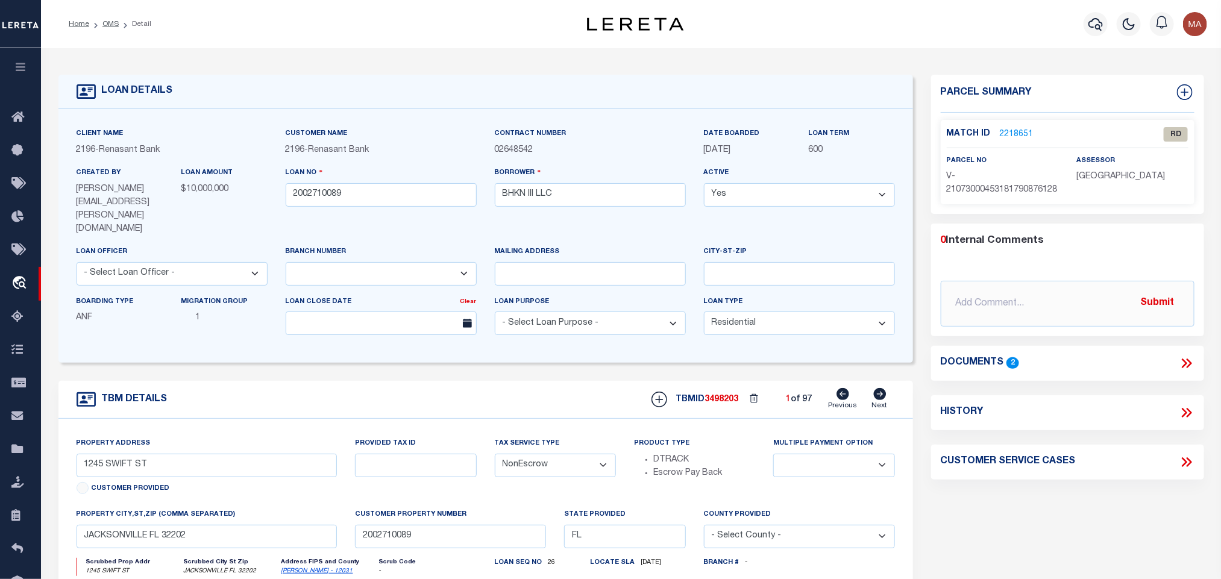
click at [1002, 127] on div "Match ID 2218651 RD" at bounding box center [1068, 134] width 260 height 14
click at [1006, 131] on link "2218651" at bounding box center [1017, 134] width 34 height 13
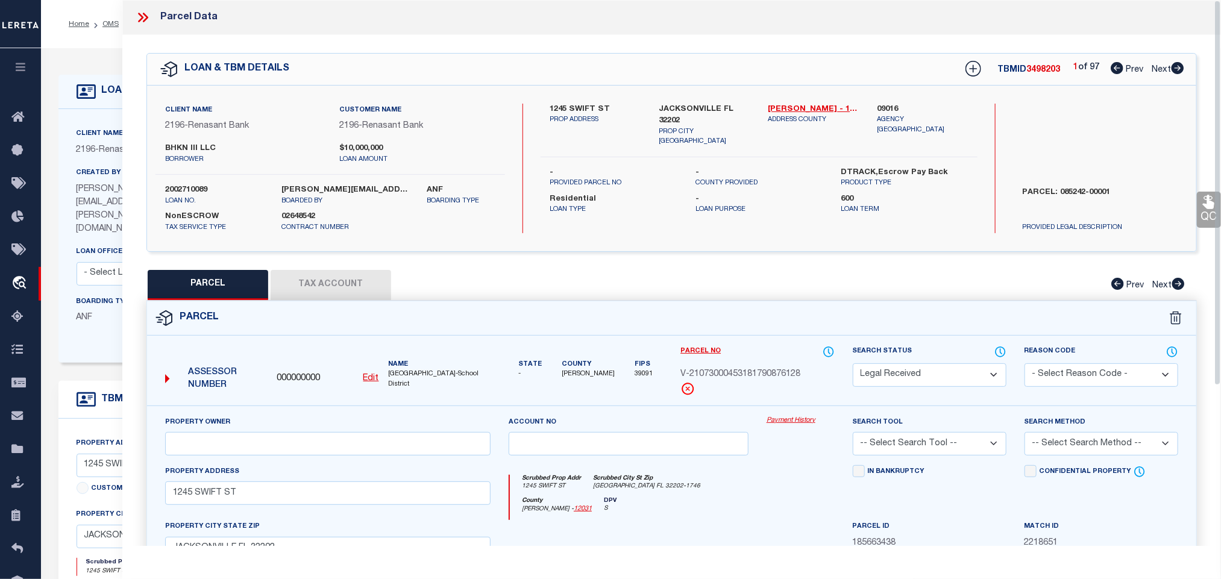
click at [370, 382] on u "Edit" at bounding box center [371, 378] width 16 height 8
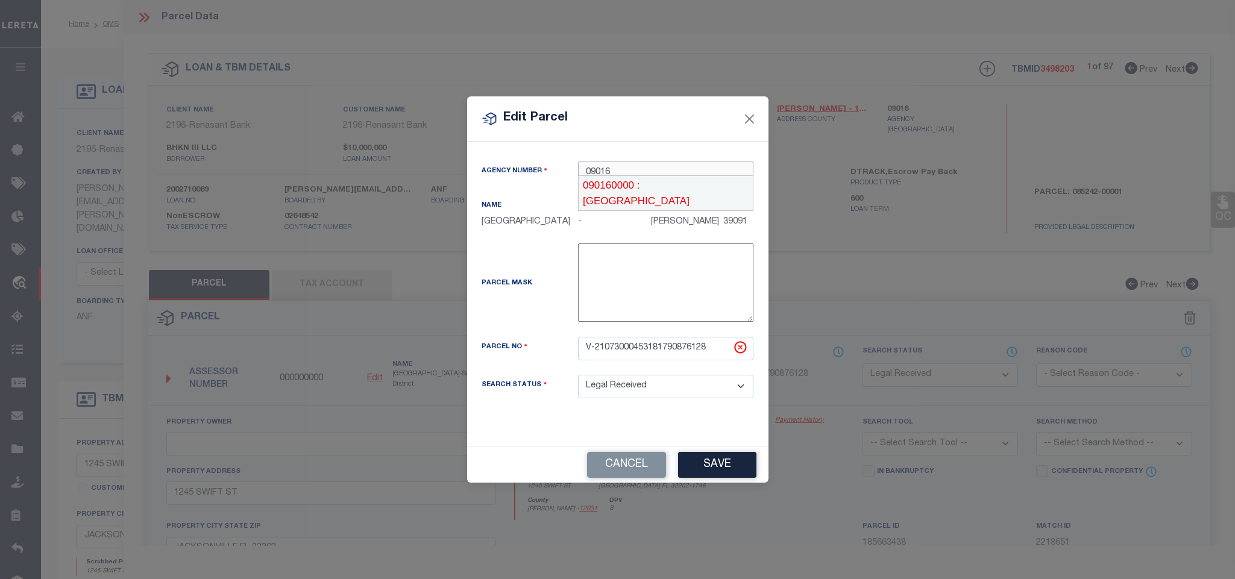
click at [667, 187] on div "090160000 : [GEOGRAPHIC_DATA]" at bounding box center [666, 193] width 174 height 34
click at [693, 351] on input "V-21073000453181790876128" at bounding box center [665, 349] width 175 height 24
paste input "130678-0000"
click at [711, 468] on button "Save" at bounding box center [717, 465] width 78 height 26
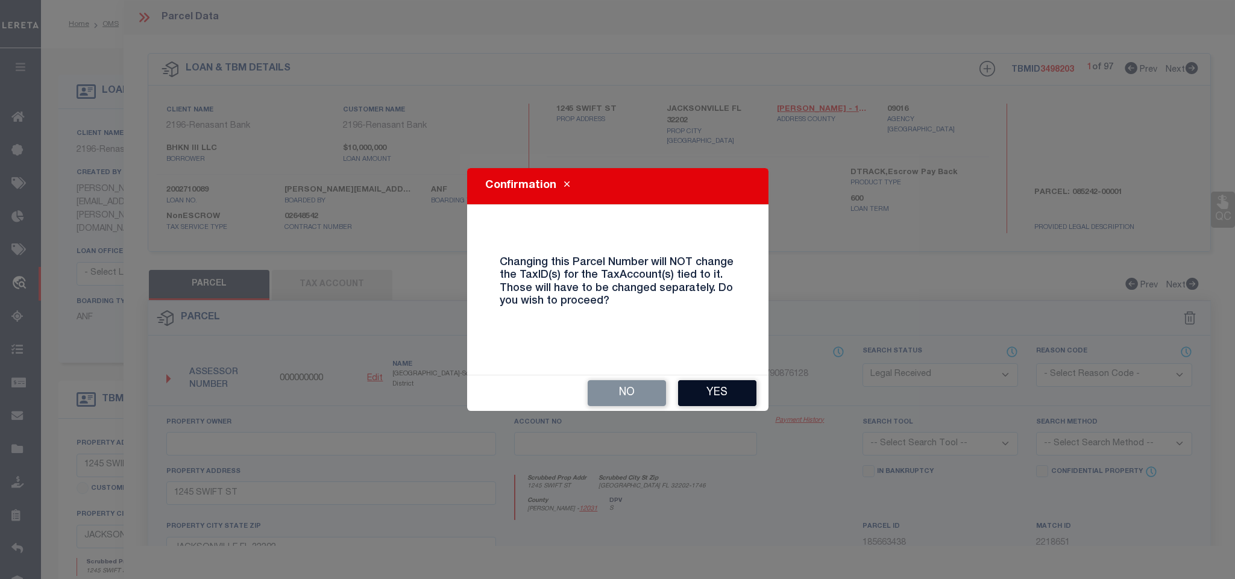
click at [717, 389] on button "Yes" at bounding box center [717, 393] width 78 height 26
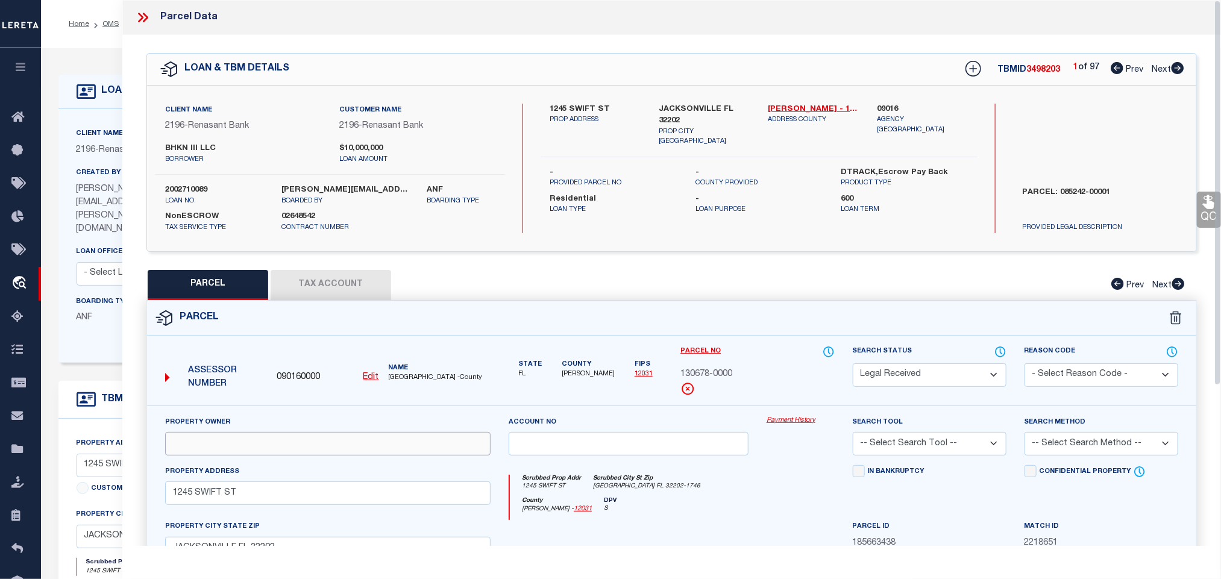
click at [253, 443] on input "text" at bounding box center [328, 444] width 326 height 24
paste input "BHKN III LLC"
click at [672, 109] on label "JACKSONVILLE FL 32202" at bounding box center [704, 116] width 91 height 24
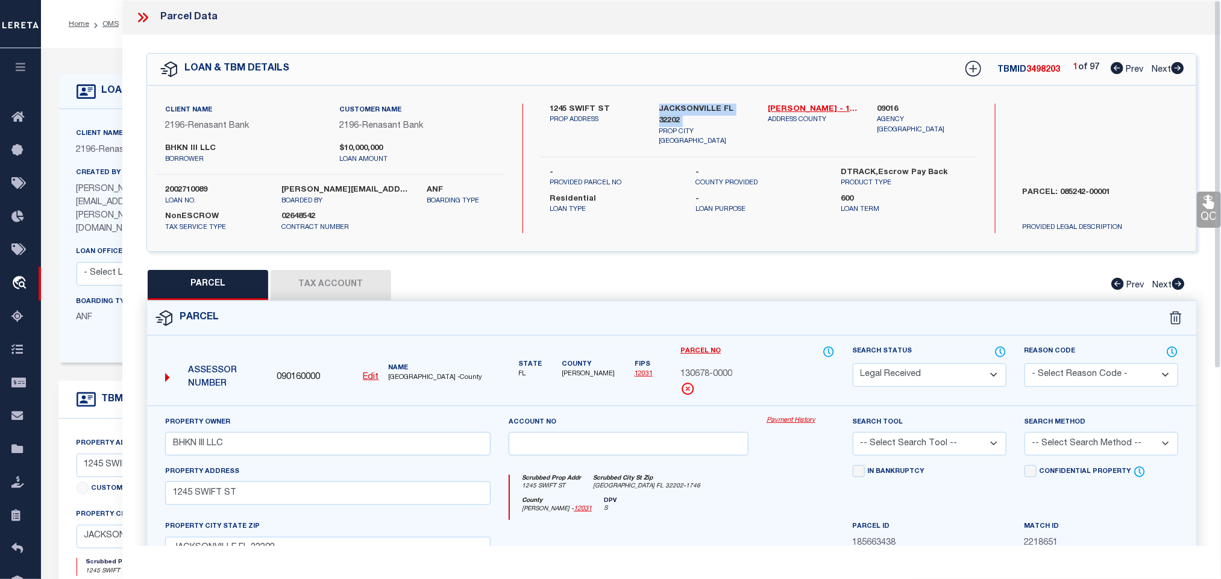
copy div "JACKSONVILLE FL 32202"
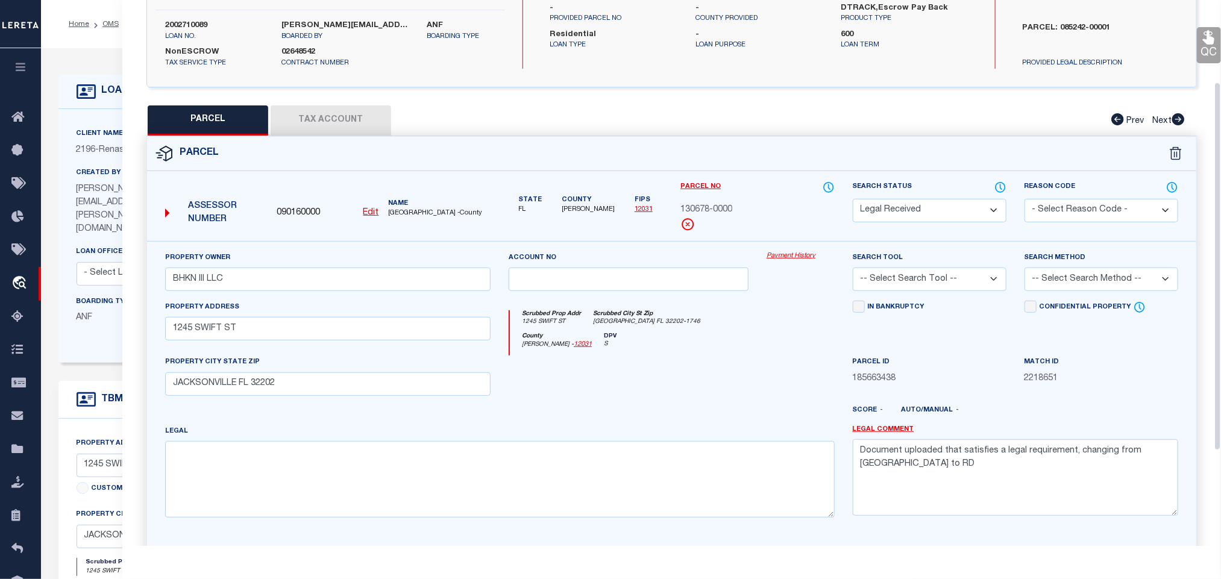
scroll to position [262, 0]
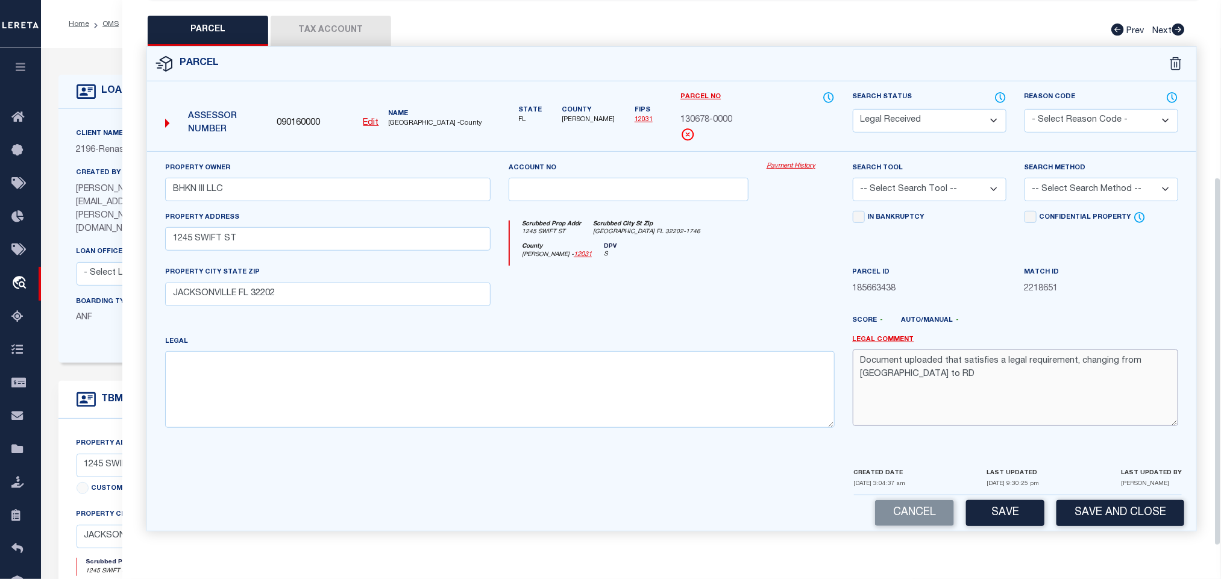
click at [1025, 353] on textarea "Document uploaded that satisfies a legal requirement, changing from [GEOGRAPHIC…" at bounding box center [1016, 388] width 326 height 76
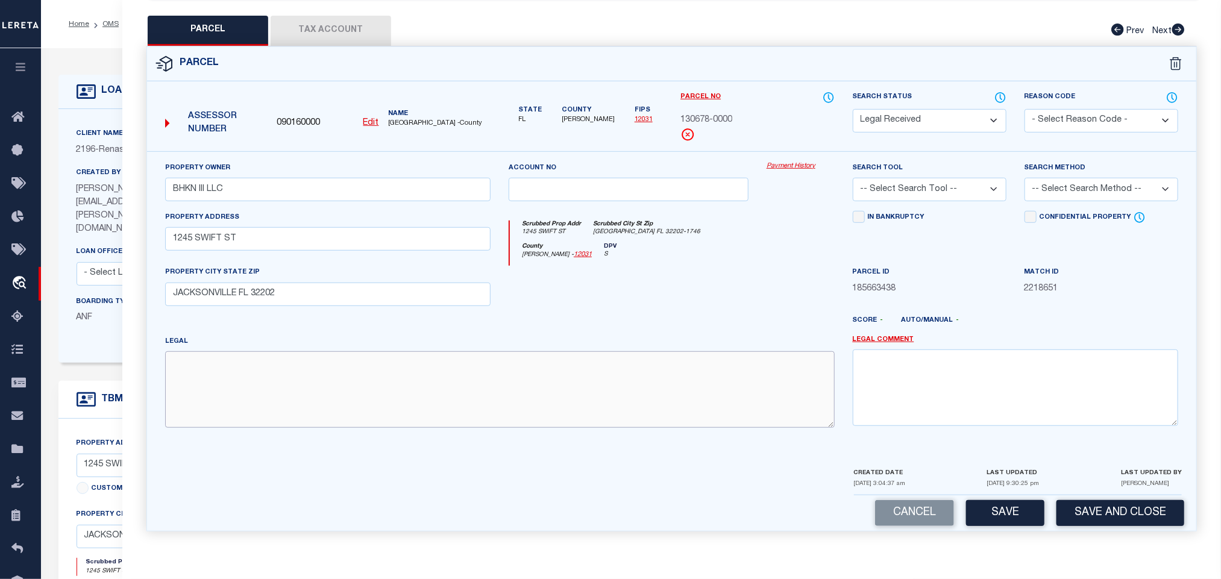
click at [431, 409] on textarea at bounding box center [500, 389] width 670 height 76
paste textarea "1 1-105 18-2S-27E .146 2 MELTERS S/D PT BLK 3 [GEOGRAPHIC_DATA] 3 LOT 26,FRACL …"
click at [964, 190] on select "-- Select Search Tool -- 3rd Party Website Agency File Agency Website ATLS CNV-…" at bounding box center [930, 190] width 154 height 24
click at [853, 178] on select "-- Select Search Tool -- 3rd Party Website Agency File Agency Website ATLS CNV-…" at bounding box center [930, 190] width 154 height 24
click at [1060, 178] on select "-- Select Search Method -- Property Address Legal Liability Info Provided" at bounding box center [1102, 190] width 154 height 24
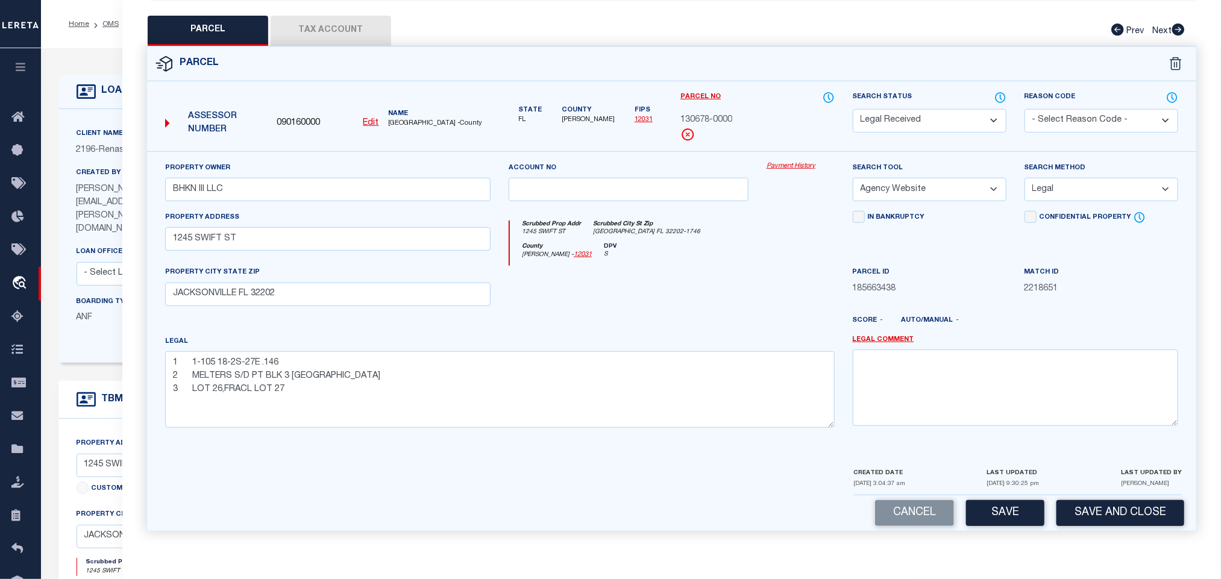
click at [1025, 178] on select "-- Select Search Method -- Property Address Legal Liability Info Provided" at bounding box center [1102, 190] width 154 height 24
click at [1009, 508] on button "Save" at bounding box center [1005, 513] width 78 height 26
click at [348, 25] on button "Tax Account" at bounding box center [331, 31] width 121 height 30
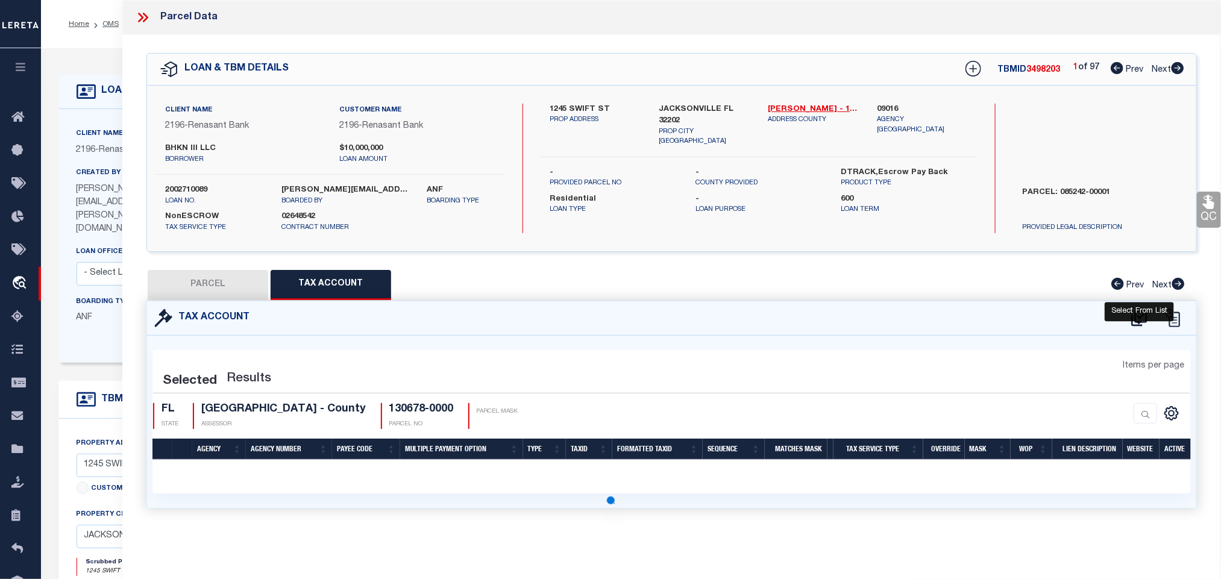
scroll to position [0, 0]
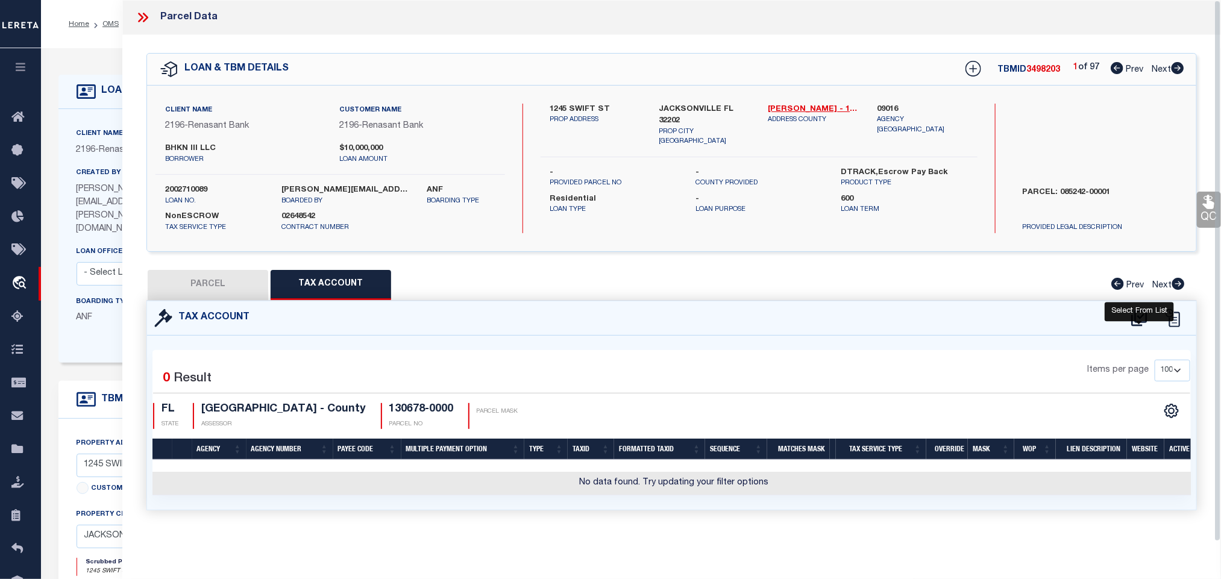
click at [1139, 318] on icon at bounding box center [1139, 318] width 16 height 16
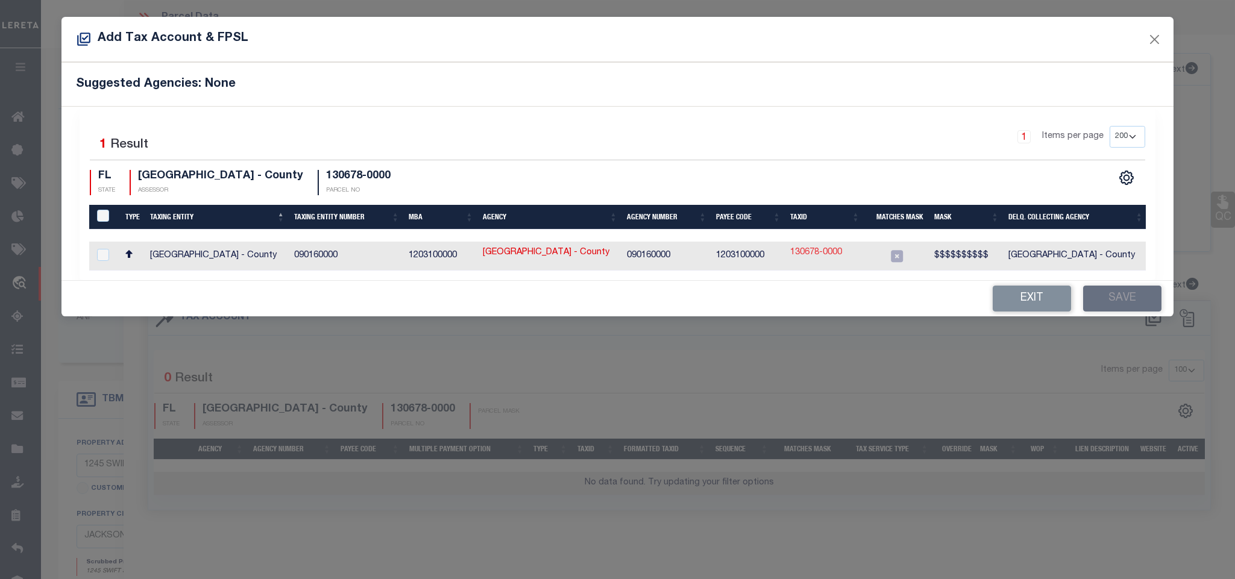
click at [837, 252] on link "130678-0000" at bounding box center [816, 253] width 52 height 13
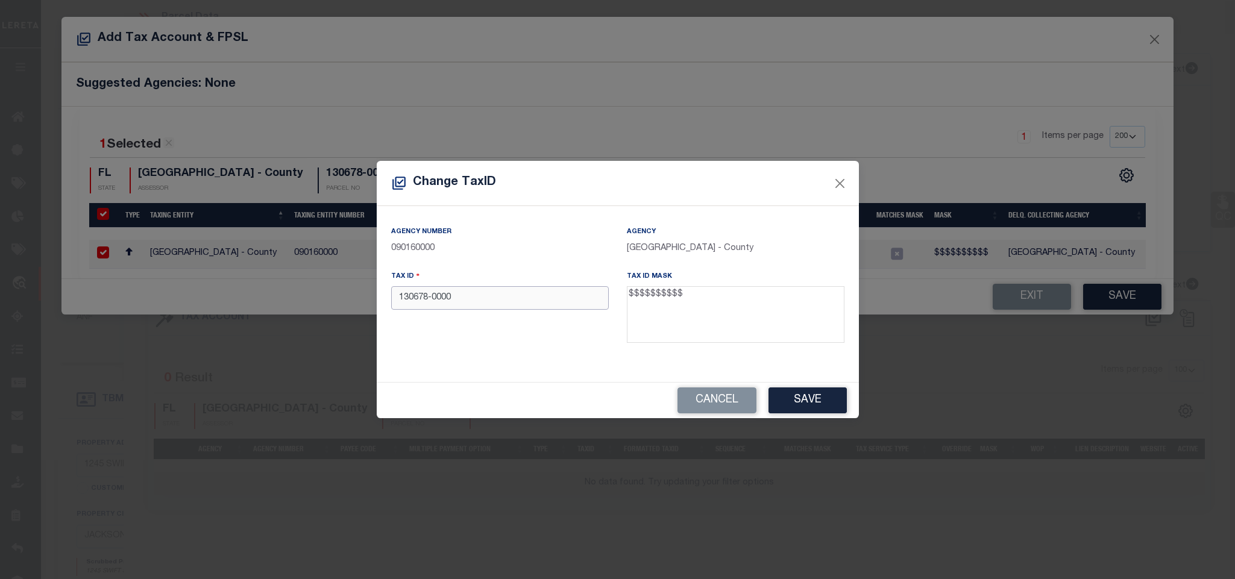
click at [521, 302] on input "130678-0000" at bounding box center [500, 298] width 218 height 24
click at [787, 393] on button "Save" at bounding box center [808, 401] width 78 height 26
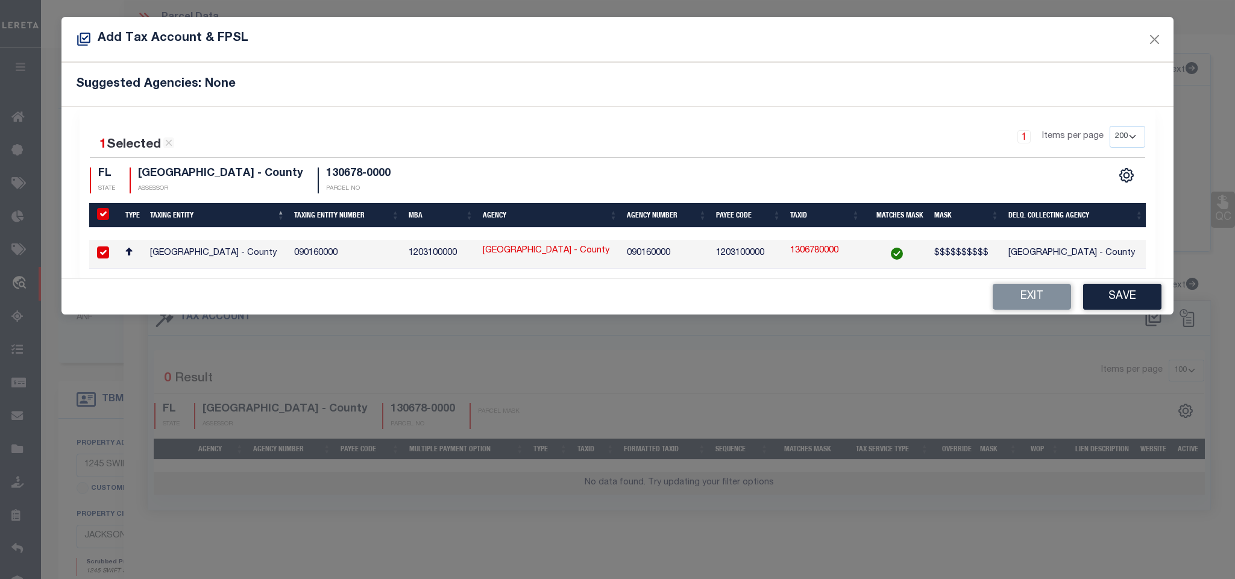
drag, startPoint x: 1119, startPoint y: 306, endPoint x: 482, endPoint y: 397, distance: 644.1
click at [1119, 306] on button "Save" at bounding box center [1122, 297] width 78 height 26
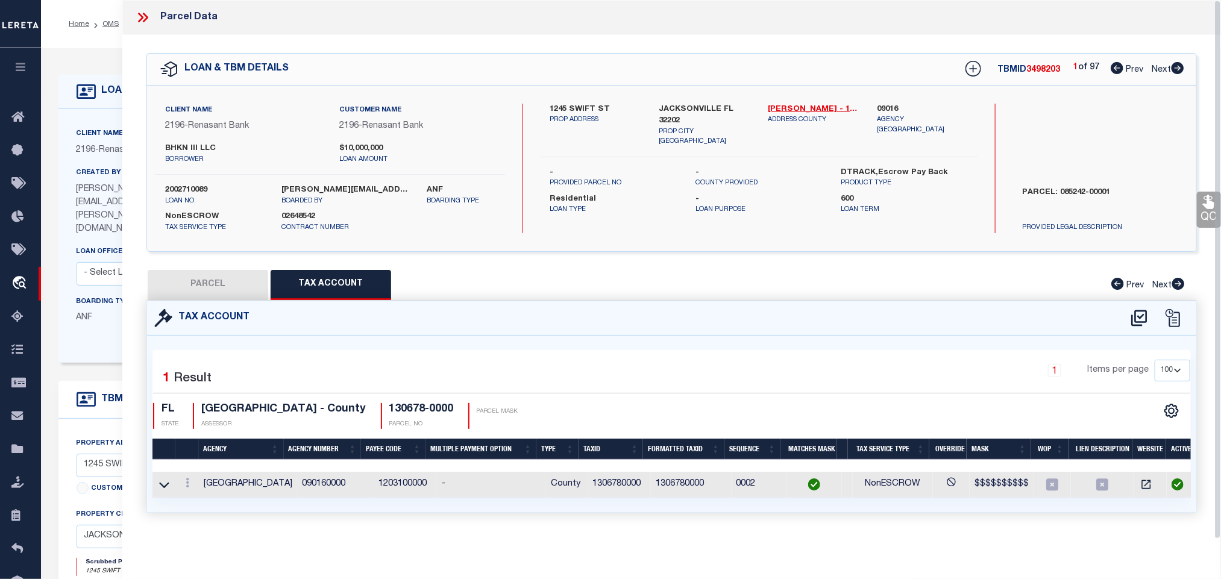
click at [210, 278] on button "PARCEL" at bounding box center [208, 285] width 121 height 30
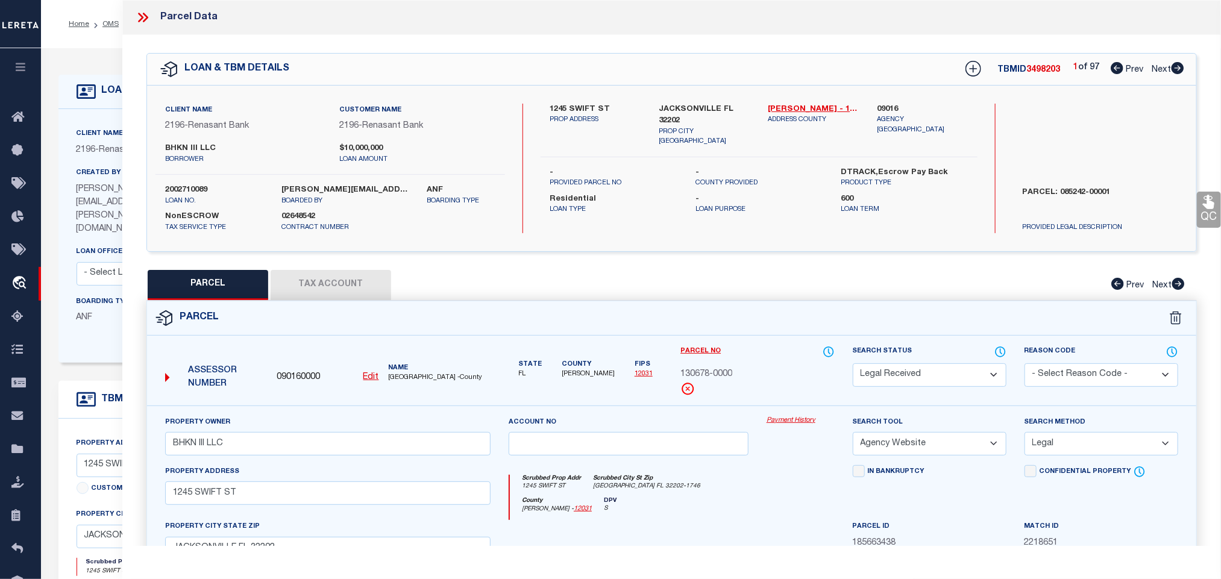
click at [948, 378] on select "Automated Search Bad Parcel Complete Duplicate Parcel High Dollar Reporting In …" at bounding box center [930, 375] width 154 height 24
click at [853, 365] on select "Automated Search Bad Parcel Complete Duplicate Parcel High Dollar Reporting In …" at bounding box center [930, 375] width 154 height 24
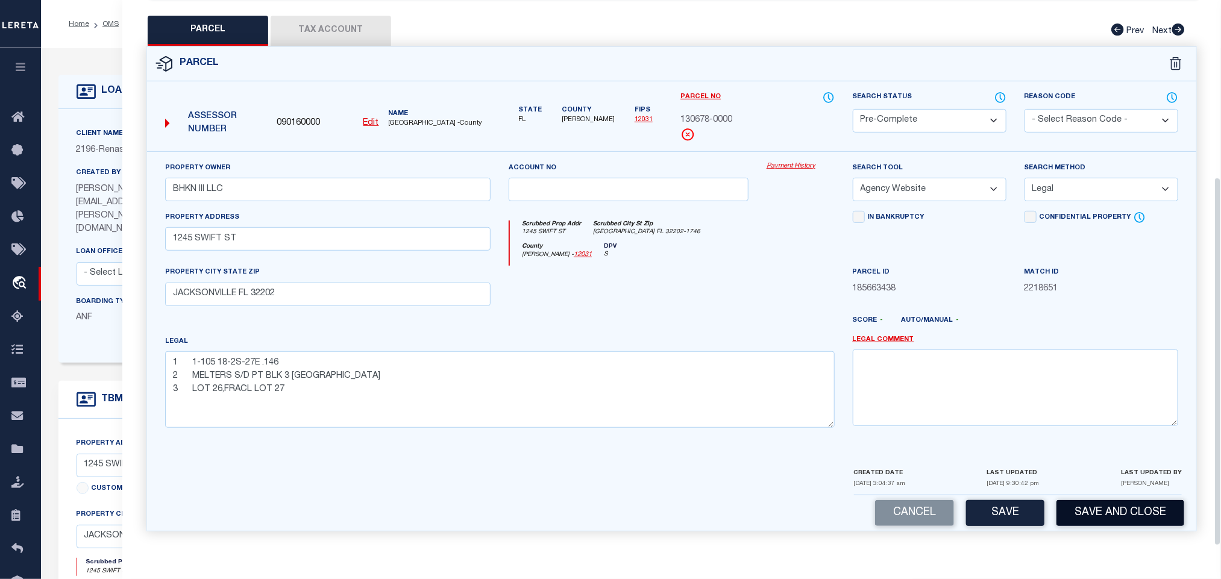
click at [1102, 507] on button "Save and Close" at bounding box center [1121, 513] width 128 height 26
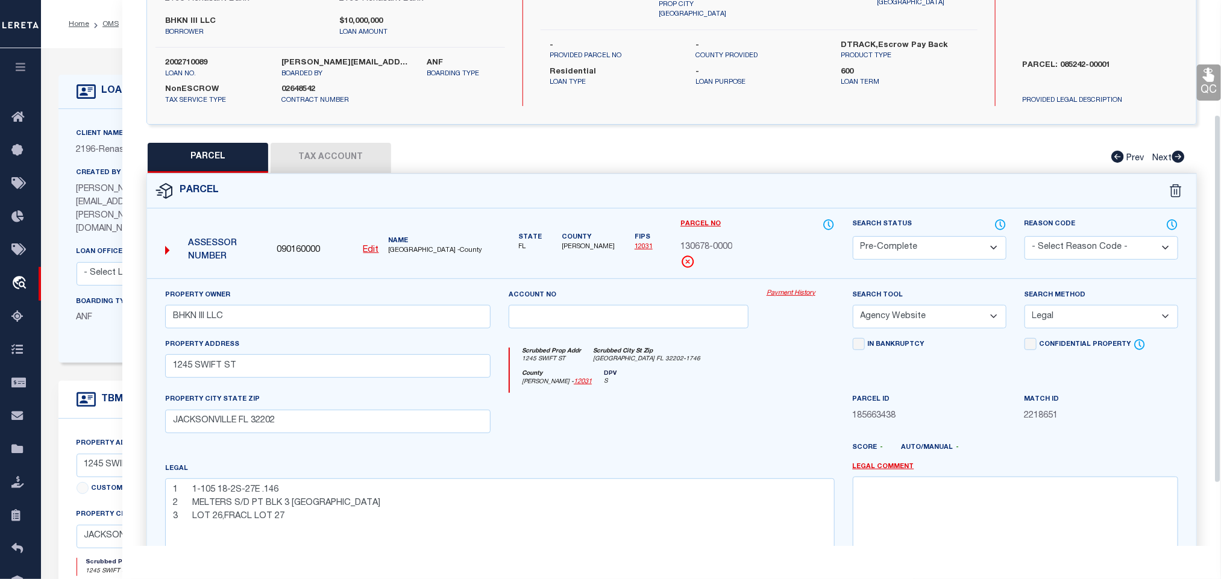
scroll to position [0, 0]
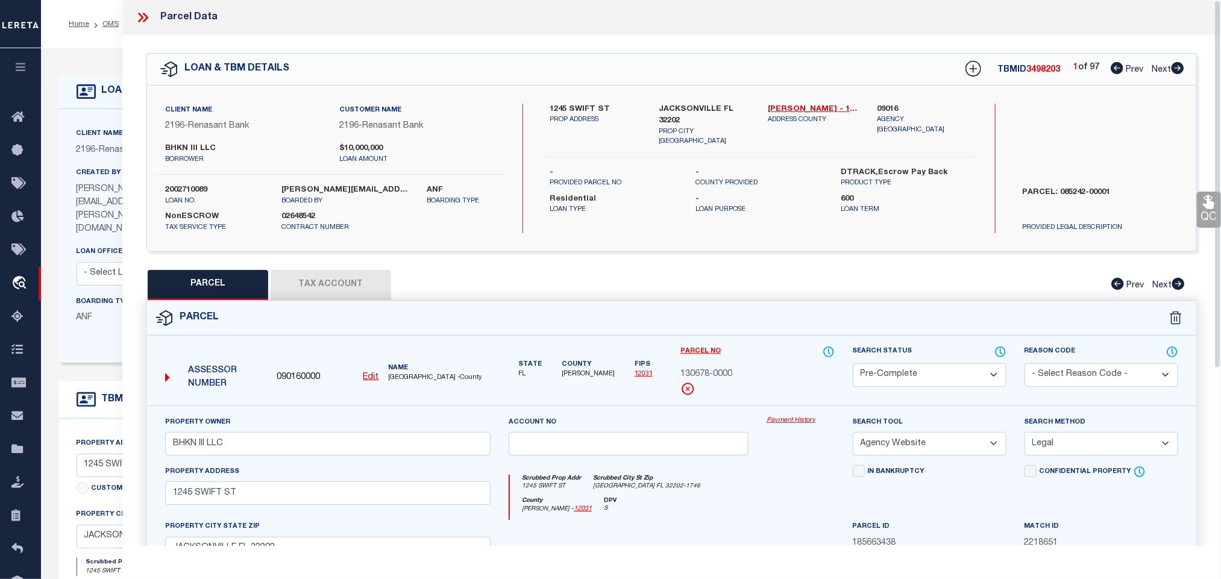
click at [178, 190] on label "2002710089" at bounding box center [214, 190] width 98 height 12
copy label "2002710089"
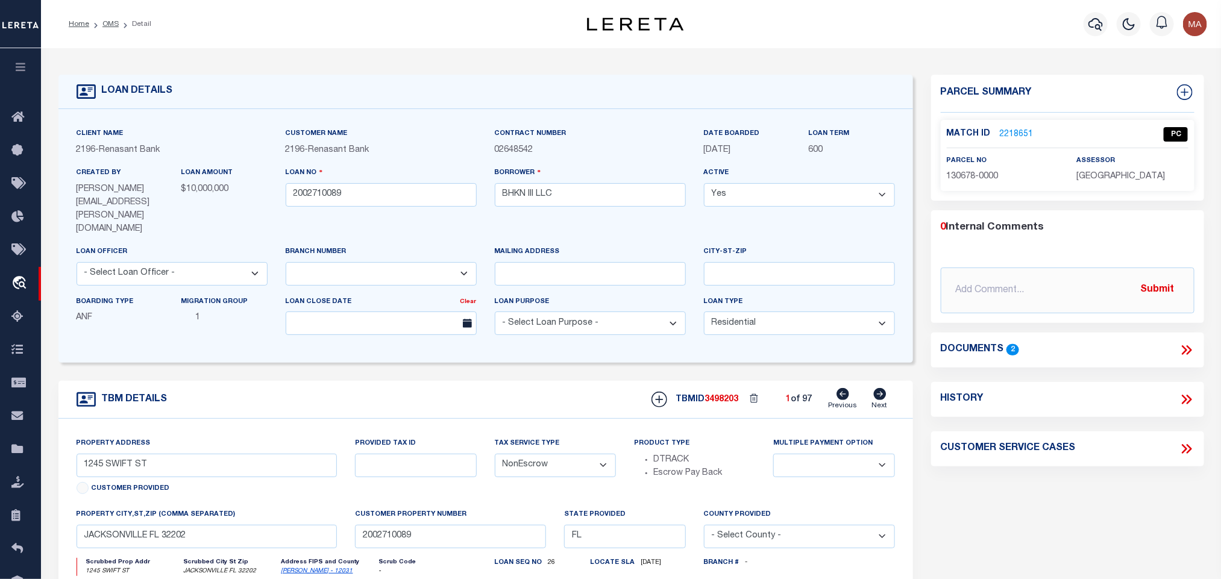
click at [716, 395] on span "3498203" at bounding box center [722, 399] width 34 height 8
copy span "3498203"
click at [1125, 183] on p "[GEOGRAPHIC_DATA]" at bounding box center [1133, 177] width 112 height 13
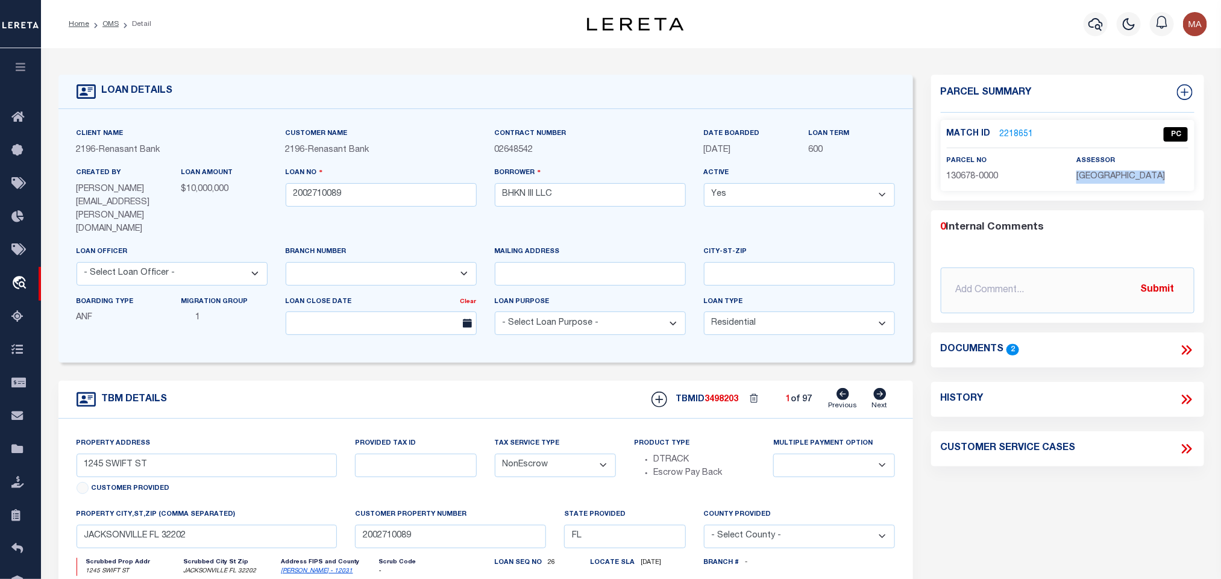
click at [1125, 183] on p "[GEOGRAPHIC_DATA]" at bounding box center [1133, 177] width 112 height 13
copy div "[GEOGRAPHIC_DATA]"
click at [957, 184] on div "Match ID 2218651 PC parcel no 130678-0000 assessor" at bounding box center [1068, 155] width 254 height 71
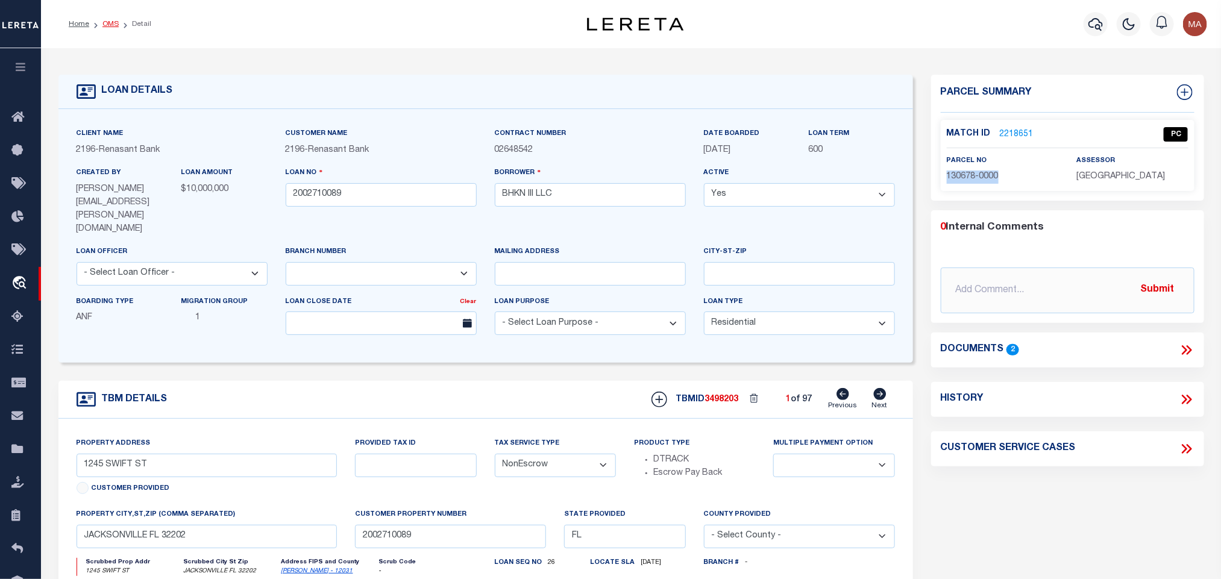
click at [111, 24] on link "OMS" at bounding box center [110, 23] width 16 height 7
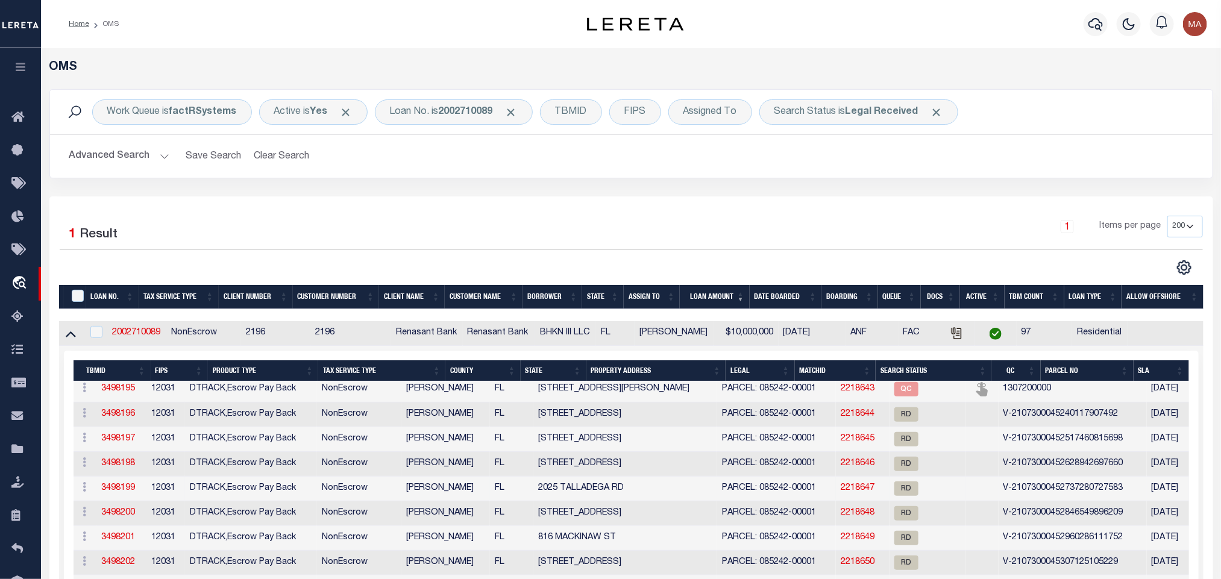
scroll to position [476, 0]
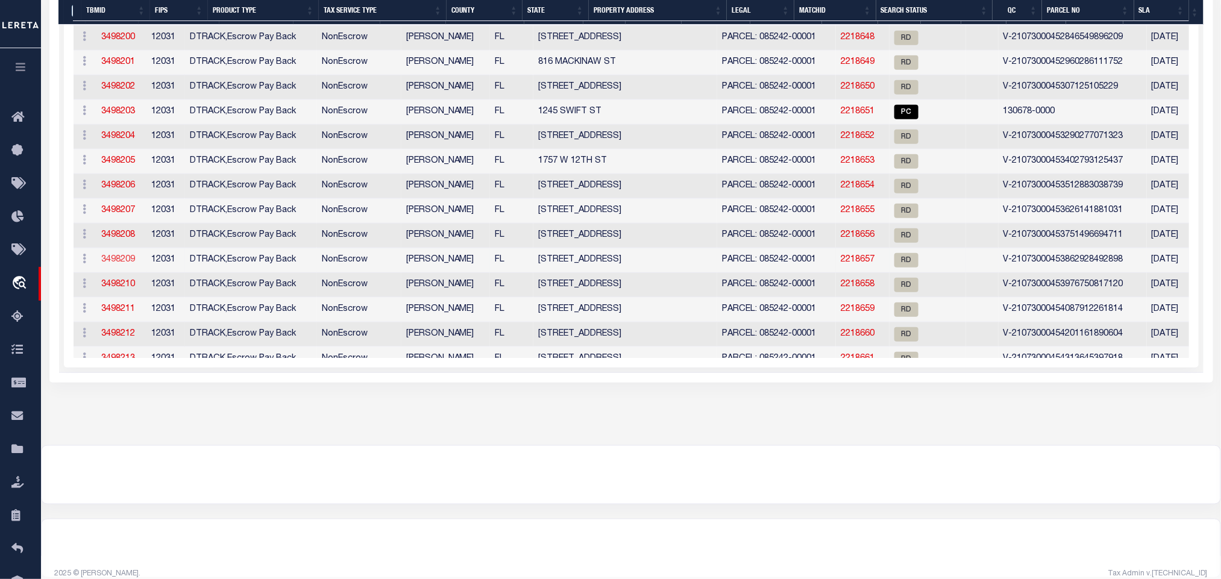
click at [127, 264] on link "3498209" at bounding box center [118, 260] width 34 height 8
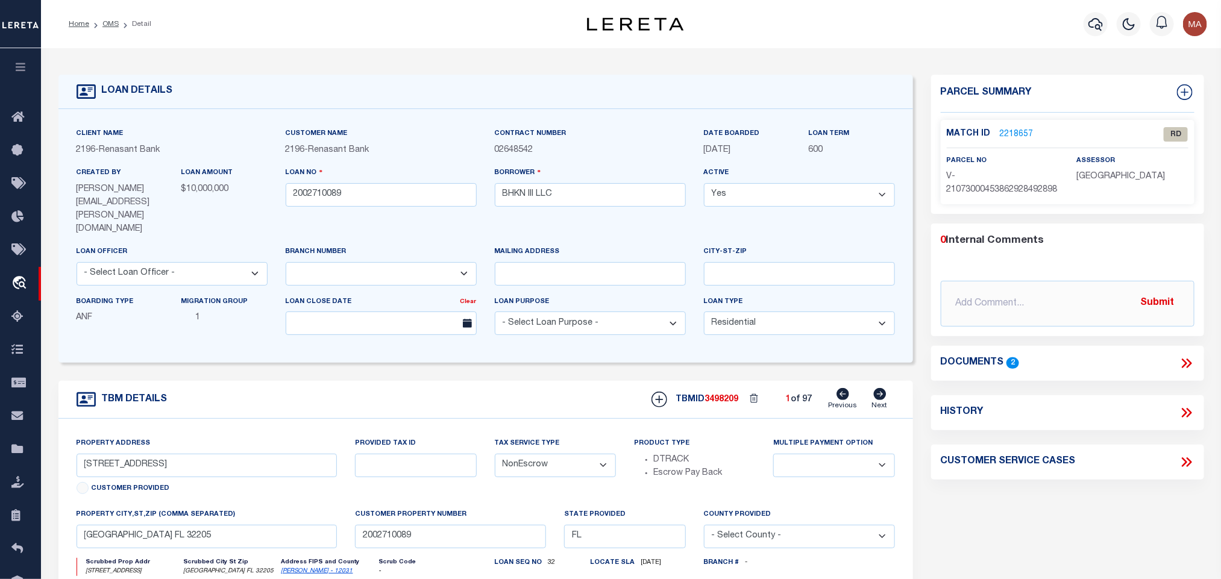
click at [1011, 133] on link "2218657" at bounding box center [1017, 134] width 34 height 13
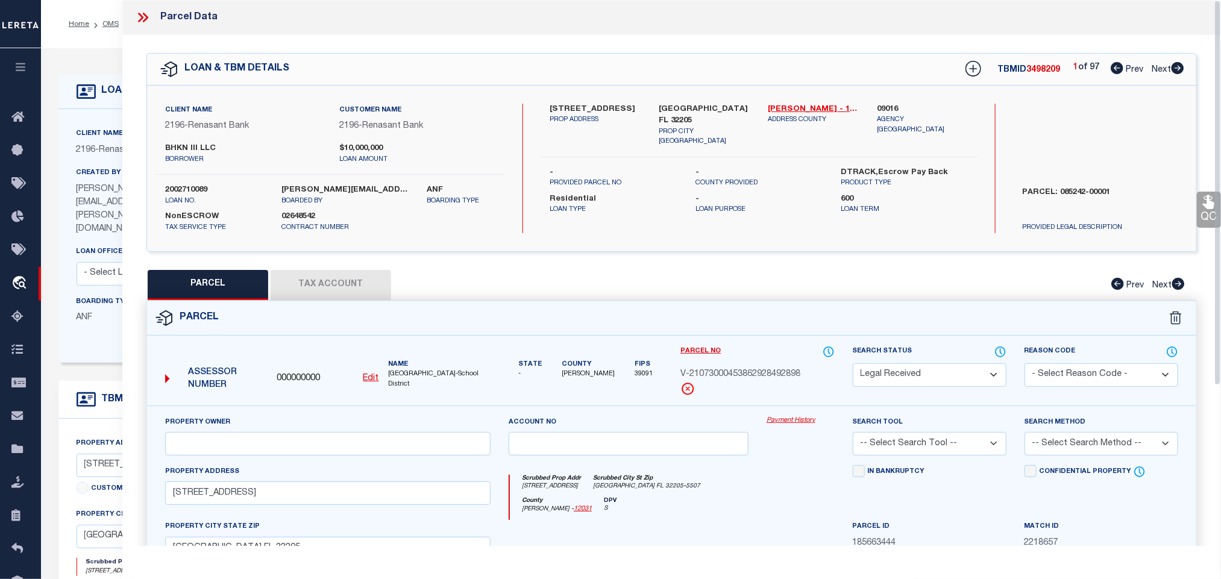
click at [366, 380] on u "Edit" at bounding box center [371, 378] width 16 height 8
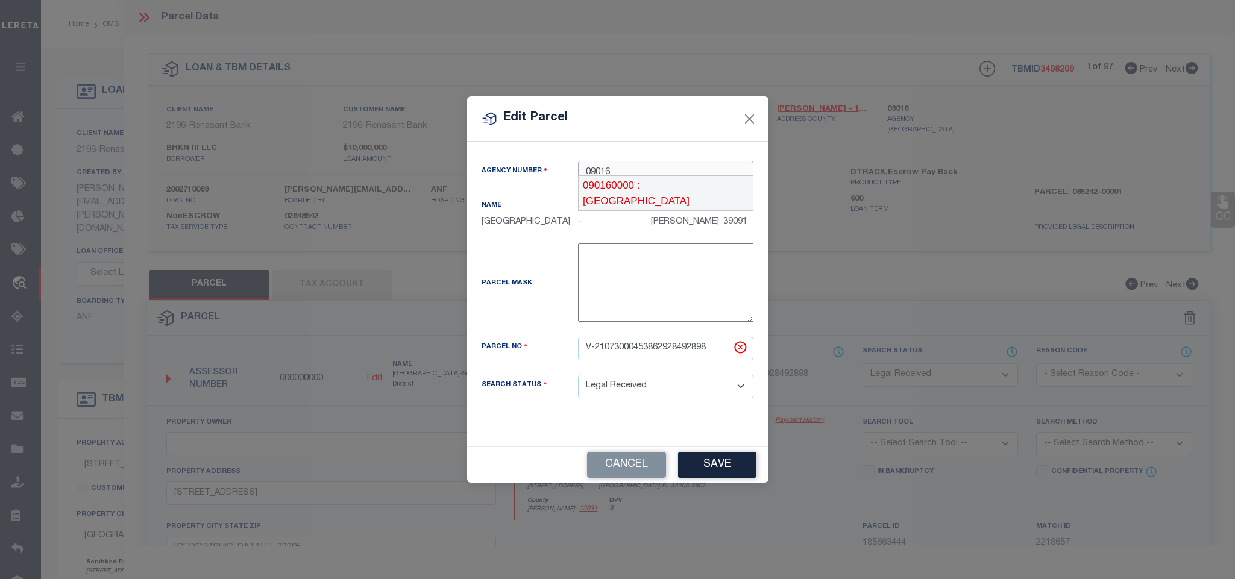
click at [684, 192] on div "090160000 : [GEOGRAPHIC_DATA]" at bounding box center [666, 193] width 174 height 34
click at [673, 360] on input "V-21073000453862928492898" at bounding box center [665, 349] width 175 height 24
paste input "061084-0000"
click at [726, 470] on button "Save" at bounding box center [717, 465] width 78 height 26
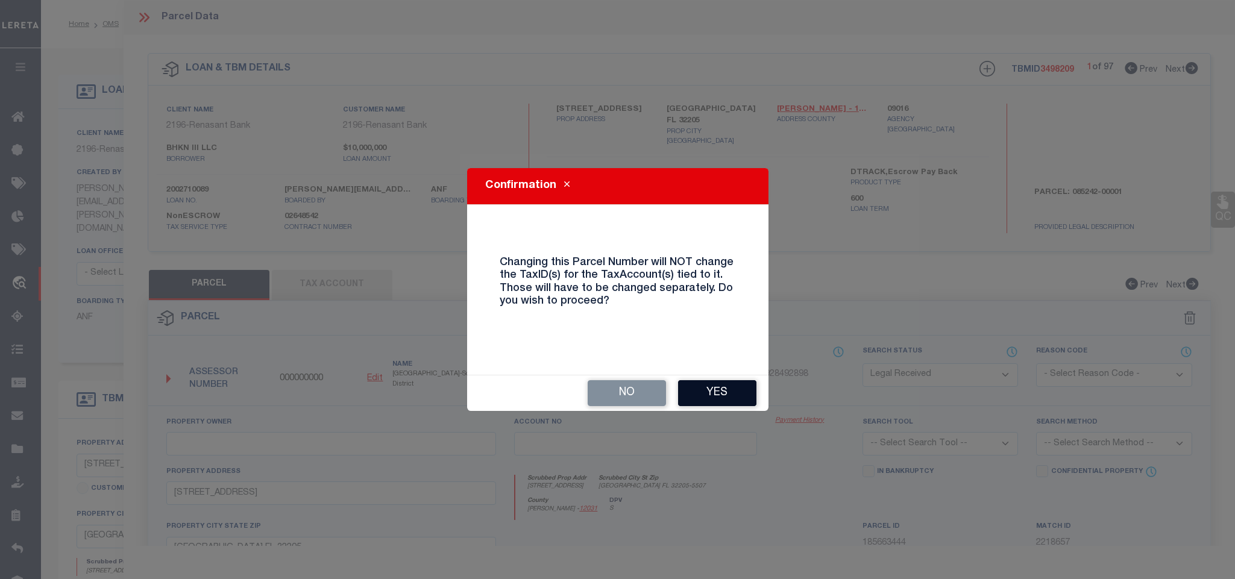
click at [712, 393] on button "Yes" at bounding box center [717, 393] width 78 height 26
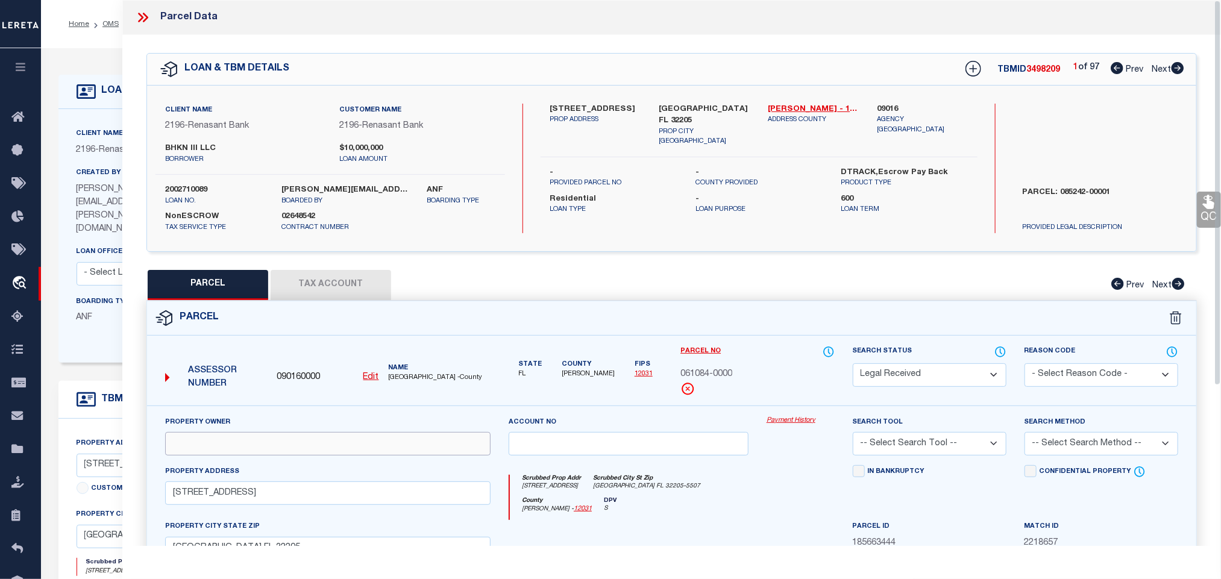
click at [306, 447] on input "text" at bounding box center [328, 444] width 326 height 24
paste input "BHKN III LLC"
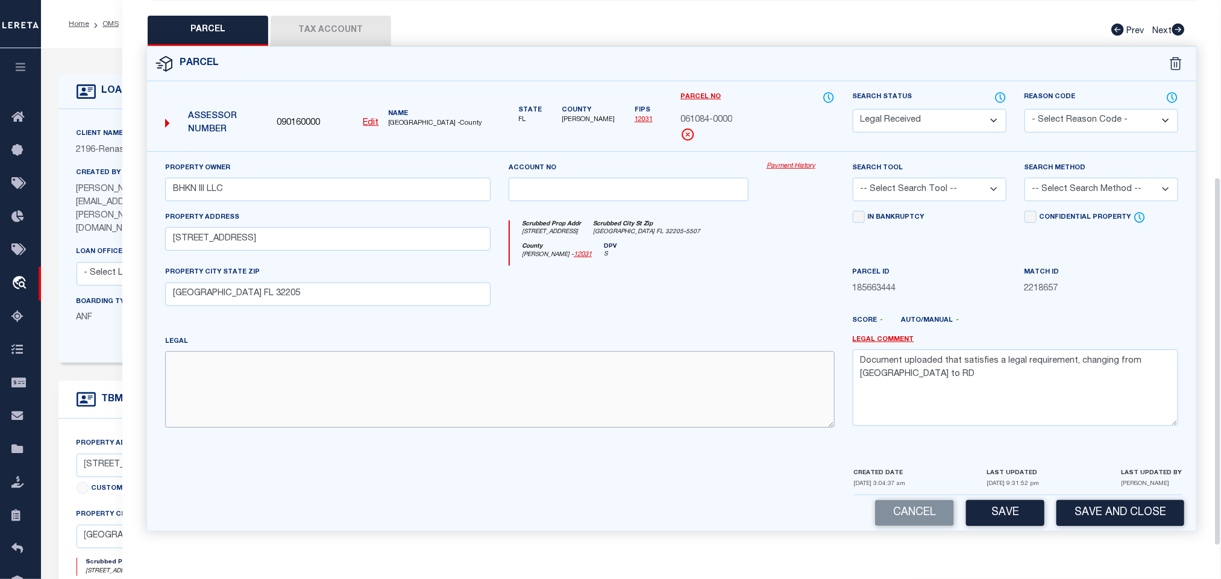
click at [420, 368] on textarea at bounding box center [500, 389] width 670 height 76
paste textarea "1 2-87 21-2S-26E 2 [PERSON_NAME][GEOGRAPHIC_DATA][PERSON_NAME] 3 LOT 6 BLK 16"
click at [923, 383] on textarea "Document uploaded that satisfies a legal requirement, changing from [GEOGRAPHIC…" at bounding box center [1016, 388] width 326 height 76
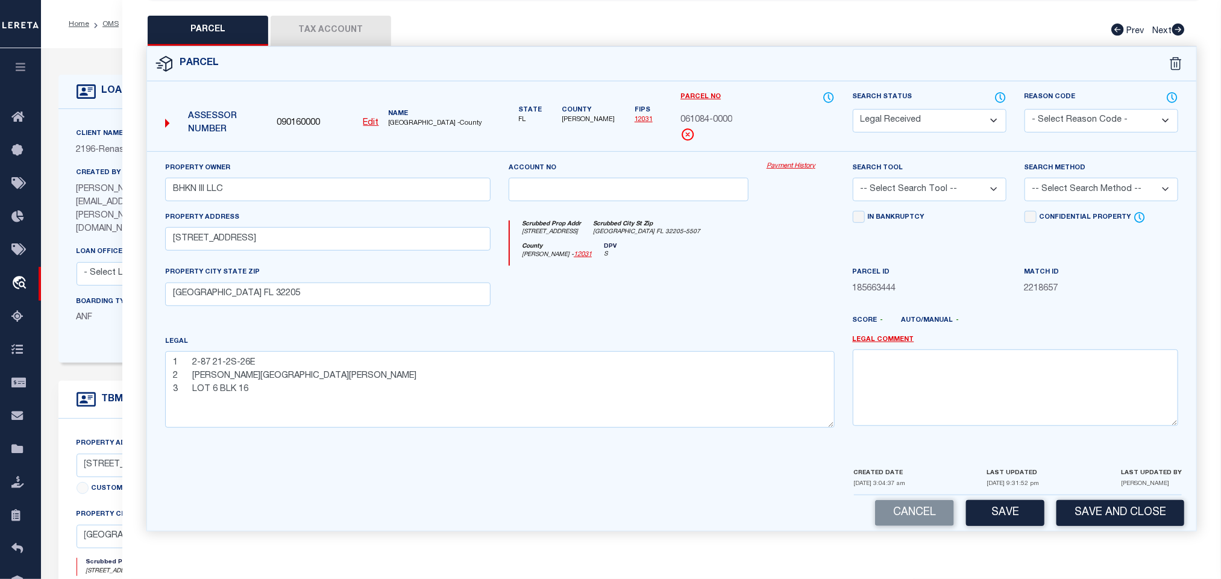
click at [936, 184] on select "-- Select Search Tool -- 3rd Party Website Agency File Agency Website ATLS CNV-…" at bounding box center [930, 190] width 154 height 24
click at [853, 178] on select "-- Select Search Tool -- 3rd Party Website Agency File Agency Website ATLS CNV-…" at bounding box center [930, 190] width 154 height 24
drag, startPoint x: 1058, startPoint y: 186, endPoint x: 1057, endPoint y: 195, distance: 9.1
click at [1058, 186] on select "-- Select Search Method -- Property Address Legal Liability Info Provided" at bounding box center [1102, 190] width 154 height 24
click at [1025, 178] on select "-- Select Search Method -- Property Address Legal Liability Info Provided" at bounding box center [1102, 190] width 154 height 24
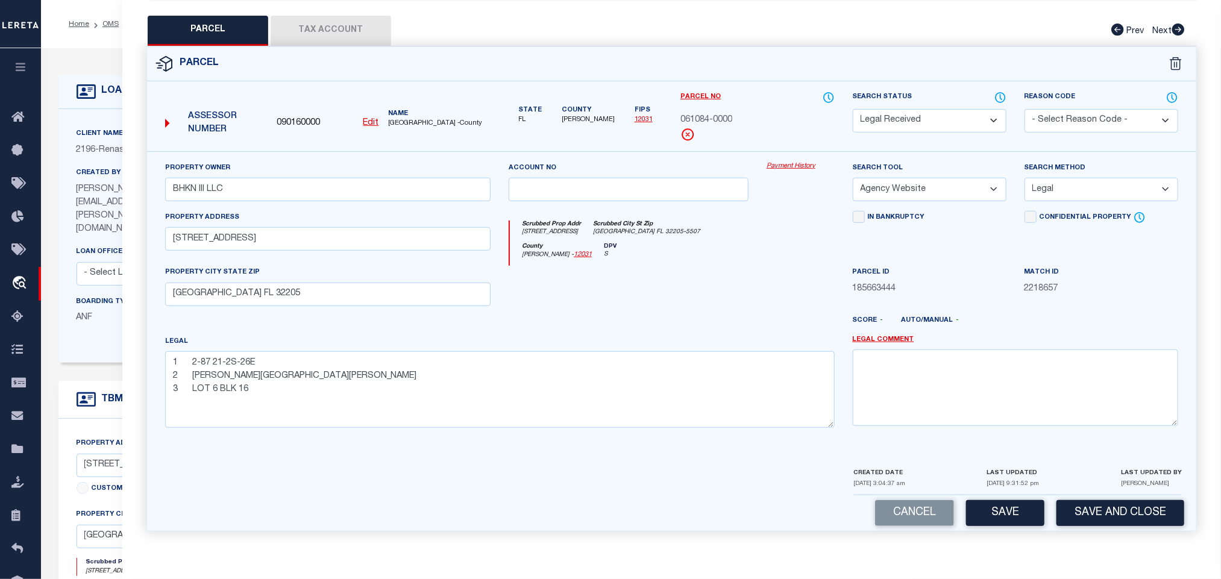
click at [996, 533] on div "Parcel 090160000 Edit" at bounding box center [671, 296] width 1069 height 500
click at [1005, 511] on button "Save" at bounding box center [1005, 513] width 78 height 26
click at [335, 17] on button "Tax Account" at bounding box center [331, 31] width 121 height 30
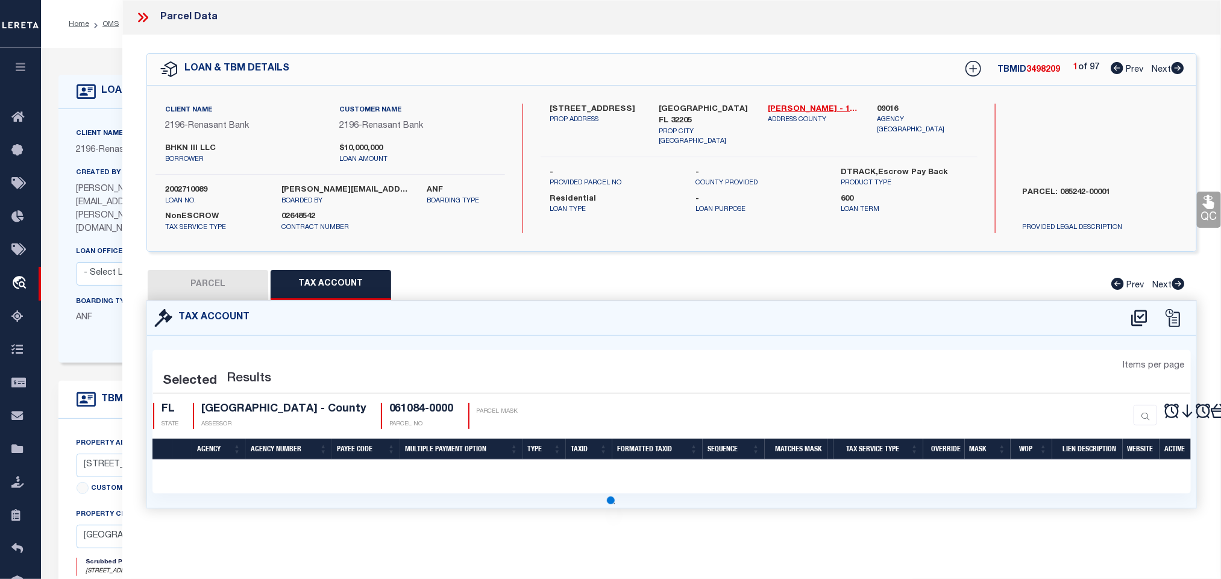
scroll to position [0, 0]
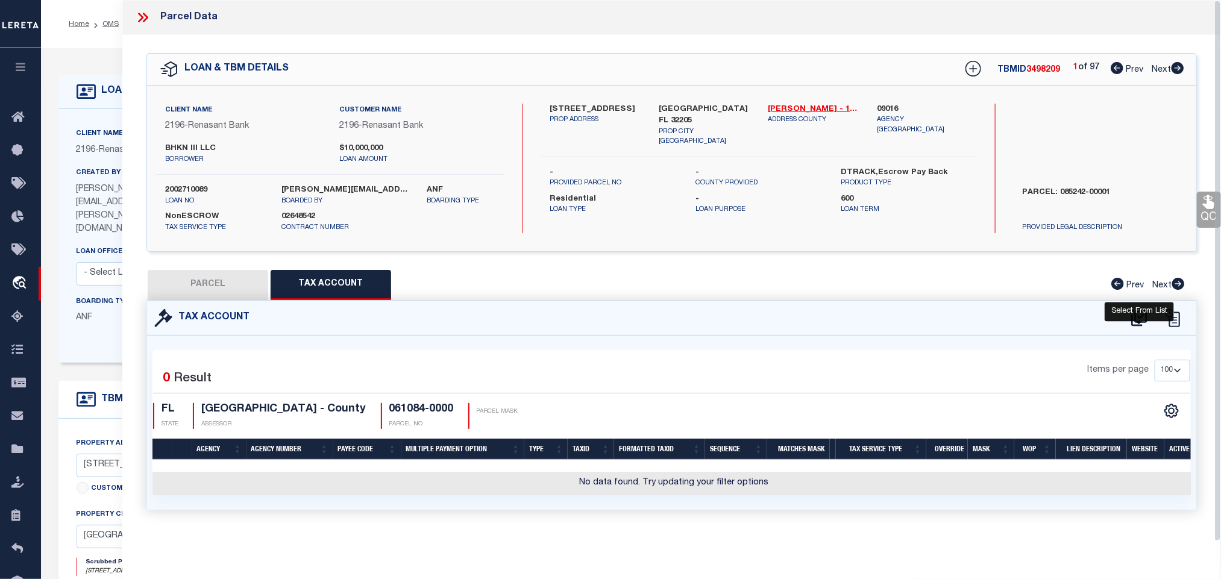
click at [1137, 320] on icon at bounding box center [1140, 318] width 20 height 19
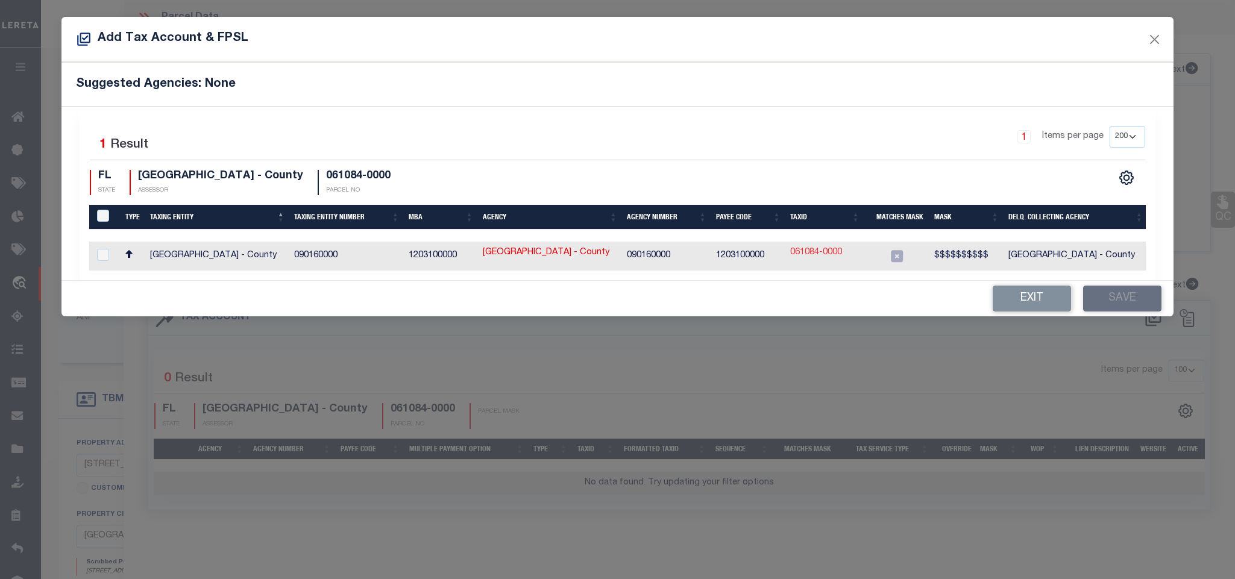
click at [813, 251] on link "061084-0000" at bounding box center [816, 253] width 52 height 13
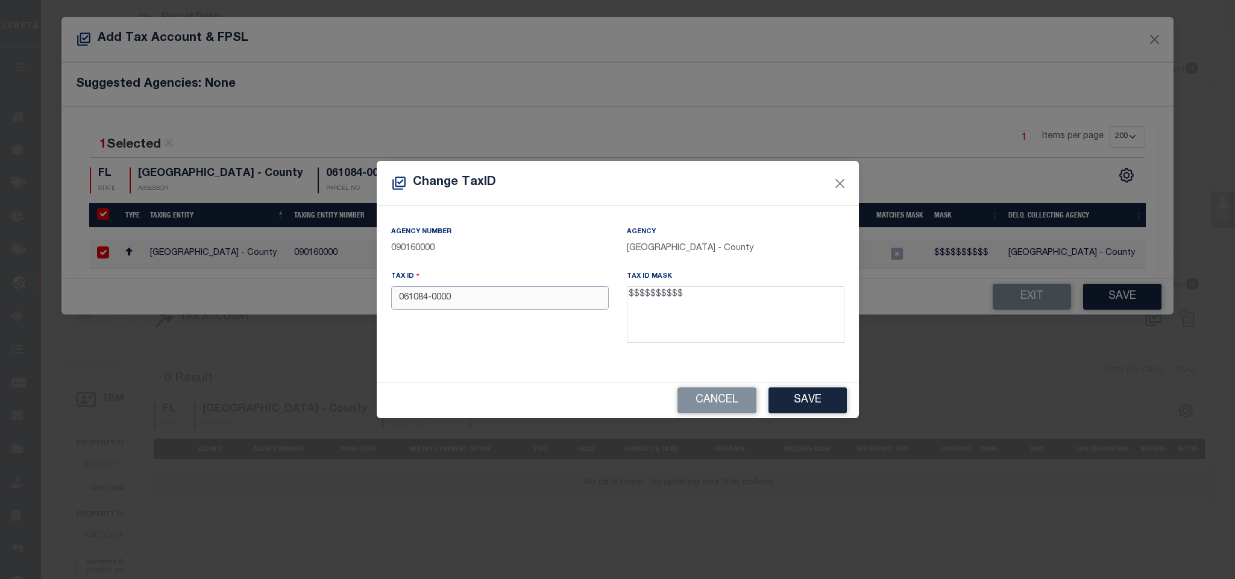
click at [561, 298] on input "061084-0000" at bounding box center [500, 298] width 218 height 24
click at [805, 398] on button "Save" at bounding box center [808, 401] width 78 height 26
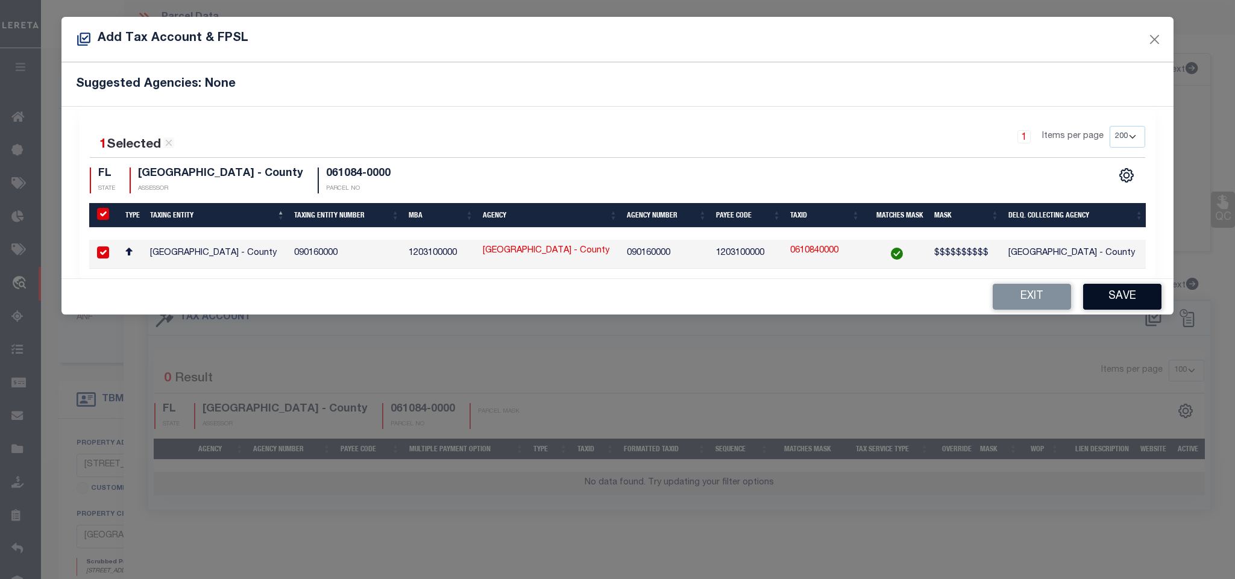
click at [1109, 301] on button "Save" at bounding box center [1122, 297] width 78 height 26
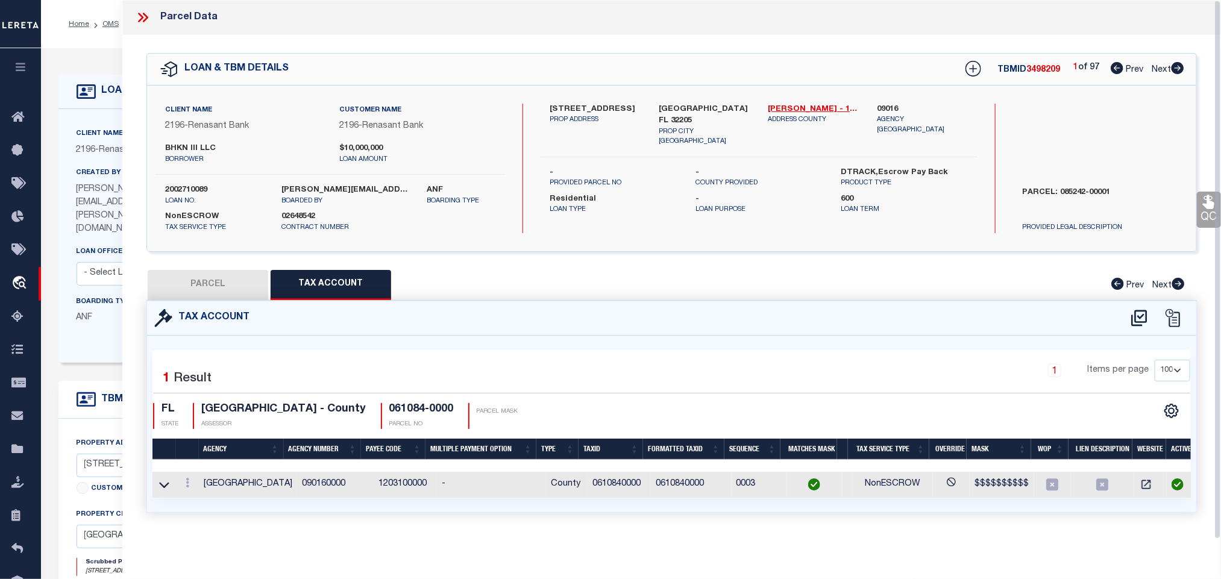
click at [225, 290] on button "PARCEL" at bounding box center [208, 285] width 121 height 30
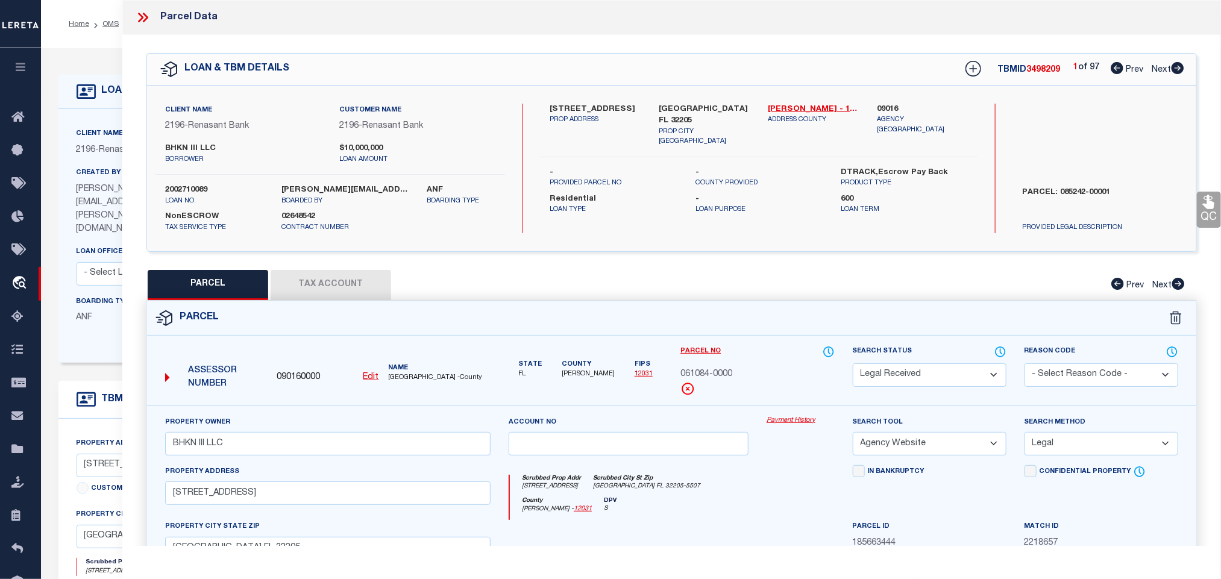
click at [948, 373] on select "Automated Search Bad Parcel Complete Duplicate Parcel High Dollar Reporting In …" at bounding box center [930, 375] width 154 height 24
click at [853, 365] on select "Automated Search Bad Parcel Complete Duplicate Parcel High Dollar Reporting In …" at bounding box center [930, 375] width 154 height 24
drag, startPoint x: 929, startPoint y: 385, endPoint x: 928, endPoint y: 369, distance: 16.4
click at [929, 385] on select "Automated Search Bad Parcel Complete Duplicate Parcel High Dollar Reporting In …" at bounding box center [930, 375] width 154 height 24
click at [853, 365] on select "Automated Search Bad Parcel Complete Duplicate Parcel High Dollar Reporting In …" at bounding box center [930, 375] width 154 height 24
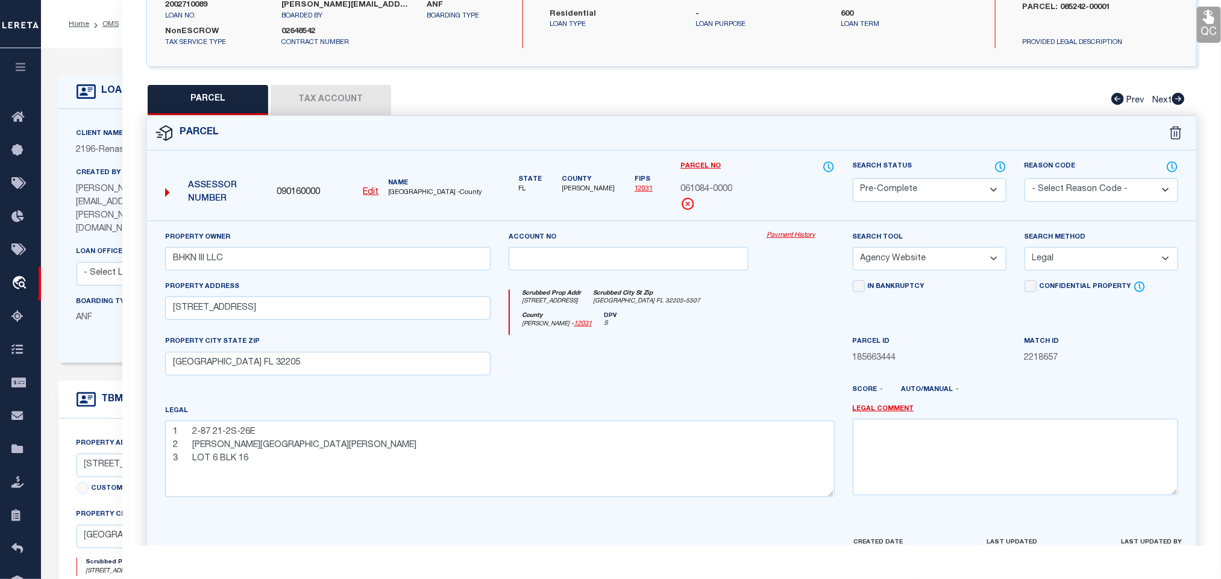
scroll to position [262, 0]
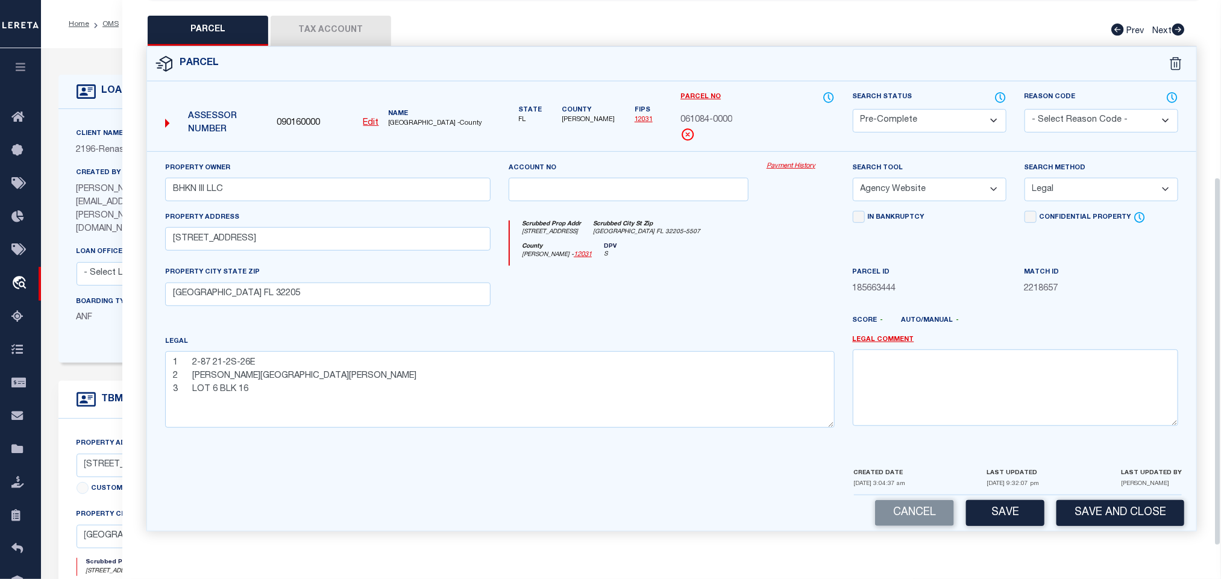
click at [1109, 498] on div "Cancel Save Save and Close" at bounding box center [671, 513] width 1049 height 36
click at [1109, 509] on button "Save and Close" at bounding box center [1121, 513] width 128 height 26
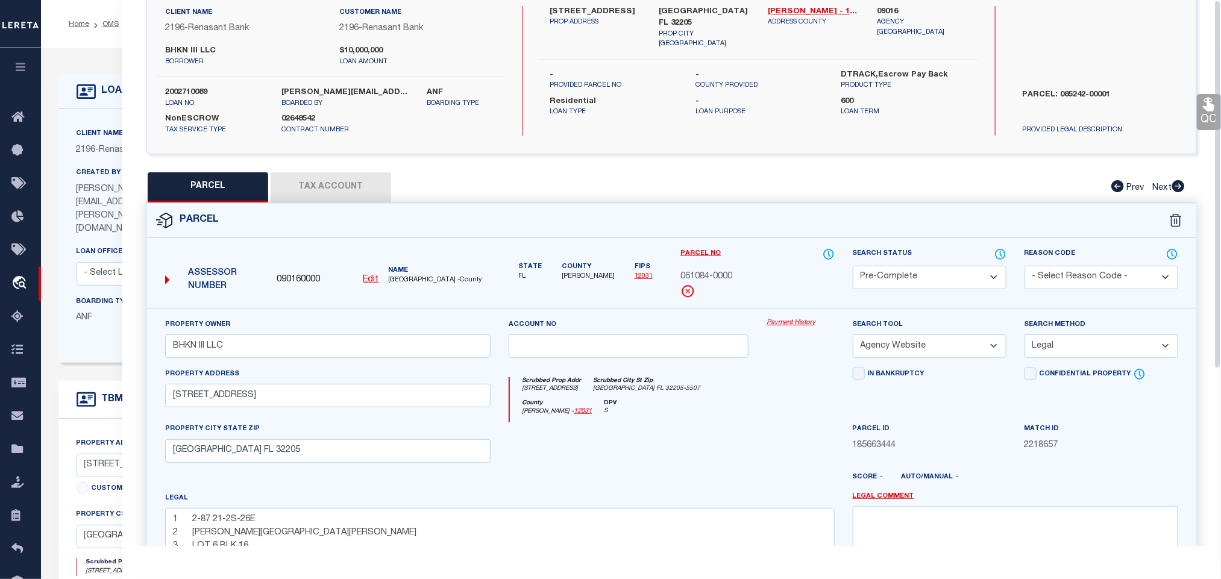
scroll to position [0, 0]
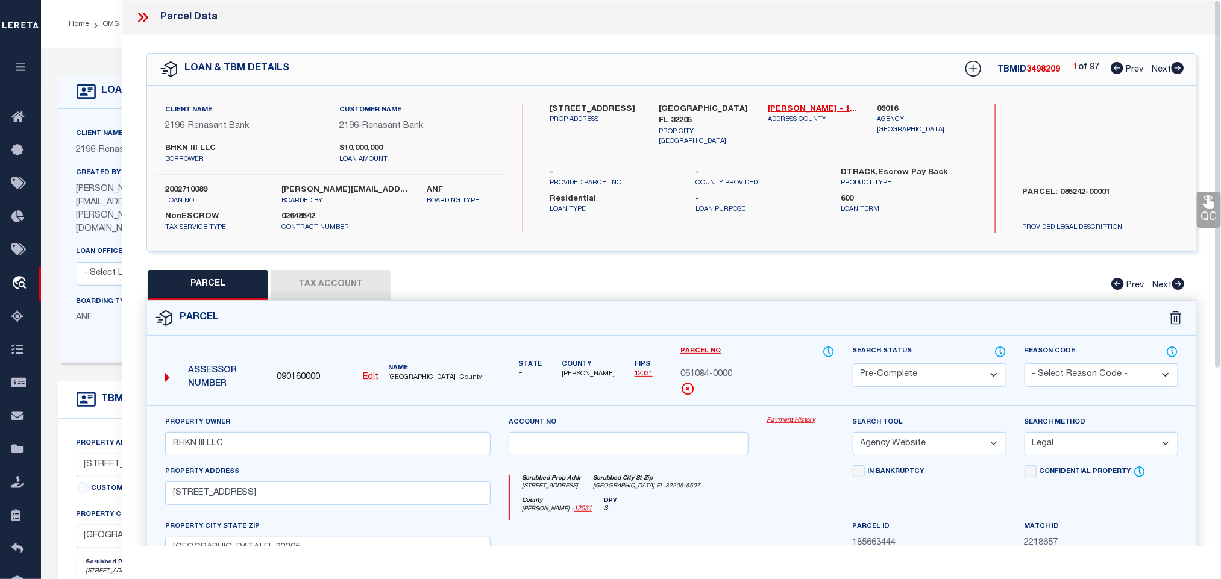
click at [204, 185] on label "2002710089" at bounding box center [214, 190] width 98 height 12
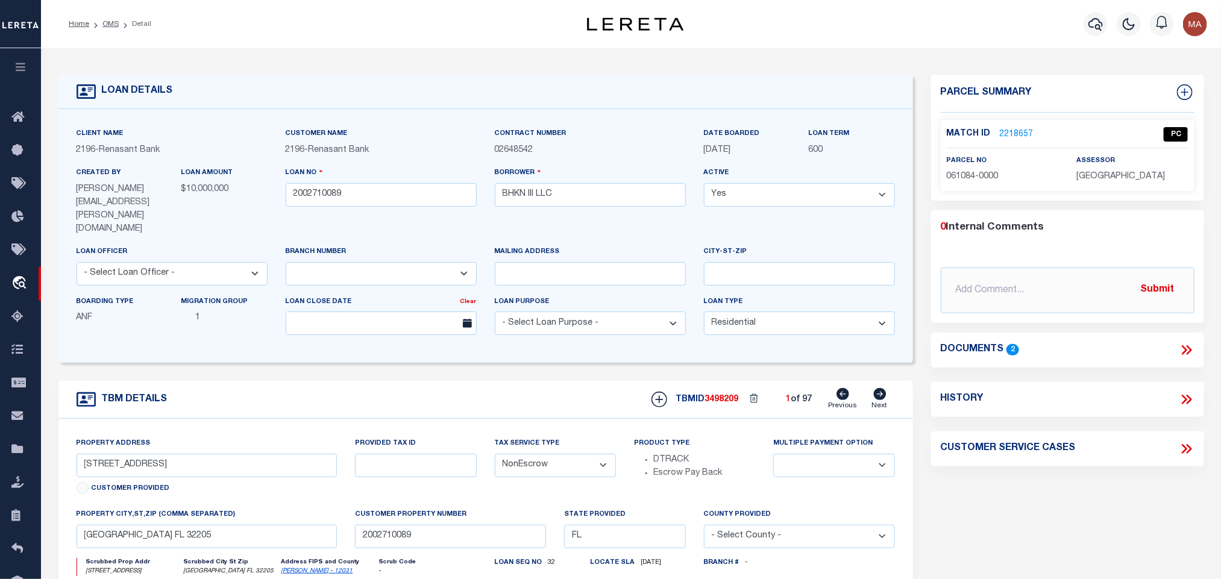
click at [726, 395] on span "3498209" at bounding box center [722, 399] width 34 height 8
click at [1116, 180] on span "[GEOGRAPHIC_DATA]" at bounding box center [1121, 176] width 89 height 8
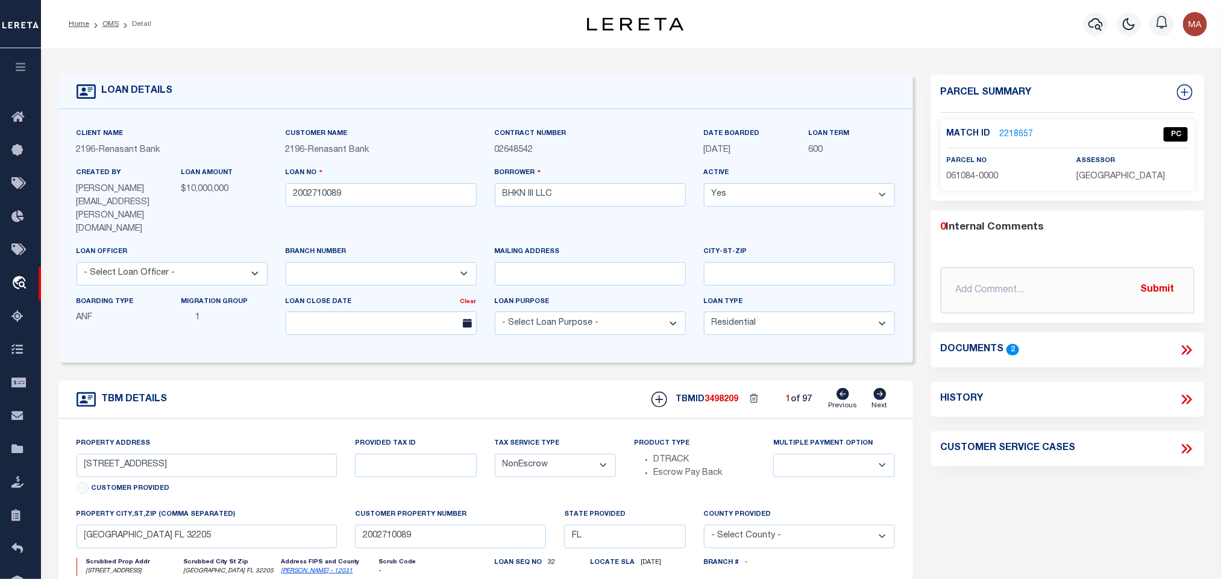
click at [980, 179] on span "061084-0000" at bounding box center [973, 176] width 52 height 8
